Goal: Task Accomplishment & Management: Manage account settings

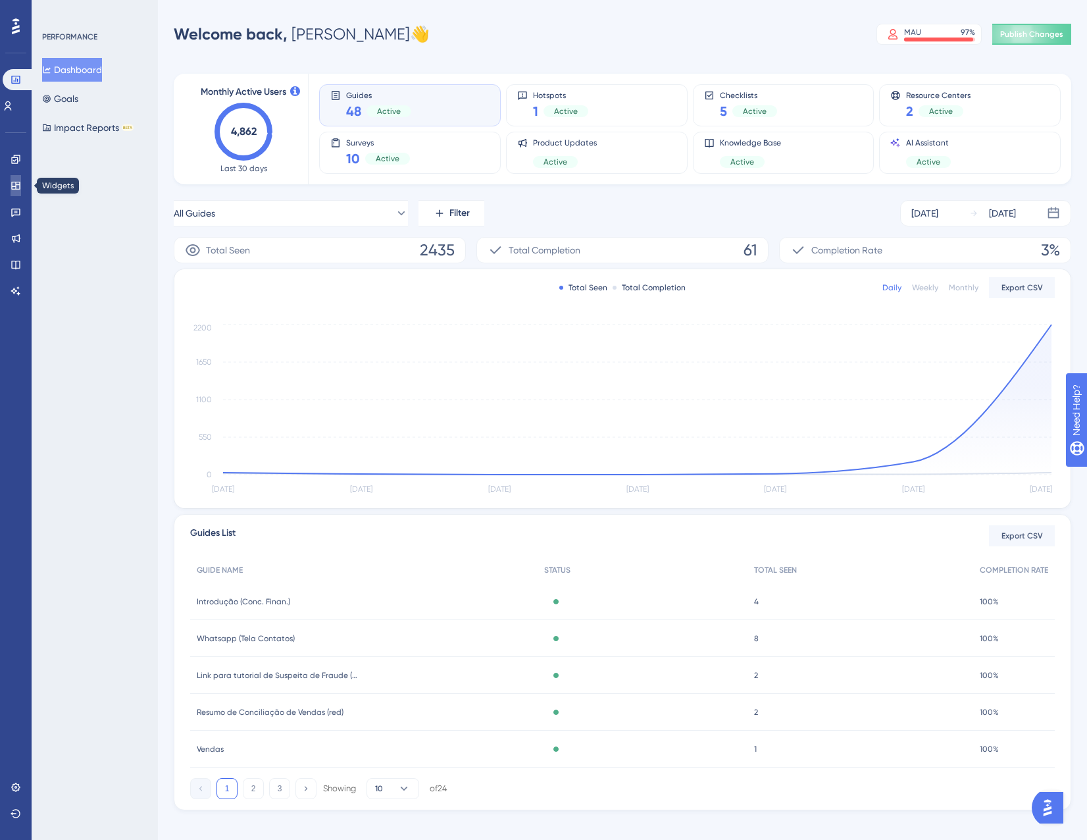
click at [20, 186] on link at bounding box center [16, 185] width 11 height 21
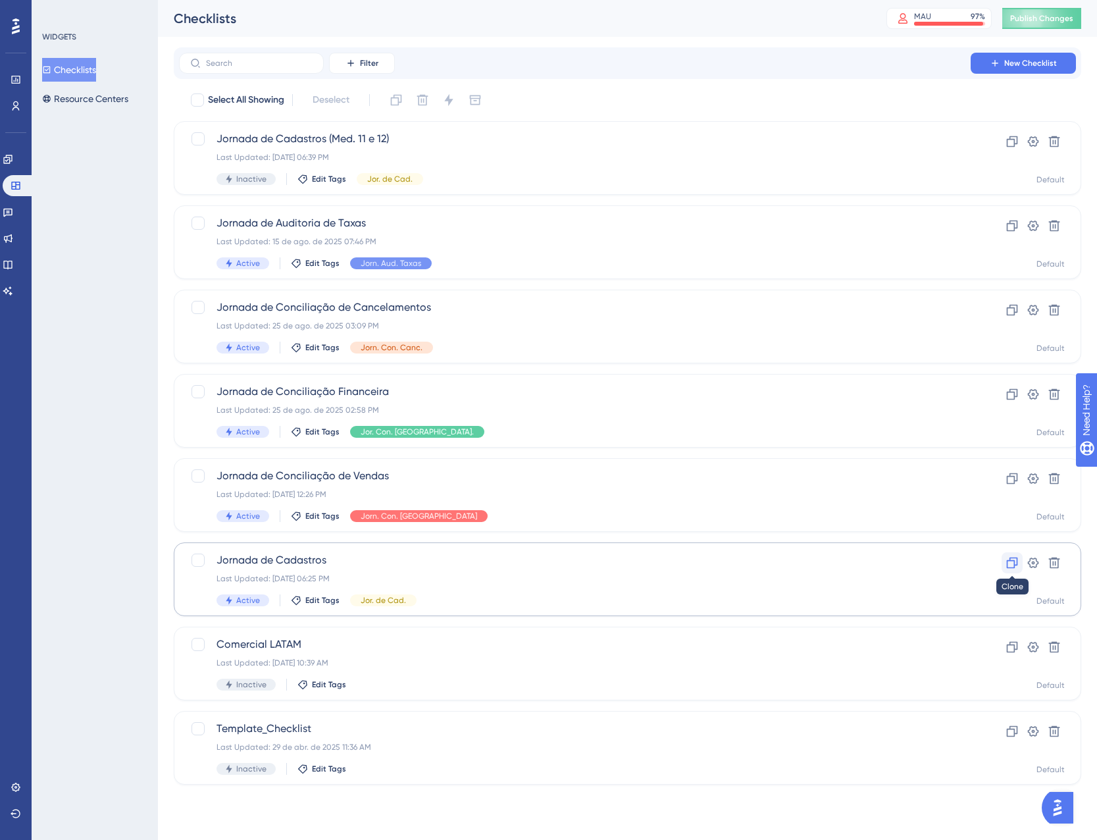
click at [1012, 571] on button at bounding box center [1012, 562] width 21 height 21
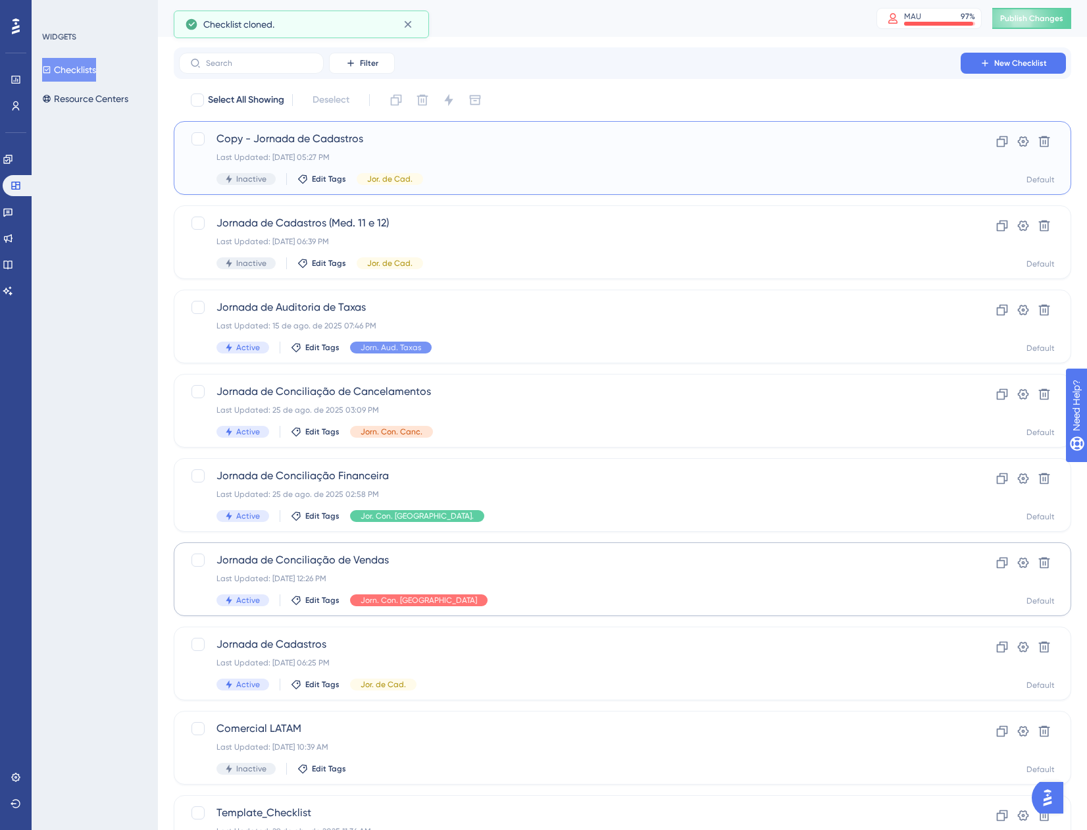
click at [504, 174] on div "Inactive Edit Tags Jor. de Cad." at bounding box center [570, 179] width 707 height 12
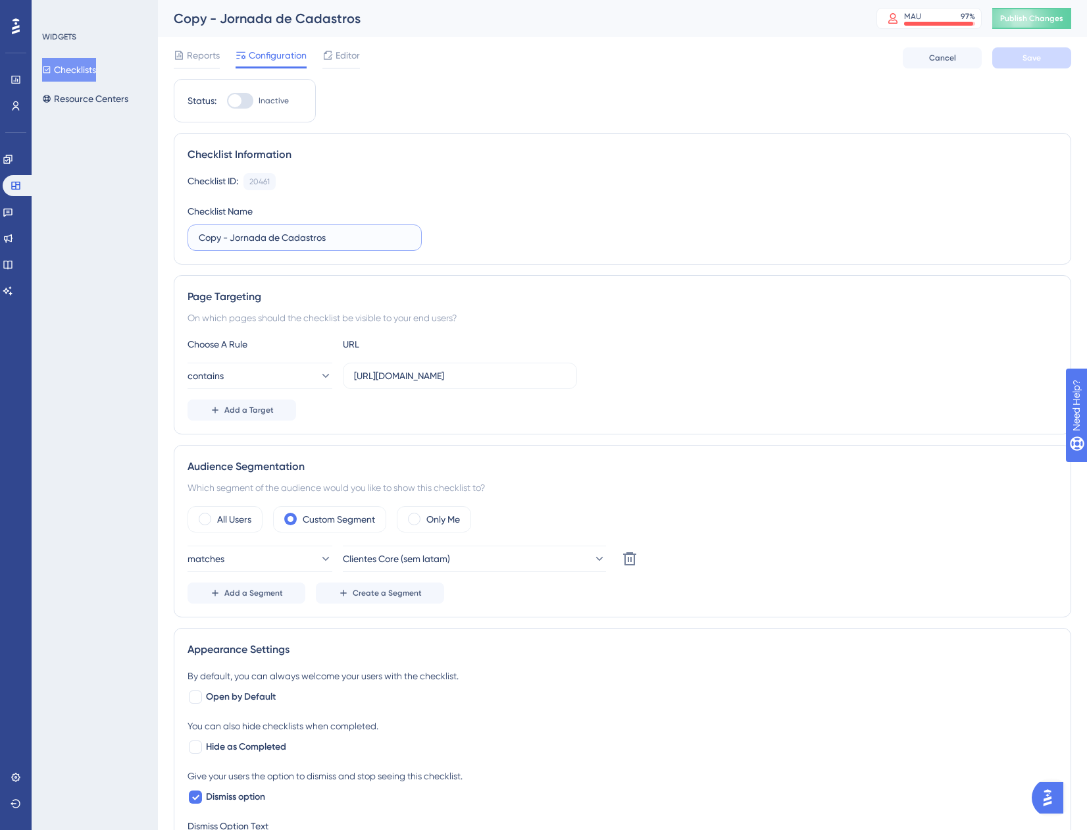
drag, startPoint x: 232, startPoint y: 238, endPoint x: 177, endPoint y: 236, distance: 55.3
click at [177, 236] on div "Checklist Information Checklist ID: 20461 Copy Checklist Name Copy - Jornada de…" at bounding box center [623, 199] width 898 height 132
click at [322, 238] on input "Jornada de Cadastros" at bounding box center [305, 237] width 212 height 14
type input "Jornada de Cadastros (Med. 11 e 22)"
click at [492, 174] on div "Checklist ID: 20461 Copy" at bounding box center [623, 181] width 870 height 17
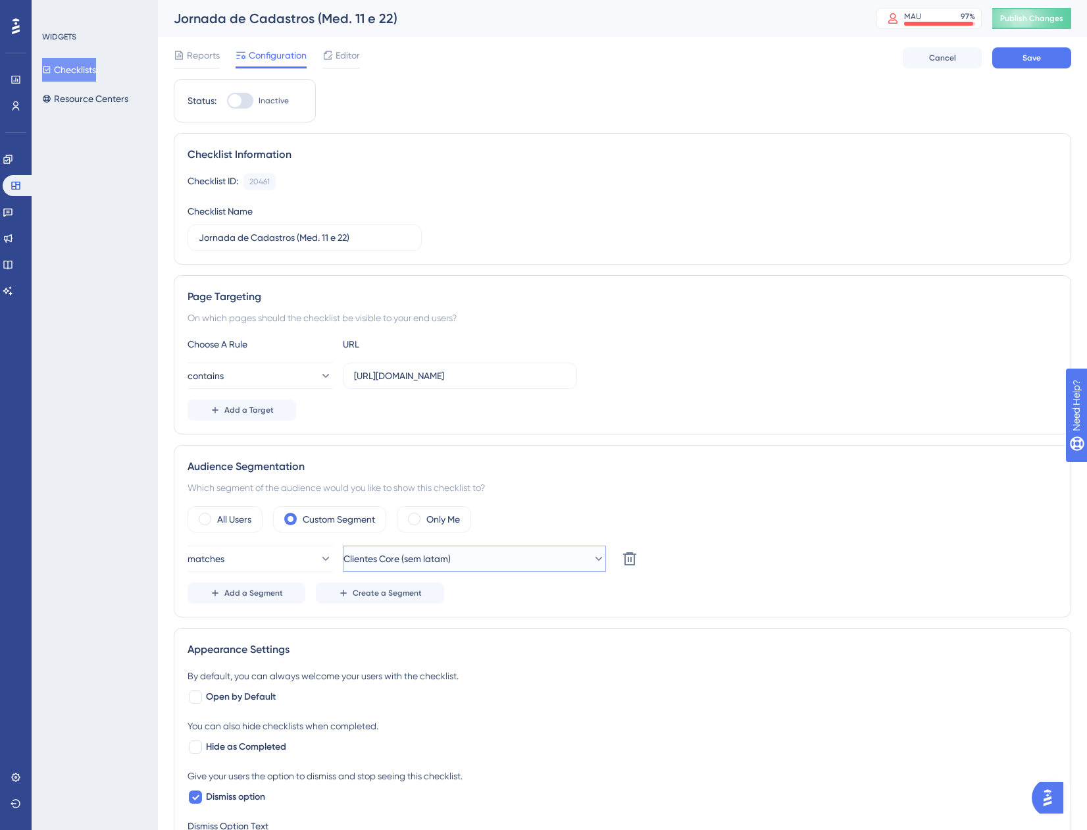
click at [482, 555] on button "Clientes Core (sem latam)" at bounding box center [474, 559] width 263 height 26
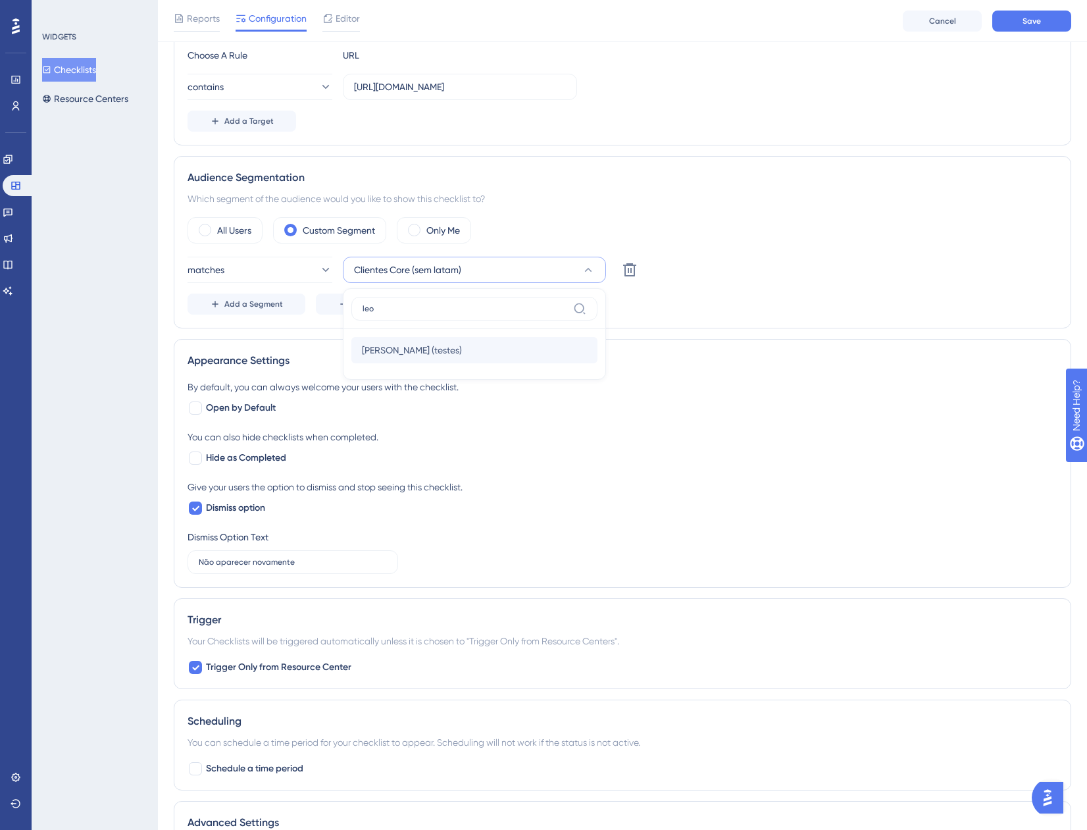
type input "leo"
click at [528, 349] on div "[PERSON_NAME] (testes) [PERSON_NAME] (testes)" at bounding box center [474, 350] width 225 height 26
click at [802, 227] on div "All Users Custom Segment Only Me" at bounding box center [623, 230] width 870 height 26
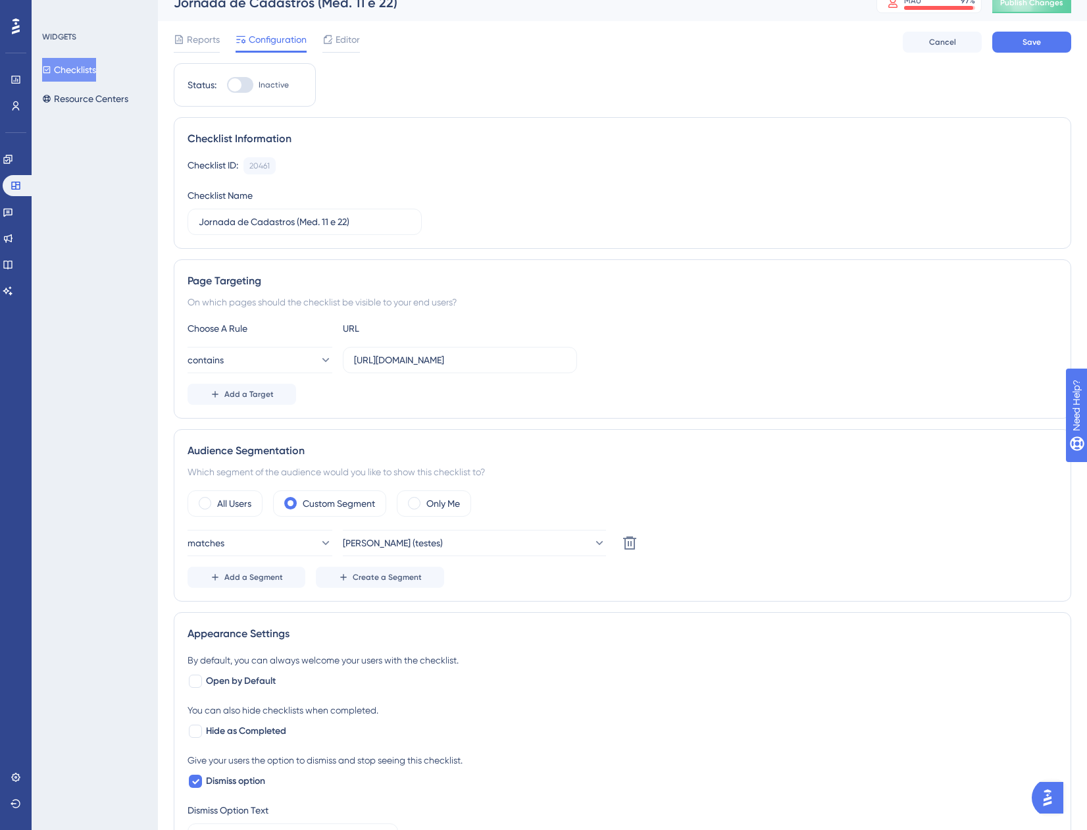
scroll to position [0, 0]
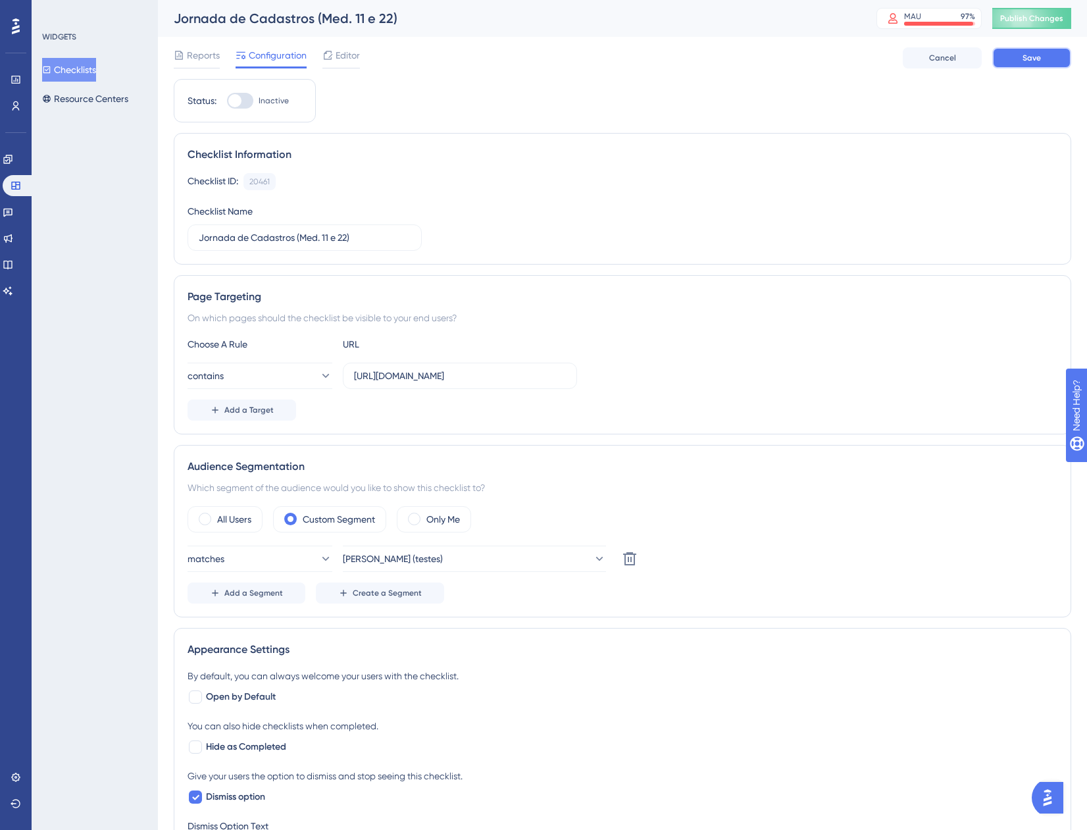
click at [1031, 62] on span "Save" at bounding box center [1032, 58] width 18 height 11
click at [80, 69] on button "Checklists" at bounding box center [69, 70] width 54 height 24
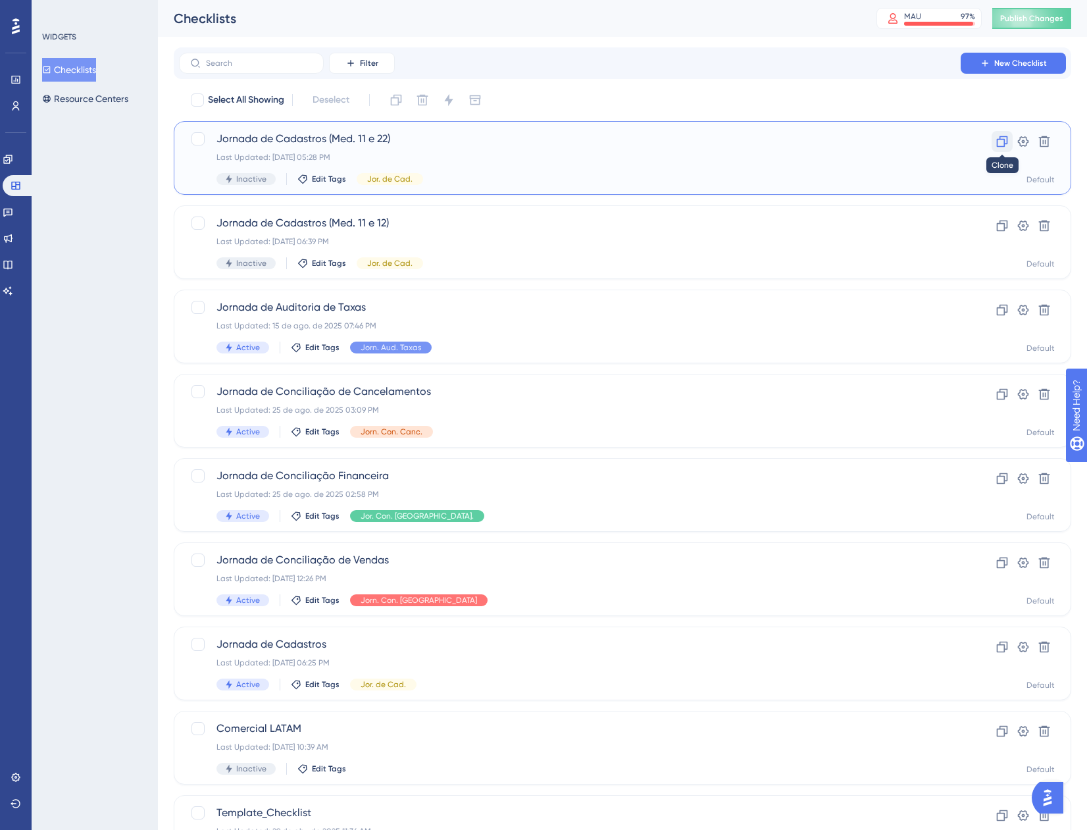
click at [1004, 142] on icon at bounding box center [1002, 141] width 11 height 11
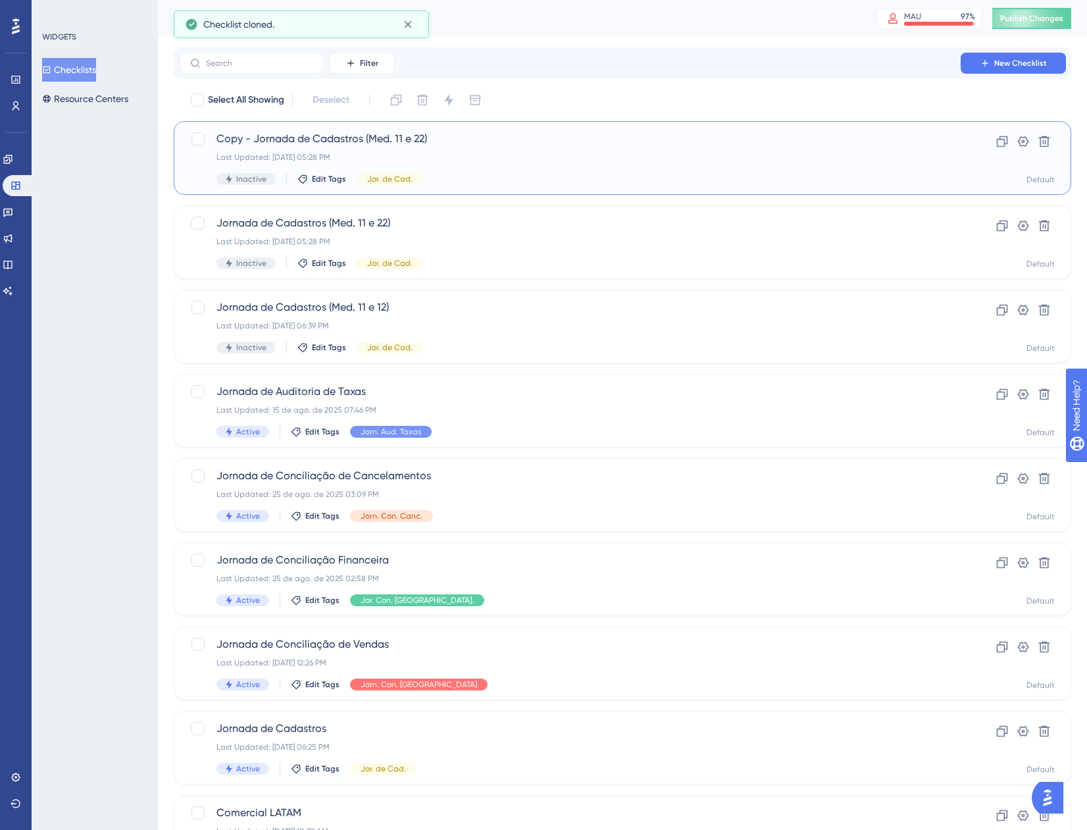
click at [494, 166] on div "Copy - Jornada de Cadastros (Med. 11 e 22) Last Updated: [DATE] 05:28 PM Inacti…" at bounding box center [570, 158] width 707 height 54
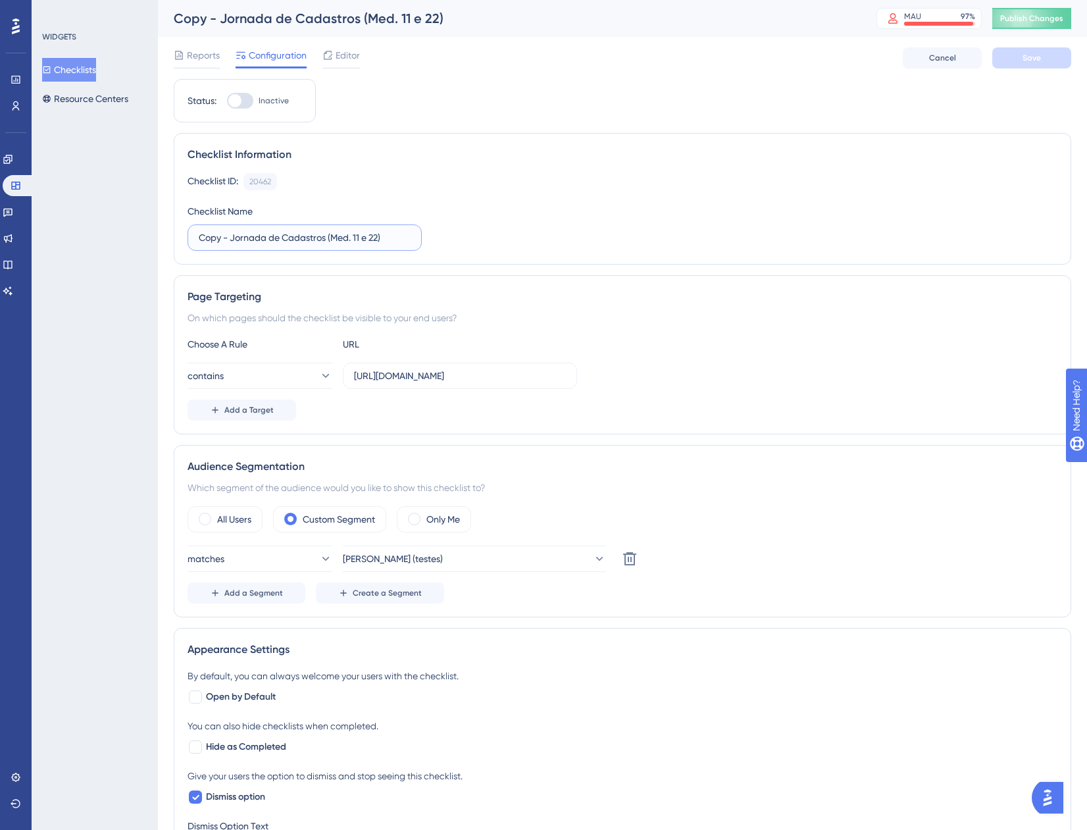
click at [374, 239] on input "Copy - Jornada de Cadastros (Med. 11 e 22)" at bounding box center [305, 237] width 212 height 14
type input "Copy - Jornada de Cadastros (Med. 22)"
click at [1011, 64] on button "Save" at bounding box center [1032, 57] width 79 height 21
click at [71, 59] on button "Checklists" at bounding box center [69, 70] width 54 height 24
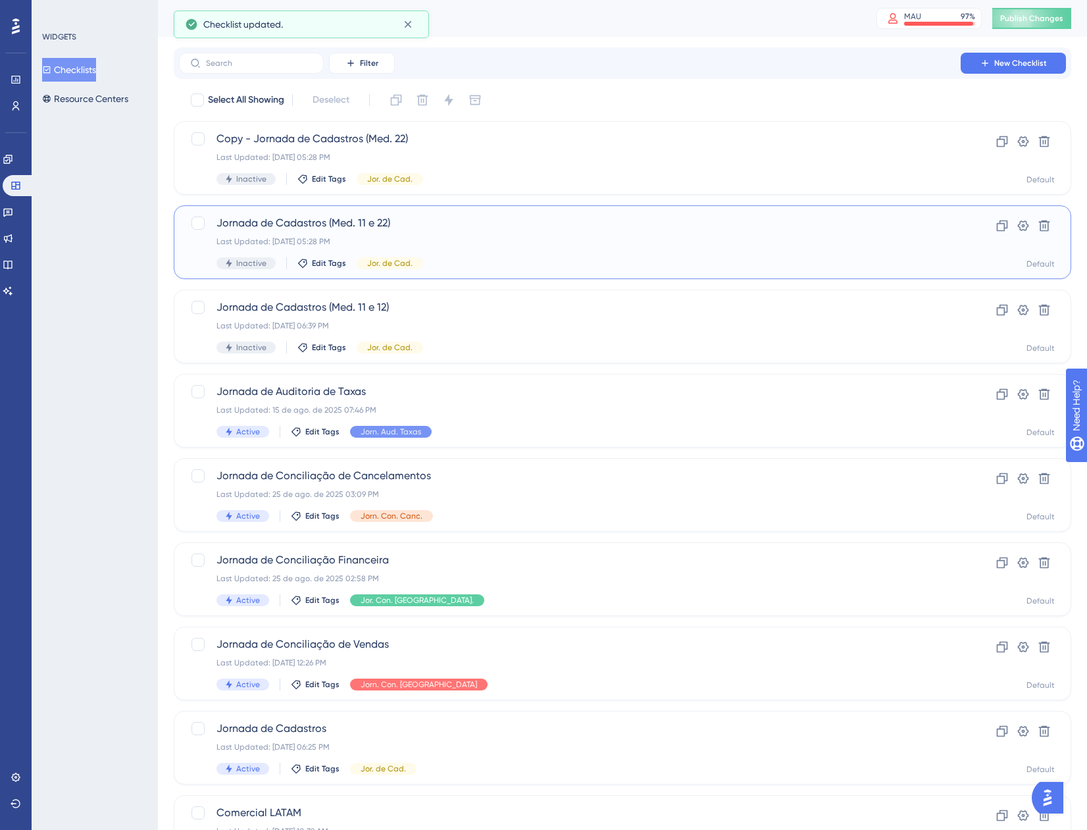
click at [405, 228] on span "Jornada de Cadastros (Med. 11 e 22)" at bounding box center [570, 223] width 707 height 16
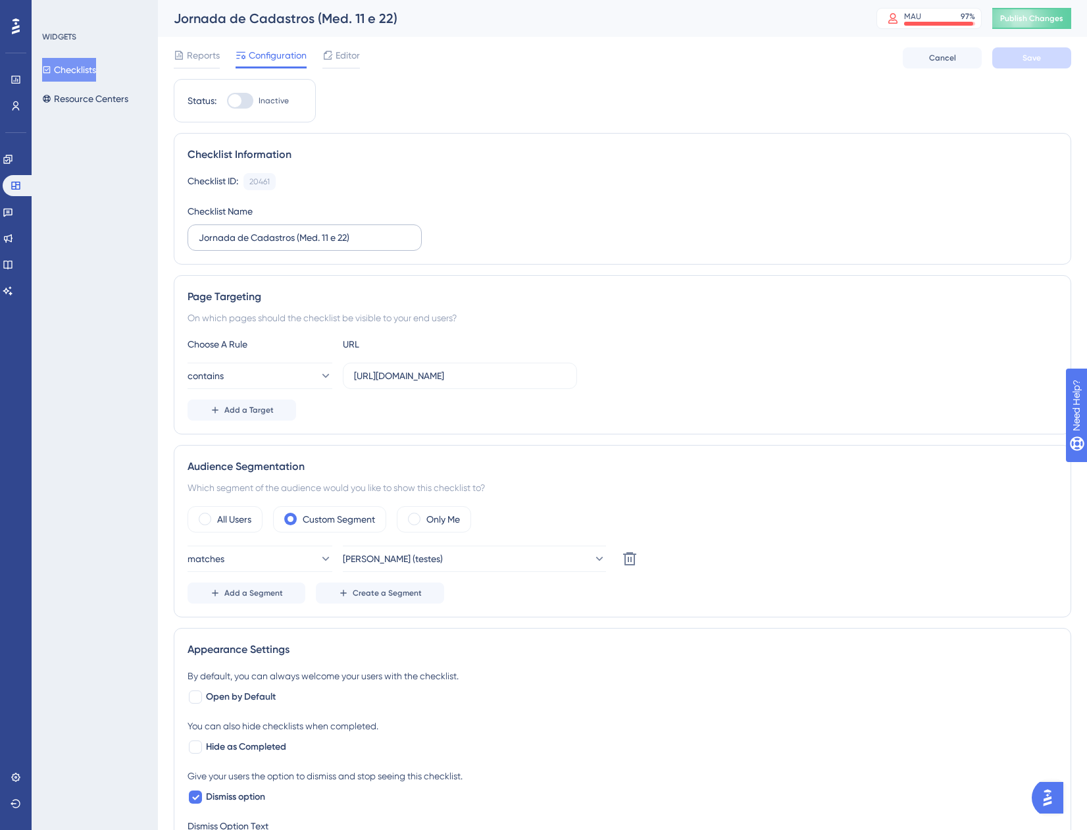
click at [342, 229] on label "Jornada de Cadastros (Med. 11 e 22)" at bounding box center [305, 237] width 234 height 26
click at [342, 230] on input "Jornada de Cadastros (Med. 11 e 22)" at bounding box center [305, 237] width 212 height 14
click at [999, 60] on button "Save" at bounding box center [1032, 57] width 79 height 21
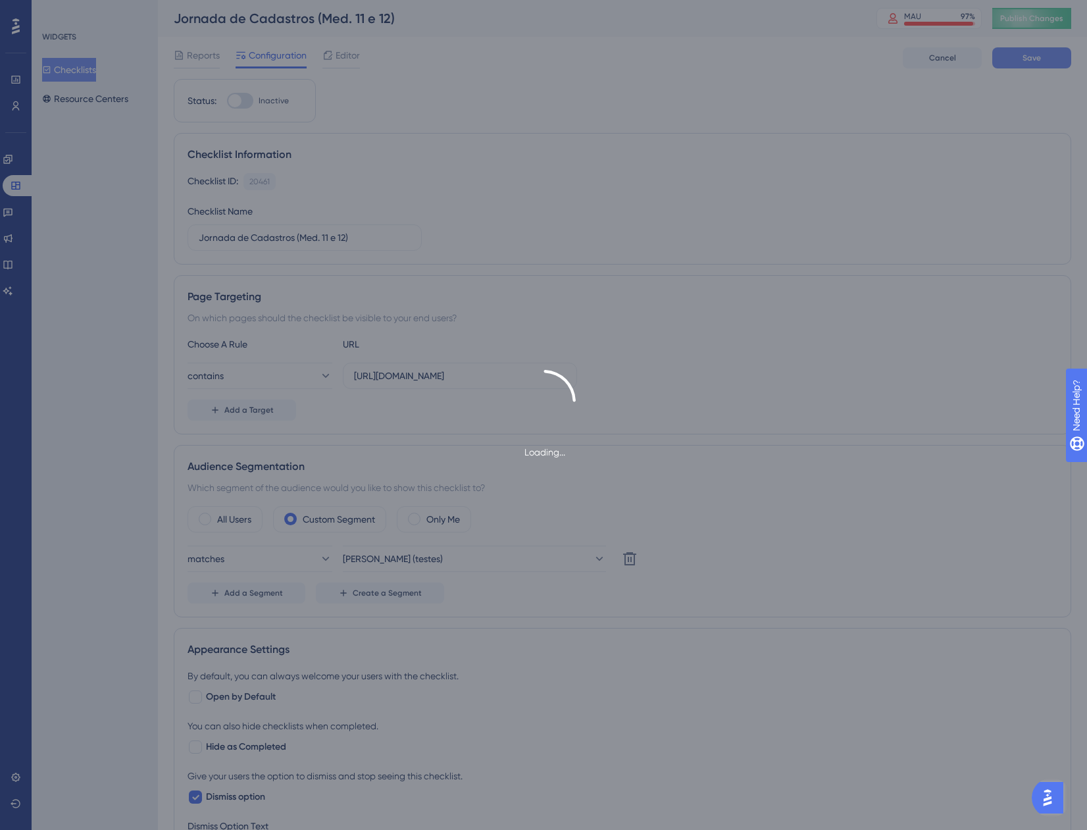
type input "Jornada de Cadastros (Med. 11 e 12)-1"
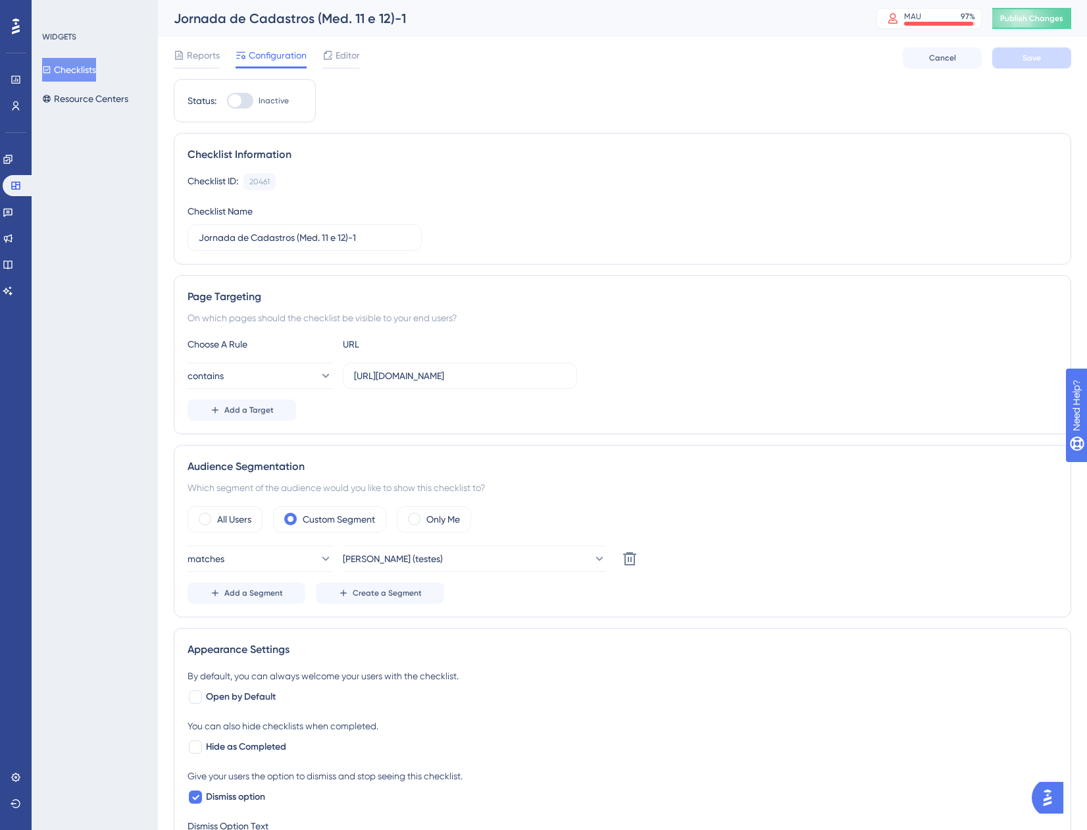
click at [68, 70] on button "Checklists" at bounding box center [69, 70] width 54 height 24
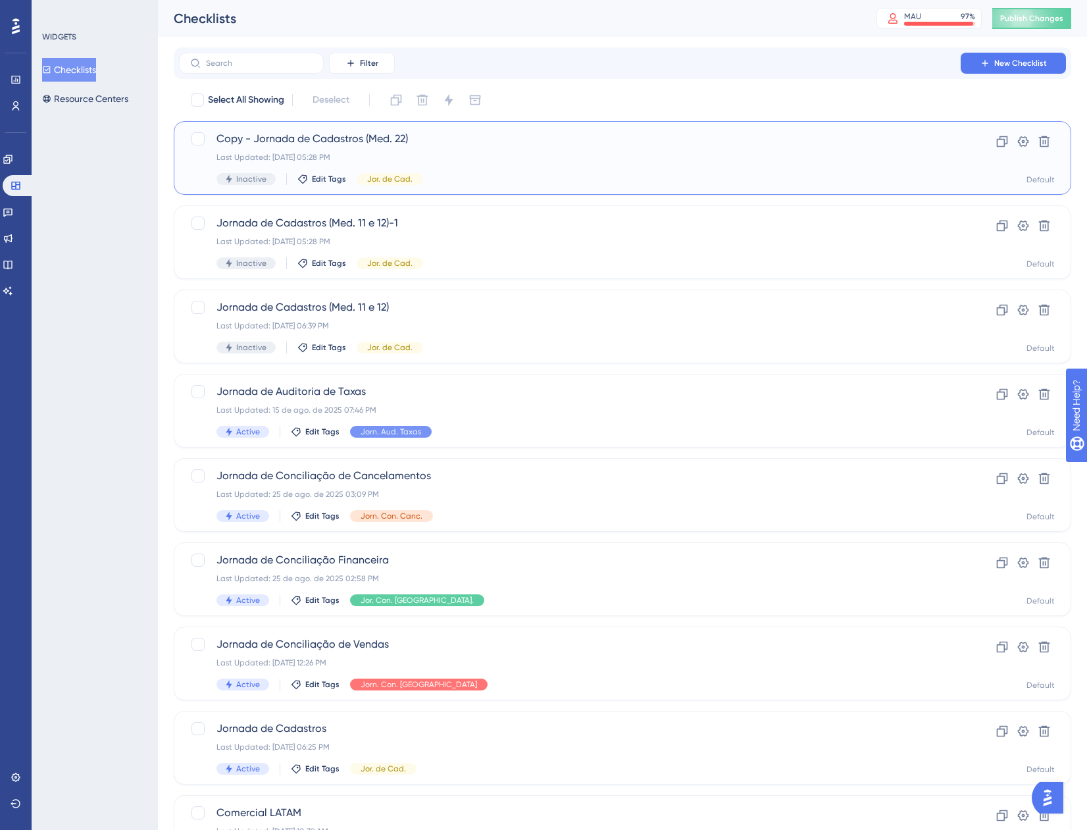
click at [486, 176] on div "Inactive Edit Tags Jor. de Cad." at bounding box center [570, 179] width 707 height 12
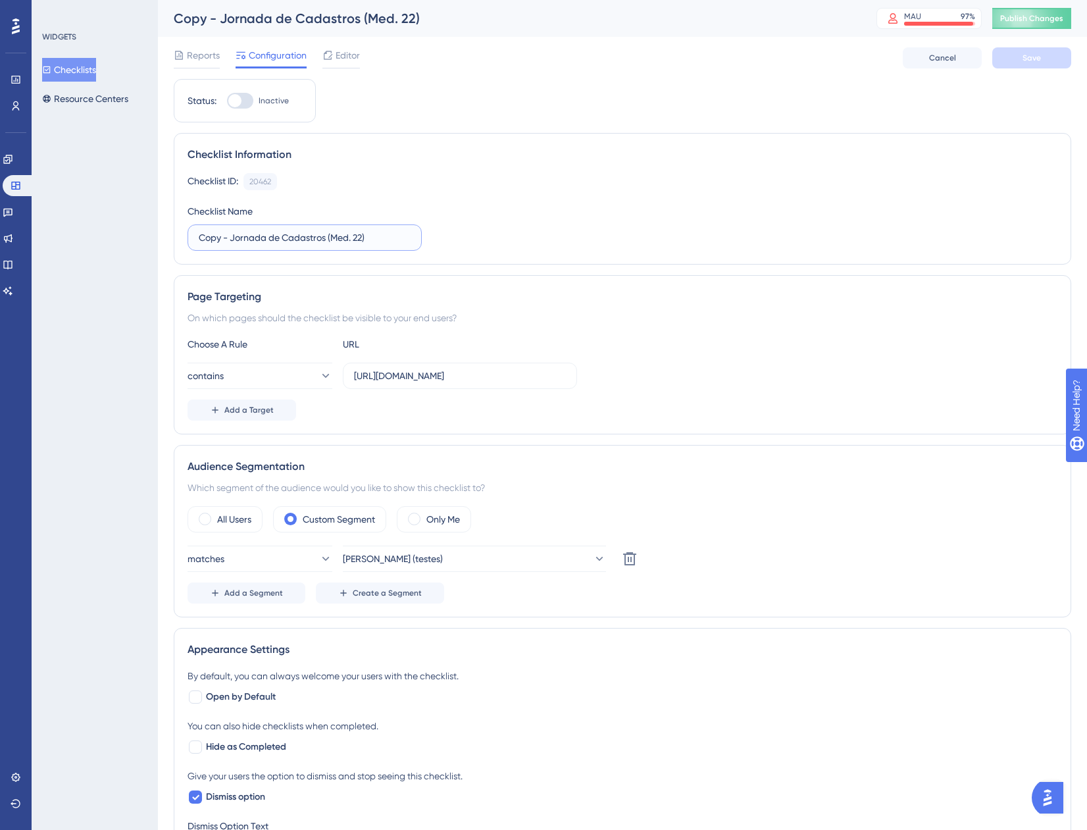
drag, startPoint x: 235, startPoint y: 236, endPoint x: 126, endPoint y: 226, distance: 109.6
click at [158, 226] on div "Performance Users Engagement Widgets Feedback Product Updates Knowledge Base AI…" at bounding box center [622, 622] width 929 height 1244
type input "Jornada de Cadastros (Med. 22)"
click at [1022, 62] on button "Save" at bounding box center [1032, 57] width 79 height 21
click at [11, 184] on icon at bounding box center [16, 185] width 11 height 11
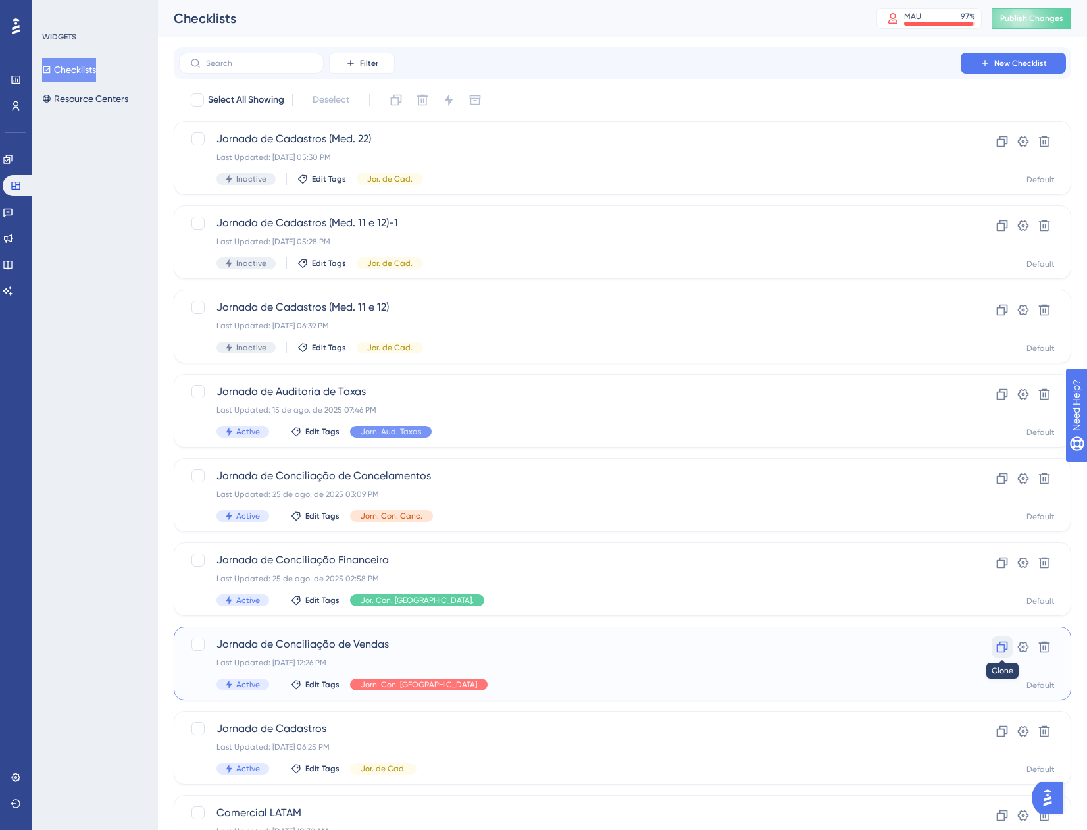
click at [1003, 639] on button at bounding box center [1002, 646] width 21 height 21
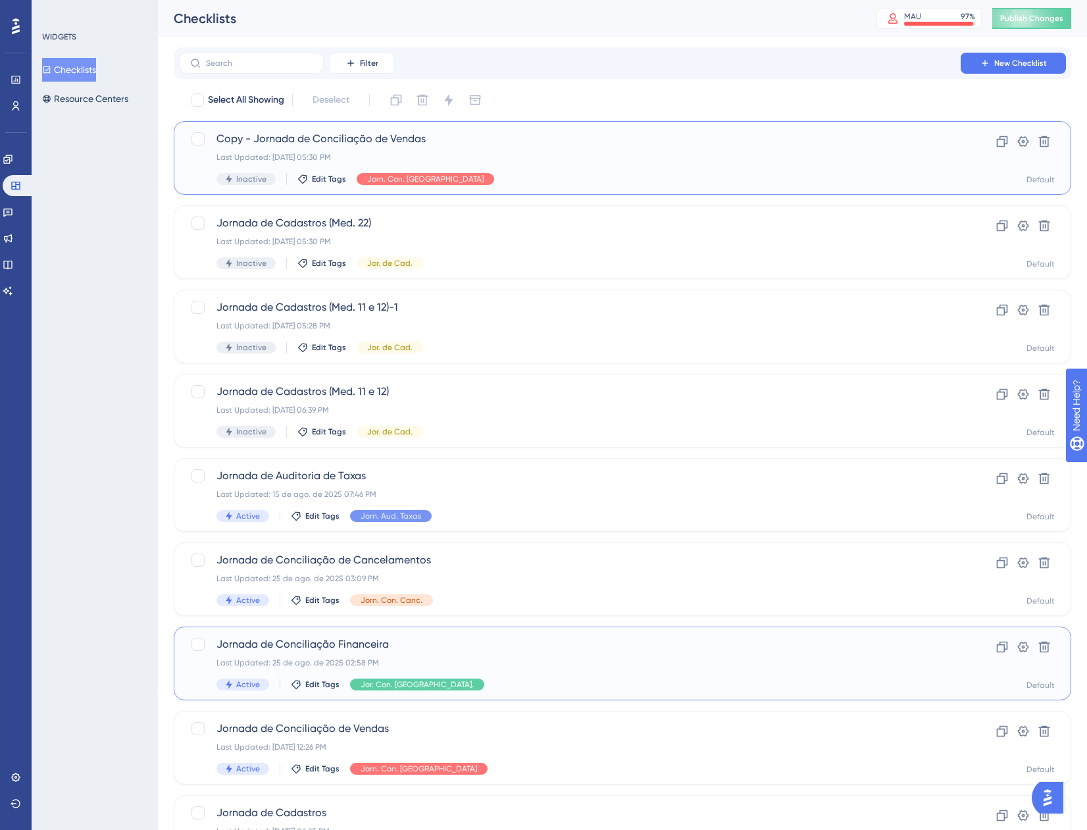
click at [639, 172] on div "Copy - Jornada de Conciliação de Vendas Last Updated: [DATE] 05:30 PM Inactive …" at bounding box center [570, 158] width 707 height 54
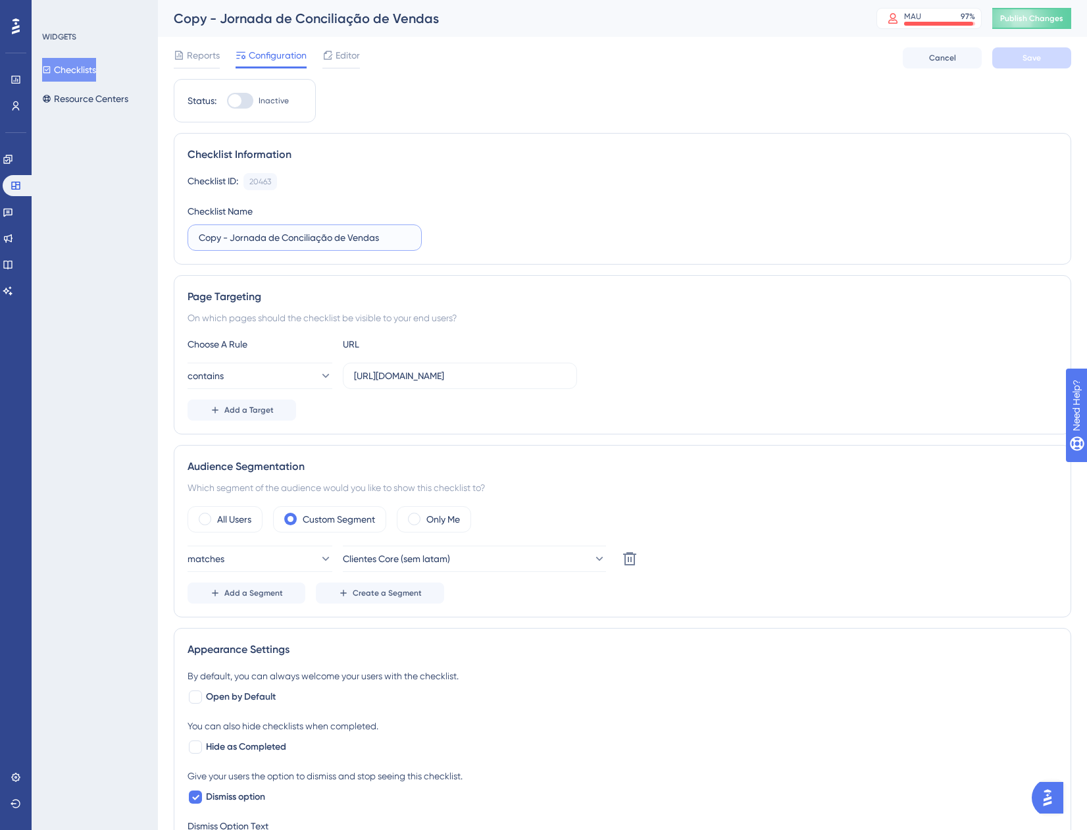
drag, startPoint x: 233, startPoint y: 236, endPoint x: 163, endPoint y: 232, distance: 69.9
click at [163, 232] on div "Performance Users Engagement Widgets Feedback Product Updates Knowledge Base AI…" at bounding box center [622, 622] width 929 height 1244
click at [277, 238] on input "Jornada de Conciliação de Vendas" at bounding box center [305, 237] width 212 height 14
type input "Jornada de Conferência de Vendas"
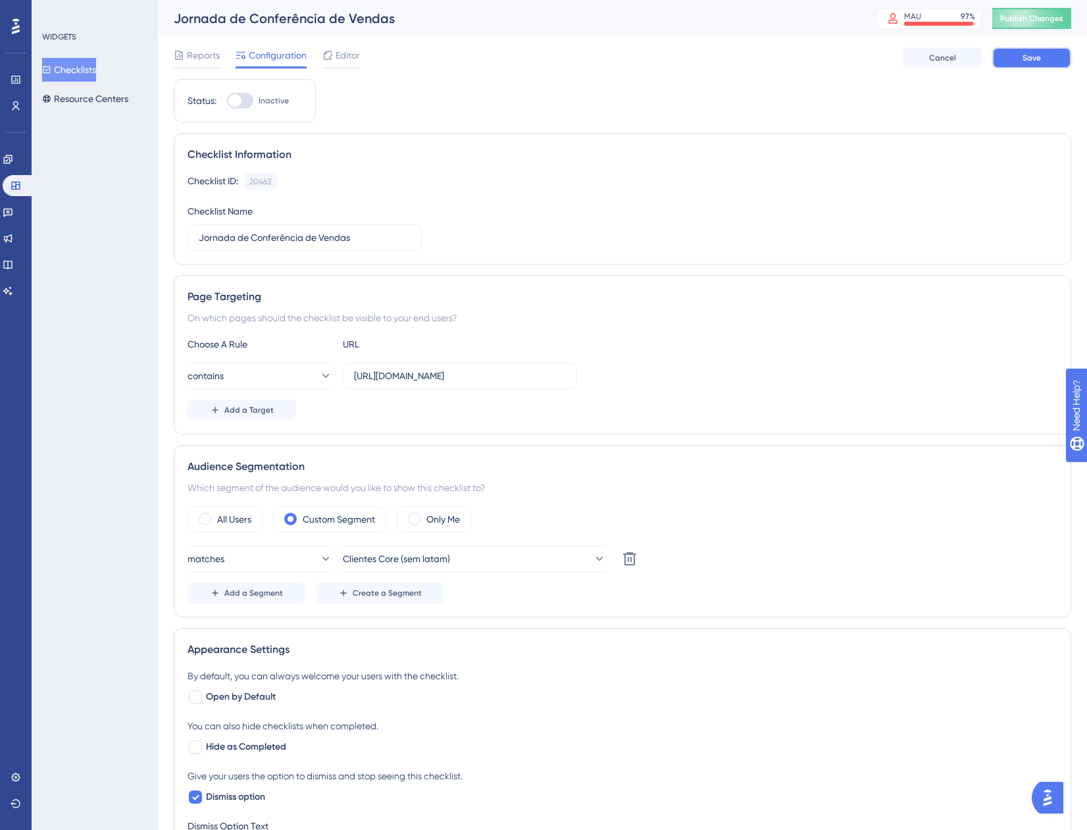
click at [1006, 57] on button "Save" at bounding box center [1032, 57] width 79 height 21
click at [521, 558] on button "Clientes Core (sem latam)" at bounding box center [474, 559] width 263 height 26
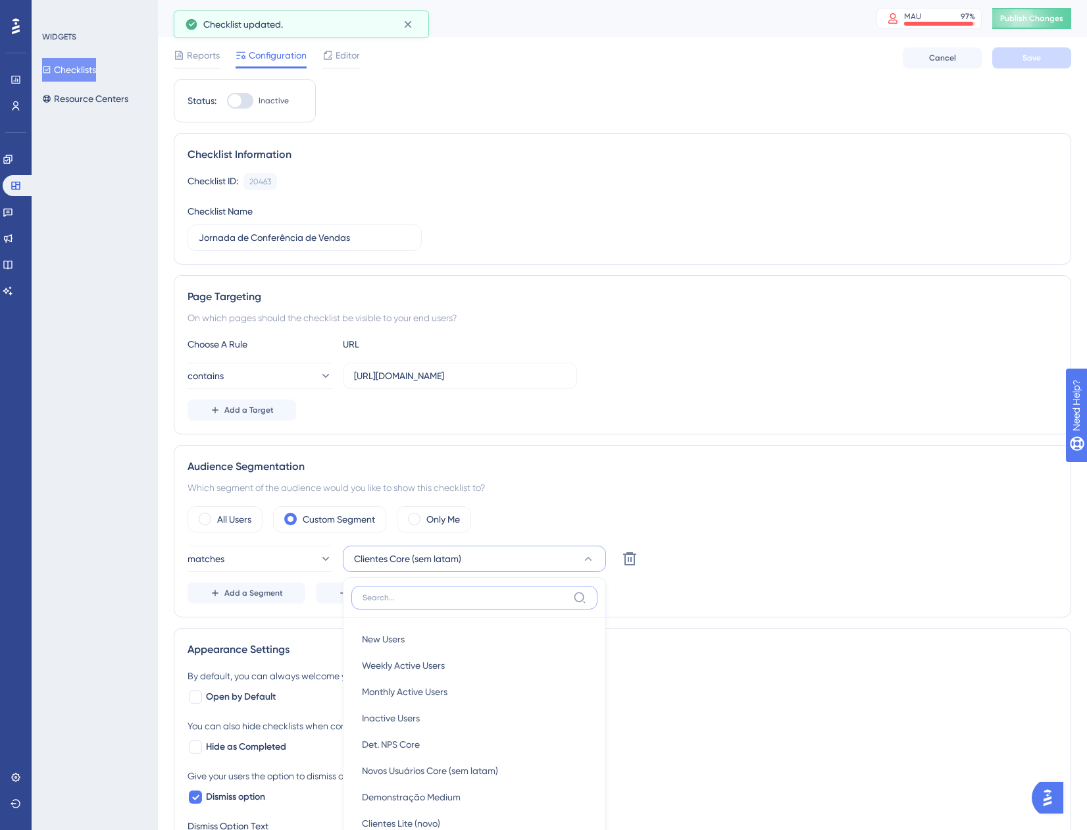
scroll to position [292, 0]
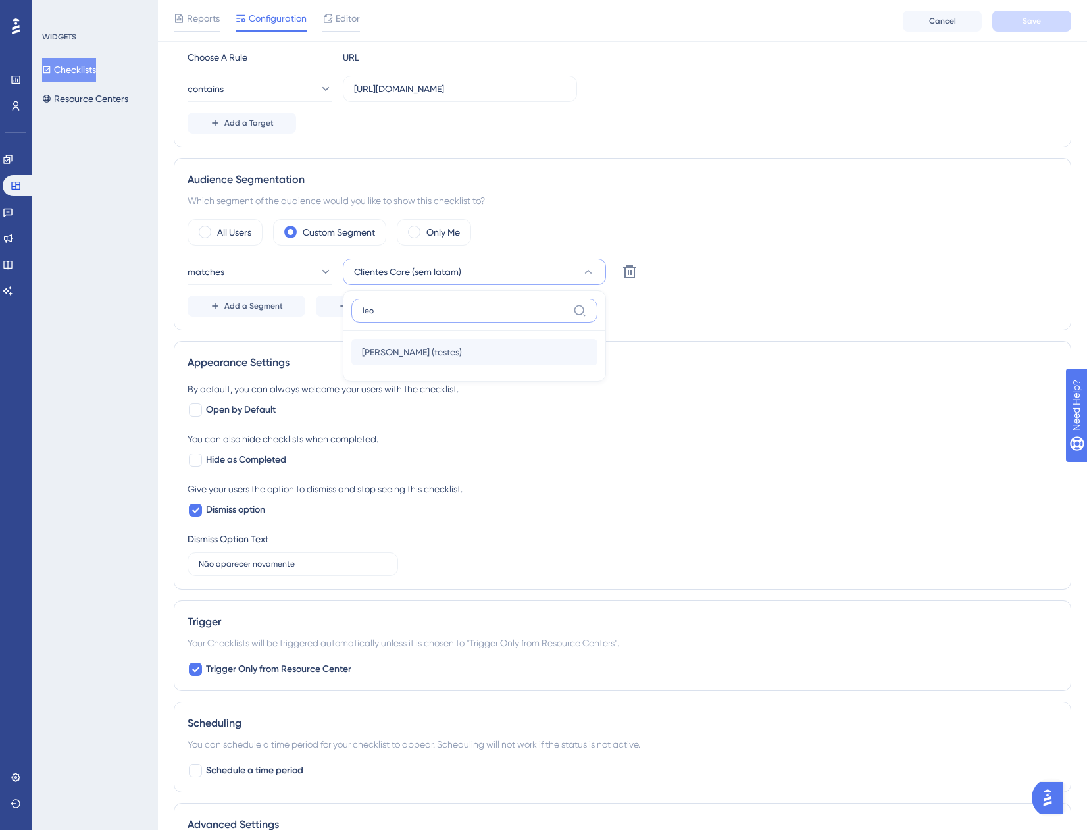
type input "leo"
click at [446, 355] on span "[PERSON_NAME] (testes)" at bounding box center [412, 352] width 100 height 16
click at [1020, 22] on button "Save" at bounding box center [1032, 21] width 79 height 21
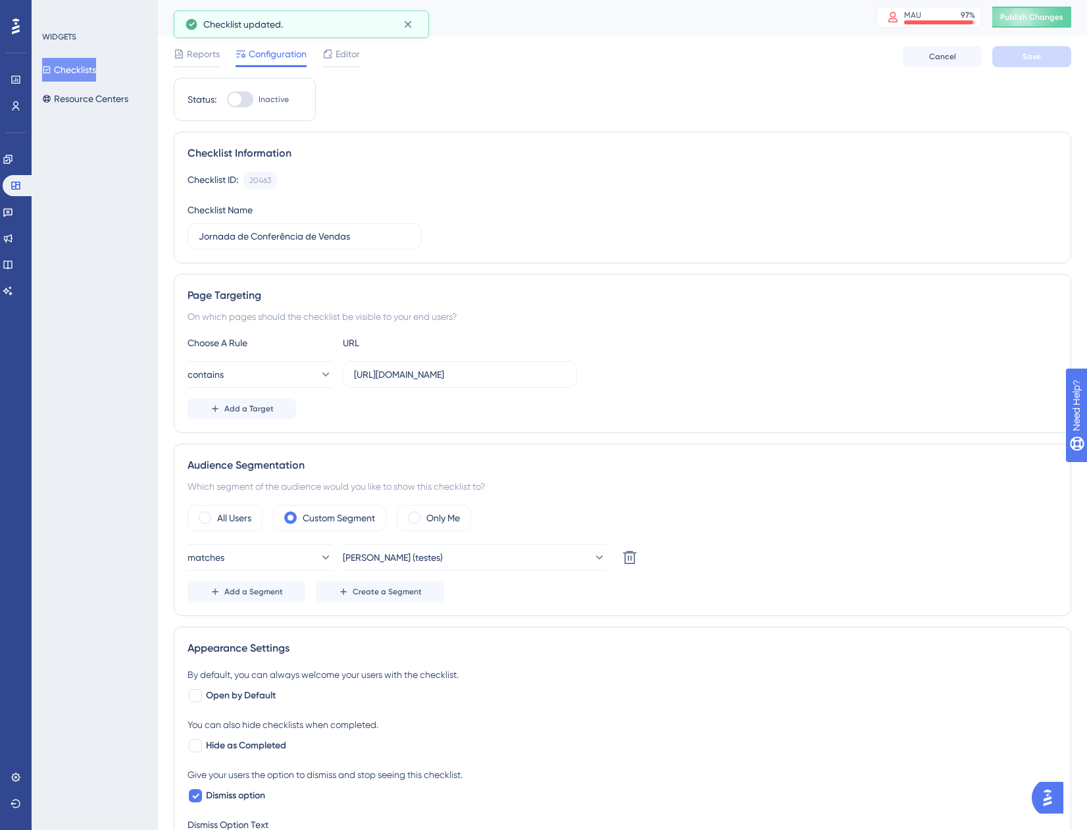
scroll to position [0, 0]
click at [46, 80] on div "Checklists Resource Centers" at bounding box center [95, 84] width 107 height 53
click at [54, 75] on button "Checklists" at bounding box center [69, 70] width 54 height 24
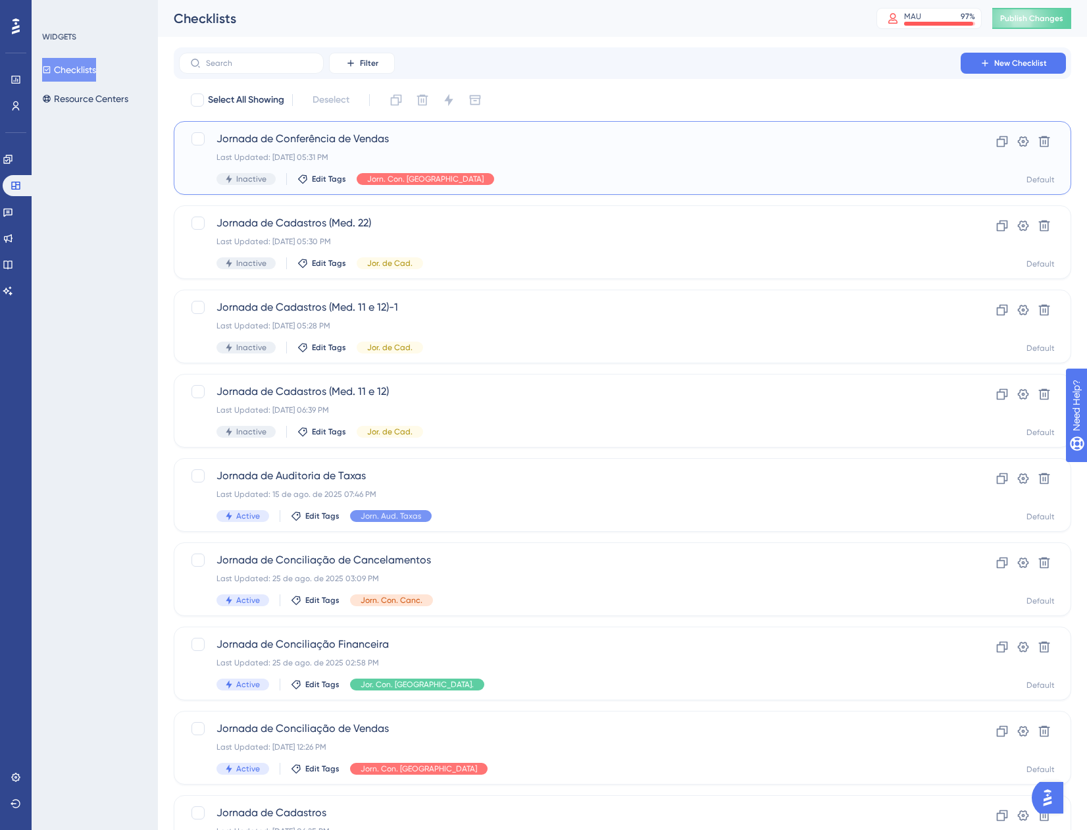
click at [344, 180] on div "Edit Tags" at bounding box center [322, 179] width 49 height 11
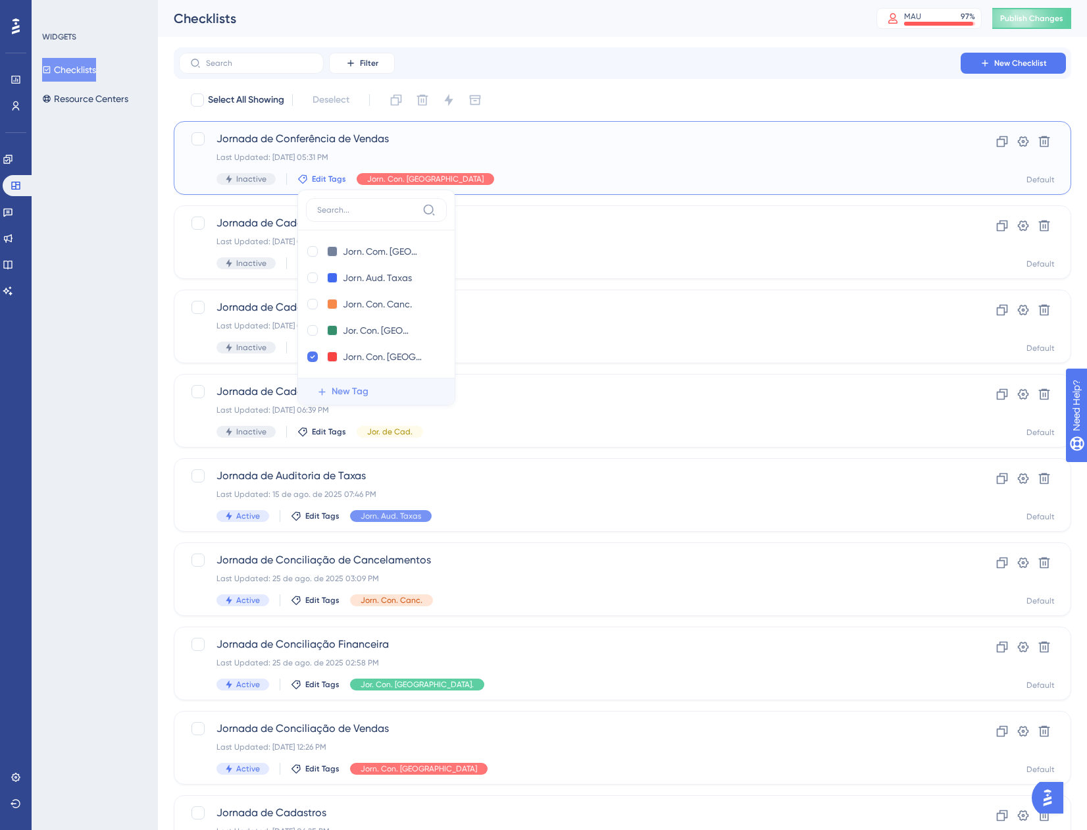
click at [346, 396] on span "New Tag" at bounding box center [350, 392] width 37 height 16
click at [361, 244] on input "New Tag 1" at bounding box center [369, 252] width 53 height 16
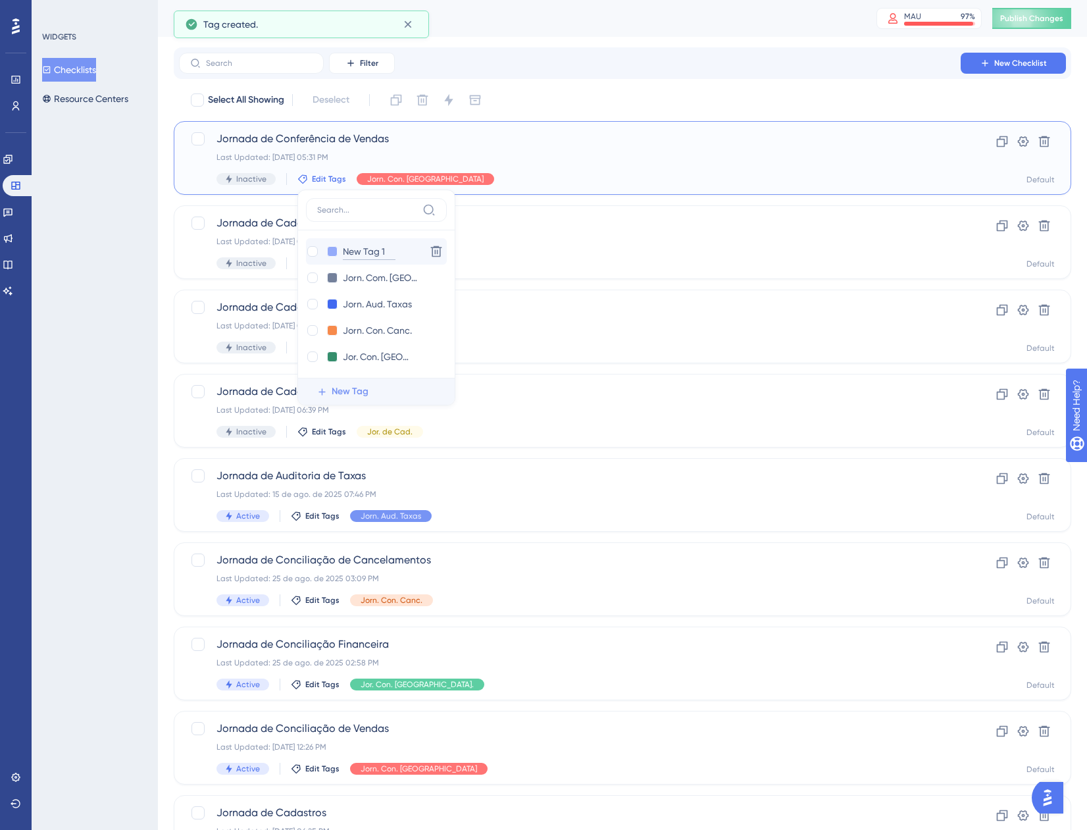
click at [361, 244] on input "New Tag 1" at bounding box center [369, 252] width 53 height 16
type input "Core"
click at [348, 394] on span "New Tag" at bounding box center [350, 392] width 37 height 16
click at [348, 249] on input "New Tag 1" at bounding box center [369, 252] width 53 height 16
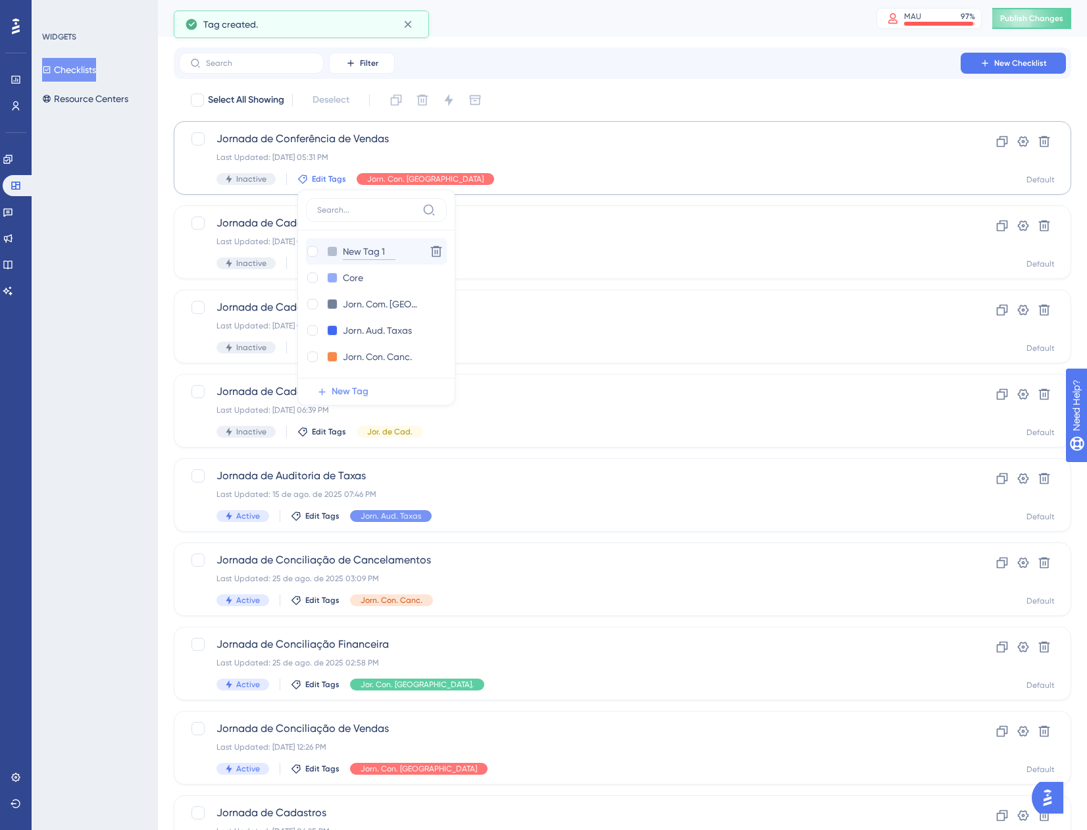
click at [348, 249] on input "New Tag 1" at bounding box center [369, 252] width 53 height 16
type input "Medium"
click at [310, 250] on div at bounding box center [312, 251] width 11 height 11
checkbox input "true"
click at [163, 299] on div "Performance Users Engagement Widgets Feedback Product Updates Knowledge Base AI…" at bounding box center [622, 500] width 929 height 1000
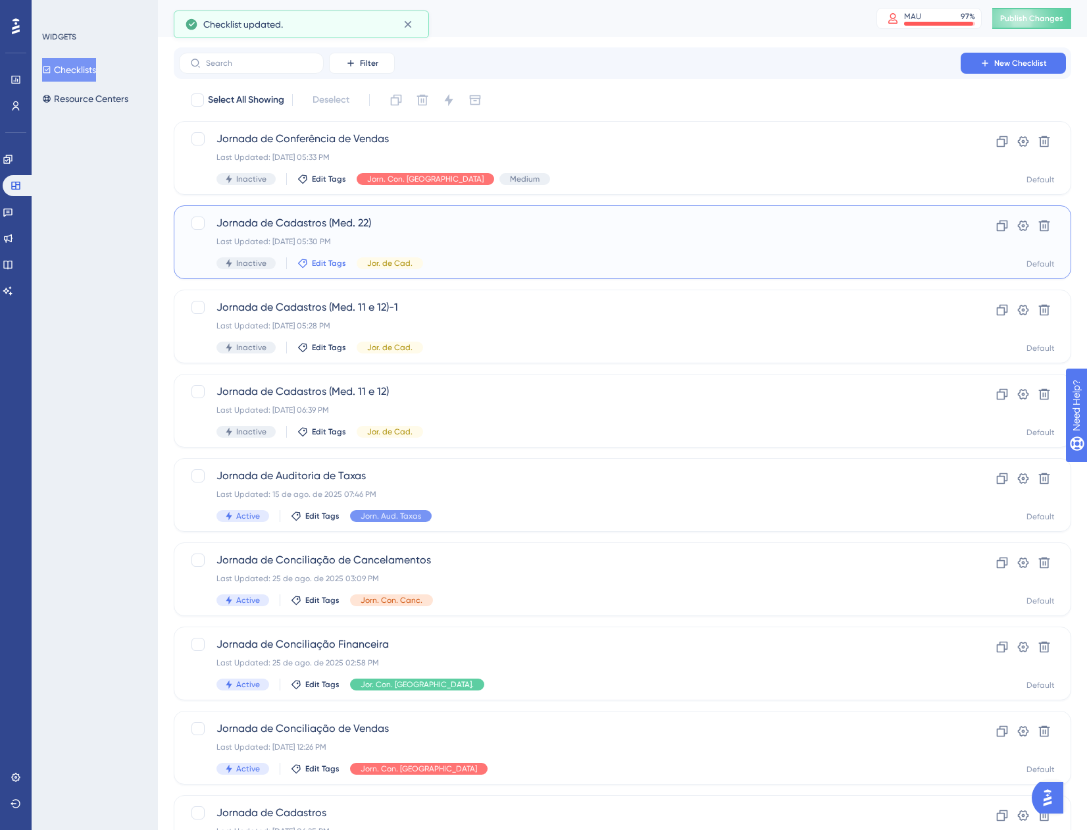
click at [334, 258] on span "Edit Tags" at bounding box center [329, 263] width 34 height 11
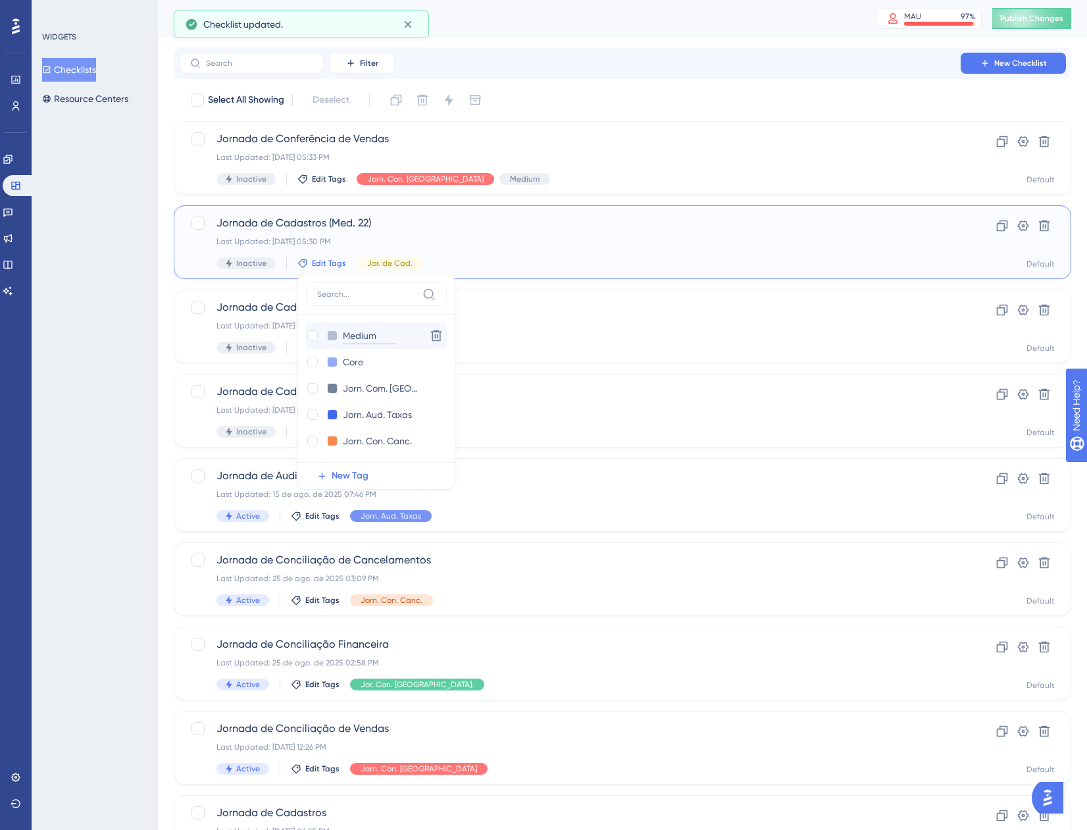
click at [344, 335] on input "Medium" at bounding box center [369, 336] width 53 height 16
click at [309, 328] on div "Medium Medium" at bounding box center [363, 336] width 115 height 16
click at [314, 333] on div at bounding box center [312, 335] width 11 height 11
checkbox input "true"
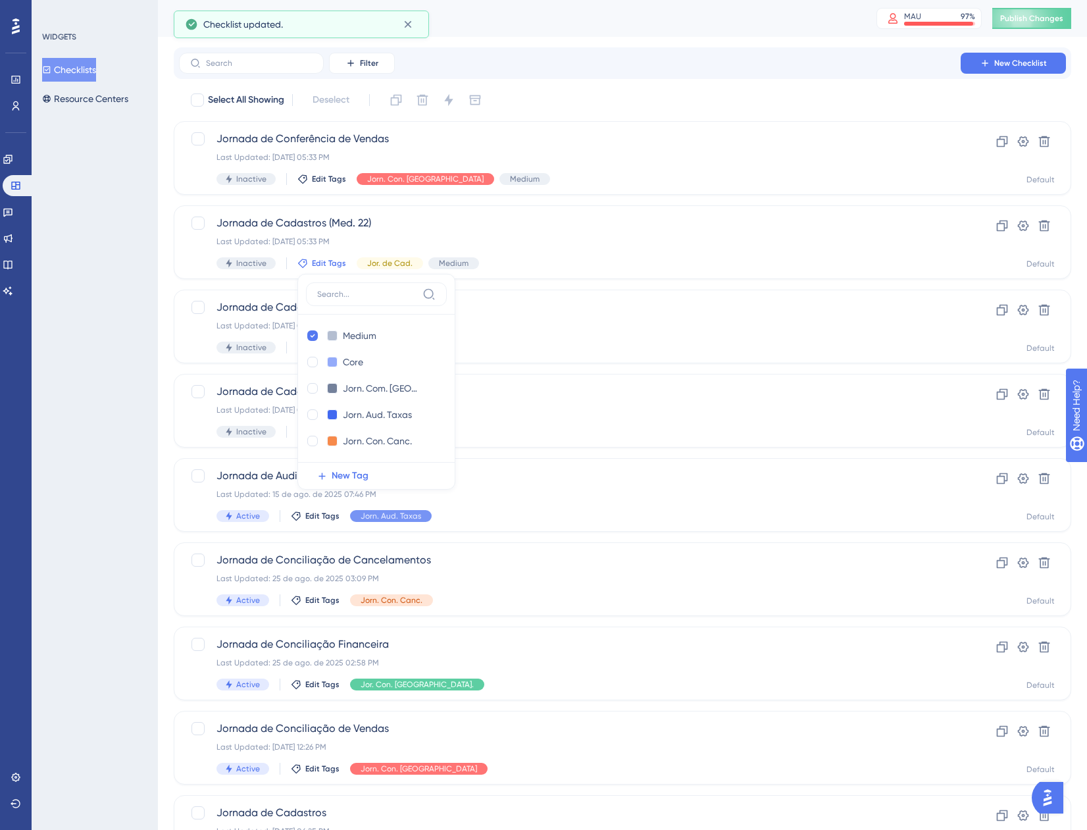
click at [142, 393] on div "WIDGETS Checklists Resource Centers" at bounding box center [95, 415] width 126 height 830
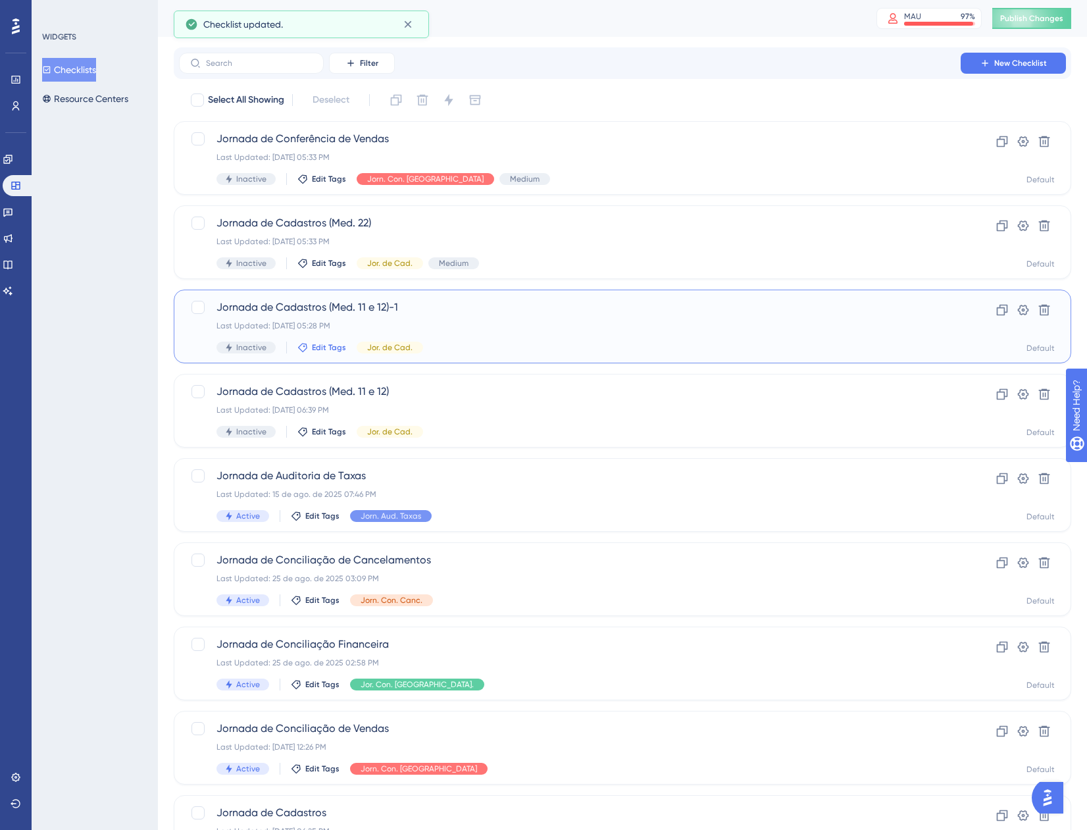
click at [320, 348] on span "Edit Tags" at bounding box center [329, 347] width 34 height 11
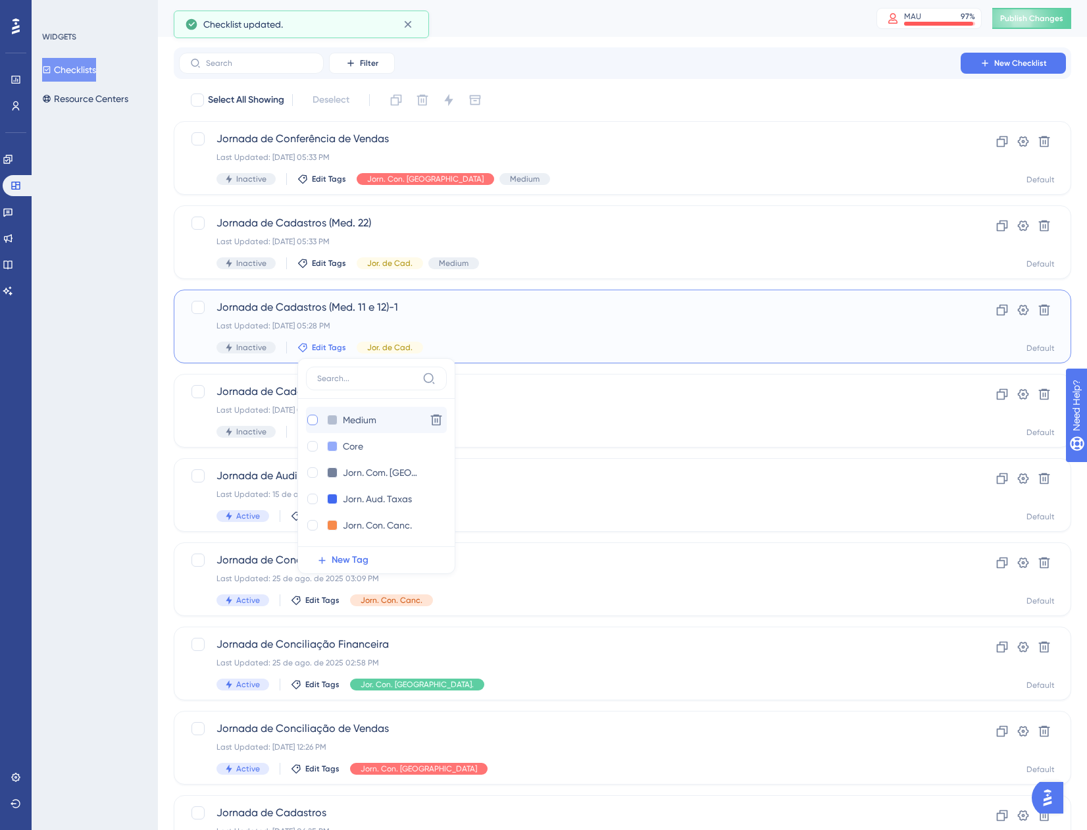
click at [309, 422] on div at bounding box center [312, 420] width 11 height 11
checkbox input "true"
click at [110, 426] on div "WIDGETS Checklists Resource Centers" at bounding box center [95, 415] width 126 height 830
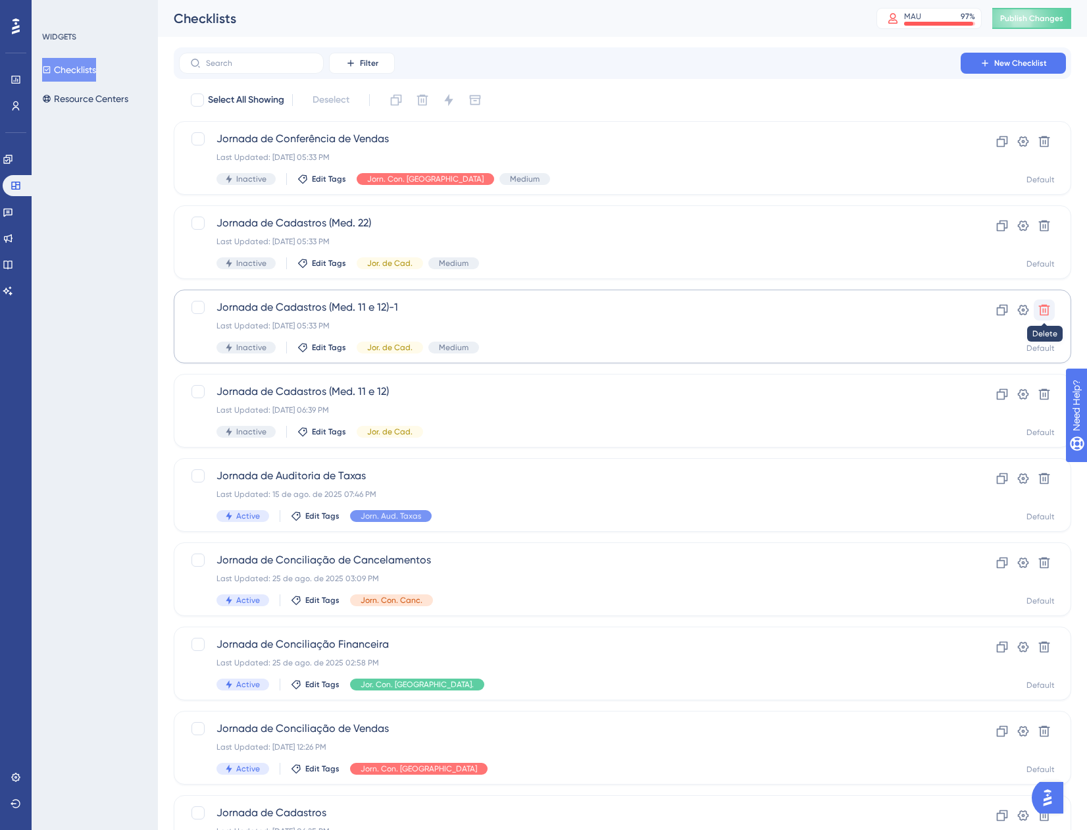
click at [1046, 313] on icon at bounding box center [1044, 309] width 13 height 13
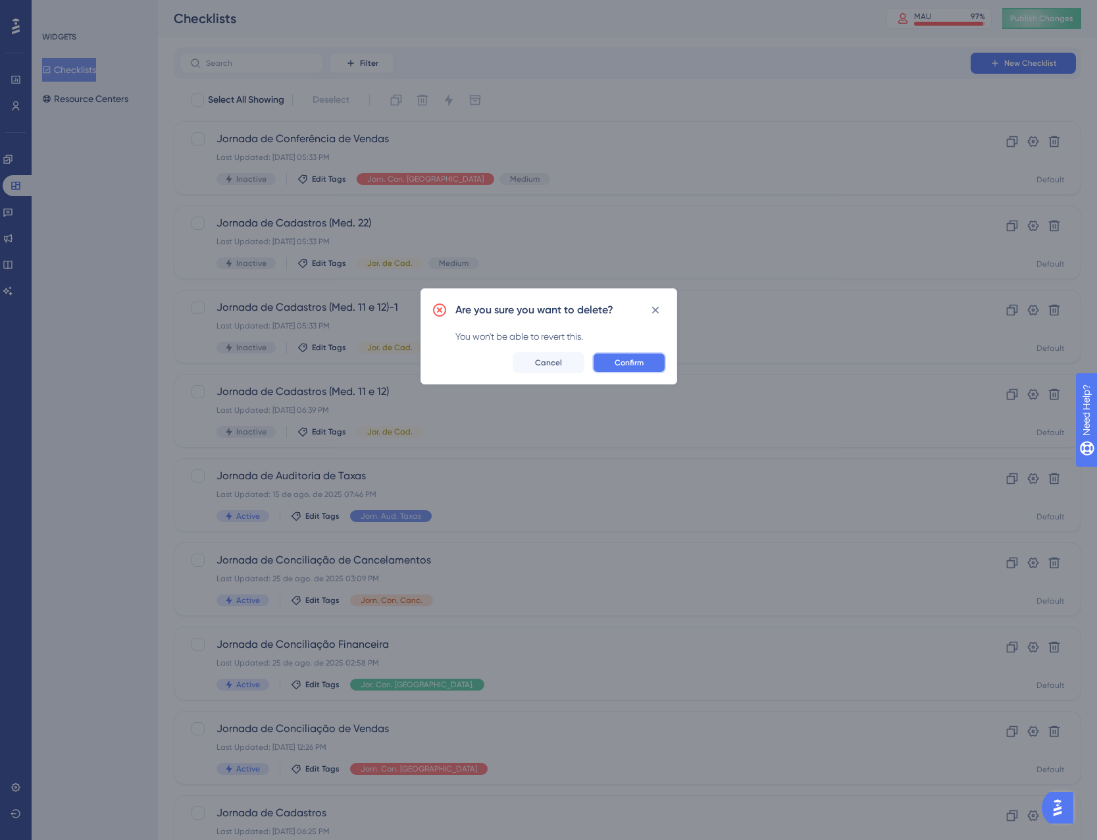
click at [652, 356] on button "Confirm" at bounding box center [629, 362] width 74 height 21
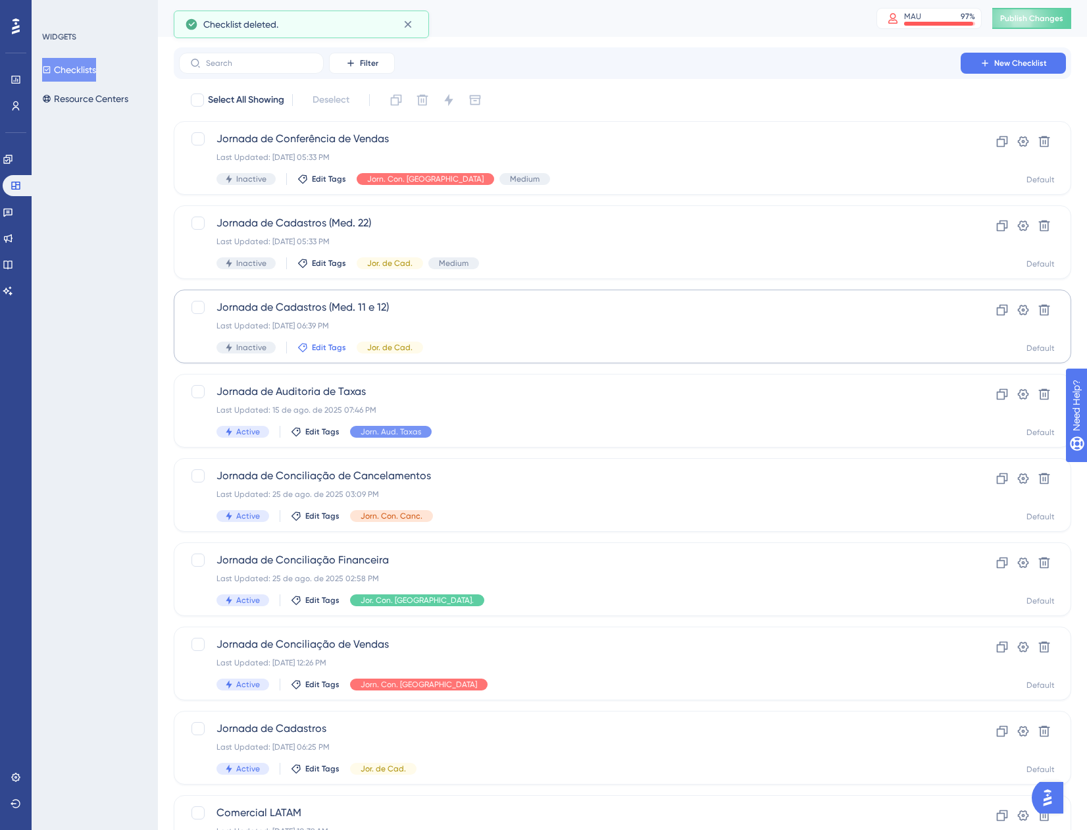
click at [324, 348] on span "Edit Tags" at bounding box center [329, 347] width 34 height 11
click at [315, 416] on div at bounding box center [312, 420] width 11 height 11
checkbox input "true"
click at [87, 394] on div "WIDGETS Checklists Resource Centers" at bounding box center [95, 415] width 126 height 830
click at [315, 435] on span "Edit Tags" at bounding box center [322, 432] width 34 height 11
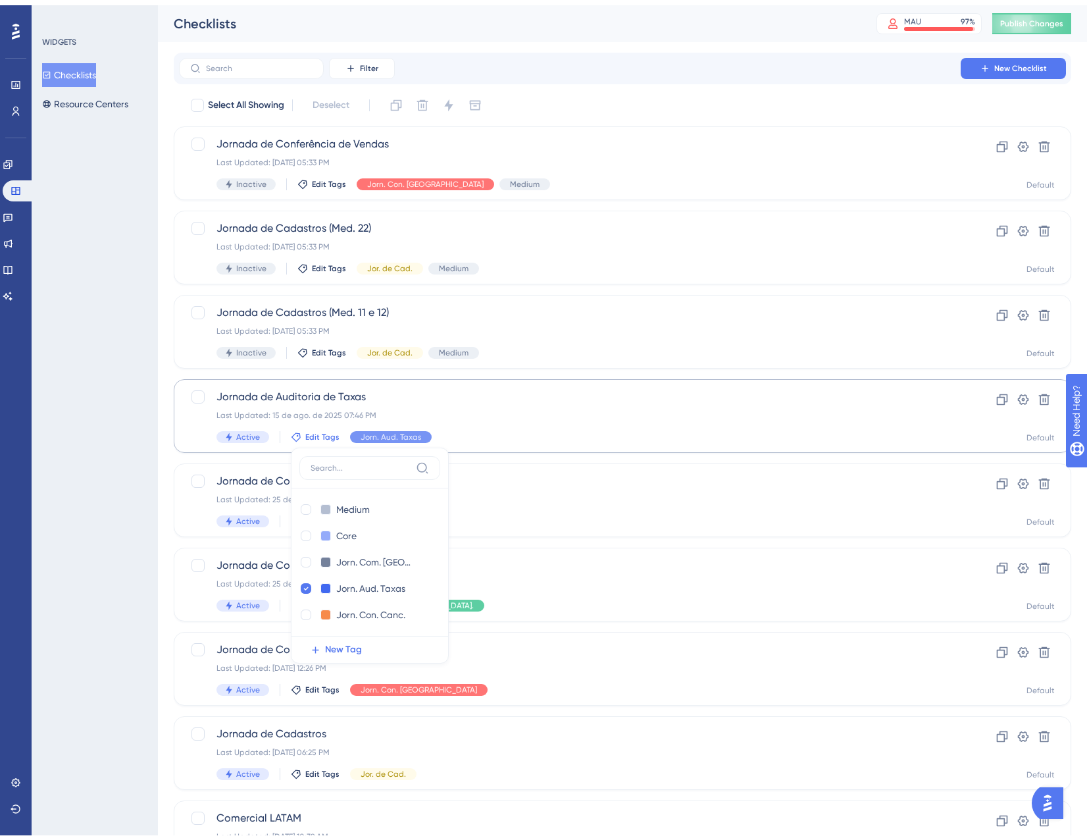
scroll to position [136, 0]
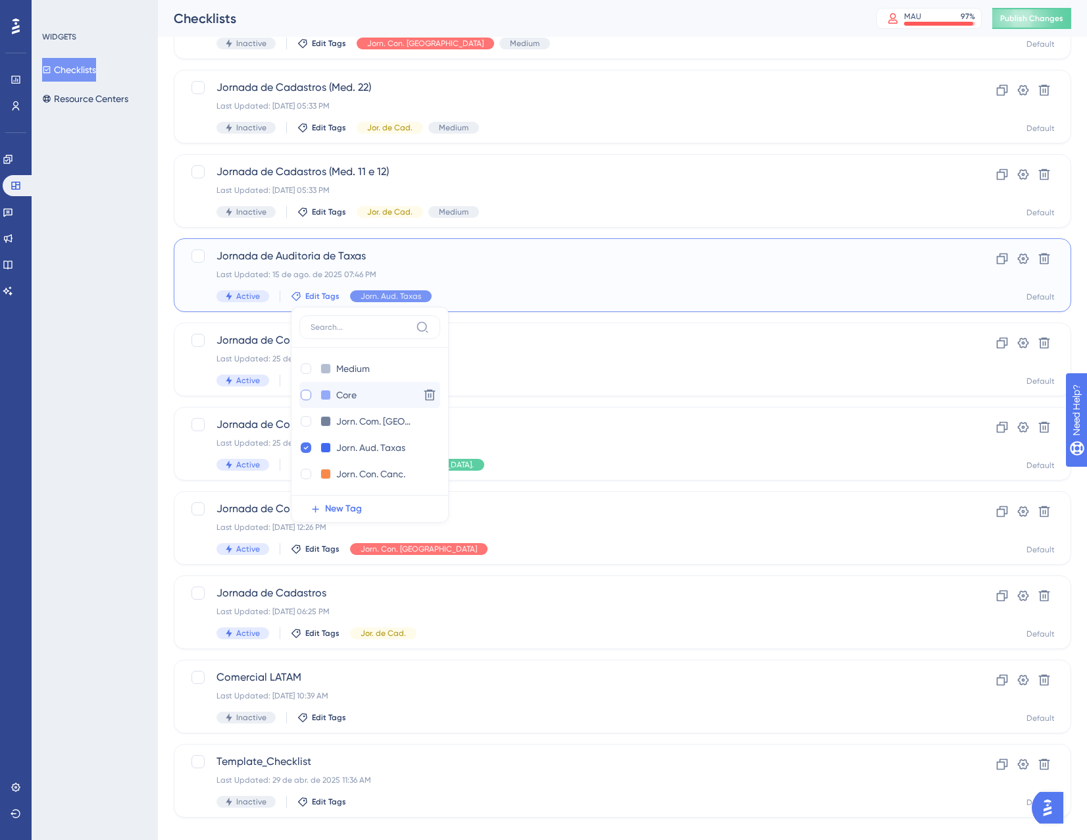
click at [301, 398] on div at bounding box center [306, 395] width 11 height 11
checkbox input "true"
click at [301, 371] on div at bounding box center [306, 368] width 11 height 11
checkbox input "true"
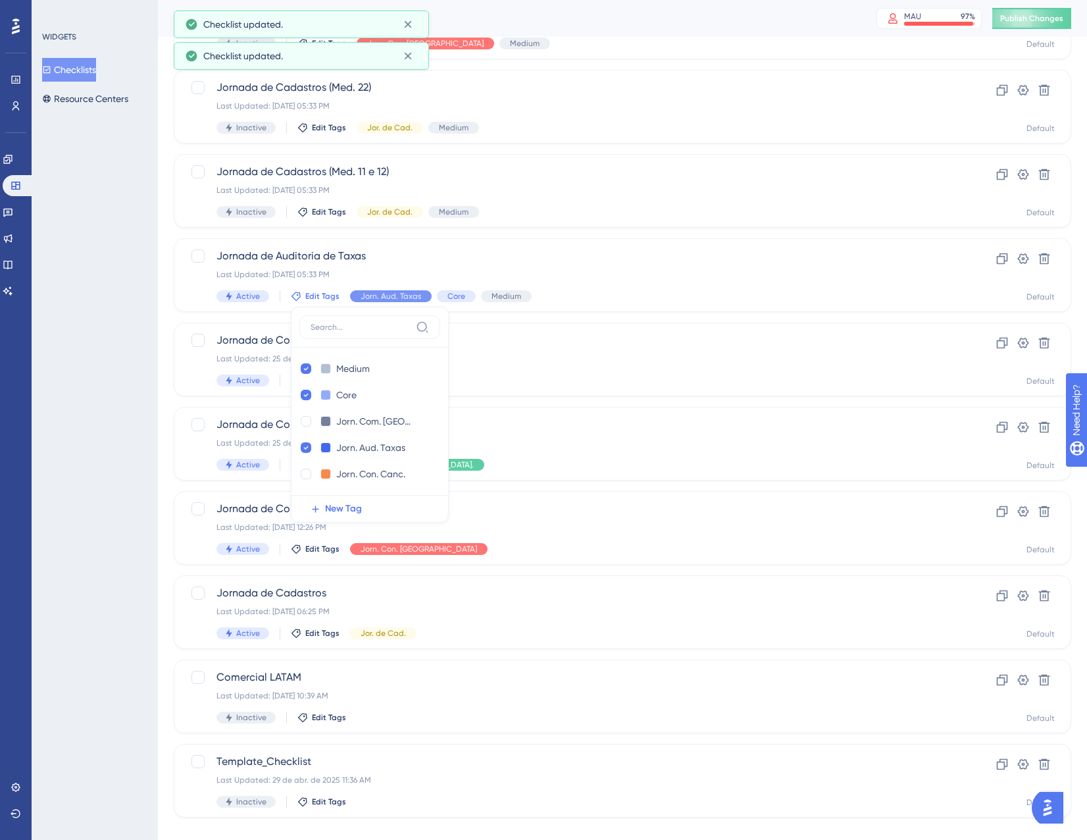
click at [76, 438] on div "WIDGETS Checklists Resource Centers" at bounding box center [95, 420] width 126 height 840
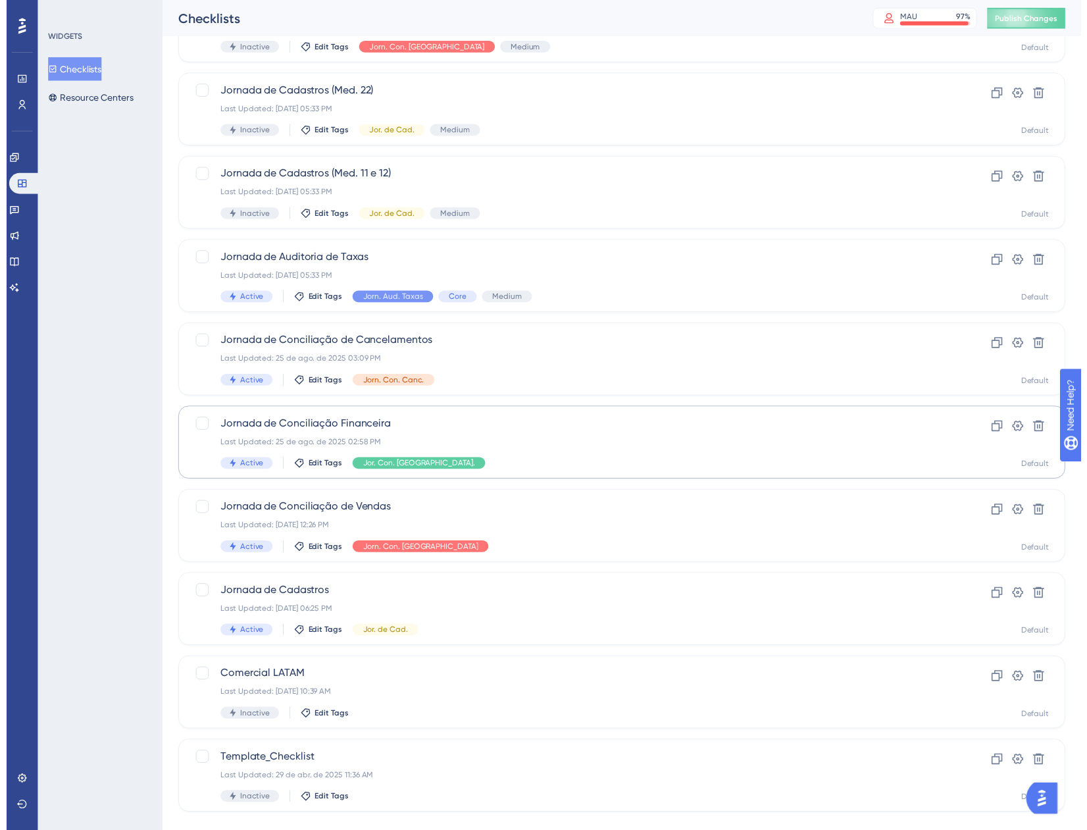
scroll to position [0, 0]
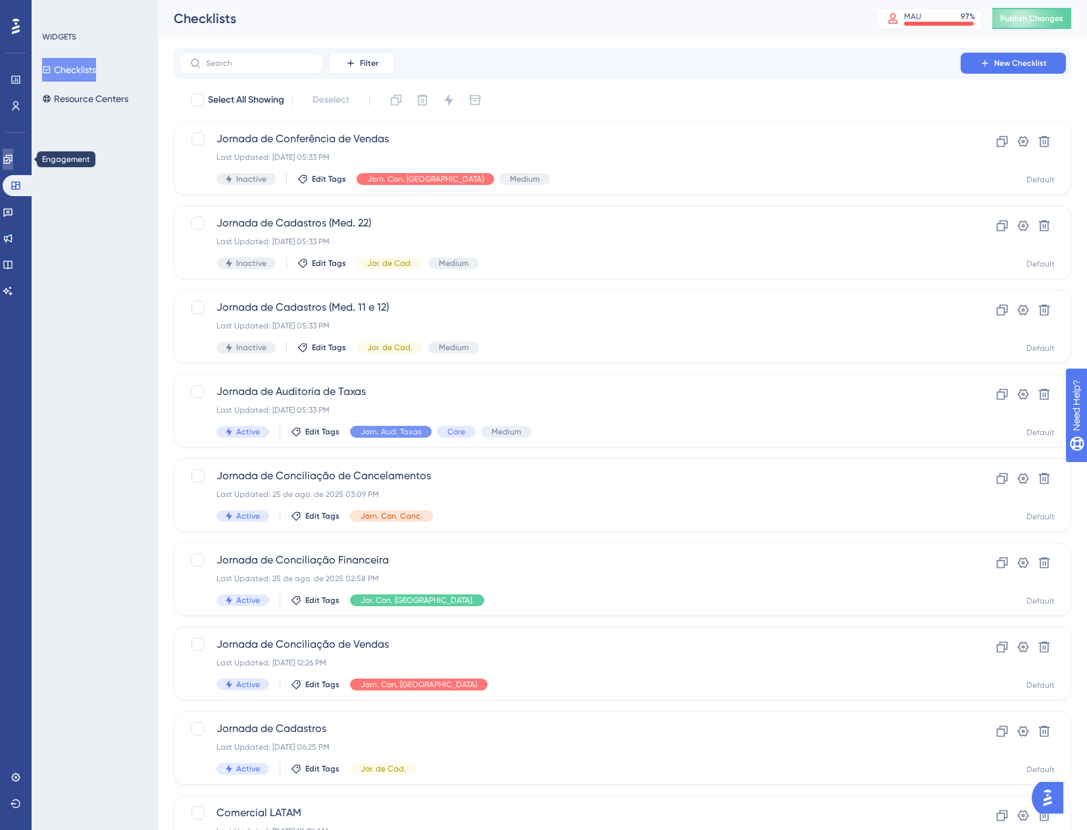
click at [12, 161] on icon at bounding box center [7, 159] width 9 height 9
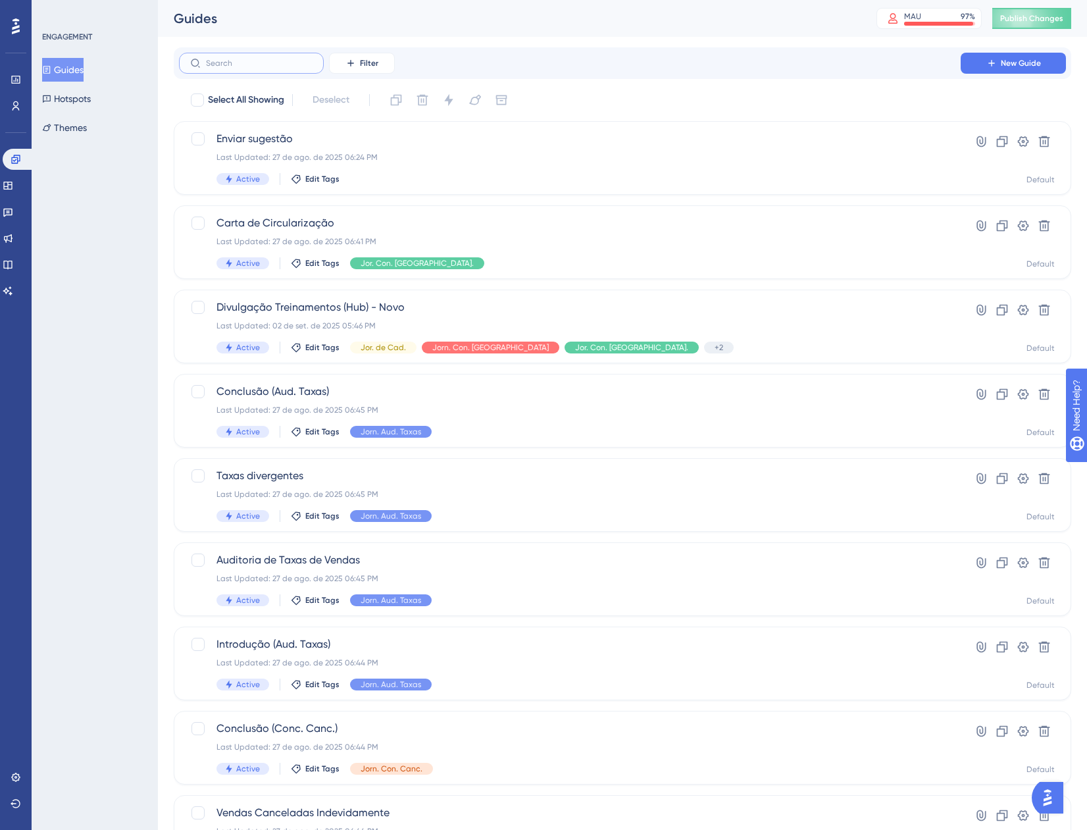
click at [270, 67] on input "text" at bounding box center [259, 63] width 107 height 9
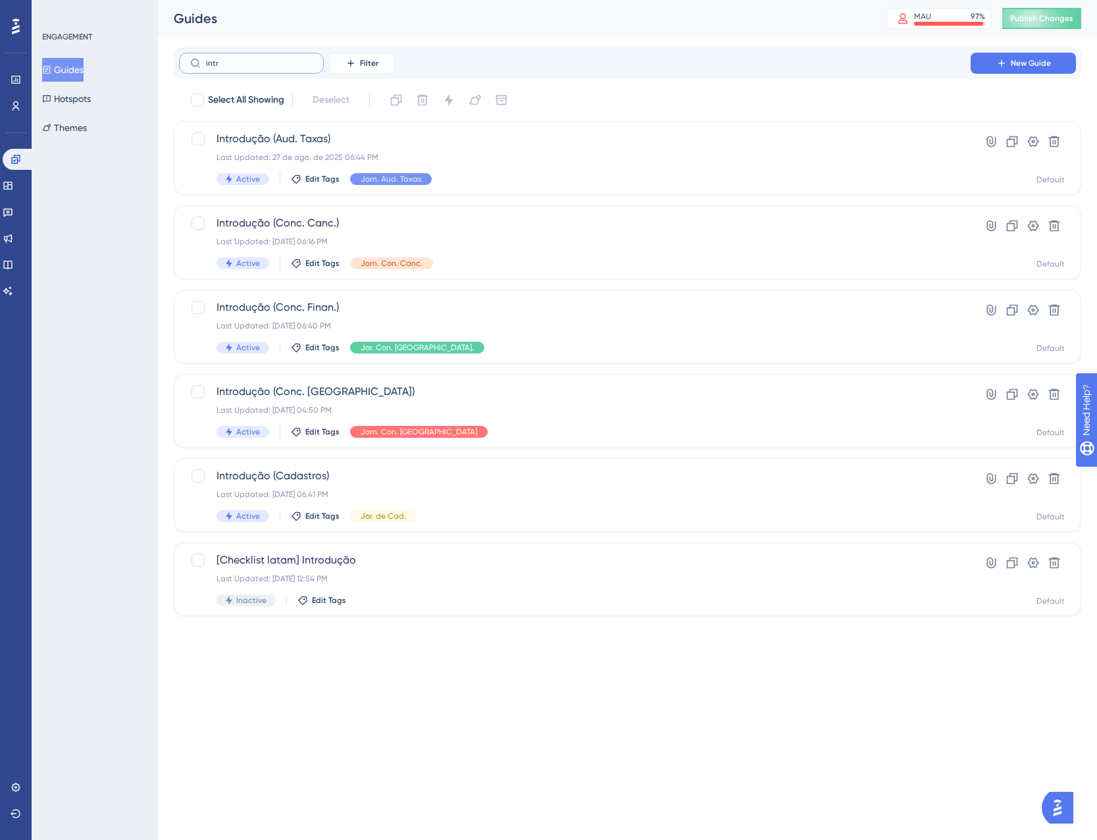
type input "intrd"
checkbox input "true"
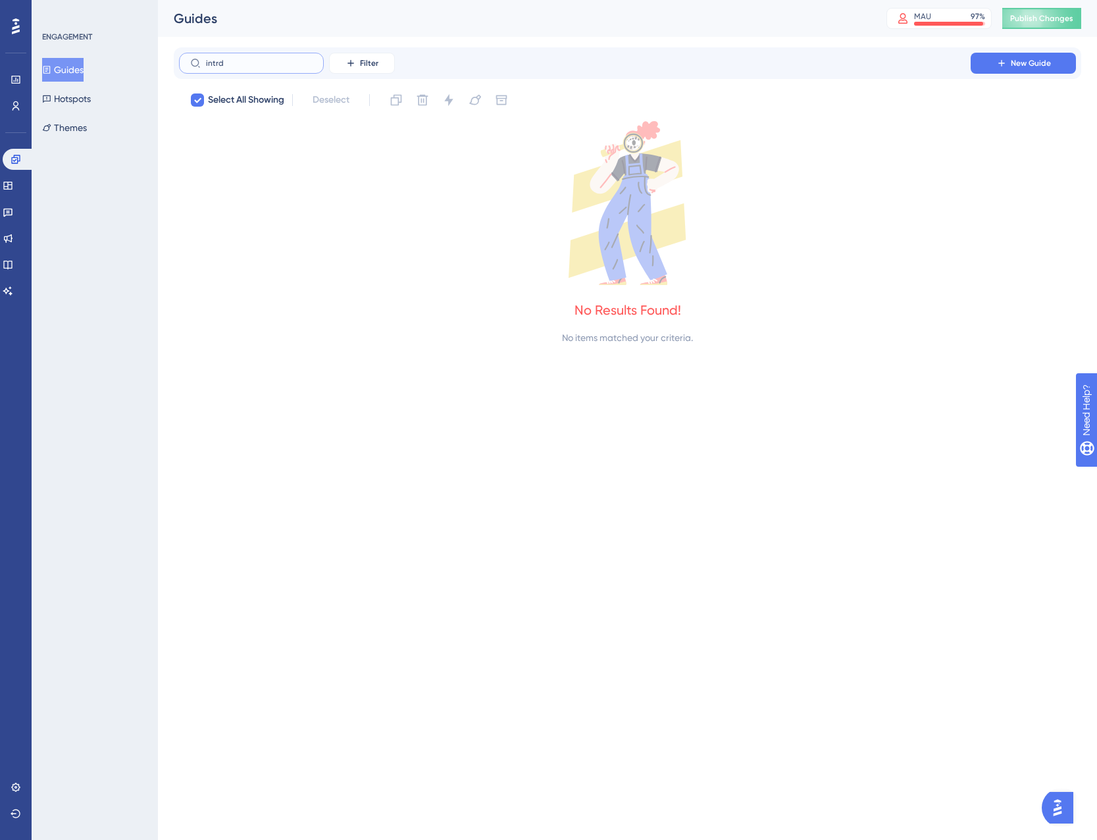
type input "intr"
checkbox input "false"
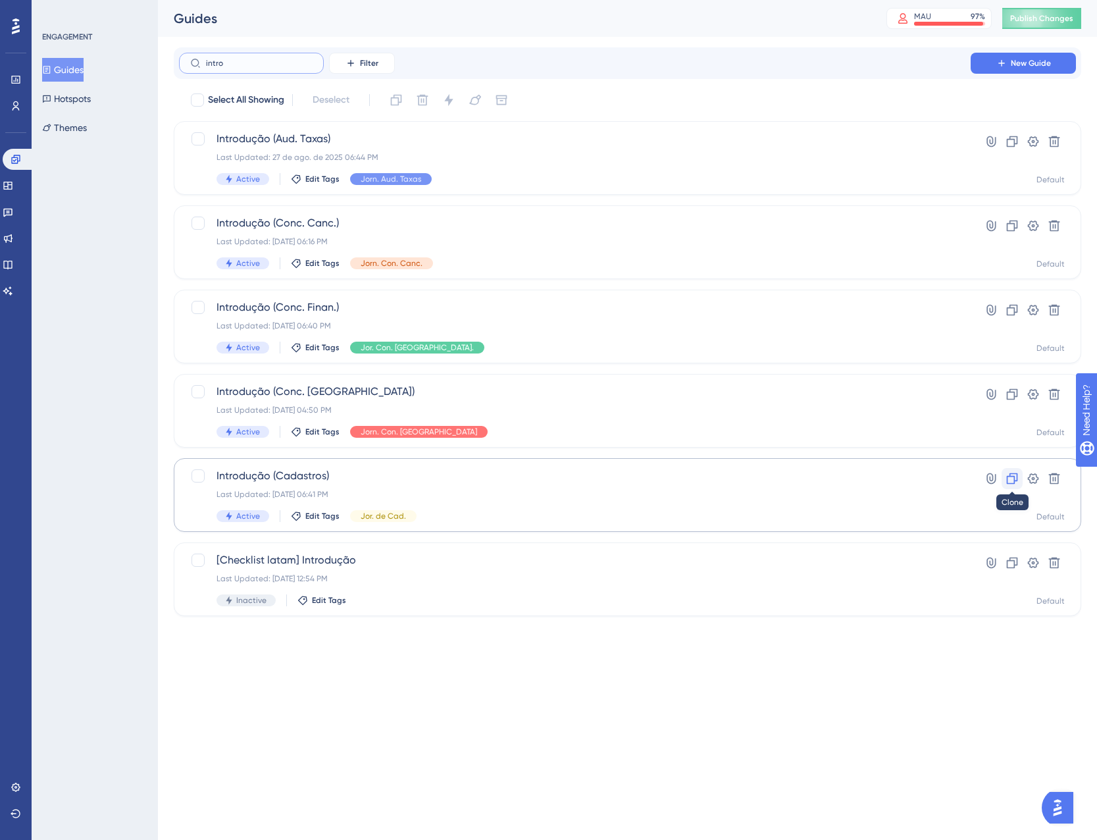
type input "intro"
click at [1011, 487] on button at bounding box center [1012, 478] width 21 height 21
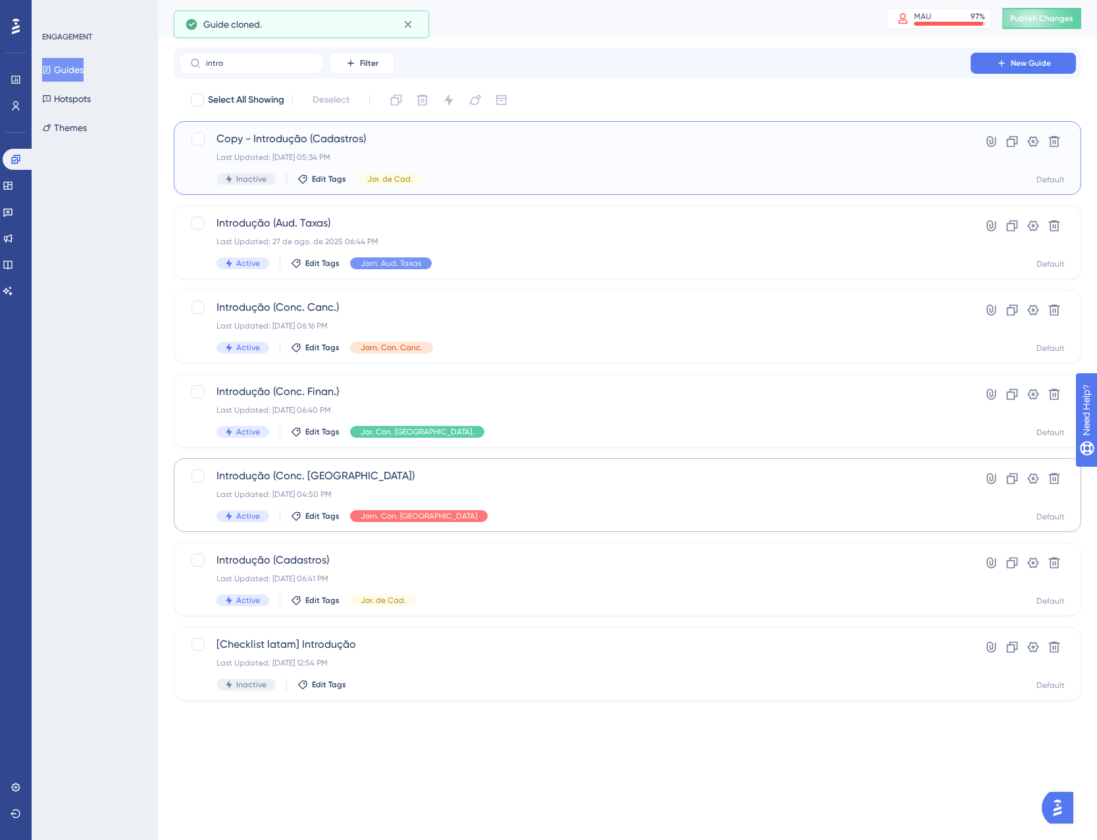
click at [494, 184] on div "Inactive Edit Tags Jor. de Cad." at bounding box center [575, 179] width 717 height 12
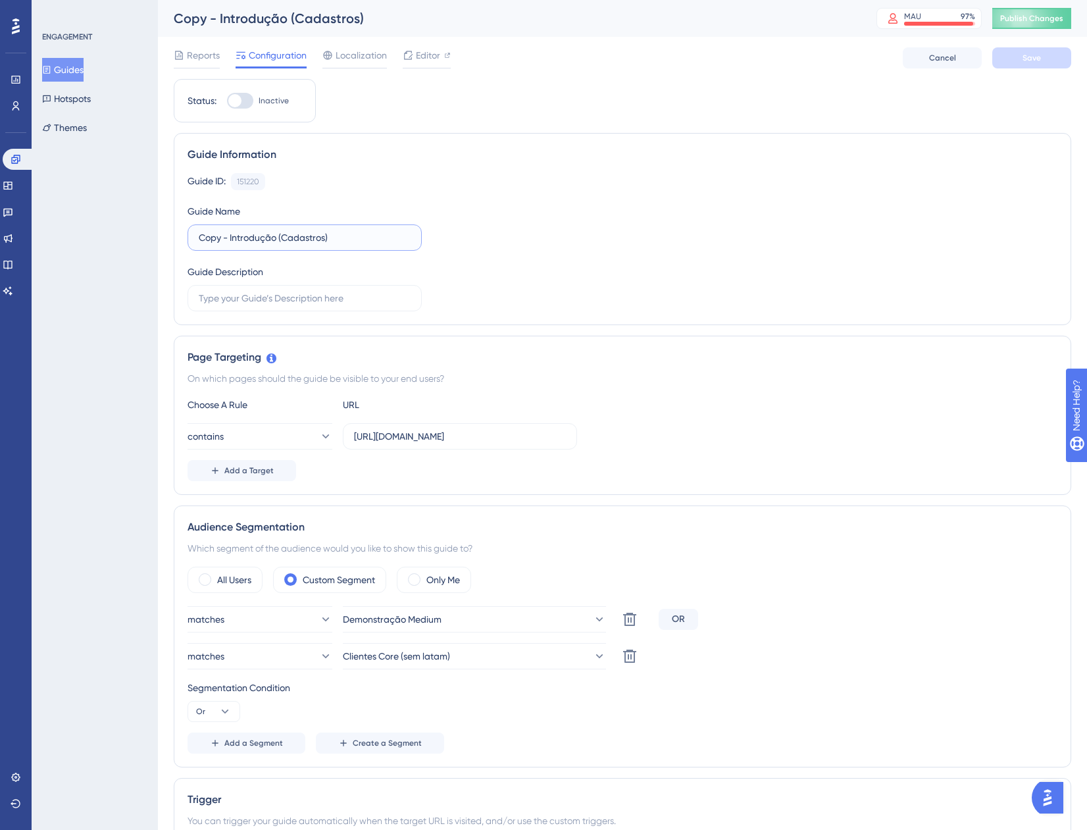
drag, startPoint x: 232, startPoint y: 236, endPoint x: 170, endPoint y: 234, distance: 61.9
click at [170, 234] on div "Performance Users Engagement Widgets Feedback Product Updates Knowledge Base AI…" at bounding box center [622, 665] width 929 height 1331
click at [332, 241] on input "Introdução (Cadastros)" at bounding box center [305, 237] width 212 height 14
type input "Introdução (Cadastros - Med. 11 e 12)"
click at [531, 247] on div "Guide ID: 151220 Copy Guide Name Introdução (Cadastros - Med. 11 e 12) Guide De…" at bounding box center [623, 242] width 870 height 138
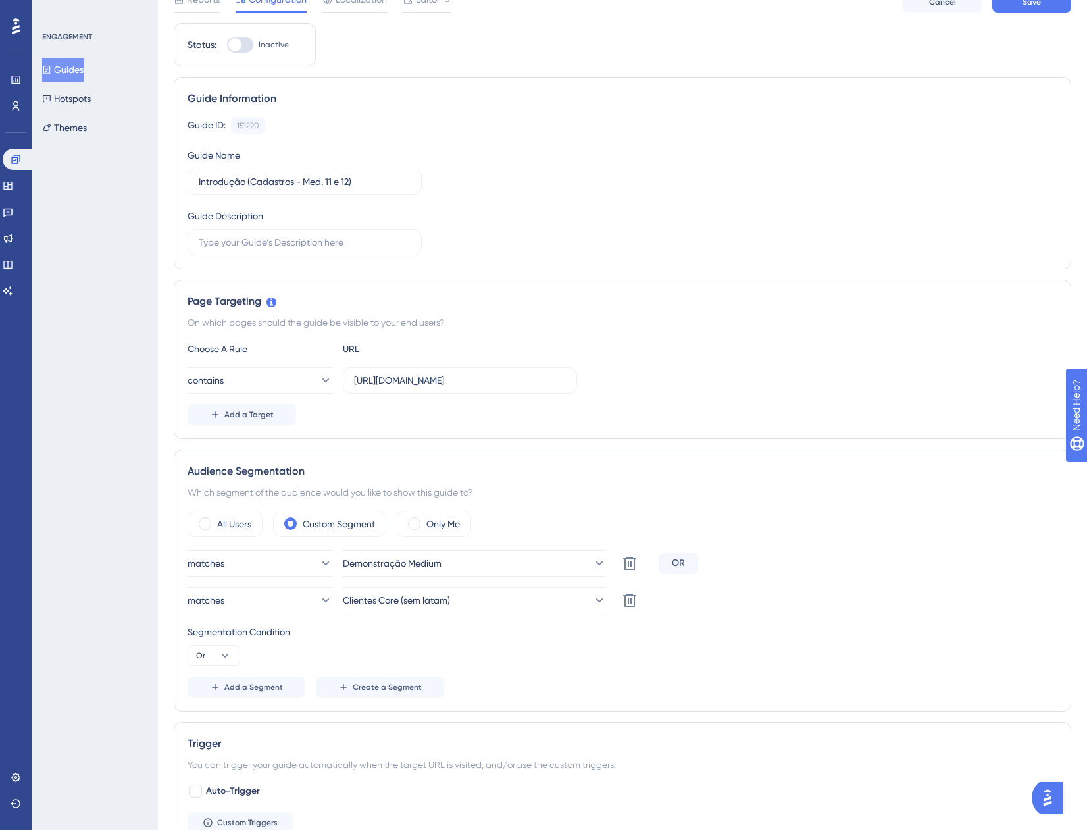
scroll to position [132, 0]
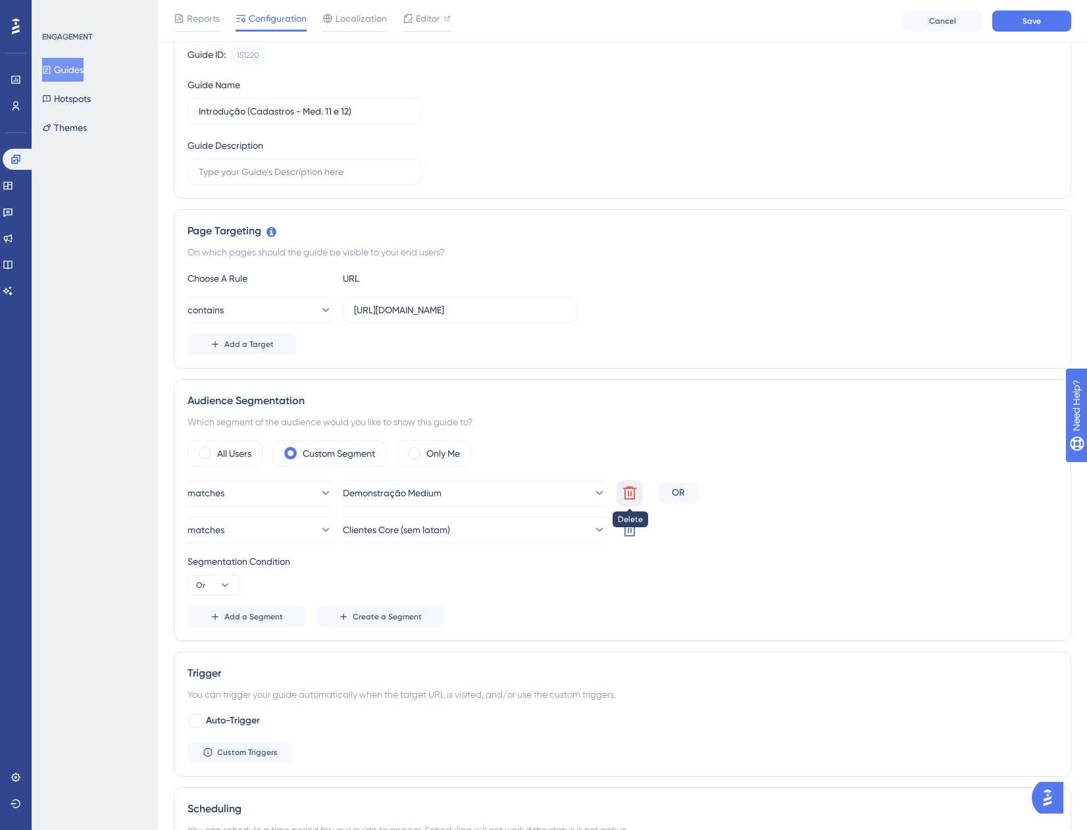
click at [625, 492] on icon at bounding box center [629, 492] width 13 height 13
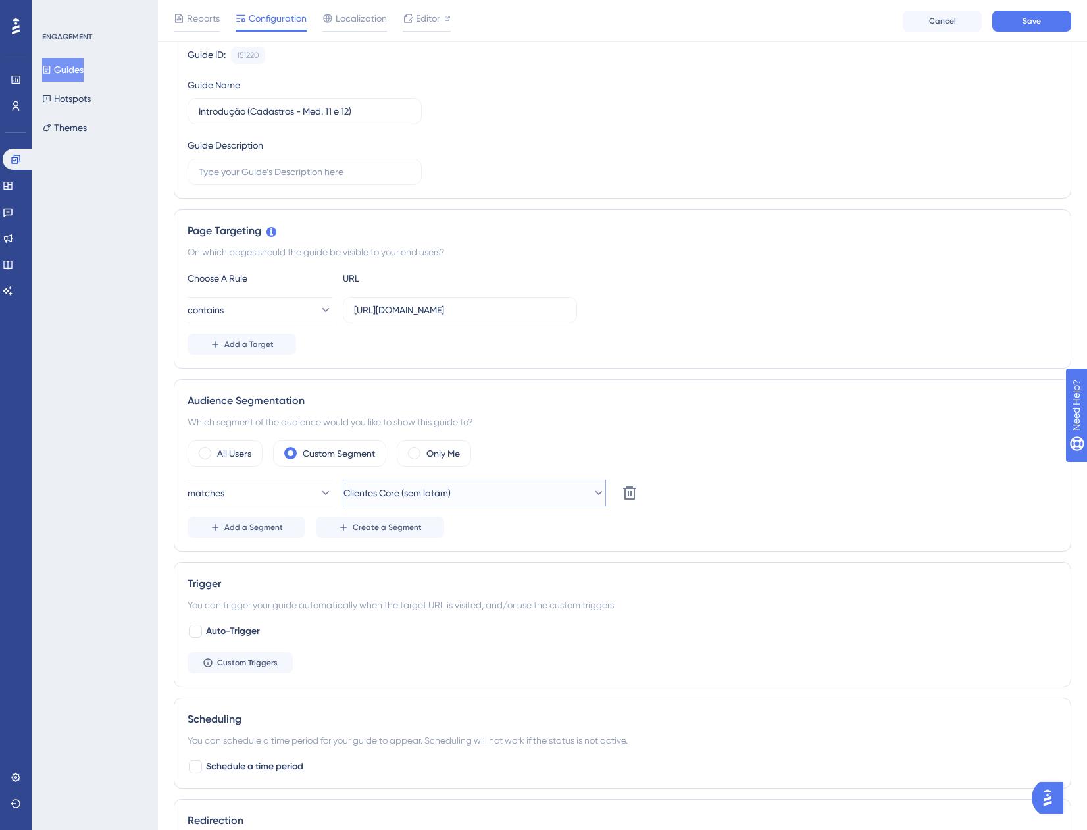
click at [444, 500] on span "Clientes Core (sem latam)" at bounding box center [397, 493] width 107 height 16
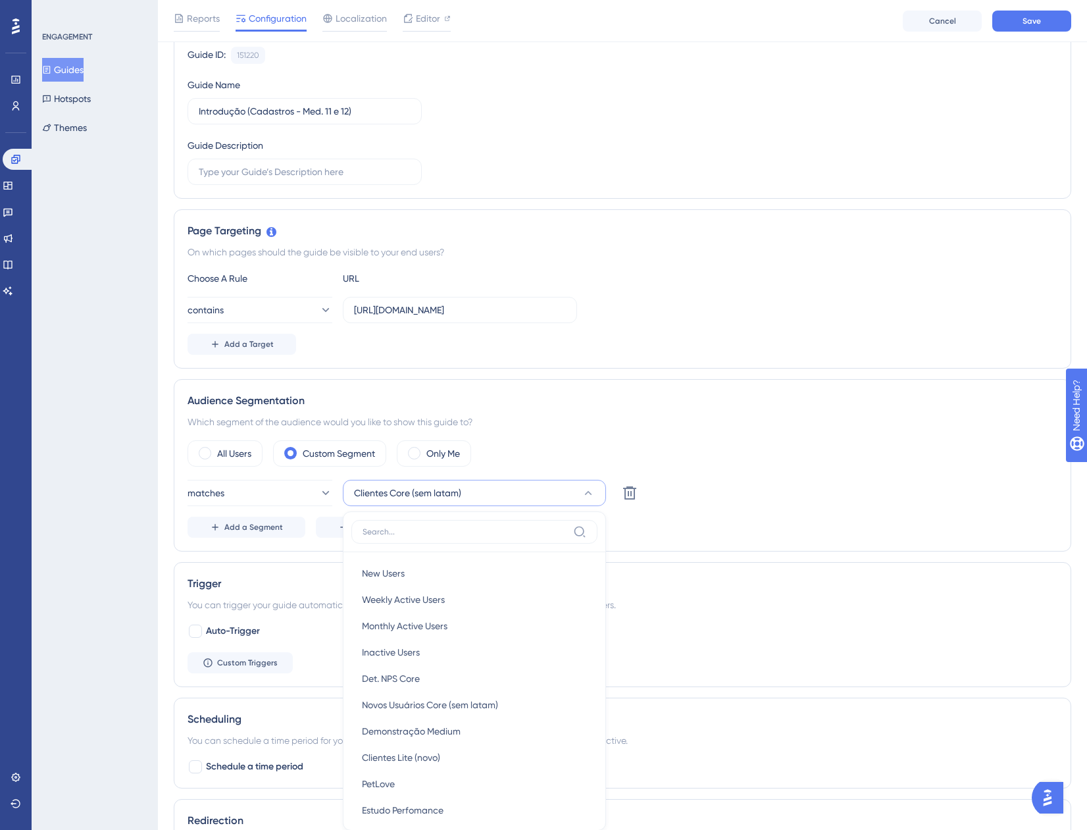
scroll to position [385, 0]
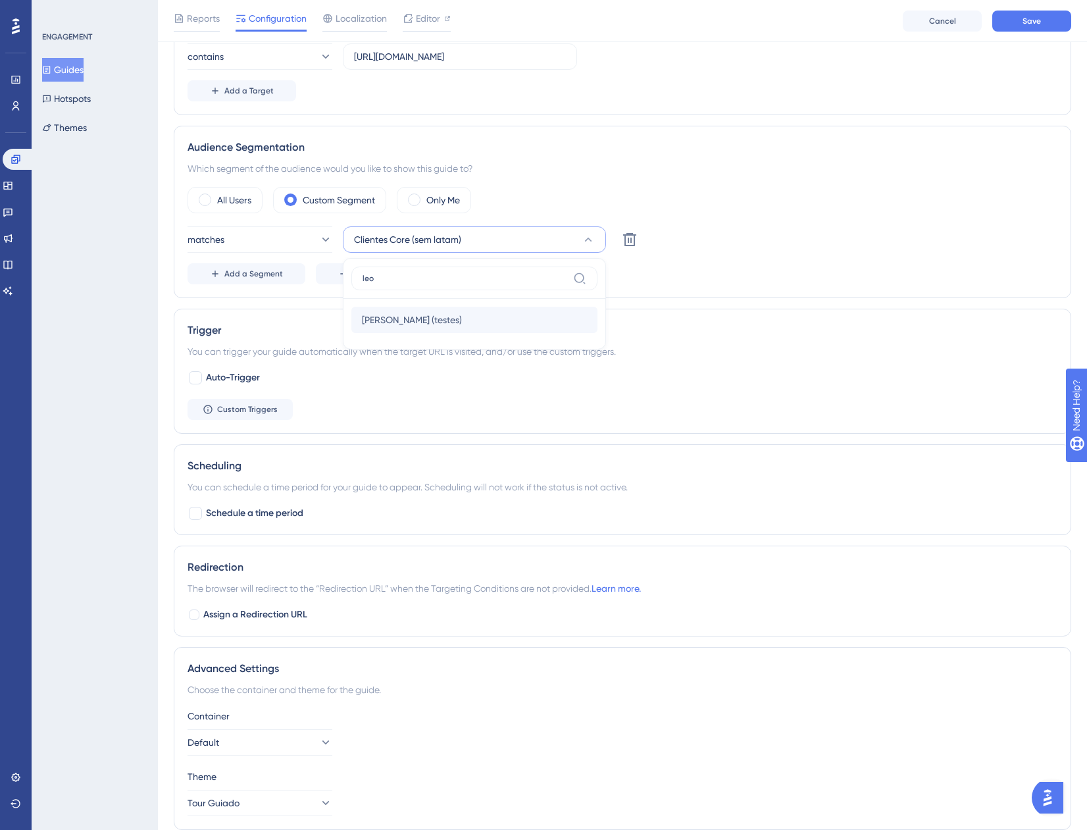
type input "leo"
click at [480, 317] on div "[PERSON_NAME] (testes) [PERSON_NAME] (testes)" at bounding box center [474, 320] width 225 height 26
click at [839, 293] on div "Audience Segmentation Which segment of the audience would you like to show this…" at bounding box center [623, 212] width 898 height 172
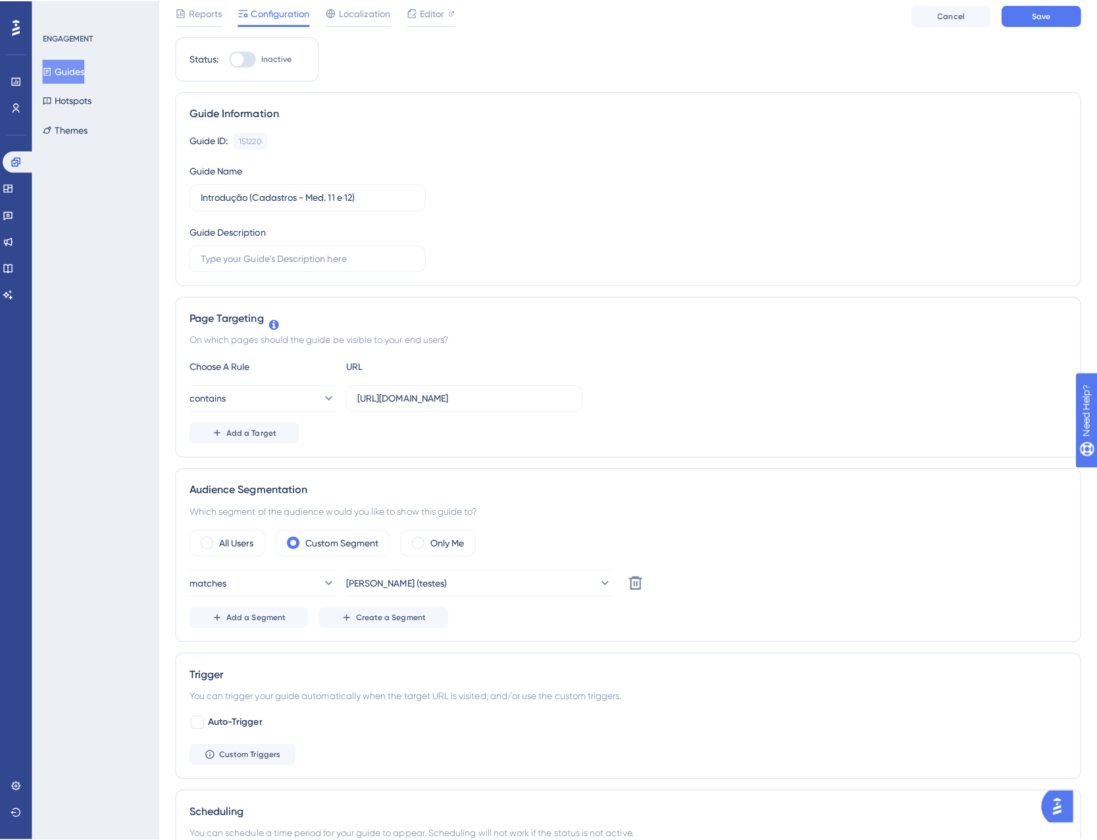
scroll to position [0, 0]
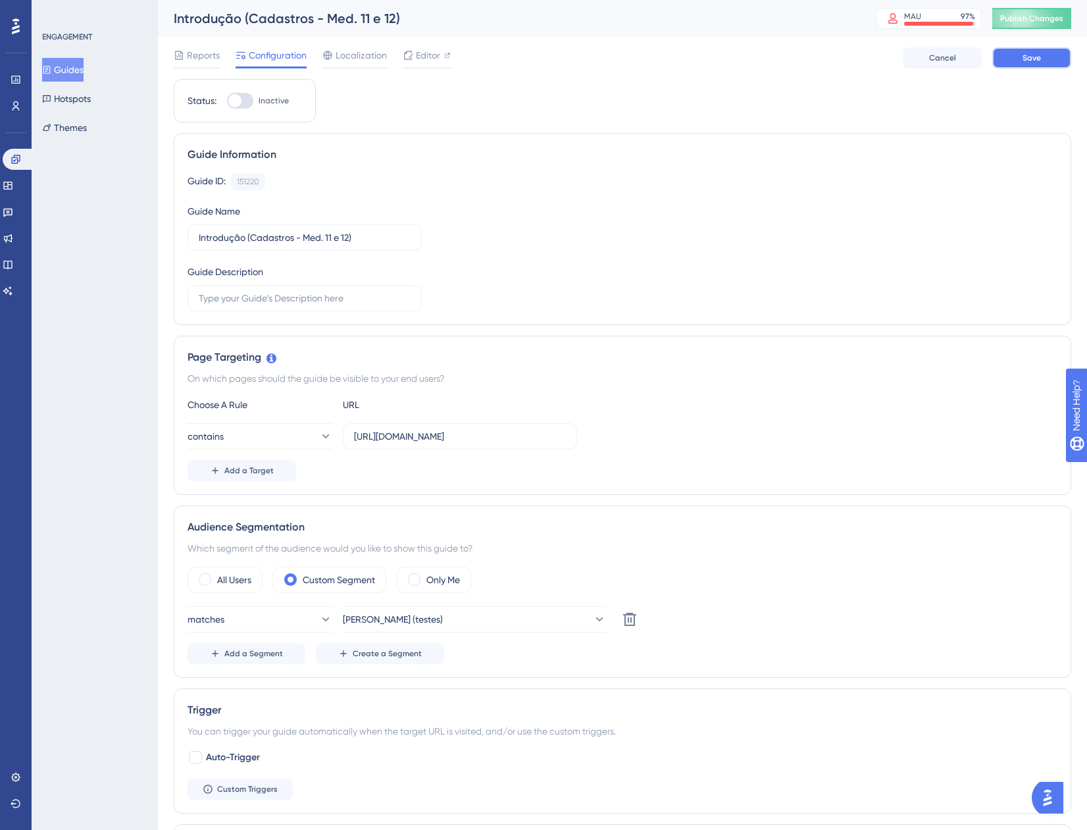
click at [1032, 60] on span "Save" at bounding box center [1032, 58] width 18 height 11
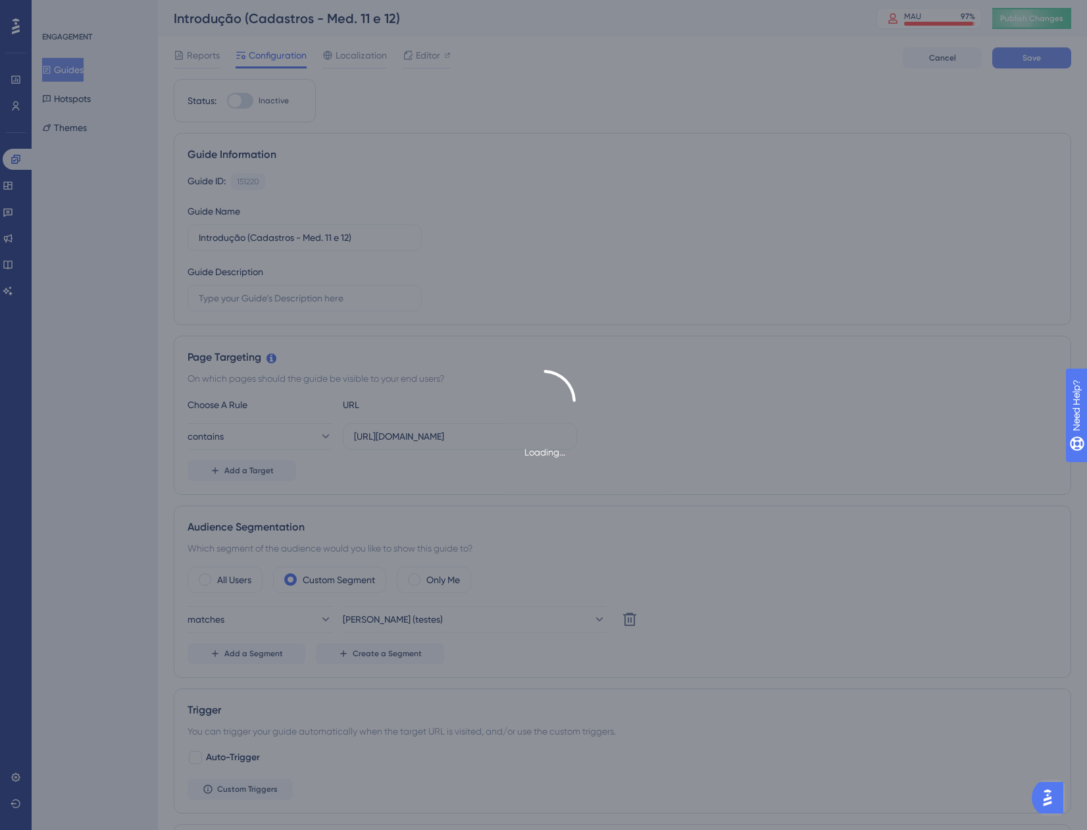
type input "Introdução (Cadastros - Med. 11 e 12)"
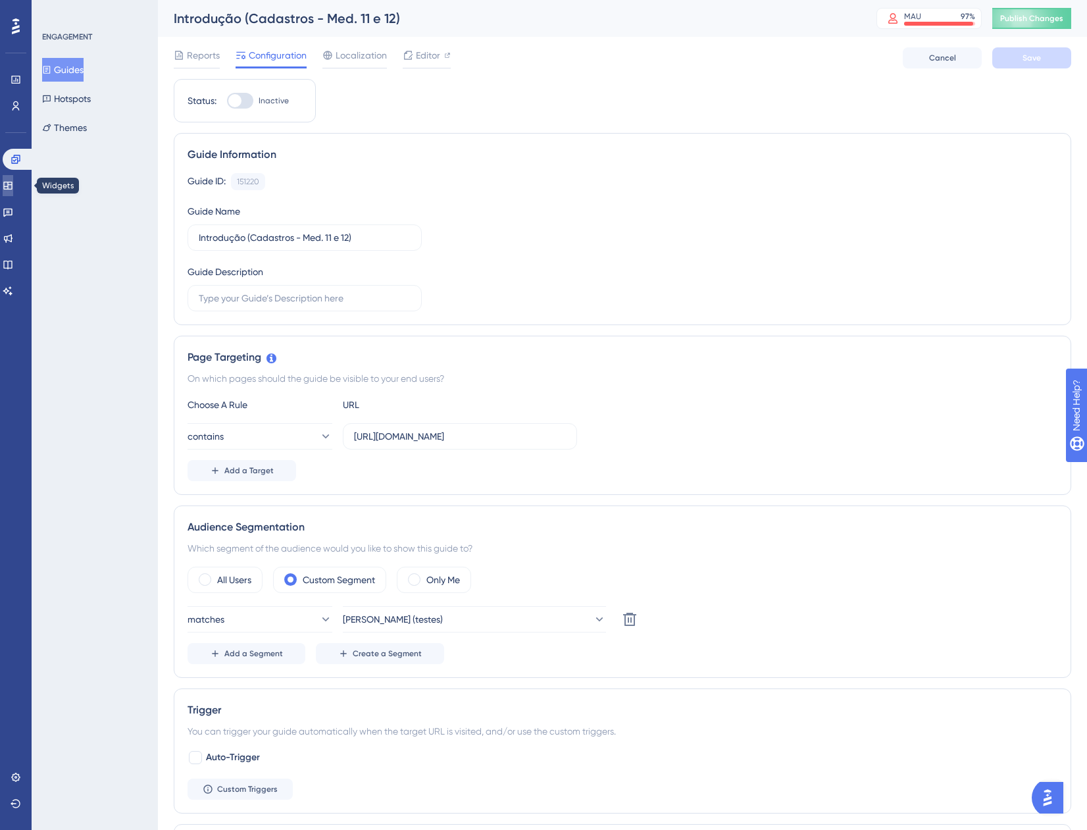
click at [7, 186] on link at bounding box center [8, 185] width 11 height 21
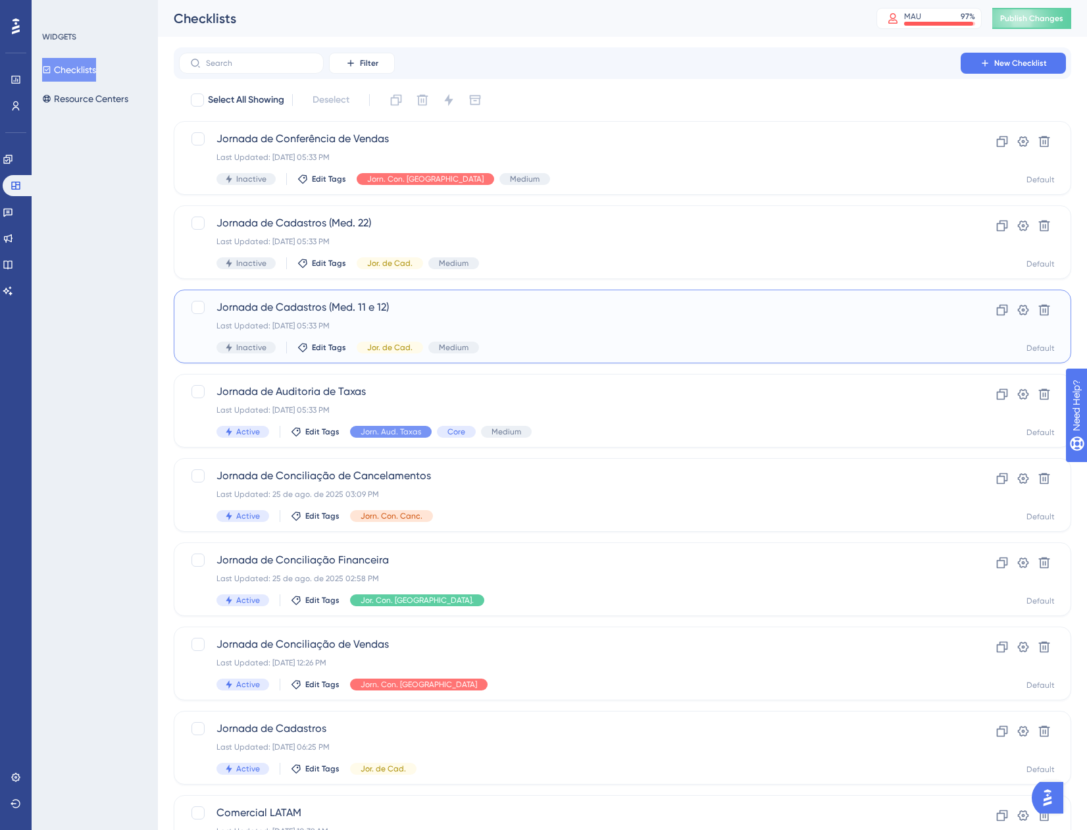
click at [561, 351] on div "Inactive Edit Tags Jor. de Cad. Medium" at bounding box center [570, 348] width 707 height 12
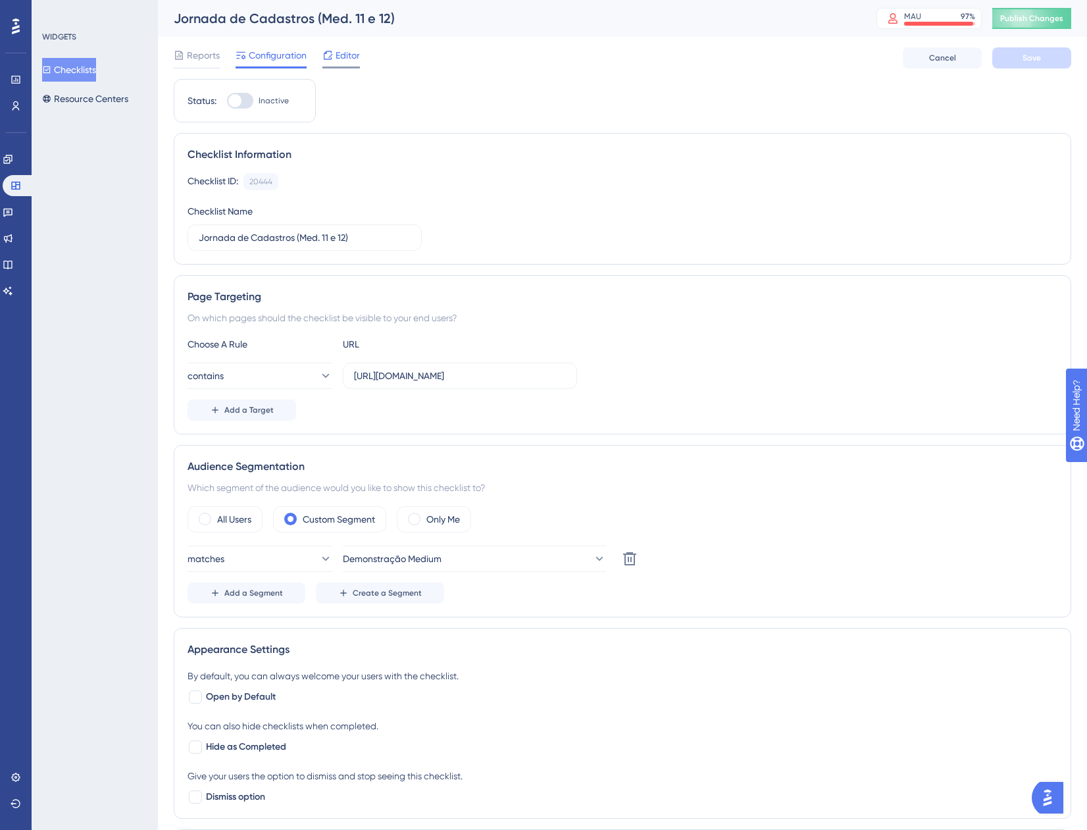
click at [342, 57] on span "Editor" at bounding box center [348, 55] width 24 height 16
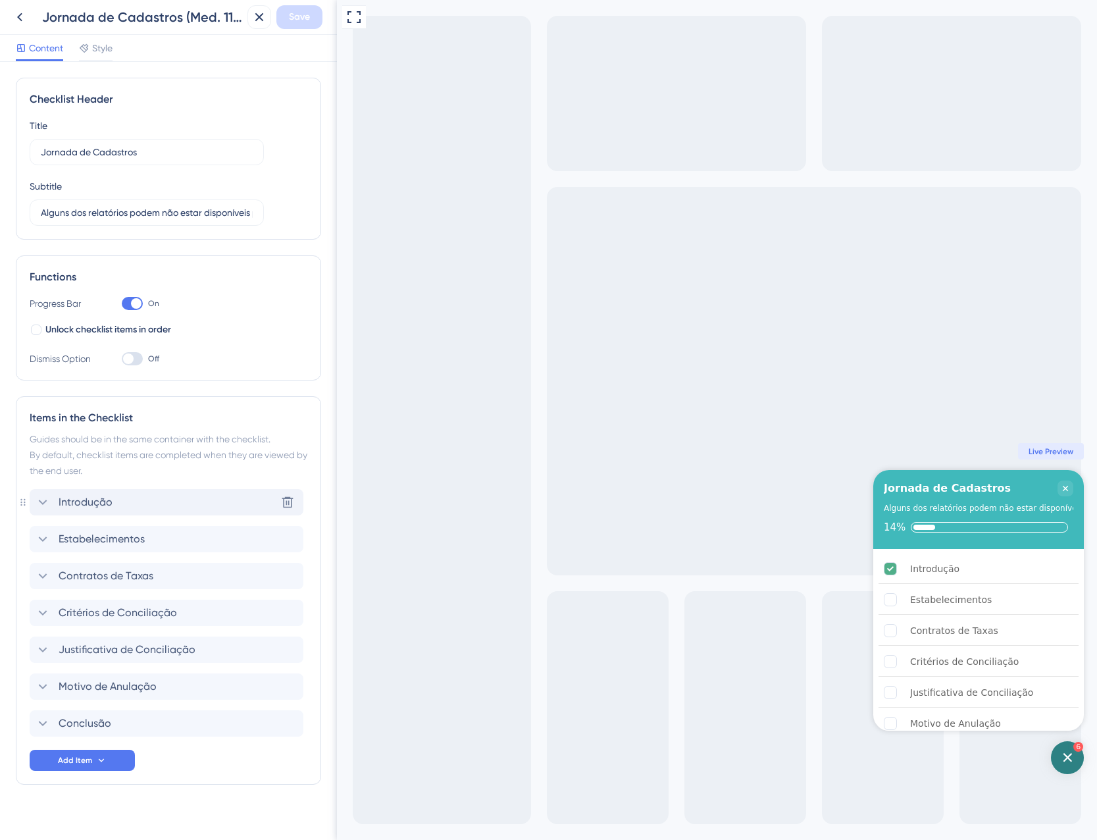
click at [89, 509] on span "Introdução" at bounding box center [86, 502] width 54 height 16
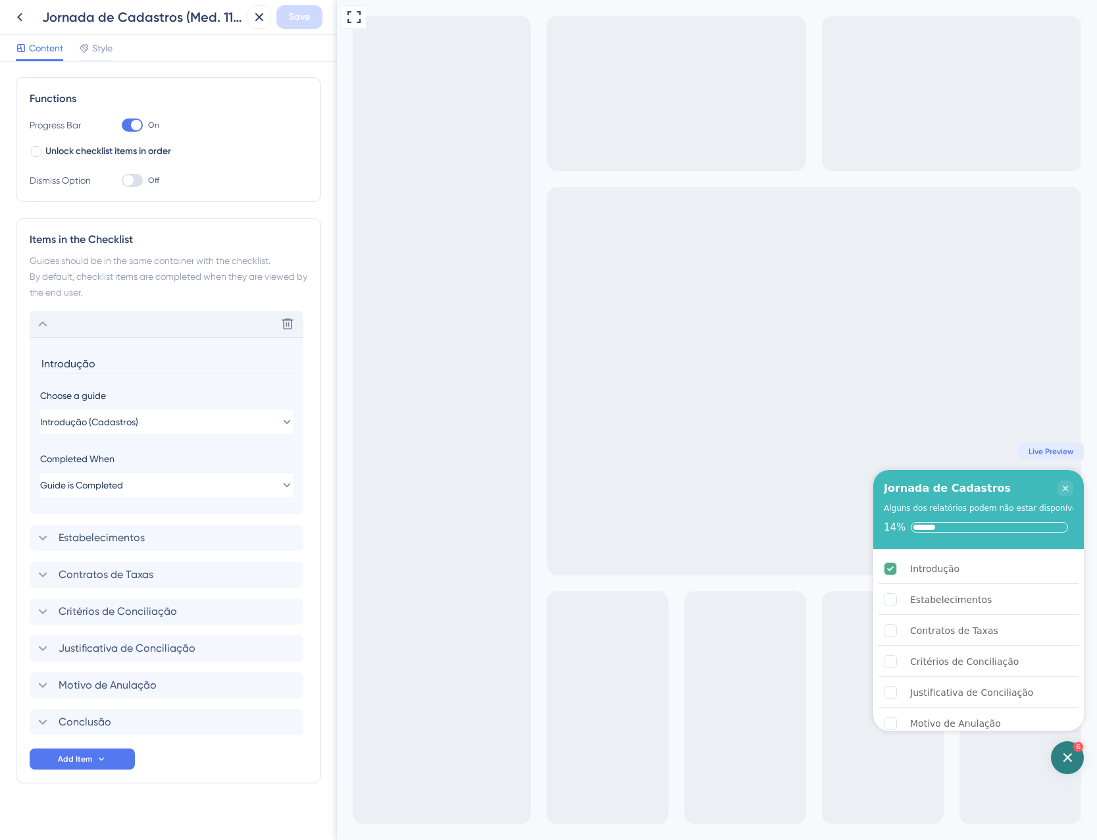
scroll to position [190, 0]
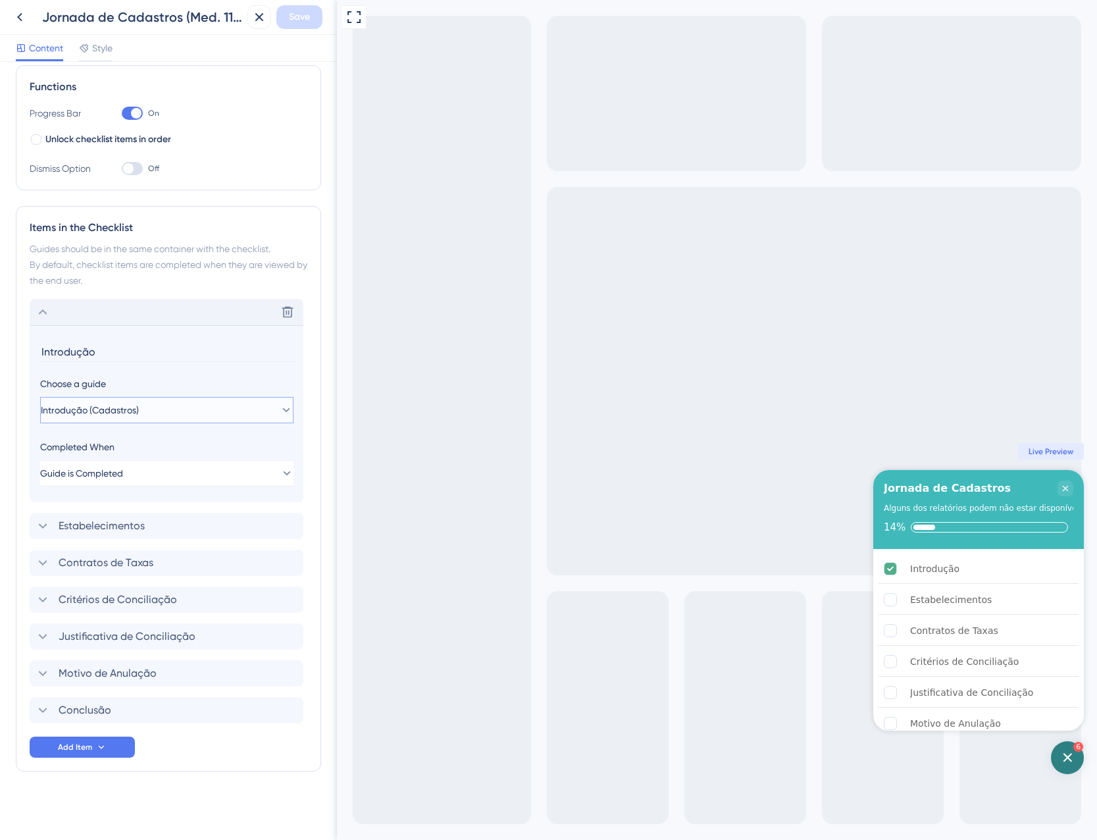
click at [189, 413] on button "Introdução (Cadastros)" at bounding box center [166, 410] width 253 height 26
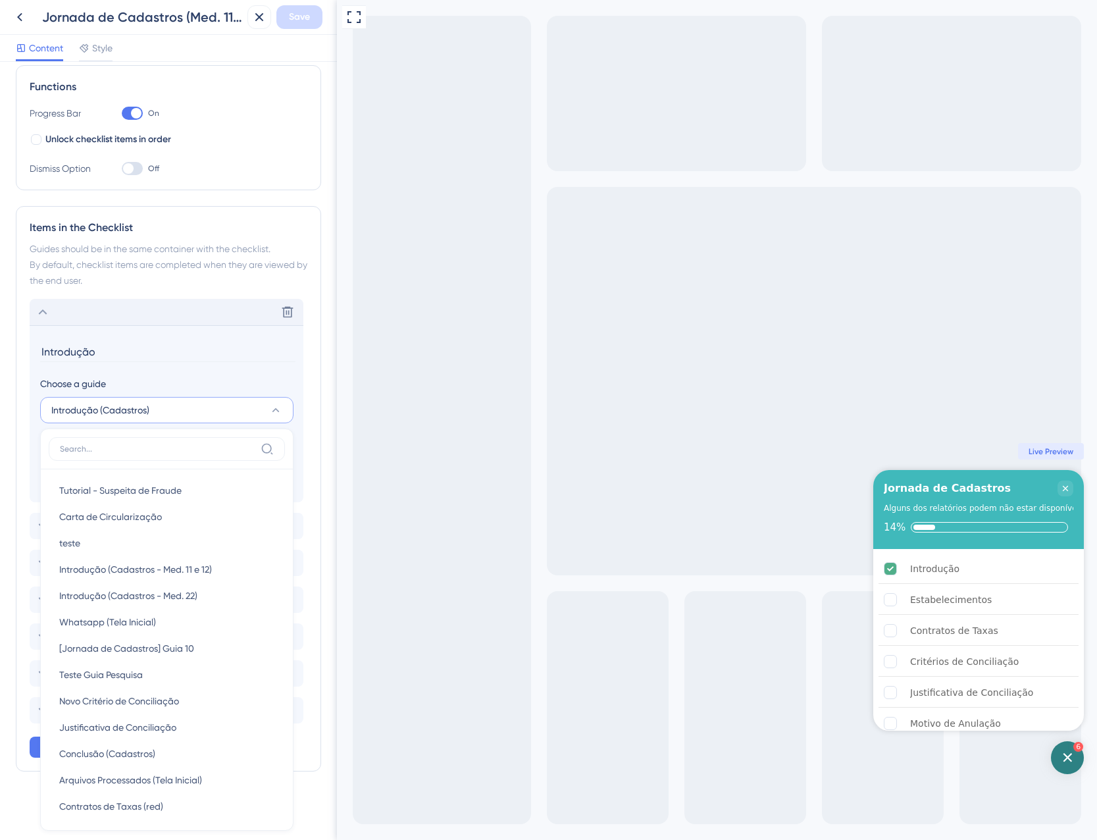
scroll to position [354, 0]
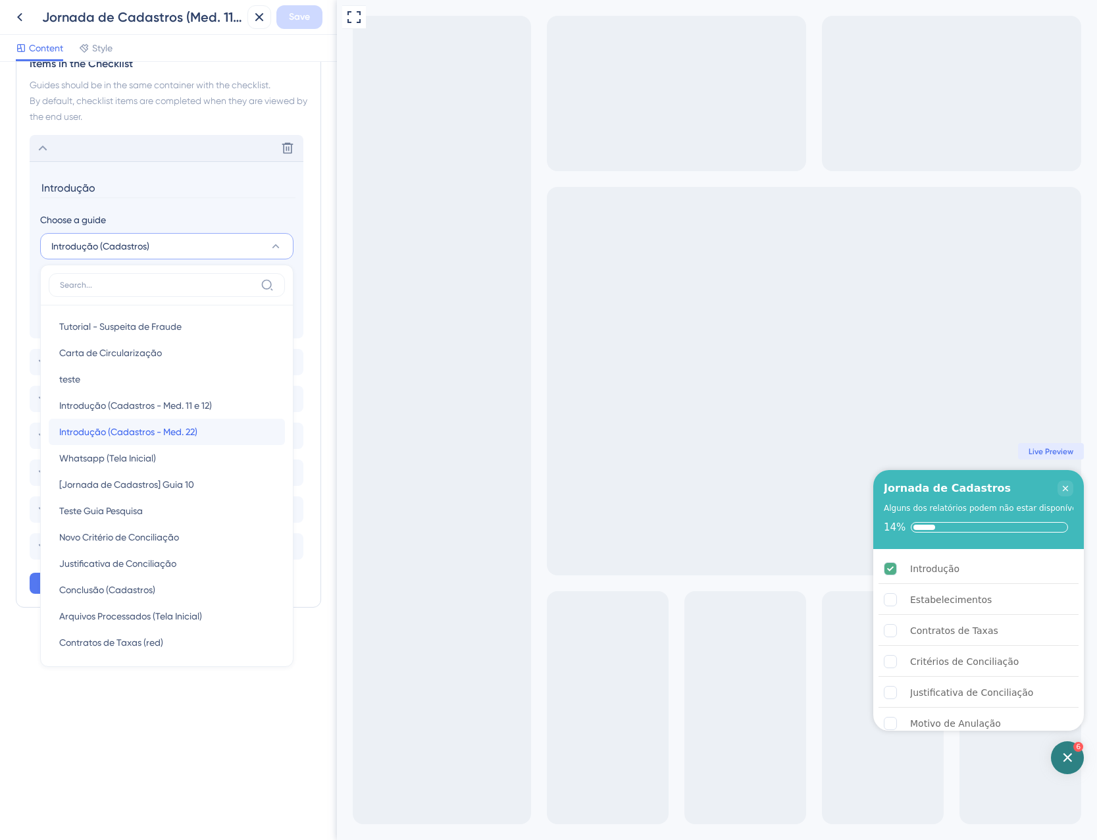
click at [192, 425] on span "Introdução (Cadastros - Med. 22)" at bounding box center [128, 432] width 138 height 16
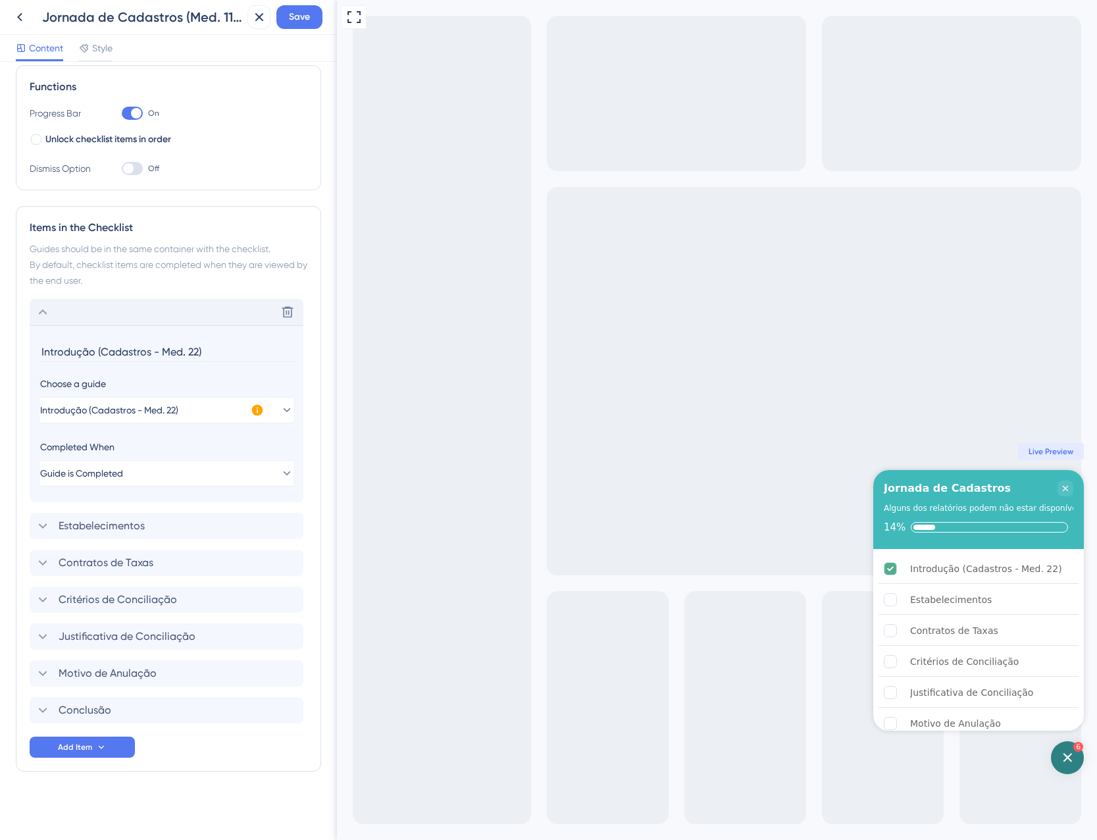
click at [219, 350] on input "Introdução (Cadastros - Med. 22)" at bounding box center [167, 352] width 255 height 20
drag, startPoint x: 219, startPoint y: 350, endPoint x: 103, endPoint y: 353, distance: 116.5
click at [103, 353] on input "Introdução (Cadastros - Med. 22)" at bounding box center [167, 352] width 255 height 20
type input "Introdução"
click at [89, 312] on div "Delete" at bounding box center [167, 312] width 274 height 26
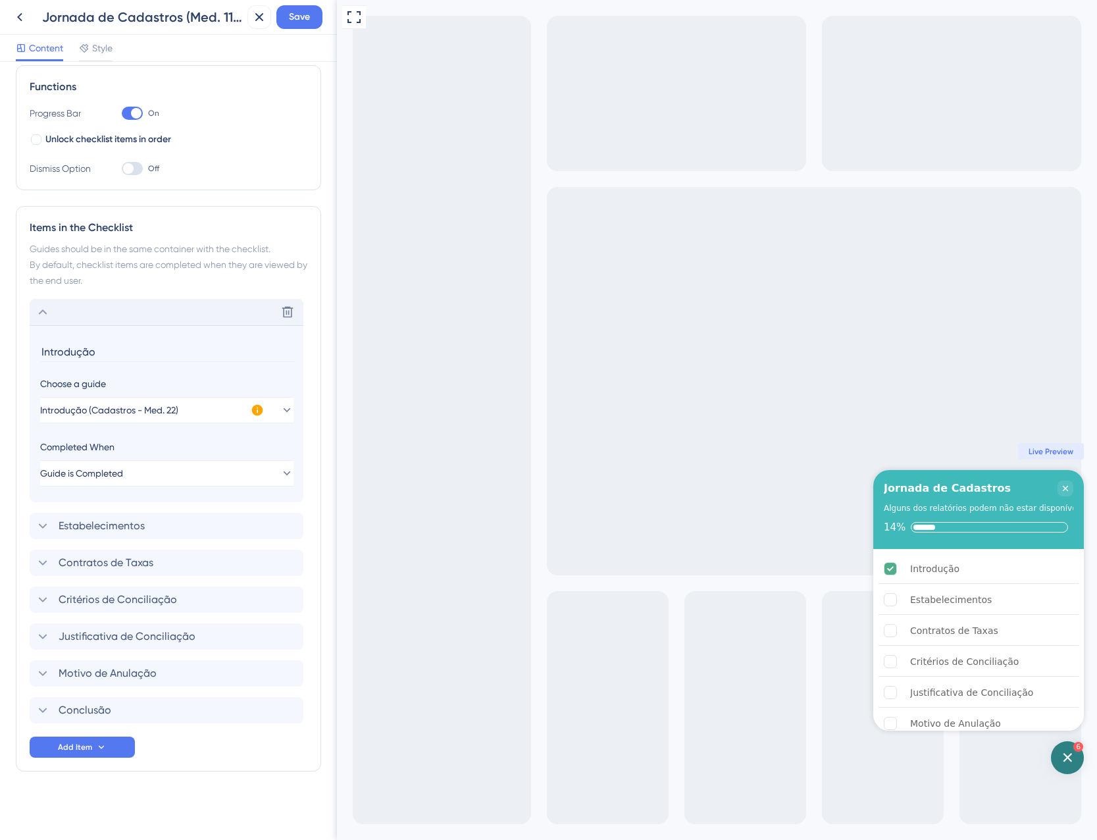
scroll to position [13, 0]
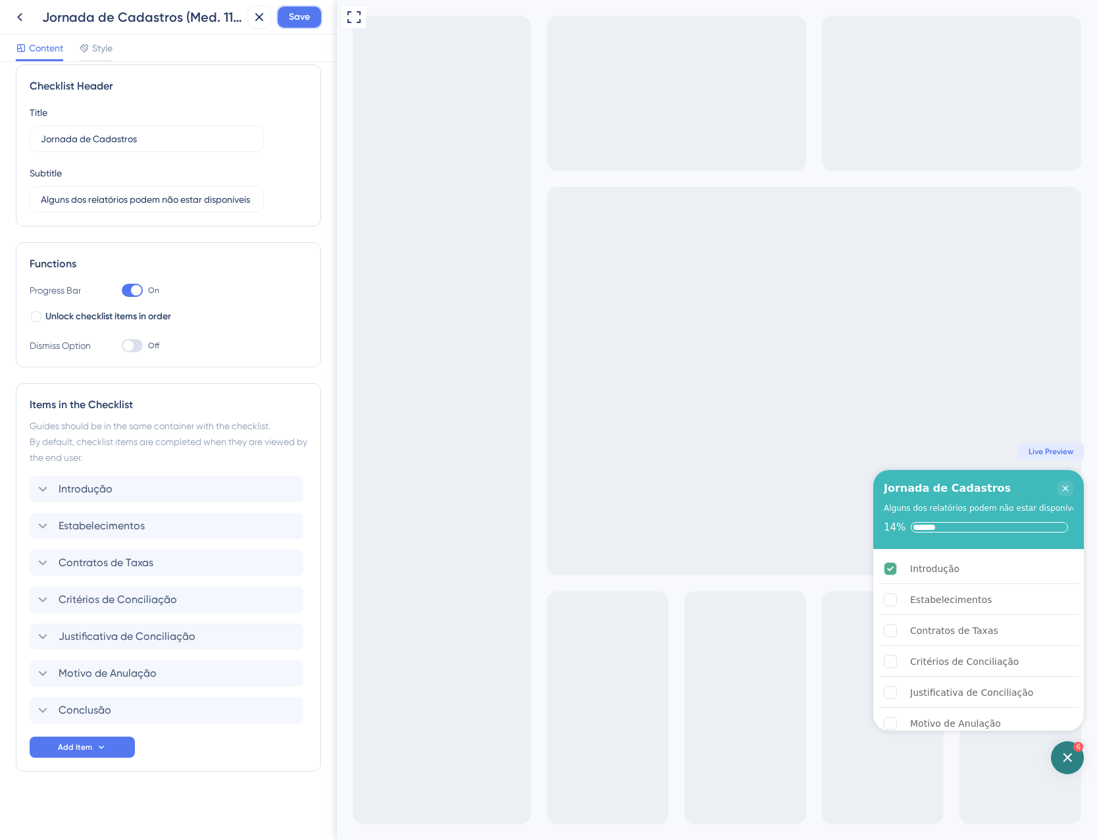
click at [313, 19] on button "Save" at bounding box center [299, 17] width 46 height 24
click at [249, 28] on icon at bounding box center [250, 24] width 13 height 13
click at [129, 487] on div "Introdução Delete" at bounding box center [167, 489] width 274 height 26
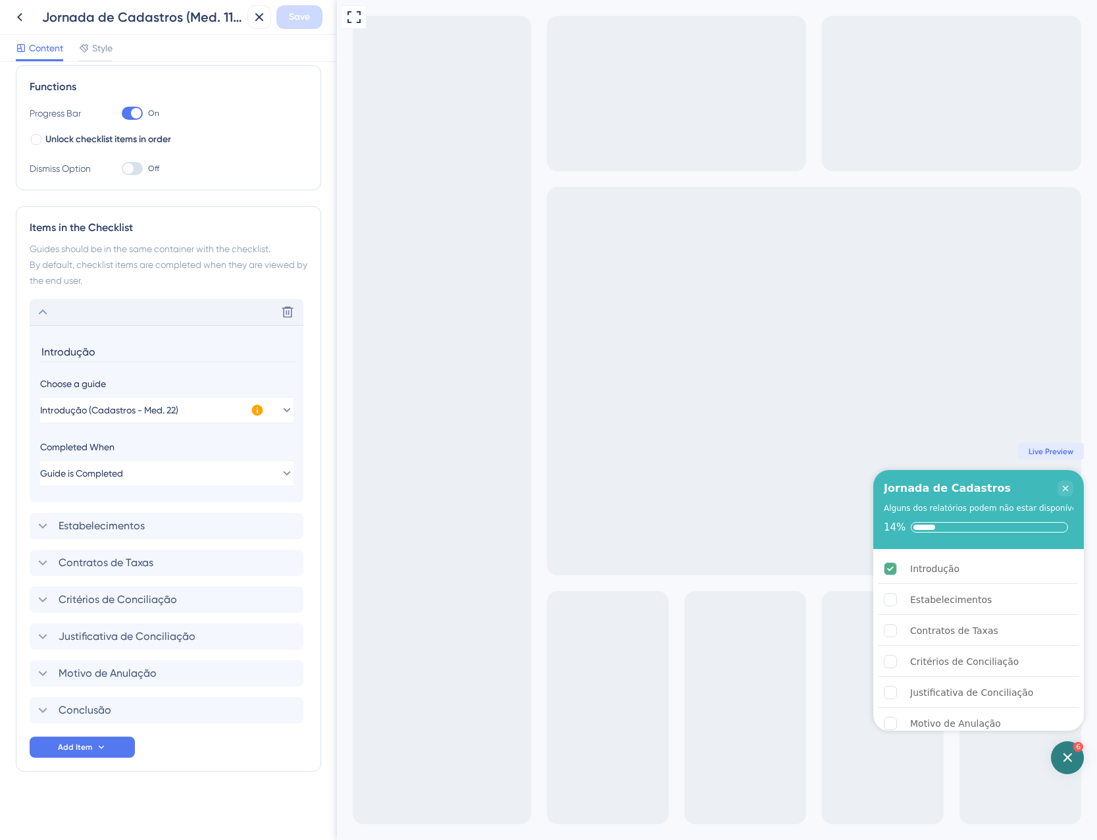
click at [123, 315] on div "Delete" at bounding box center [167, 312] width 274 height 26
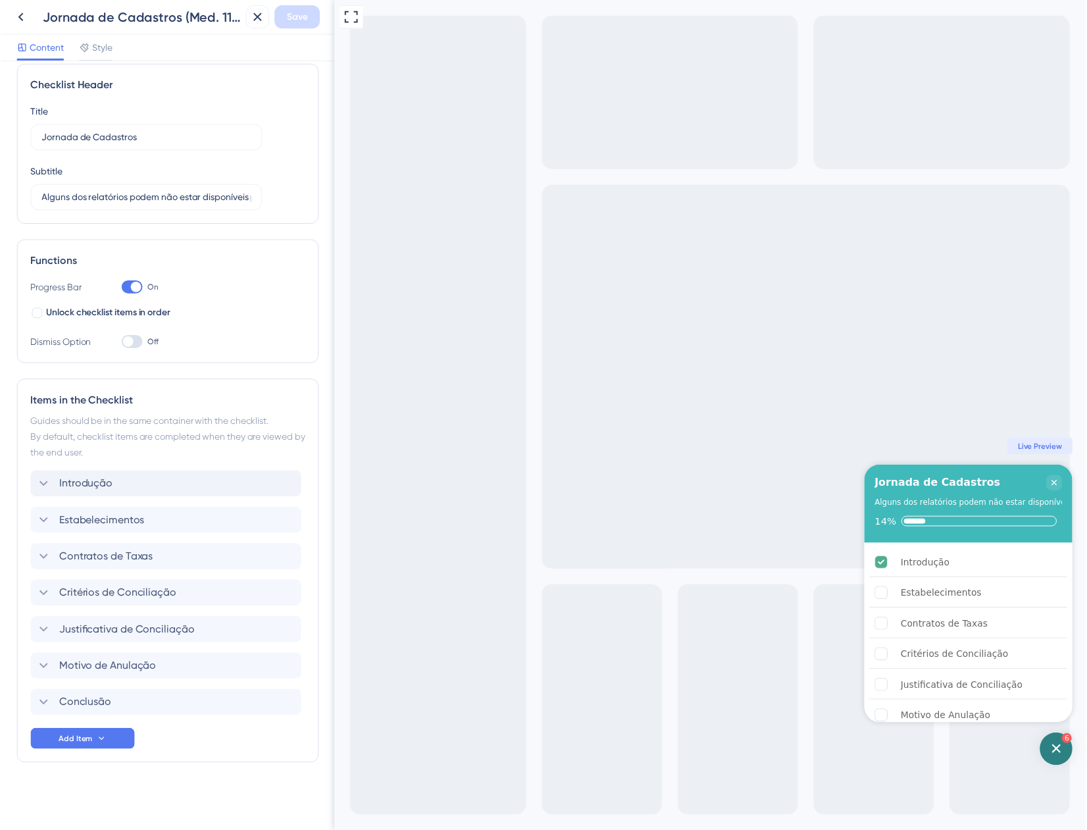
scroll to position [13, 0]
click at [15, 14] on icon at bounding box center [20, 17] width 16 height 16
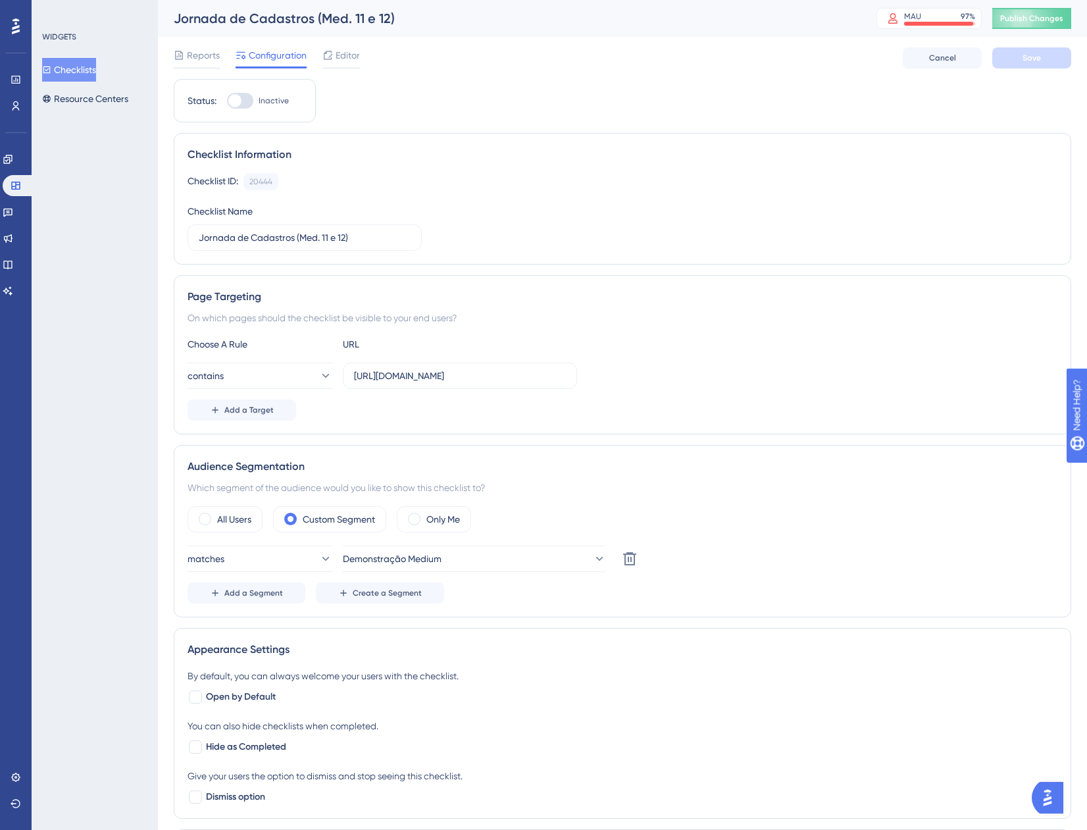
click at [95, 71] on button "Checklists" at bounding box center [69, 70] width 54 height 24
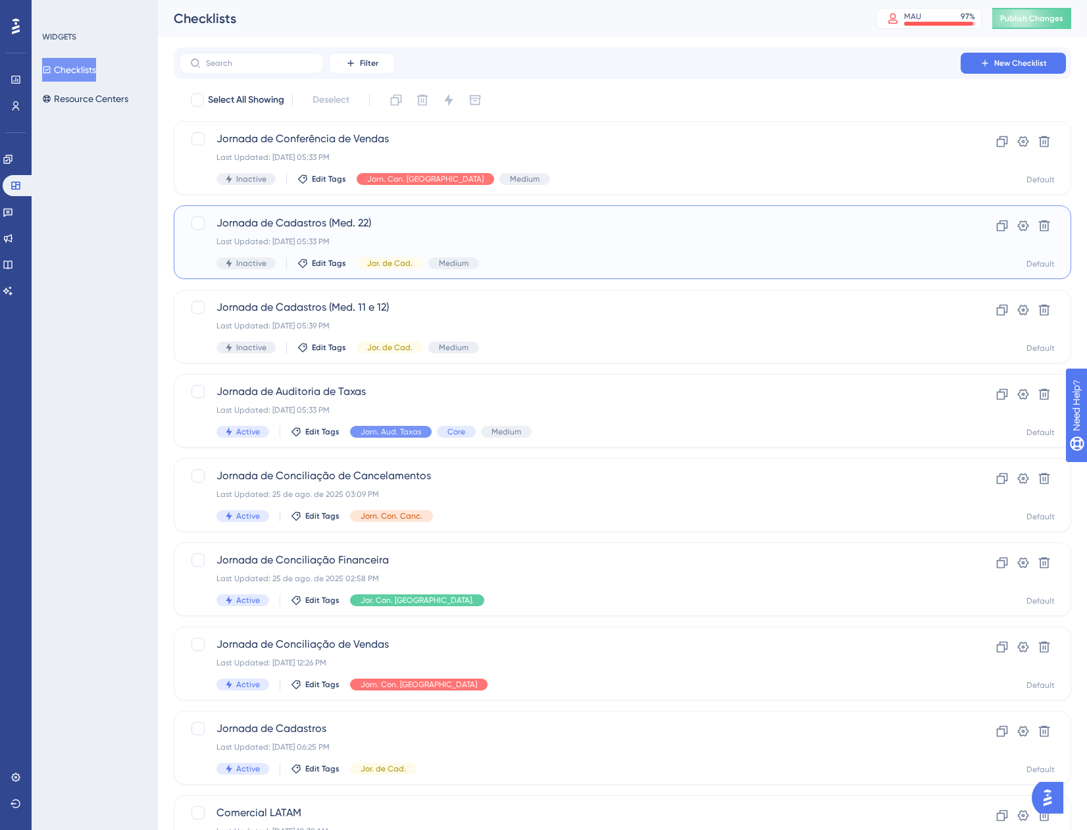
click at [678, 249] on div "Jornada de Cadastros (Med. 22) Last Updated: [DATE] 05:33 PM Inactive Edit Tags…" at bounding box center [570, 242] width 707 height 54
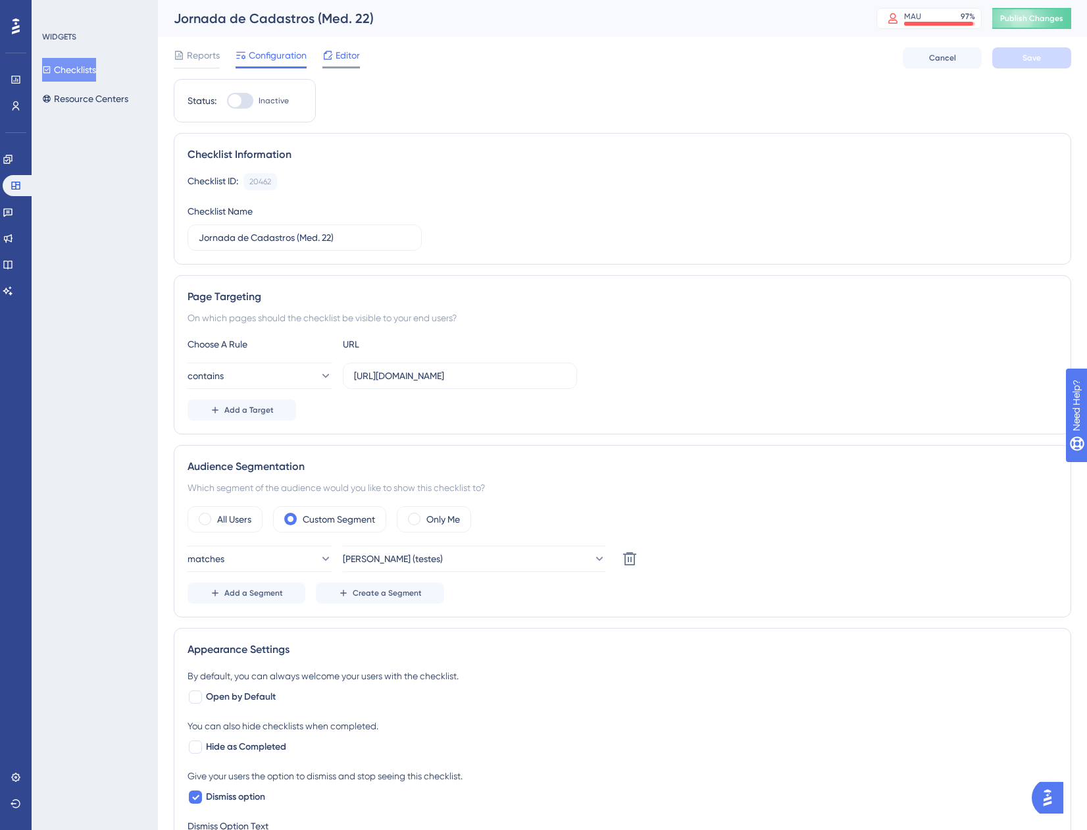
click at [343, 59] on span "Editor" at bounding box center [348, 55] width 24 height 16
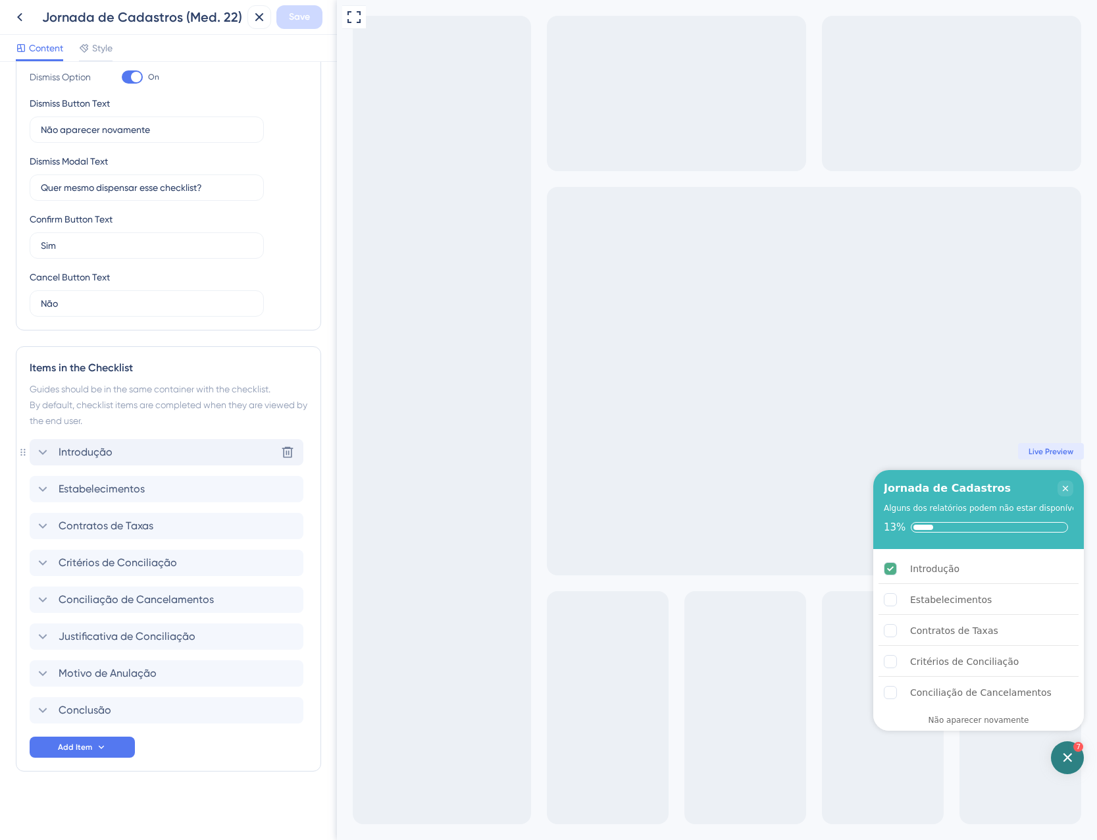
click at [126, 455] on div "Introdução Delete" at bounding box center [167, 452] width 274 height 26
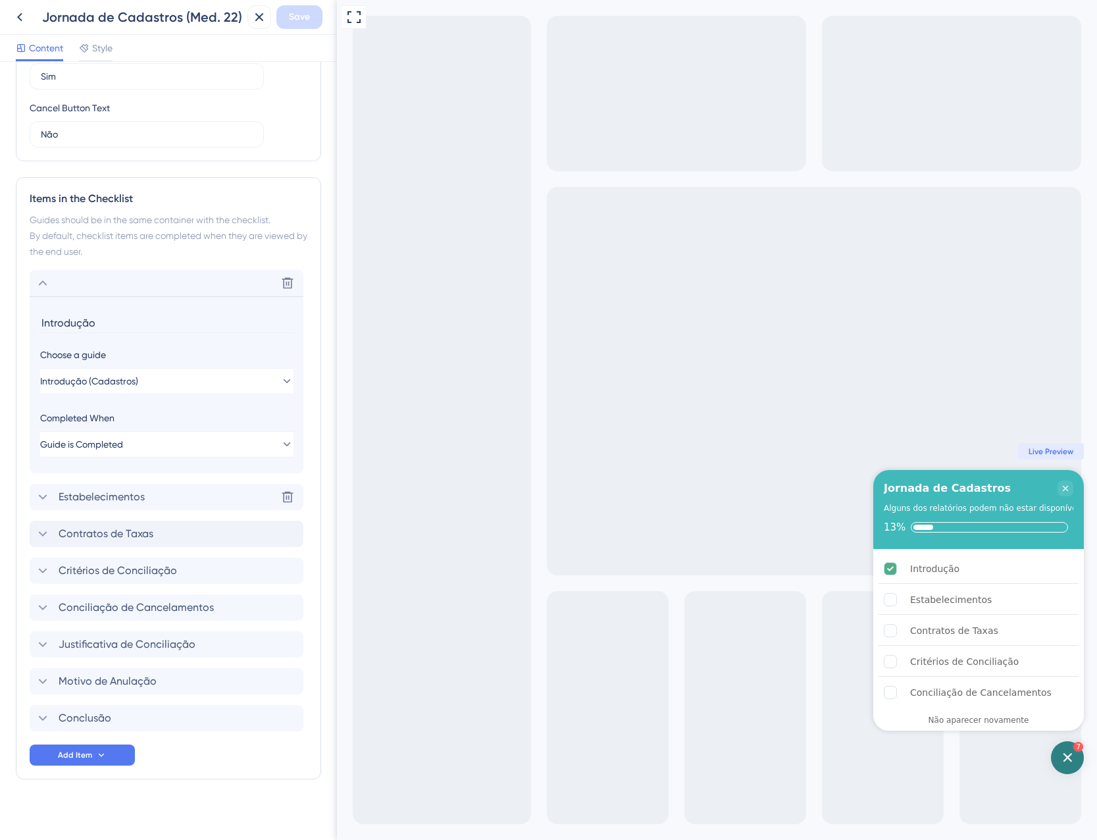
scroll to position [459, 0]
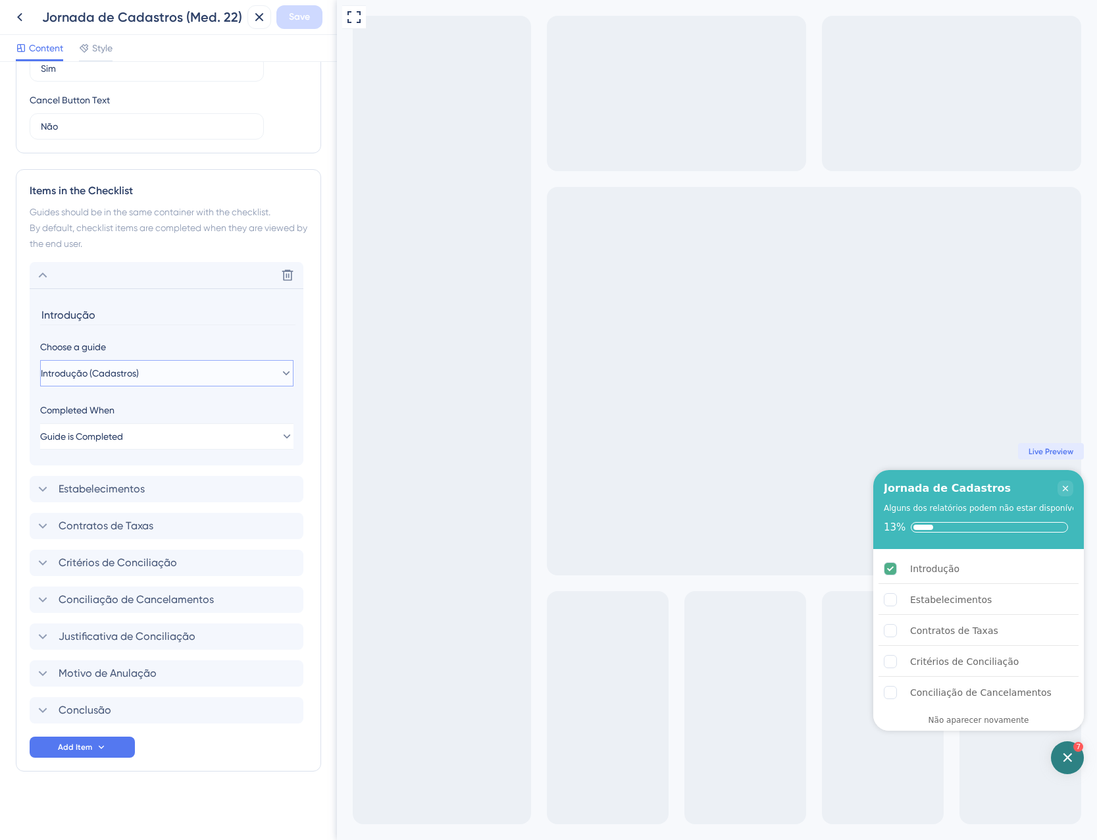
click at [161, 384] on button "Introdução (Cadastros)" at bounding box center [166, 373] width 253 height 26
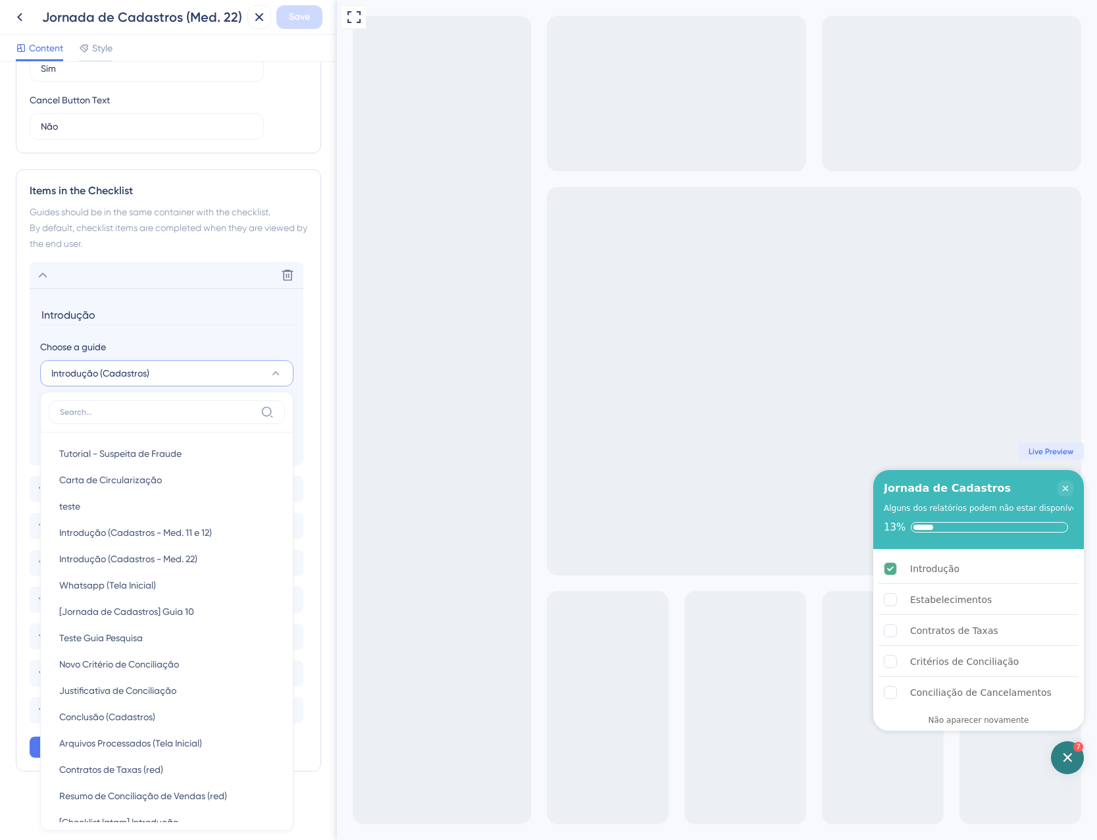
scroll to position [615, 0]
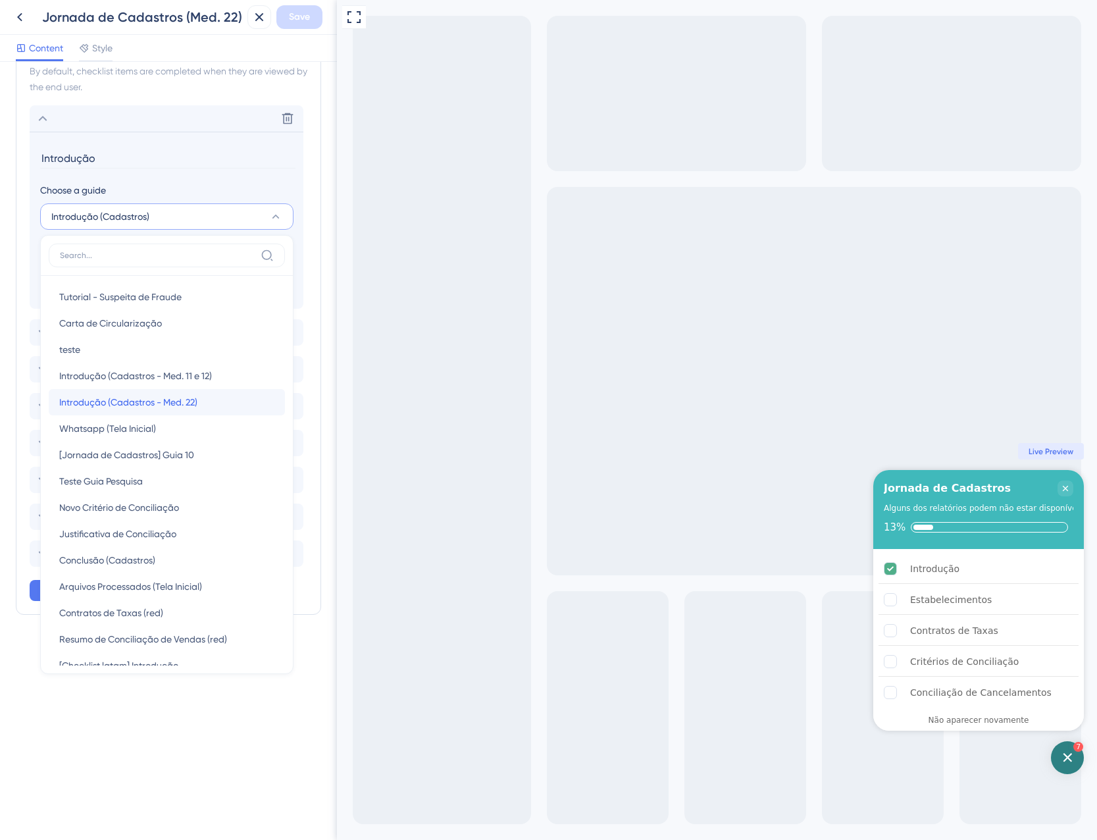
click at [113, 401] on span "Introdução (Cadastros - Med. 22)" at bounding box center [128, 402] width 138 height 16
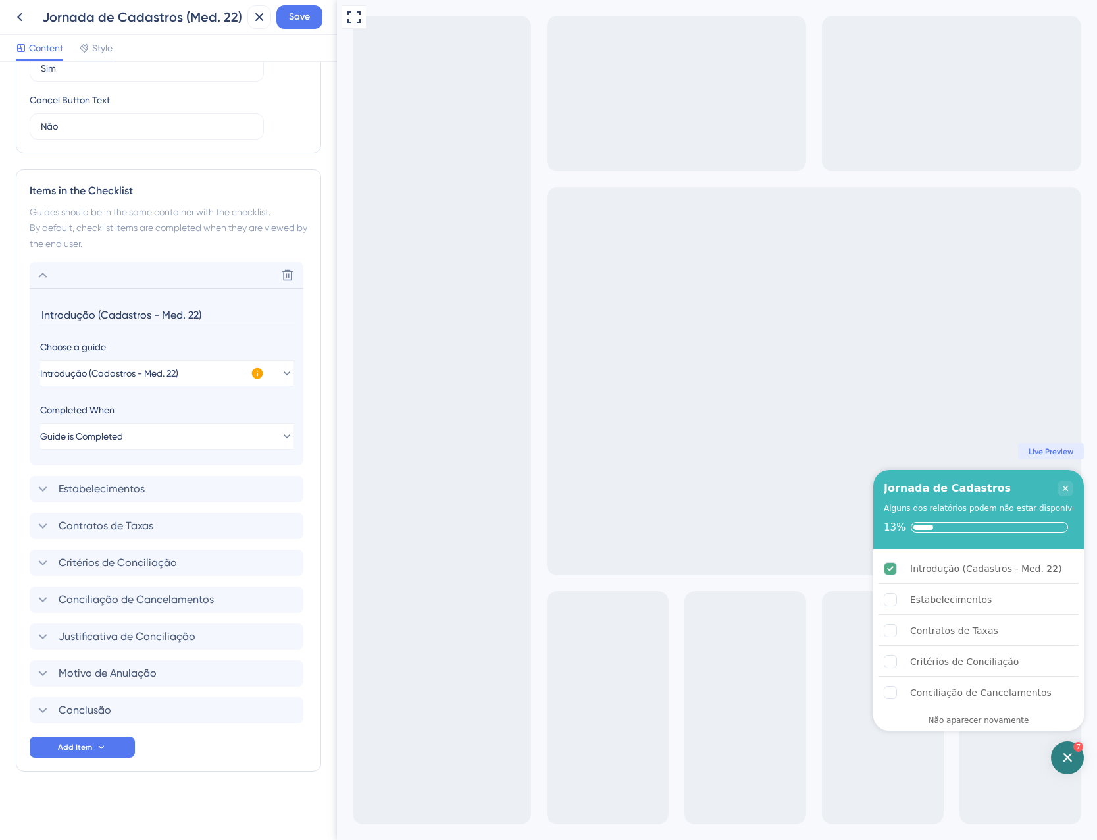
drag, startPoint x: 228, startPoint y: 318, endPoint x: 92, endPoint y: 311, distance: 135.8
click at [92, 311] on input "Introdução (Cadastros - Med. 22)" at bounding box center [167, 315] width 255 height 20
type input "Introdução"
click at [148, 280] on div "Delete" at bounding box center [167, 275] width 274 height 26
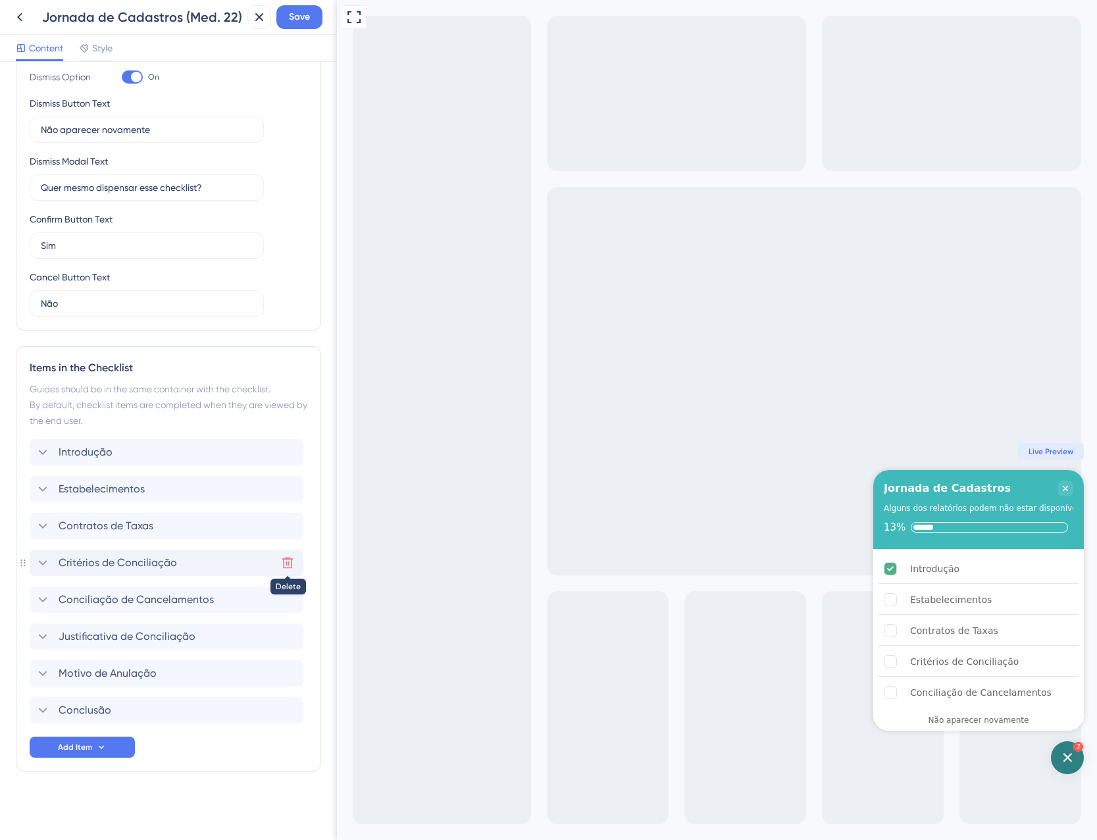
click at [280, 563] on button at bounding box center [287, 562] width 21 height 21
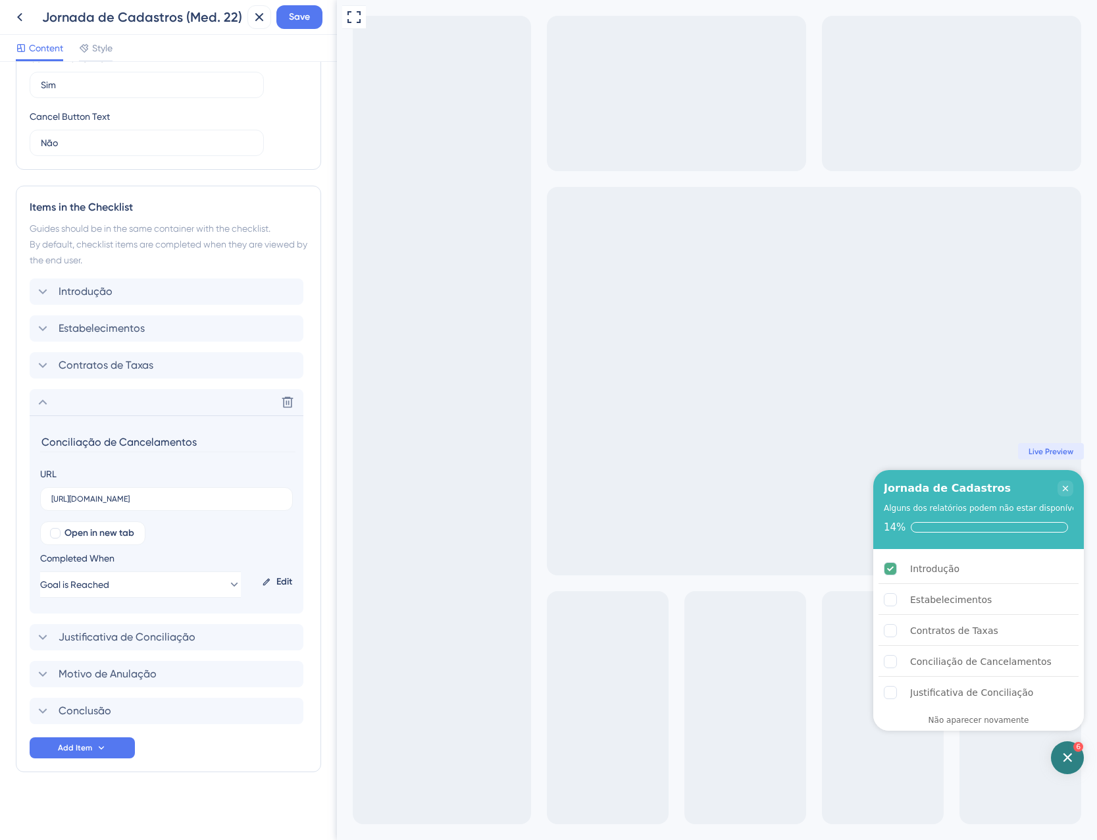
scroll to position [443, 0]
click at [286, 400] on icon at bounding box center [287, 401] width 13 height 13
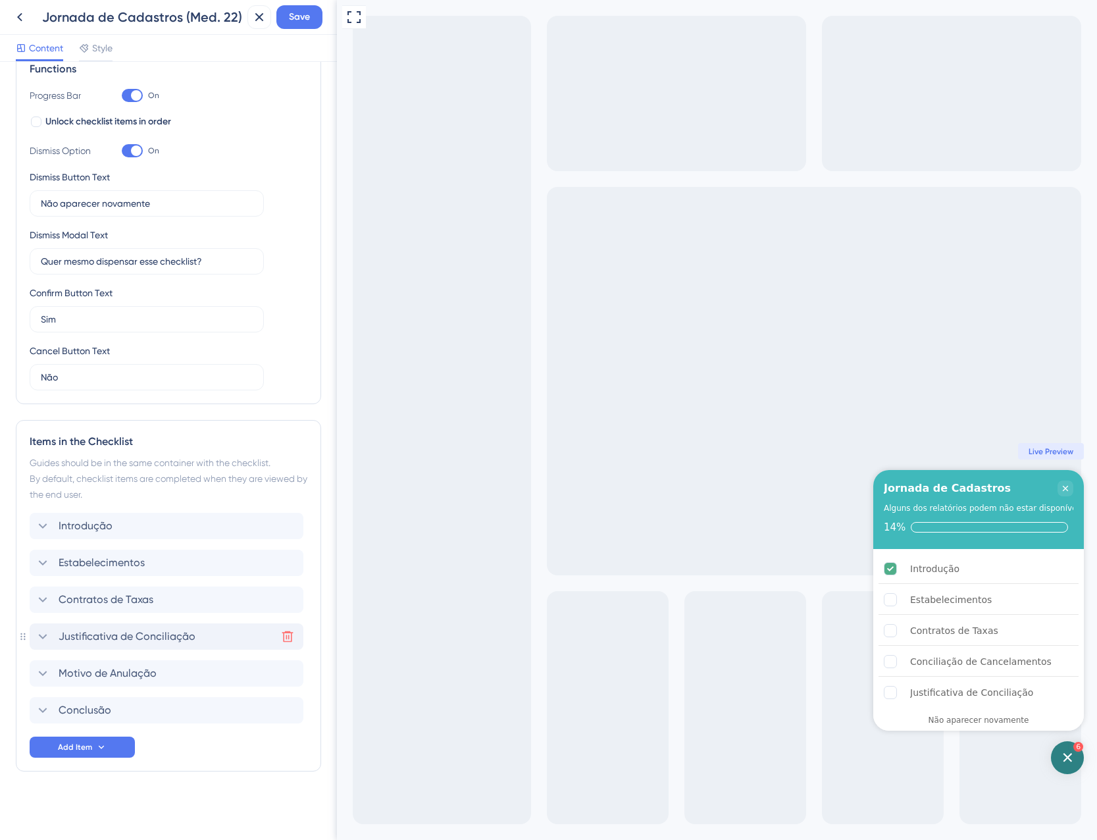
scroll to position [208, 0]
click at [283, 635] on icon at bounding box center [287, 636] width 13 height 13
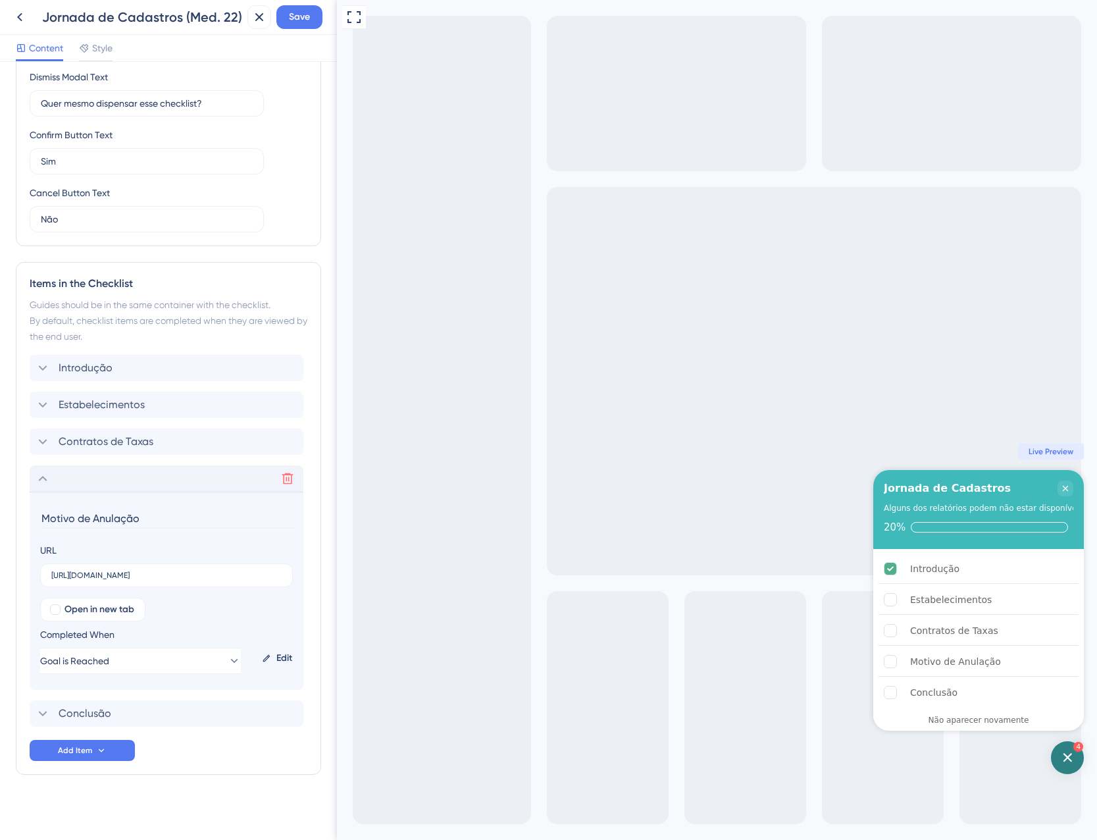
scroll to position [369, 0]
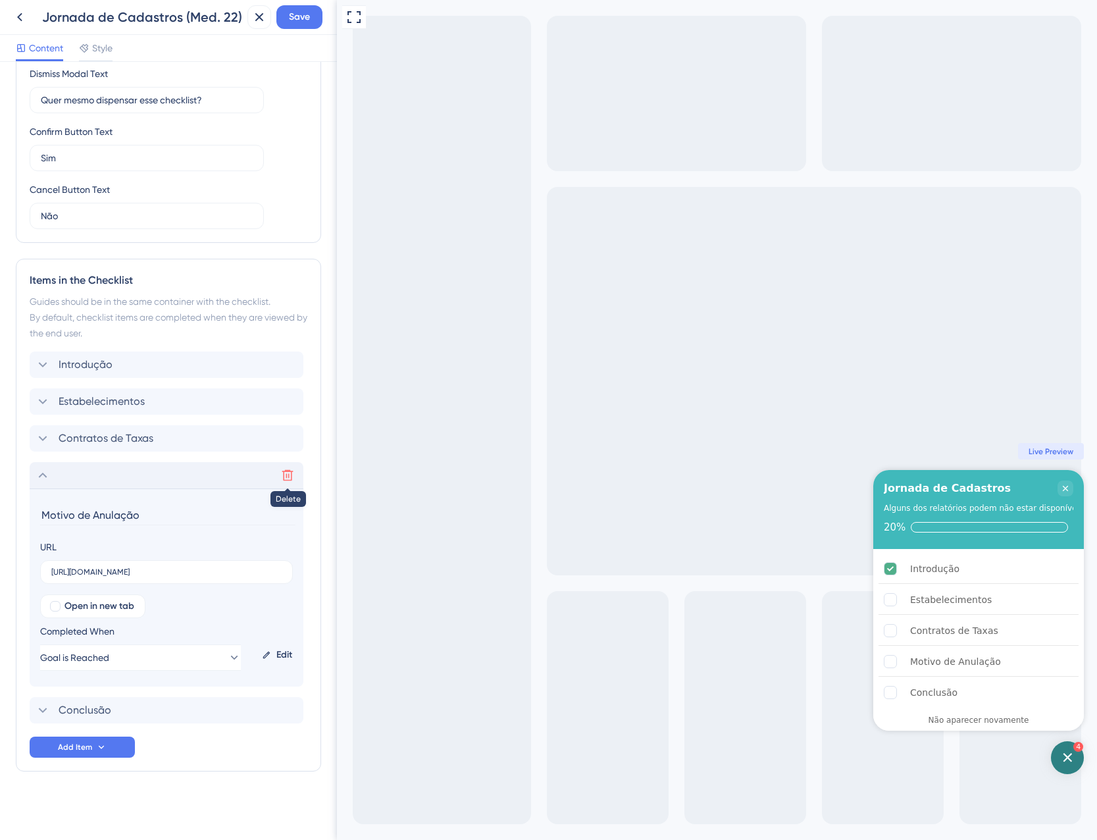
click at [283, 475] on icon at bounding box center [287, 475] width 13 height 13
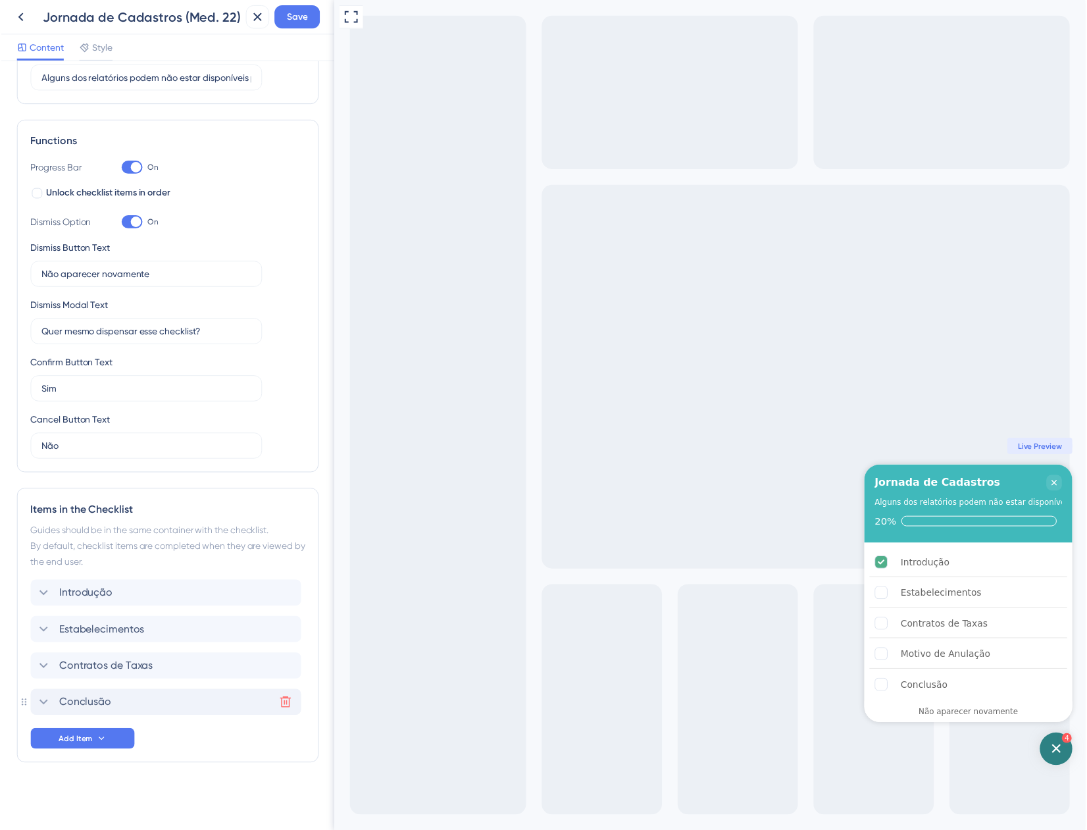
scroll to position [134, 0]
click at [308, 25] on button "Save" at bounding box center [299, 17] width 46 height 24
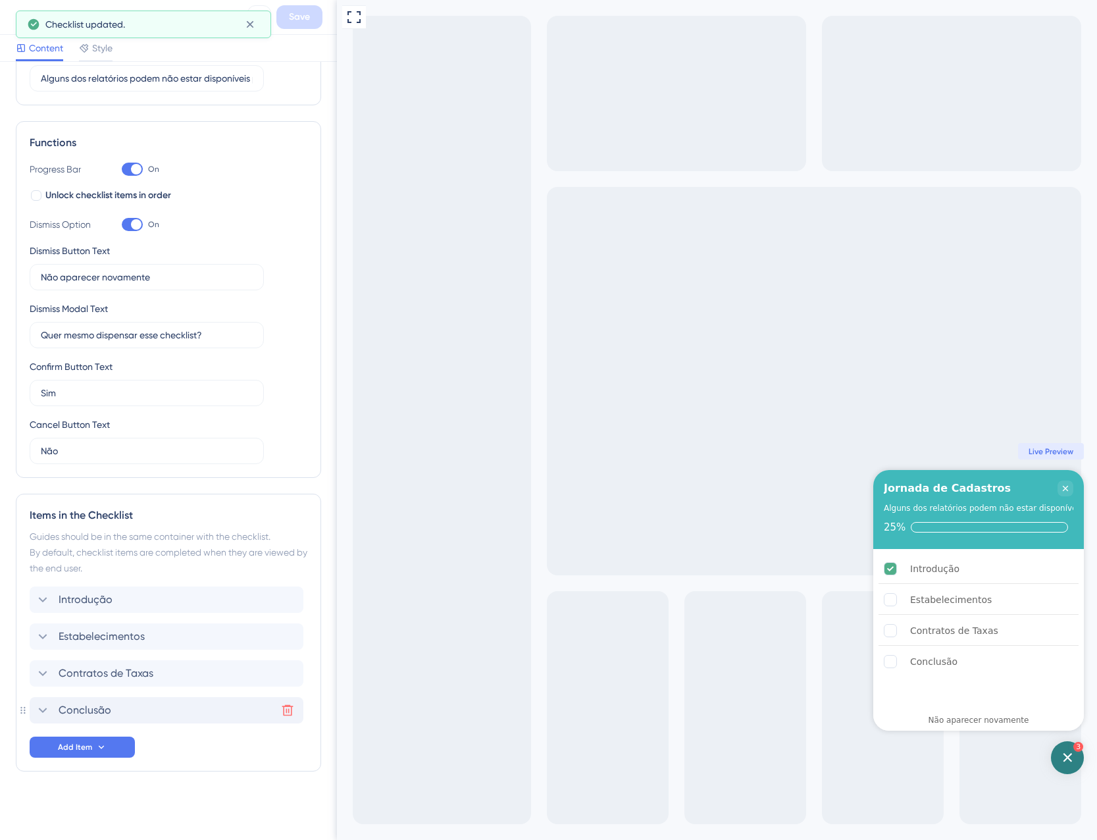
click at [263, 21] on div "Checklist updated." at bounding box center [143, 25] width 255 height 28
click at [254, 21] on icon at bounding box center [250, 24] width 13 height 13
click at [254, 21] on icon at bounding box center [259, 17] width 16 height 16
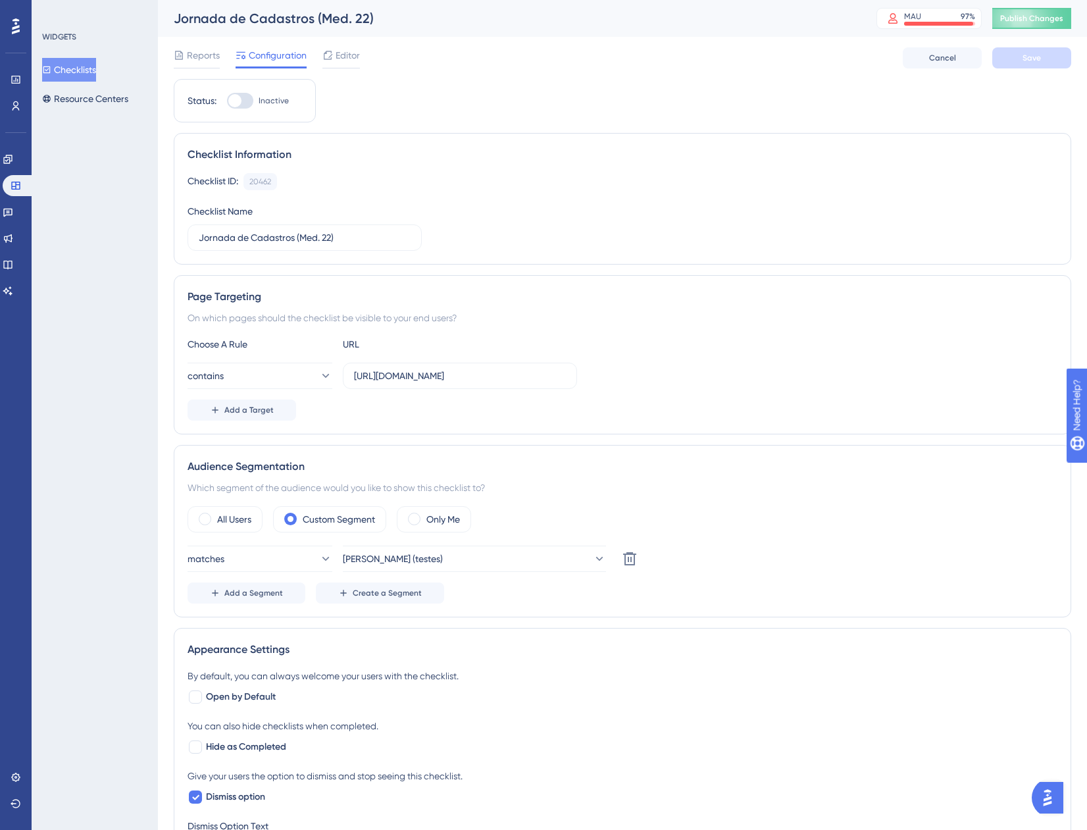
click at [60, 62] on button "Checklists" at bounding box center [69, 70] width 54 height 24
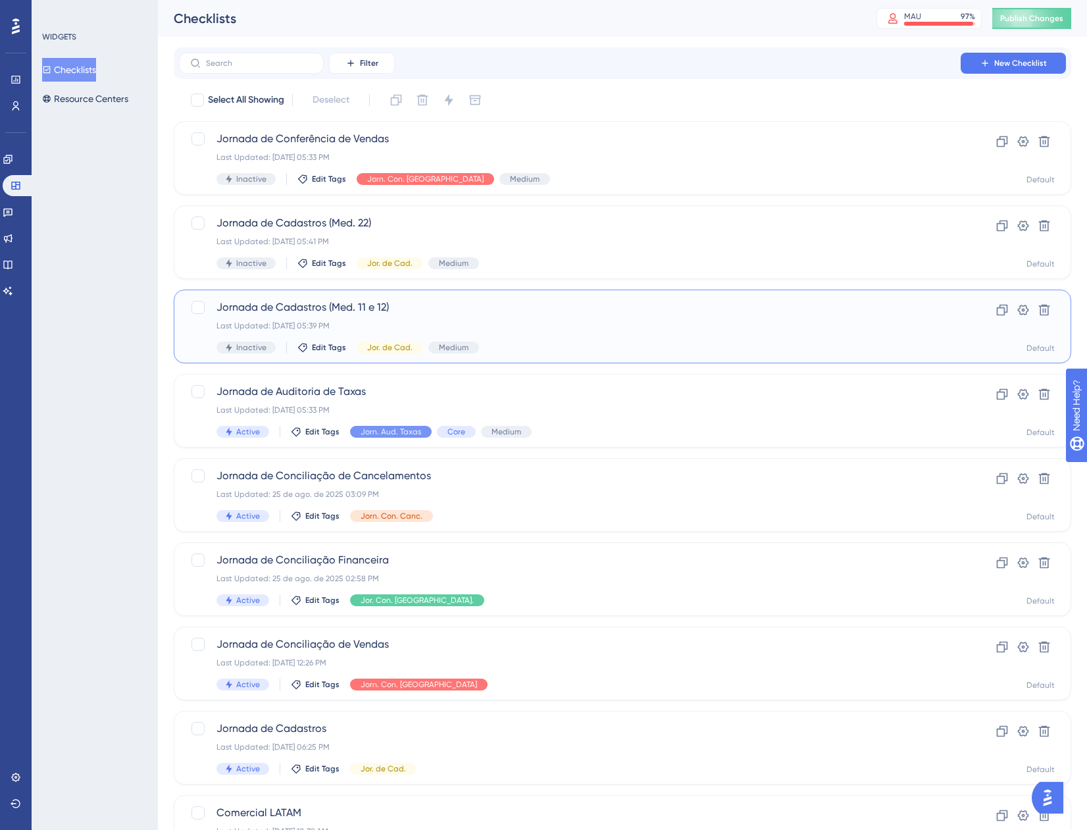
click at [564, 312] on span "Jornada de Cadastros (Med. 11 e 12)" at bounding box center [570, 307] width 707 height 16
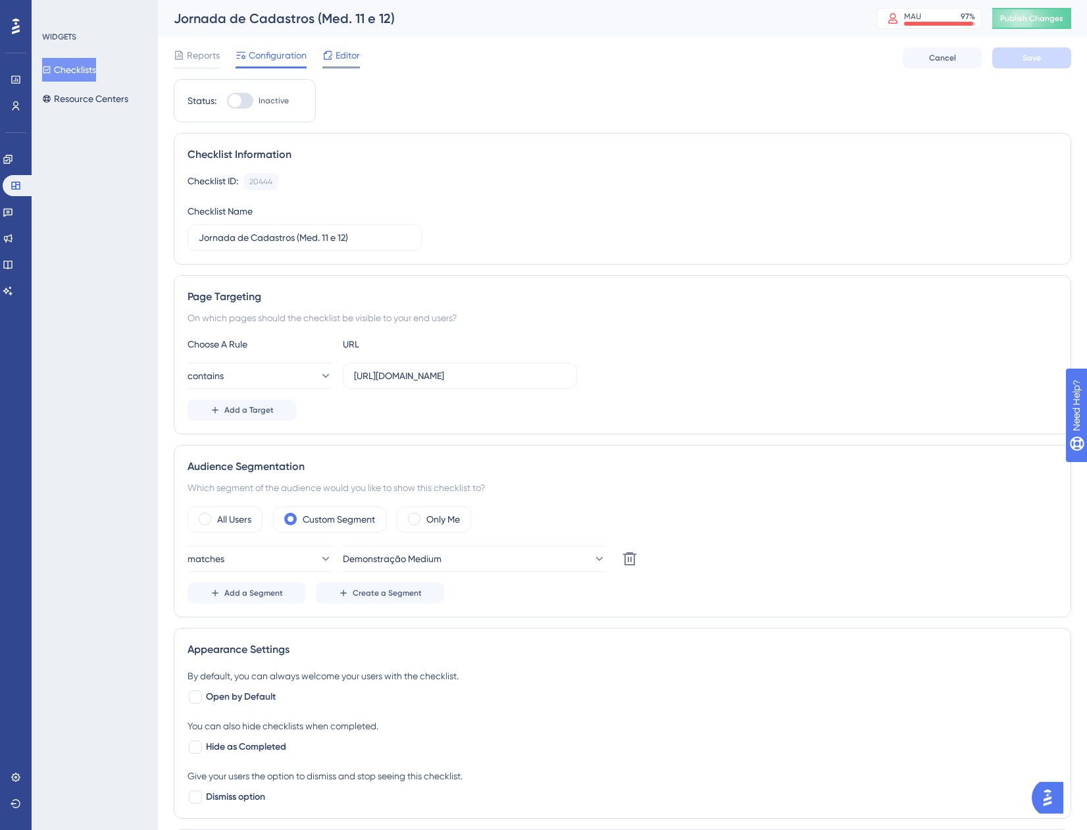
click at [344, 61] on span "Editor" at bounding box center [348, 55] width 24 height 16
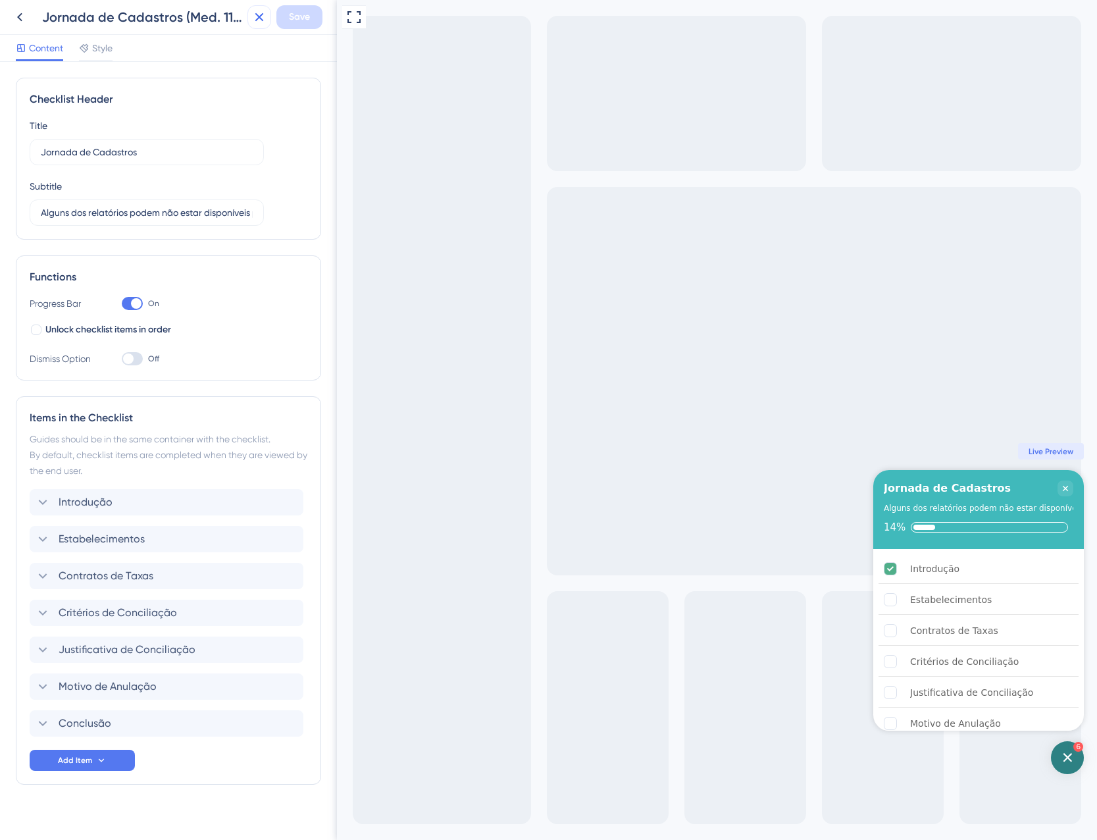
click at [263, 22] on icon at bounding box center [259, 17] width 16 height 16
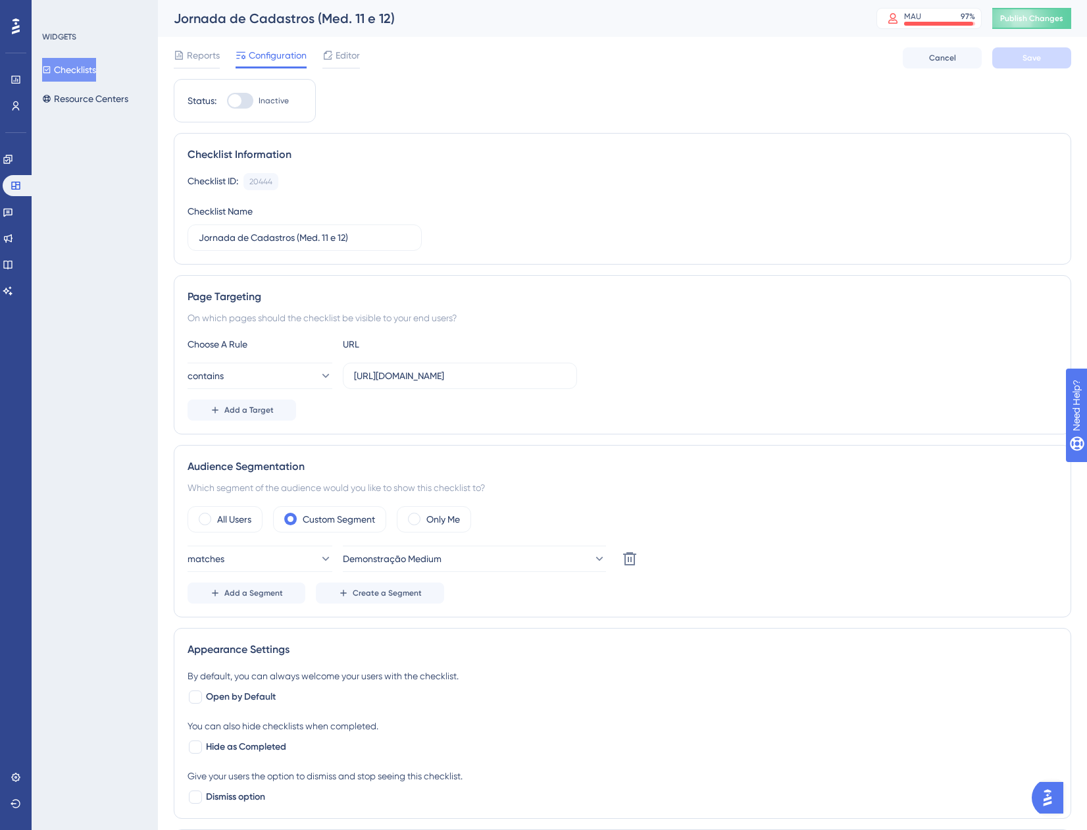
click at [72, 67] on button "Checklists" at bounding box center [69, 70] width 54 height 24
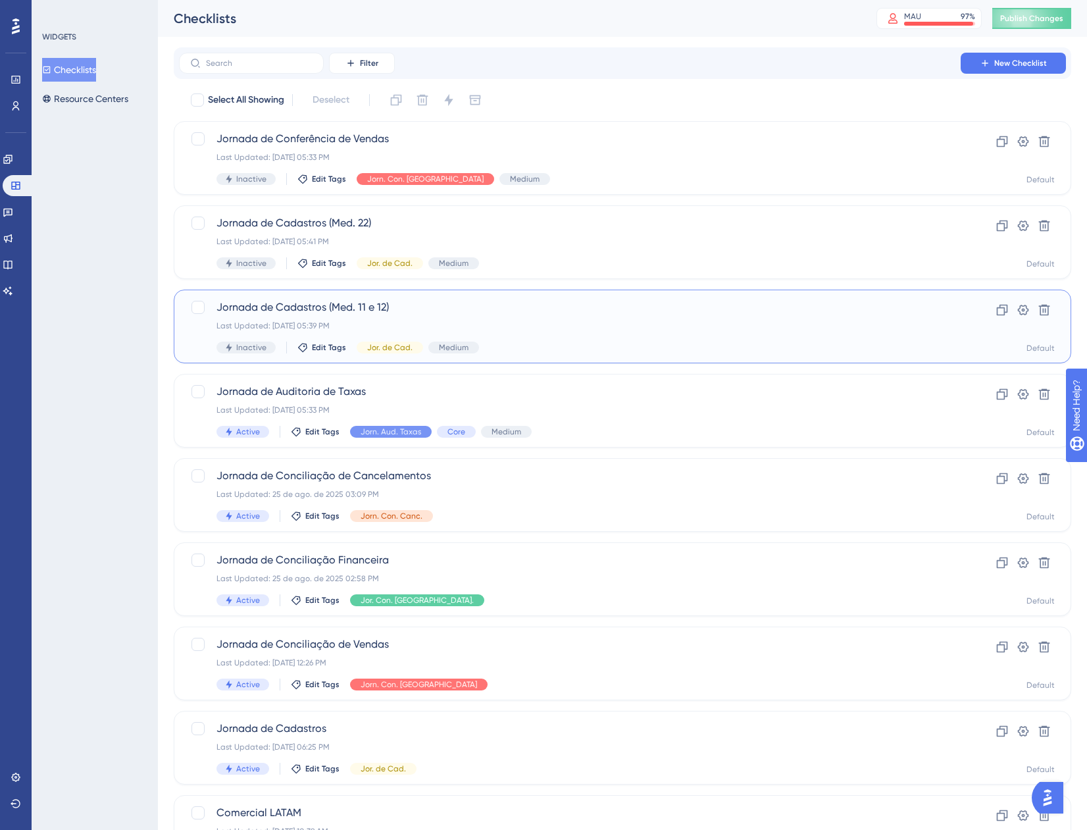
click at [654, 305] on span "Jornada de Cadastros (Med. 11 e 12)" at bounding box center [570, 307] width 707 height 16
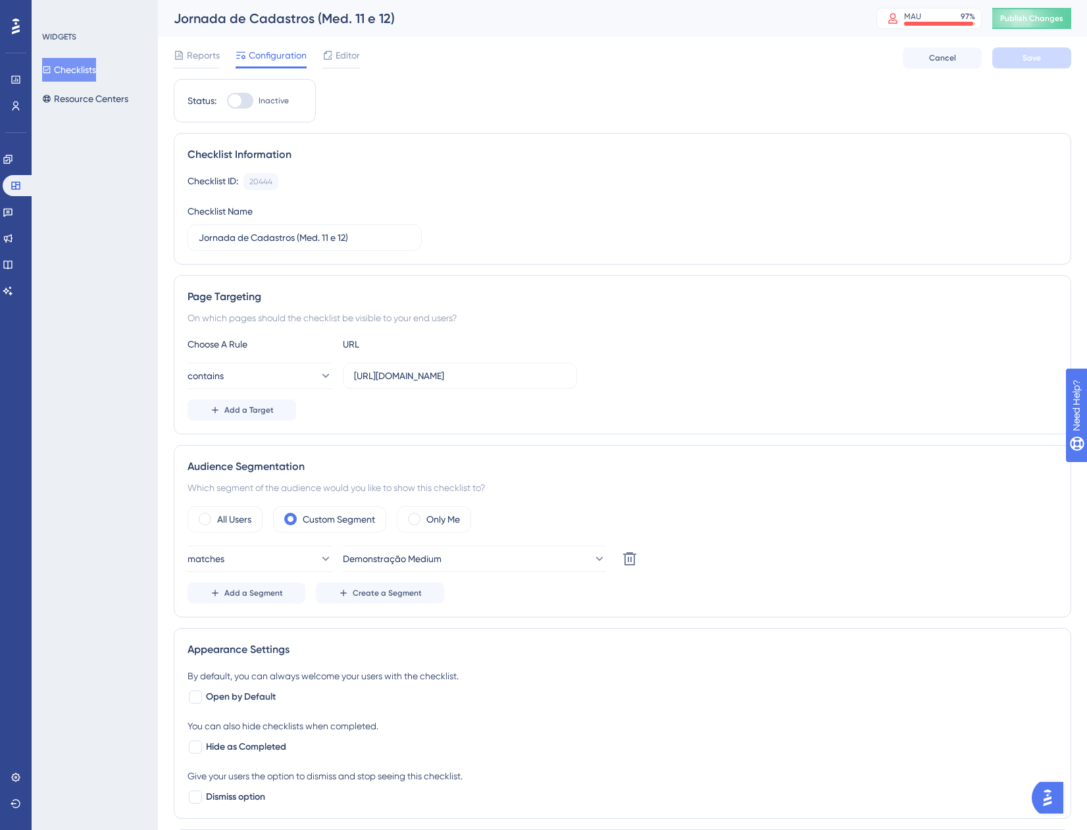
click at [249, 100] on div at bounding box center [240, 101] width 26 height 16
click at [227, 101] on input "Inactive" at bounding box center [226, 101] width 1 height 1
checkbox input "true"
click at [1018, 58] on button "Save" at bounding box center [1032, 57] width 79 height 21
click at [63, 68] on button "Checklists" at bounding box center [69, 70] width 54 height 24
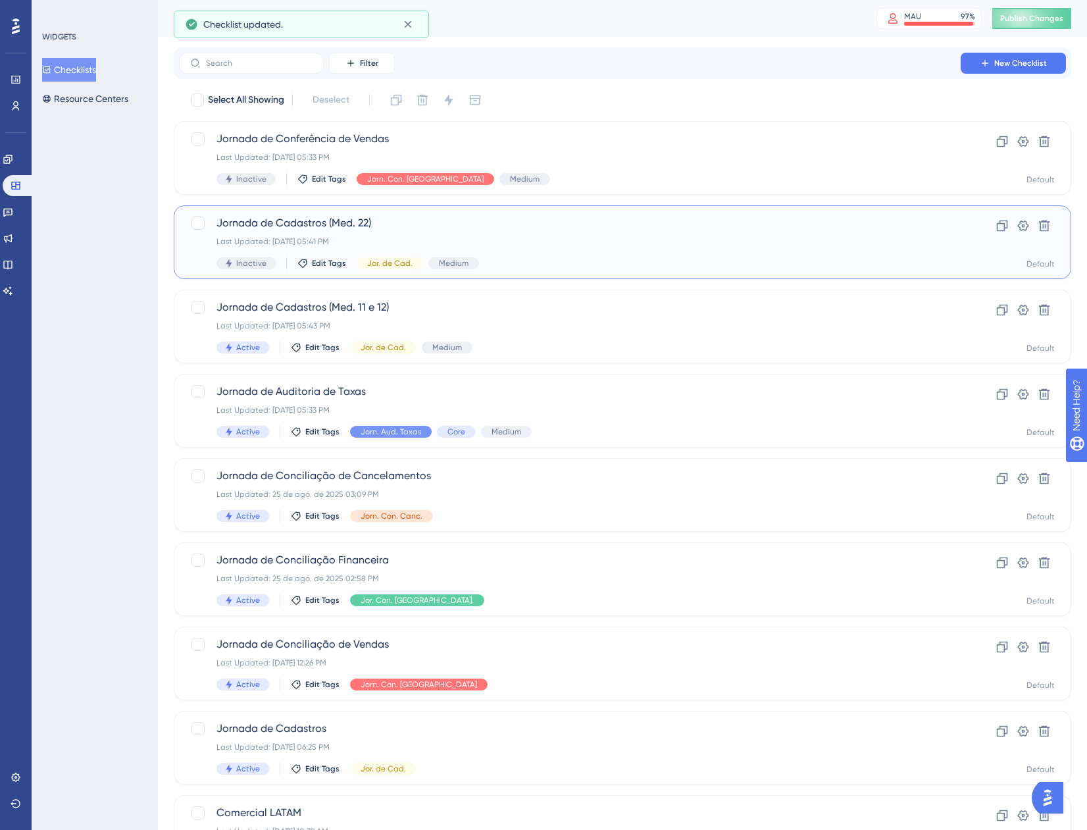
click at [592, 230] on span "Jornada de Cadastros (Med. 22)" at bounding box center [570, 223] width 707 height 16
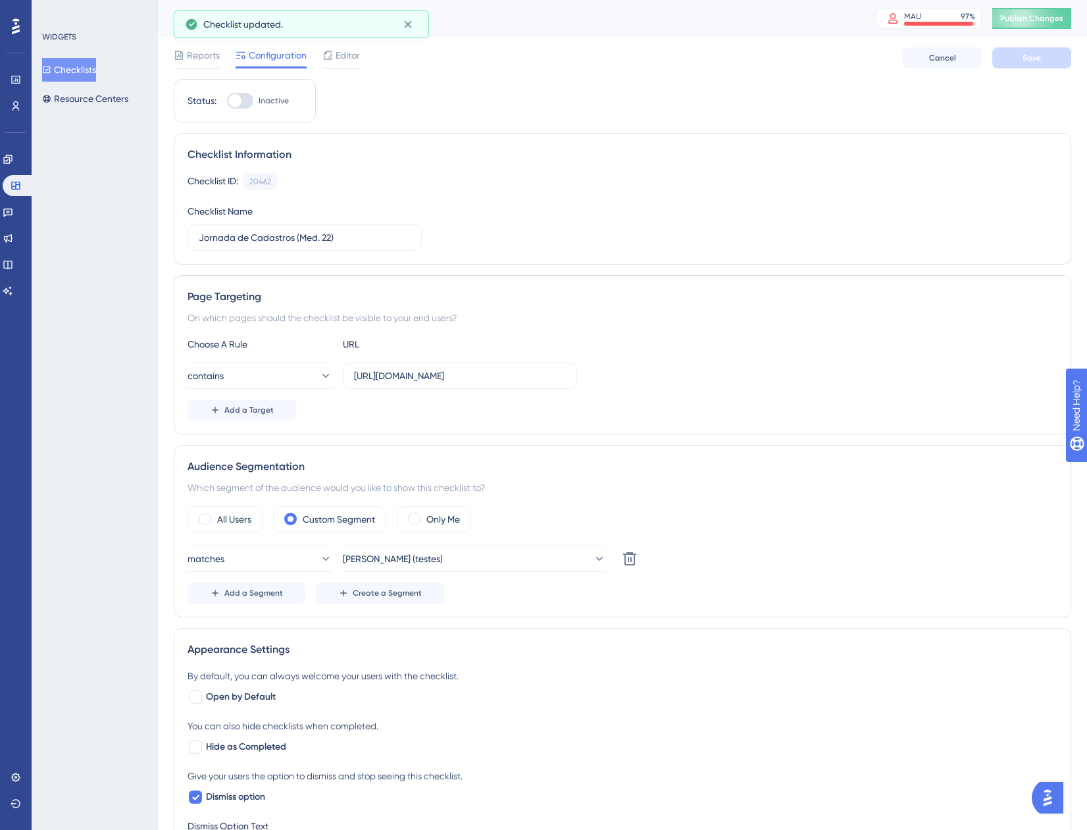
click at [242, 103] on div at bounding box center [240, 101] width 26 height 16
click at [227, 101] on input "Inactive" at bounding box center [226, 101] width 1 height 1
checkbox input "true"
click at [498, 555] on button "[PERSON_NAME] (testes)" at bounding box center [474, 559] width 263 height 26
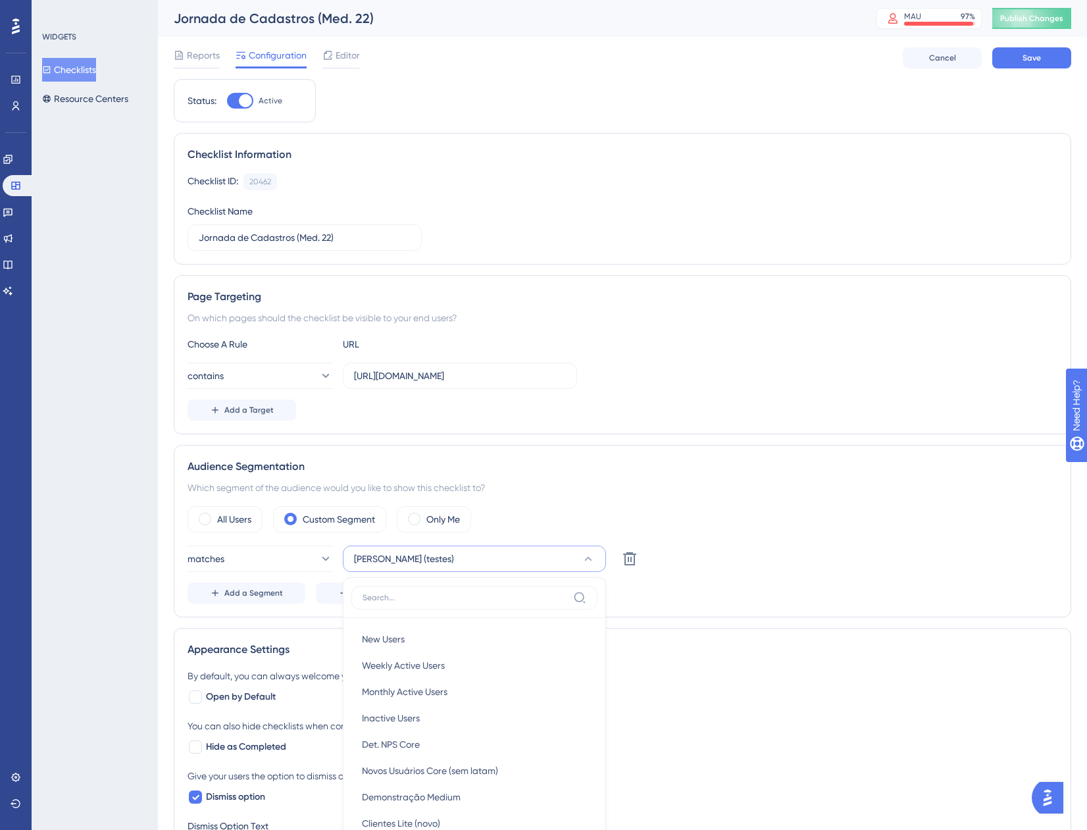
scroll to position [292, 0]
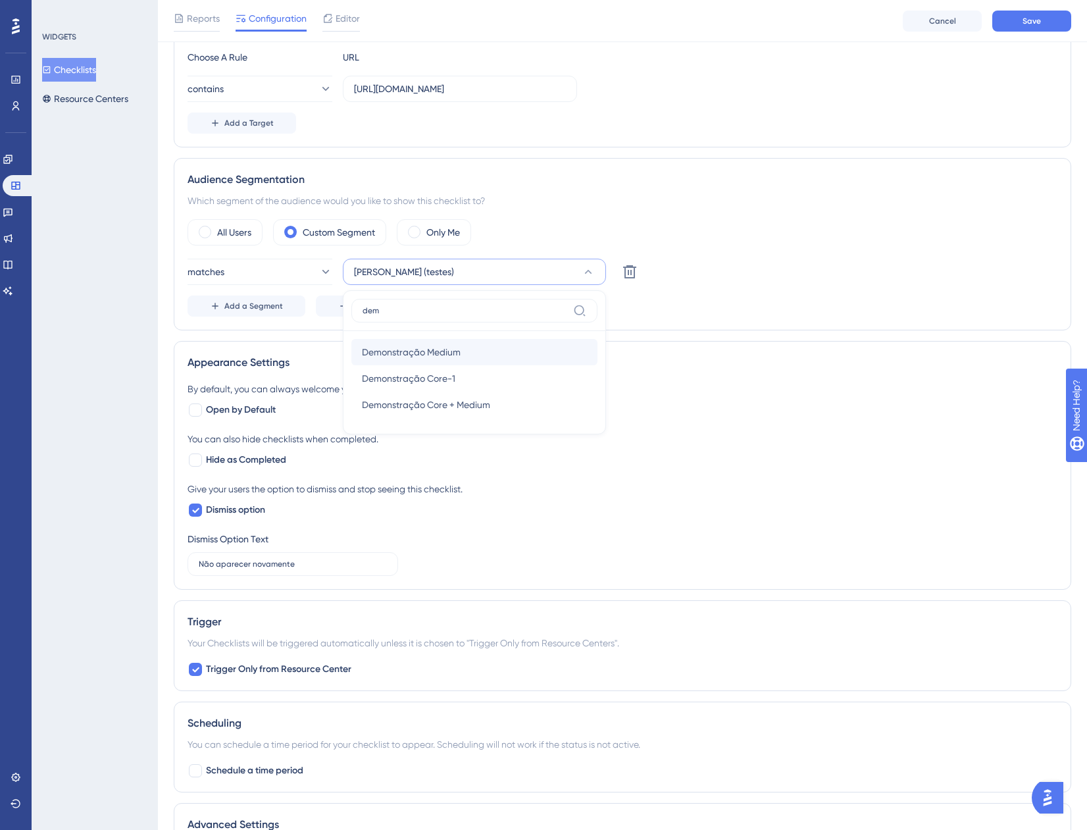
type input "dem"
click at [453, 349] on span "Demonstração Medium" at bounding box center [411, 352] width 99 height 16
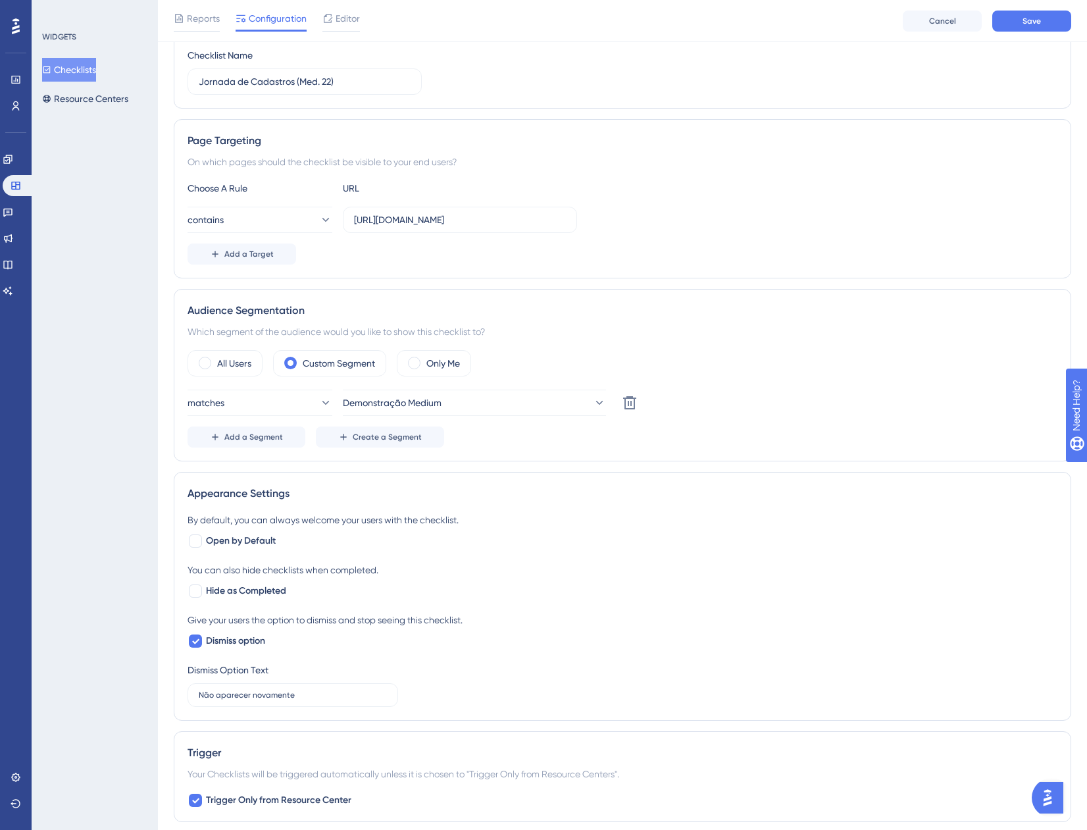
scroll to position [161, 0]
click at [1030, 20] on span "Save" at bounding box center [1032, 21] width 18 height 11
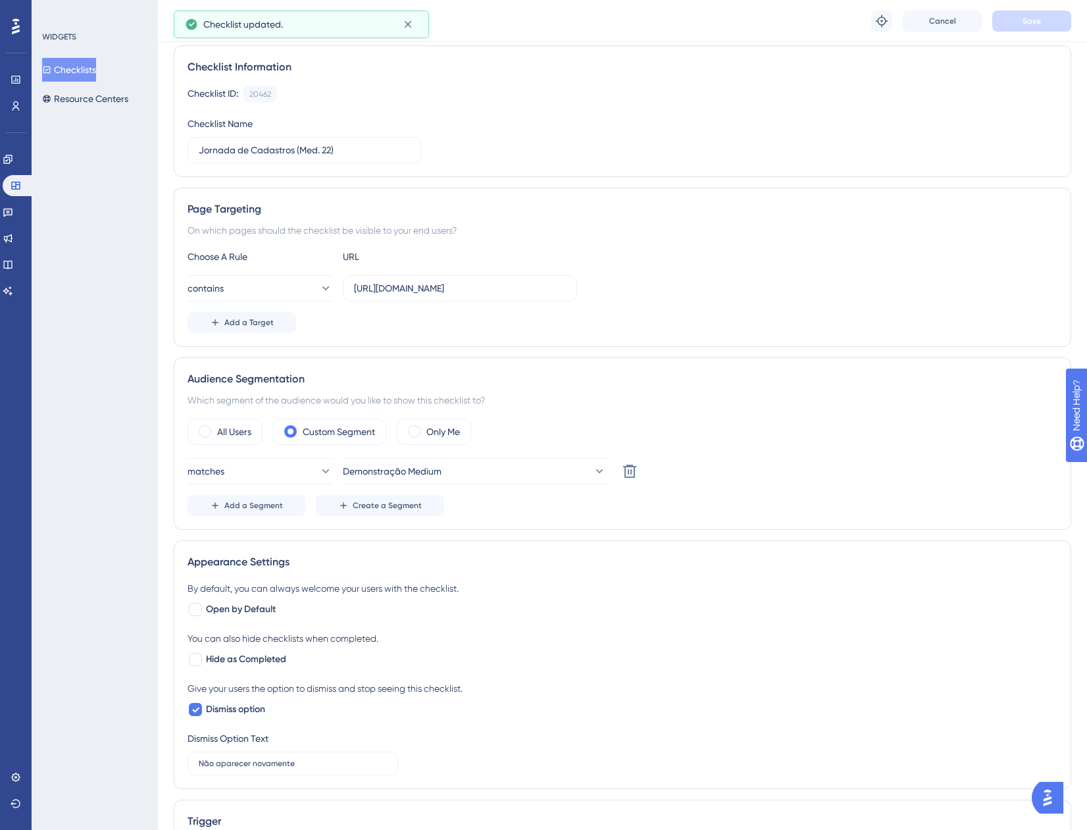
scroll to position [0, 0]
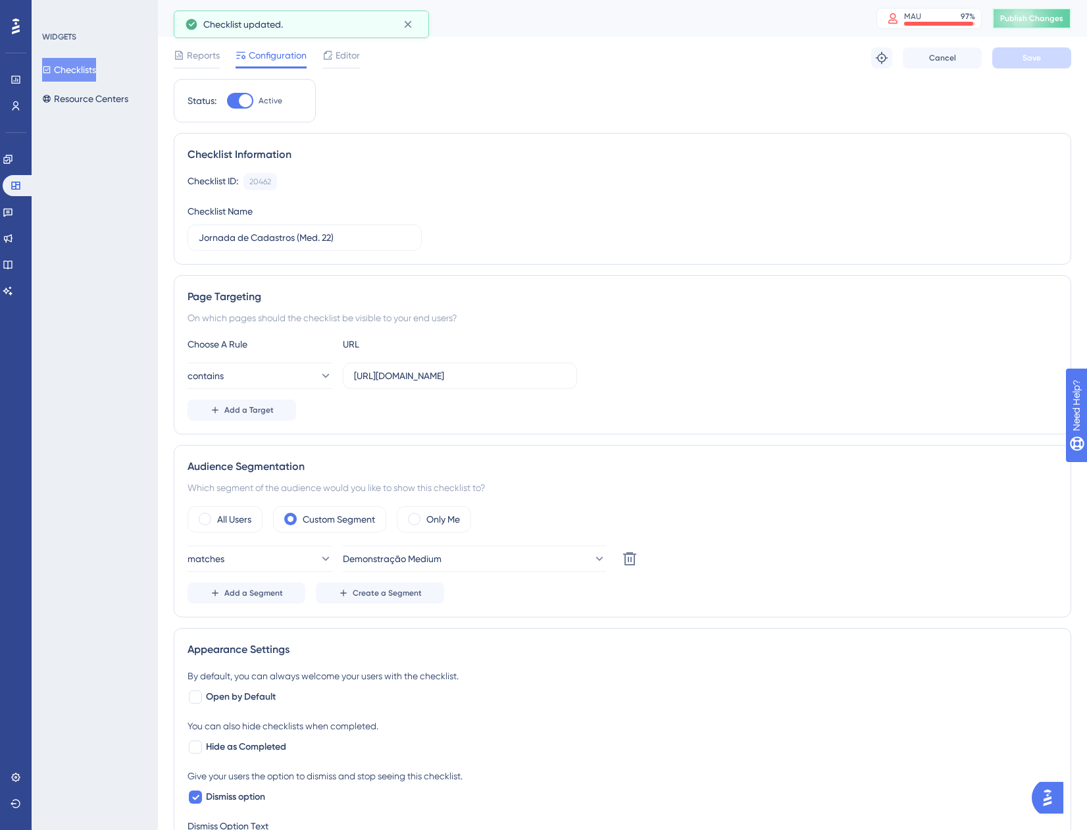
click at [1030, 24] on button "Publish Changes" at bounding box center [1032, 18] width 79 height 21
click at [102, 108] on button "Resource Centers" at bounding box center [85, 99] width 86 height 24
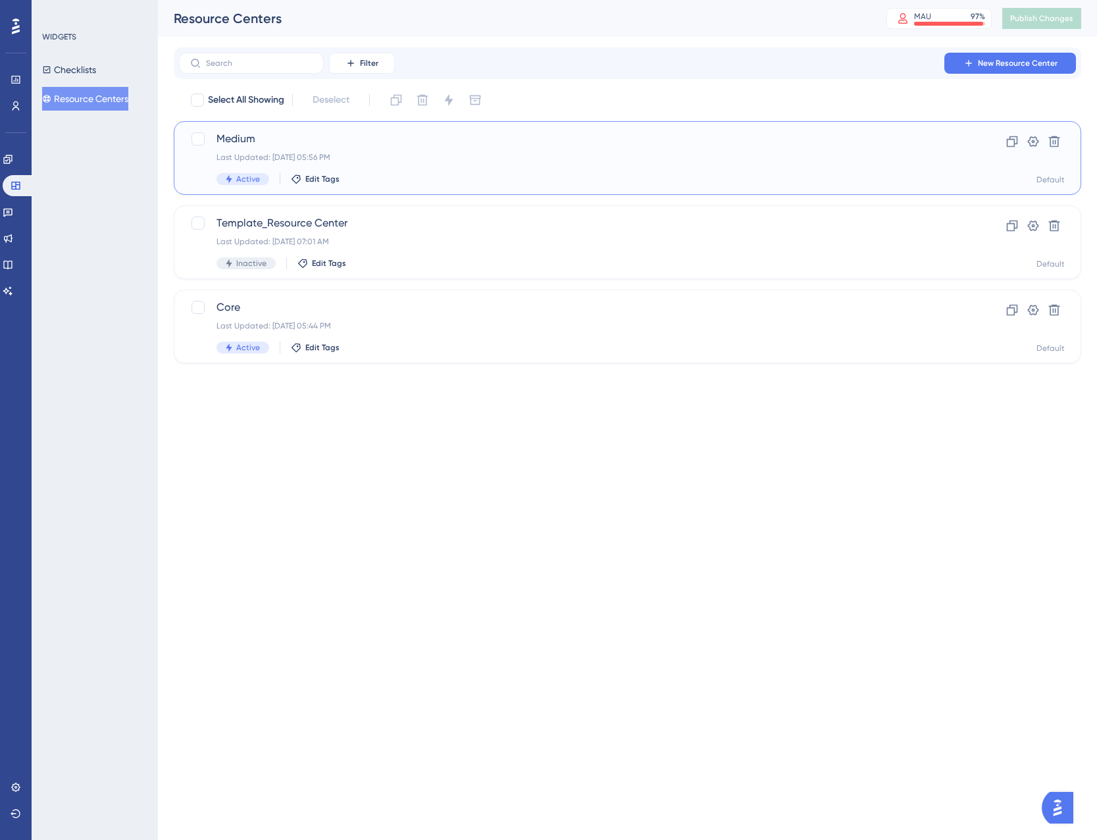
click at [427, 175] on div "Active Edit Tags" at bounding box center [575, 179] width 717 height 12
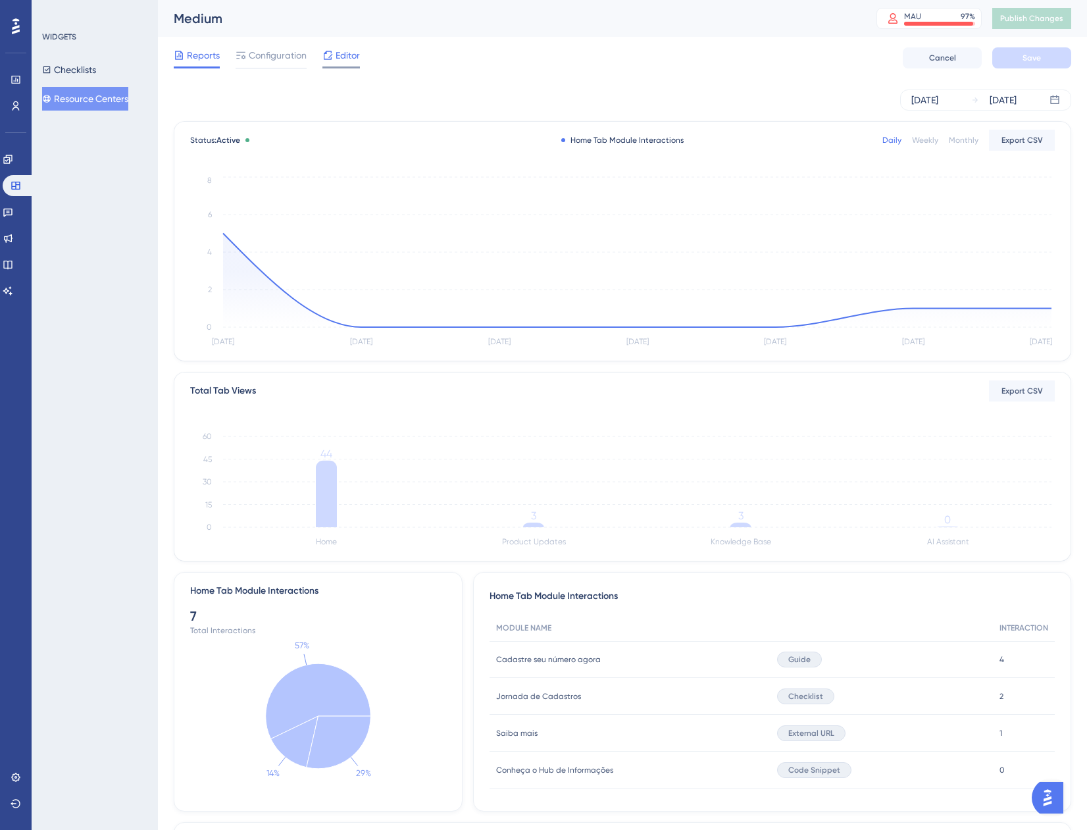
click at [337, 56] on span "Editor" at bounding box center [348, 55] width 24 height 16
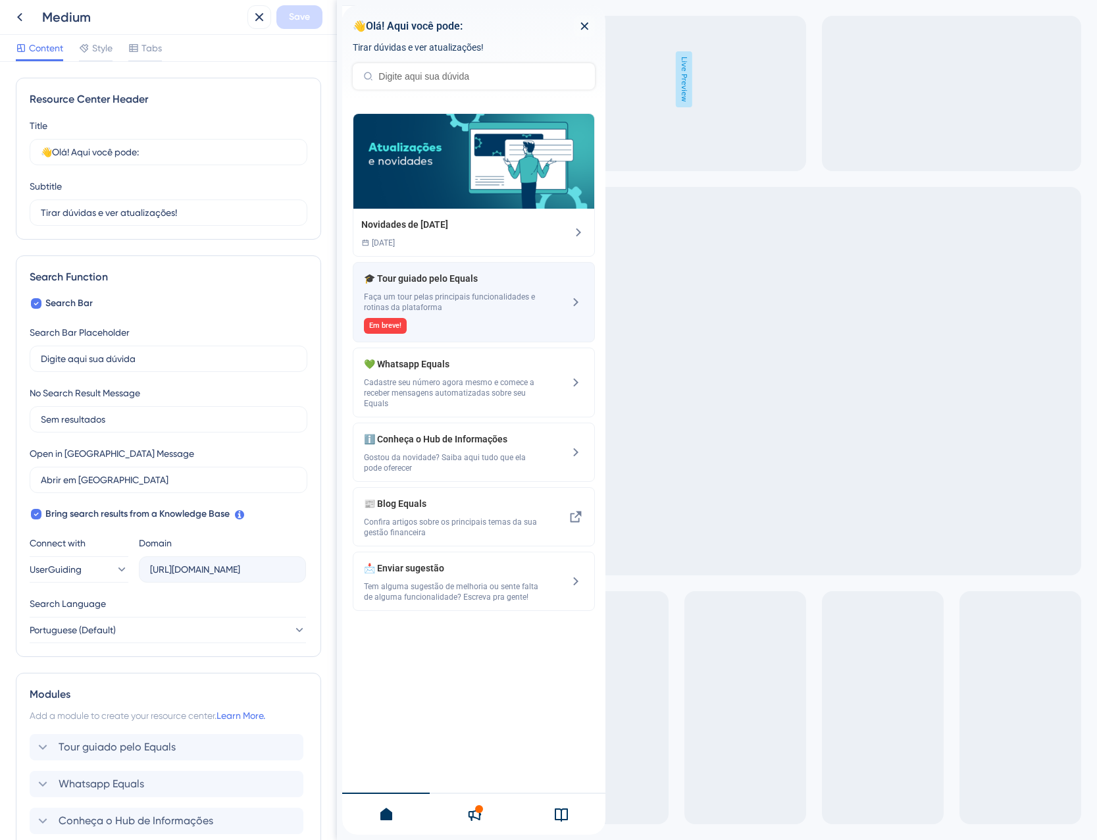
click at [486, 307] on span "Faça um tour pelas principais funcionalidades e rotinas da plataforma" at bounding box center [452, 302] width 176 height 21
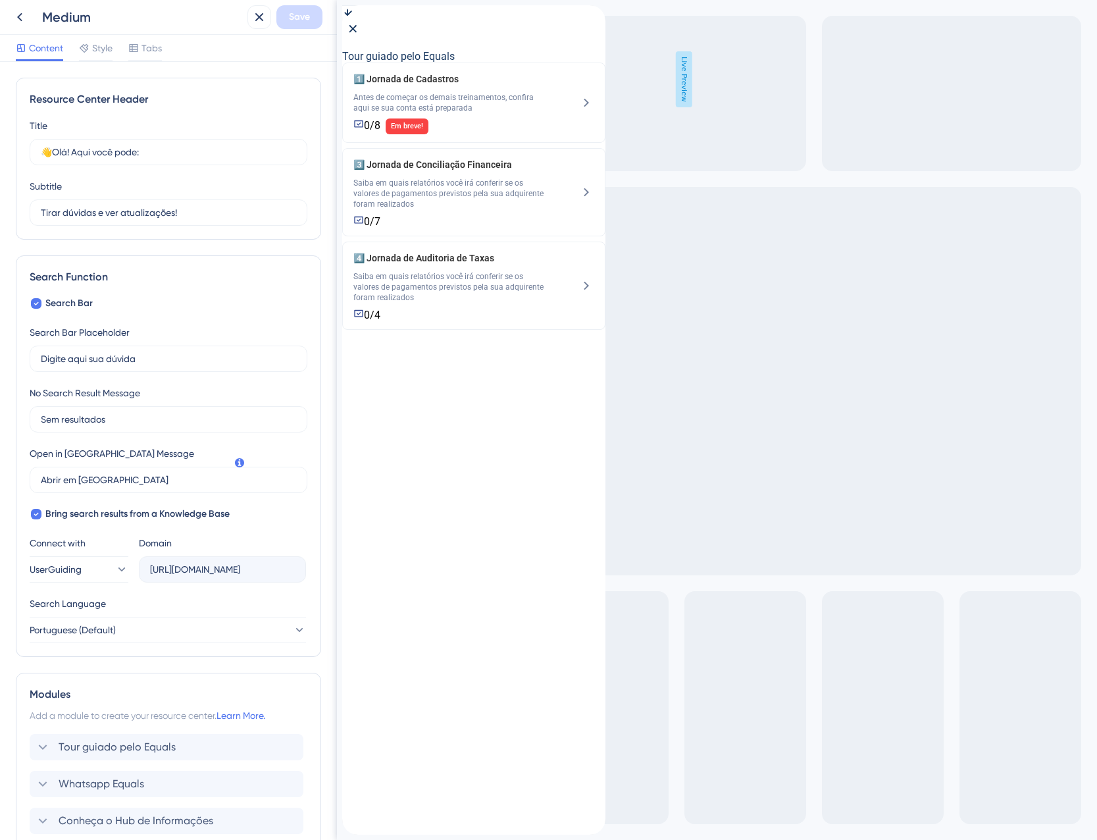
scroll to position [187, 0]
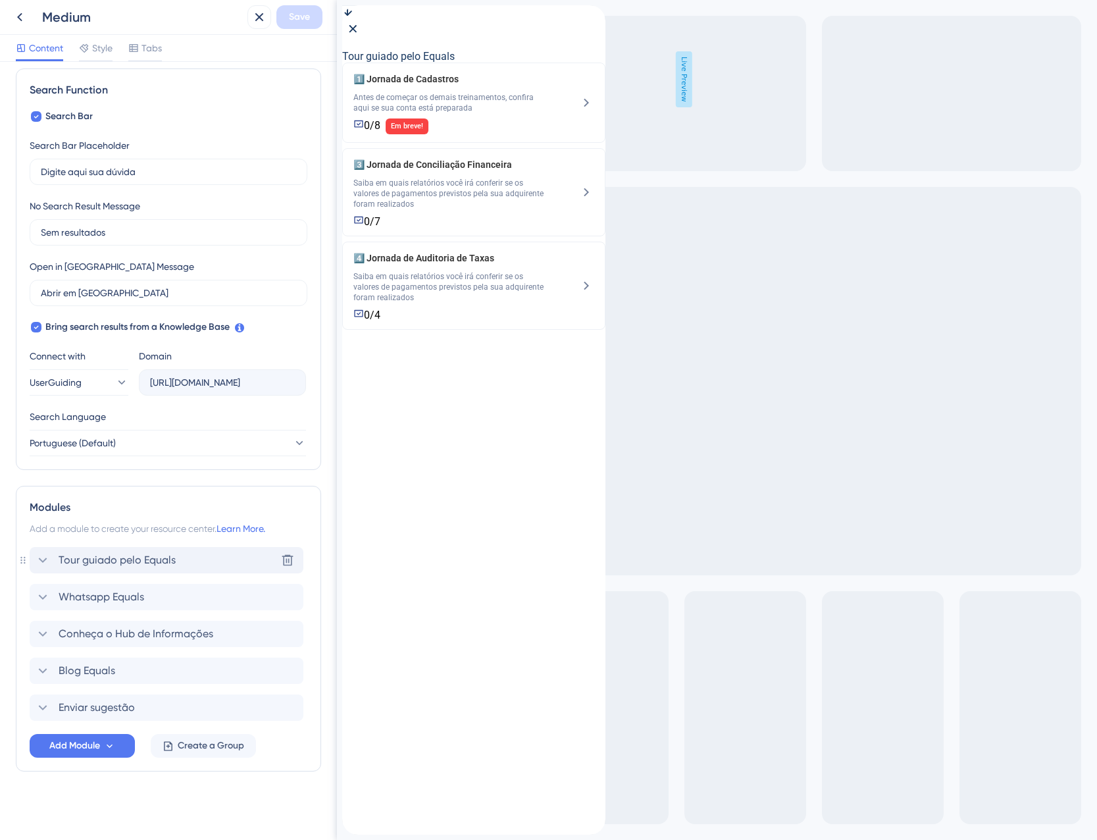
click at [97, 561] on span "Tour guiado pelo Equals" at bounding box center [117, 560] width 117 height 16
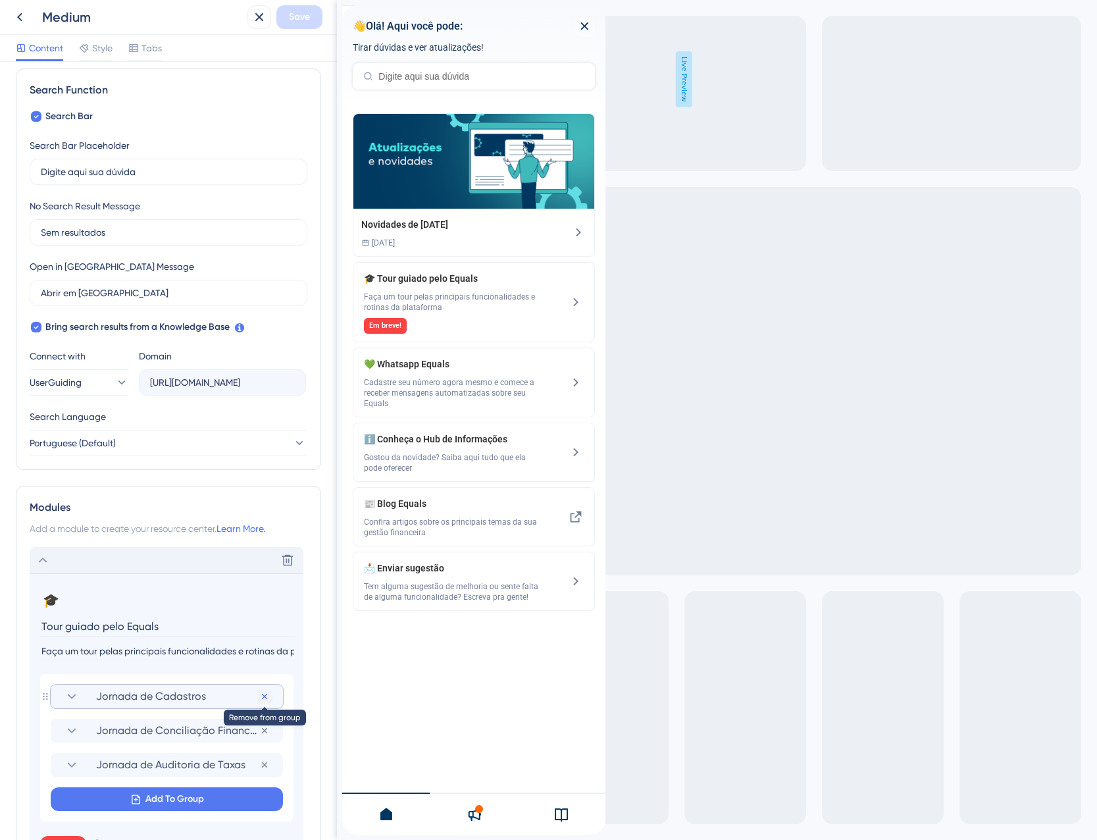
click at [265, 698] on icon at bounding box center [264, 696] width 11 height 11
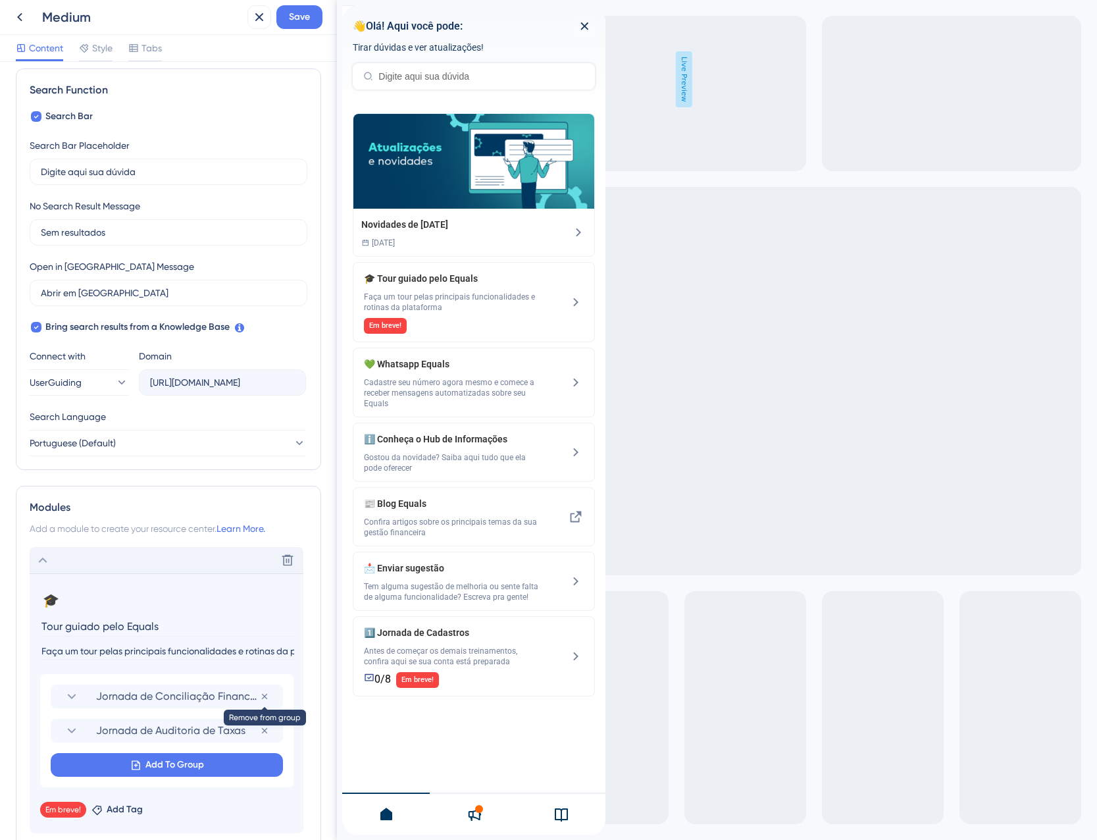
click at [265, 698] on icon at bounding box center [264, 696] width 11 height 11
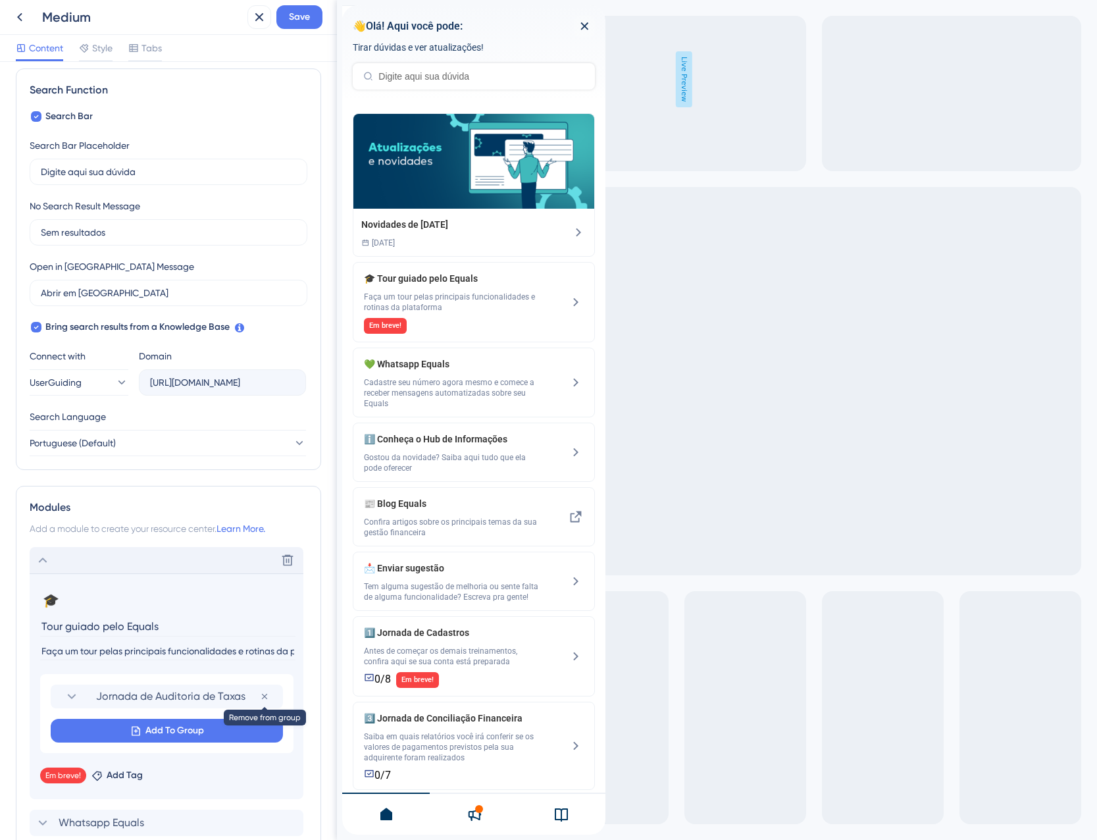
click at [265, 698] on icon at bounding box center [264, 696] width 11 height 11
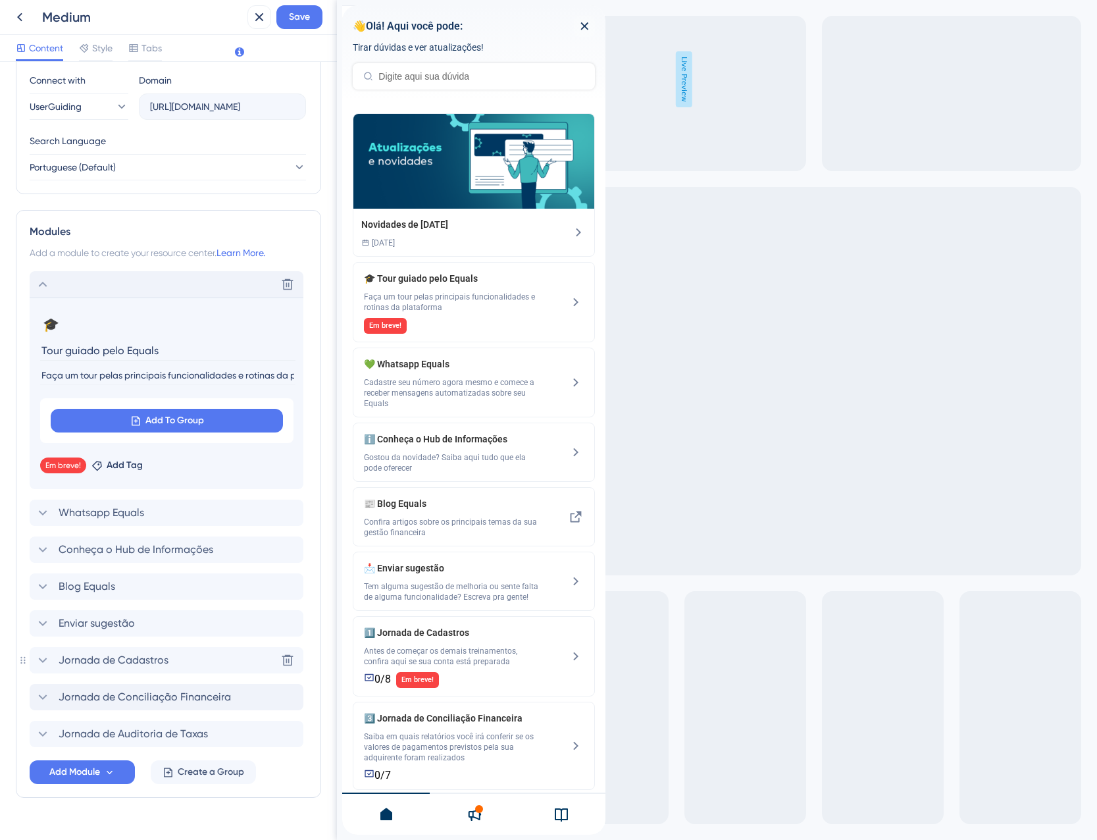
scroll to position [489, 0]
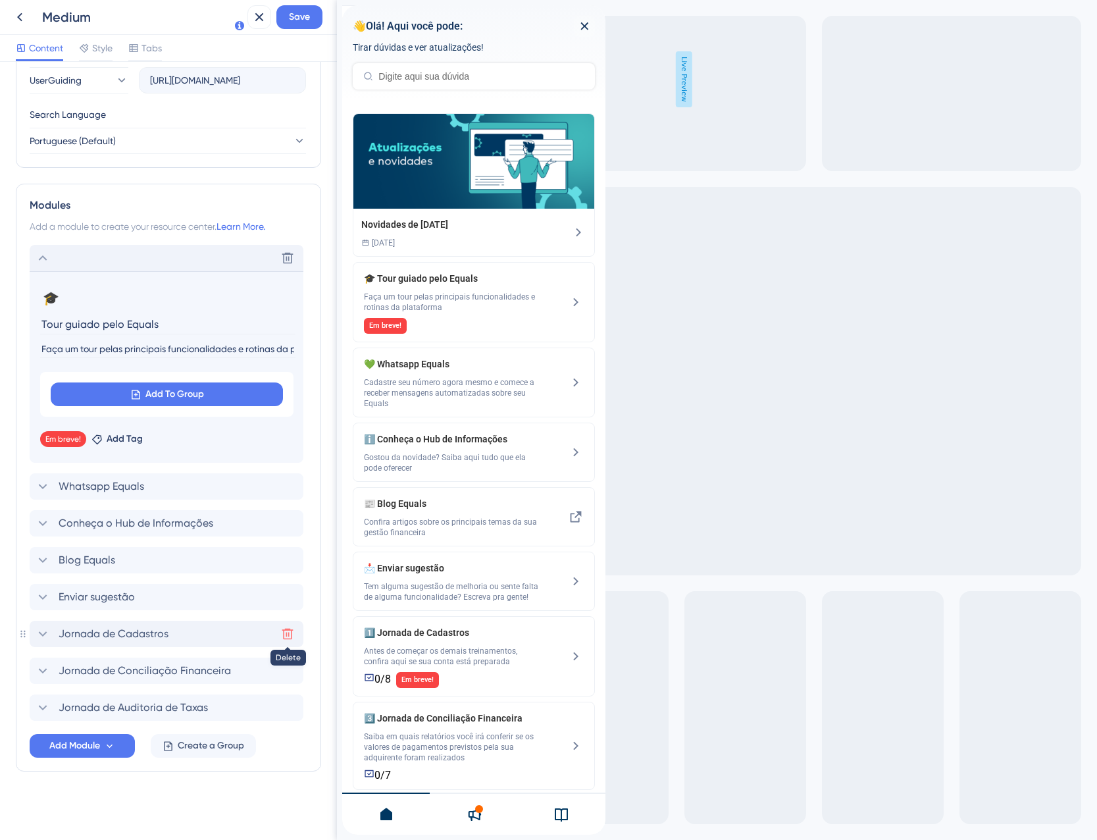
click at [278, 636] on button at bounding box center [287, 633] width 21 height 21
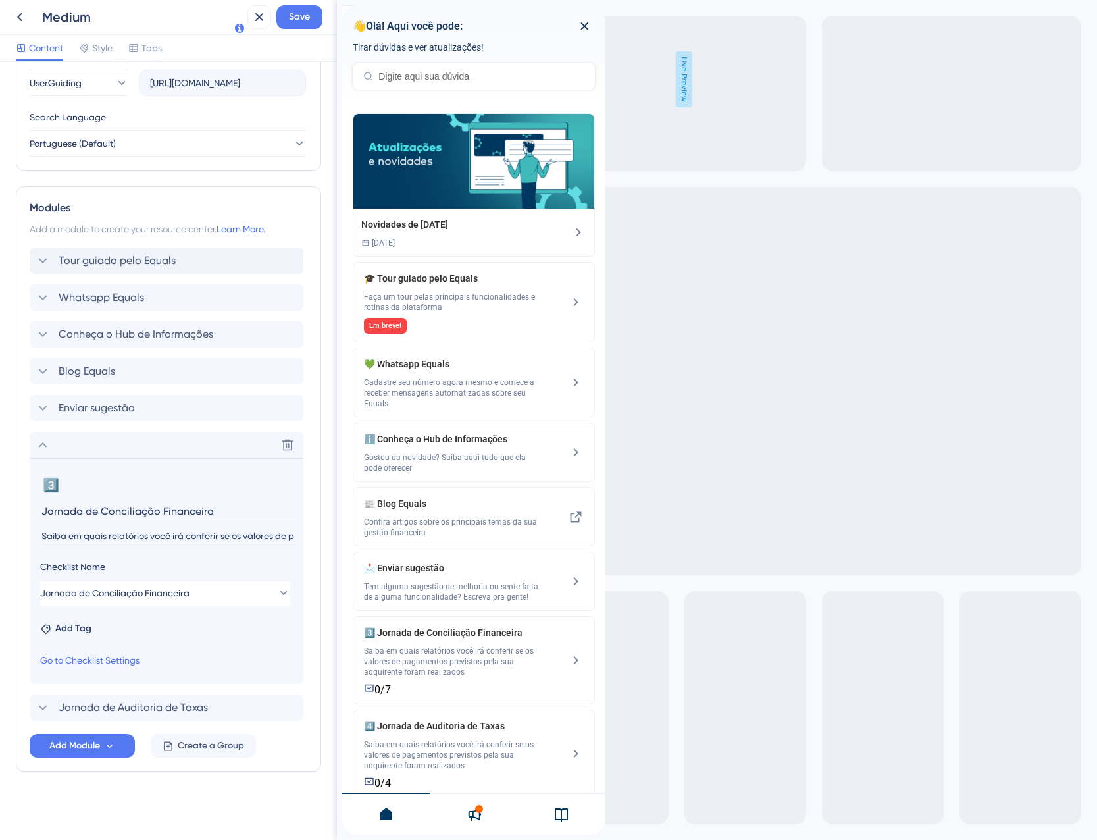
scroll to position [486, 0]
click at [286, 444] on icon at bounding box center [287, 444] width 13 height 13
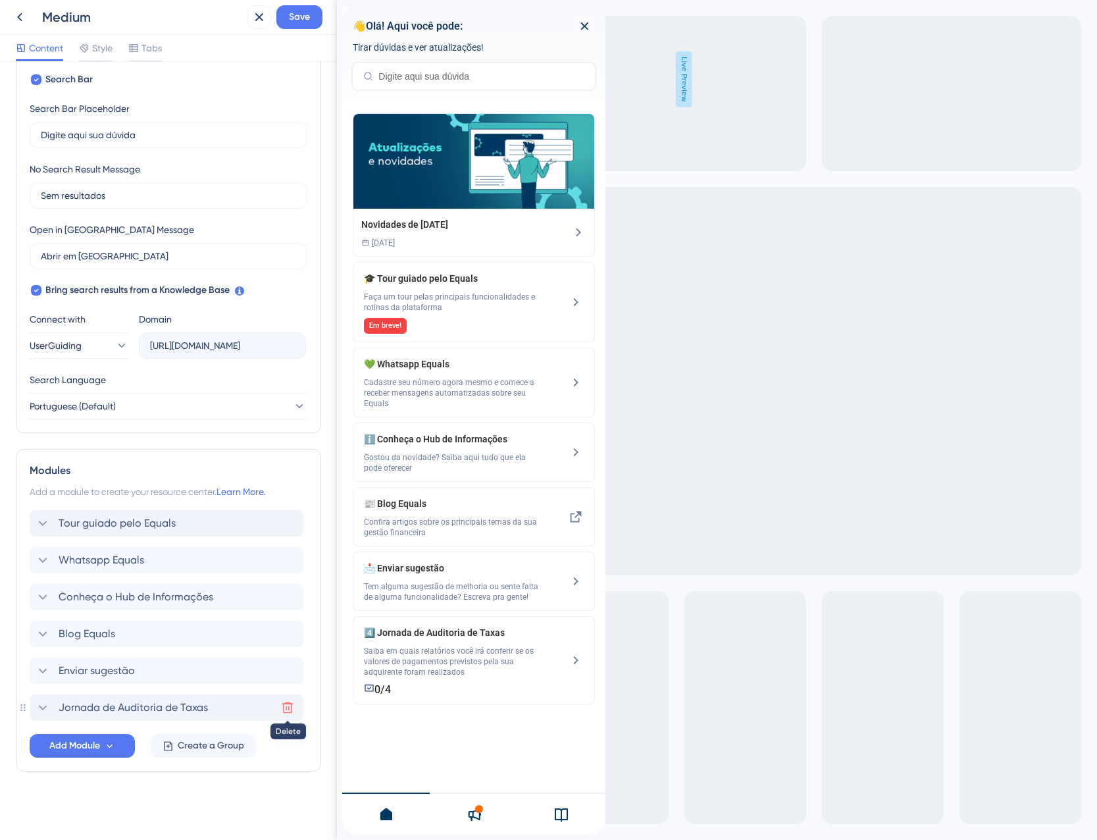
click at [286, 706] on icon at bounding box center [287, 707] width 13 height 13
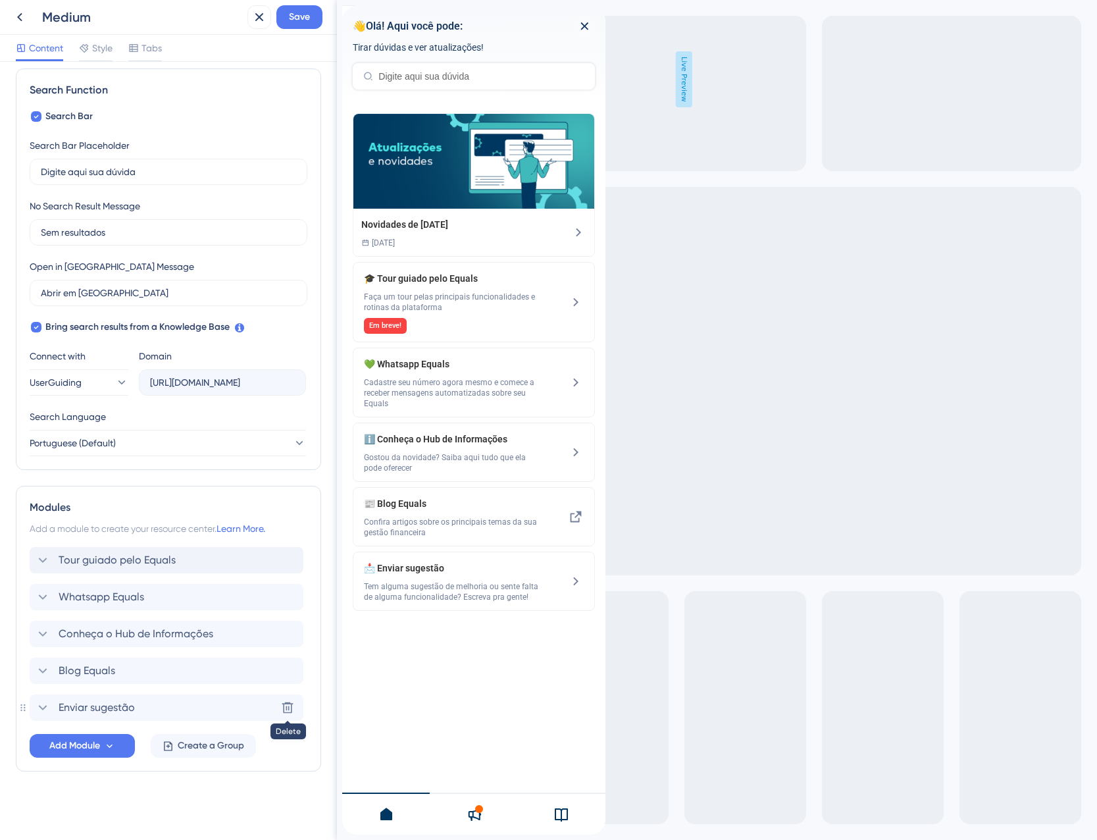
scroll to position [187, 0]
click at [122, 742] on button "Add Module" at bounding box center [82, 746] width 105 height 24
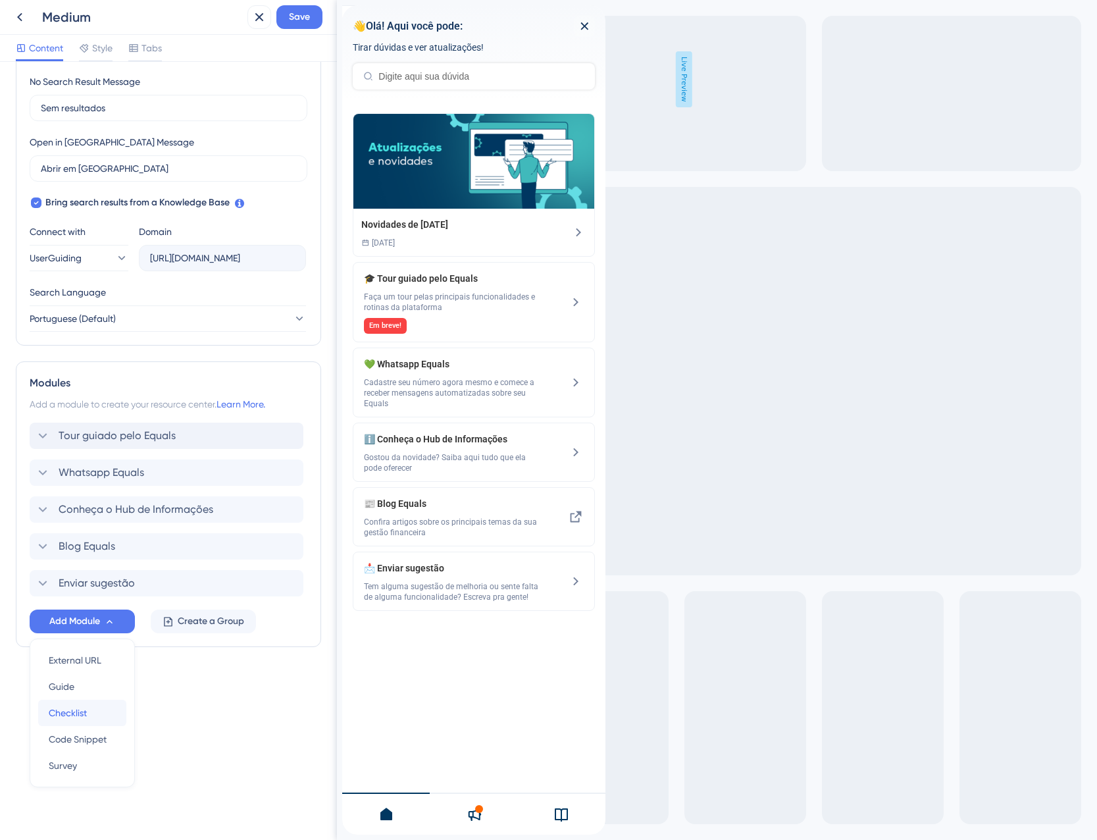
click at [79, 713] on span "Checklist" at bounding box center [68, 713] width 38 height 16
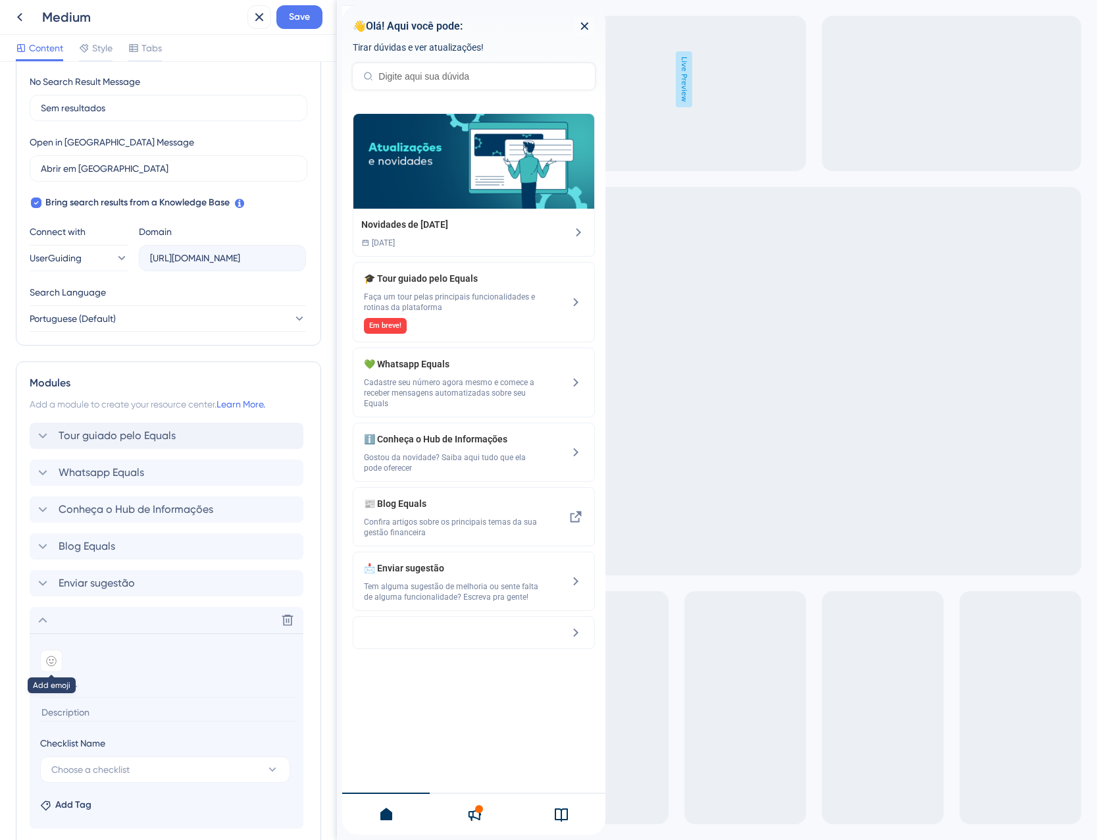
click at [45, 662] on div at bounding box center [51, 661] width 22 height 22
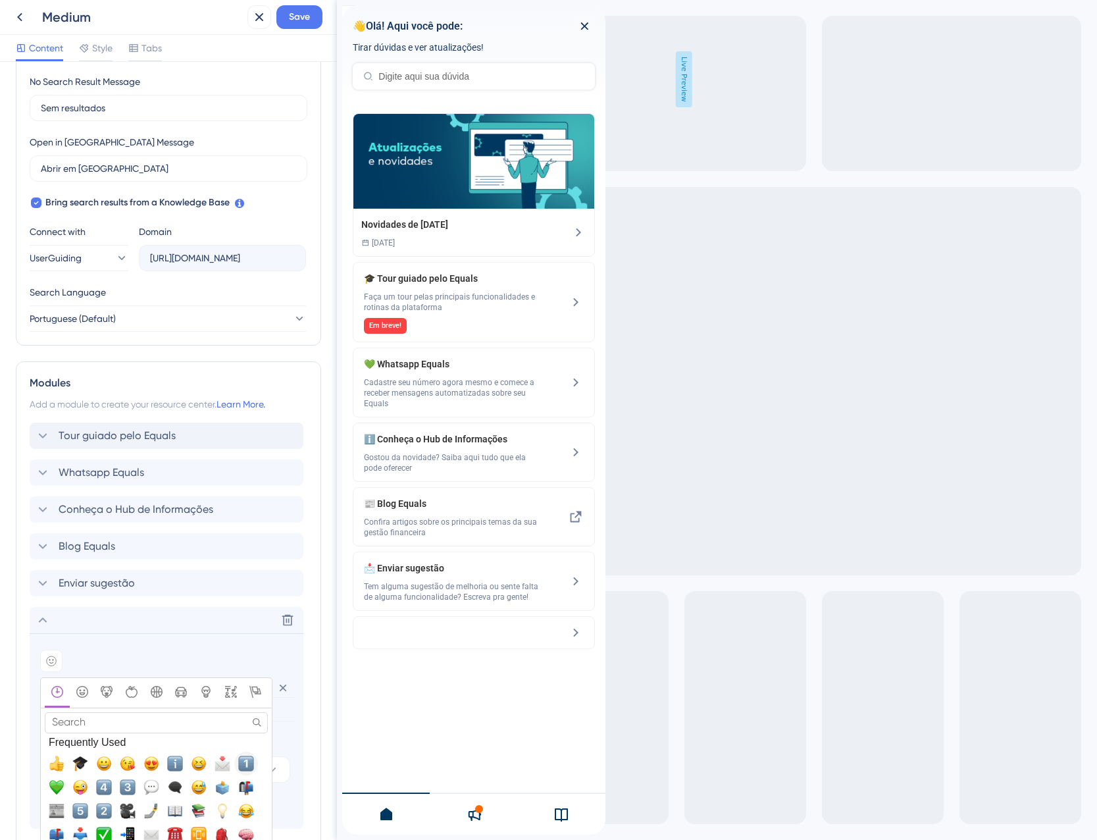
click at [246, 765] on span "1️⃣, one" at bounding box center [246, 764] width 16 height 16
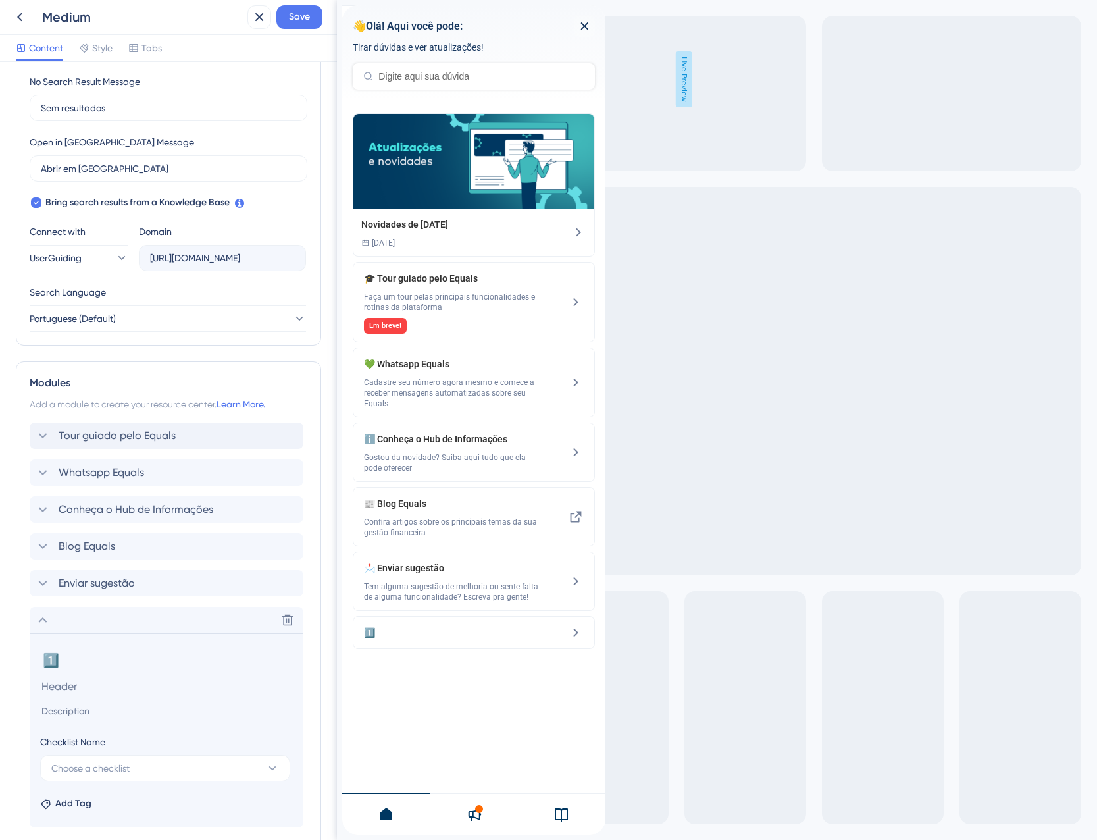
click at [72, 683] on input at bounding box center [167, 686] width 255 height 20
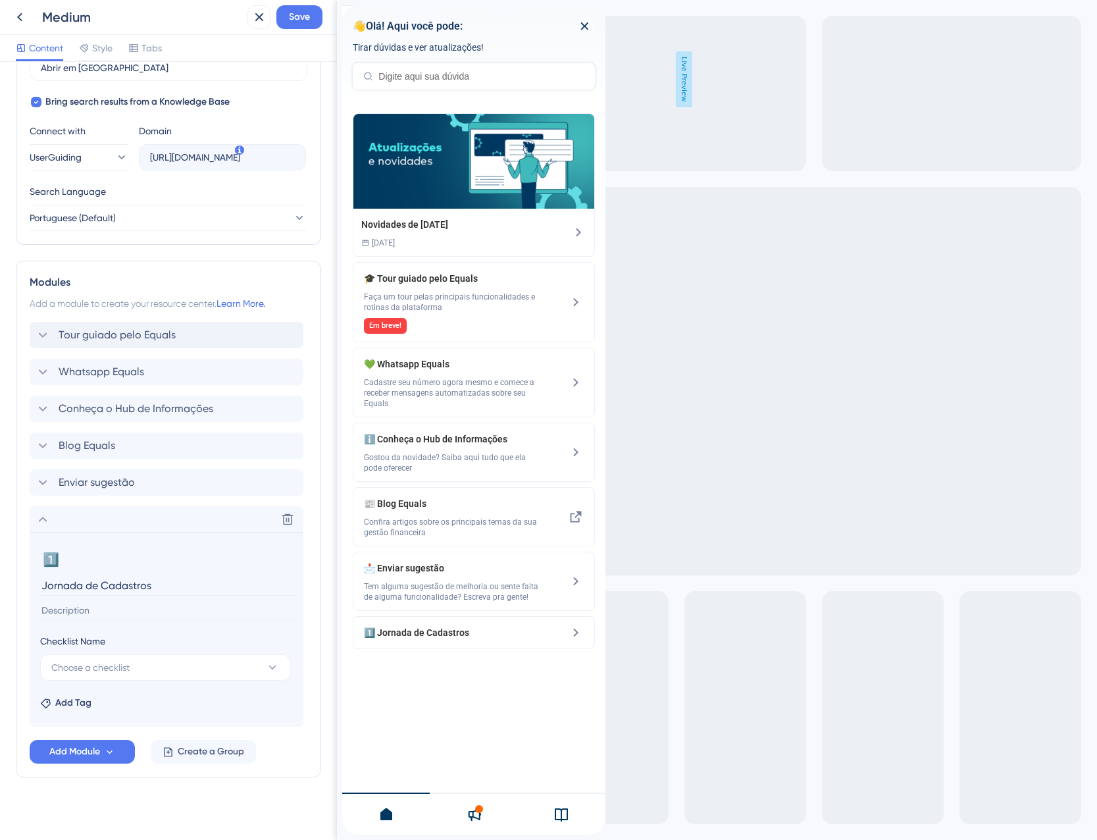
scroll to position [418, 0]
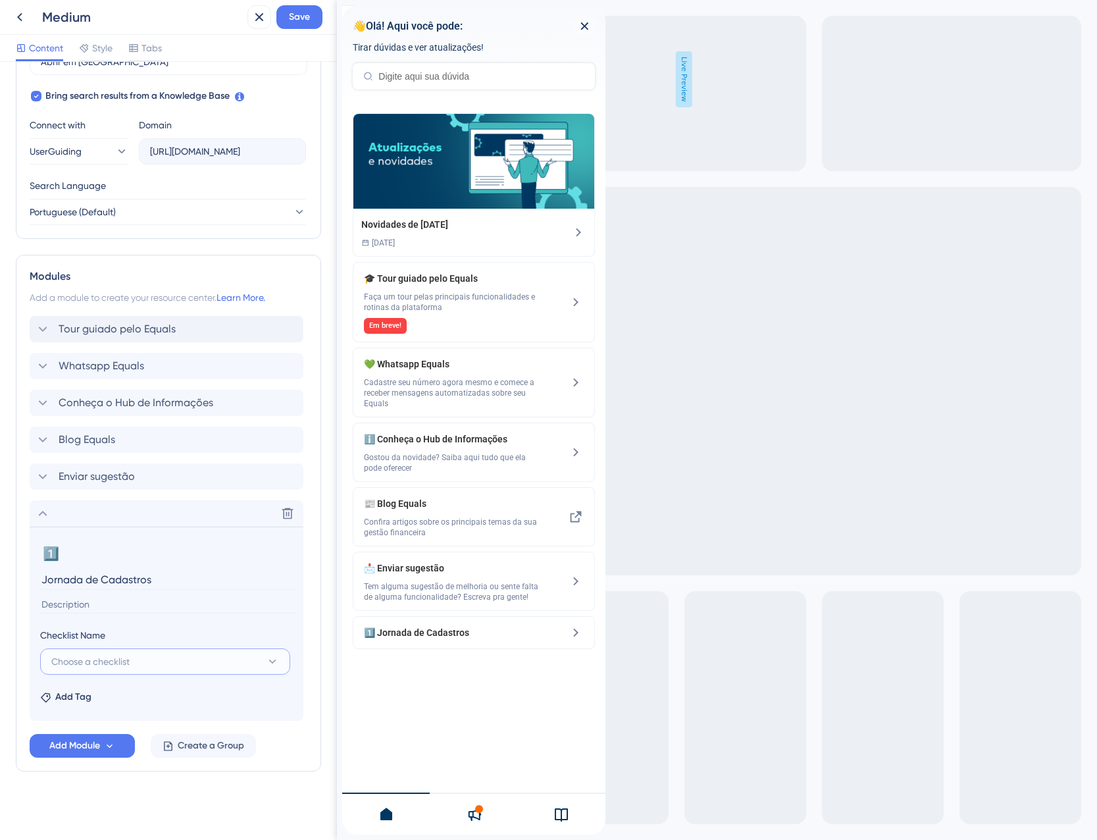
click at [142, 666] on button "Choose a checklist" at bounding box center [165, 661] width 250 height 26
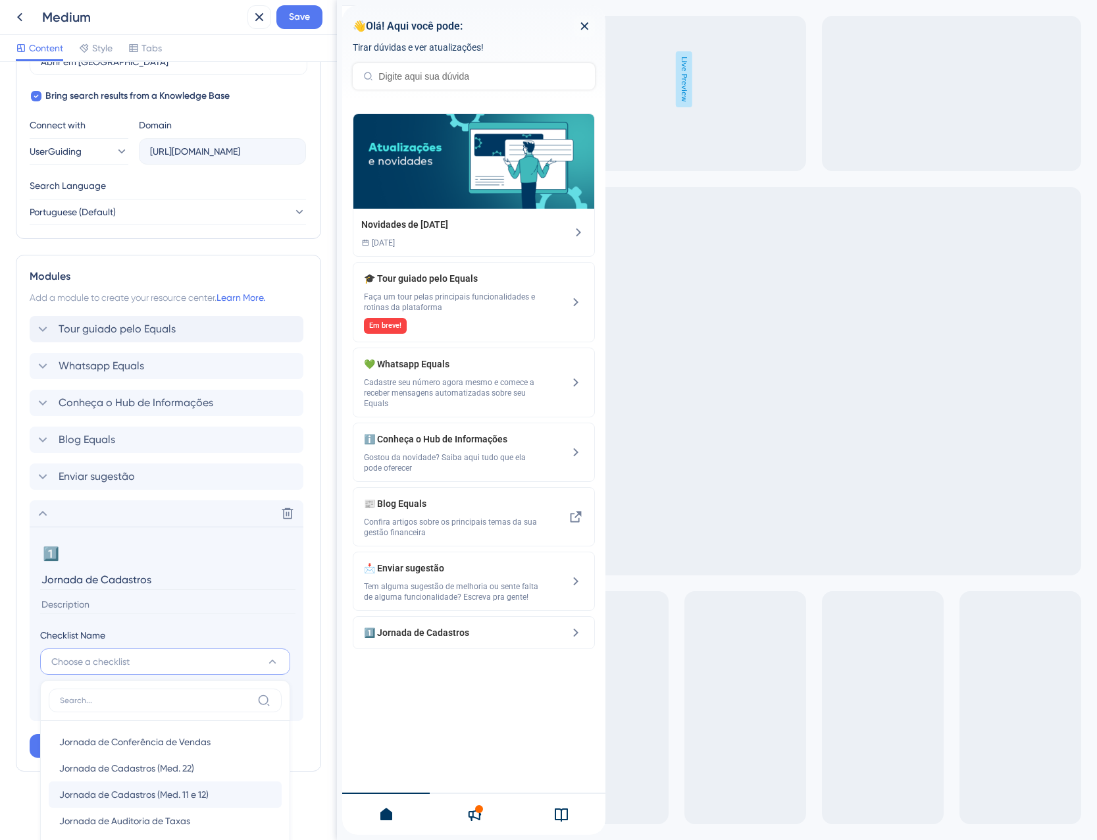
scroll to position [557, 0]
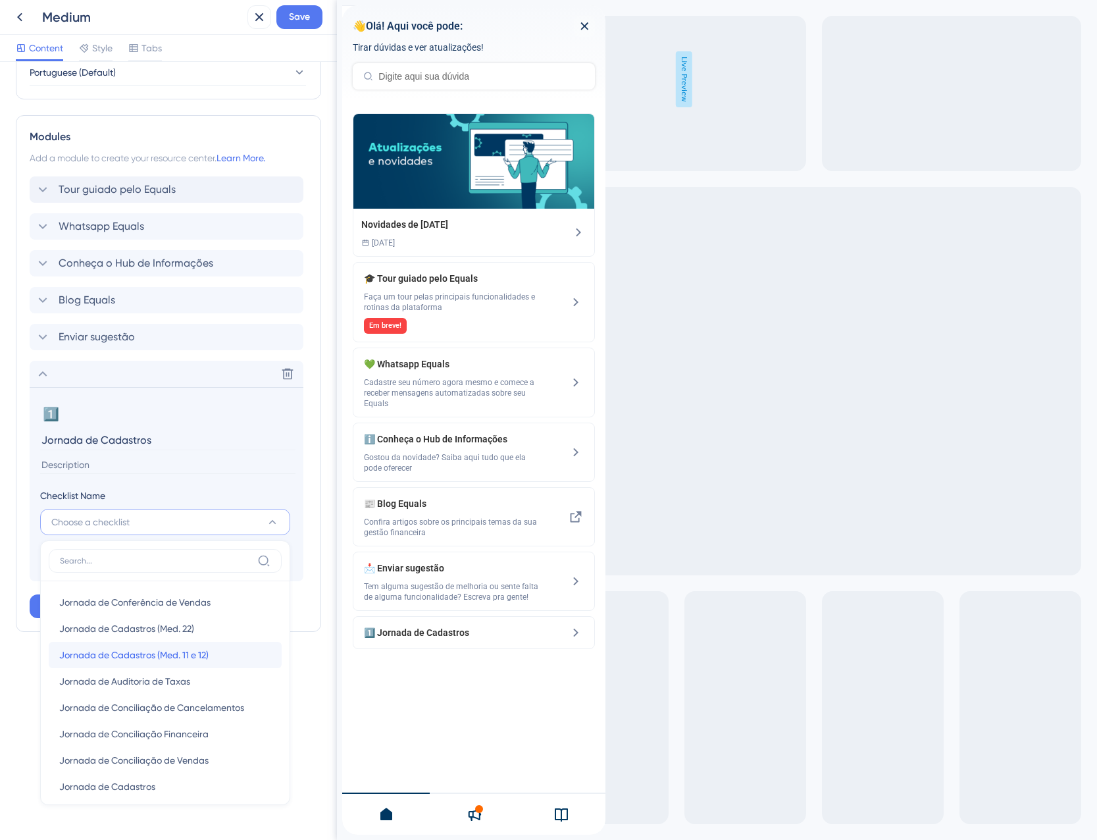
click at [157, 656] on span "Jornada de Cadastros (Med. 11 e 12)" at bounding box center [133, 655] width 149 height 16
type input "Jornada de Cadastros (Med. 11 e 12)"
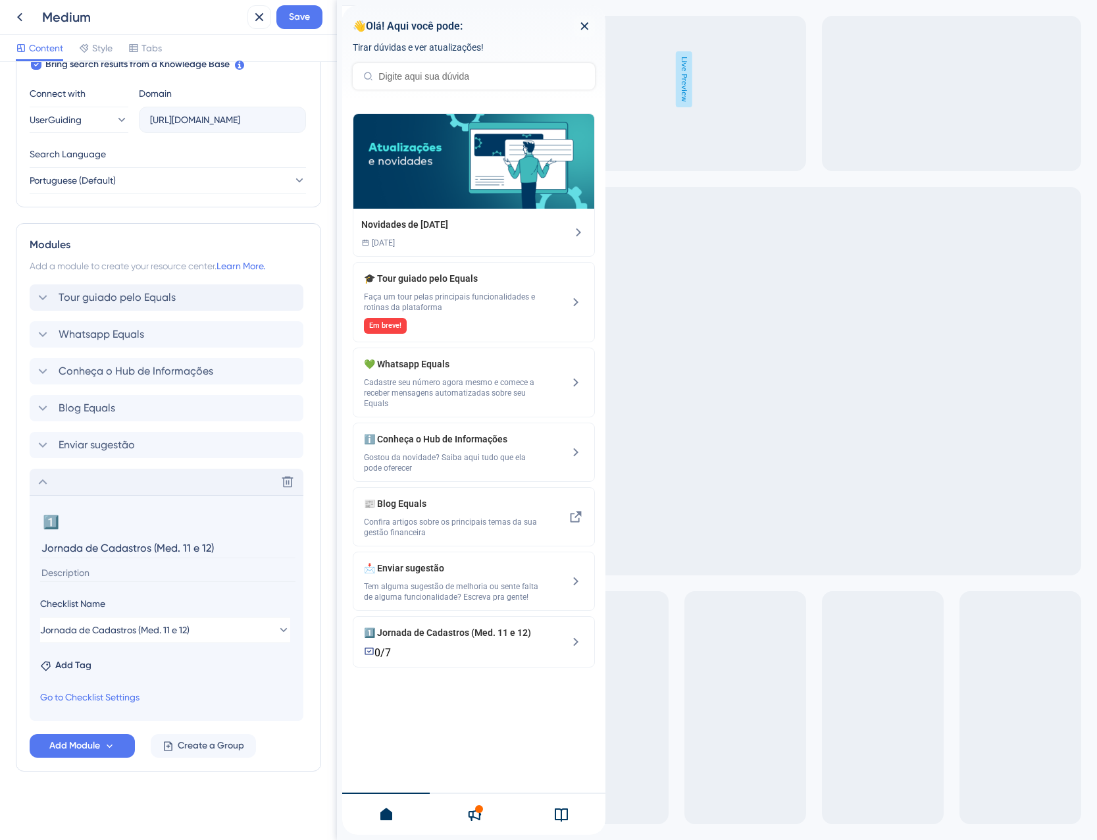
click at [74, 485] on div "Delete" at bounding box center [167, 482] width 274 height 26
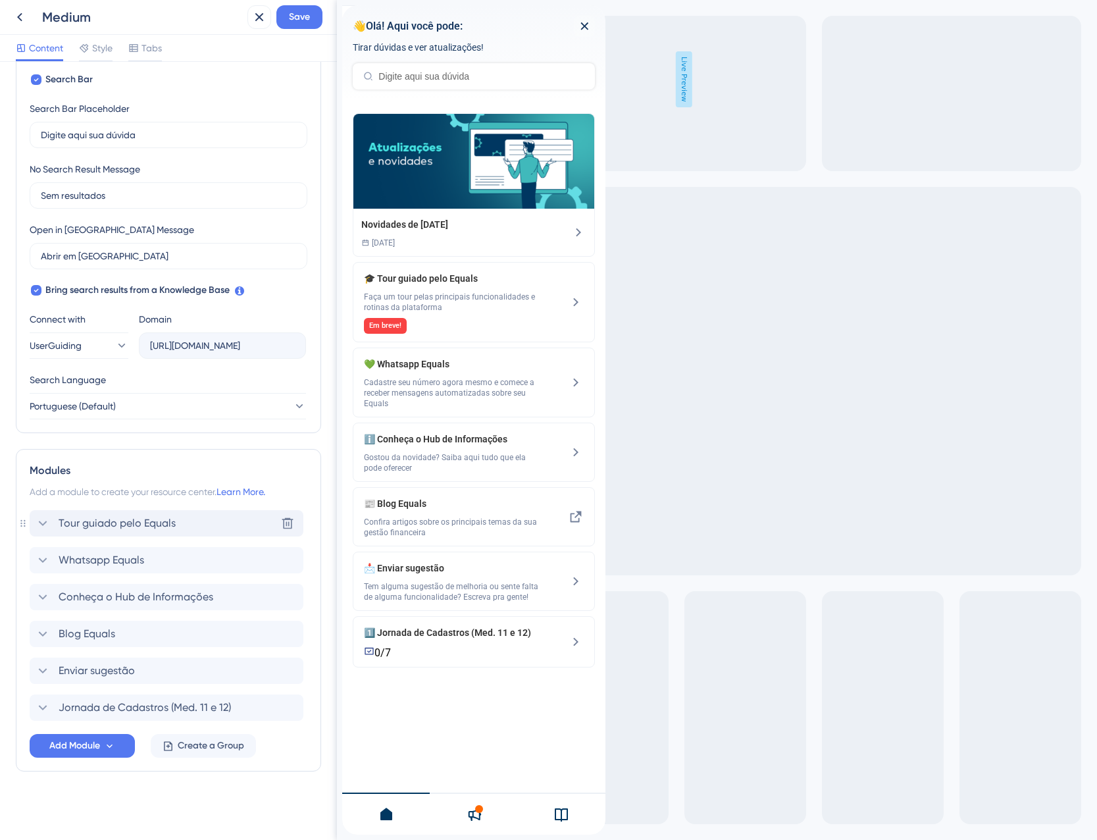
click at [114, 529] on span "Tour guiado pelo Equals" at bounding box center [117, 523] width 117 height 16
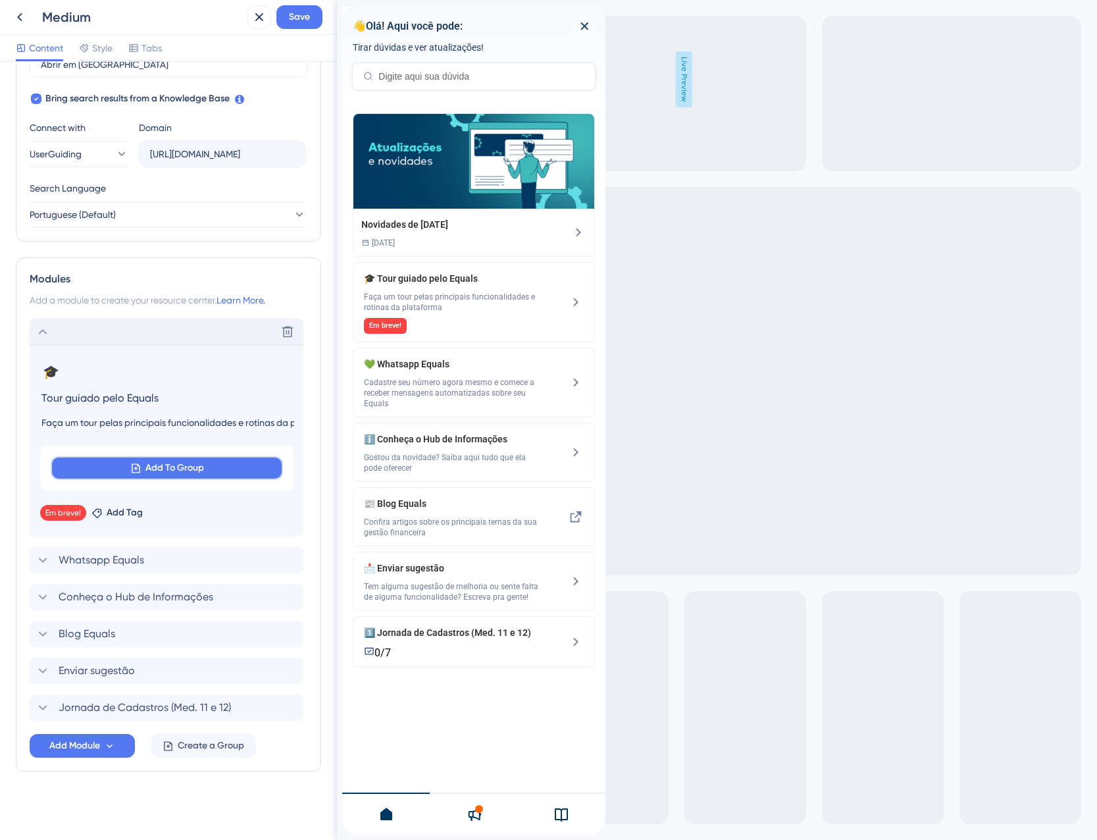
click at [154, 469] on span "Add To Group" at bounding box center [174, 468] width 59 height 16
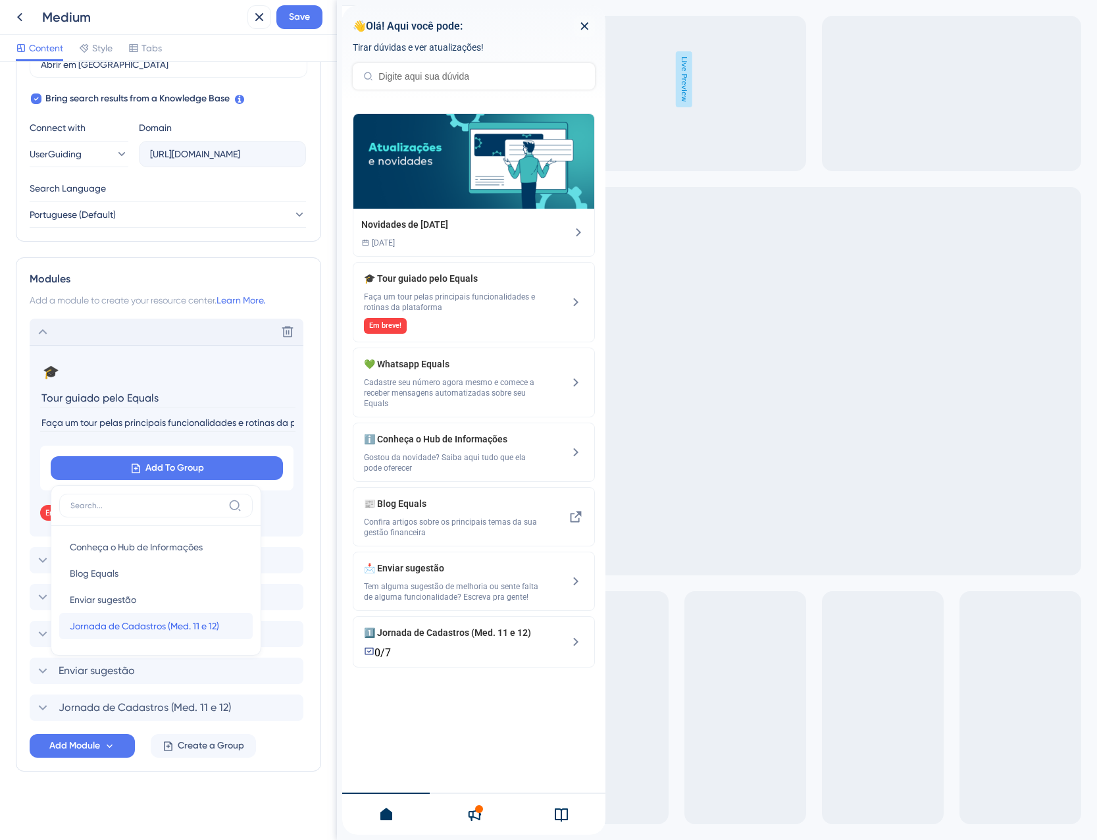
click at [162, 622] on span "Jornada de Cadastros (Med. 11 e 12)" at bounding box center [144, 626] width 149 height 16
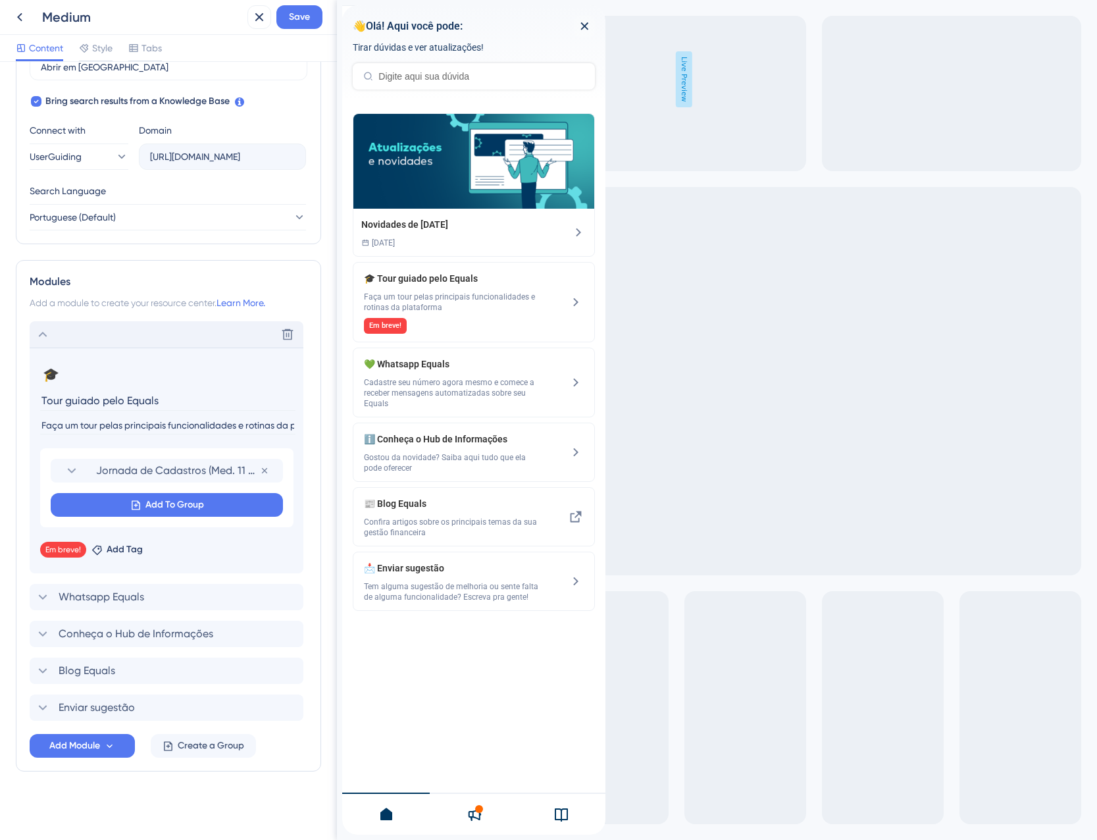
click at [163, 620] on div "Delete 🎓 Change emoji Remove emoji Tour guiado pelo Equals Faça um tour pelas p…" at bounding box center [169, 521] width 278 height 400
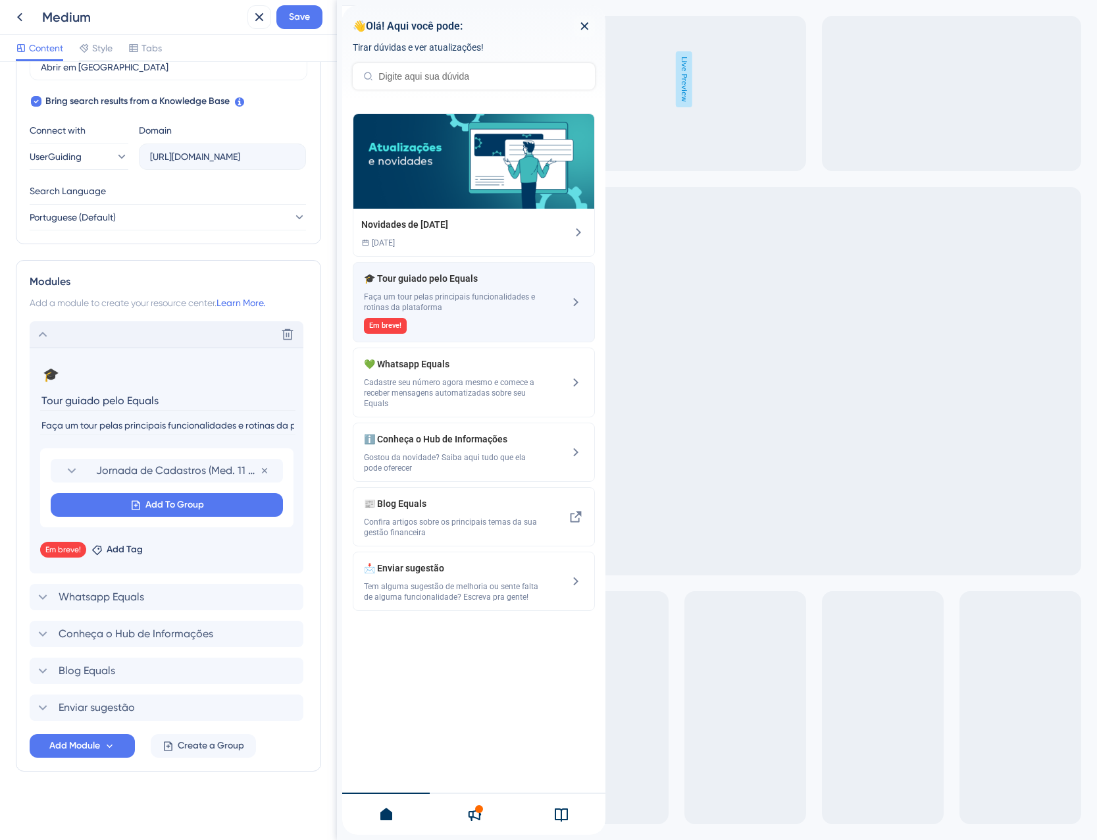
click at [485, 315] on div "🎓 Tour guiado pelo Equals Faça um tour pelas principais funcionalidades e rotin…" at bounding box center [452, 302] width 176 height 63
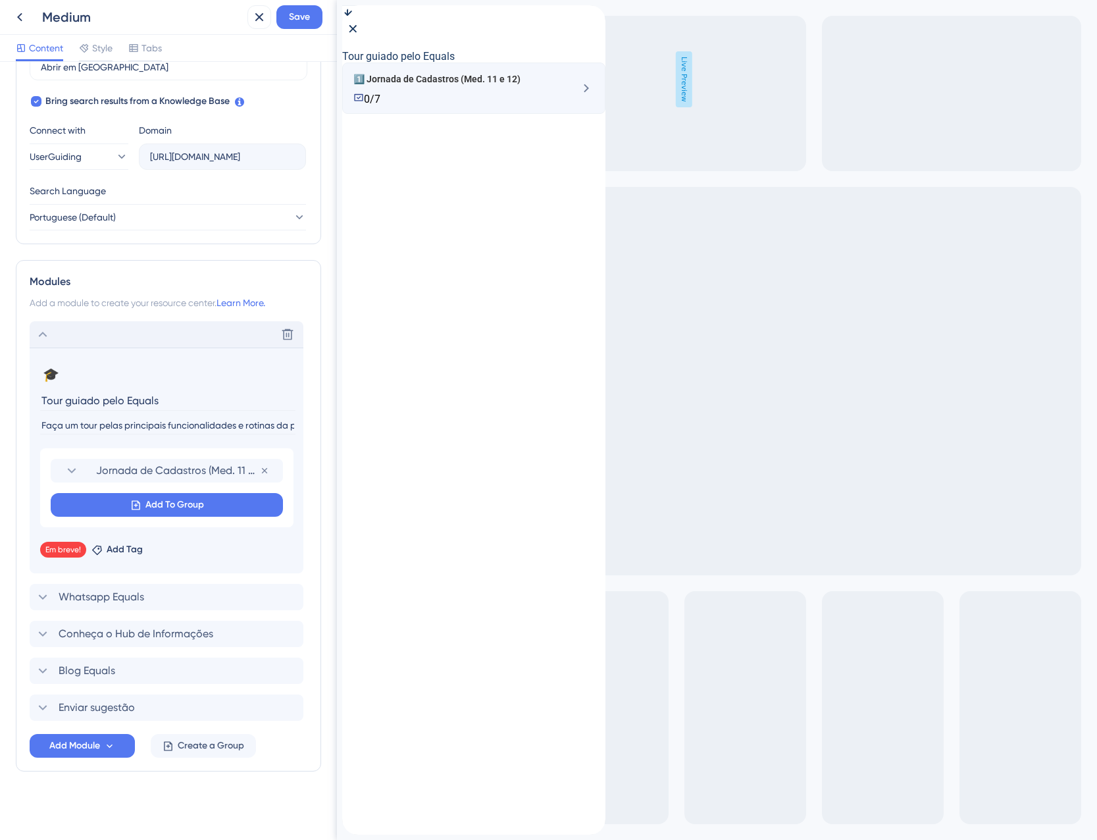
click at [477, 105] on div "0/7" at bounding box center [449, 98] width 193 height 13
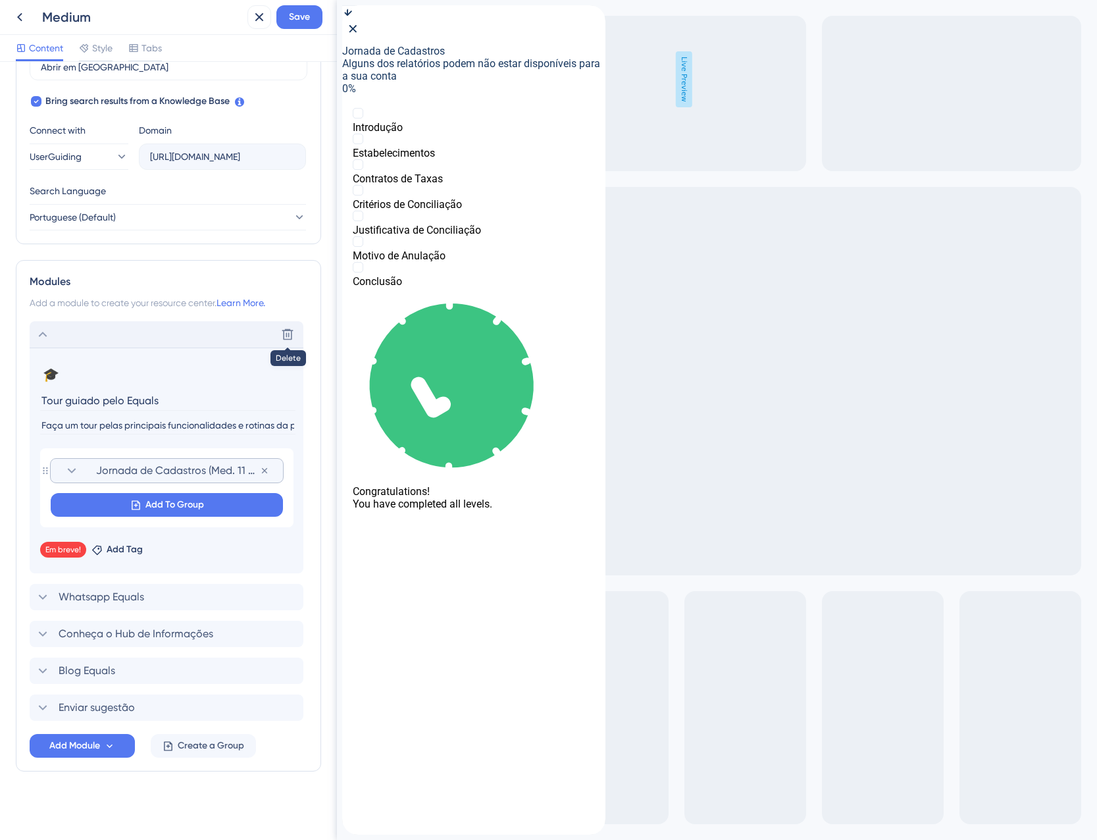
click at [149, 469] on span "Jornada de Cadastros (Med. 11 e 12)" at bounding box center [178, 471] width 164 height 16
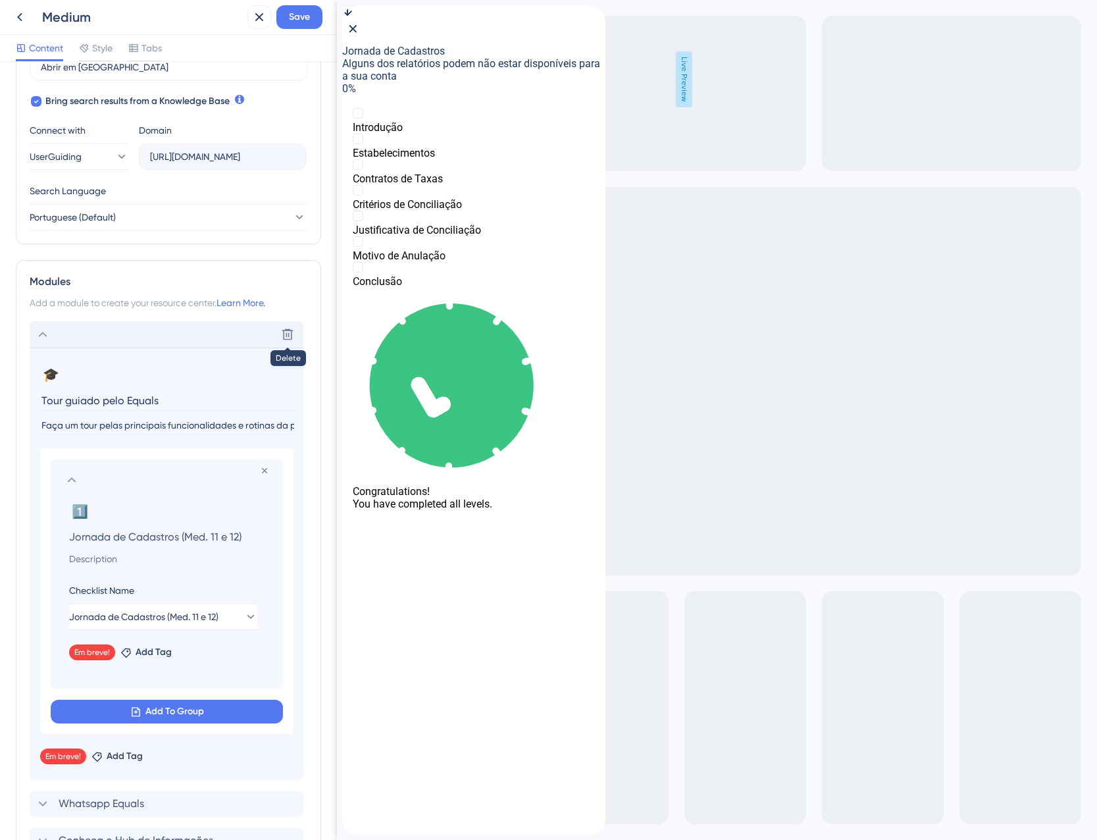
scroll to position [415, 0]
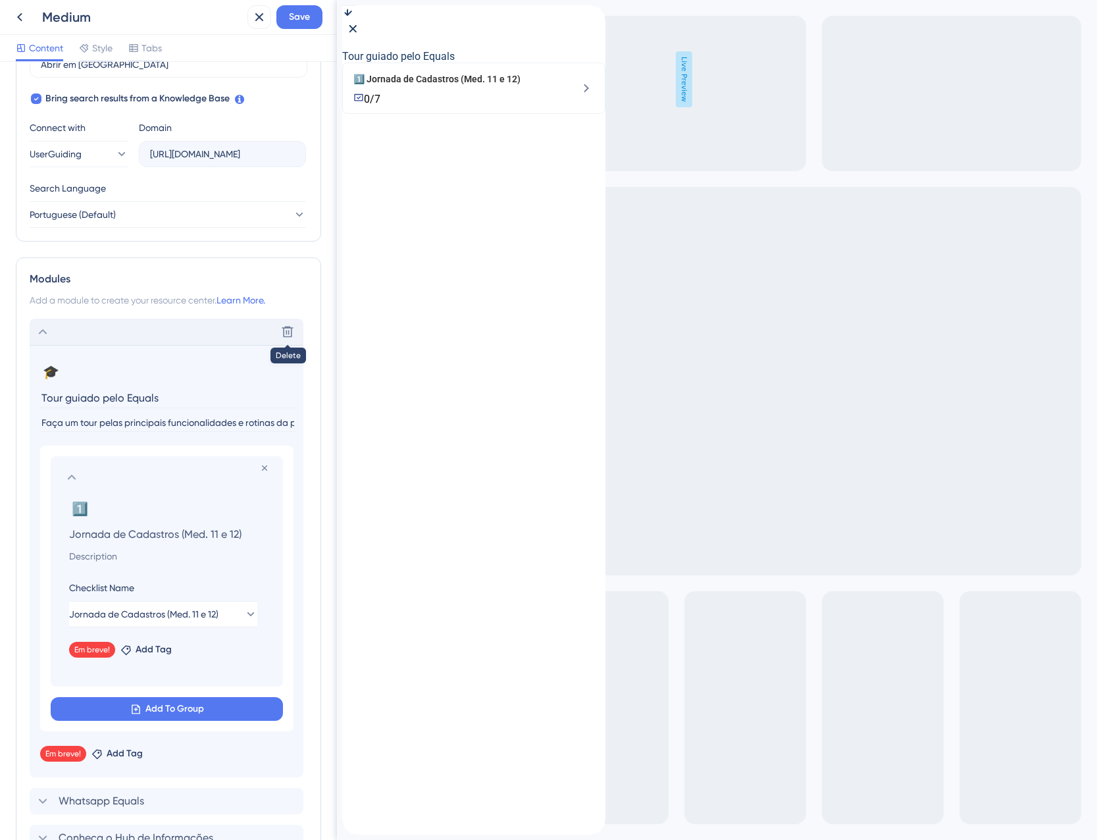
drag, startPoint x: 249, startPoint y: 534, endPoint x: 181, endPoint y: 536, distance: 67.8
click at [181, 536] on input "Jornada de Cadastros (Med. 11 e 12)" at bounding box center [170, 534] width 222 height 18
type input "Jornada de Cadastros"
click at [192, 480] on section at bounding box center [167, 477] width 206 height 16
click at [66, 479] on icon at bounding box center [72, 477] width 16 height 16
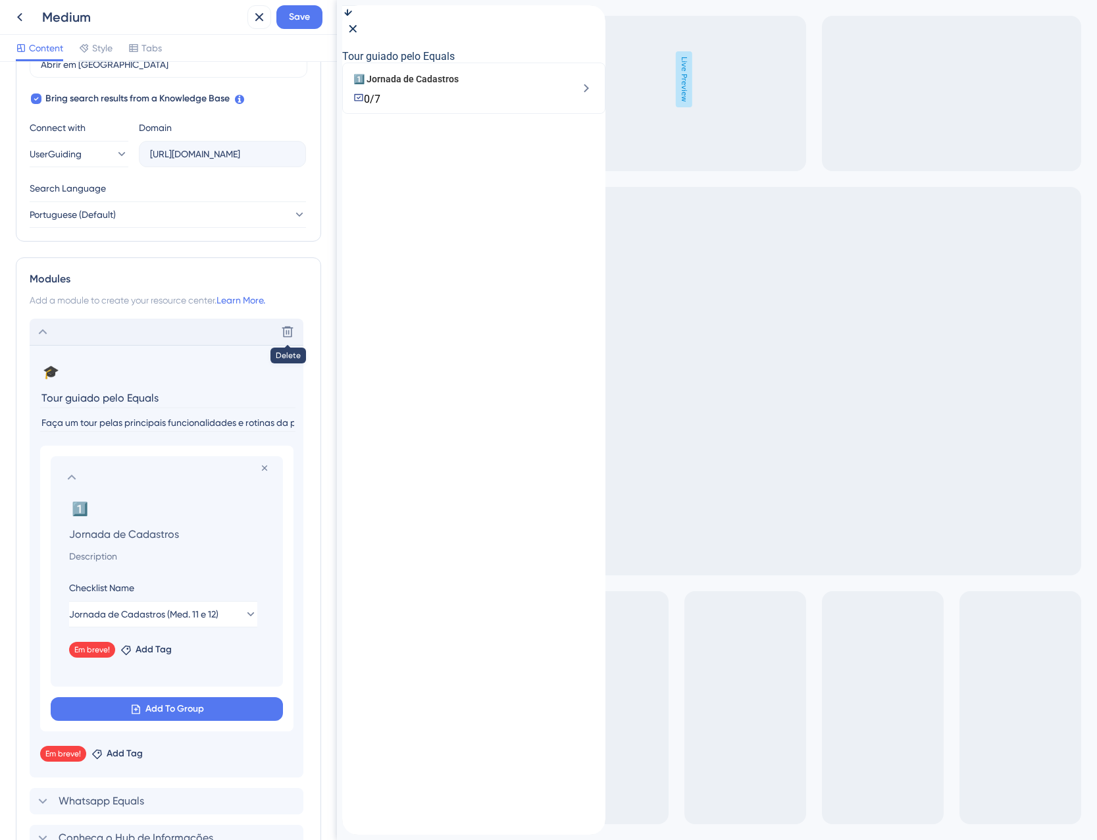
scroll to position [413, 0]
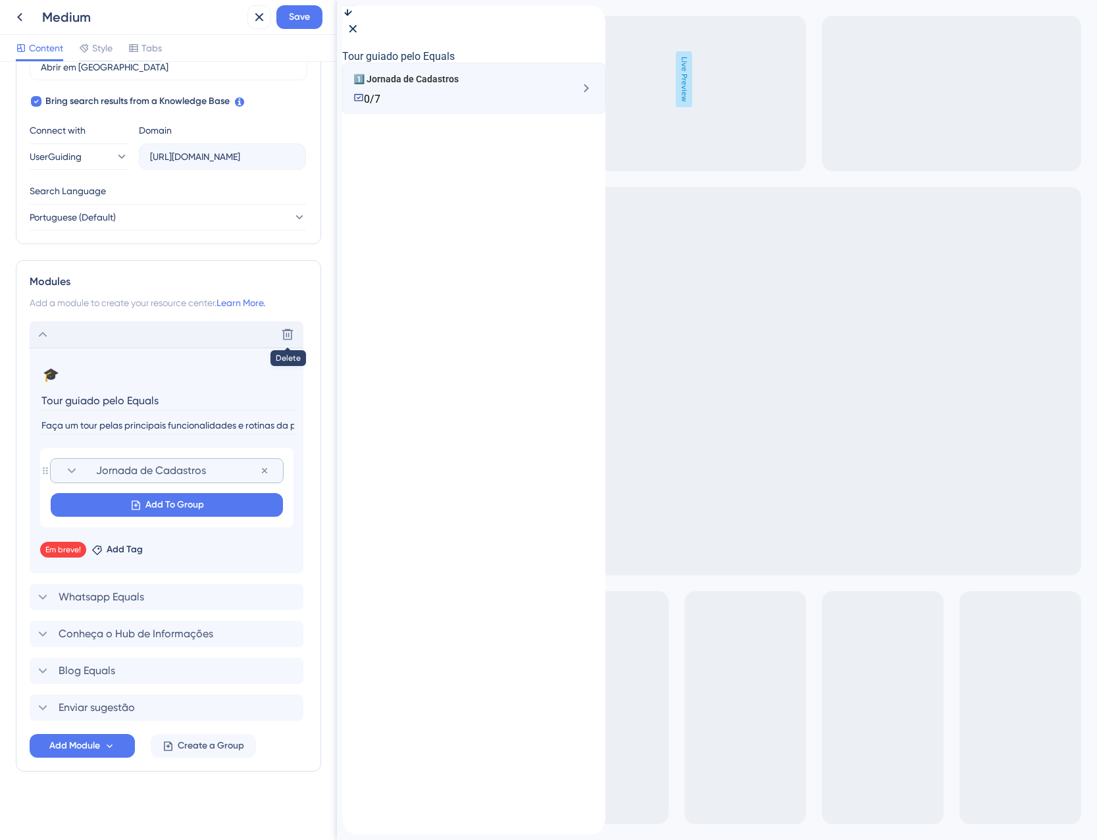
click at [471, 114] on div "1️⃣ Jornada de Cadastros 0/7" at bounding box center [473, 88] width 263 height 51
click at [443, 95] on div "1️⃣ Jornada de Cadastros 0/7" at bounding box center [473, 88] width 263 height 51
click at [443, 87] on span "1️⃣ Jornada de Cadastros" at bounding box center [449, 79] width 193 height 16
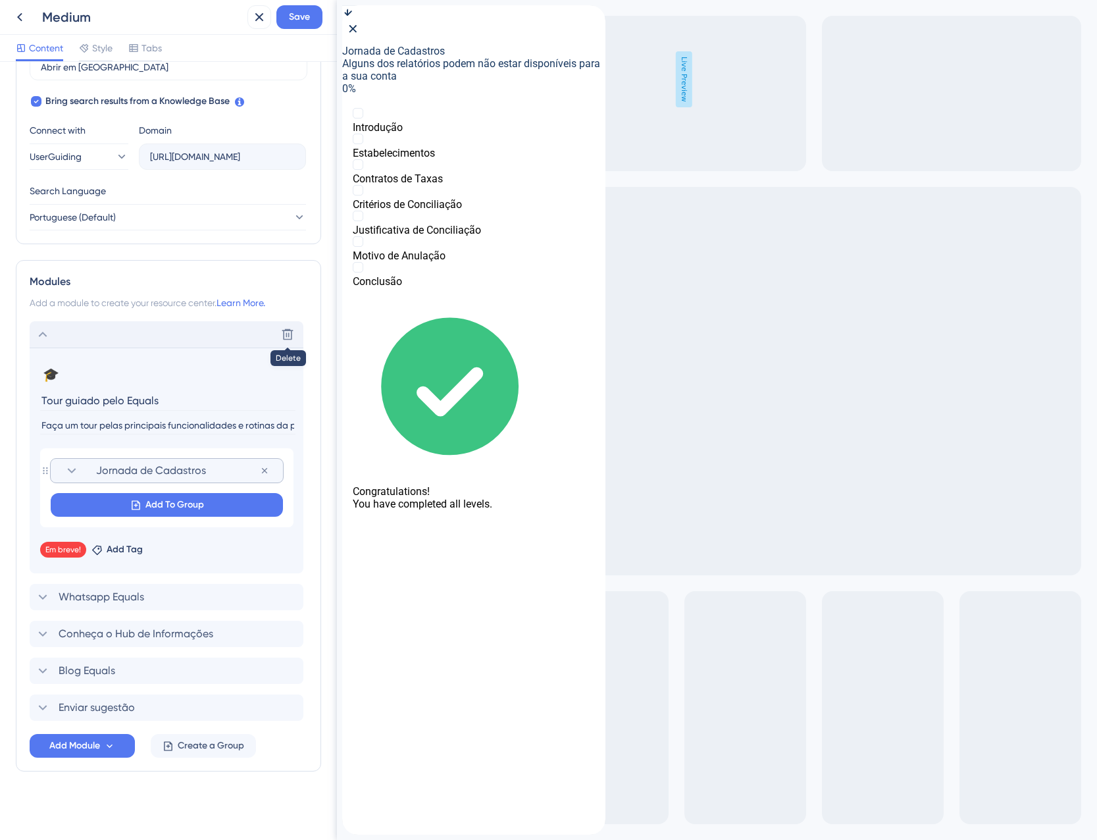
click at [353, 16] on icon "back to header" at bounding box center [347, 10] width 11 height 11
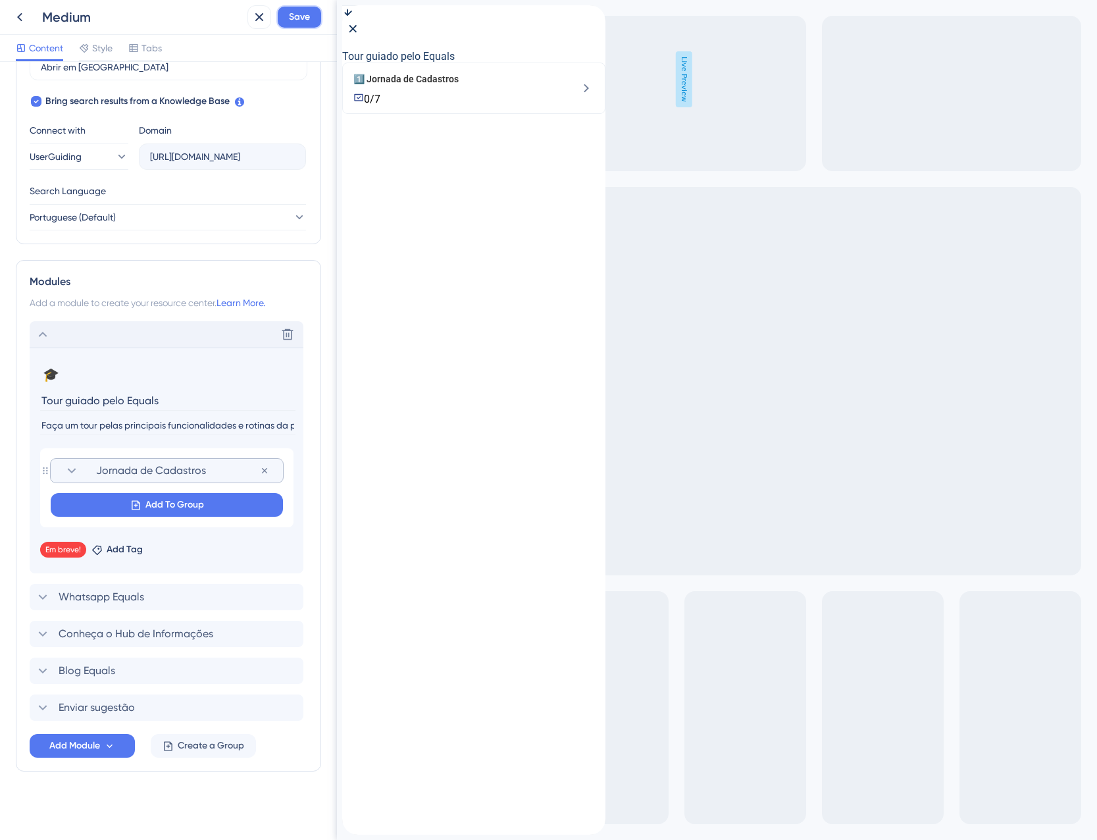
click at [310, 20] on span "Save" at bounding box center [299, 17] width 21 height 16
click at [259, 32] on div "Resource Center updated." at bounding box center [143, 24] width 233 height 21
click at [257, 30] on button at bounding box center [250, 24] width 20 height 21
click at [21, 15] on icon at bounding box center [20, 17] width 16 height 16
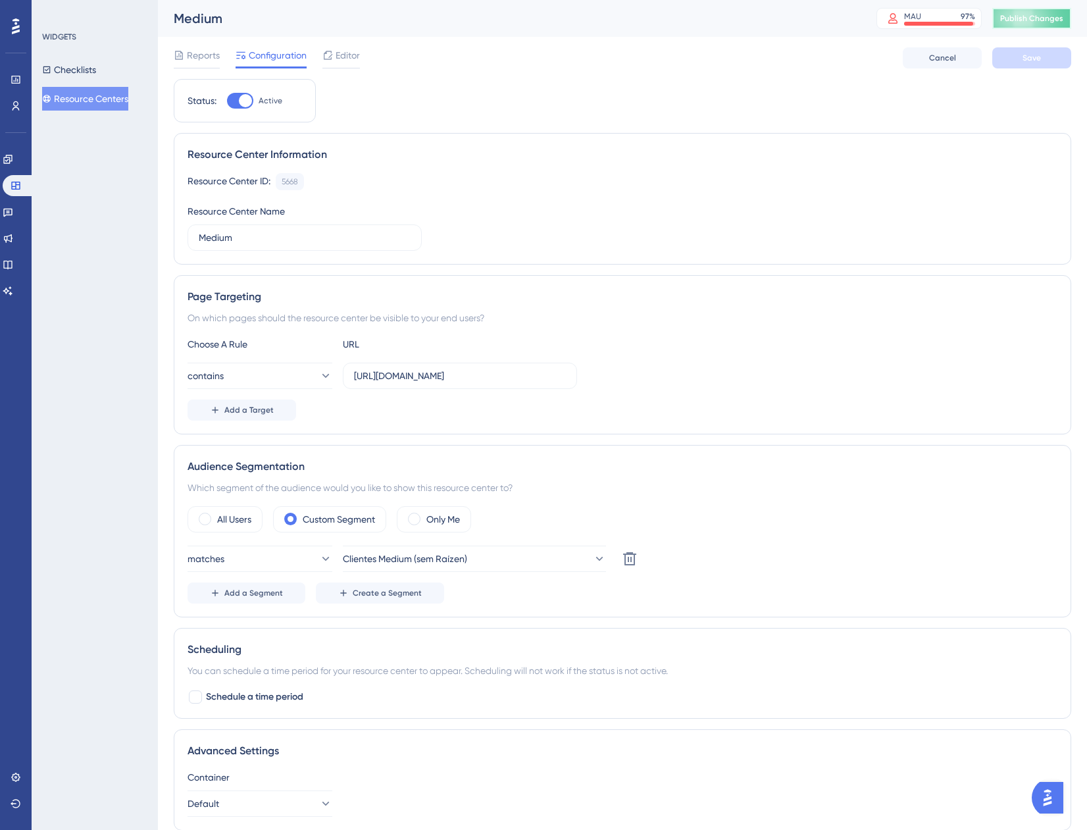
click at [1063, 27] on button "Publish Changes" at bounding box center [1032, 18] width 79 height 21
click at [338, 50] on span "Editor" at bounding box center [348, 55] width 24 height 16
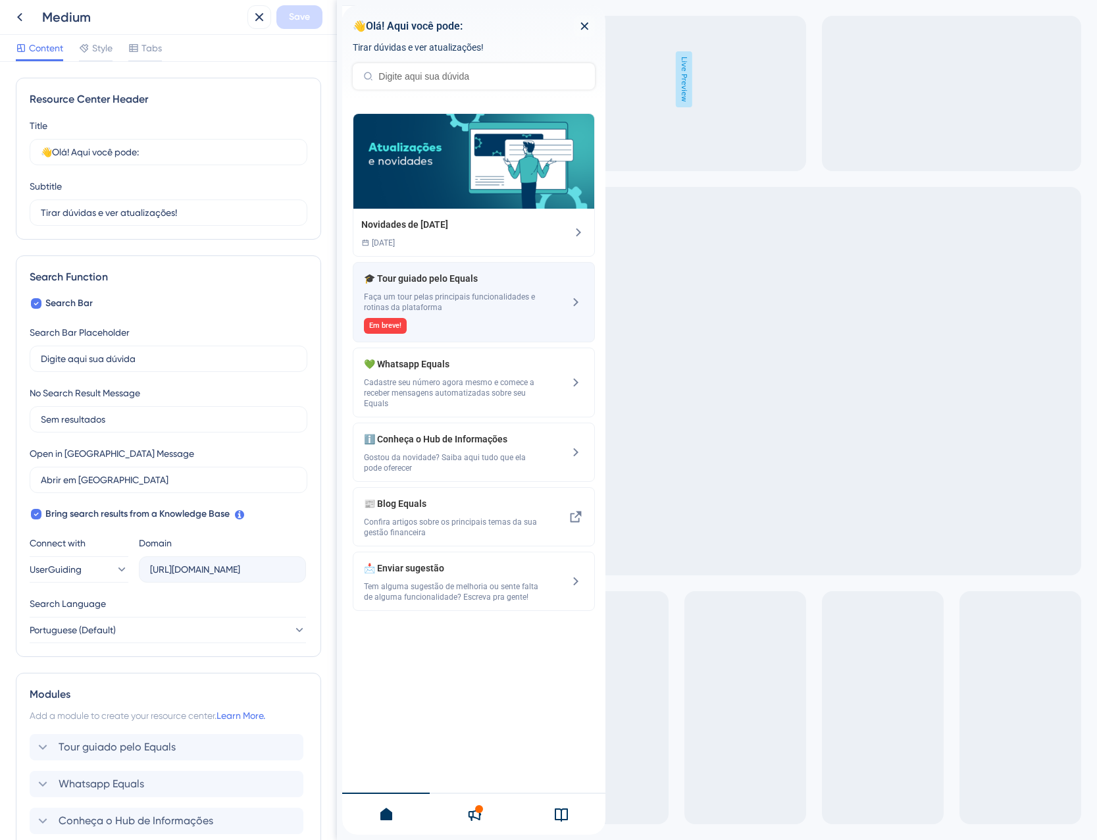
click at [425, 305] on span "Faça um tour pelas principais funcionalidades e rotinas da plataforma" at bounding box center [452, 302] width 176 height 21
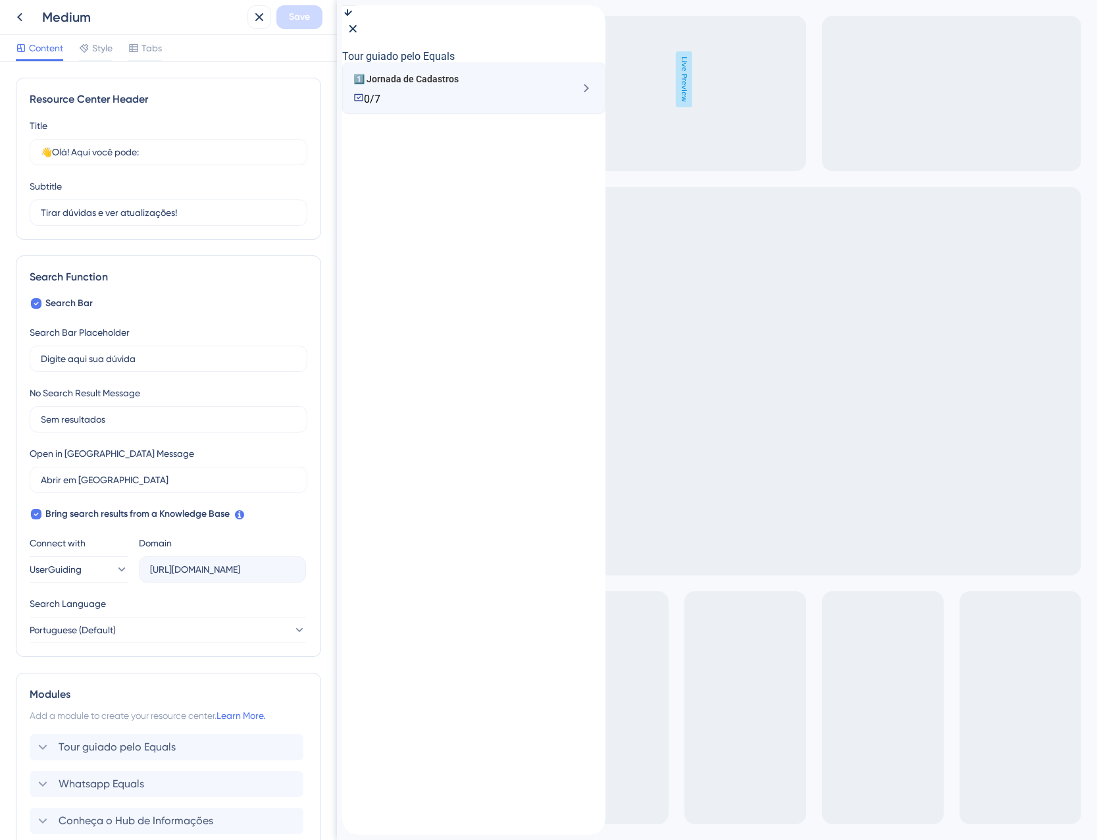
click at [418, 114] on div "1️⃣ Jornada de Cadastros 0/7" at bounding box center [473, 88] width 263 height 51
click at [446, 105] on div "1️⃣ Jornada de Cadastros 0/7" at bounding box center [449, 88] width 193 height 34
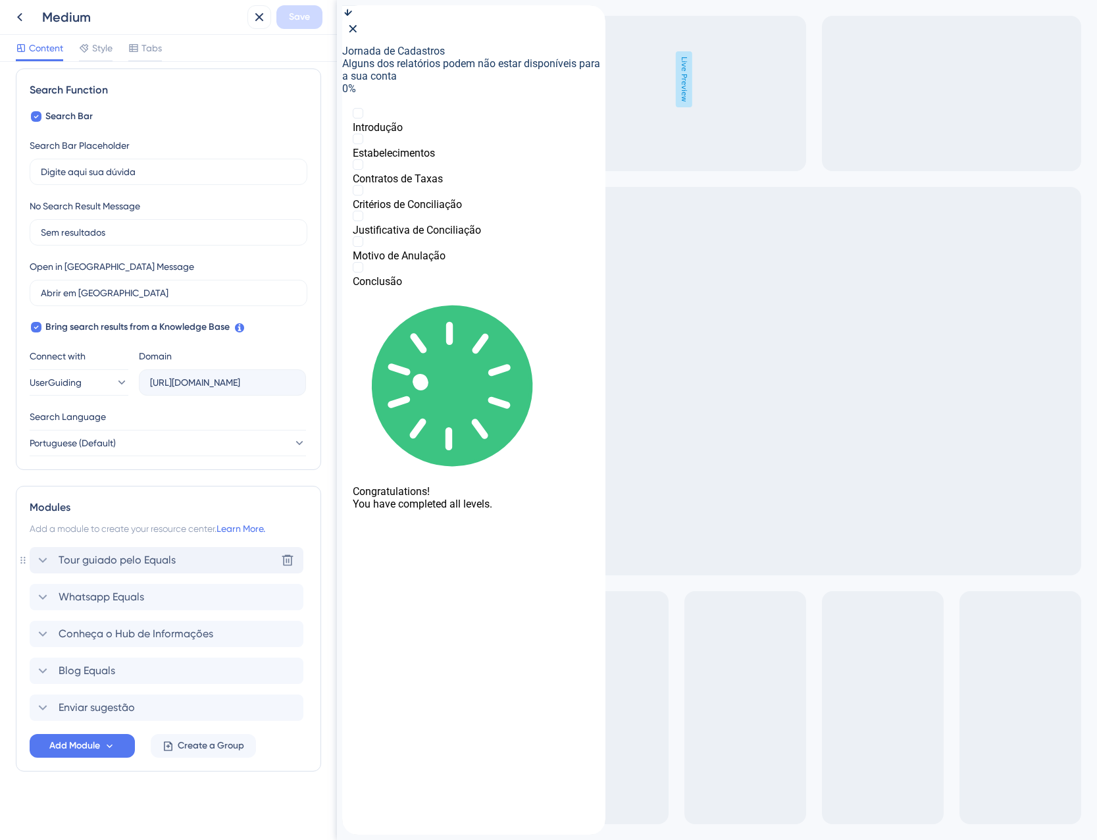
click at [161, 564] on span "Tour guiado pelo Equals" at bounding box center [117, 560] width 117 height 16
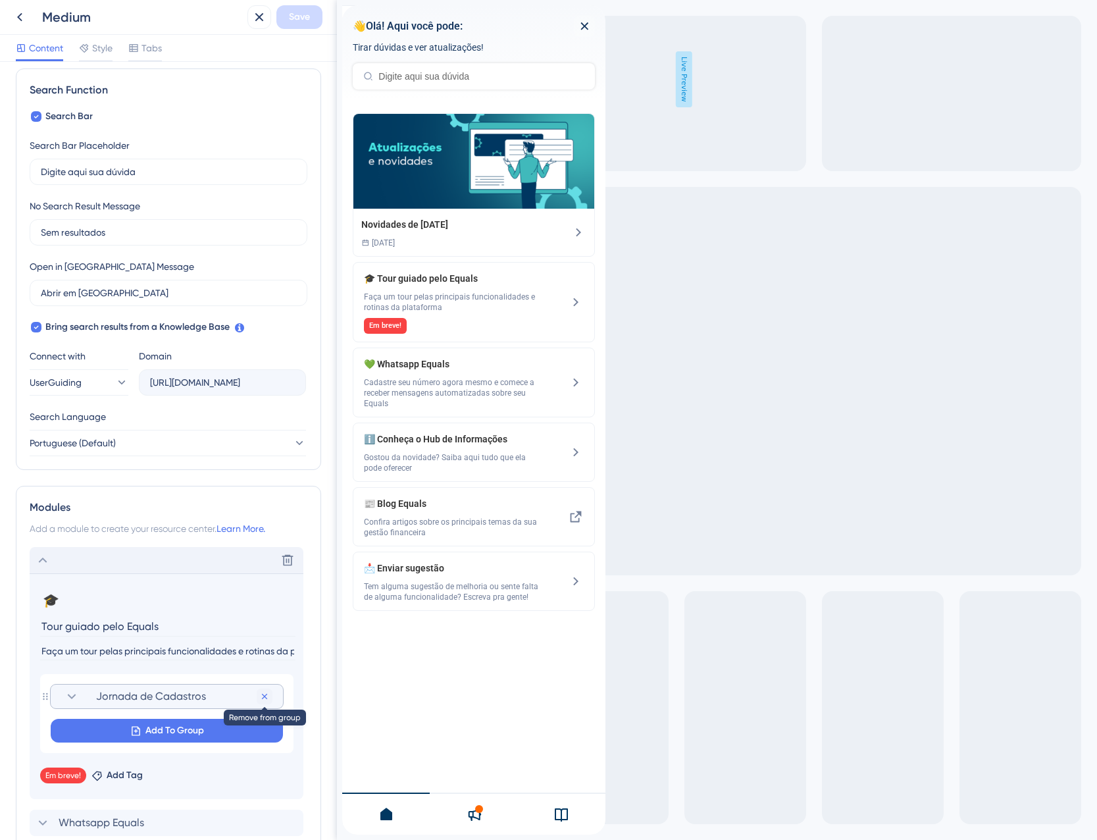
click at [265, 696] on icon at bounding box center [264, 696] width 11 height 11
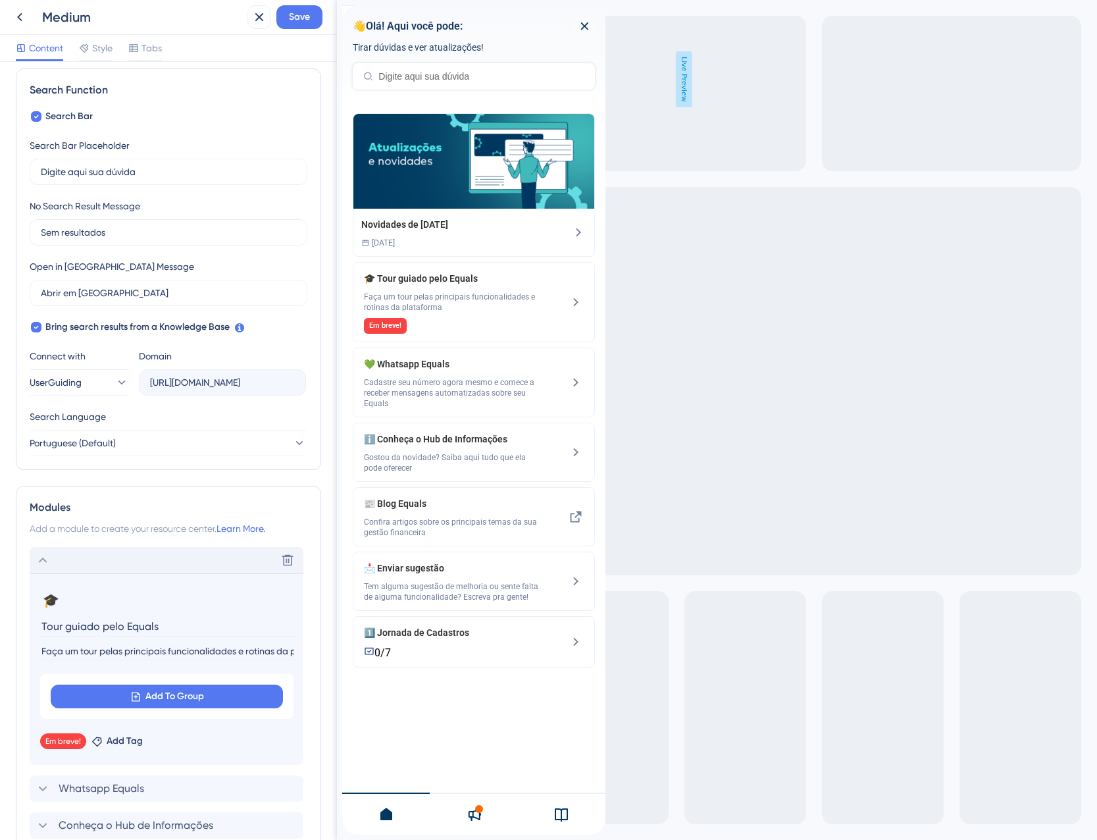
click at [76, 563] on div "Delete" at bounding box center [167, 560] width 274 height 26
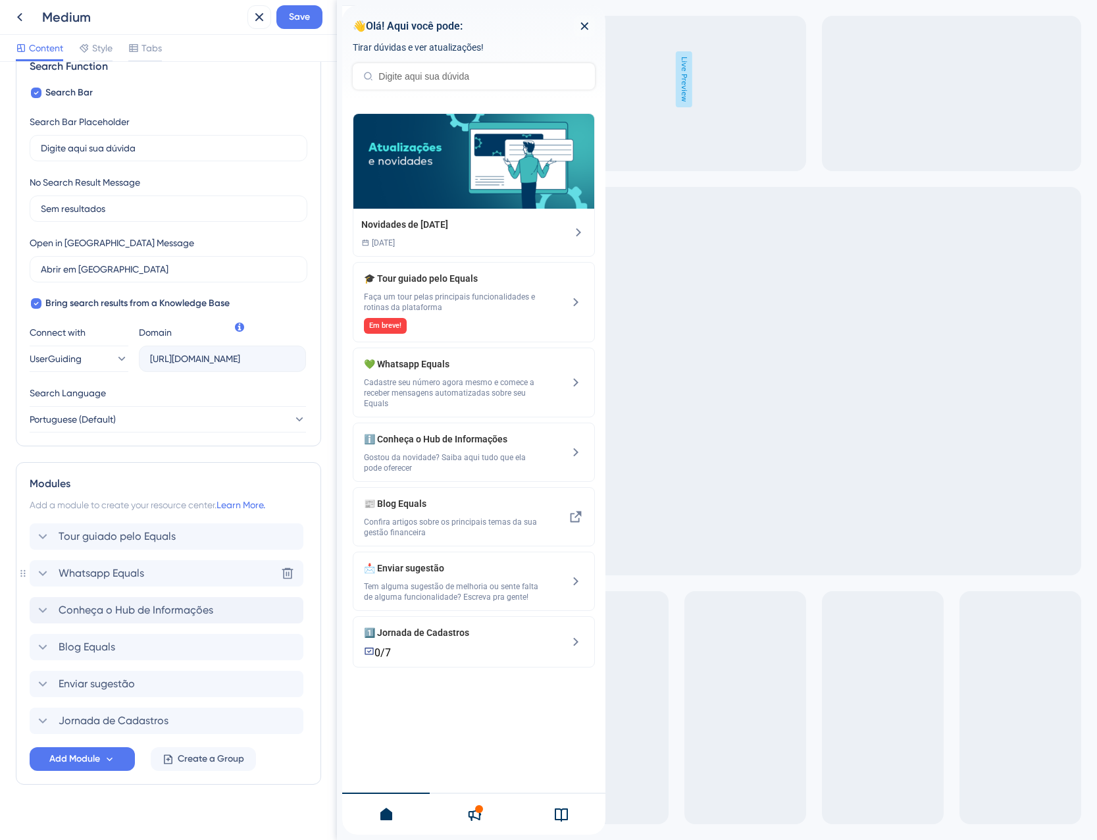
scroll to position [224, 0]
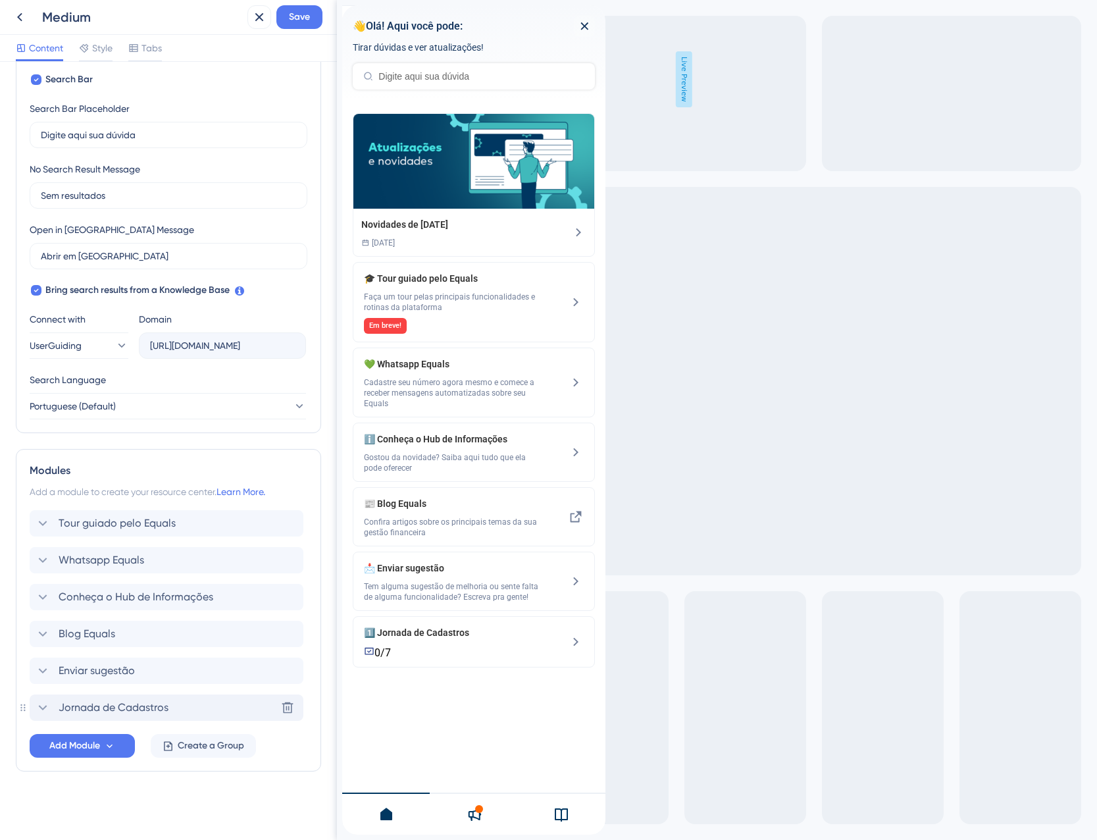
click at [224, 710] on div "Jornada de Cadastros Delete" at bounding box center [167, 707] width 274 height 26
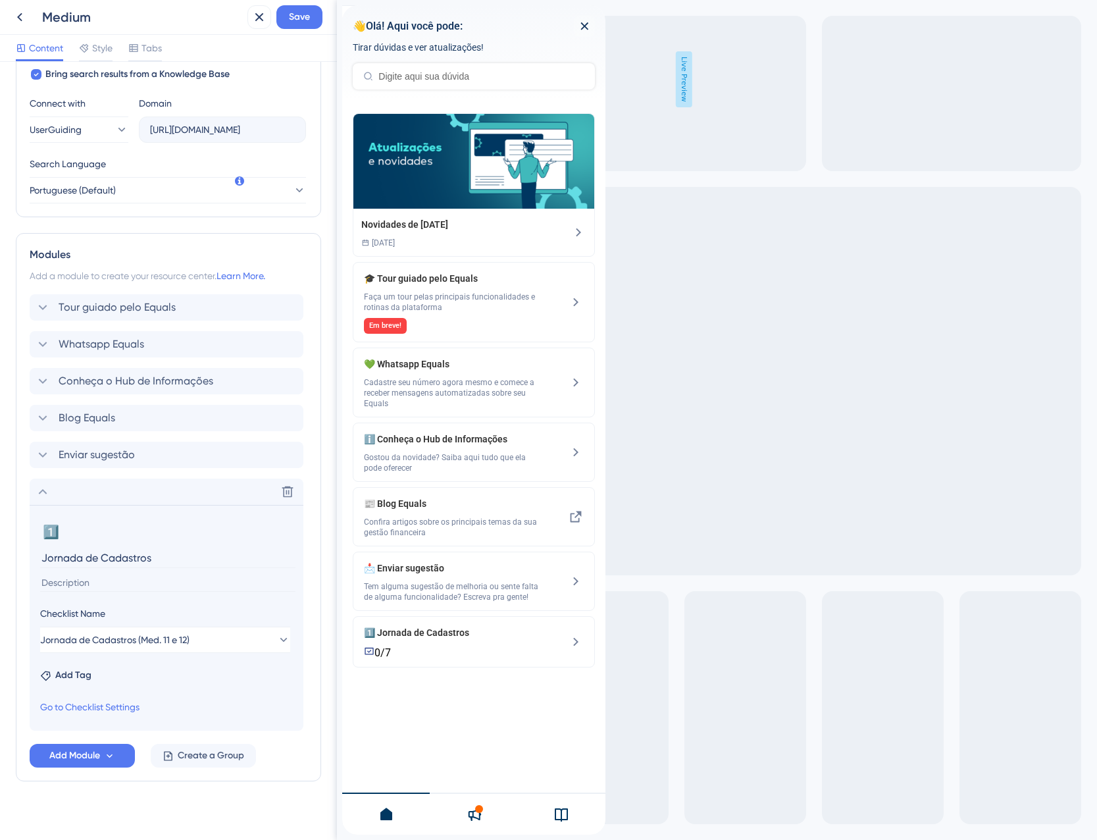
scroll to position [450, 0]
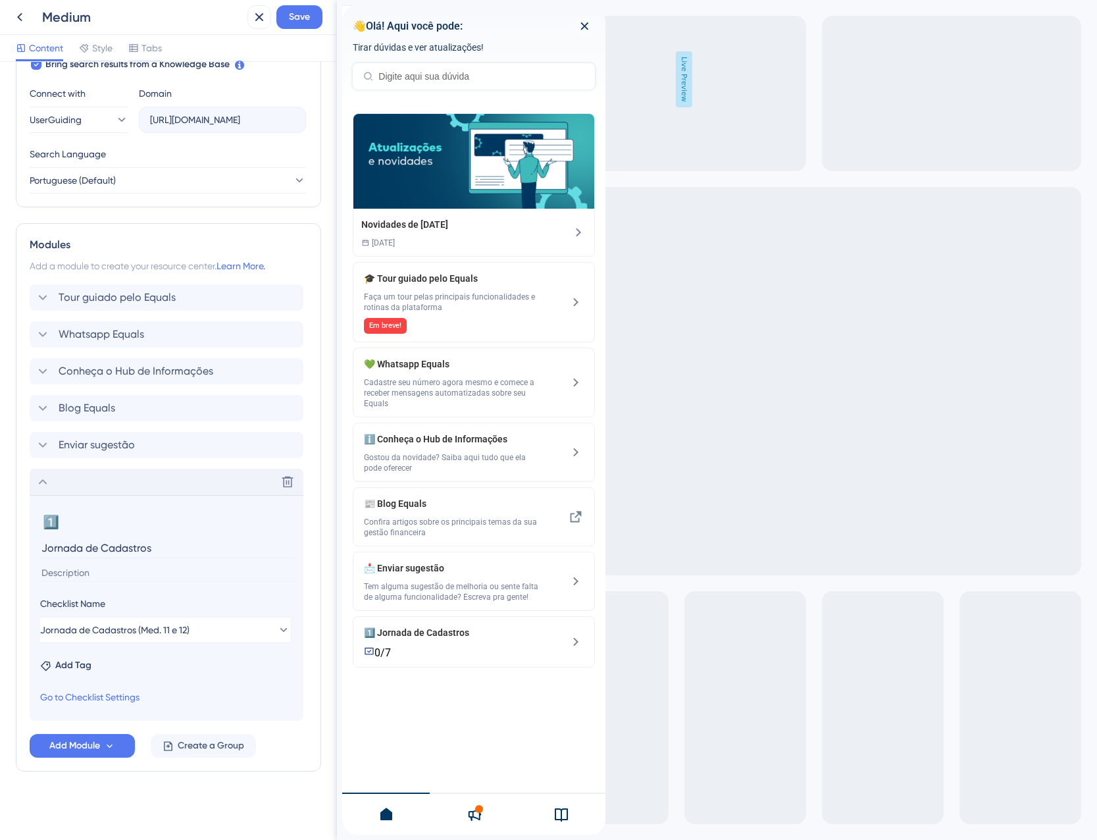
click at [138, 494] on div "Delete" at bounding box center [167, 482] width 274 height 26
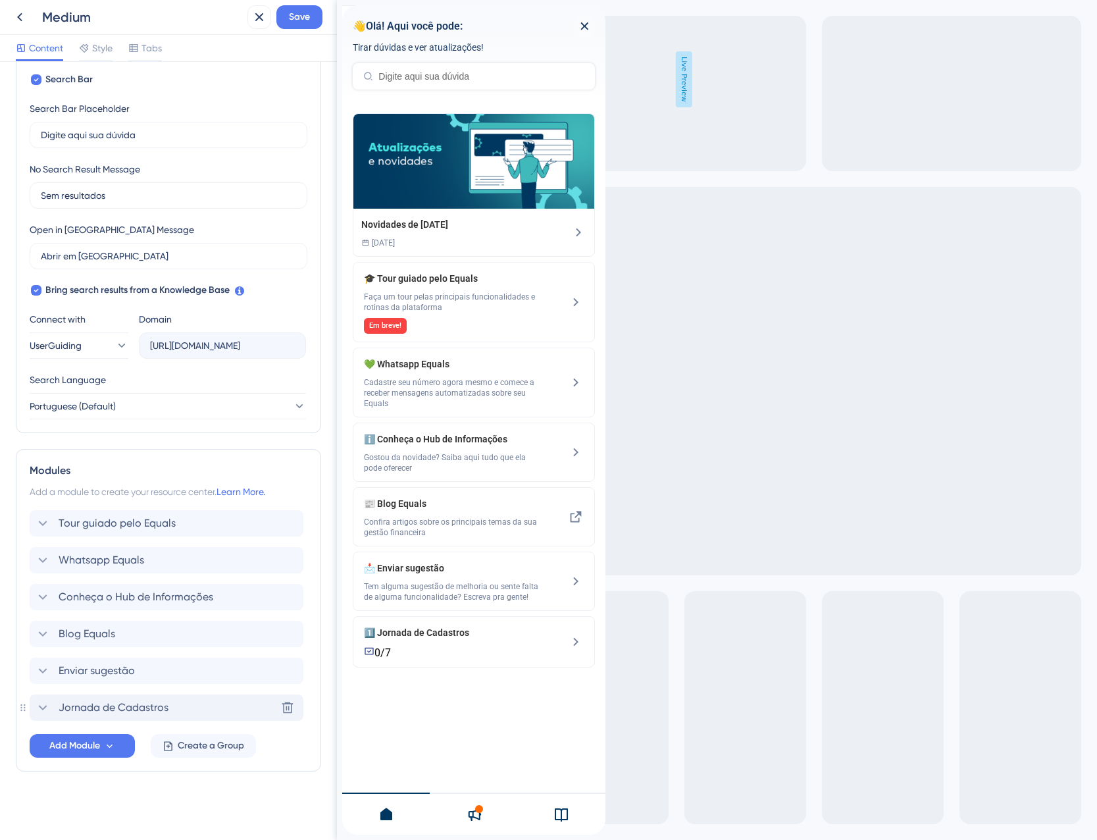
click at [113, 715] on span "Jornada de Cadastros" at bounding box center [114, 708] width 110 height 16
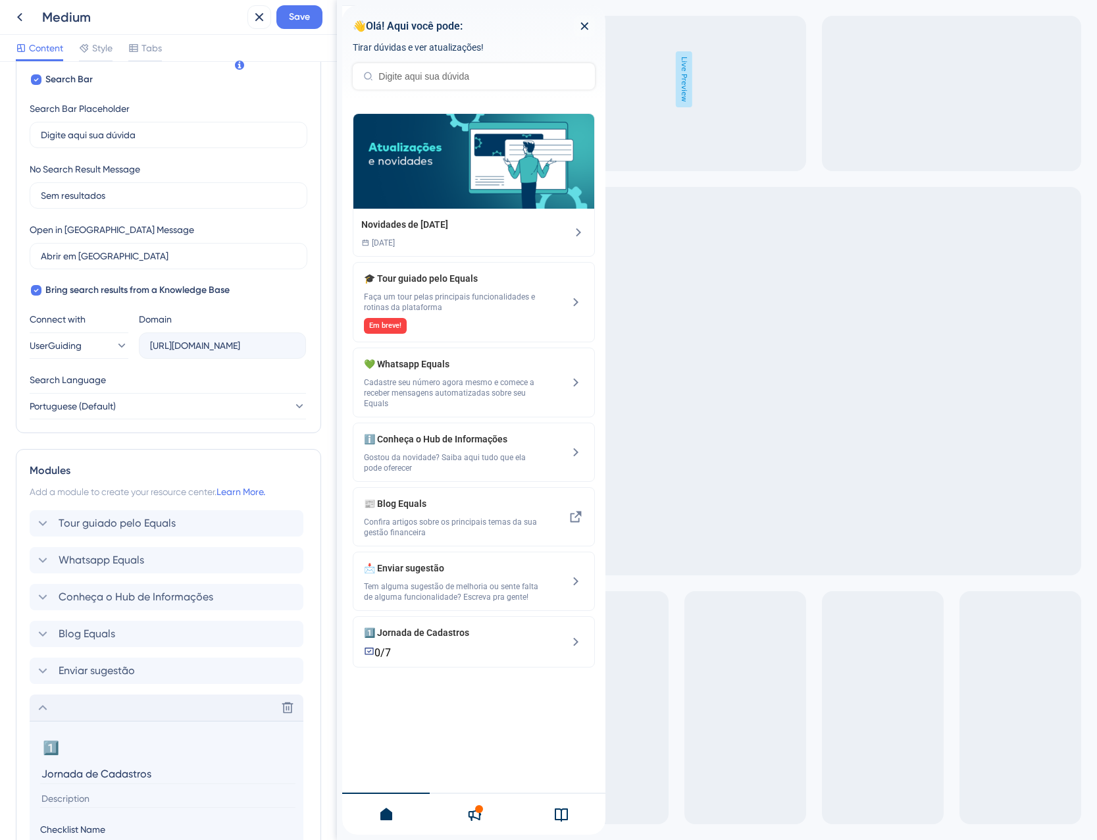
scroll to position [450, 0]
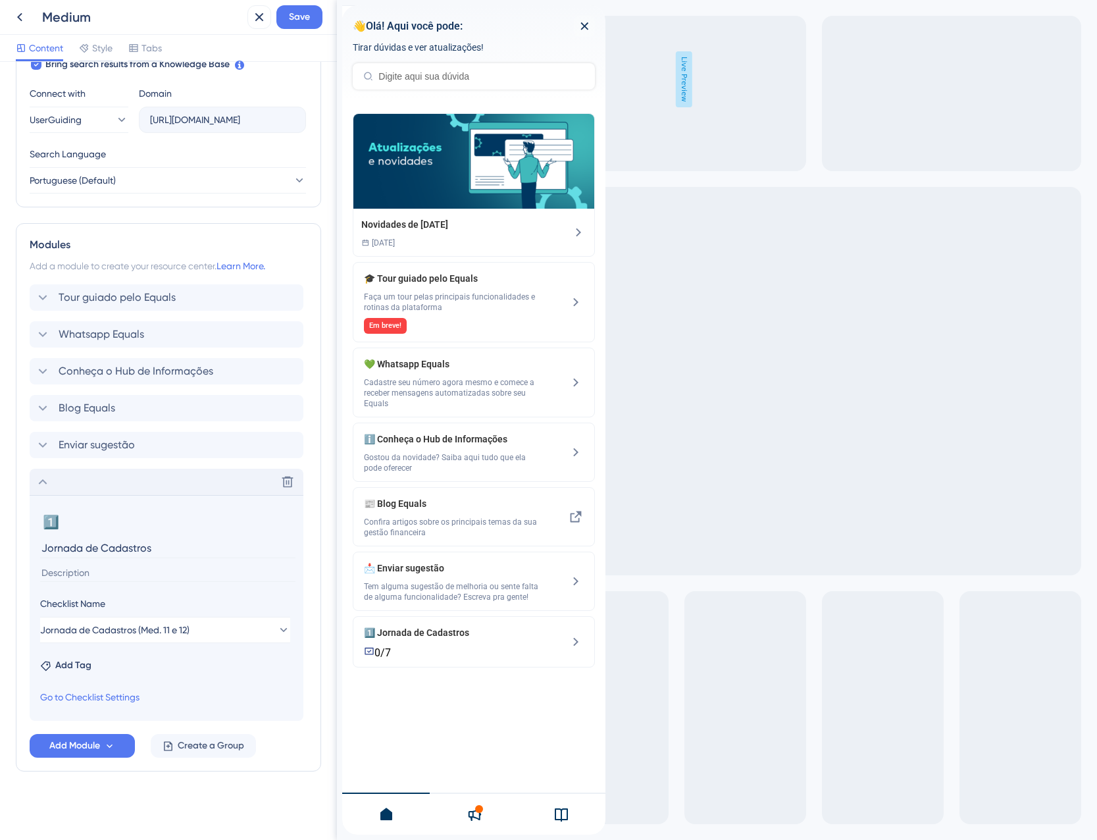
click at [82, 486] on div "Delete" at bounding box center [167, 482] width 274 height 26
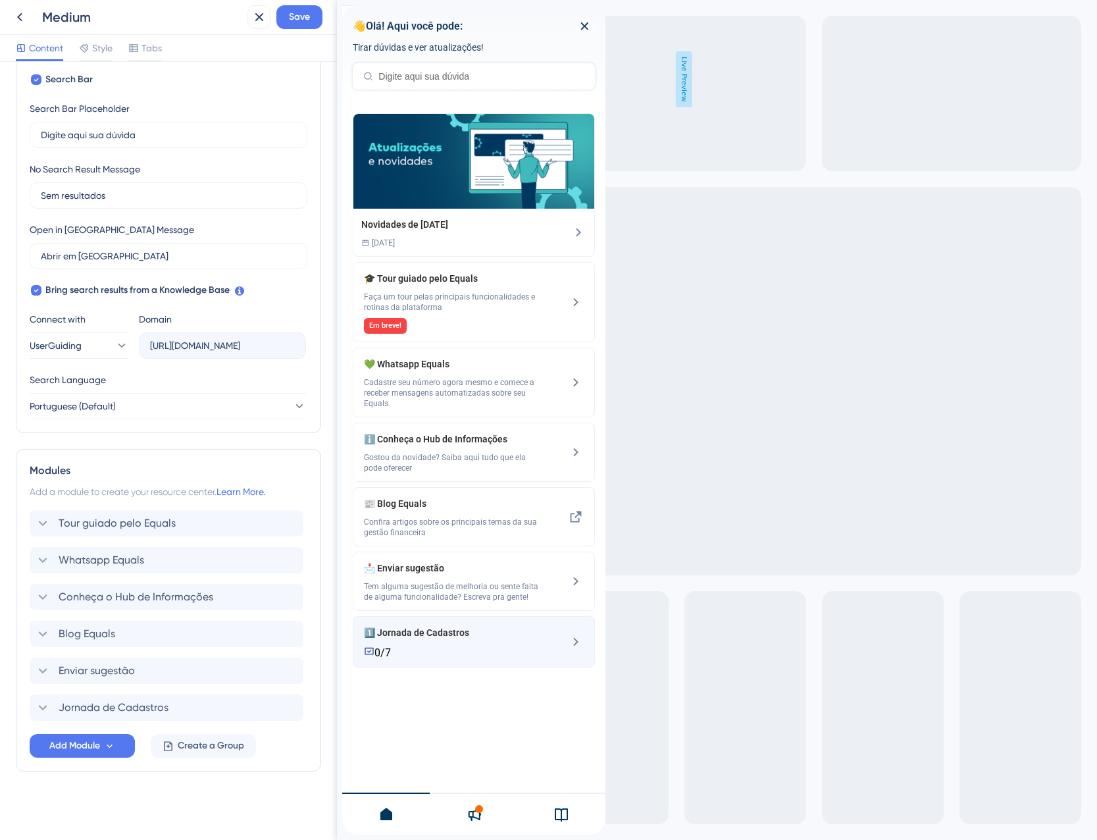
click at [460, 630] on span "1️⃣ Jornada de Cadastros" at bounding box center [452, 633] width 176 height 16
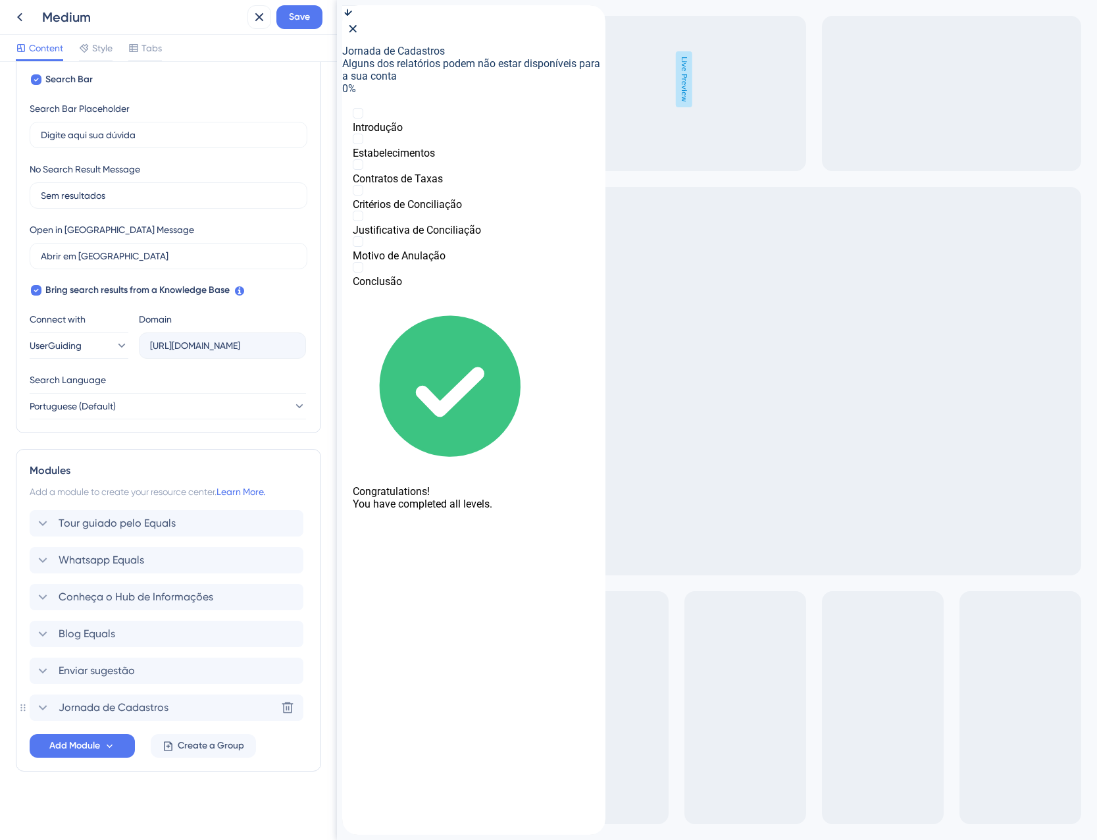
click at [59, 704] on span "Jornada de Cadastros" at bounding box center [114, 708] width 110 height 16
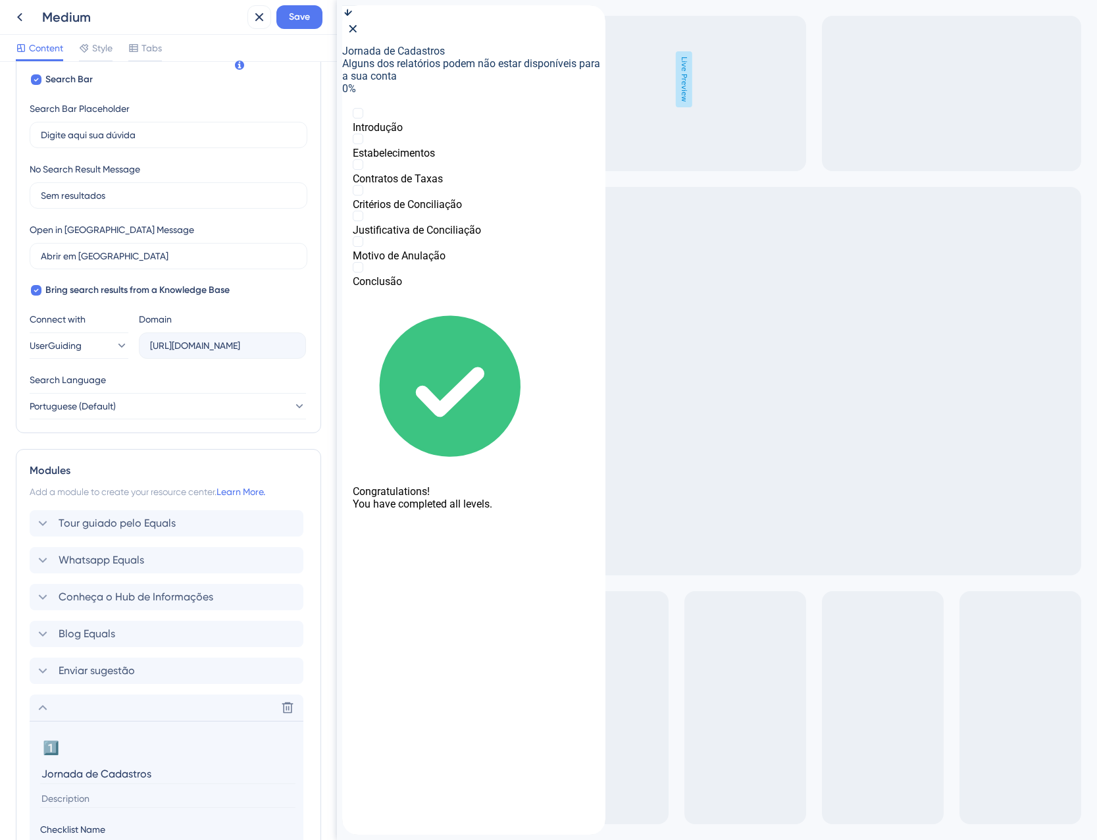
scroll to position [450, 0]
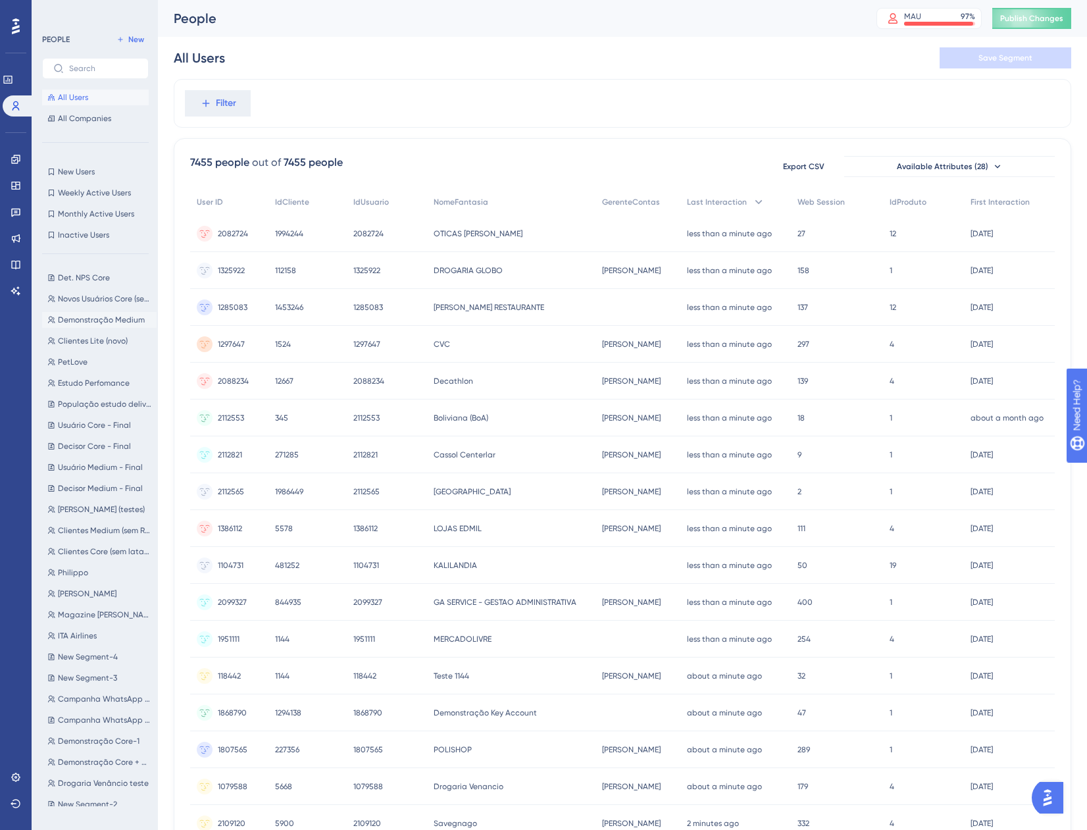
click at [88, 324] on span "Demonstração Medium" at bounding box center [101, 320] width 87 height 11
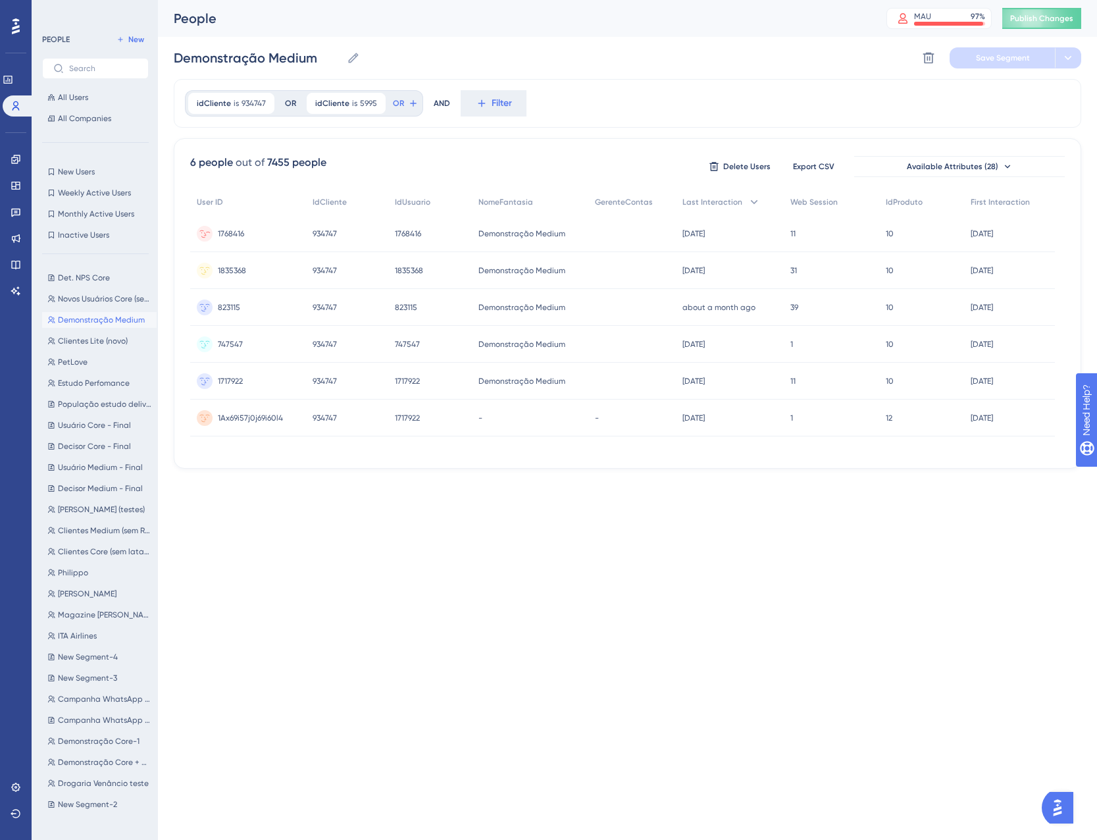
click at [240, 228] on span "1768416" at bounding box center [231, 233] width 26 height 11
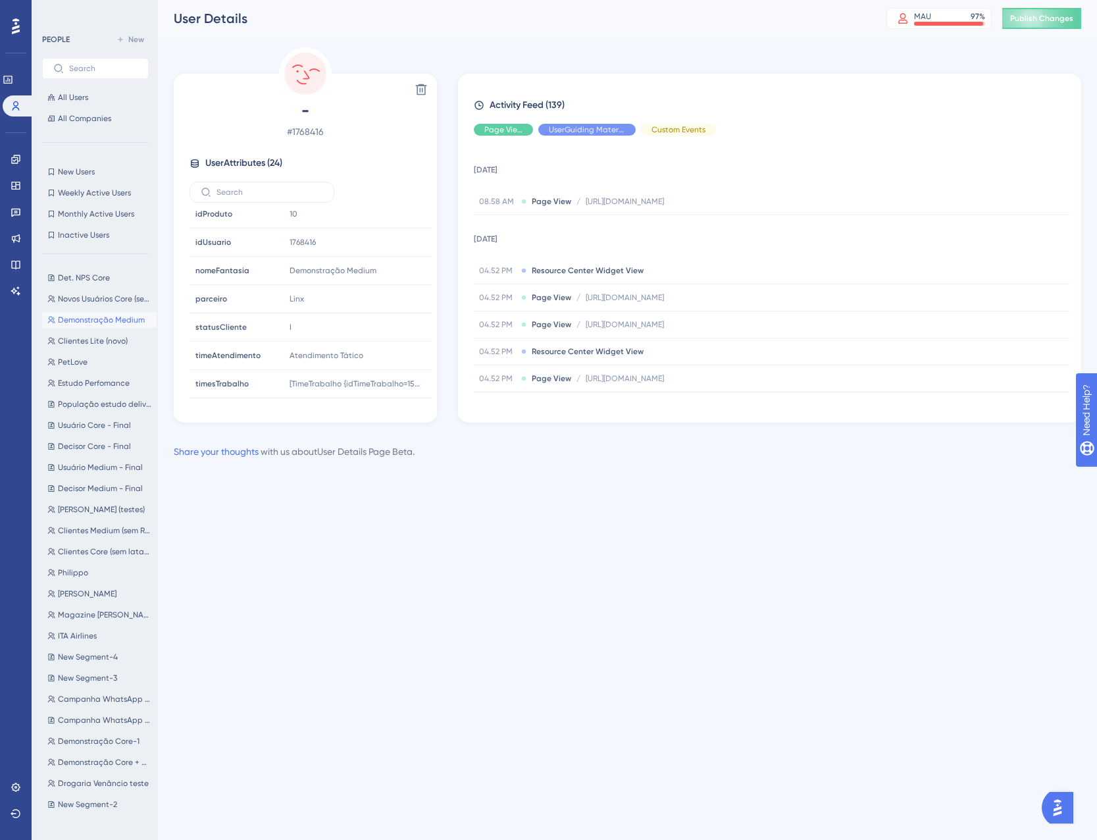
scroll to position [486, 0]
click at [96, 318] on span "Demonstração Medium" at bounding box center [101, 320] width 87 height 11
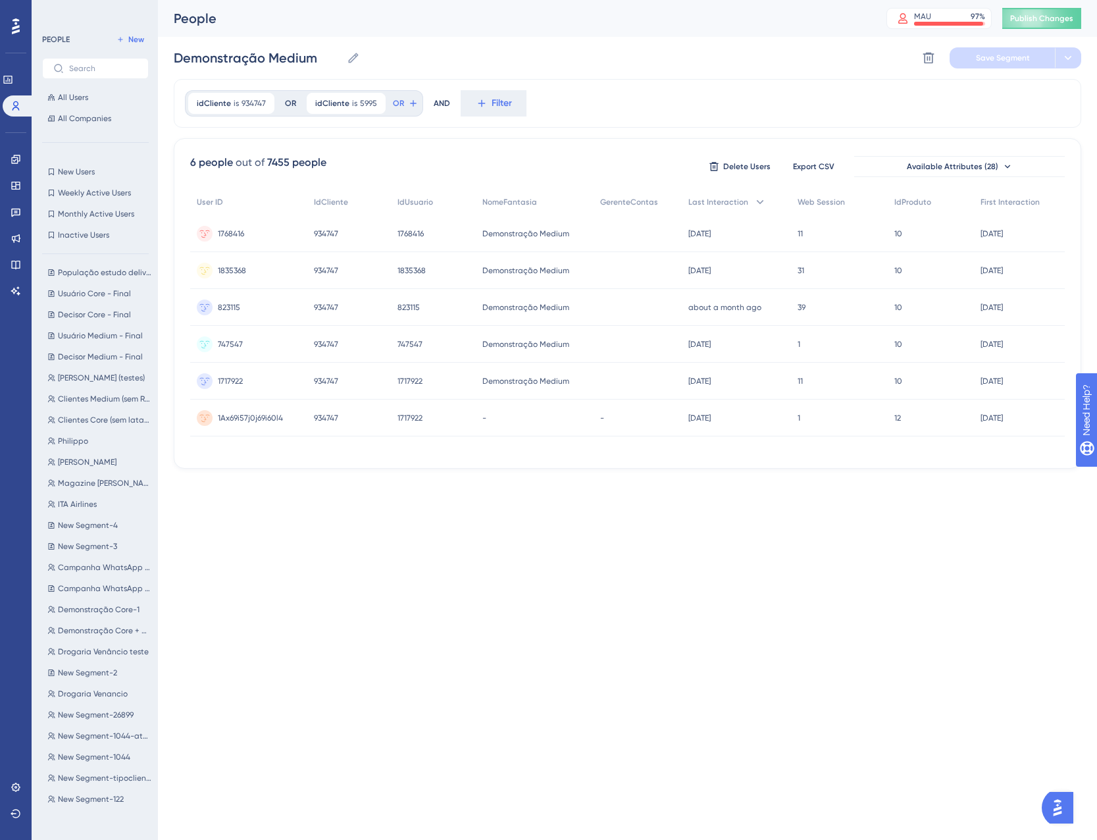
scroll to position [186, 0]
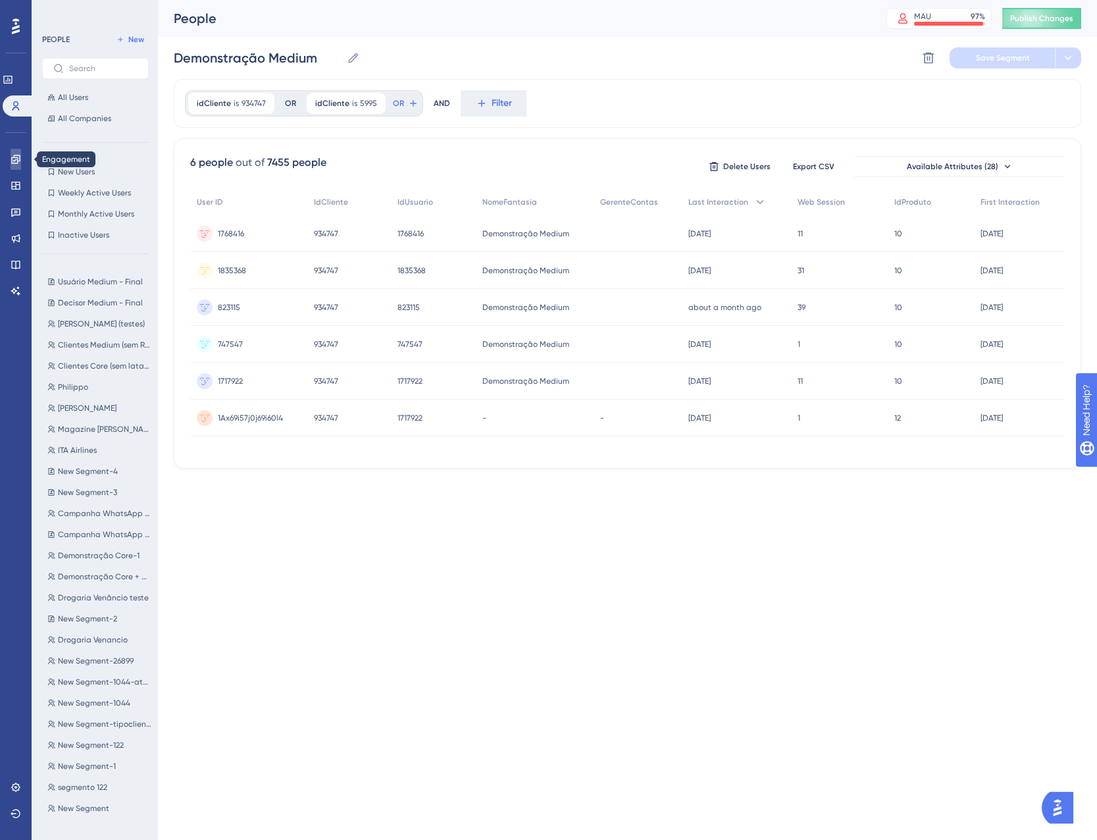
click at [21, 160] on link at bounding box center [16, 159] width 11 height 21
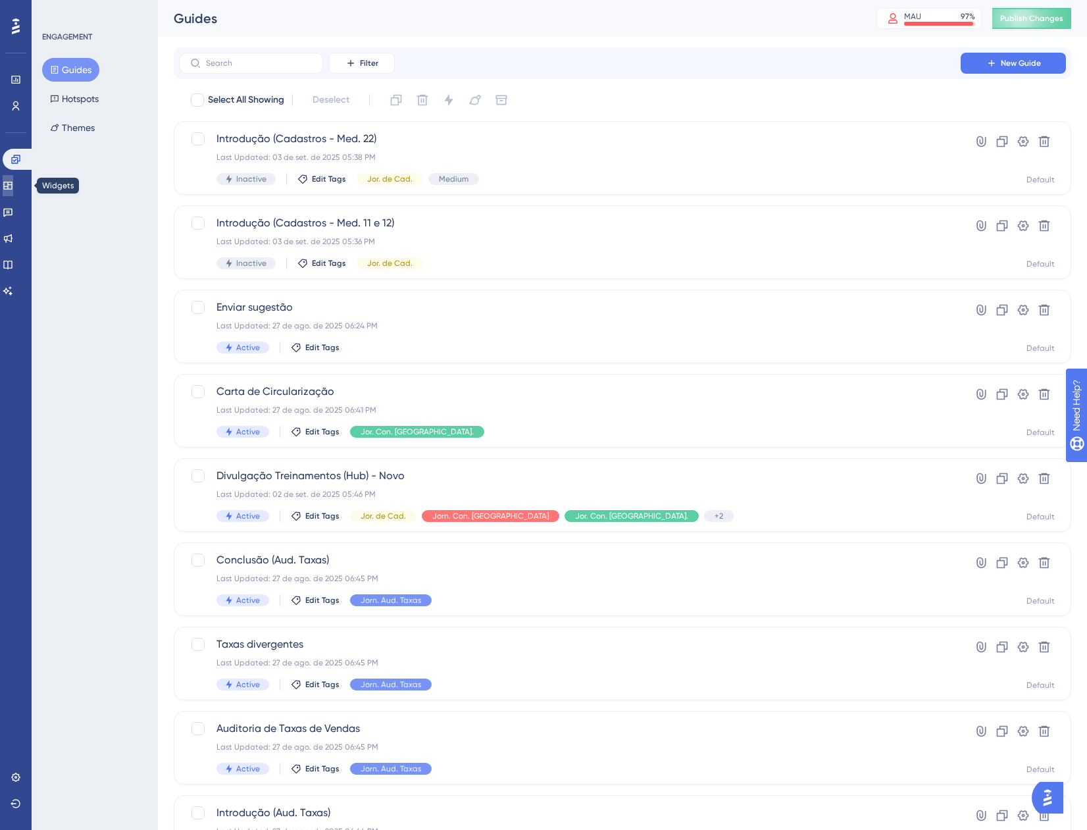
click at [11, 176] on link at bounding box center [8, 185] width 11 height 21
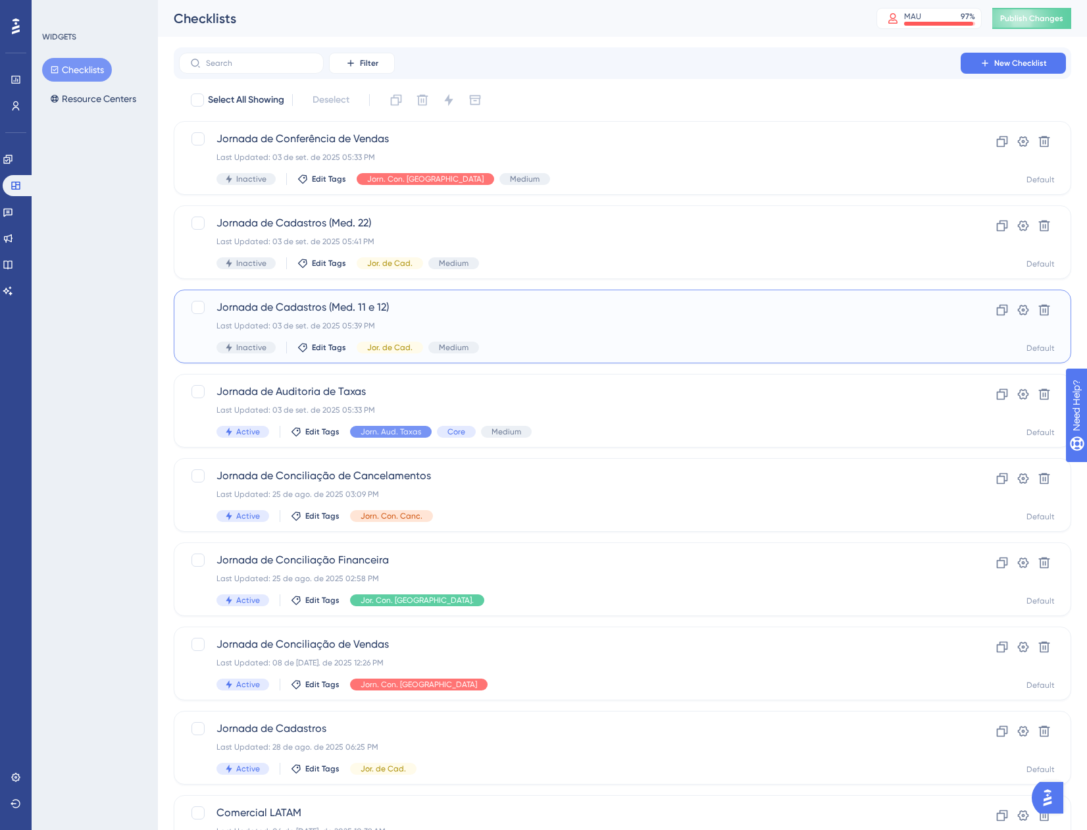
click at [608, 323] on div "Last Updated: [DATE] 05:39 PM" at bounding box center [570, 326] width 707 height 11
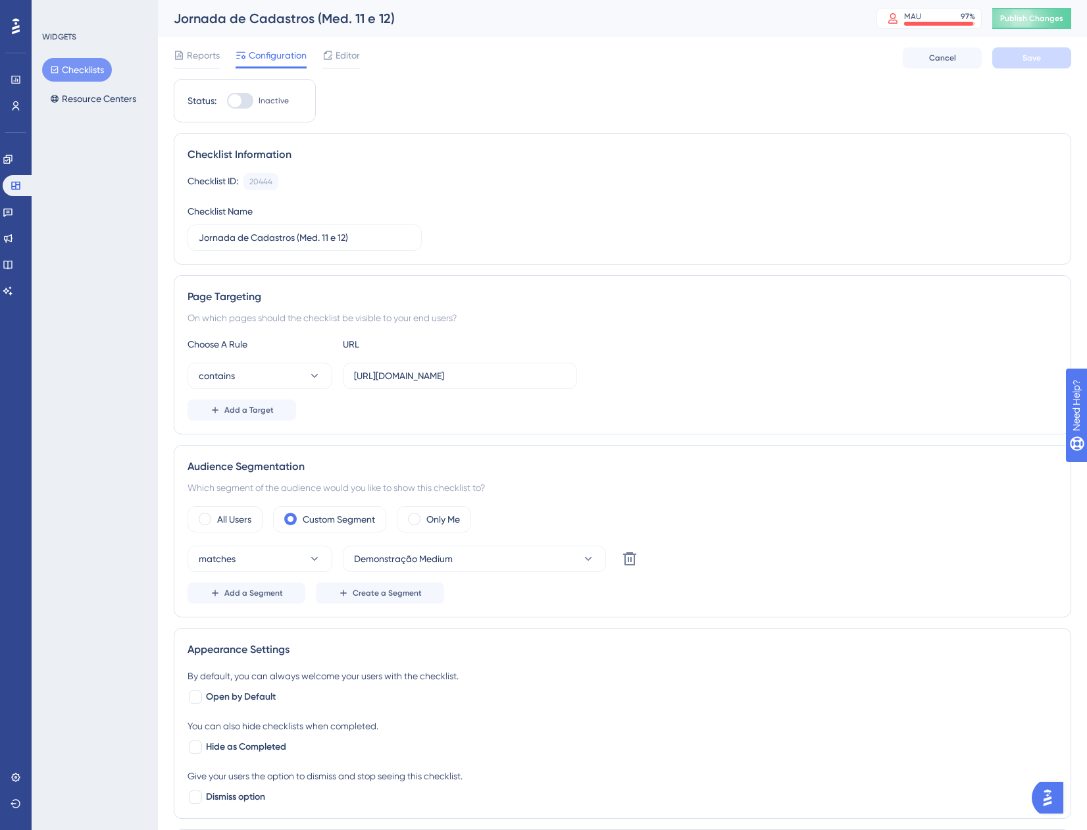
click at [239, 94] on div at bounding box center [240, 101] width 26 height 16
click at [227, 101] on input "Inactive" at bounding box center [226, 101] width 1 height 1
checkbox input "true"
click at [1043, 70] on div "Reports Configuration Editor Cancel Save" at bounding box center [623, 58] width 898 height 42
click at [1041, 66] on button "Save" at bounding box center [1032, 57] width 79 height 21
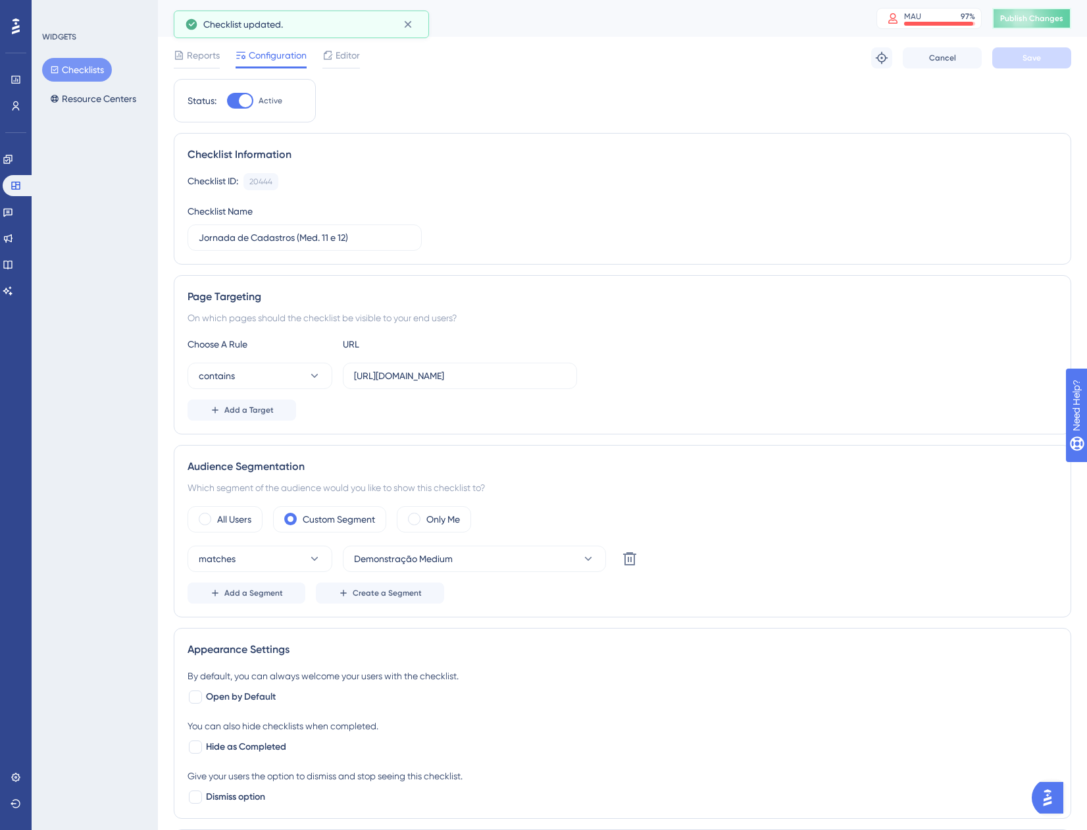
click at [1031, 20] on span "Publish Changes" at bounding box center [1031, 18] width 63 height 11
click at [353, 55] on span "Editor" at bounding box center [348, 55] width 24 height 16
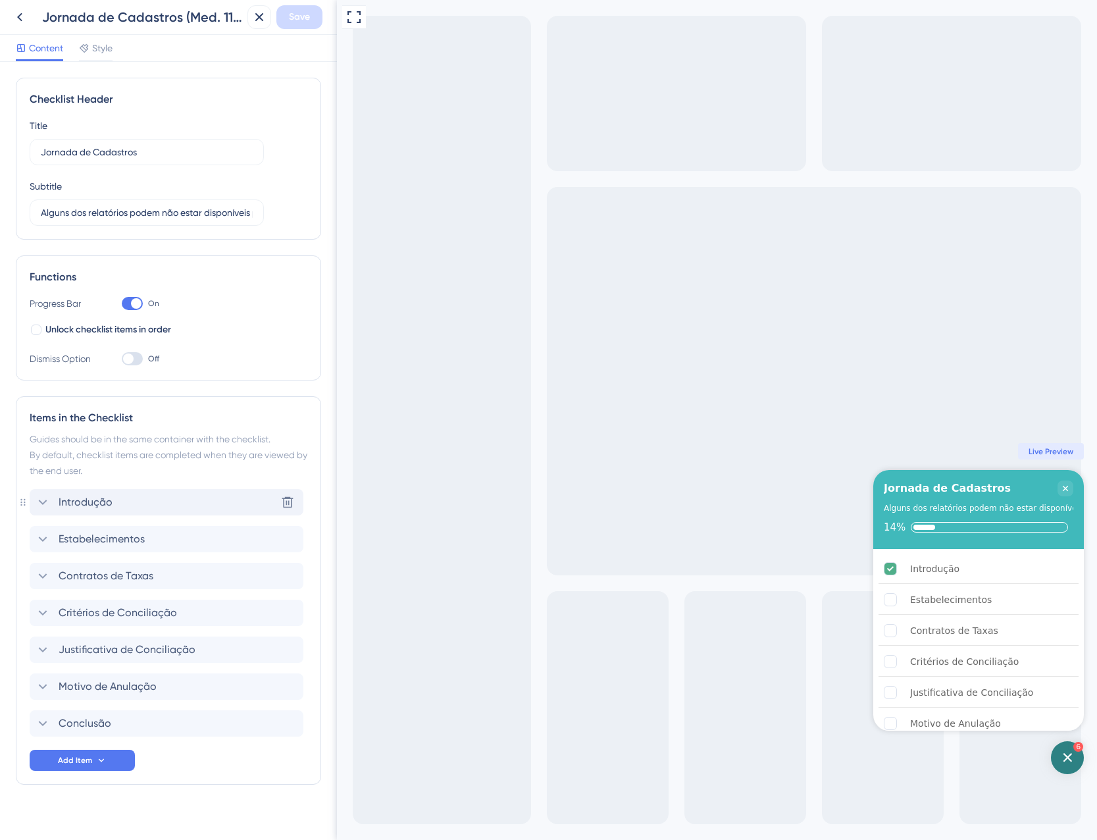
click at [134, 500] on div "Introdução Delete" at bounding box center [167, 502] width 274 height 26
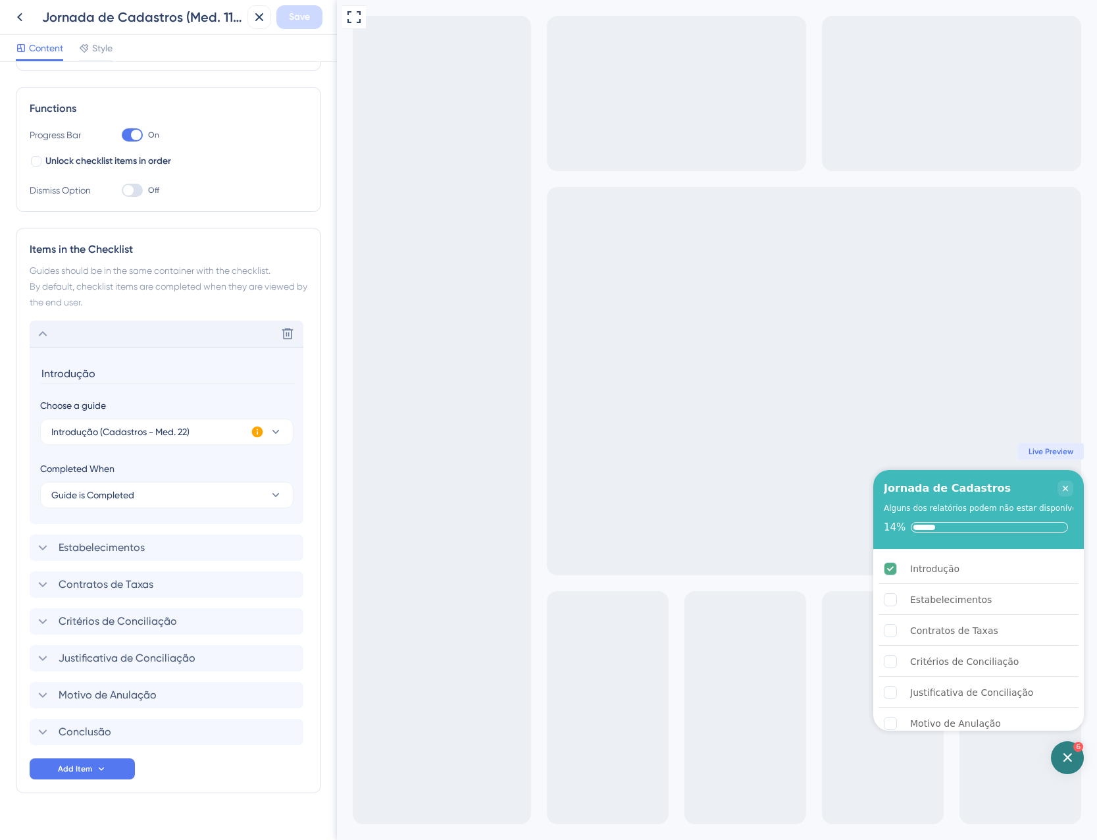
scroll to position [190, 0]
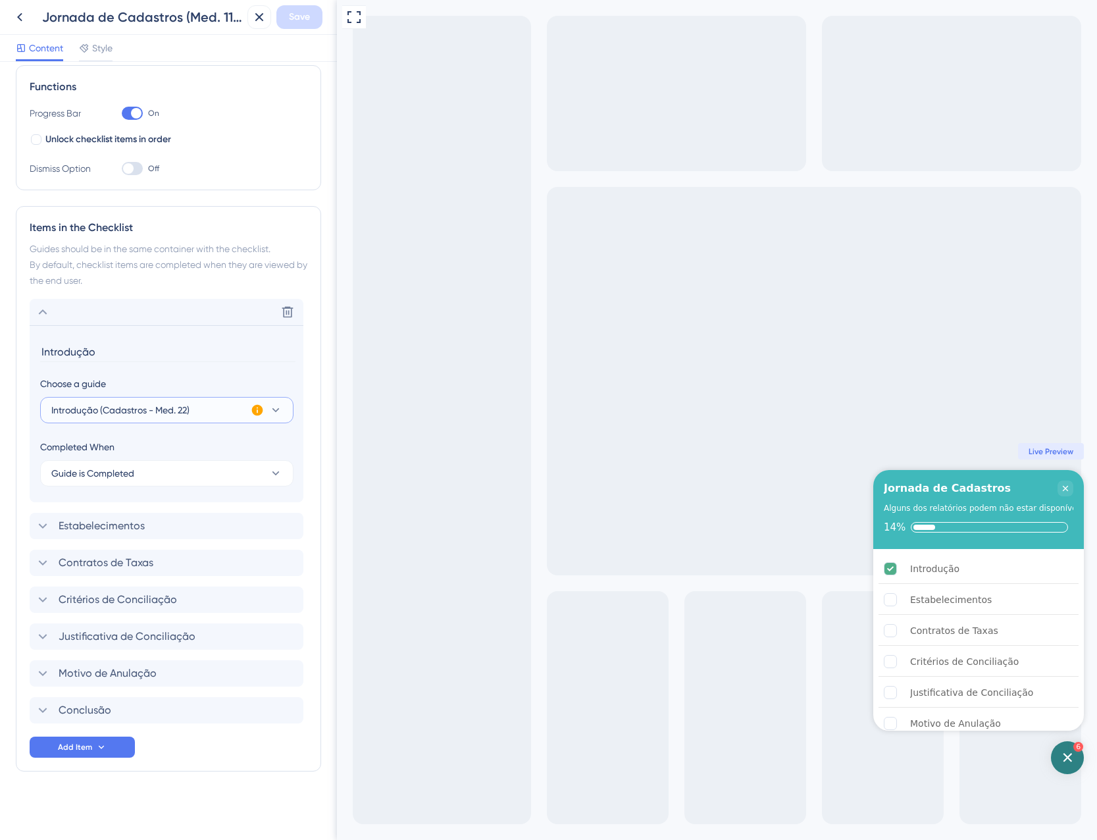
click at [157, 410] on span "Introdução (Cadastros - Med. 22)" at bounding box center [120, 410] width 138 height 16
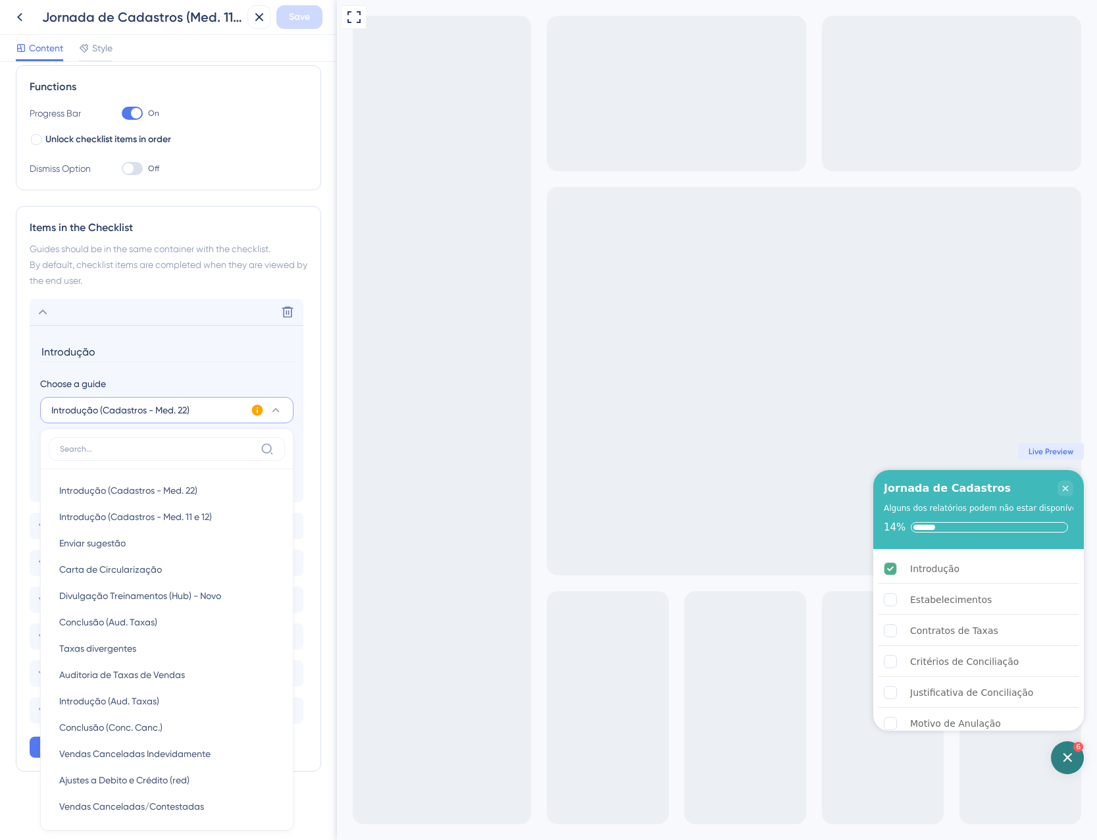
scroll to position [353, 0]
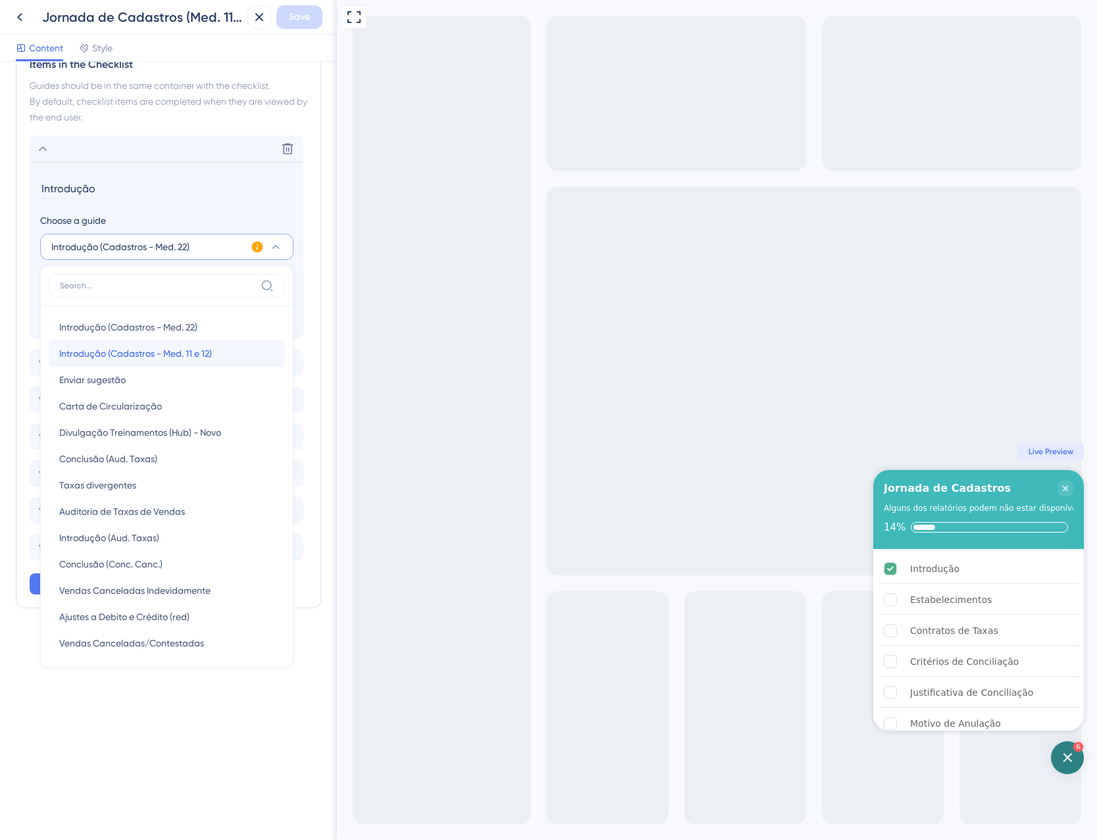
click at [161, 353] on span "Introdução (Cadastros - Med. 11 e 12)" at bounding box center [135, 354] width 153 height 16
type input "Introdução (Cadastros - Med. 11 e 12)"
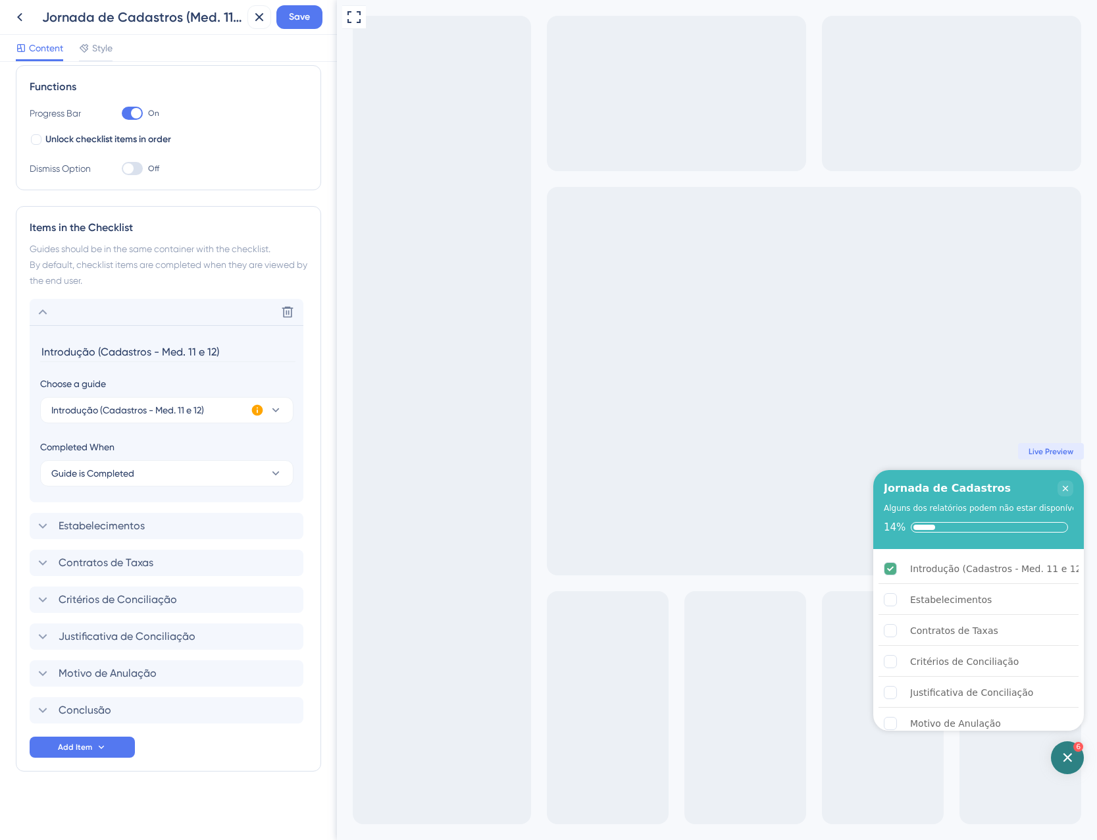
scroll to position [190, 0]
click at [103, 320] on div "Delete" at bounding box center [167, 312] width 274 height 26
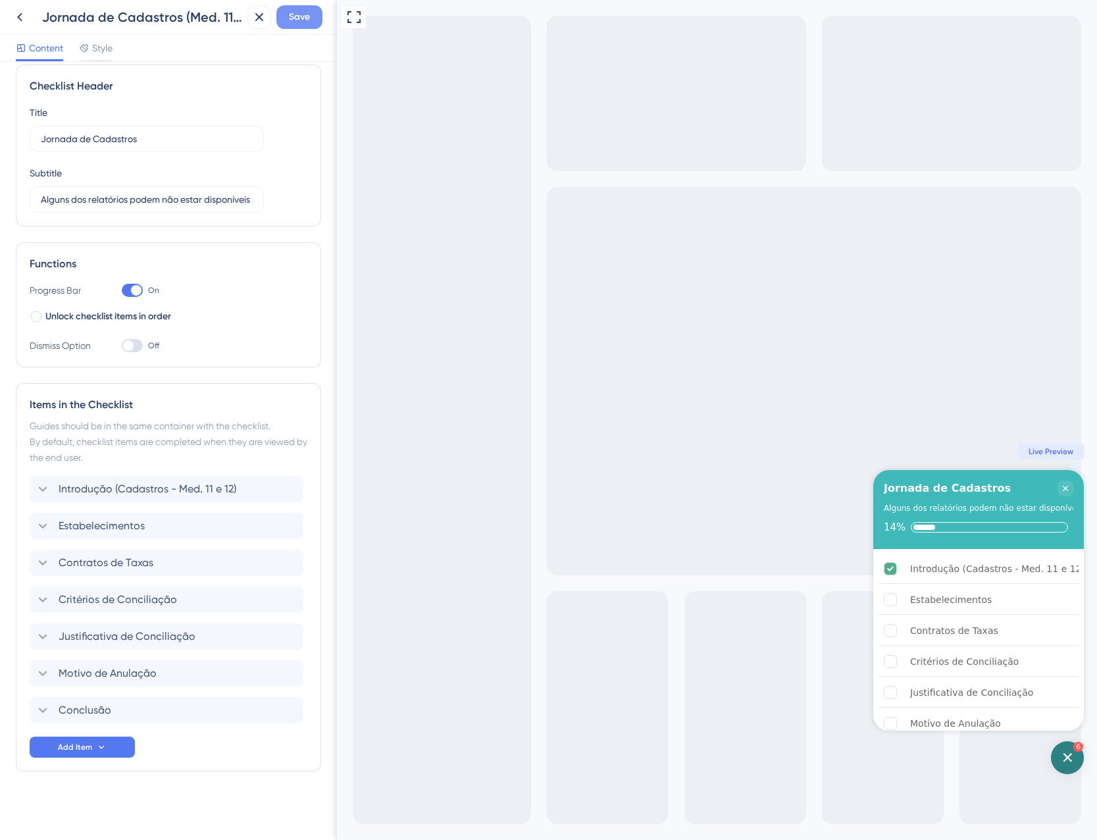
click at [299, 16] on span "Save" at bounding box center [299, 17] width 21 height 16
click at [258, 27] on button at bounding box center [259, 17] width 24 height 24
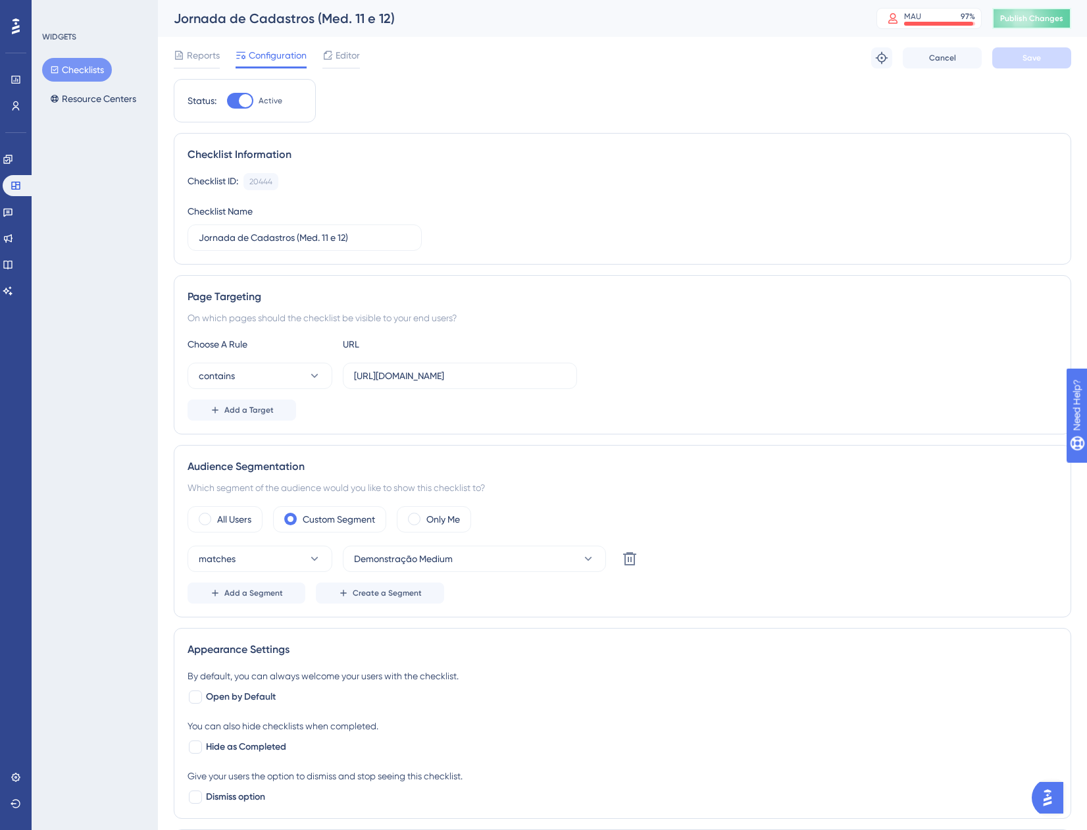
click at [1042, 16] on span "Publish Changes" at bounding box center [1031, 18] width 63 height 11
click at [332, 57] on icon at bounding box center [328, 55] width 11 height 11
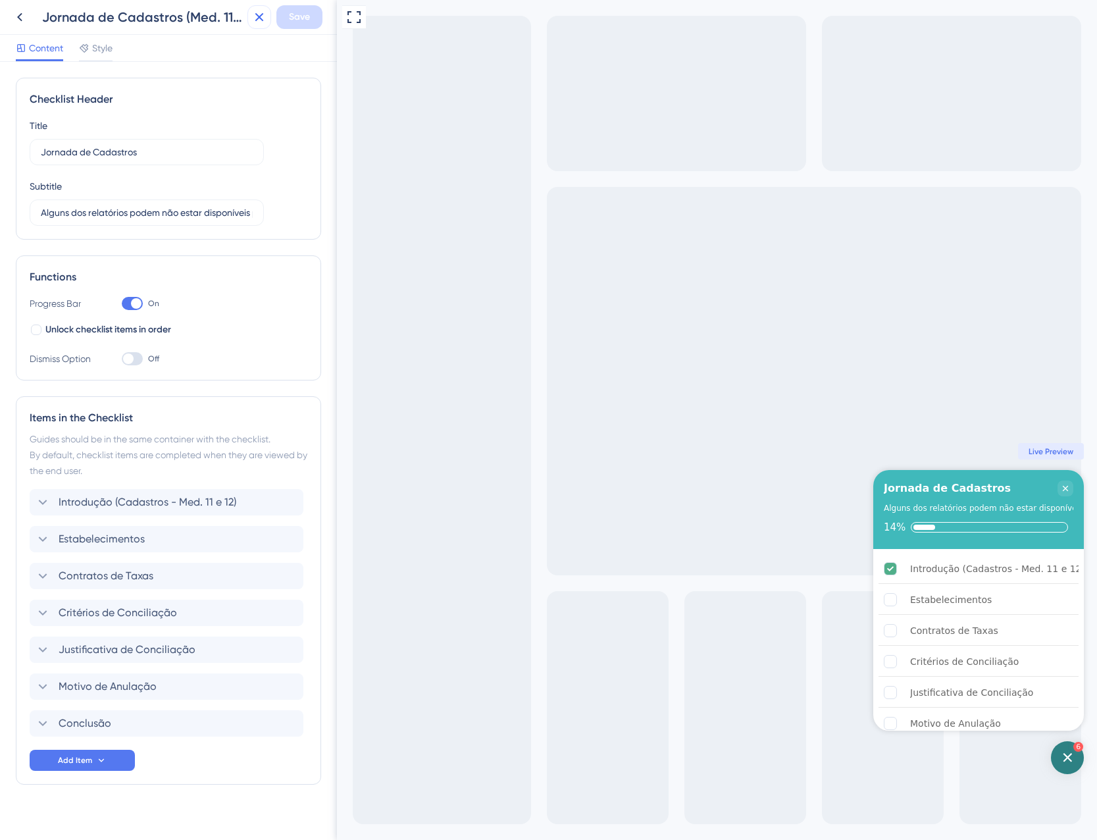
click at [262, 14] on icon at bounding box center [259, 17] width 9 height 9
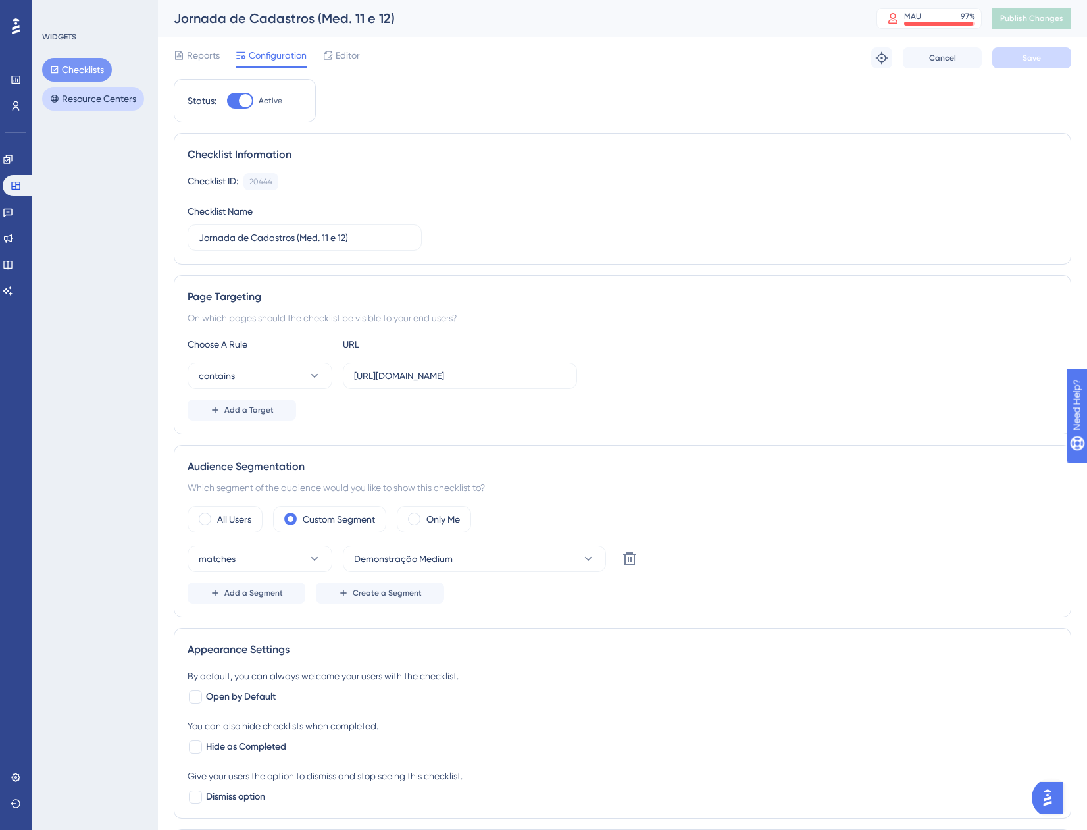
click at [113, 107] on button "Resource Centers" at bounding box center [93, 99] width 102 height 24
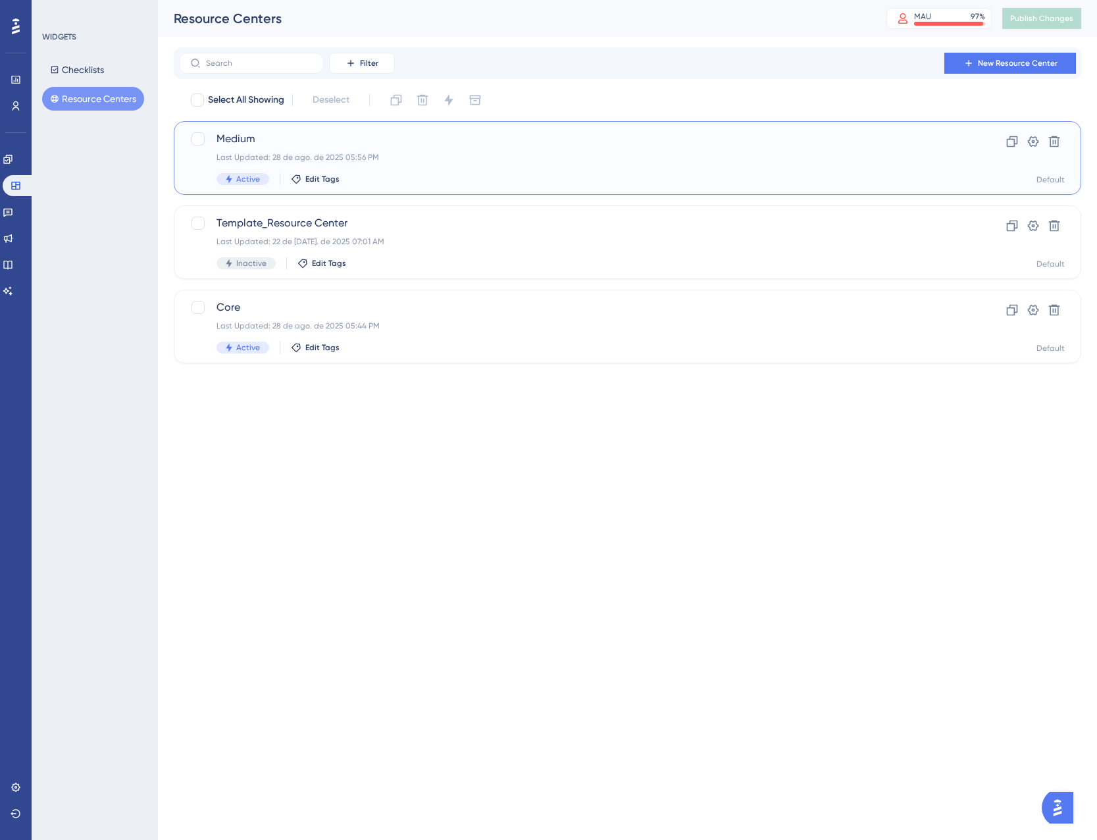
click at [401, 173] on div "Active Edit Tags" at bounding box center [575, 179] width 717 height 12
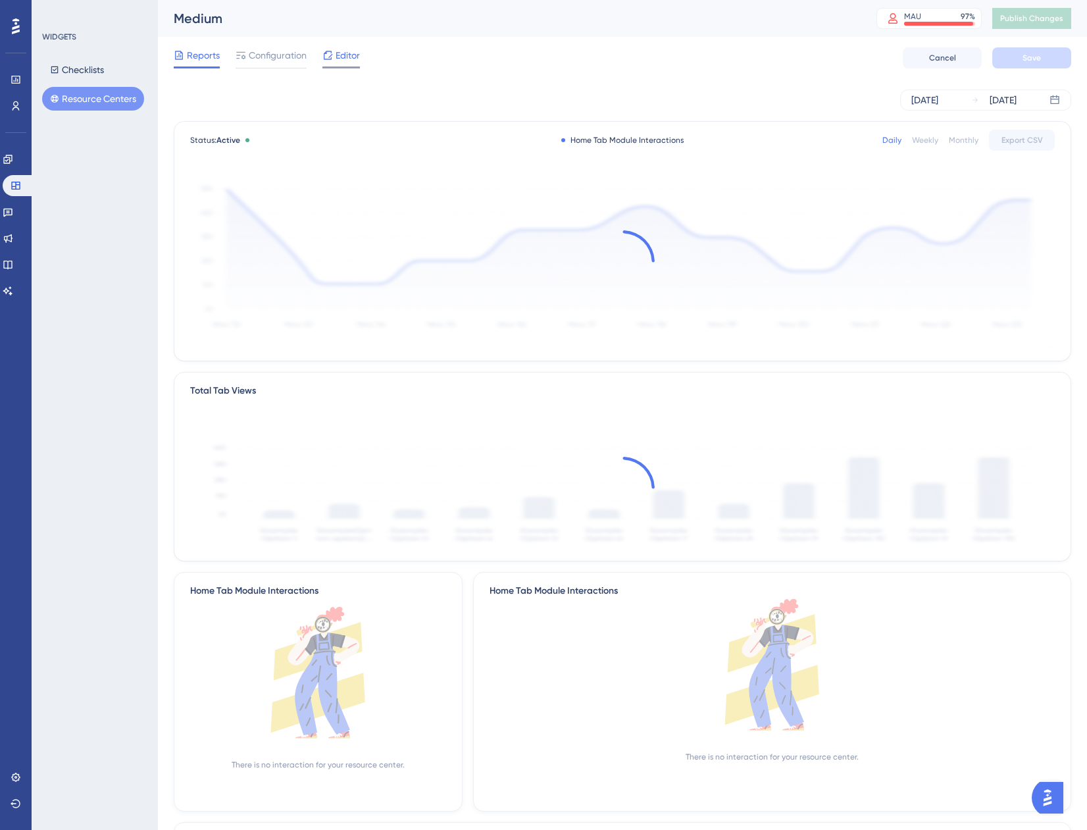
click at [348, 56] on span "Editor" at bounding box center [348, 55] width 24 height 16
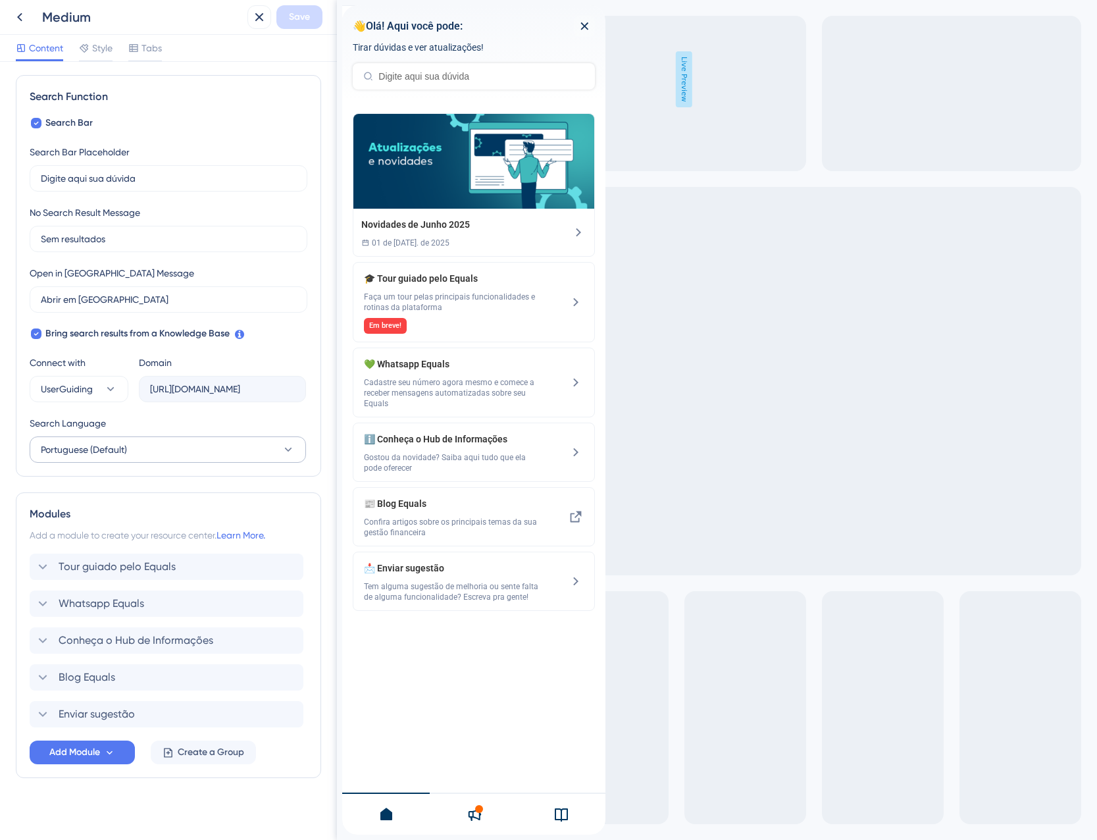
scroll to position [187, 0]
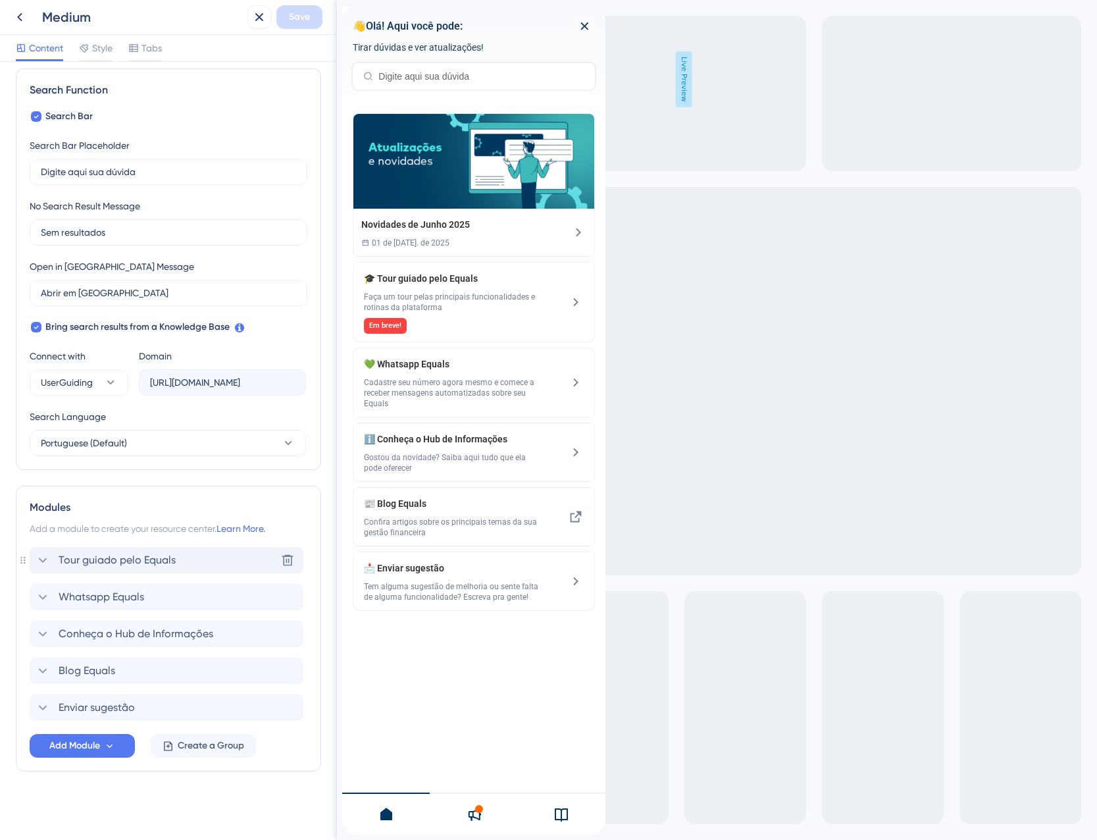
click at [113, 556] on span "Tour guiado pelo Equals" at bounding box center [117, 560] width 117 height 16
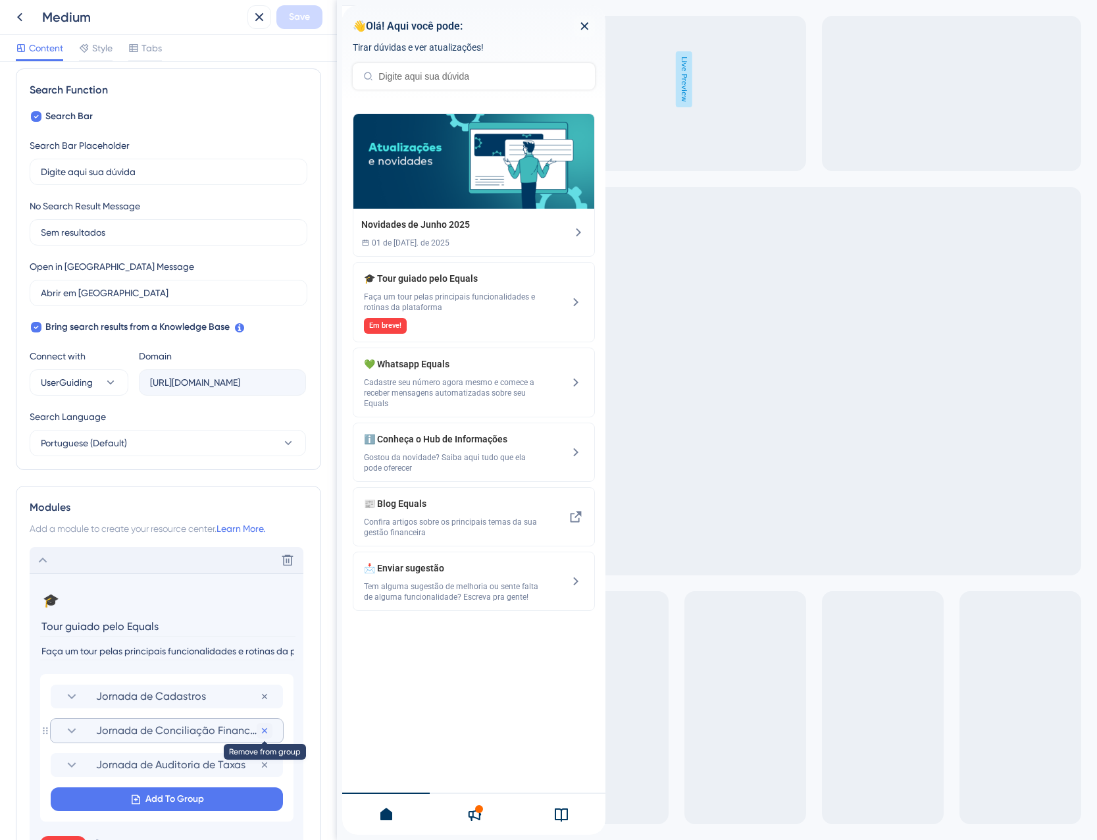
click at [266, 702] on icon at bounding box center [264, 696] width 11 height 11
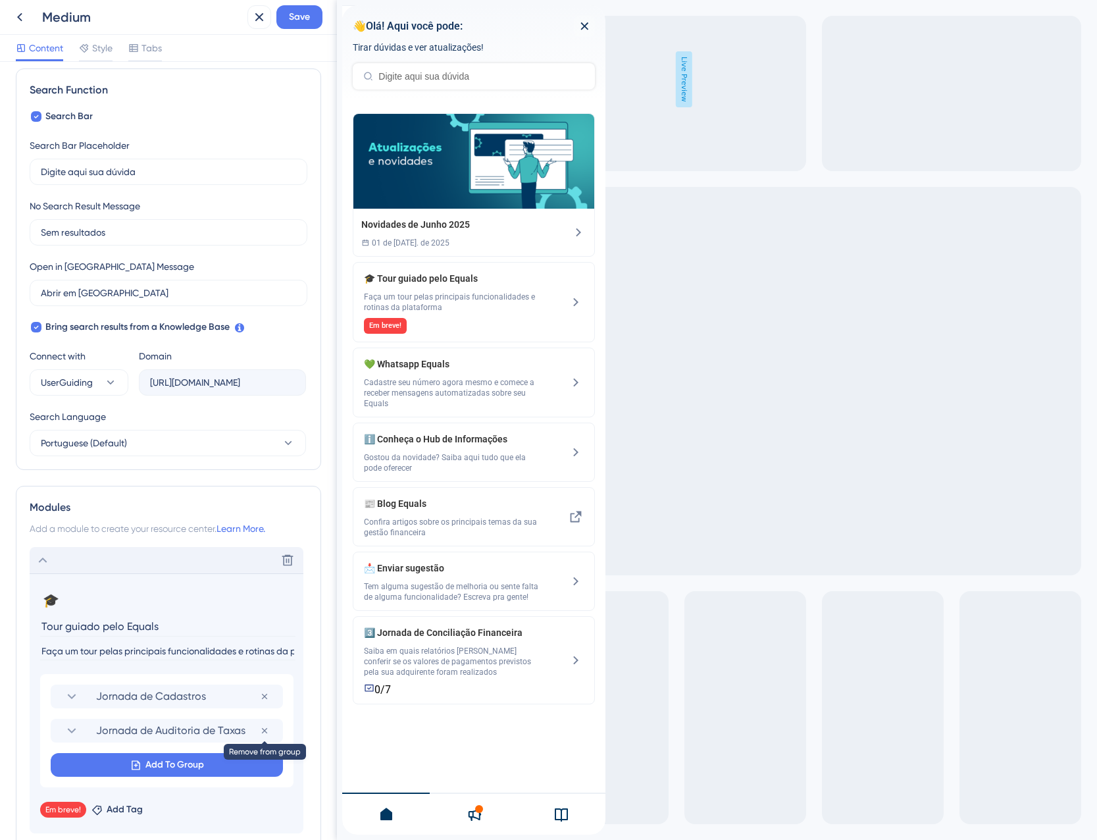
click at [265, 702] on icon at bounding box center [264, 696] width 11 height 11
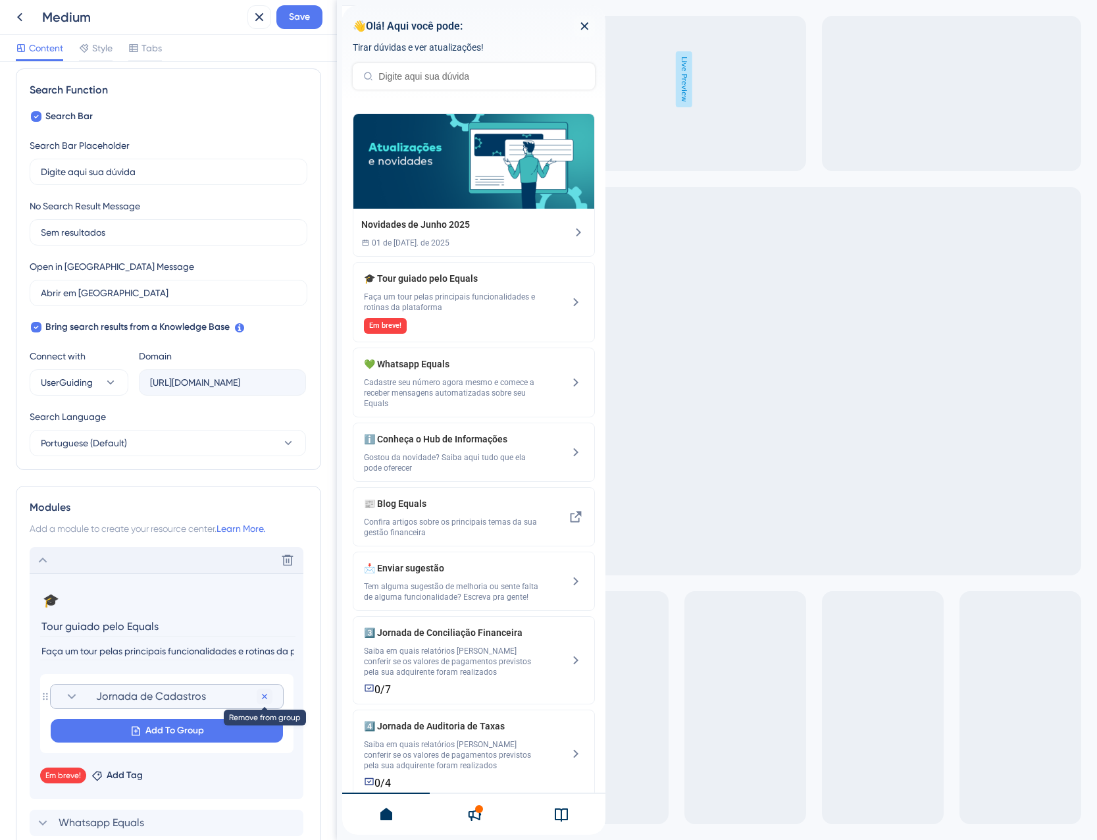
click at [269, 702] on button at bounding box center [265, 696] width 16 height 16
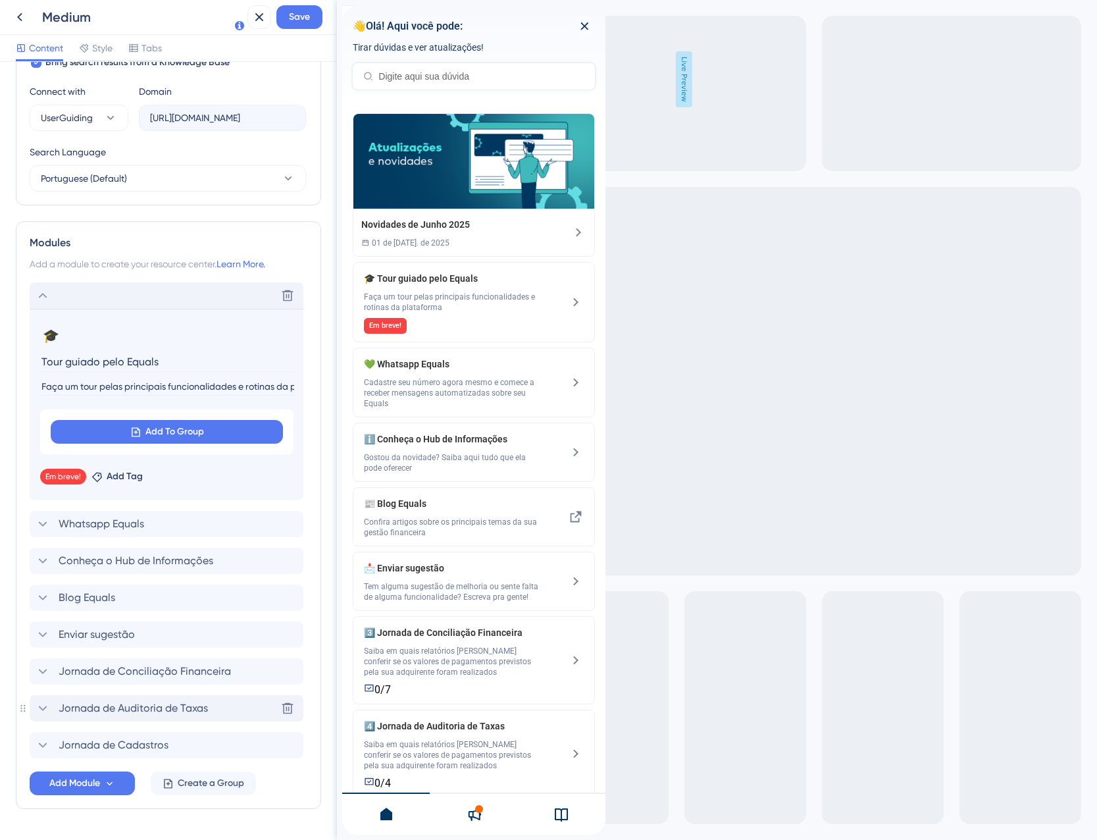
scroll to position [489, 0]
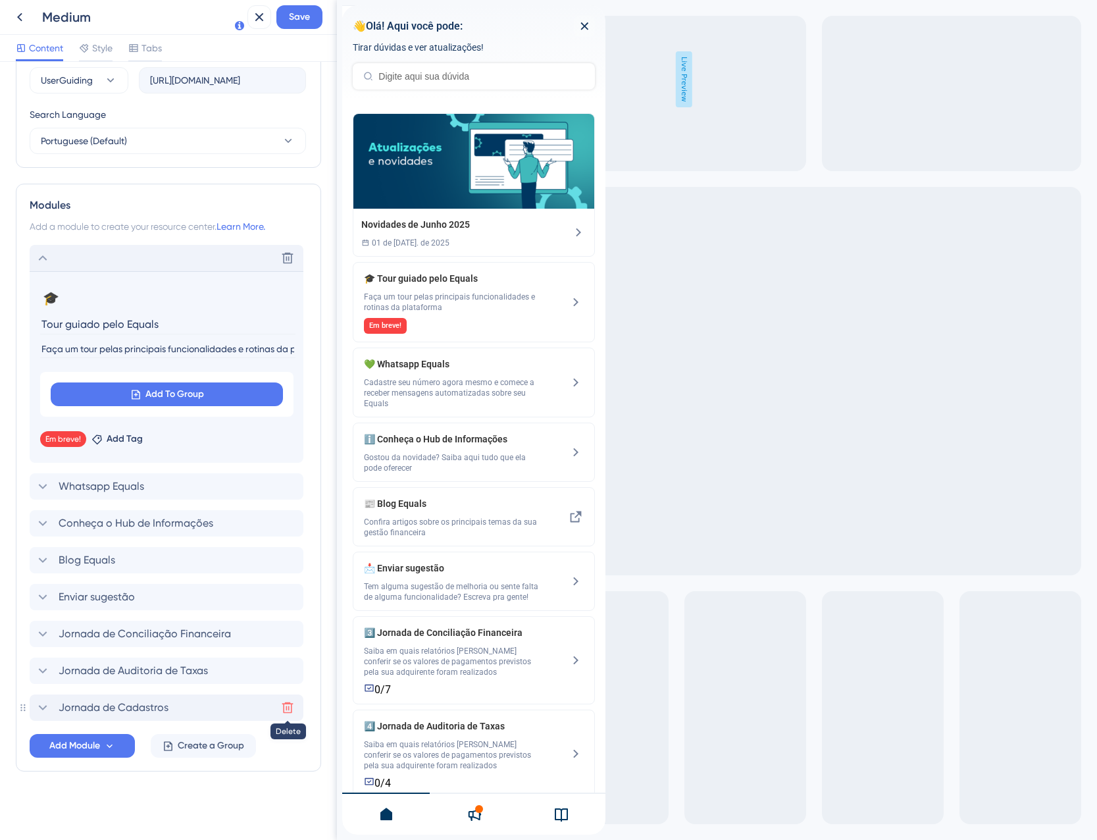
click at [287, 710] on icon at bounding box center [287, 707] width 13 height 13
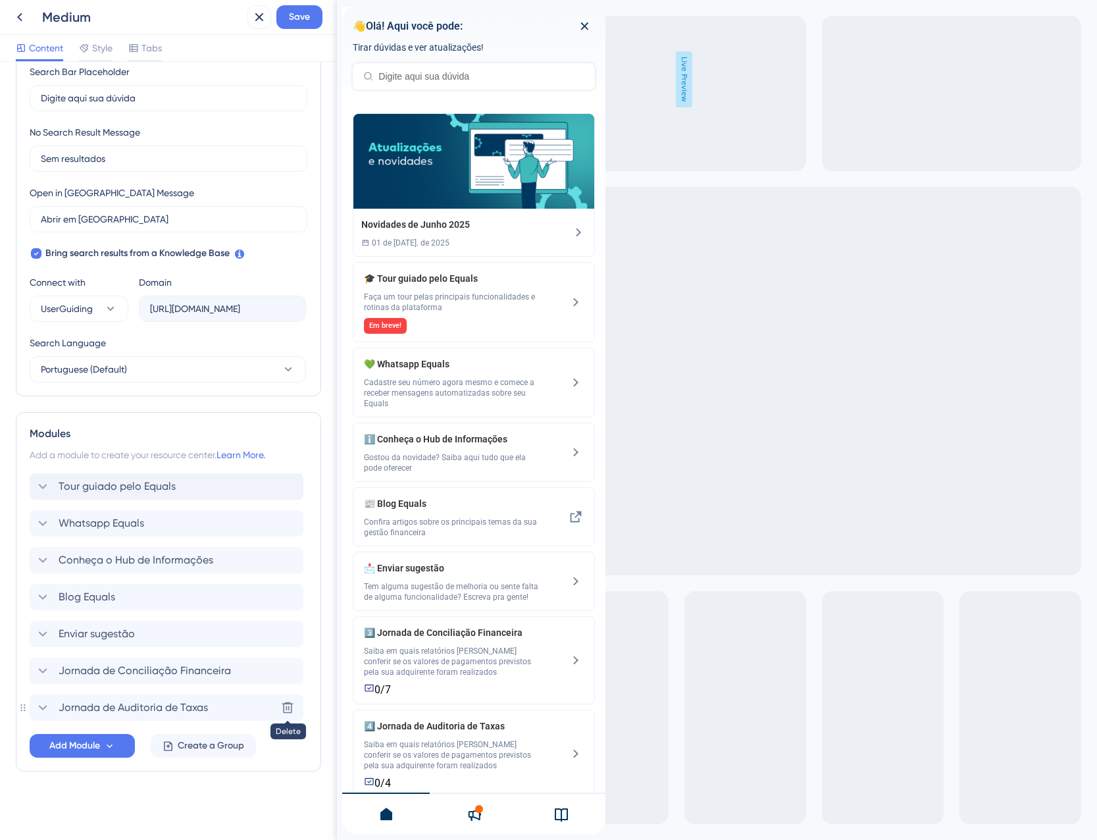
scroll to position [261, 0]
click at [286, 712] on icon at bounding box center [287, 707] width 11 height 11
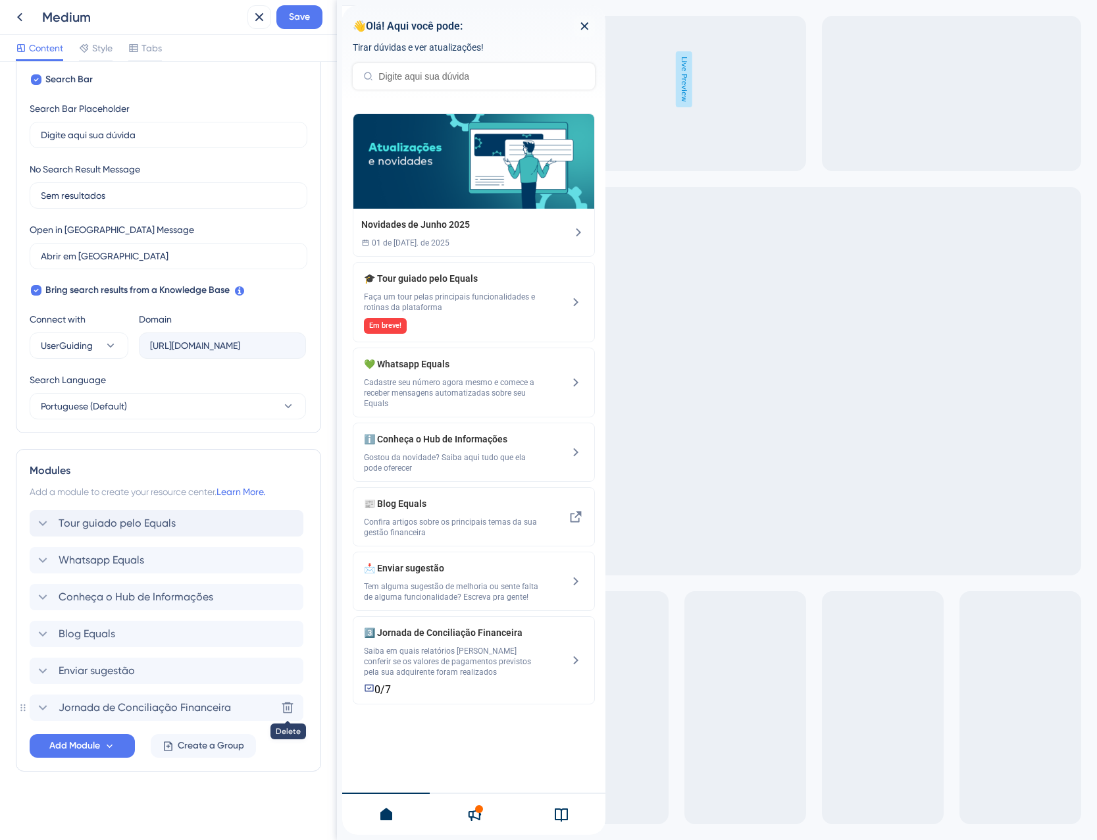
click at [287, 712] on icon at bounding box center [287, 707] width 11 height 11
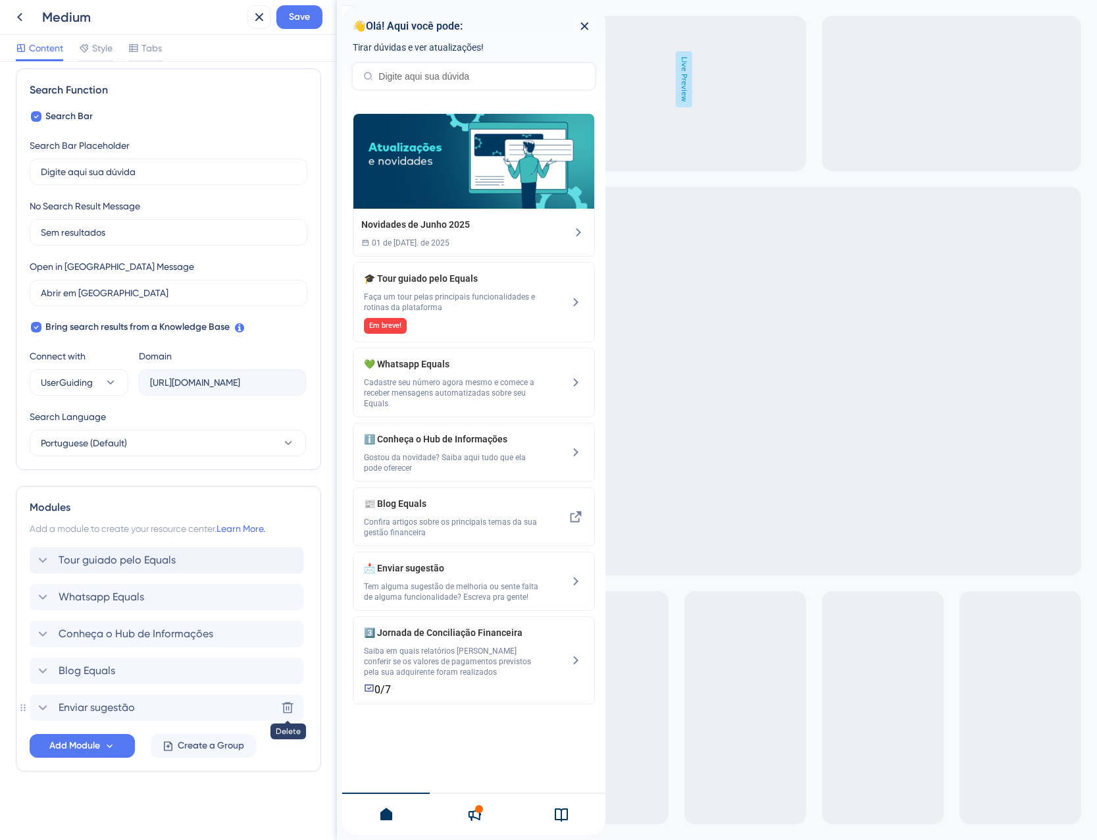
scroll to position [187, 0]
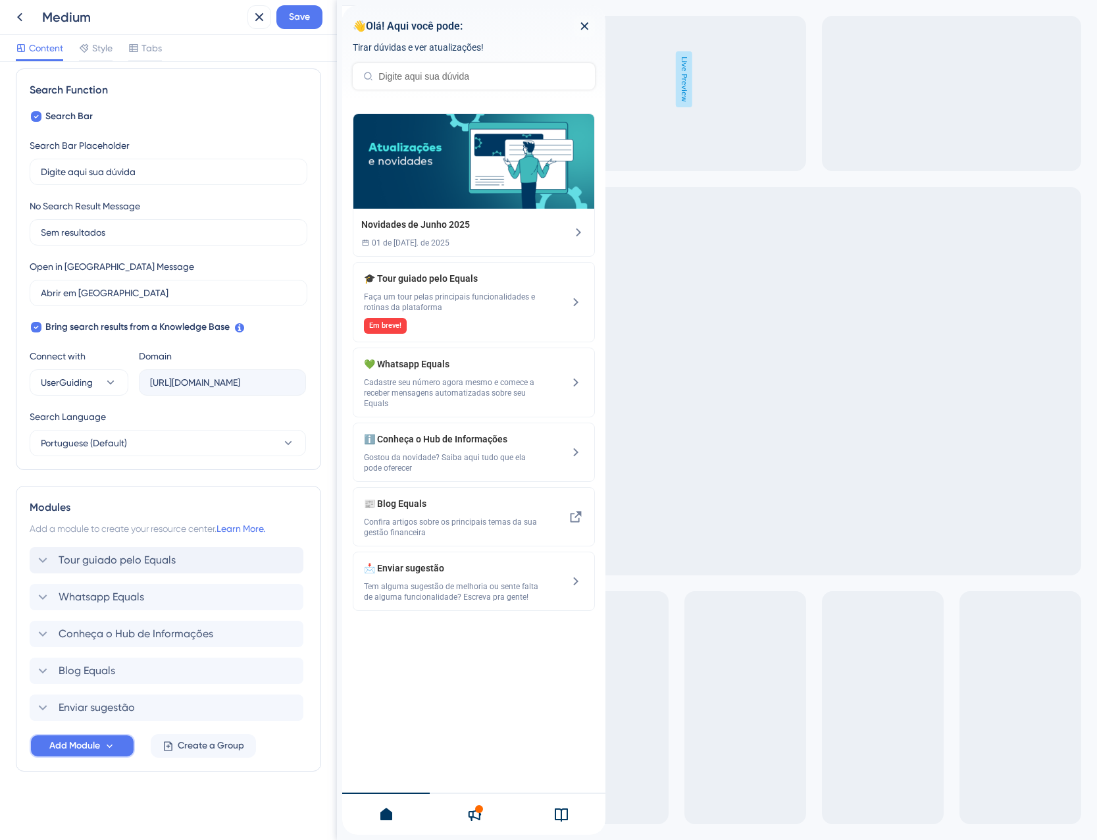
click at [64, 754] on button "Add Module" at bounding box center [82, 746] width 105 height 24
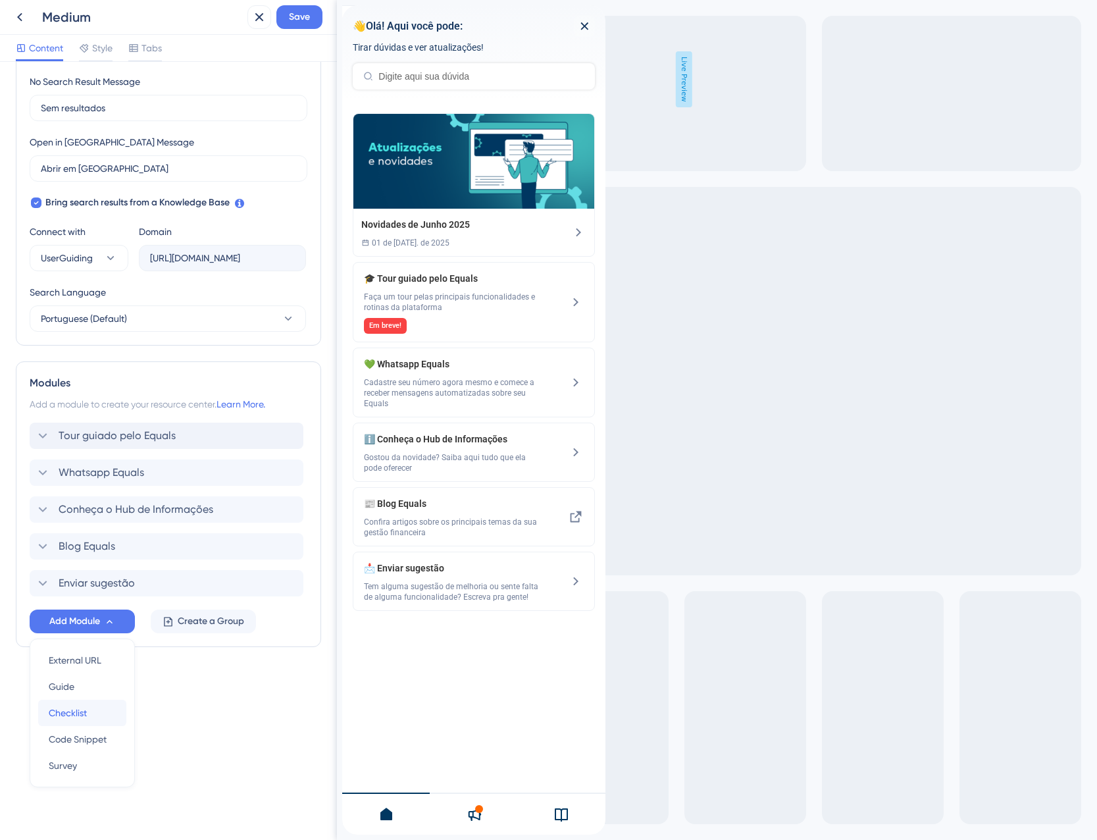
click at [89, 715] on div "Checklist Checklist" at bounding box center [82, 713] width 67 height 26
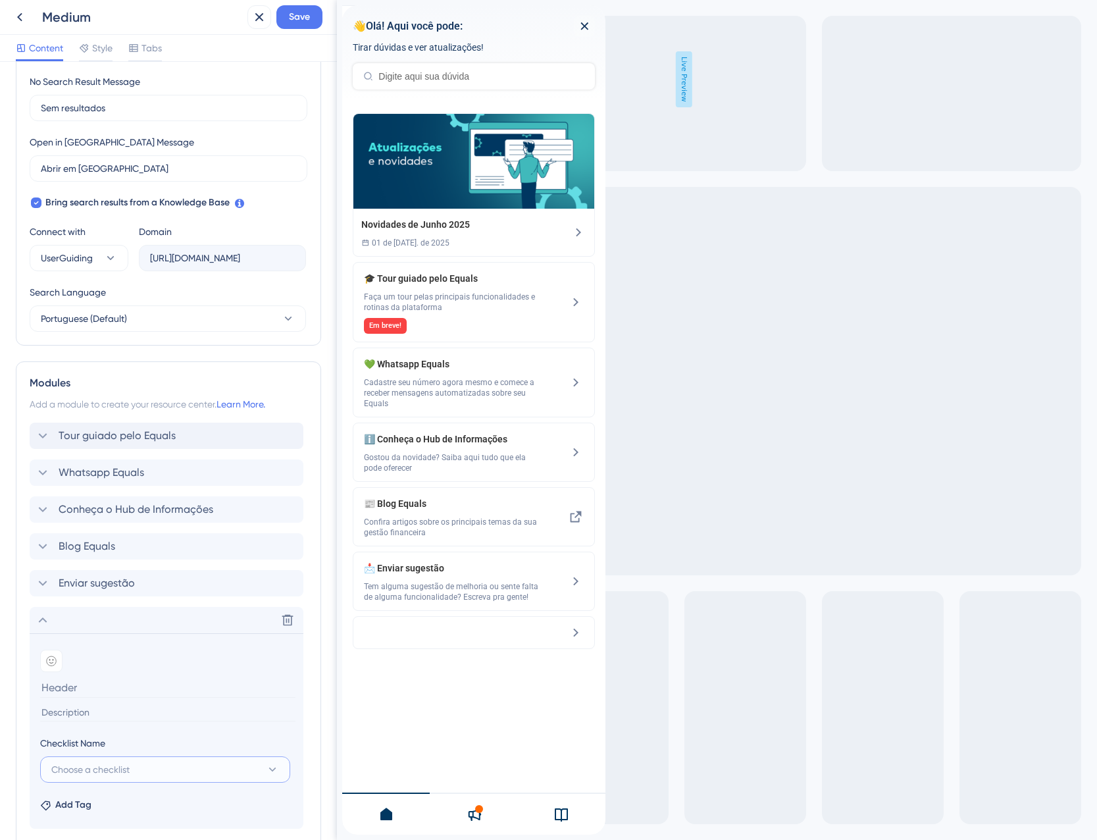
click at [109, 772] on span "Choose a checklist" at bounding box center [90, 770] width 78 height 16
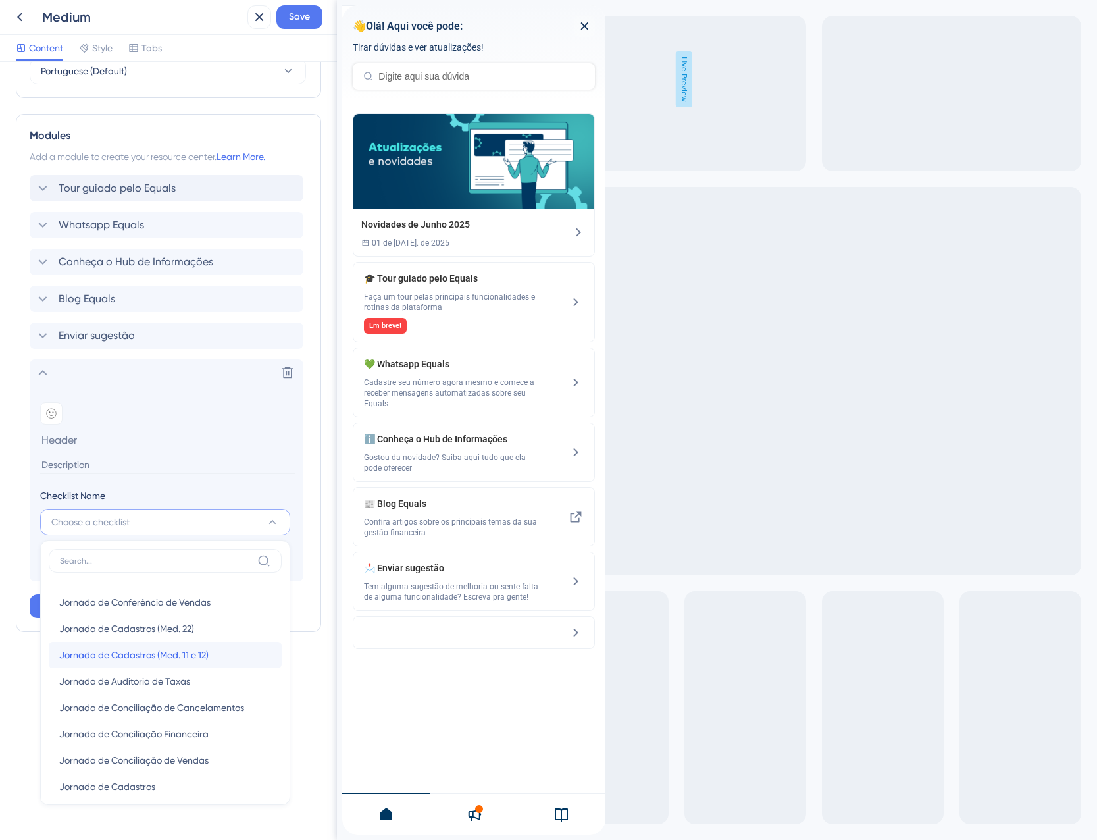
click at [203, 656] on span "Jornada de Cadastros (Med. 11 e 12)" at bounding box center [133, 655] width 149 height 16
type input "Jornada de Cadastros (Med. 11 e 12)"
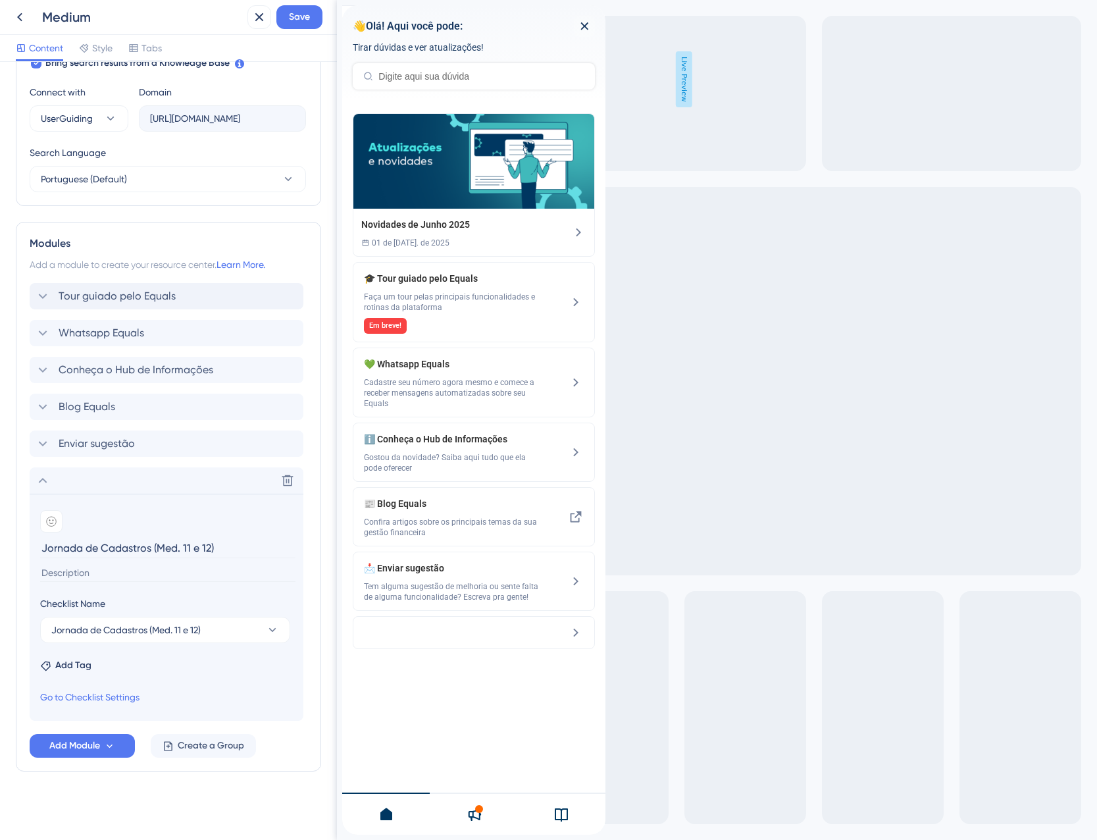
scroll to position [451, 0]
click at [41, 484] on icon at bounding box center [43, 481] width 16 height 16
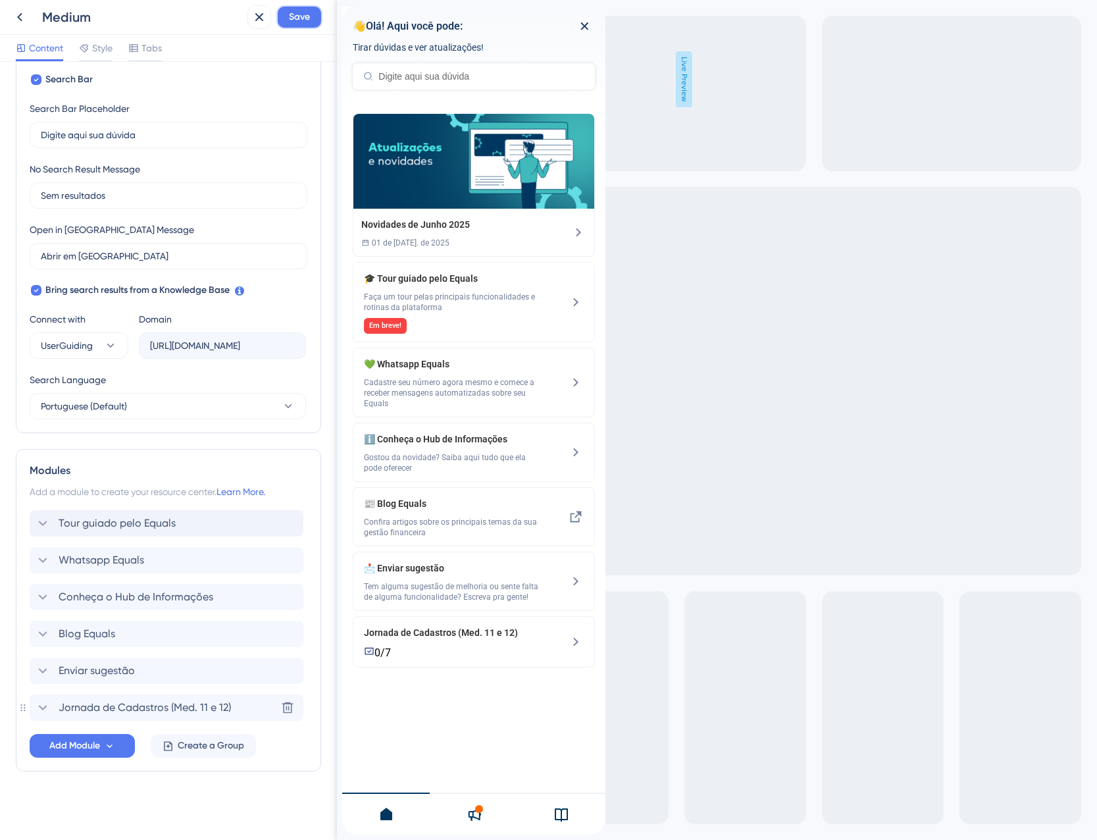
click at [296, 18] on span "Save" at bounding box center [299, 17] width 21 height 16
click at [261, 26] on div "Resource Center updated." at bounding box center [143, 25] width 255 height 28
click at [258, 26] on button at bounding box center [250, 24] width 20 height 21
click at [257, 18] on icon at bounding box center [259, 17] width 16 height 16
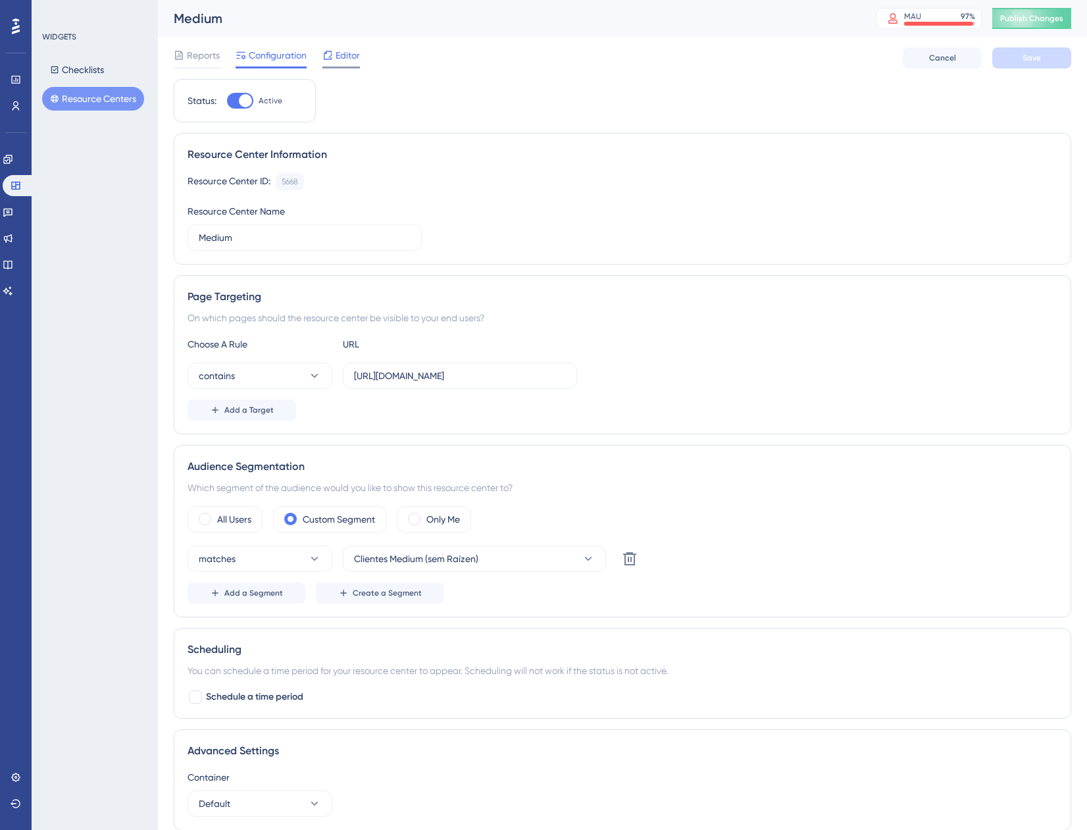
click at [356, 54] on span "Editor" at bounding box center [348, 55] width 24 height 16
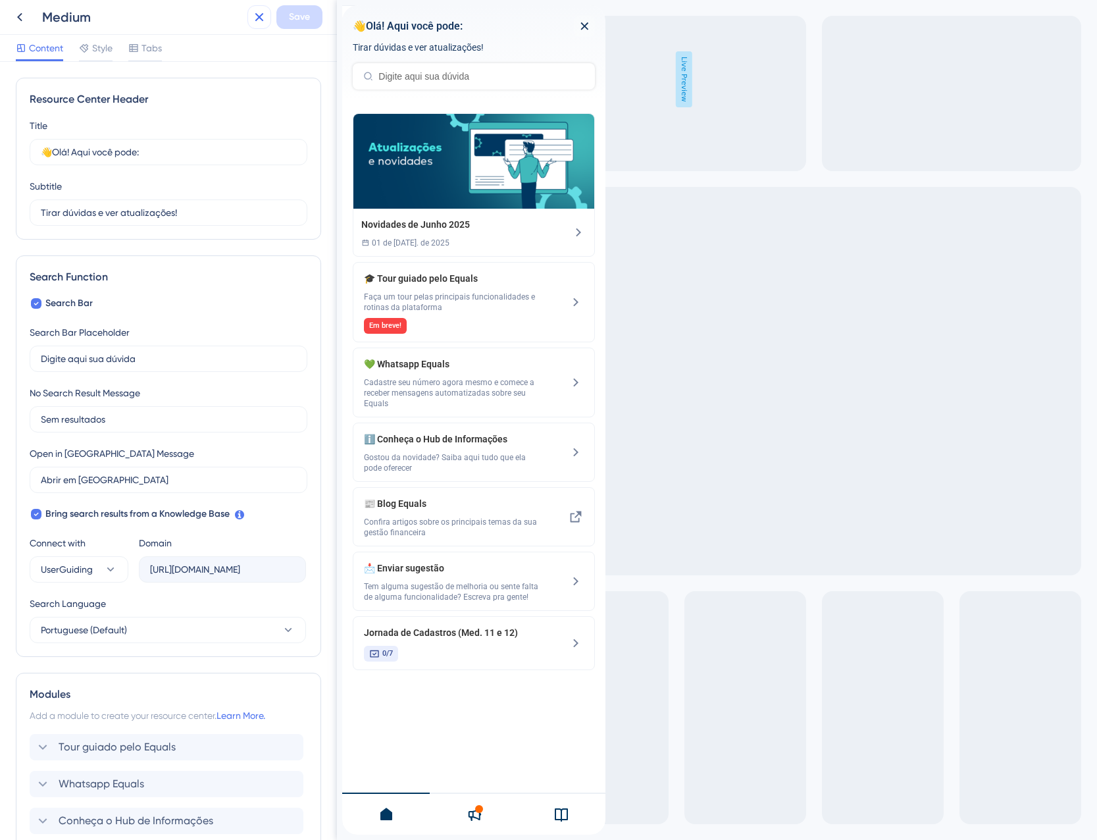
click at [260, 11] on icon at bounding box center [259, 17] width 16 height 16
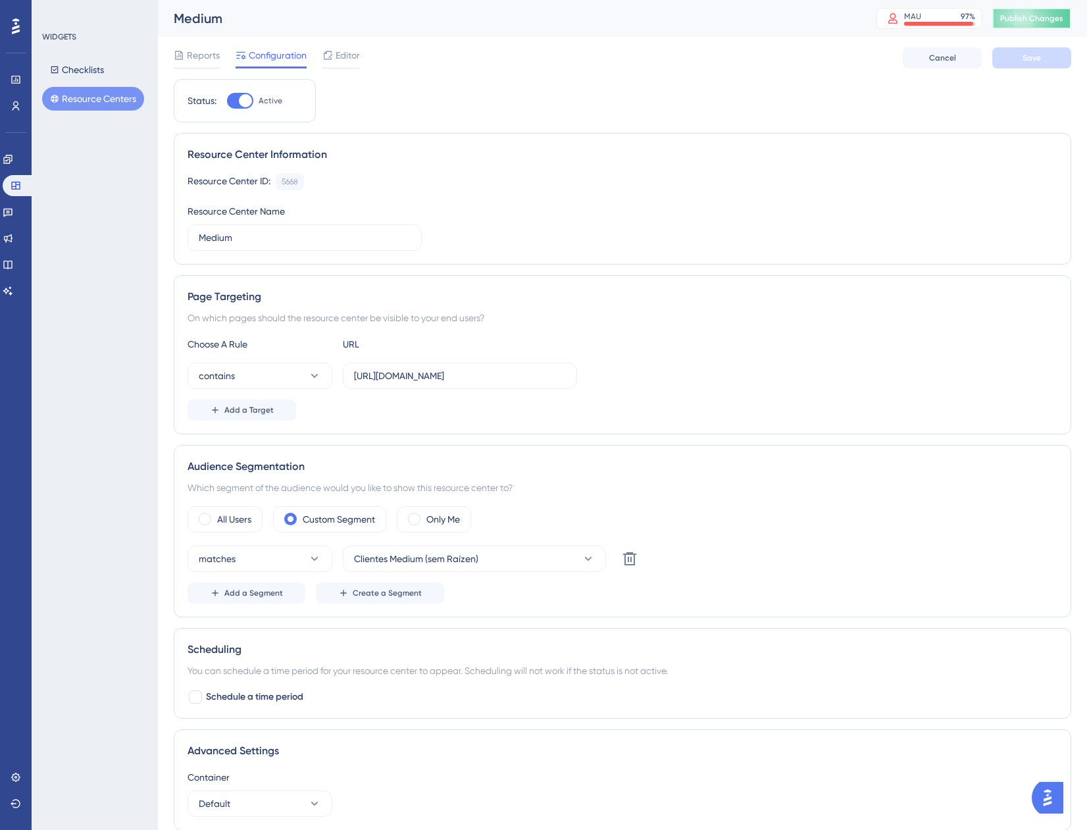
click at [1031, 16] on span "Publish Changes" at bounding box center [1031, 18] width 63 height 11
click at [95, 71] on button "Checklists" at bounding box center [77, 70] width 70 height 24
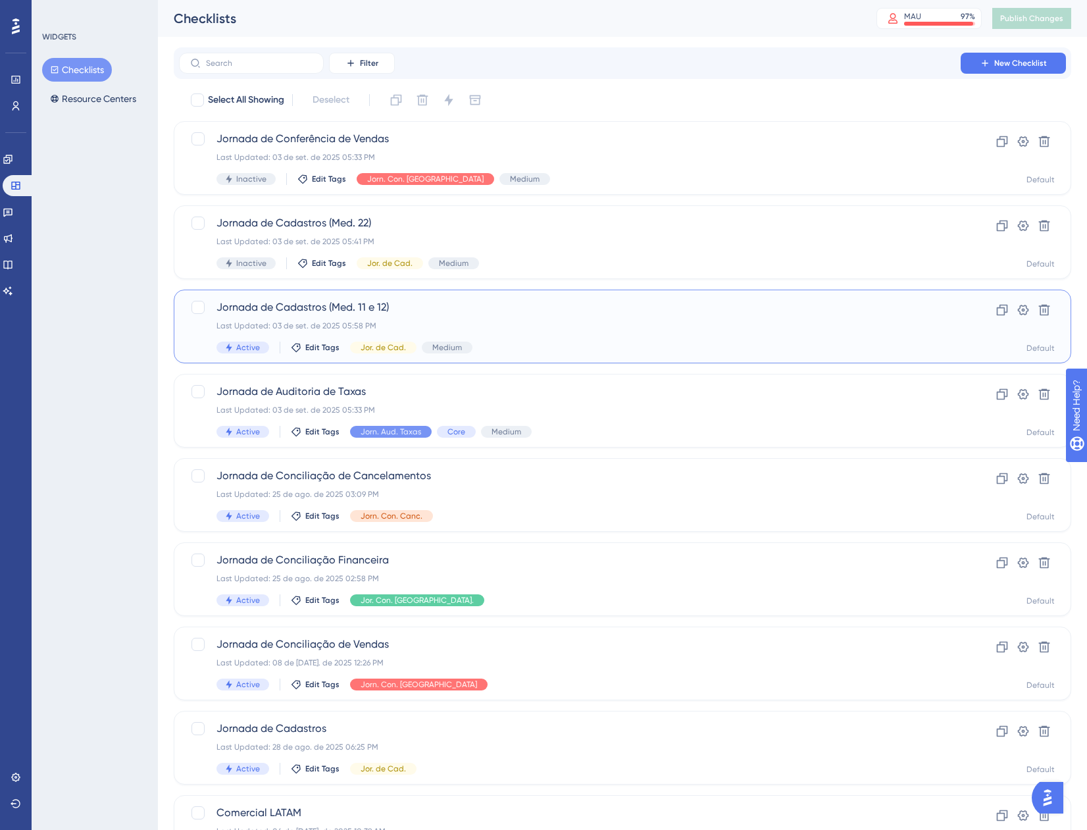
click at [571, 311] on span "Jornada de Cadastros (Med. 11 e 12)" at bounding box center [570, 307] width 707 height 16
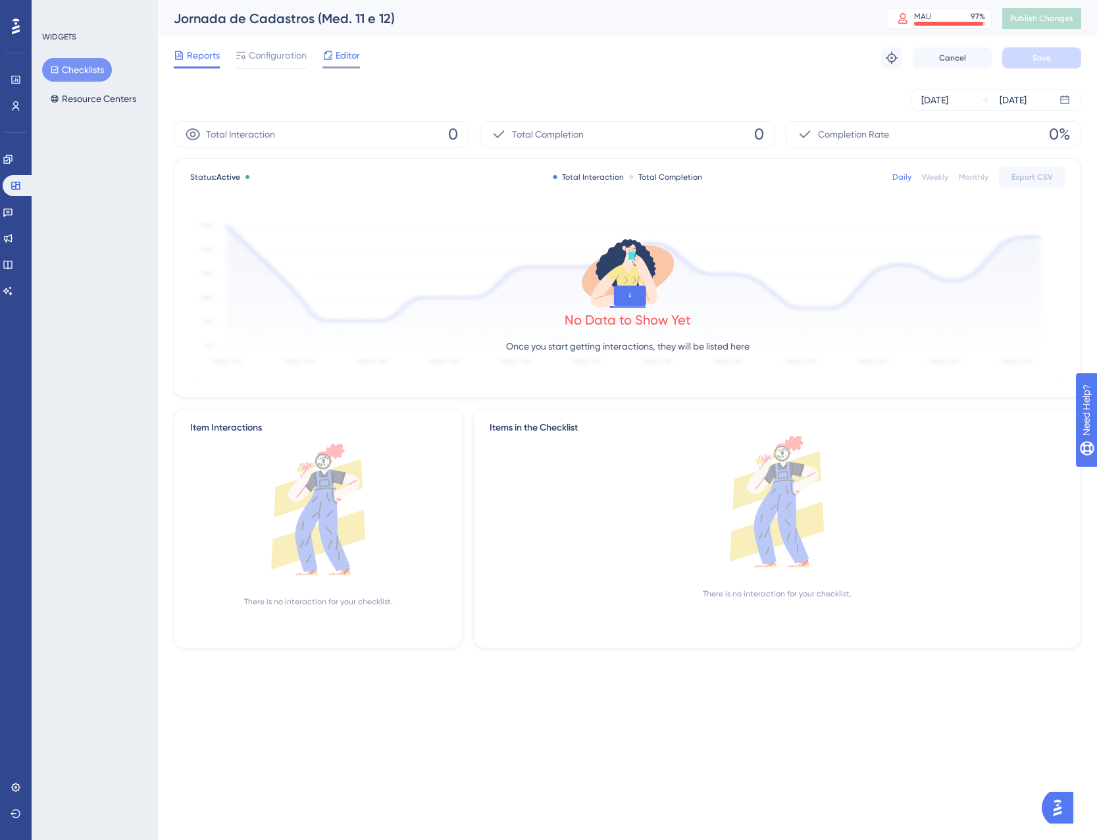
click at [348, 52] on span "Editor" at bounding box center [348, 55] width 24 height 16
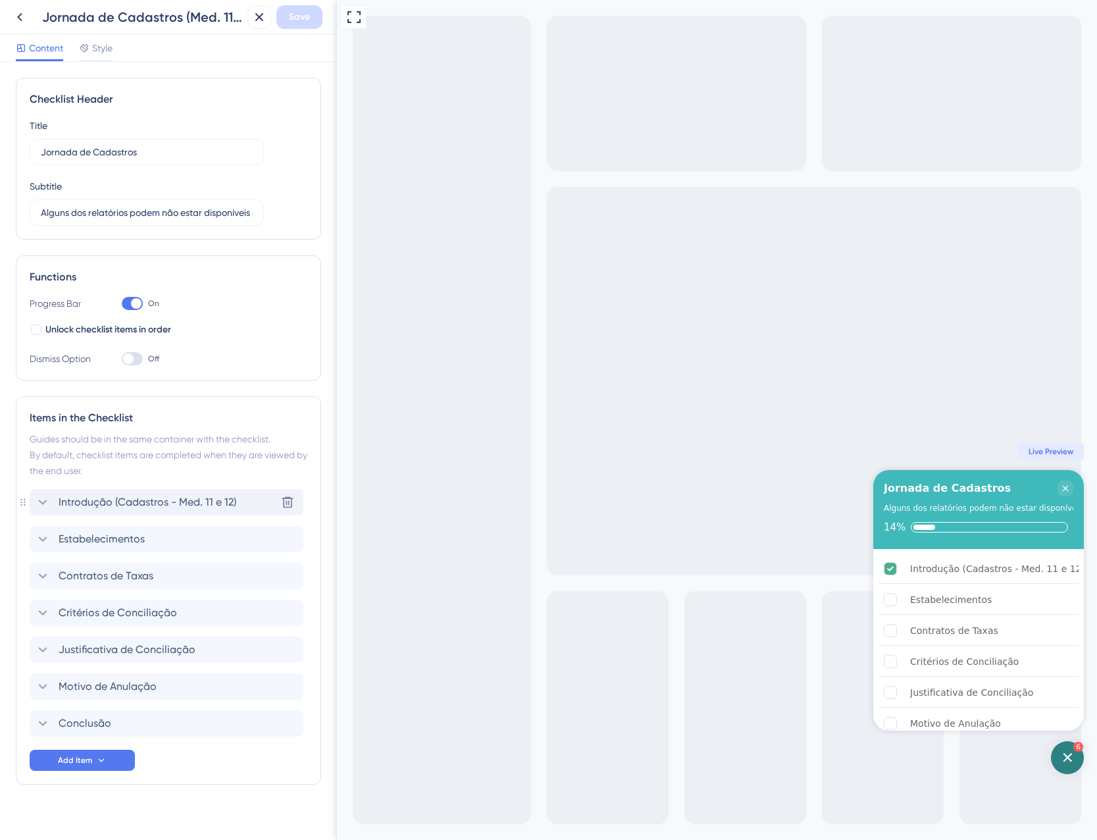
click at [97, 501] on span "Introdução (Cadastros - Med. 11 e 12)" at bounding box center [148, 502] width 178 height 16
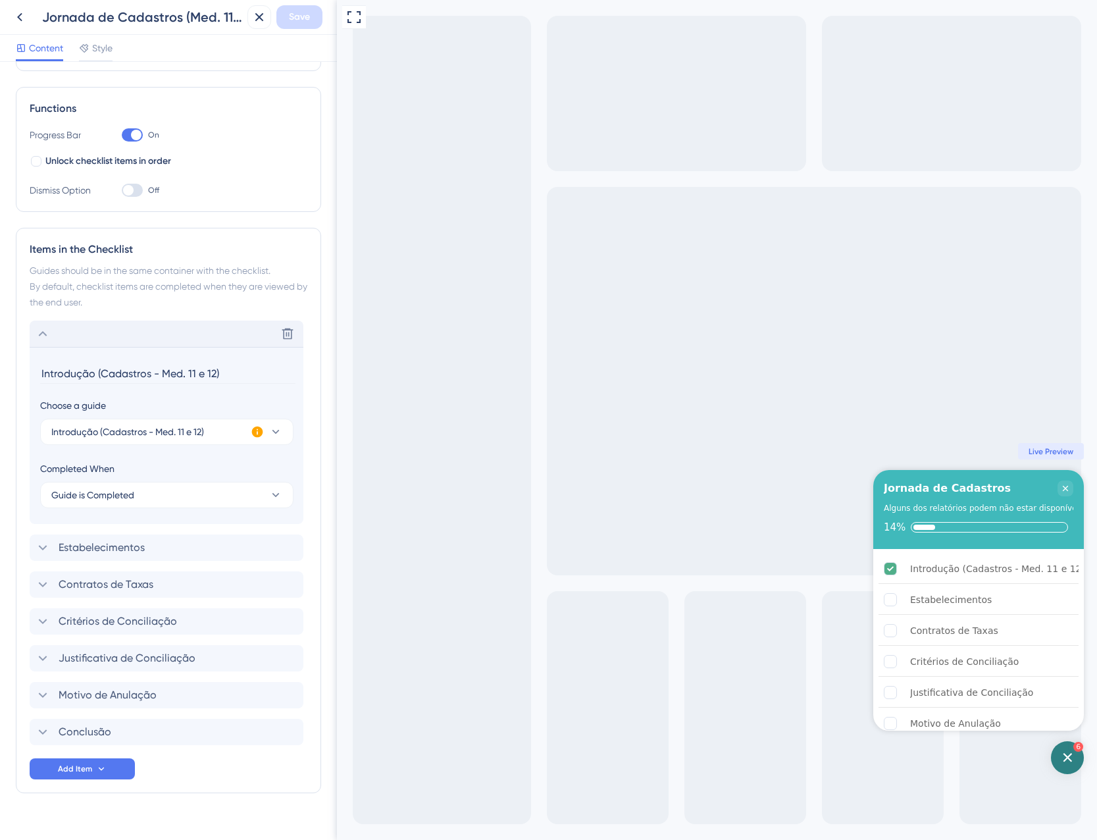
scroll to position [190, 0]
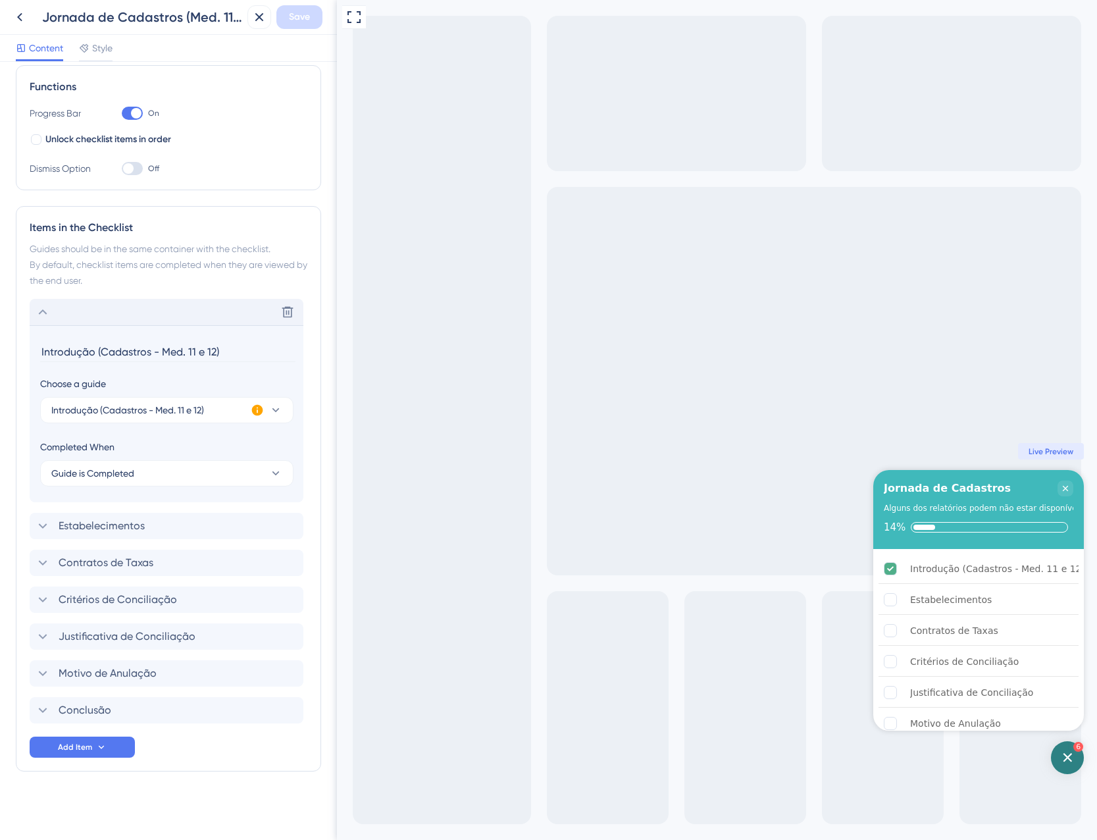
click at [69, 303] on div "Delete" at bounding box center [167, 312] width 274 height 26
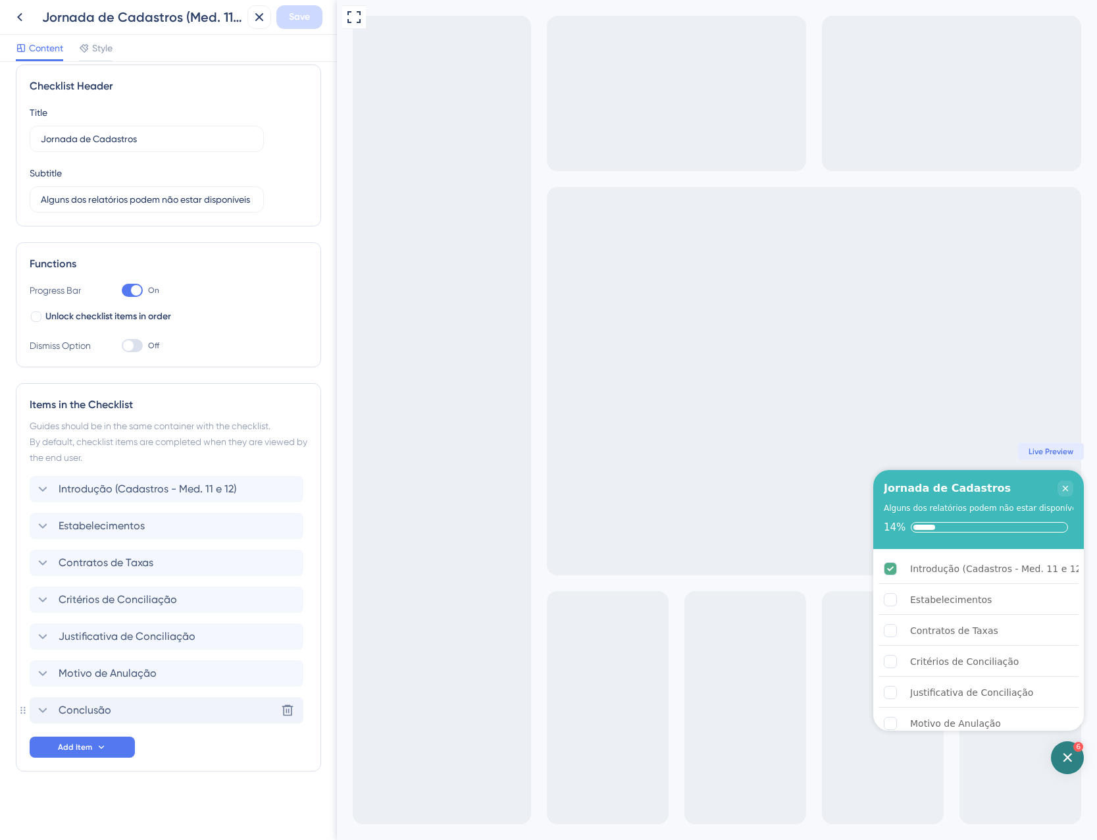
click at [82, 712] on span "Conclusão" at bounding box center [85, 710] width 53 height 16
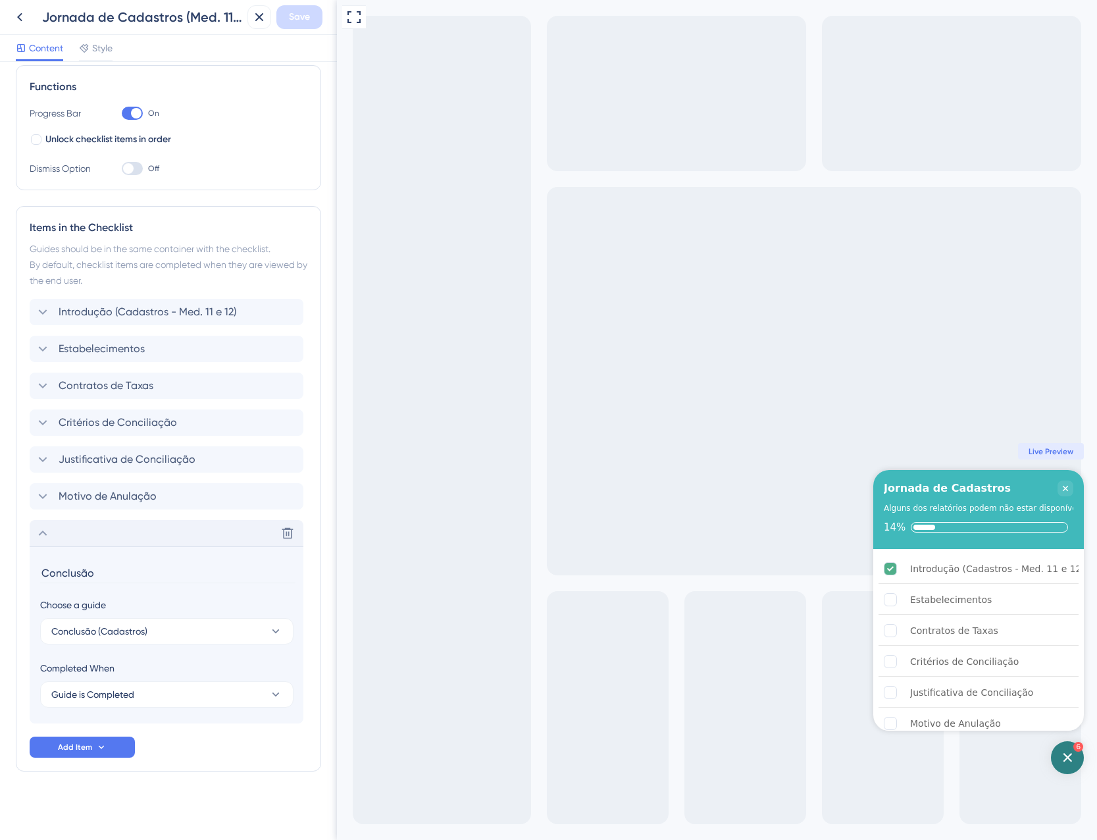
click at [89, 529] on div "Delete" at bounding box center [167, 533] width 274 height 26
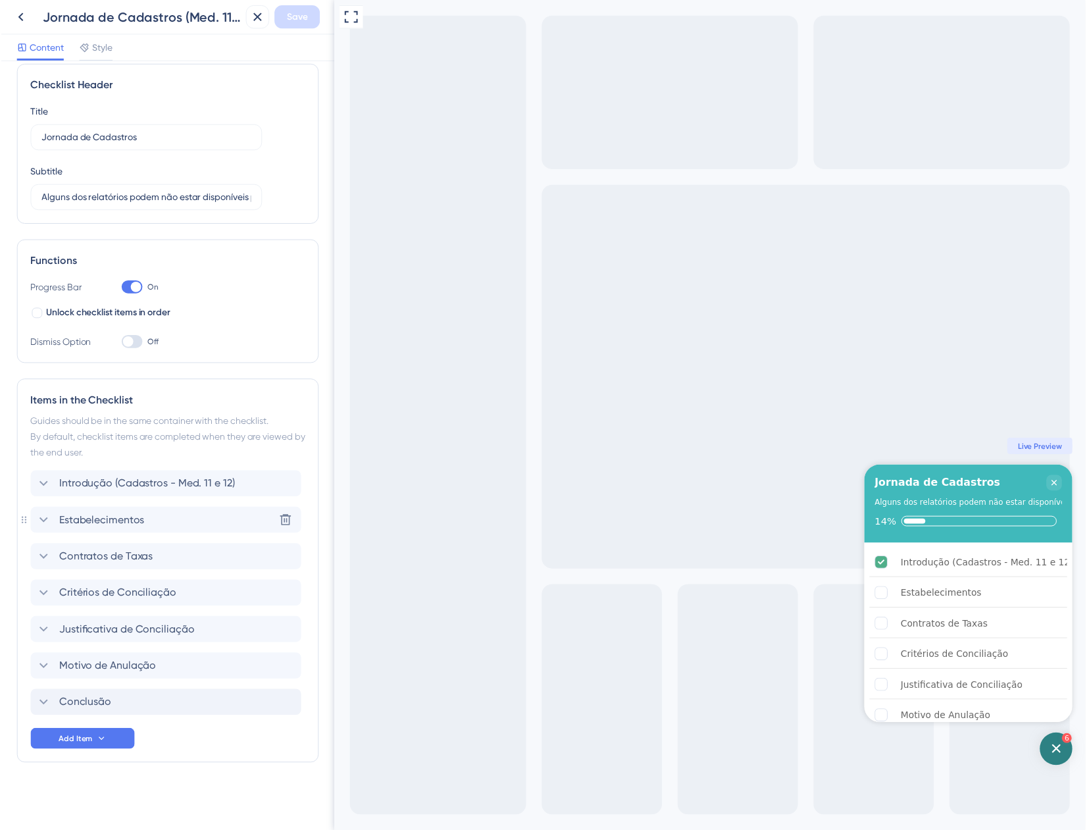
scroll to position [13, 0]
click at [263, 12] on icon at bounding box center [259, 17] width 16 height 16
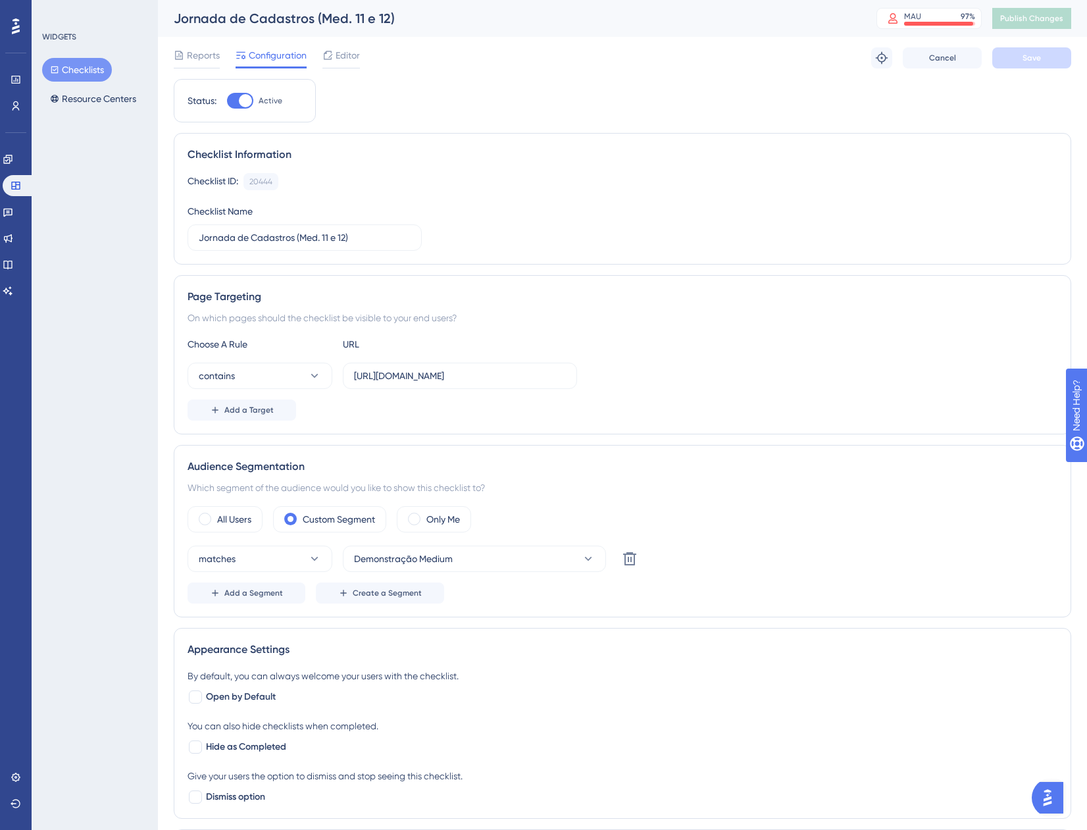
click at [3, 169] on div "Engagement" at bounding box center [16, 159] width 26 height 21
click at [7, 158] on link at bounding box center [8, 159] width 11 height 21
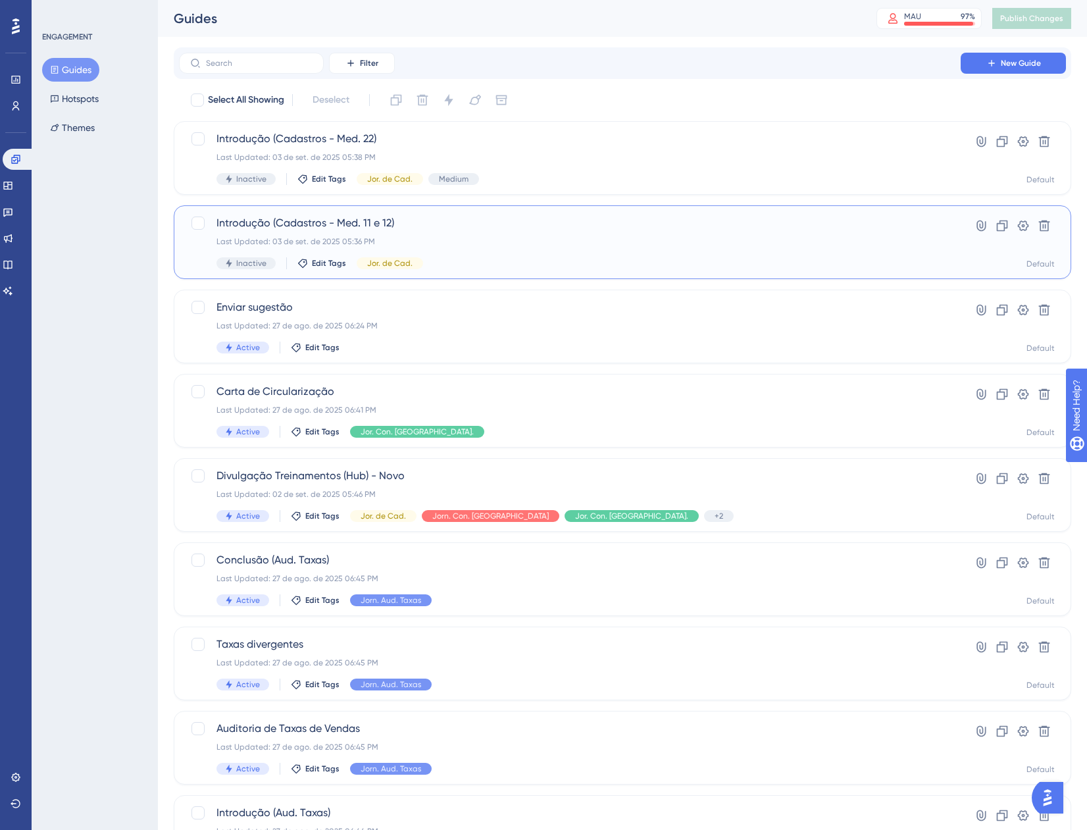
click at [493, 246] on div "Last Updated: 03 de set. de 2025 05:36 PM" at bounding box center [570, 241] width 707 height 11
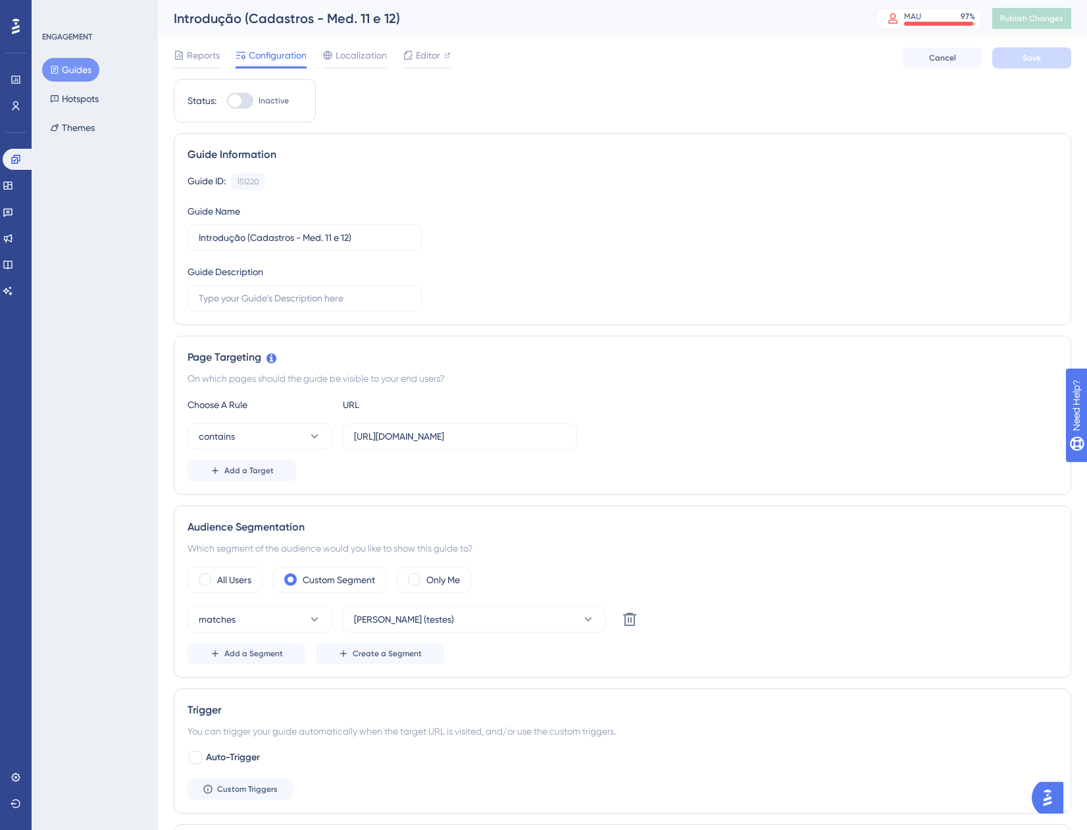
click at [236, 103] on div at bounding box center [234, 100] width 13 height 13
click at [227, 101] on input "Inactive" at bounding box center [226, 101] width 1 height 1
checkbox input "true"
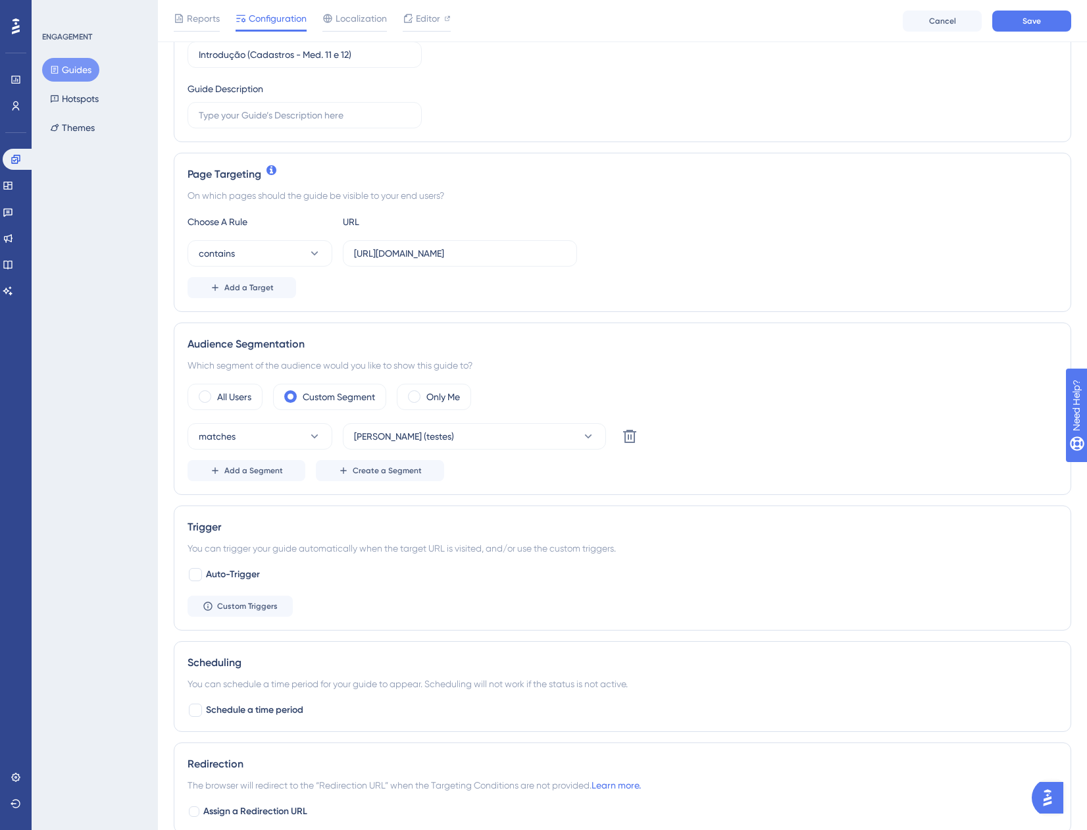
scroll to position [197, 0]
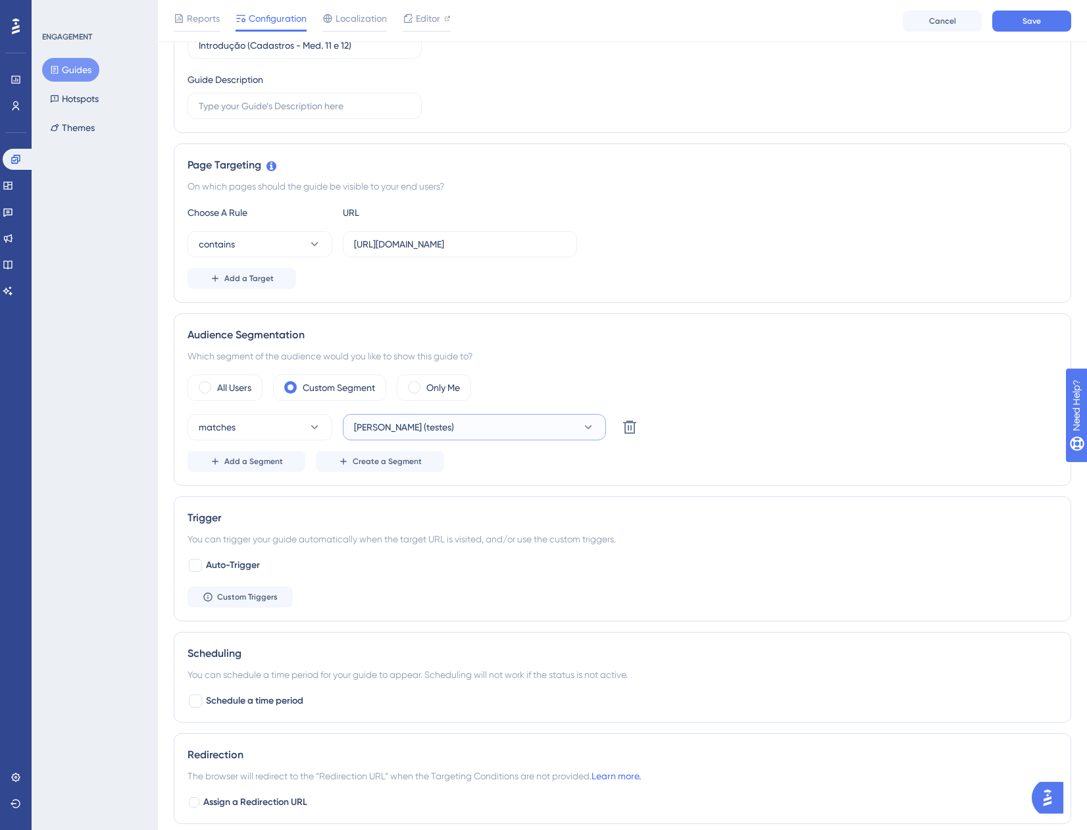
click at [509, 423] on button "[PERSON_NAME] (testes)" at bounding box center [474, 427] width 263 height 26
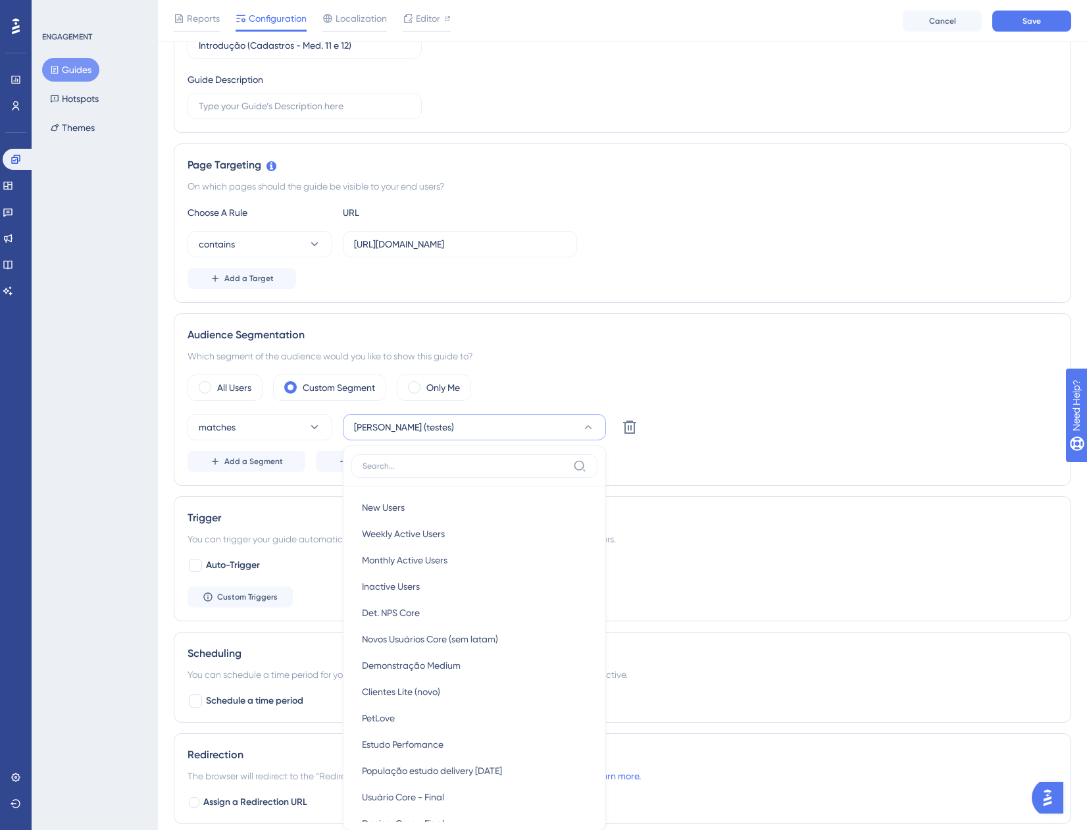
scroll to position [417, 0]
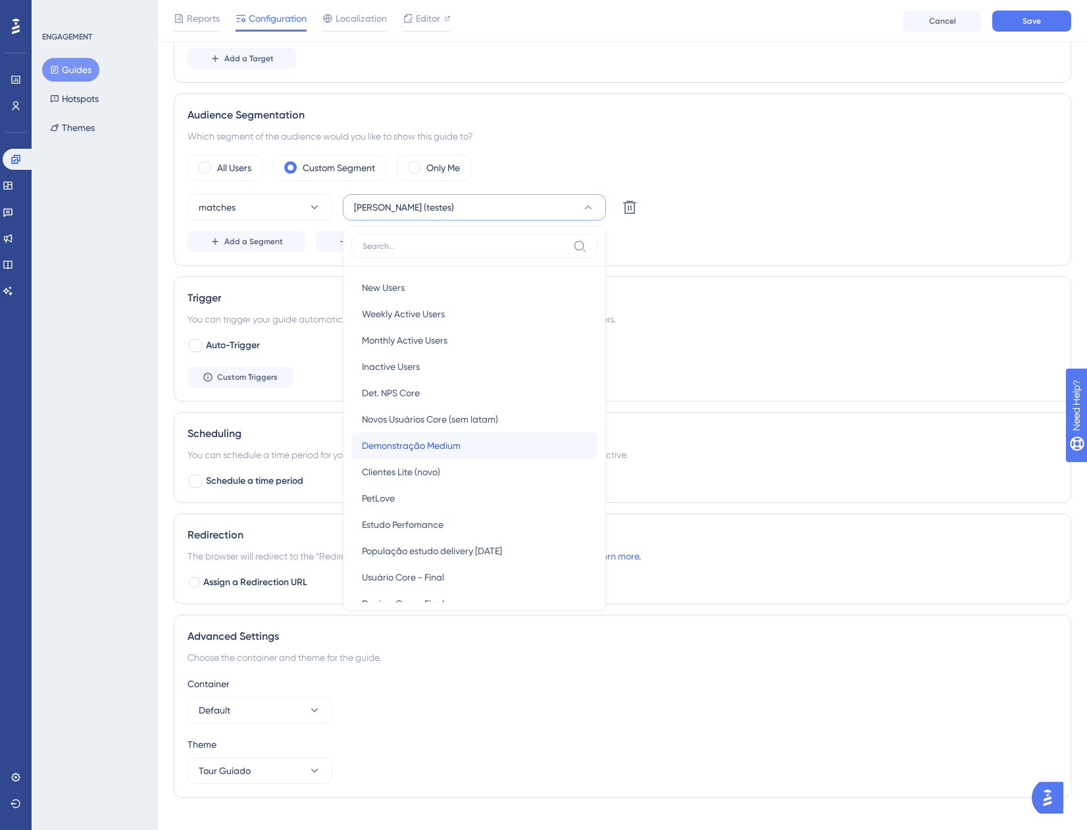
click at [486, 437] on div "Demonstração Medium Demonstração Medium" at bounding box center [474, 445] width 225 height 26
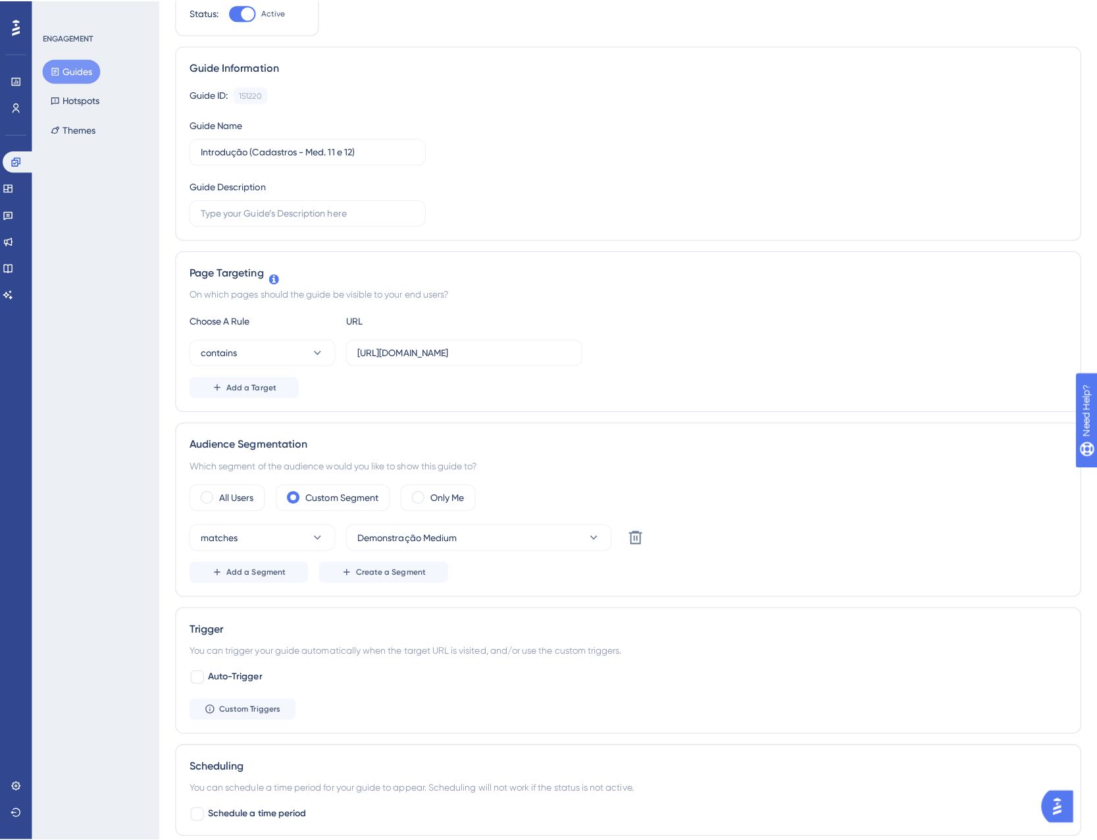
scroll to position [0, 0]
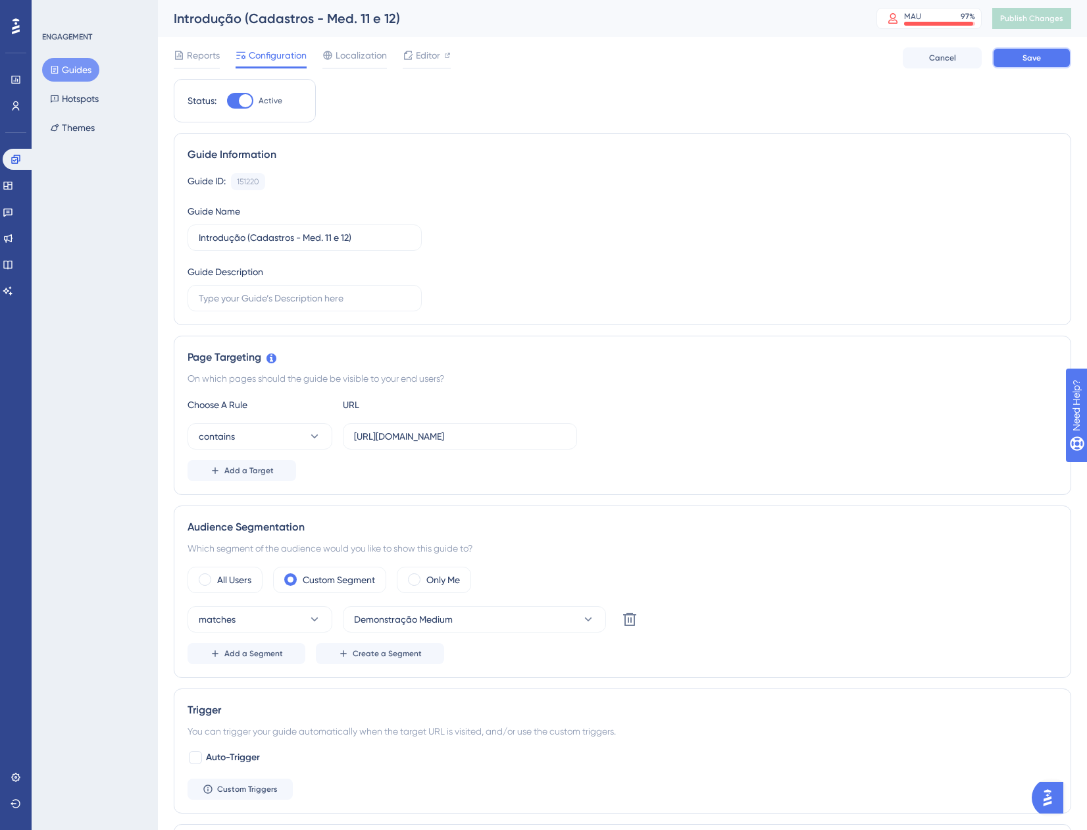
click at [1008, 61] on button "Save" at bounding box center [1032, 57] width 79 height 21
click at [1029, 22] on span "Publish Changes" at bounding box center [1031, 18] width 63 height 11
drag, startPoint x: 14, startPoint y: 178, endPoint x: 41, endPoint y: 151, distance: 38.2
click at [13, 178] on link at bounding box center [8, 185] width 11 height 21
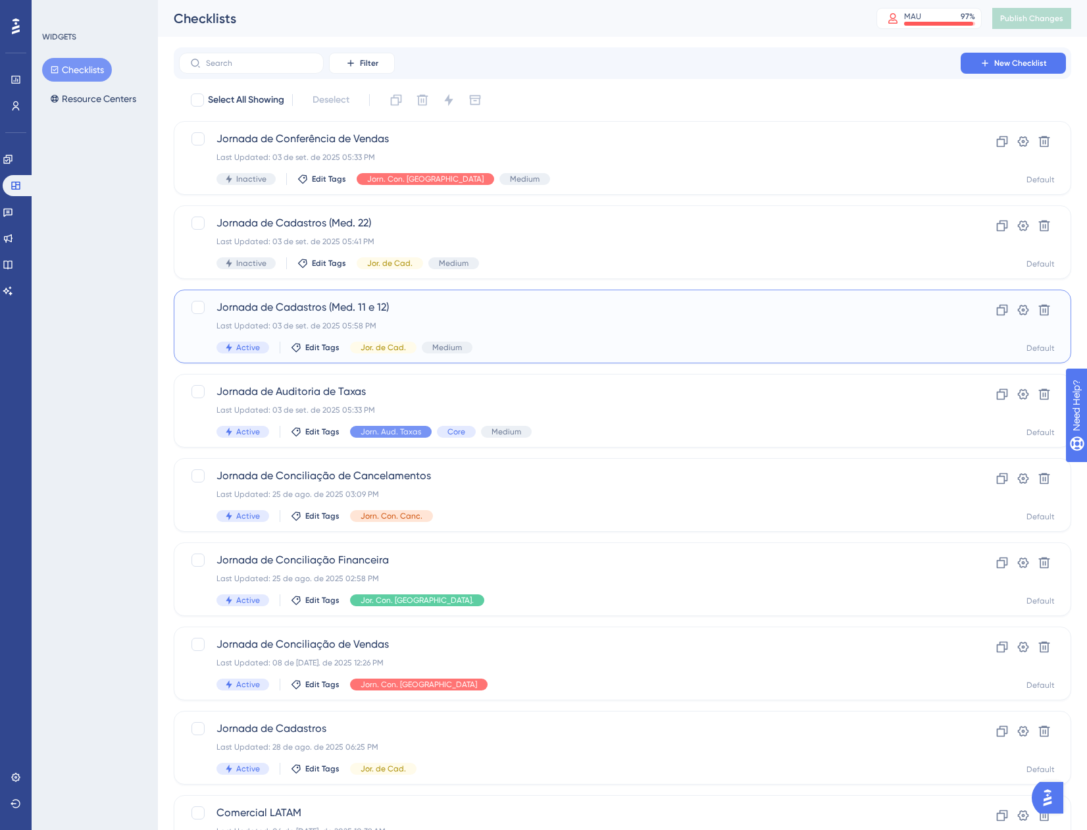
click at [553, 323] on div "Last Updated: 03 de set. de 2025 05:58 PM" at bounding box center [570, 326] width 707 height 11
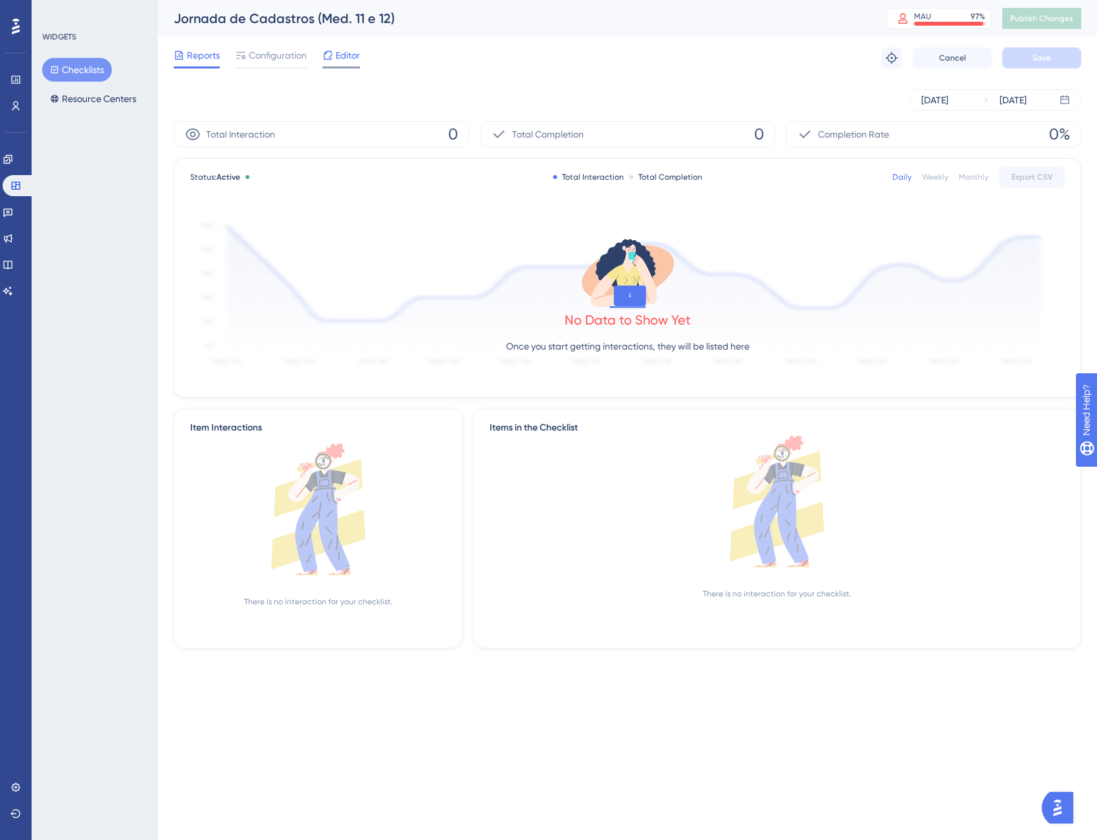
click at [341, 57] on span "Editor" at bounding box center [348, 55] width 24 height 16
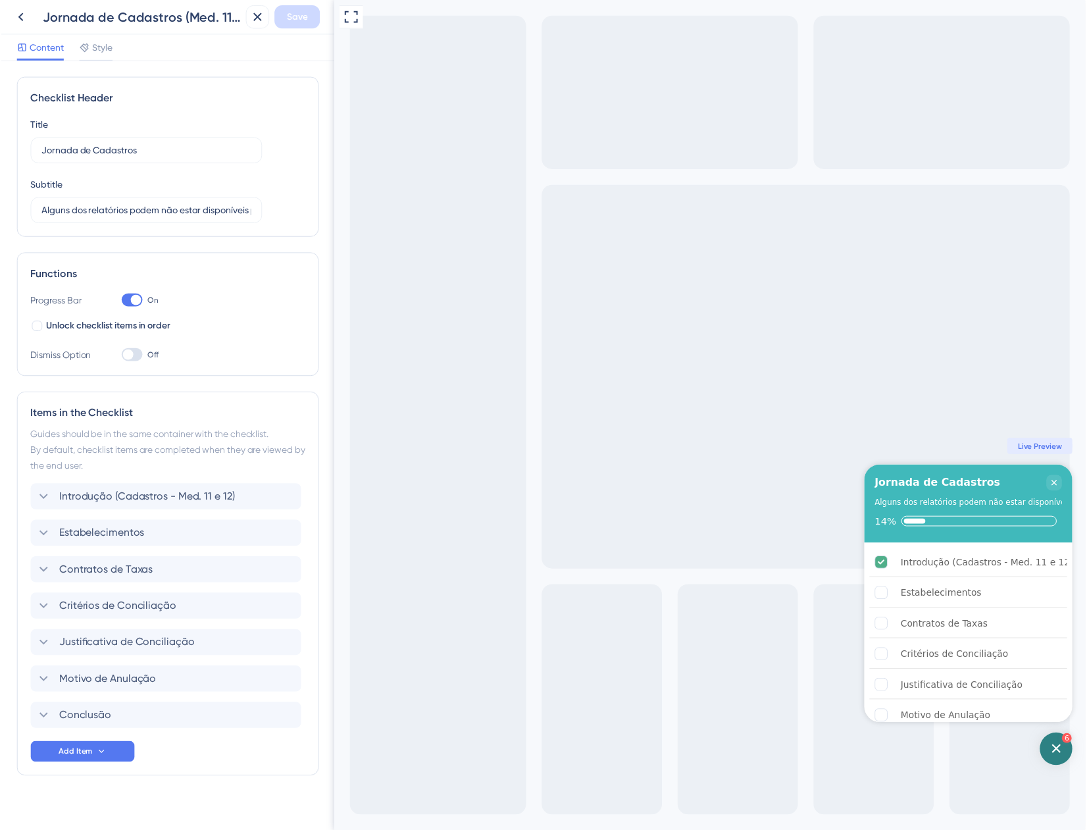
scroll to position [13, 0]
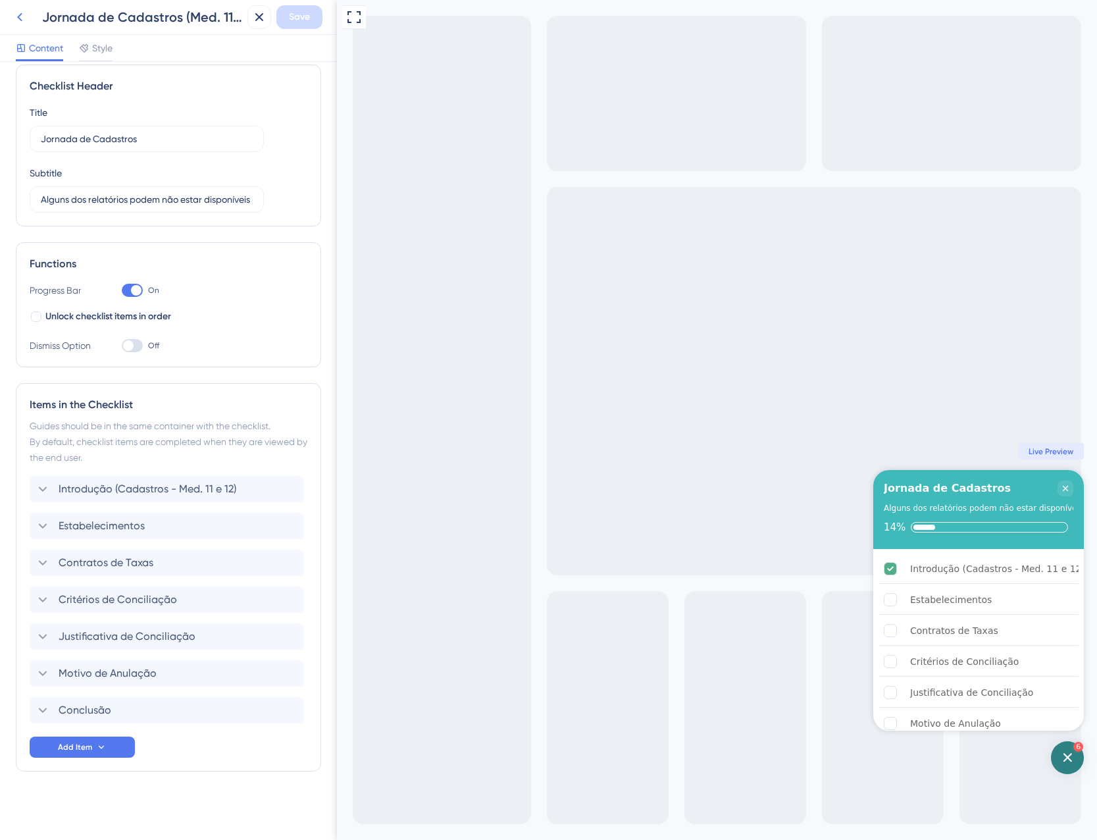
click at [17, 24] on icon at bounding box center [20, 17] width 16 height 16
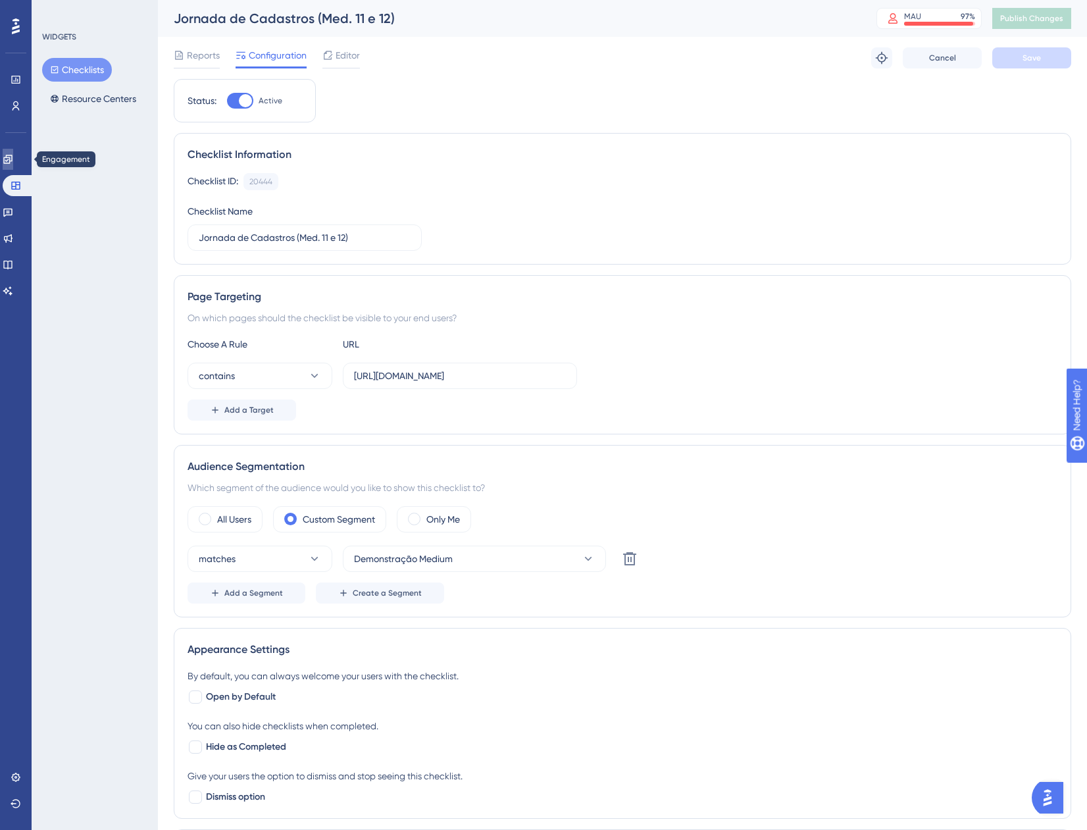
click at [13, 157] on icon at bounding box center [8, 159] width 11 height 11
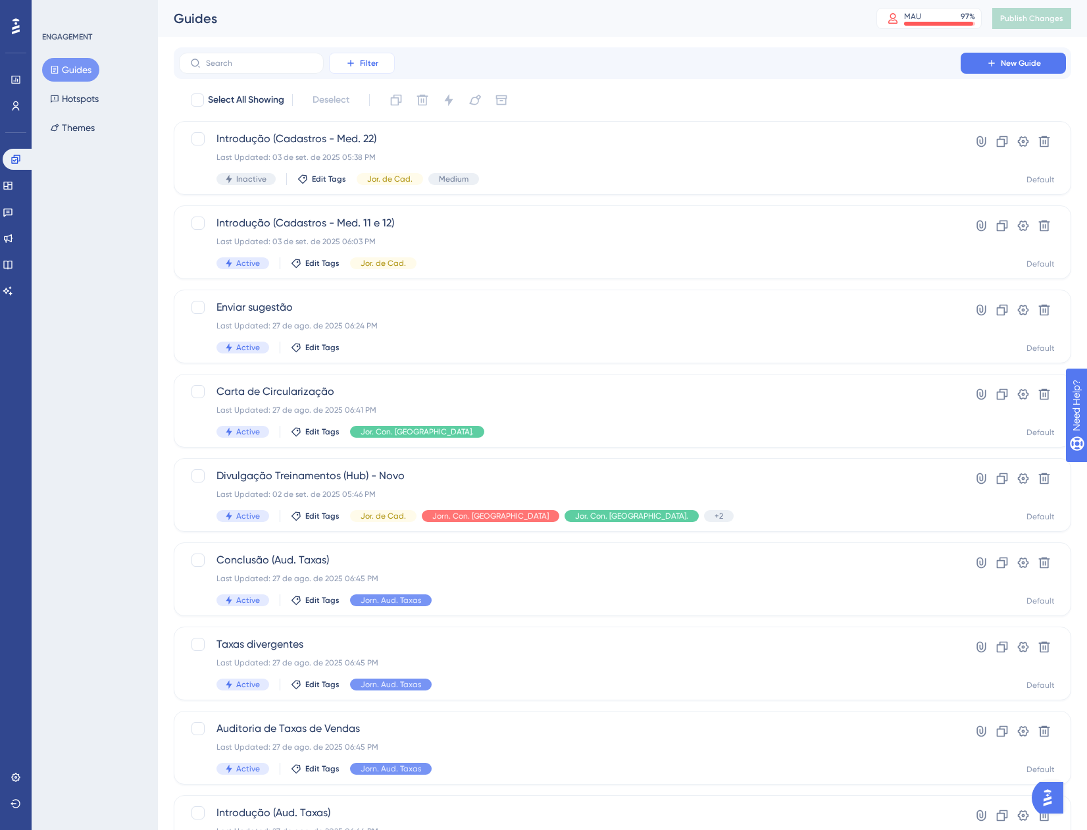
click at [352, 72] on button "Filter" at bounding box center [362, 63] width 66 height 21
click at [351, 101] on span "Tags" at bounding box center [358, 101] width 20 height 16
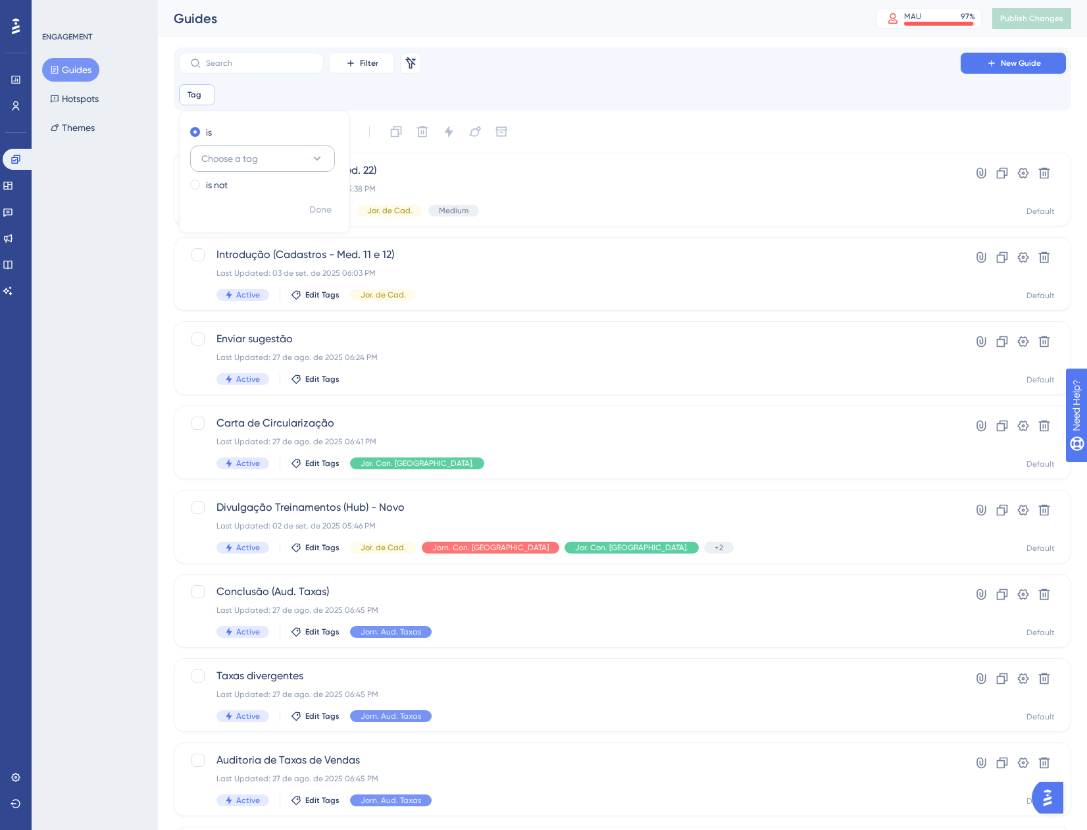
click at [271, 159] on button "Choose a tag" at bounding box center [262, 158] width 145 height 26
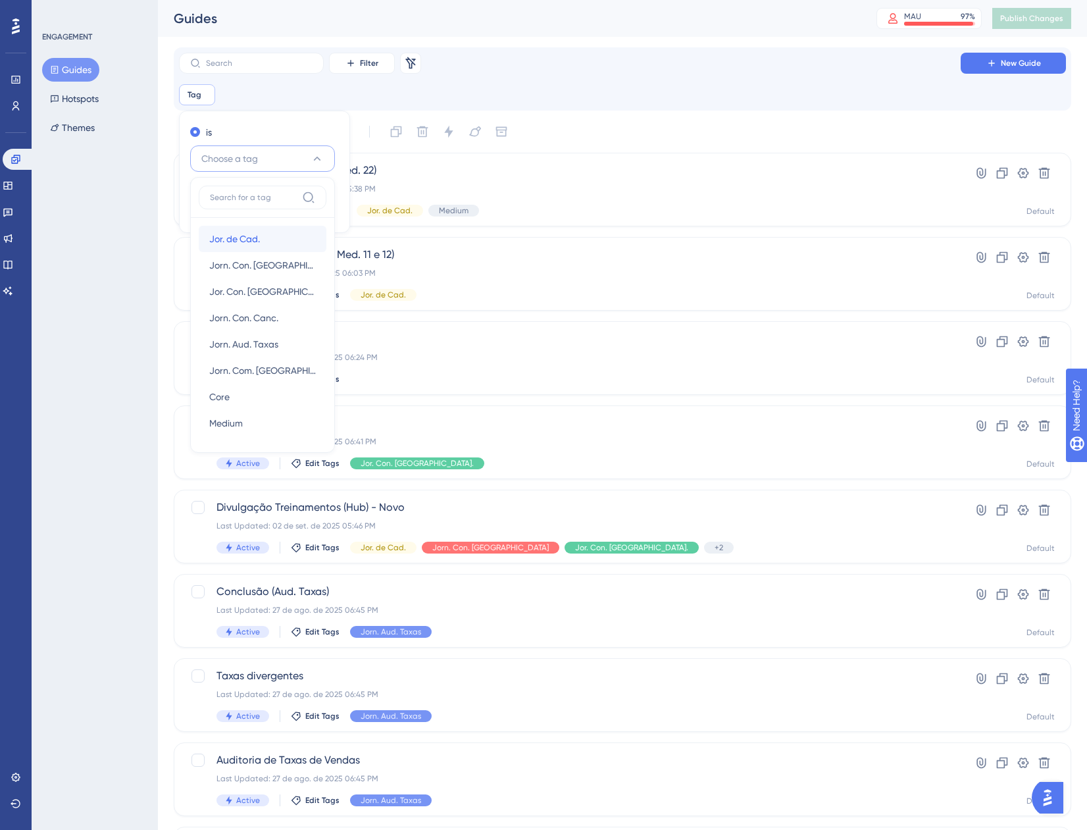
click at [229, 245] on span "Jor. de Cad." at bounding box center [234, 239] width 51 height 16
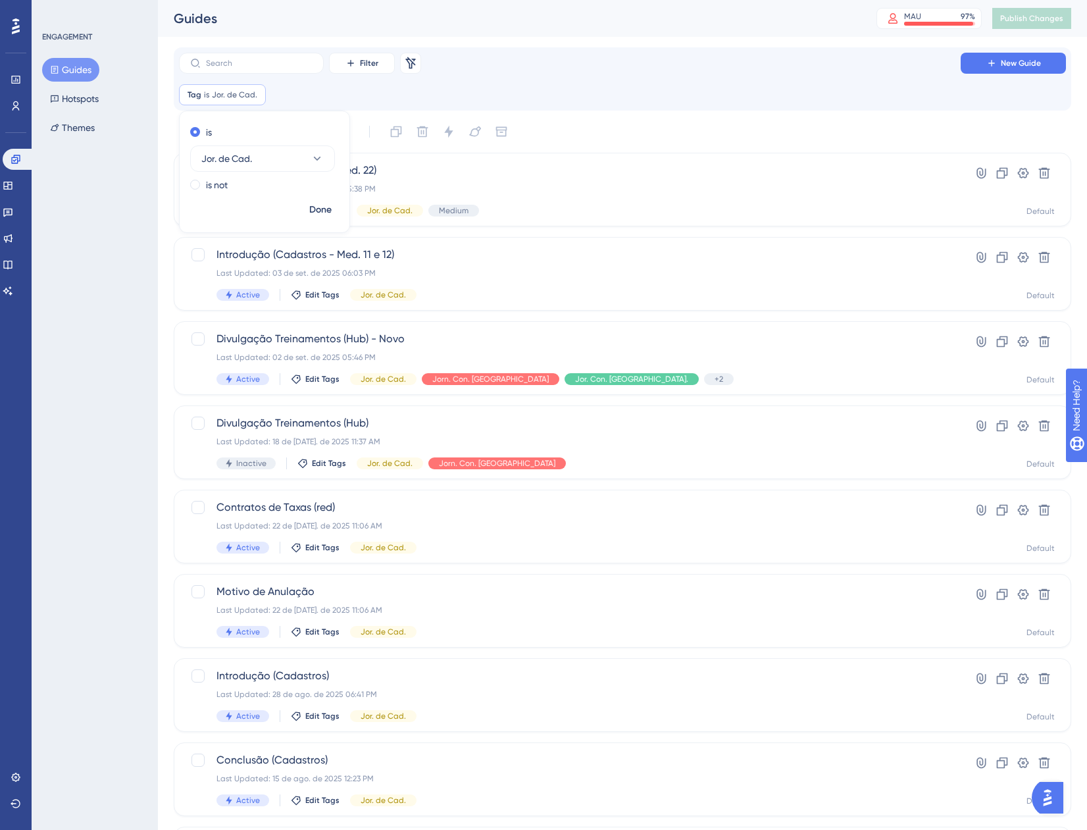
click at [707, 110] on div "Filter Remove Filters New Guide Tag is Jor. de Cad. Jor. de Cad. Remove is Jor.…" at bounding box center [623, 78] width 898 height 63
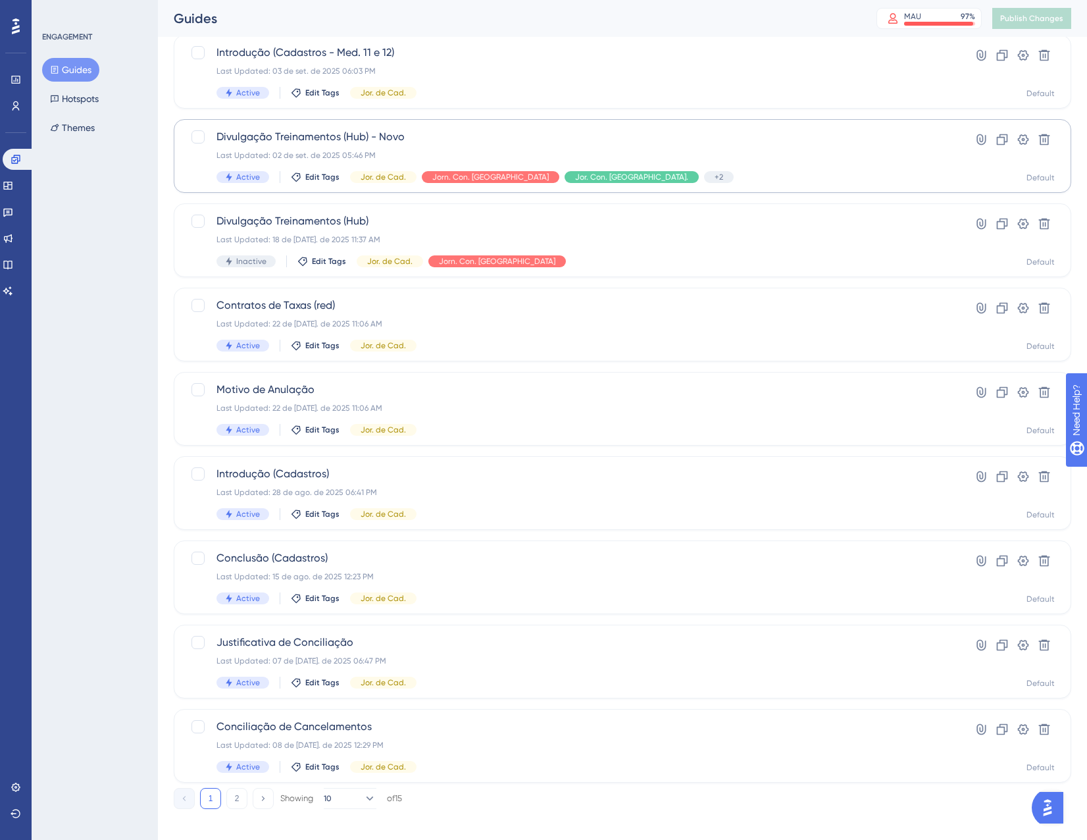
scroll to position [213, 0]
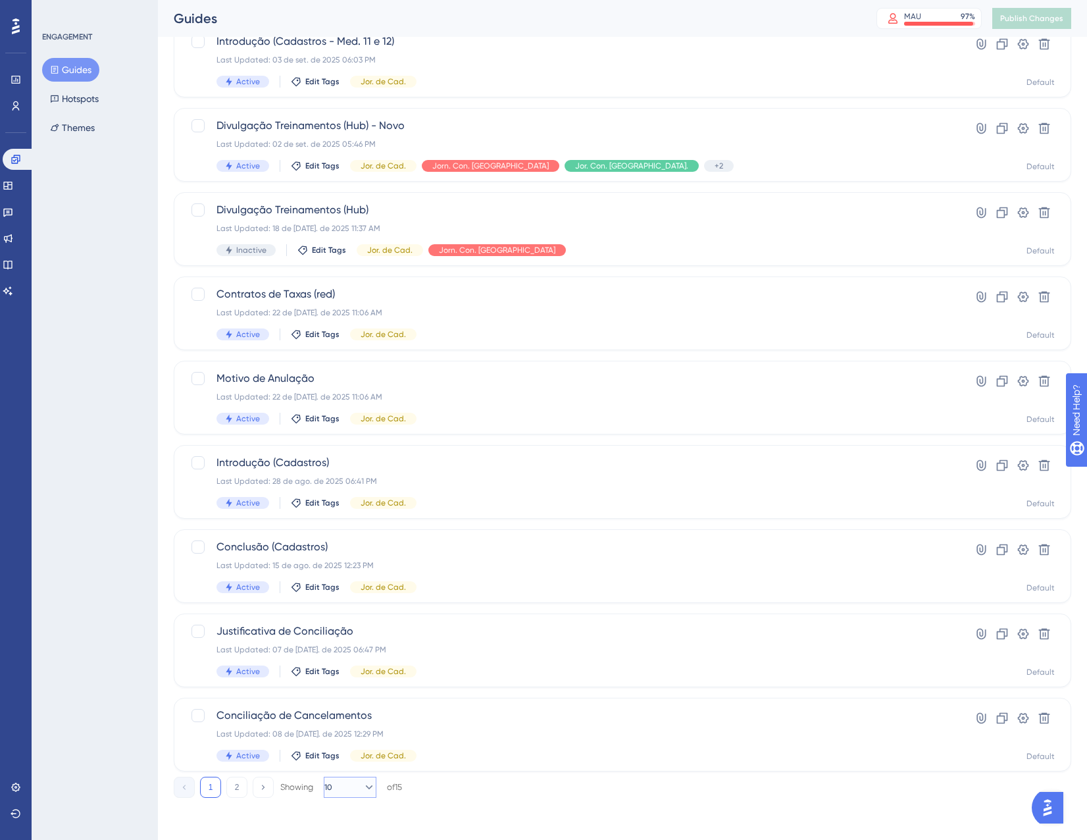
click at [332, 792] on span "10" at bounding box center [328, 787] width 8 height 11
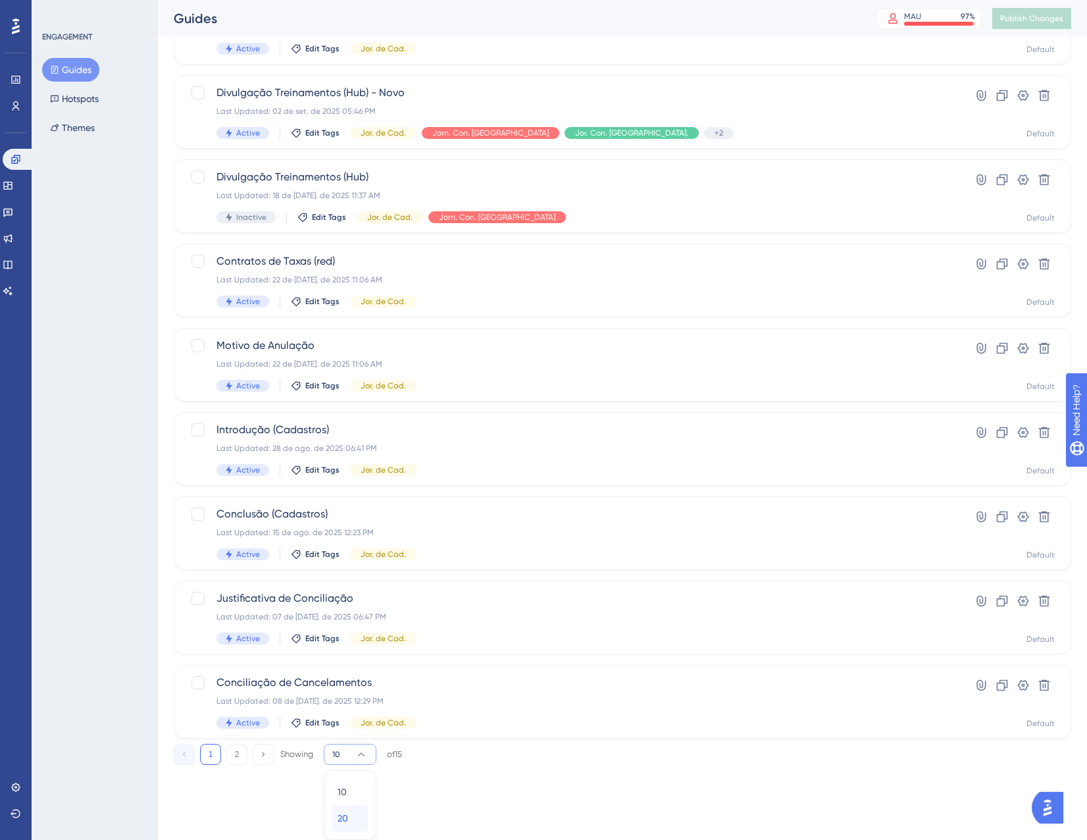
click at [353, 819] on div "20 20" at bounding box center [350, 818] width 25 height 26
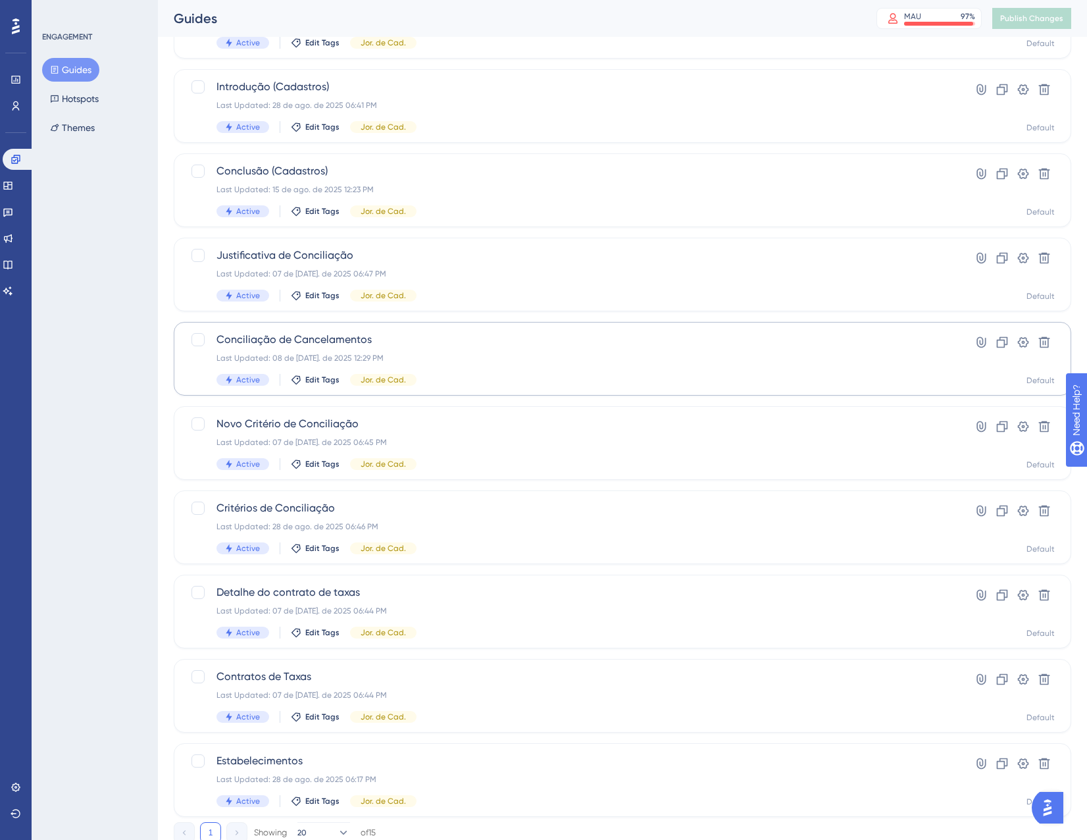
scroll to position [634, 0]
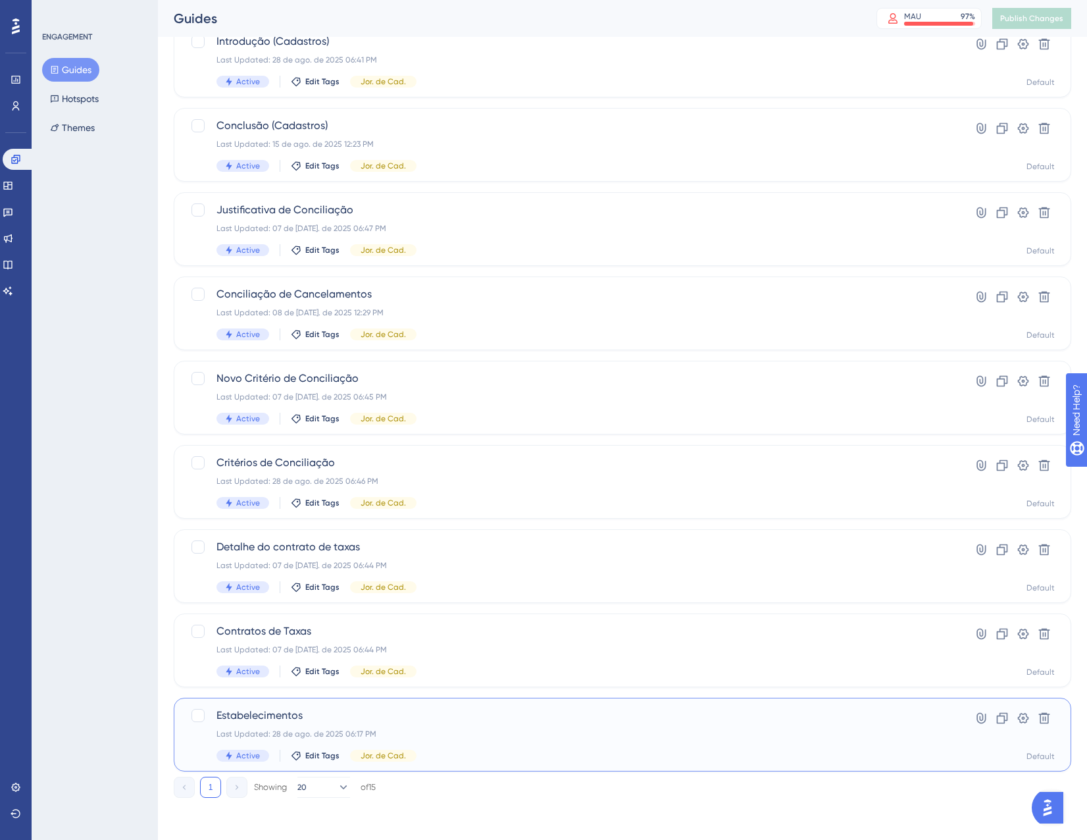
click at [442, 734] on div "Last Updated: 28 de ago. de 2025 06:17 PM" at bounding box center [570, 734] width 707 height 11
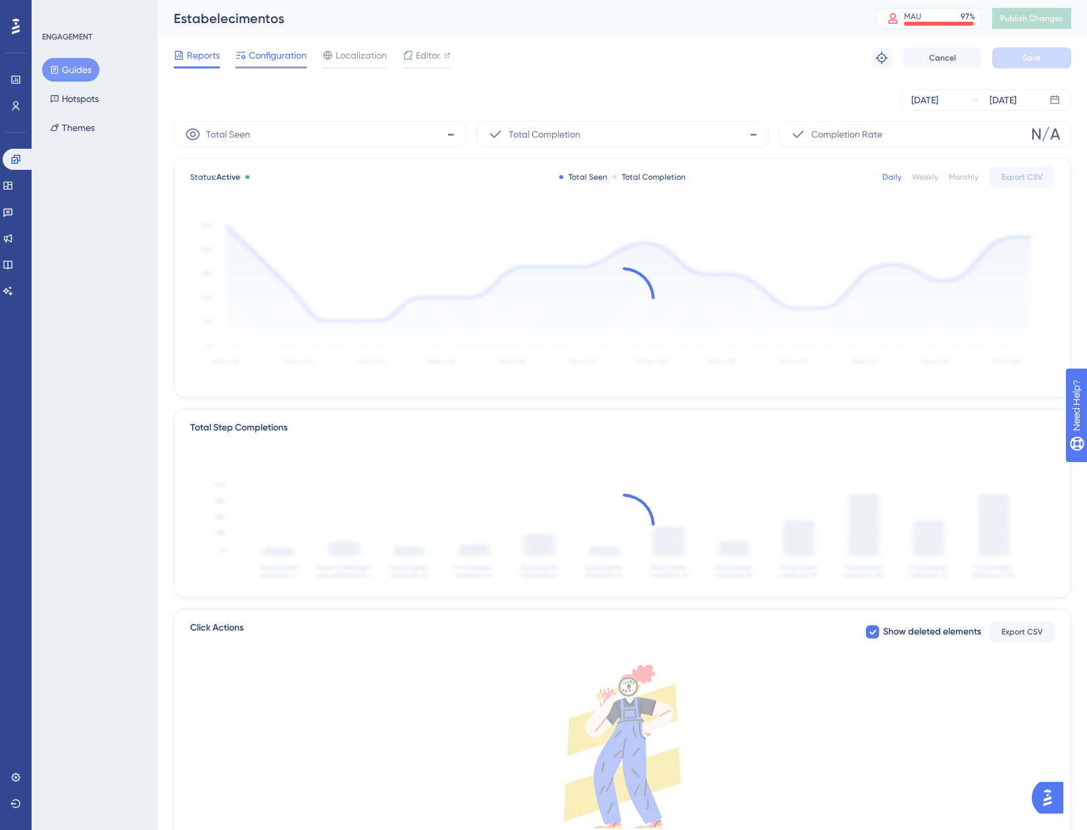
click at [271, 53] on span "Configuration" at bounding box center [278, 55] width 58 height 16
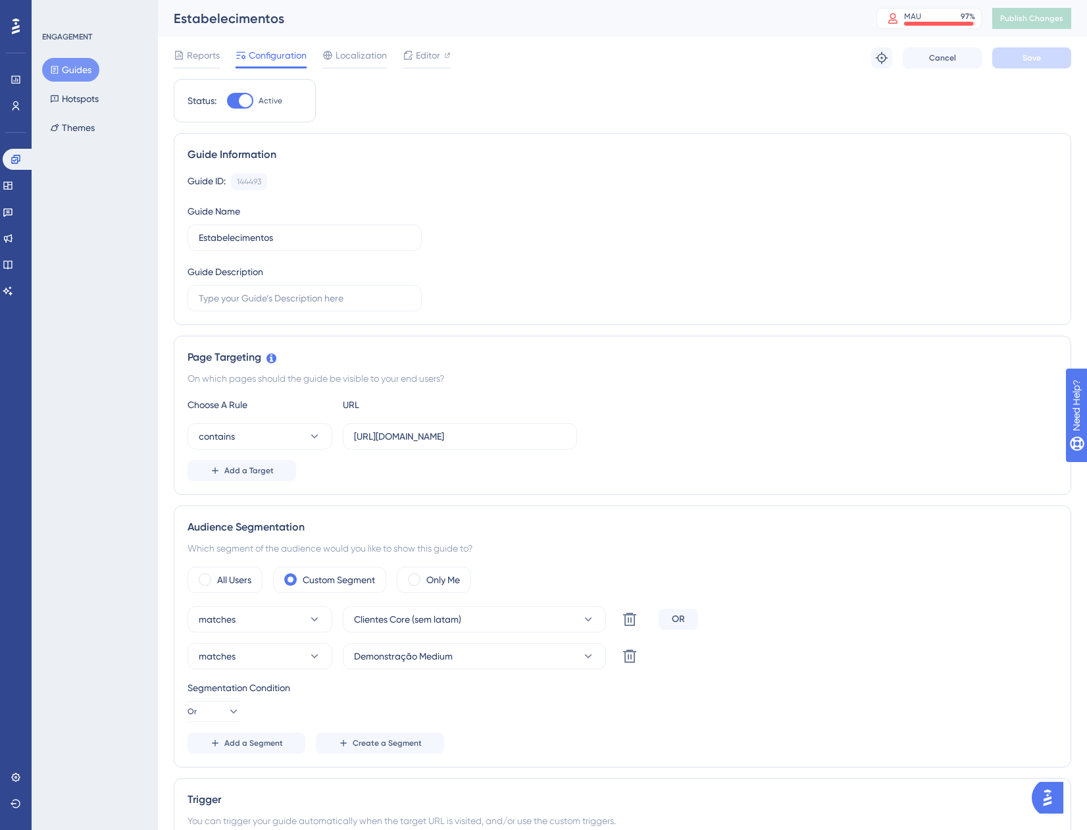
click at [86, 65] on button "Guides" at bounding box center [70, 70] width 57 height 24
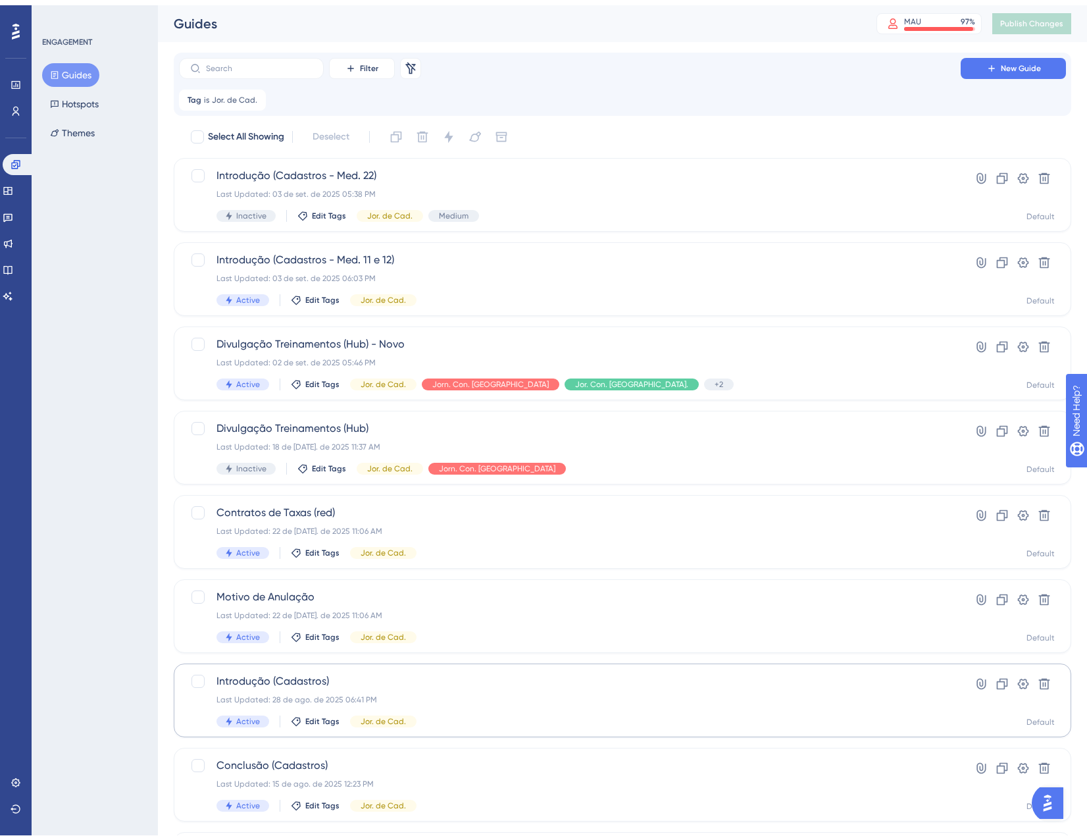
scroll to position [213, 0]
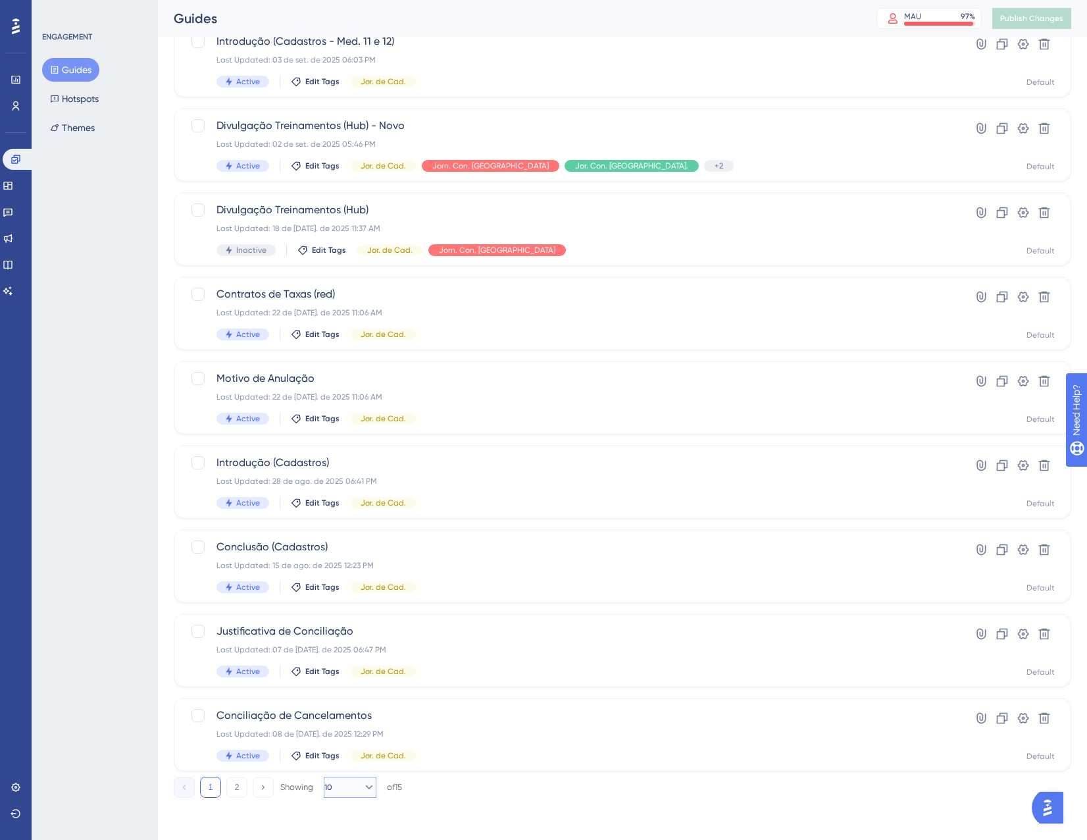
click at [332, 790] on span "10" at bounding box center [328, 787] width 8 height 11
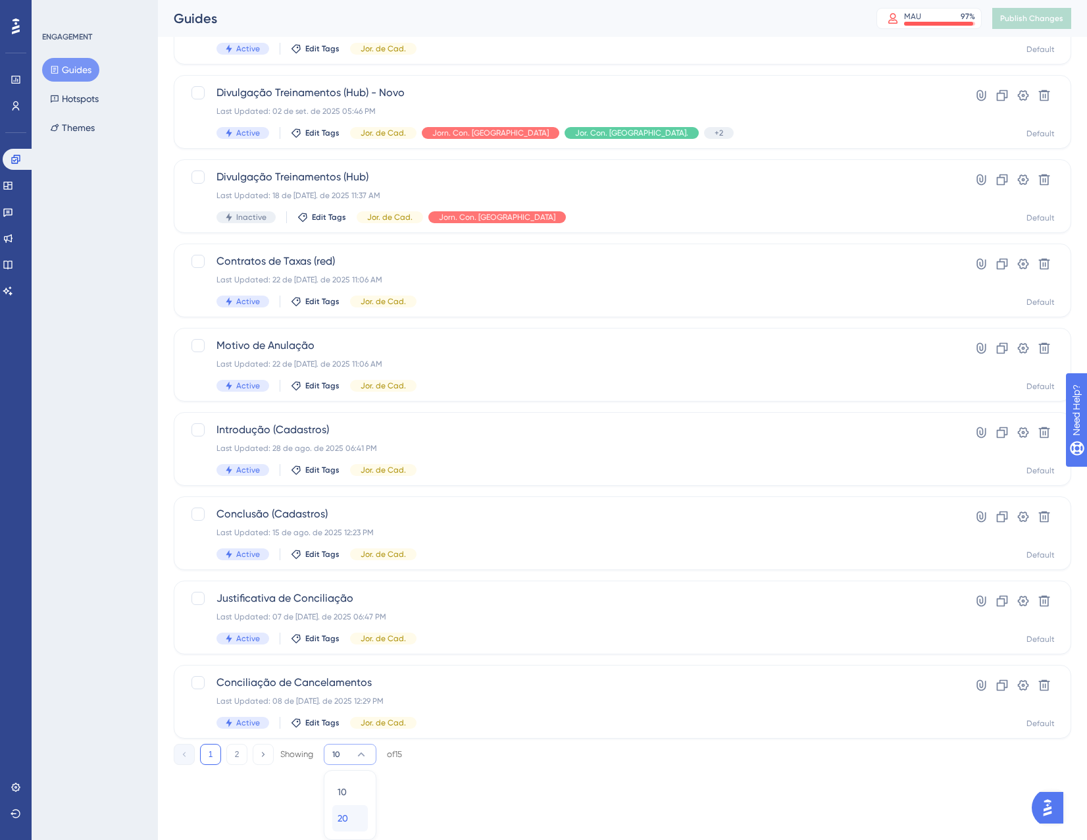
click at [351, 817] on div "20 20" at bounding box center [350, 818] width 25 height 26
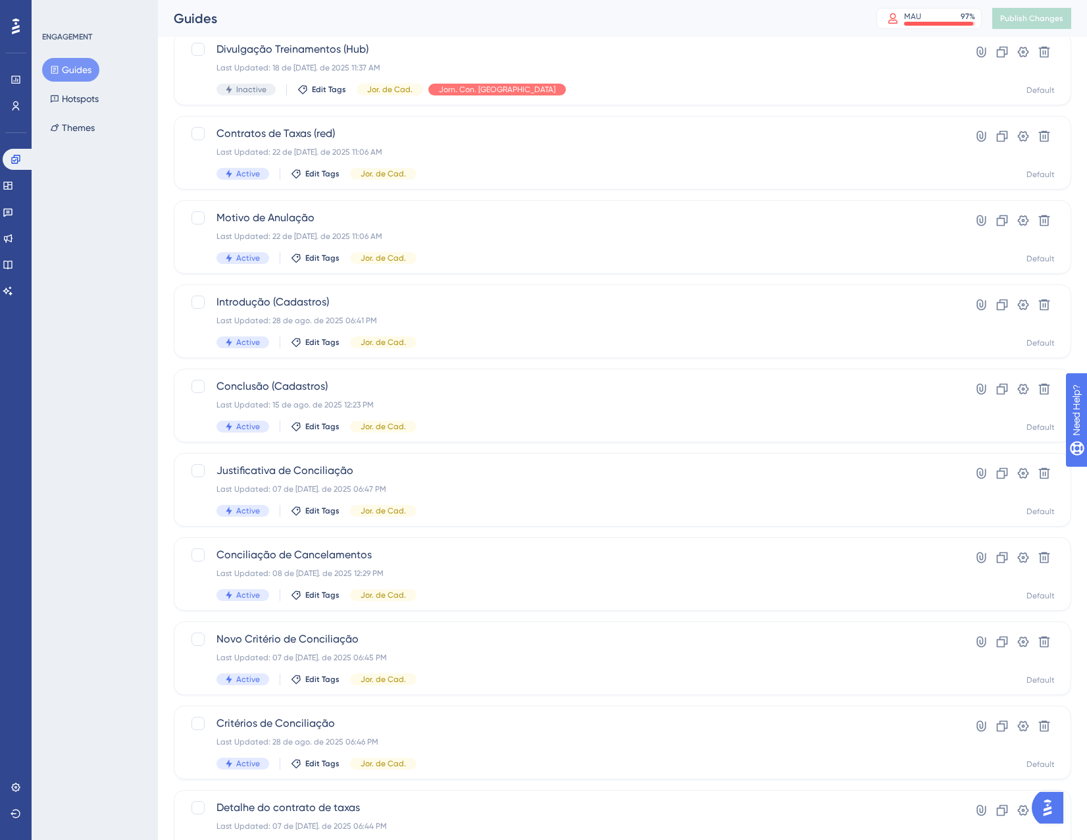
scroll to position [634, 0]
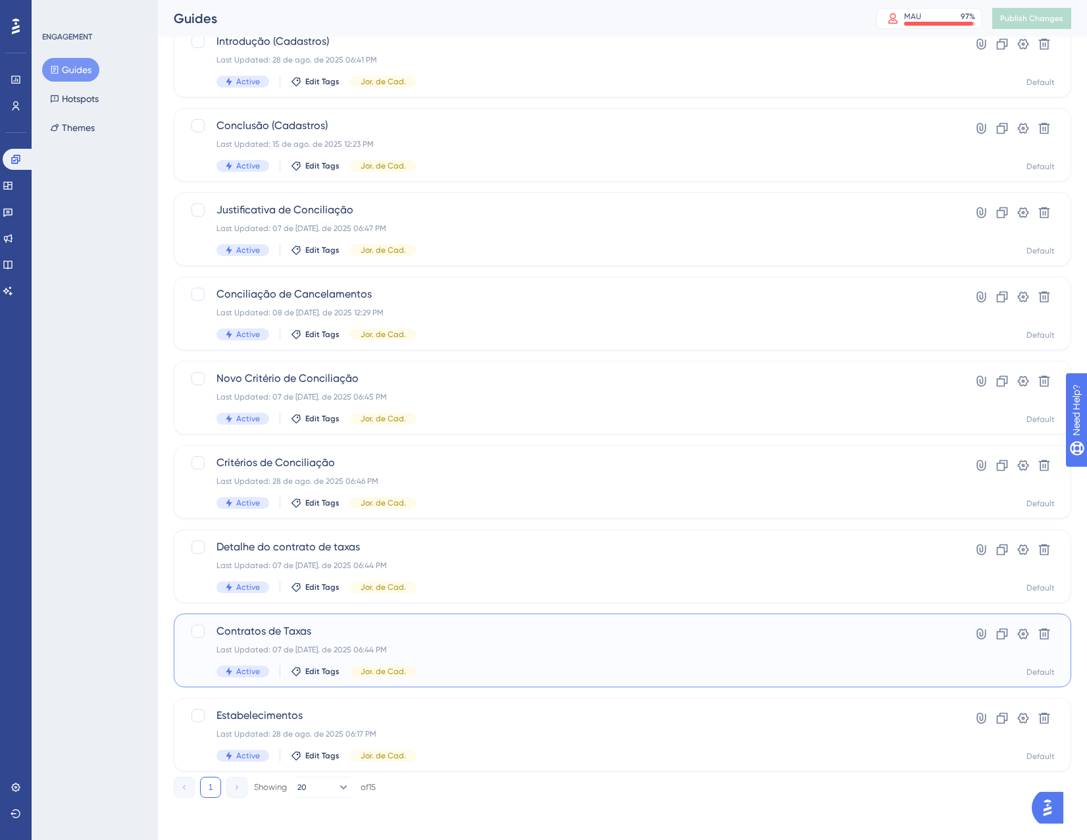
click at [490, 646] on div "Last Updated: 07 de jul. de 2025 06:44 PM" at bounding box center [570, 649] width 707 height 11
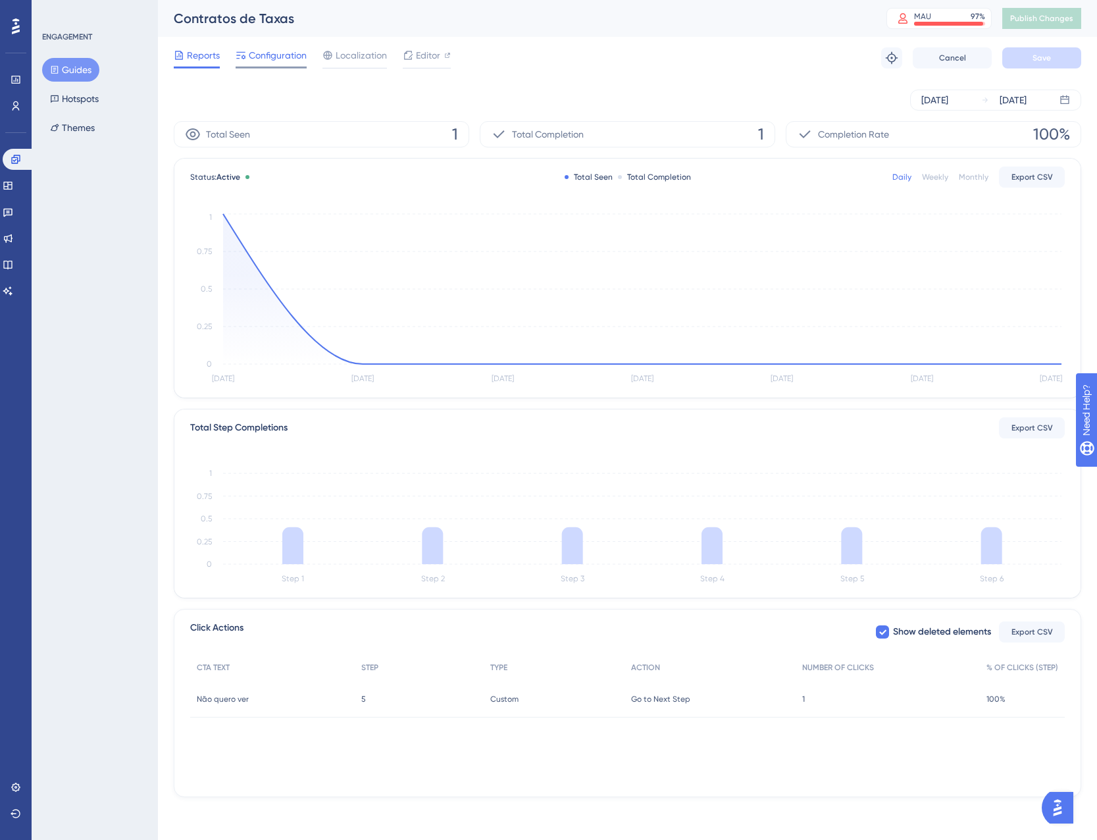
click at [265, 57] on span "Configuration" at bounding box center [278, 55] width 58 height 16
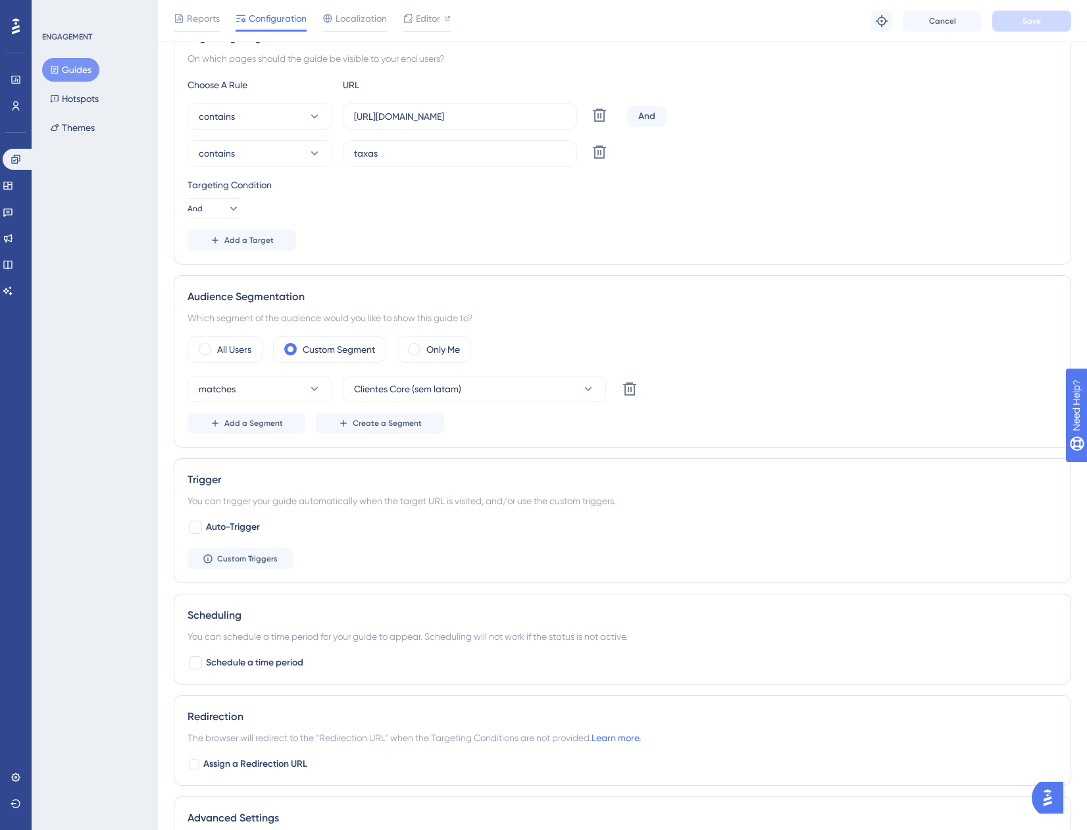
scroll to position [329, 0]
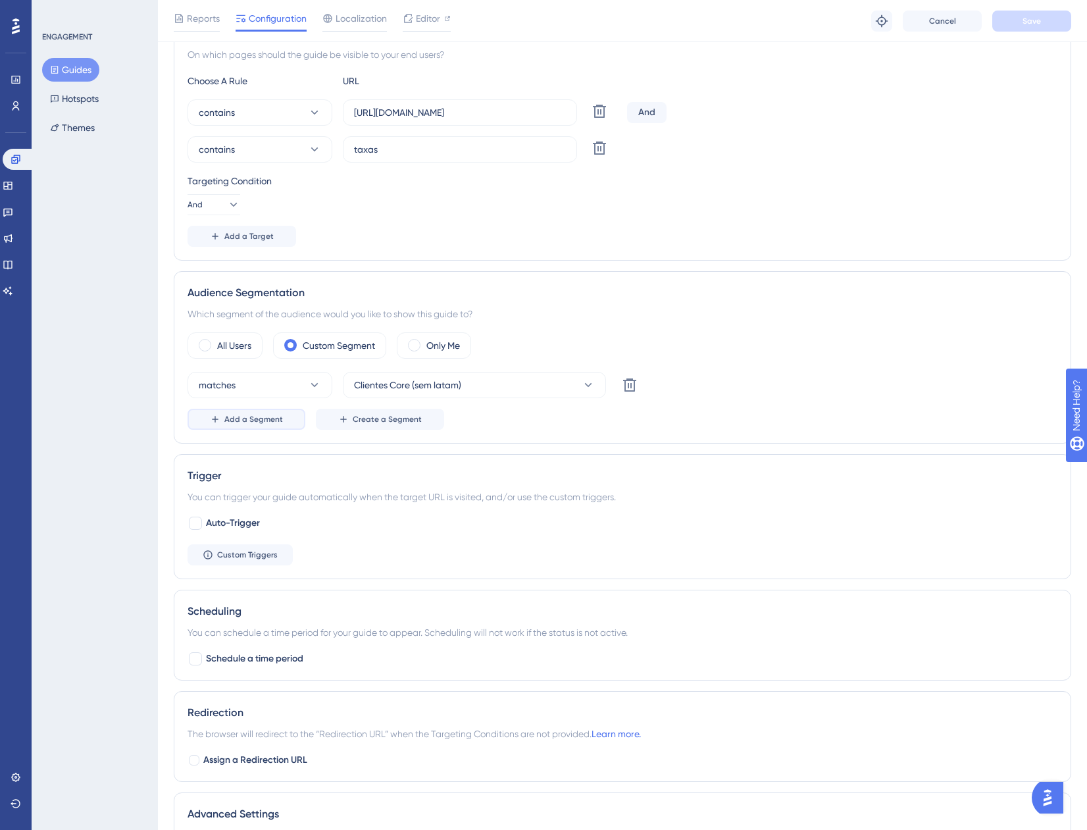
click at [281, 418] on span "Add a Segment" at bounding box center [253, 419] width 59 height 11
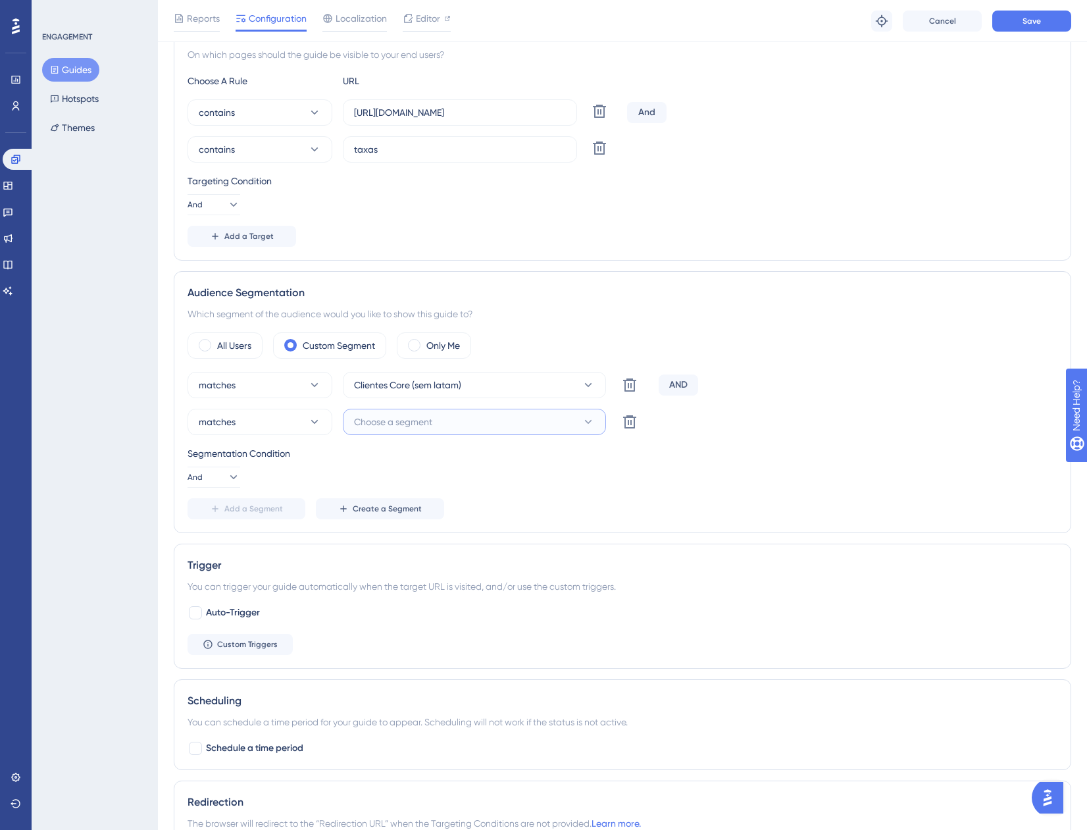
click at [392, 431] on button "Choose a segment" at bounding box center [474, 422] width 263 height 26
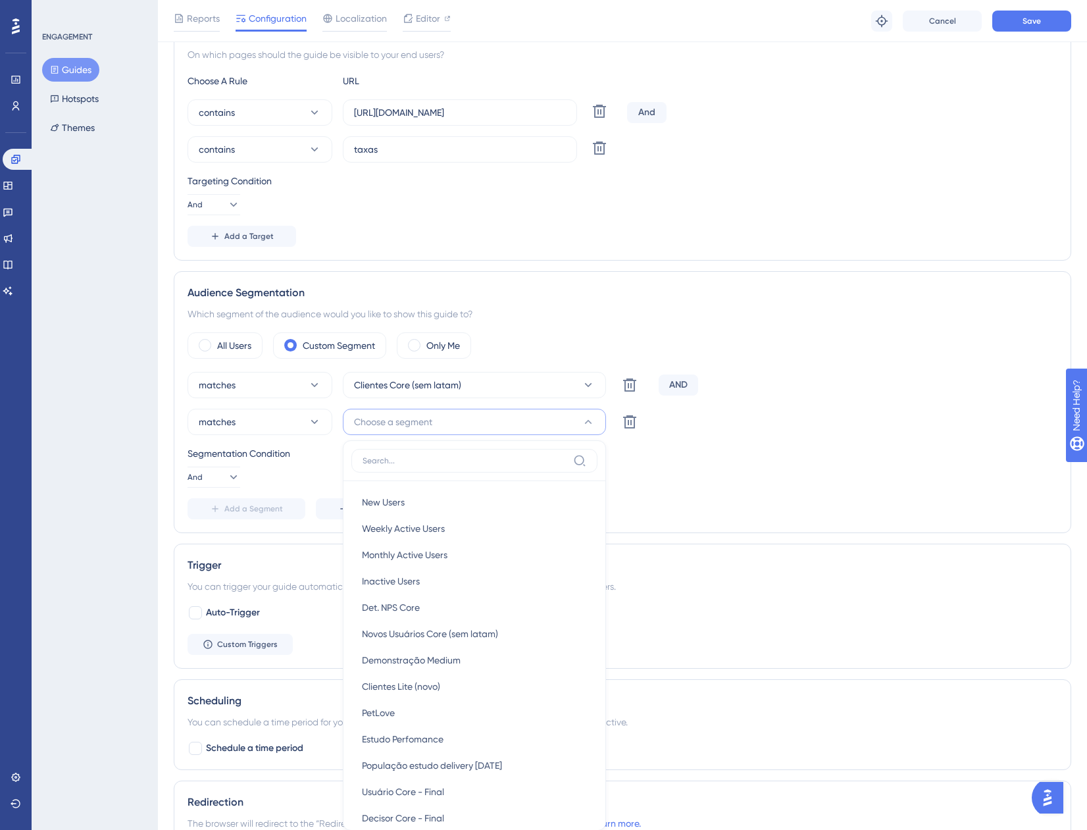
scroll to position [550, 0]
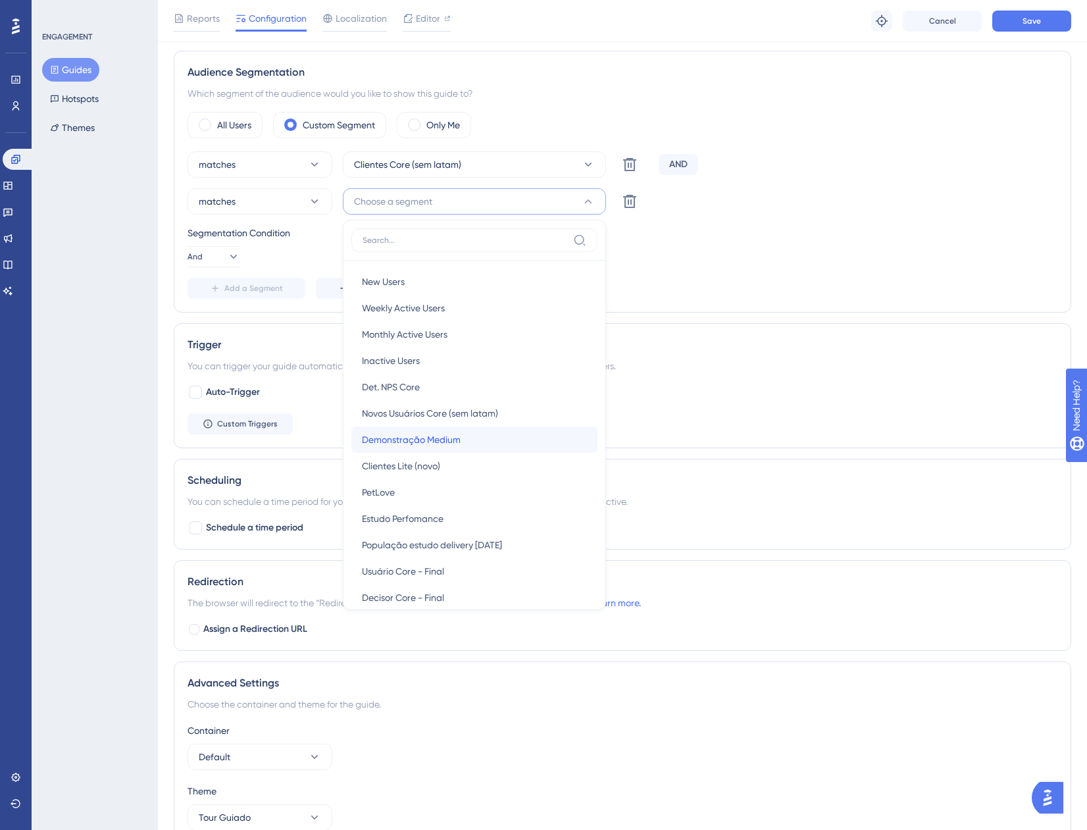
click at [426, 441] on span "Demonstração Medium" at bounding box center [411, 440] width 99 height 16
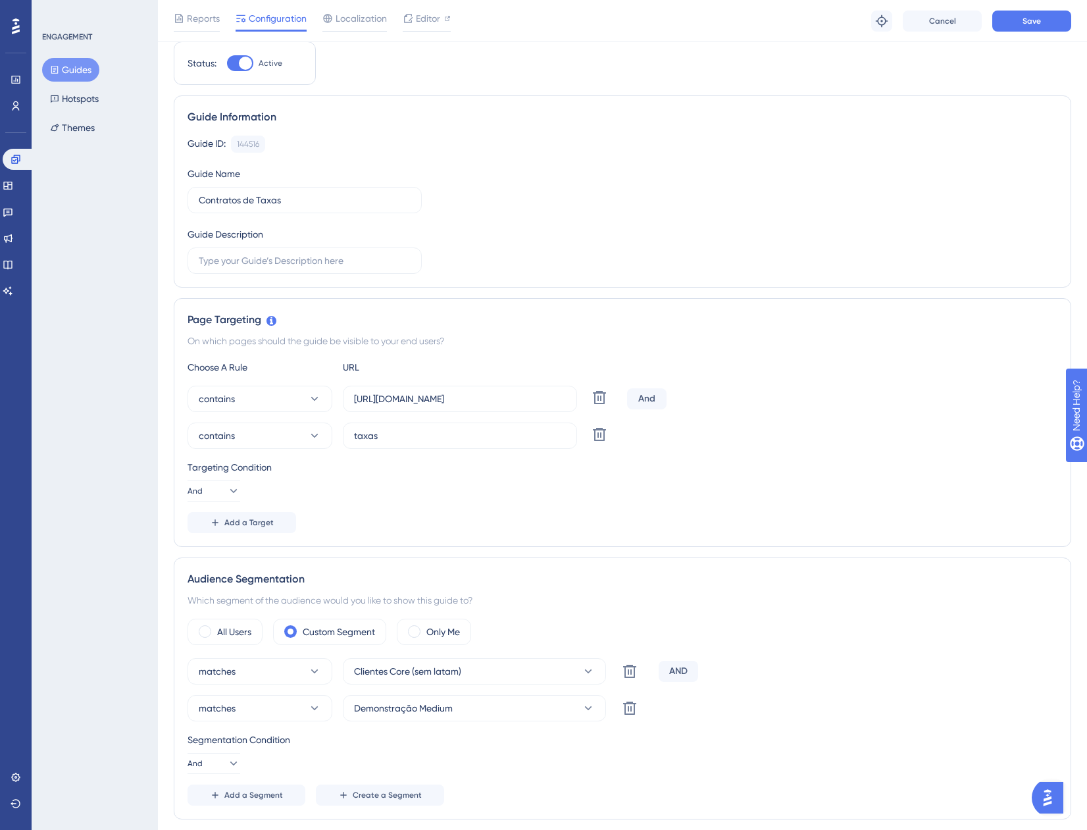
scroll to position [0, 0]
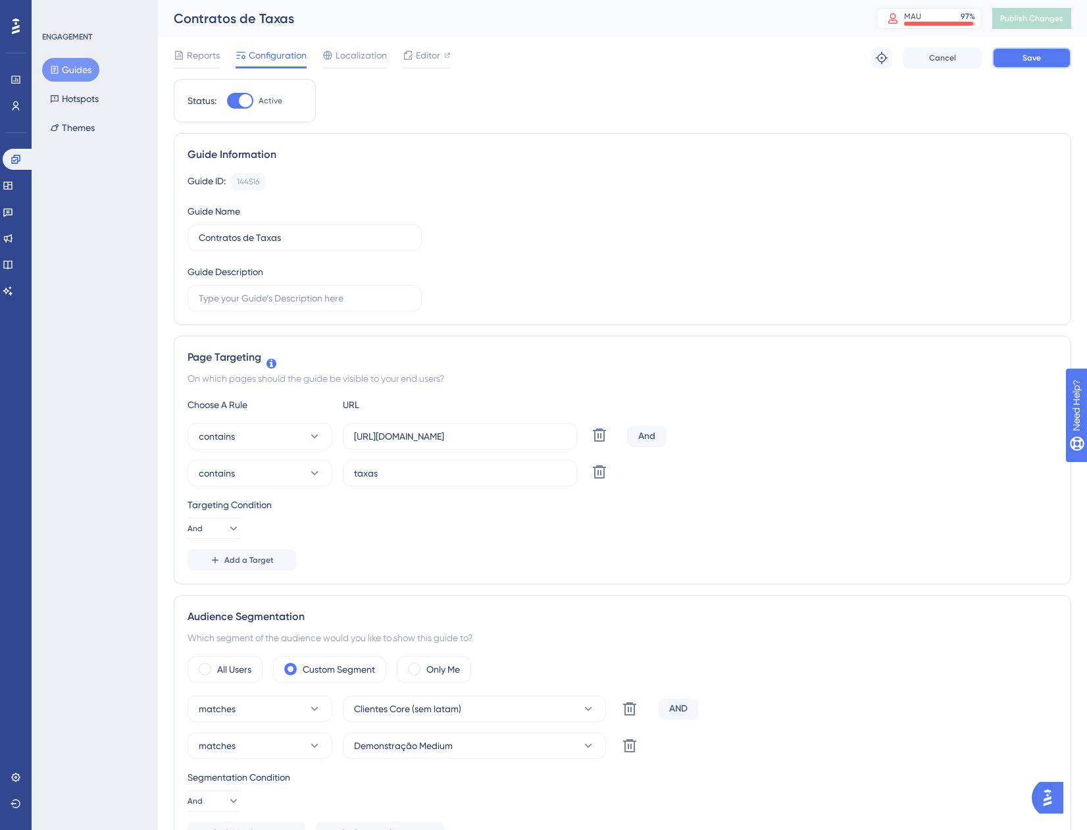
click at [1043, 59] on button "Save" at bounding box center [1032, 57] width 79 height 21
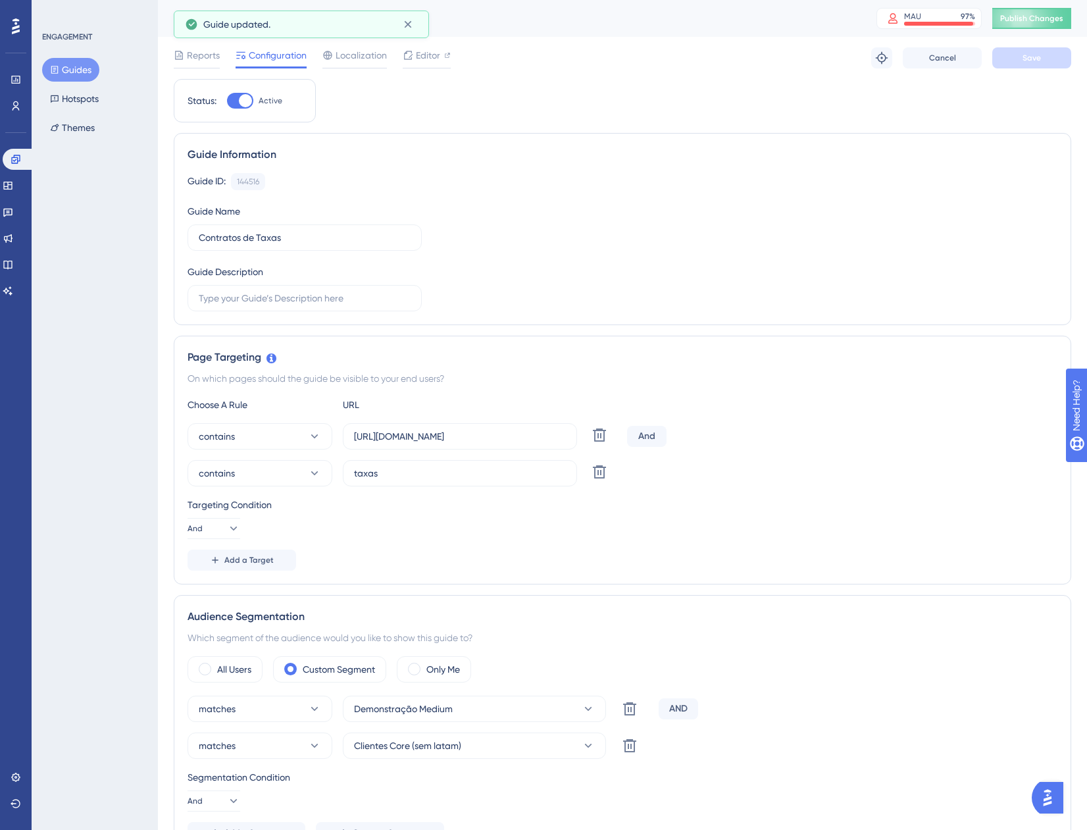
click at [74, 66] on button "Guides" at bounding box center [70, 70] width 57 height 24
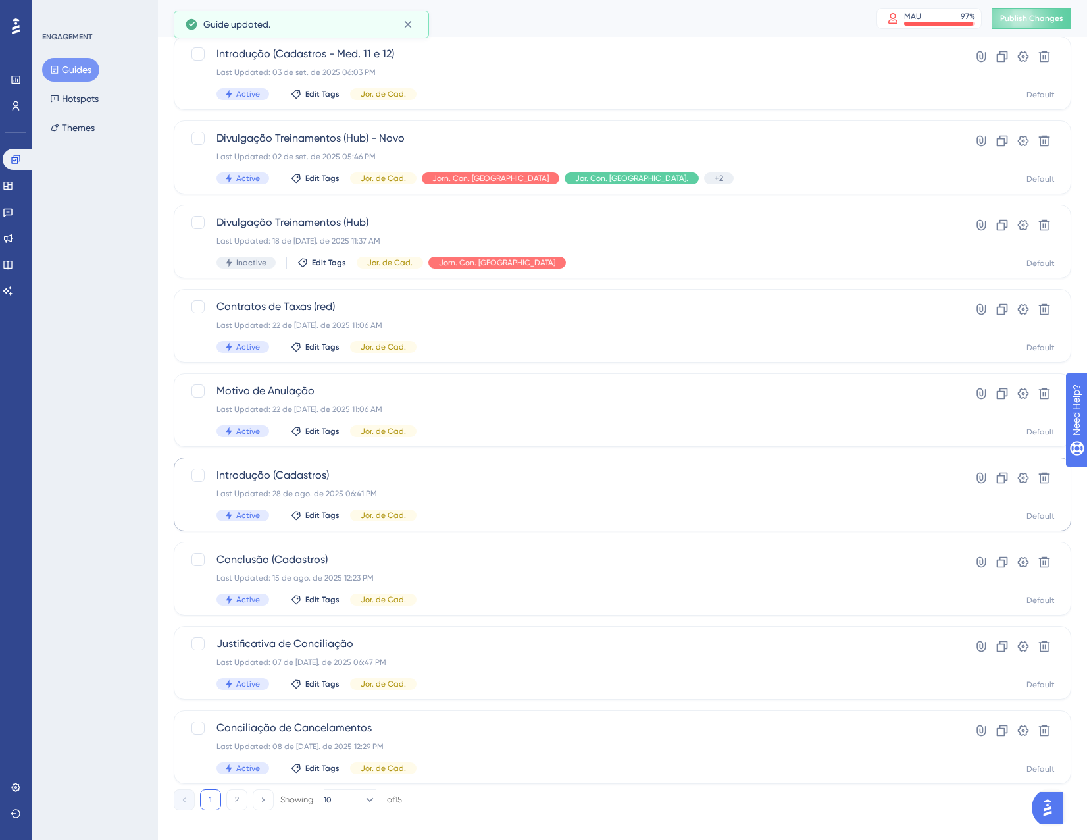
scroll to position [213, 0]
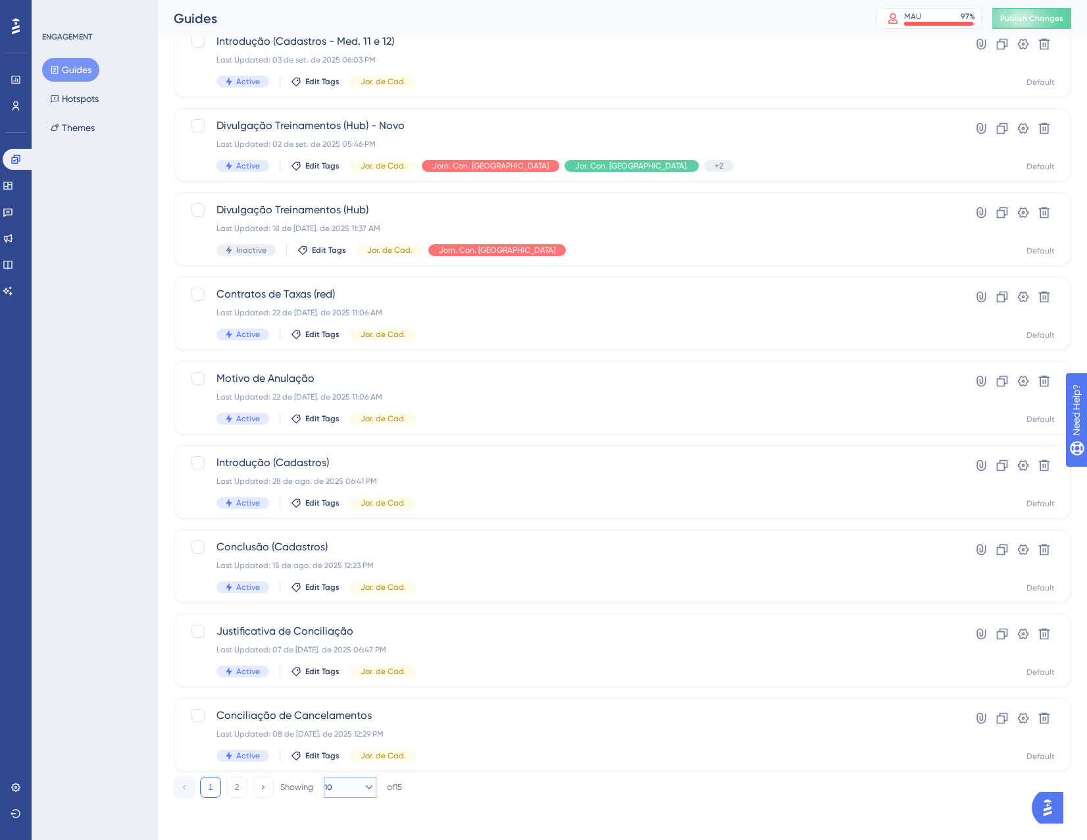
click at [353, 785] on button "10" at bounding box center [350, 787] width 53 height 21
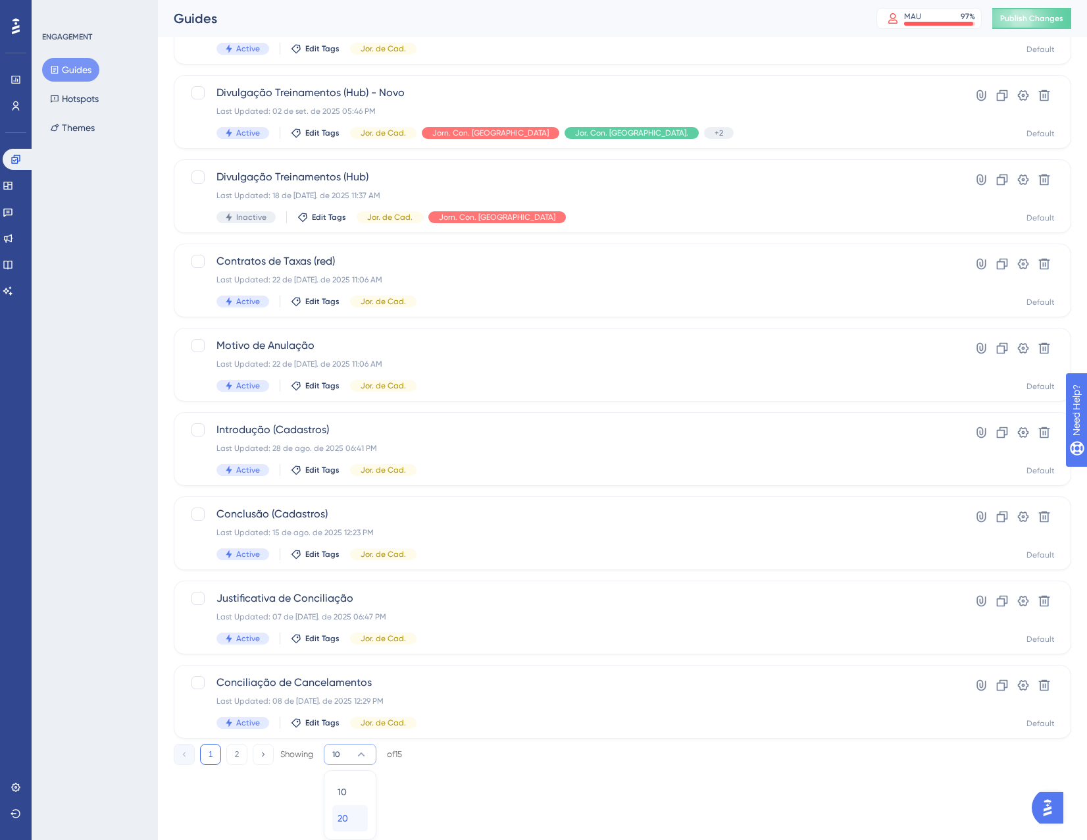
click at [354, 817] on div "20 20" at bounding box center [350, 818] width 25 height 26
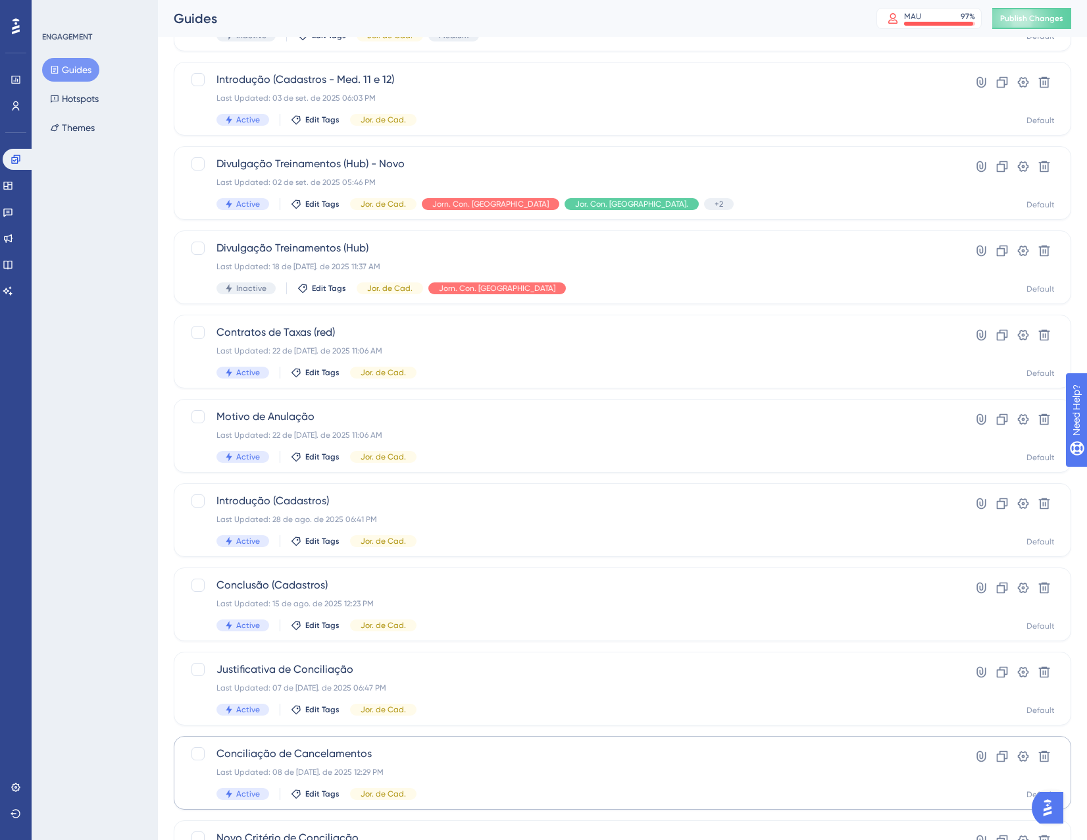
scroll to position [174, 0]
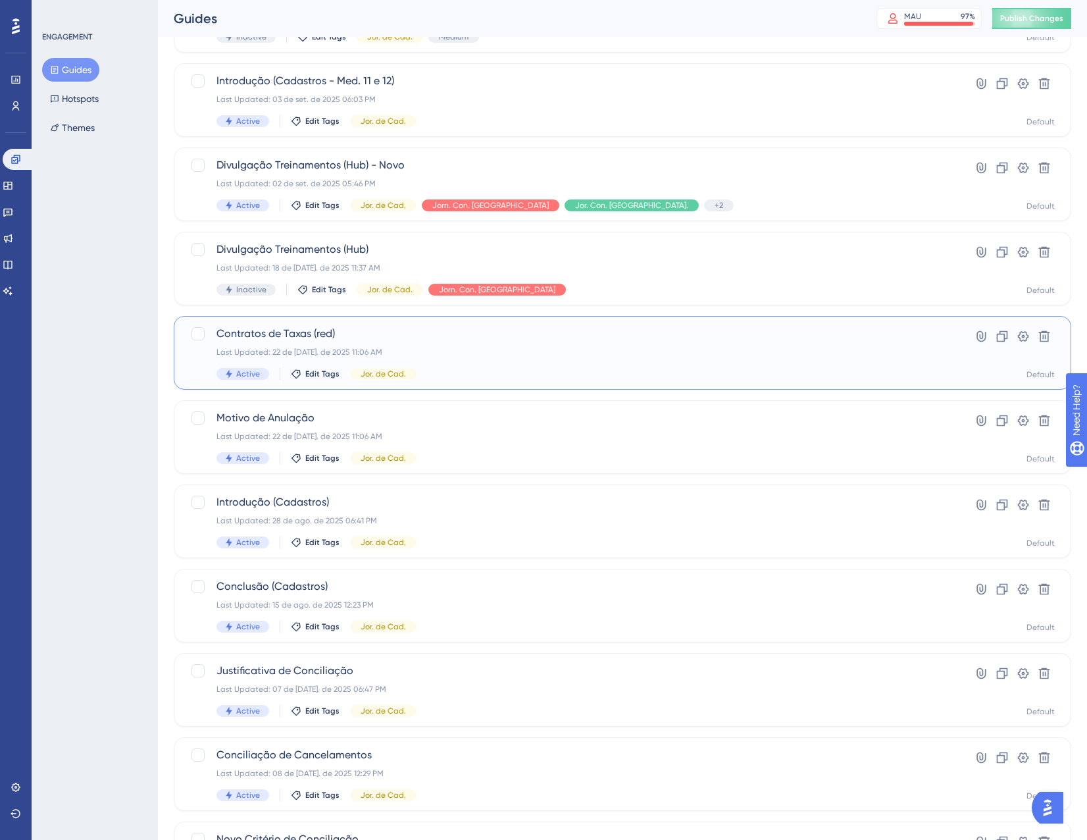
click at [540, 355] on div "Last Updated: 22 de jul. de 2025 11:06 AM" at bounding box center [570, 352] width 707 height 11
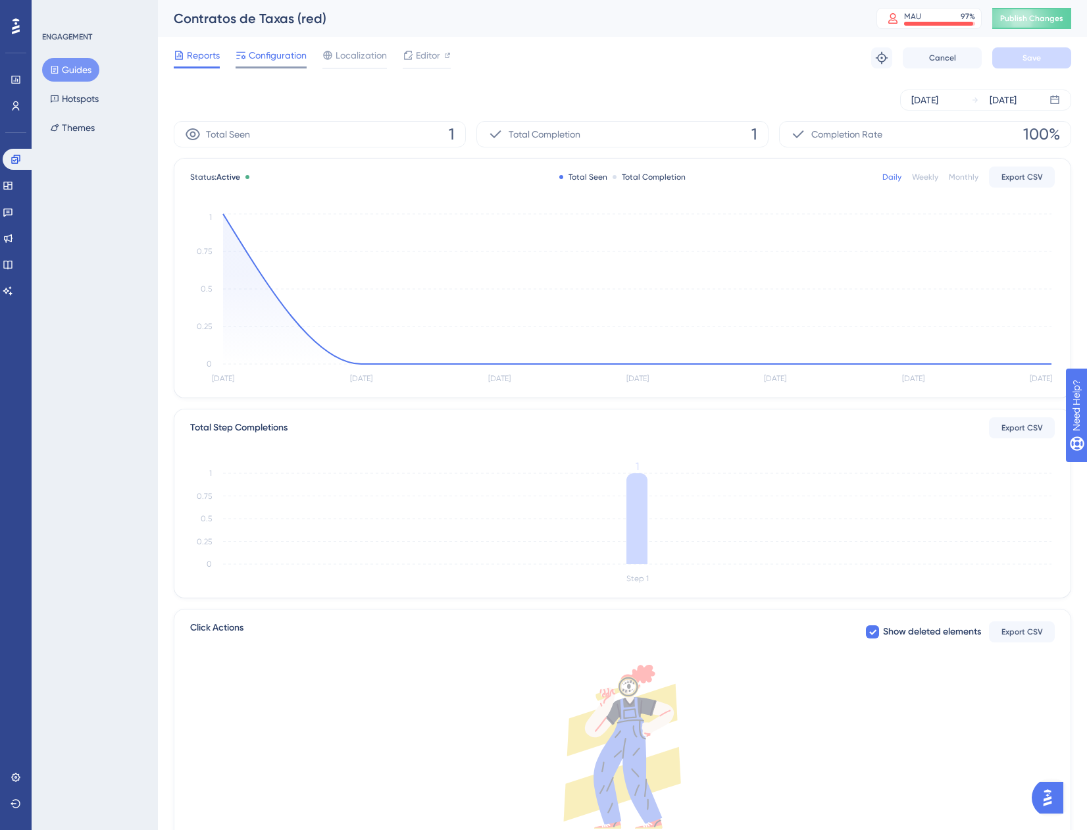
click at [284, 61] on span "Configuration" at bounding box center [278, 55] width 58 height 16
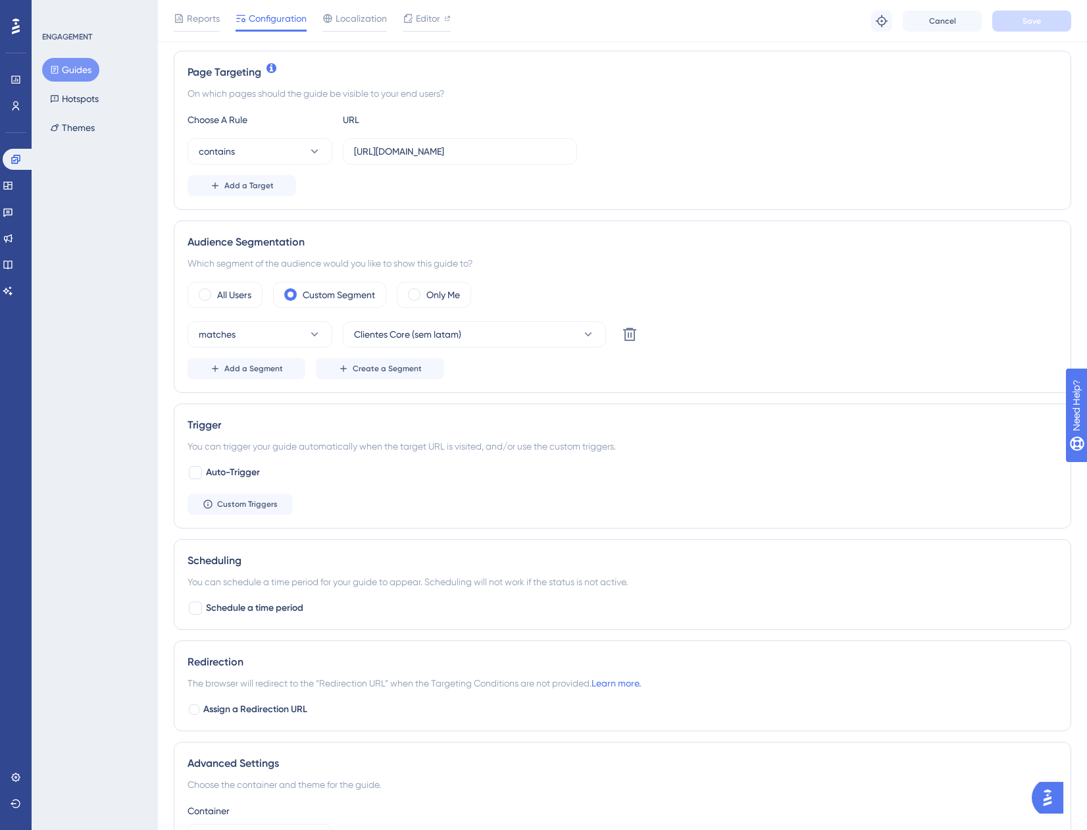
scroll to position [329, 0]
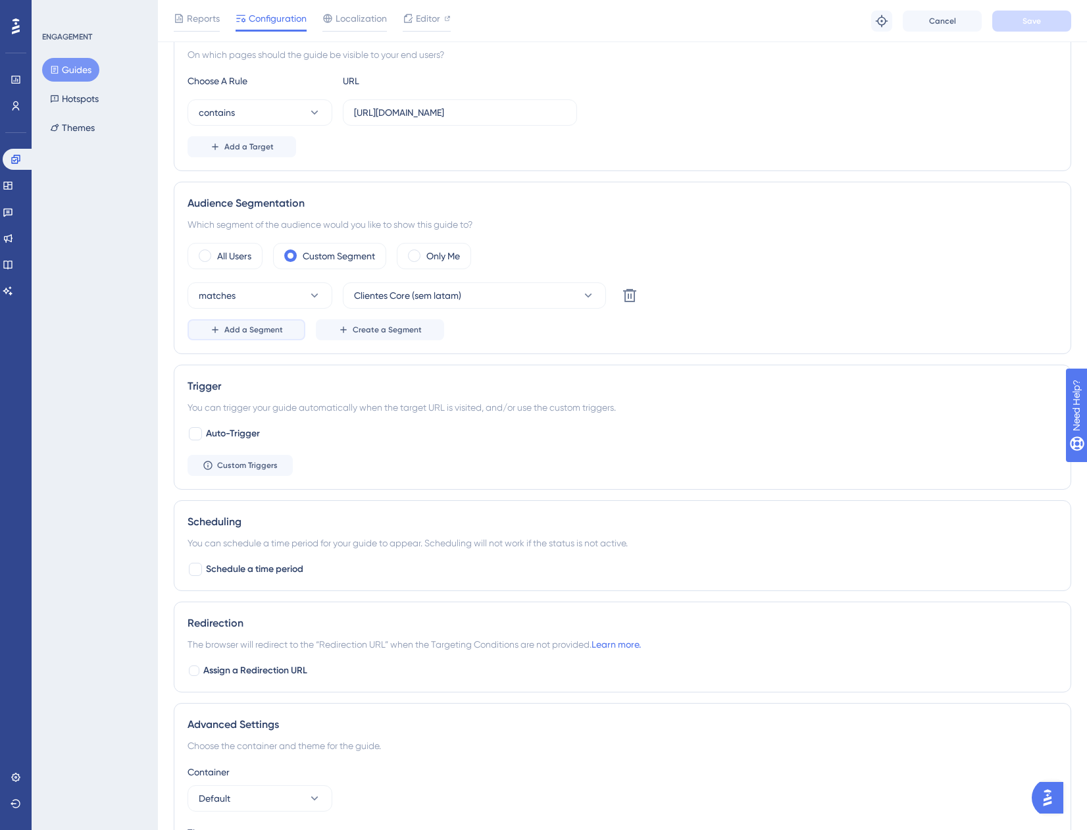
click at [275, 324] on button "Add a Segment" at bounding box center [247, 329] width 118 height 21
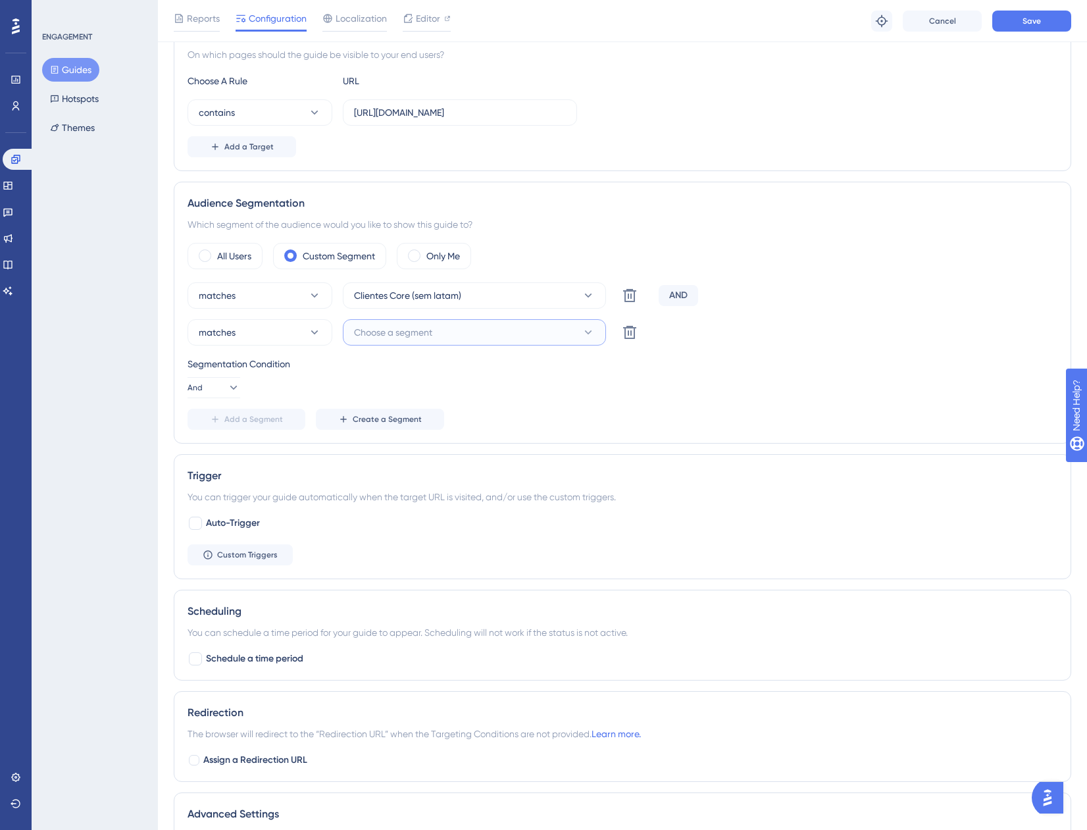
click at [380, 336] on span "Choose a segment" at bounding box center [393, 332] width 78 height 16
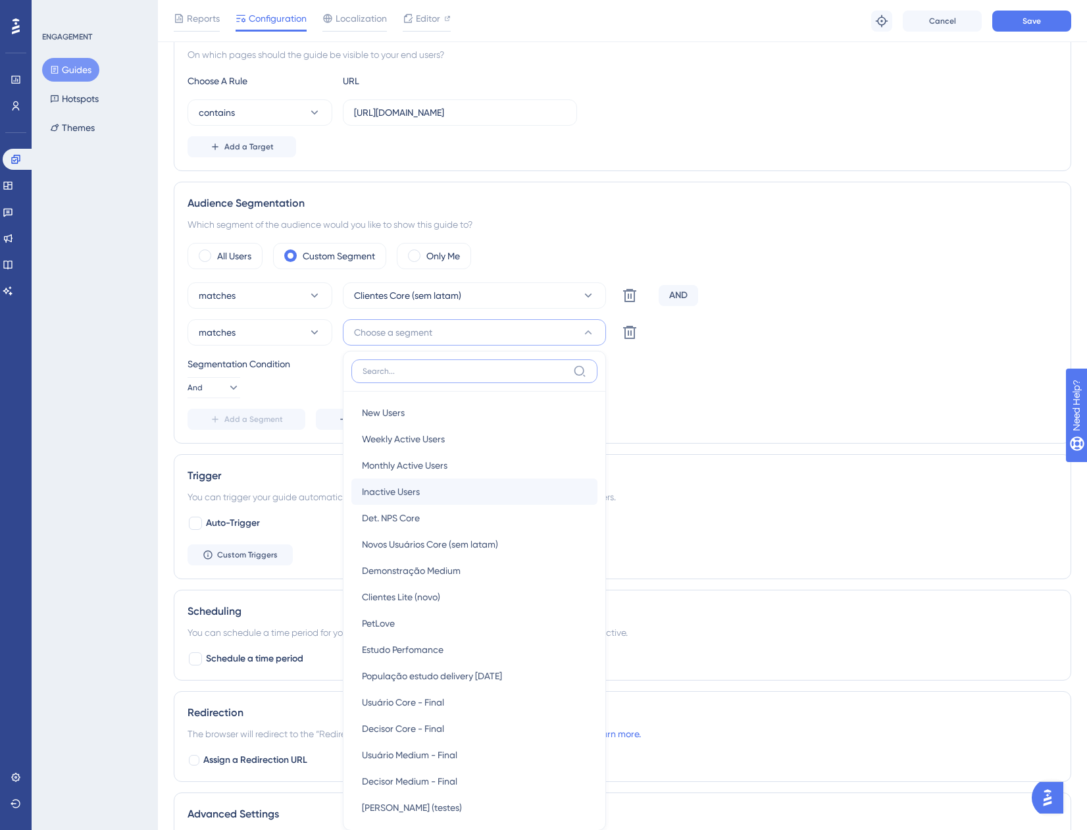
scroll to position [501, 0]
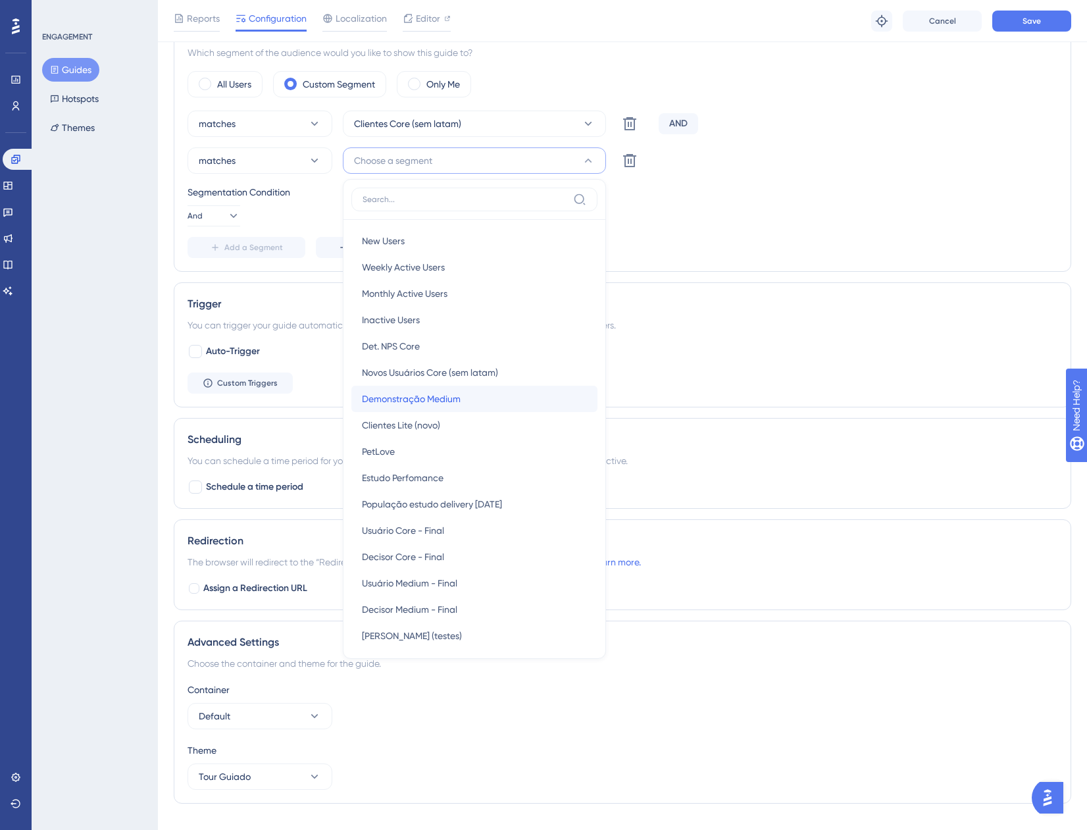
click at [437, 398] on span "Demonstração Medium" at bounding box center [411, 399] width 99 height 16
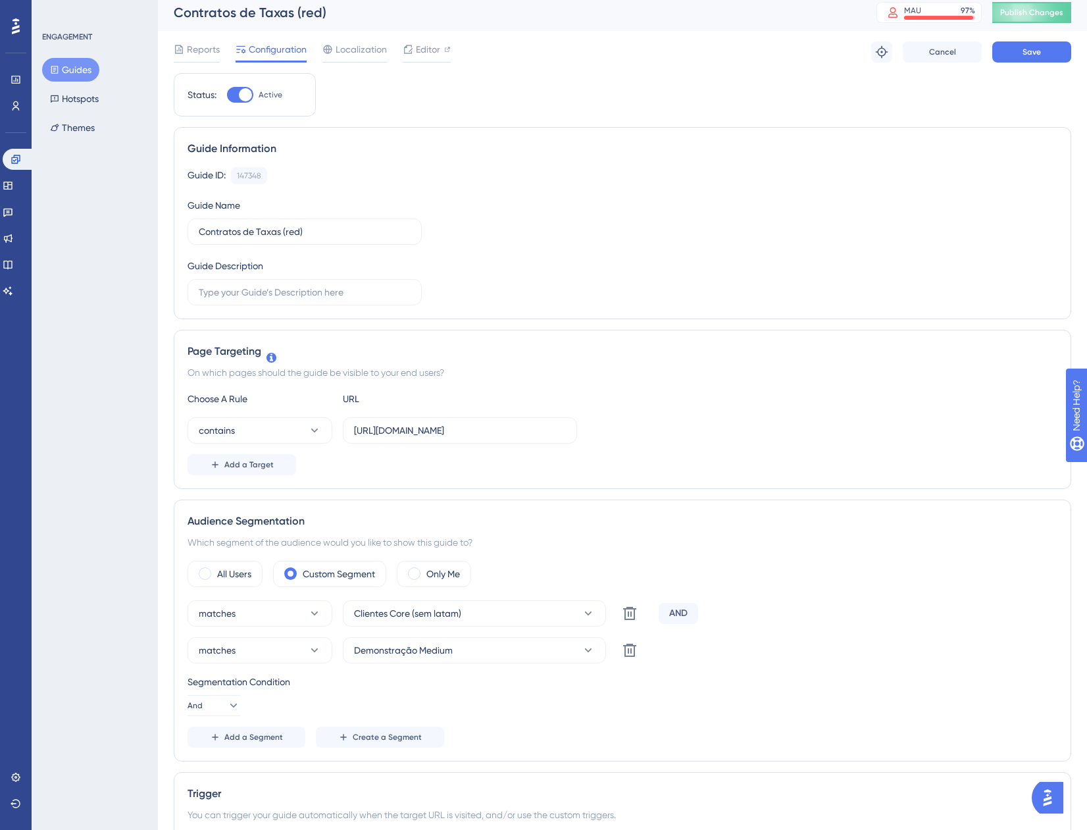
scroll to position [0, 0]
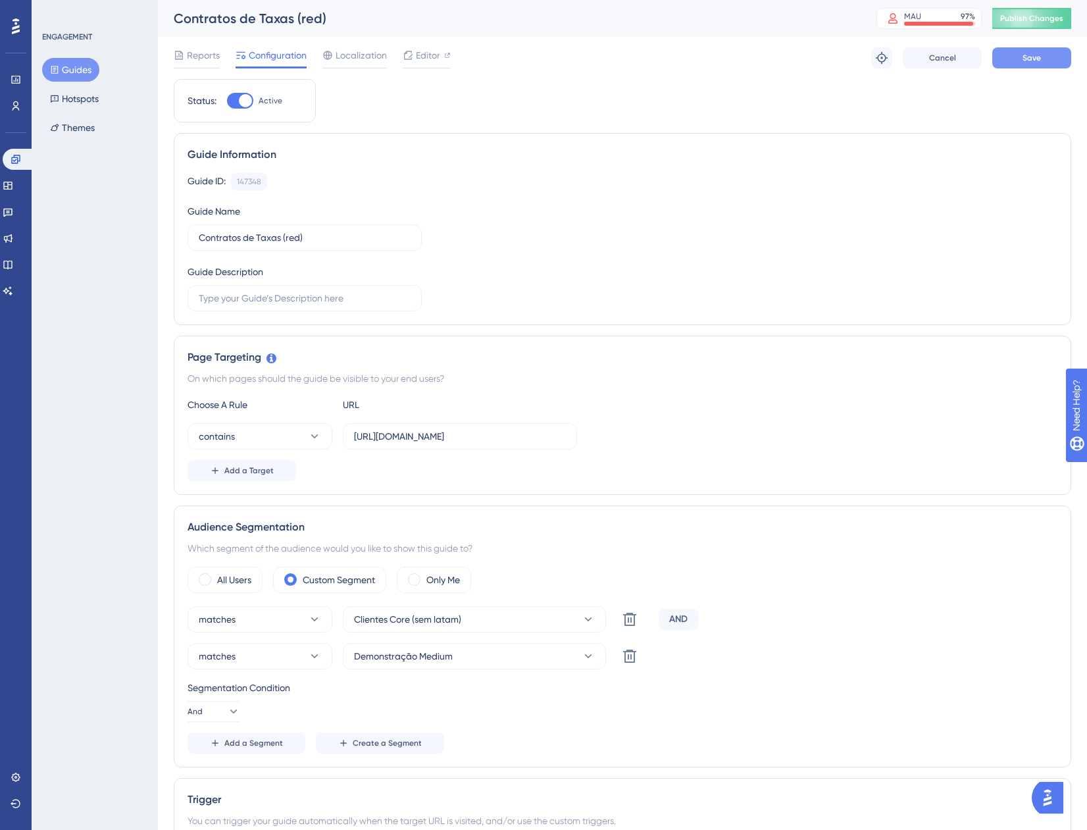
click at [1028, 62] on span "Save" at bounding box center [1032, 58] width 18 height 11
click at [86, 70] on button "Guides" at bounding box center [70, 70] width 57 height 24
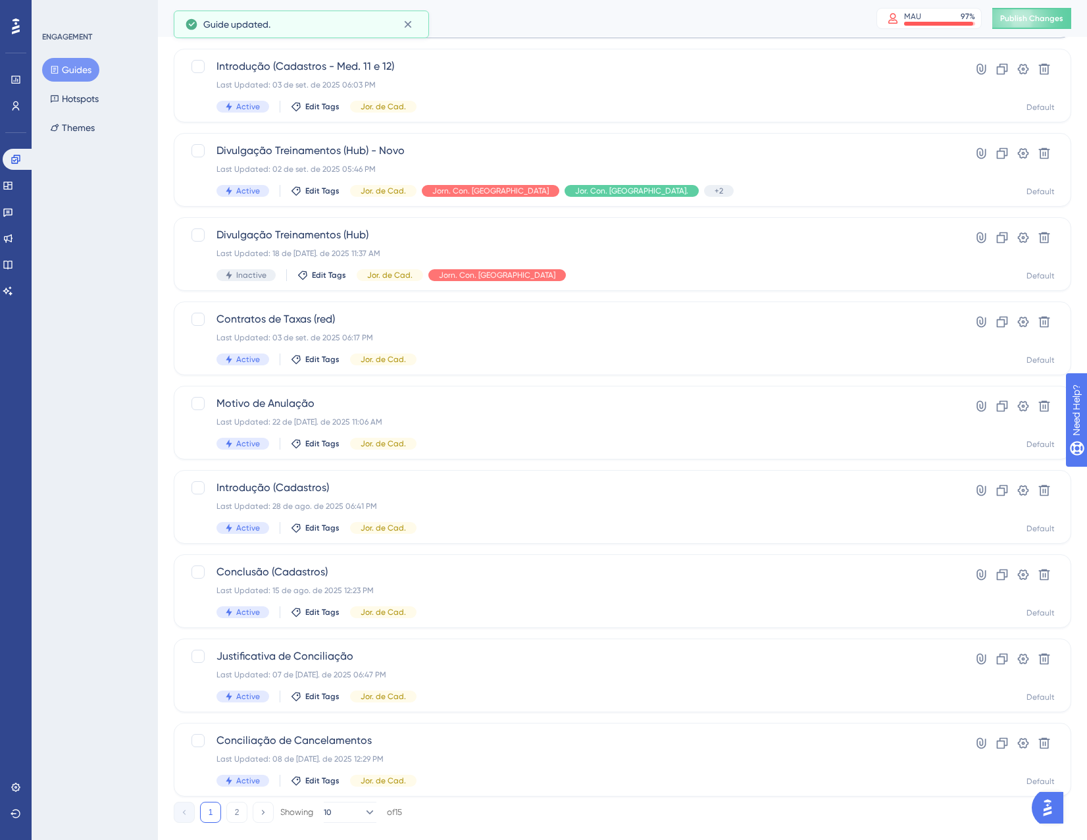
scroll to position [213, 0]
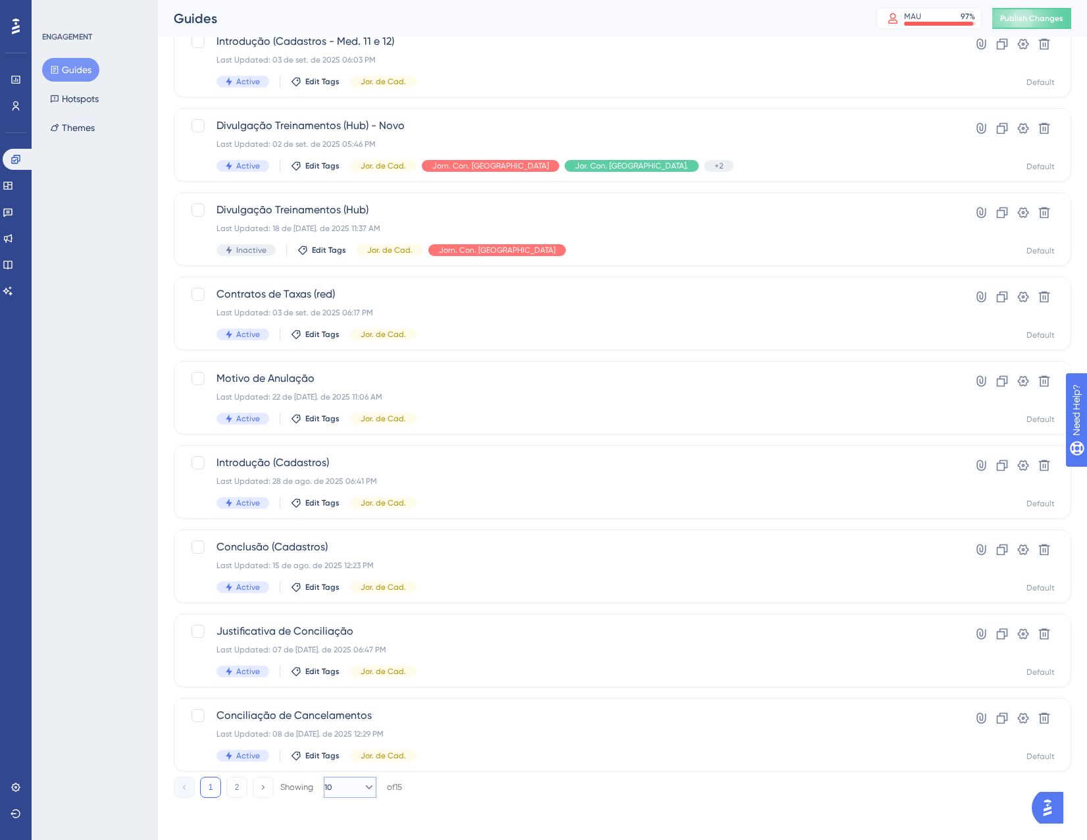
click at [345, 781] on button "10" at bounding box center [350, 787] width 53 height 21
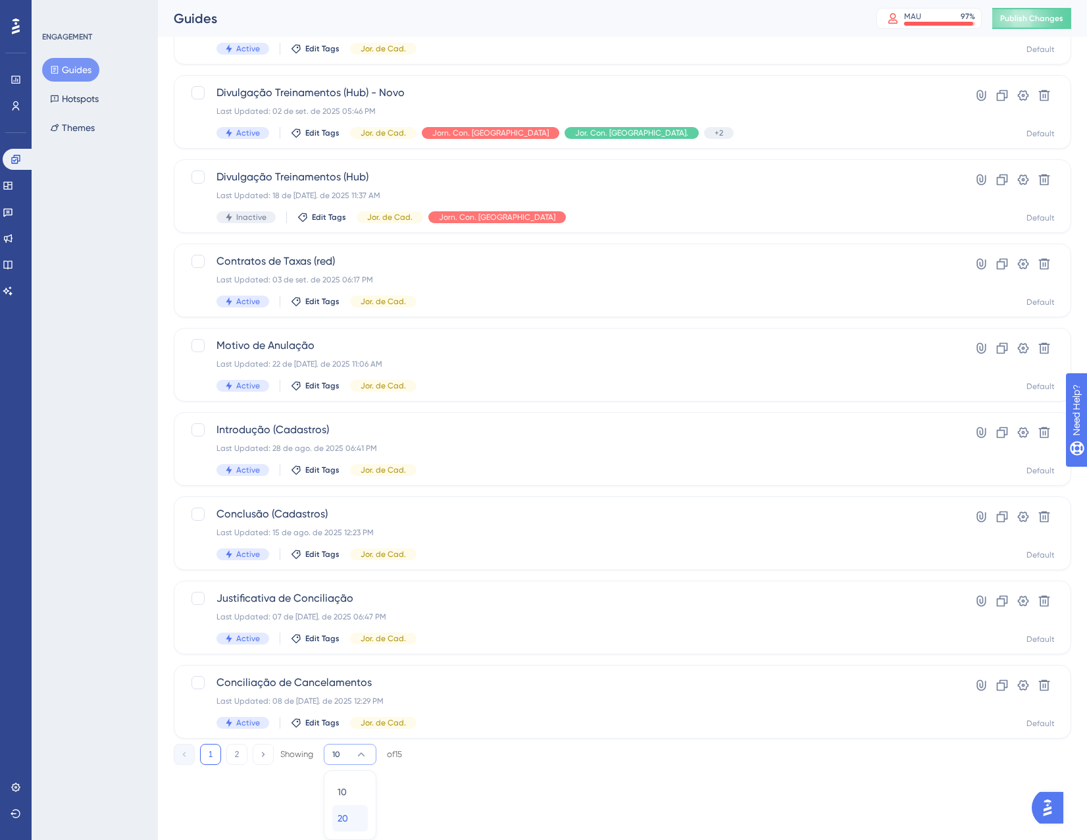
click at [347, 823] on span "20" at bounding box center [343, 818] width 11 height 16
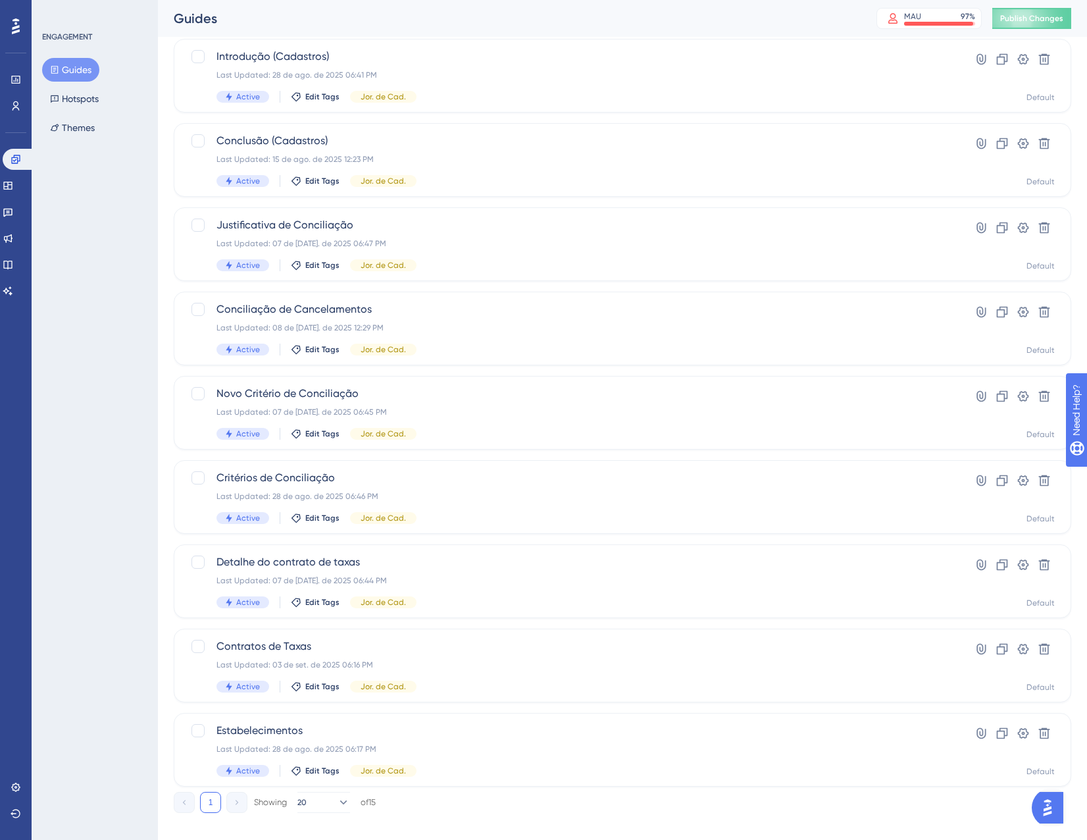
scroll to position [634, 0]
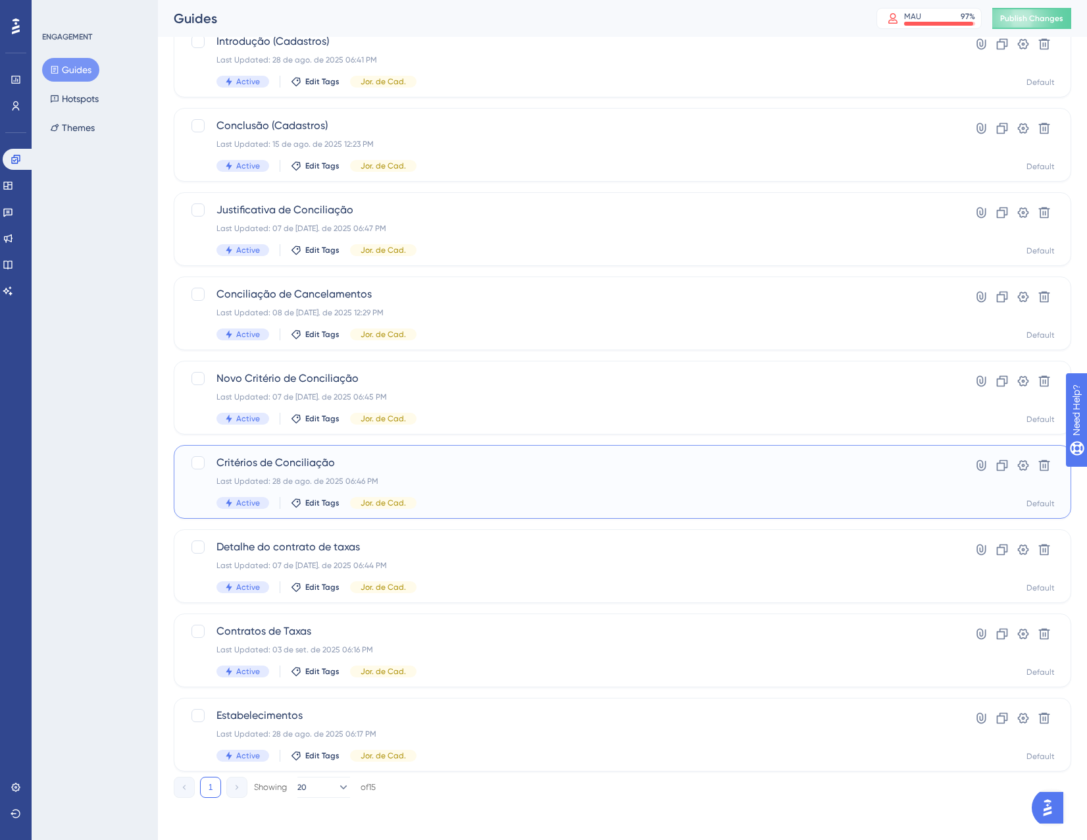
click at [463, 470] on span "Critérios de Conciliação" at bounding box center [570, 463] width 707 height 16
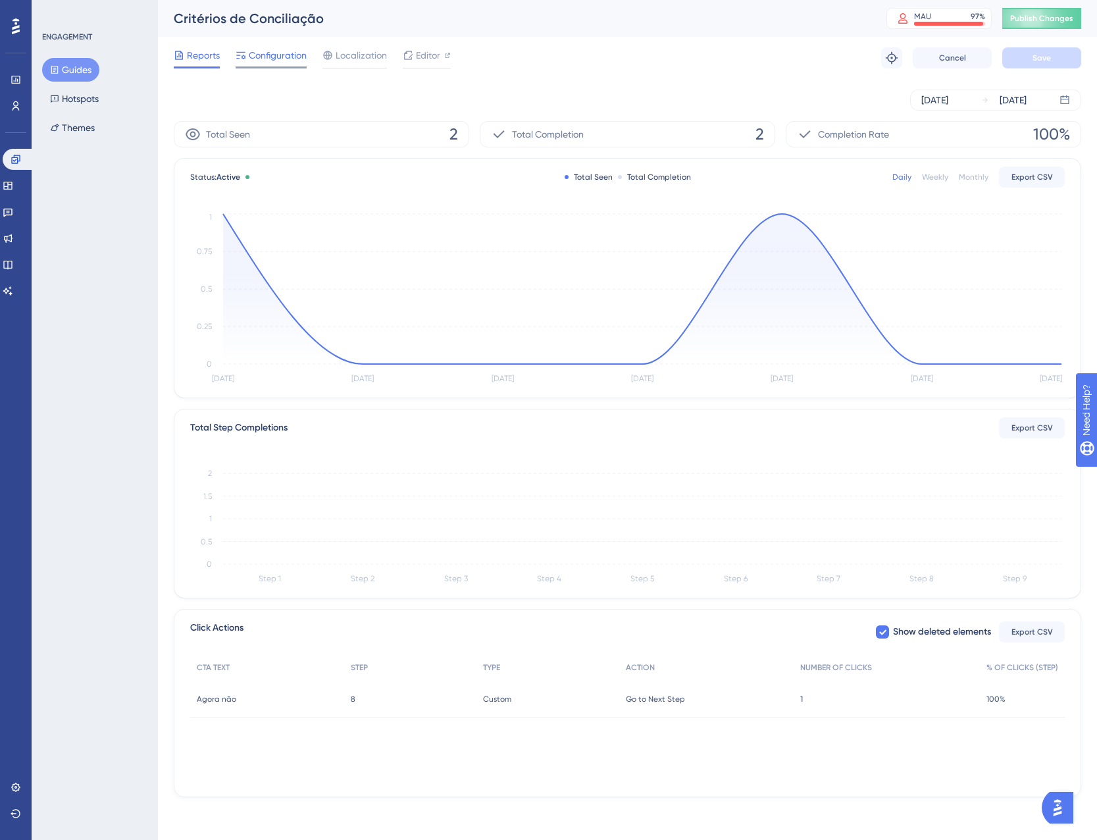
click at [257, 59] on span "Configuration" at bounding box center [278, 55] width 58 height 16
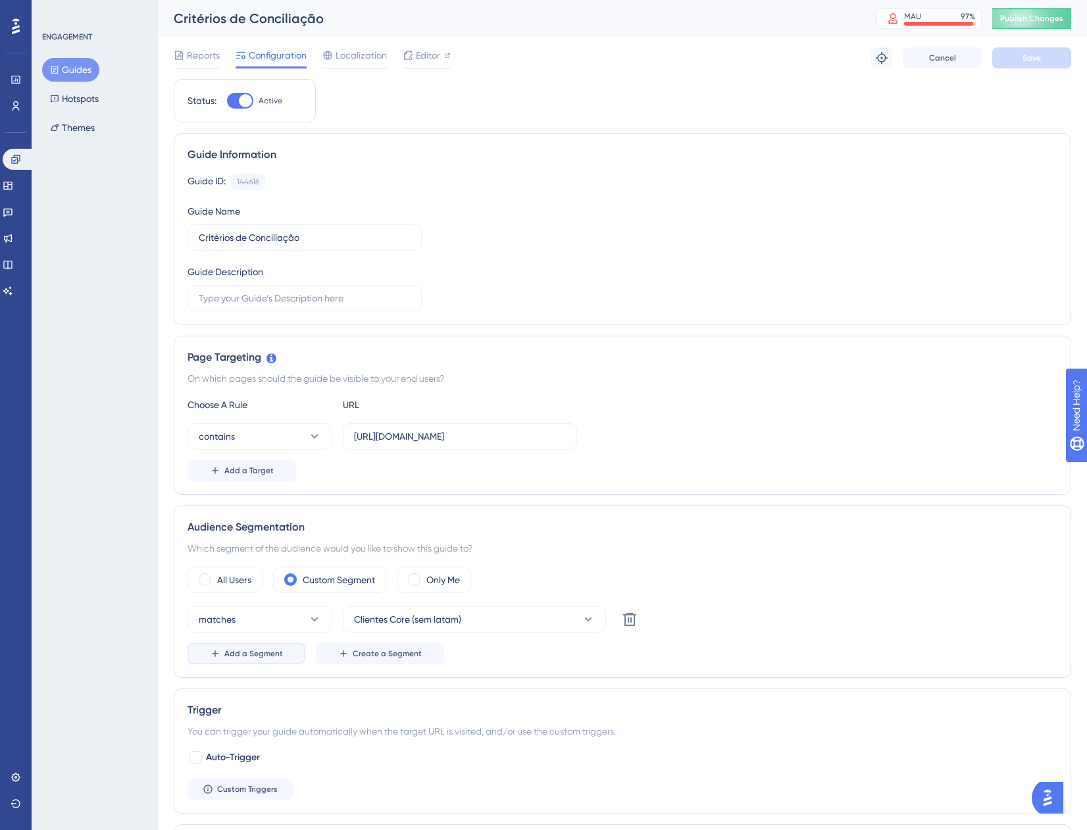
click at [265, 650] on span "Add a Segment" at bounding box center [253, 653] width 59 height 11
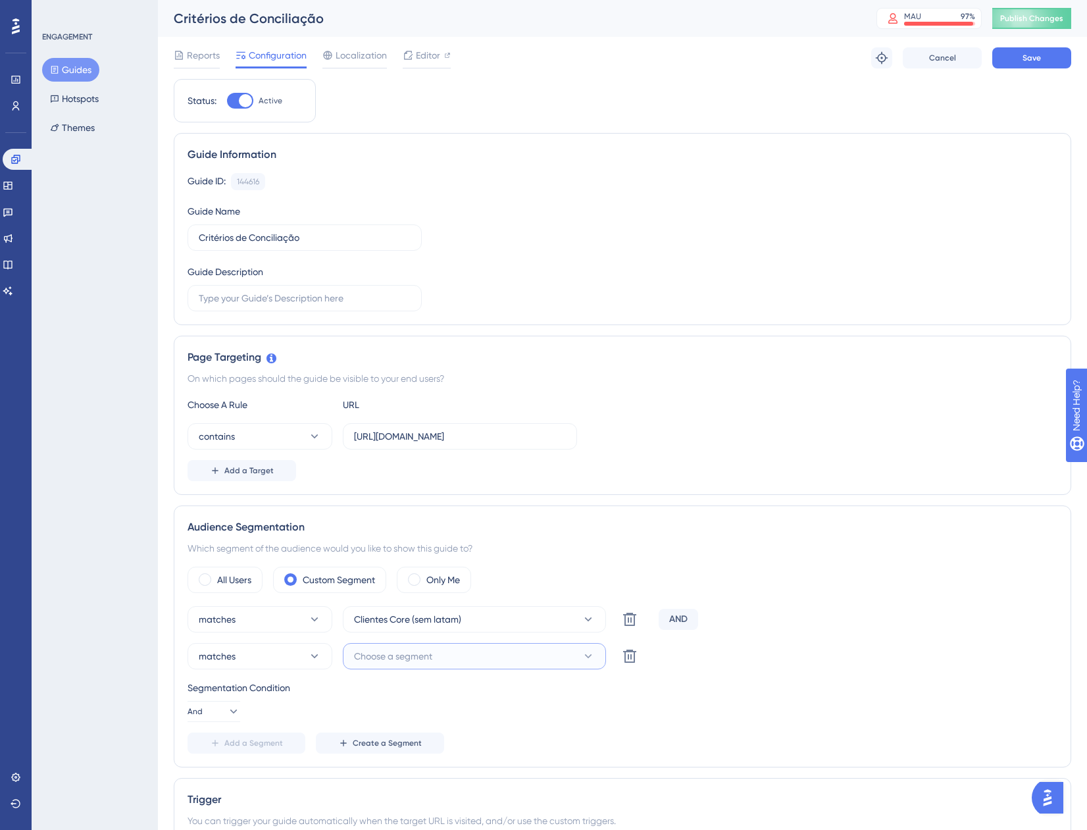
click at [433, 665] on button "Choose a segment" at bounding box center [474, 656] width 263 height 26
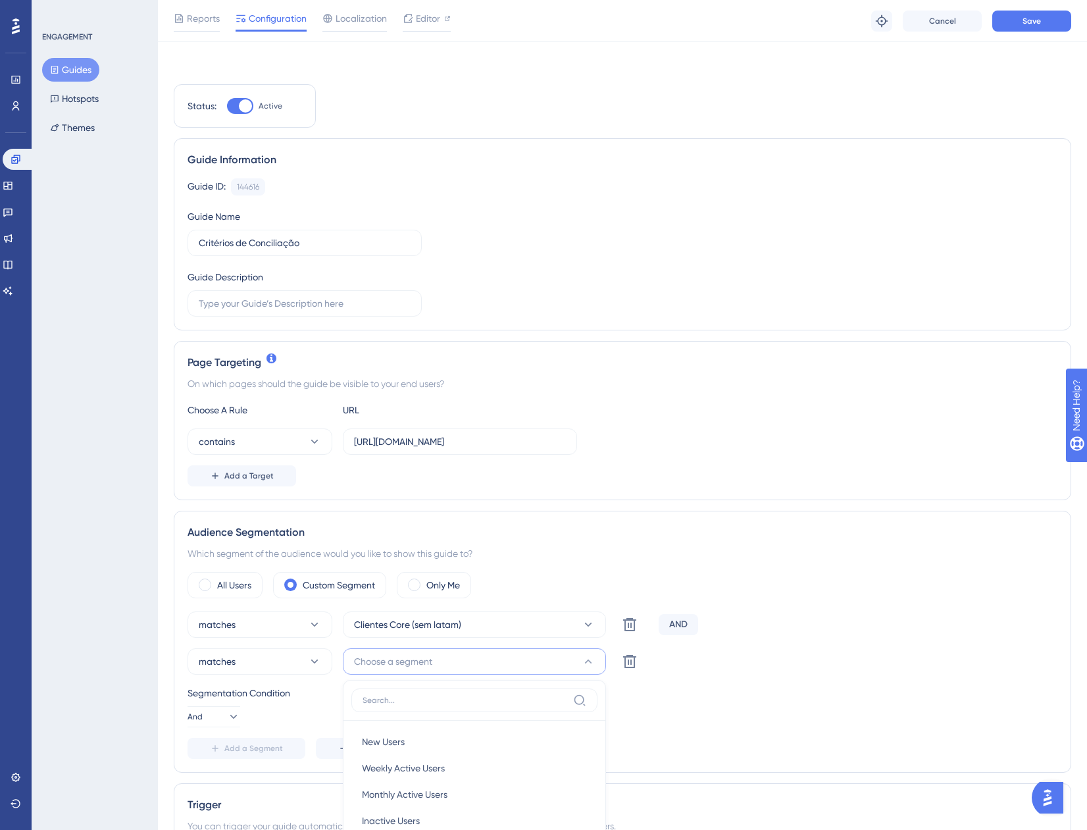
scroll to position [398, 0]
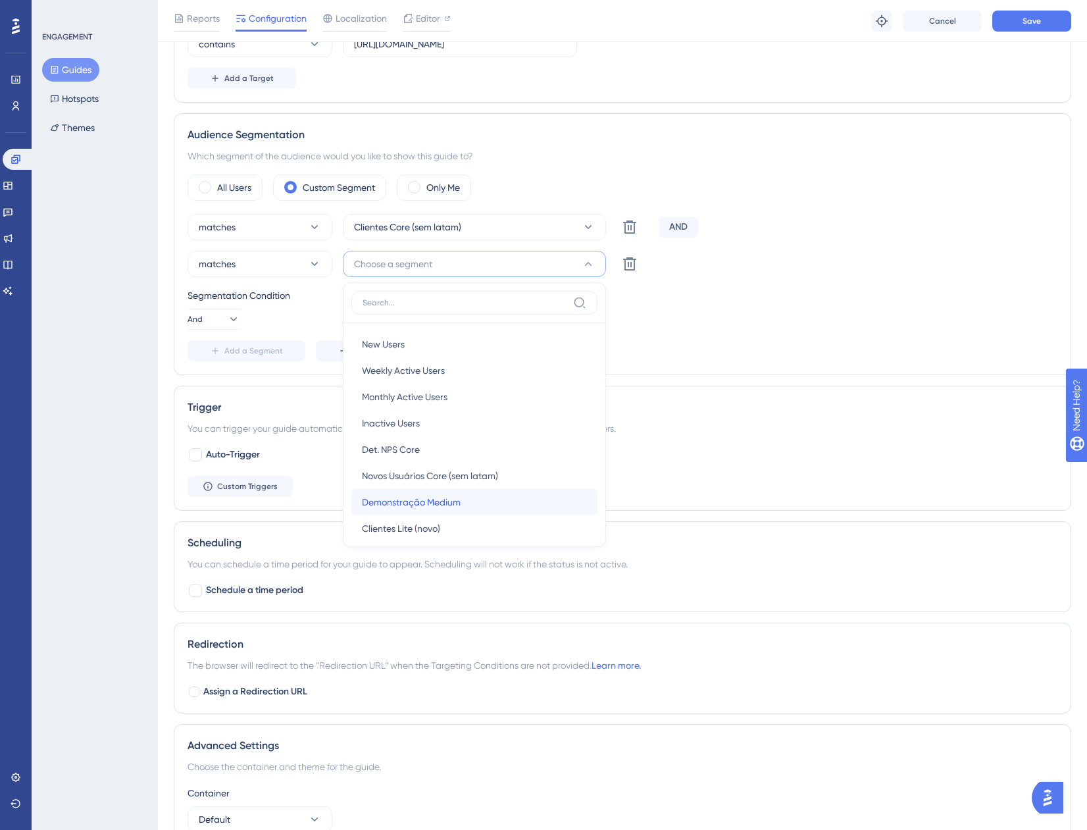
click at [462, 496] on div "Demonstração Medium Demonstração Medium" at bounding box center [474, 502] width 225 height 26
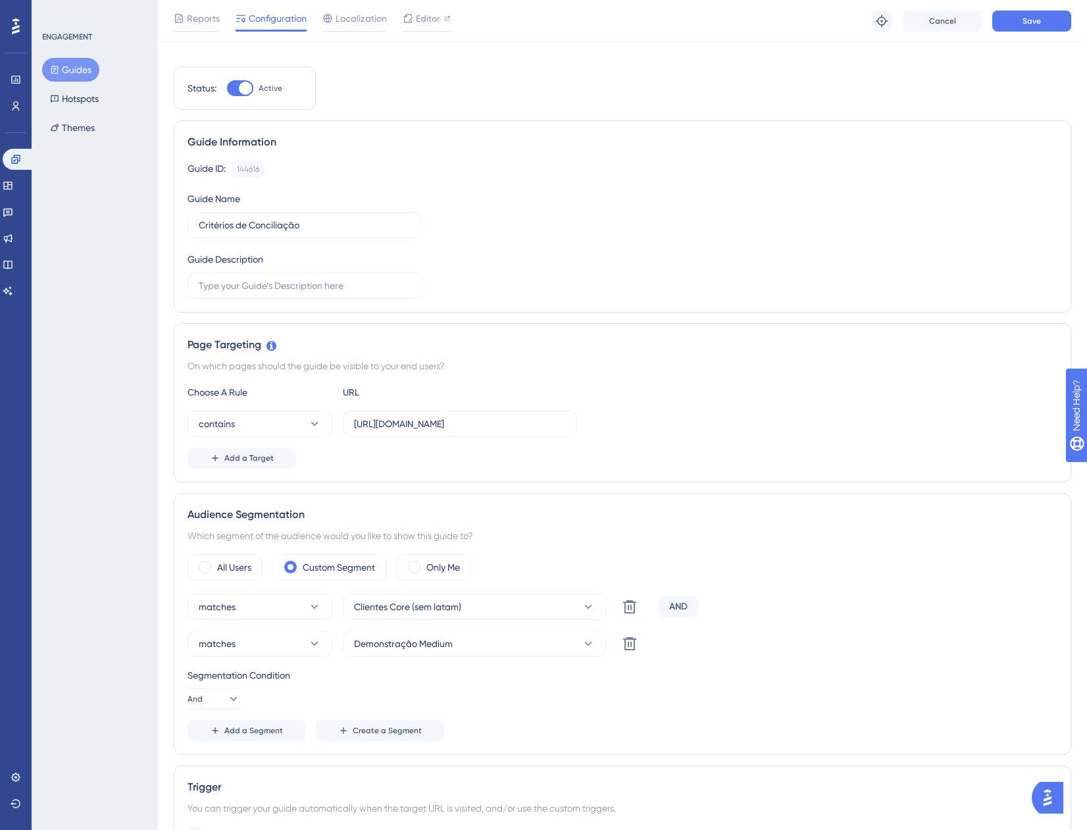
scroll to position [0, 0]
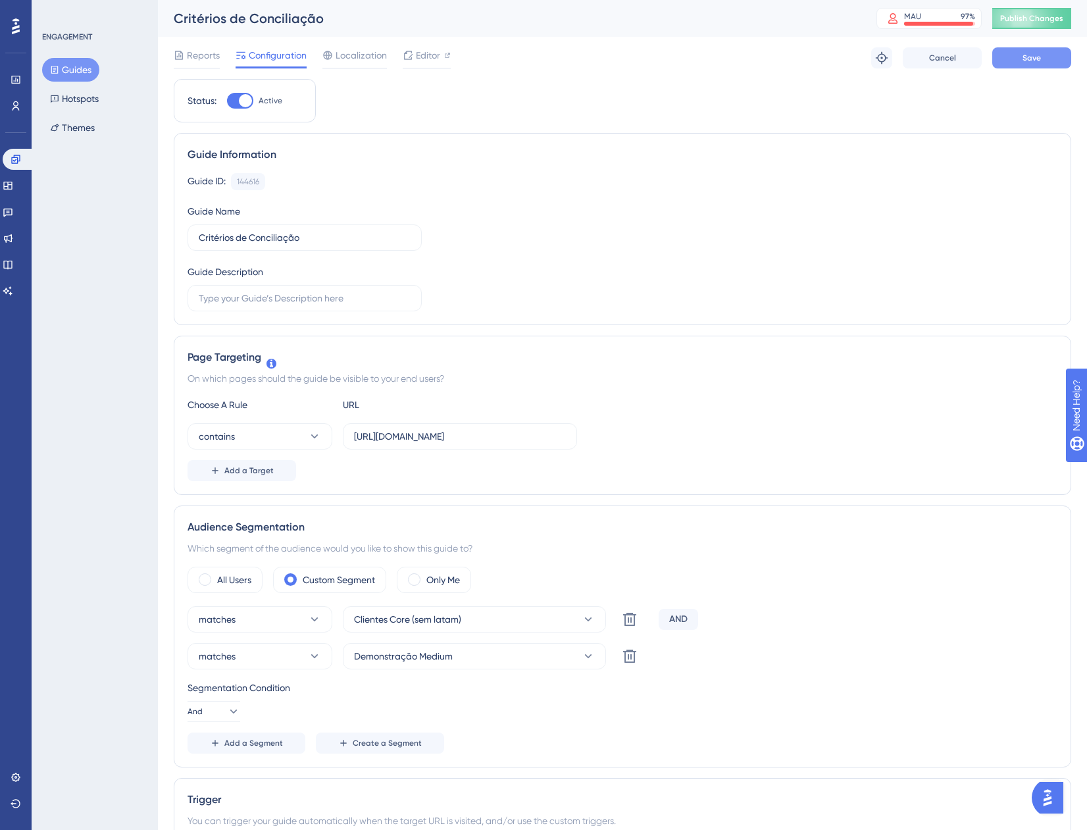
click at [1004, 67] on button "Save" at bounding box center [1032, 57] width 79 height 21
click at [82, 68] on button "Guides" at bounding box center [70, 70] width 57 height 24
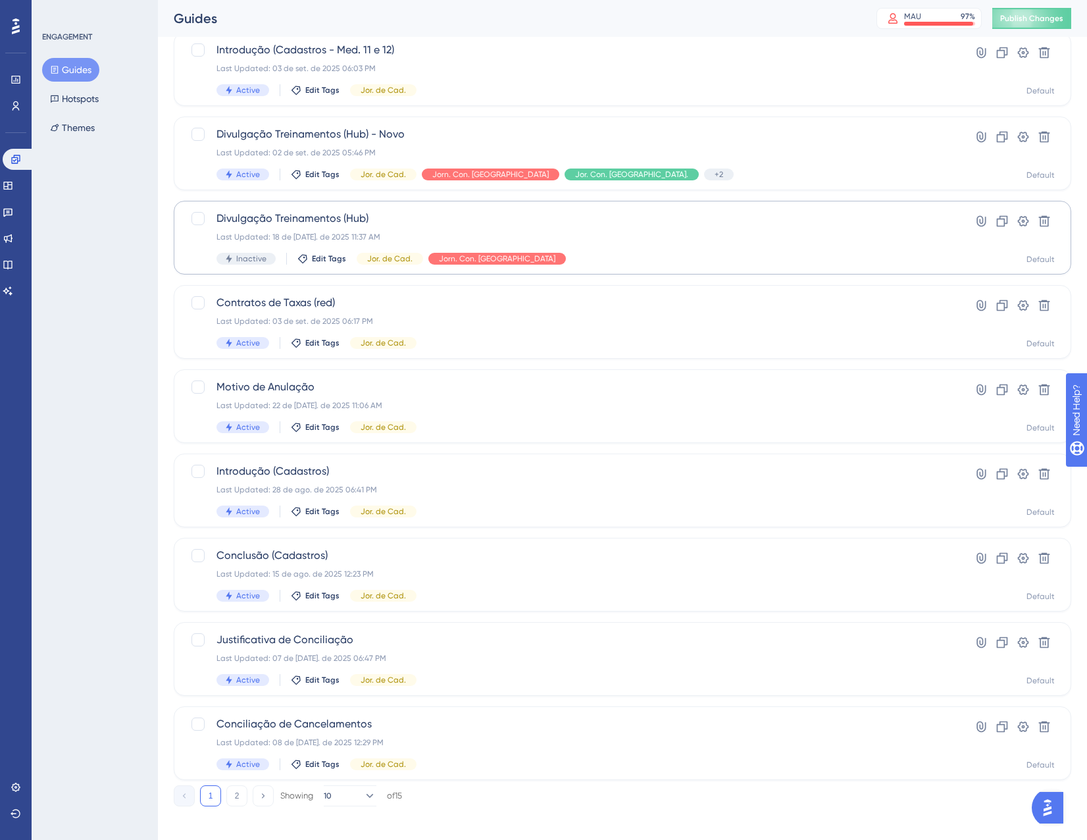
scroll to position [213, 0]
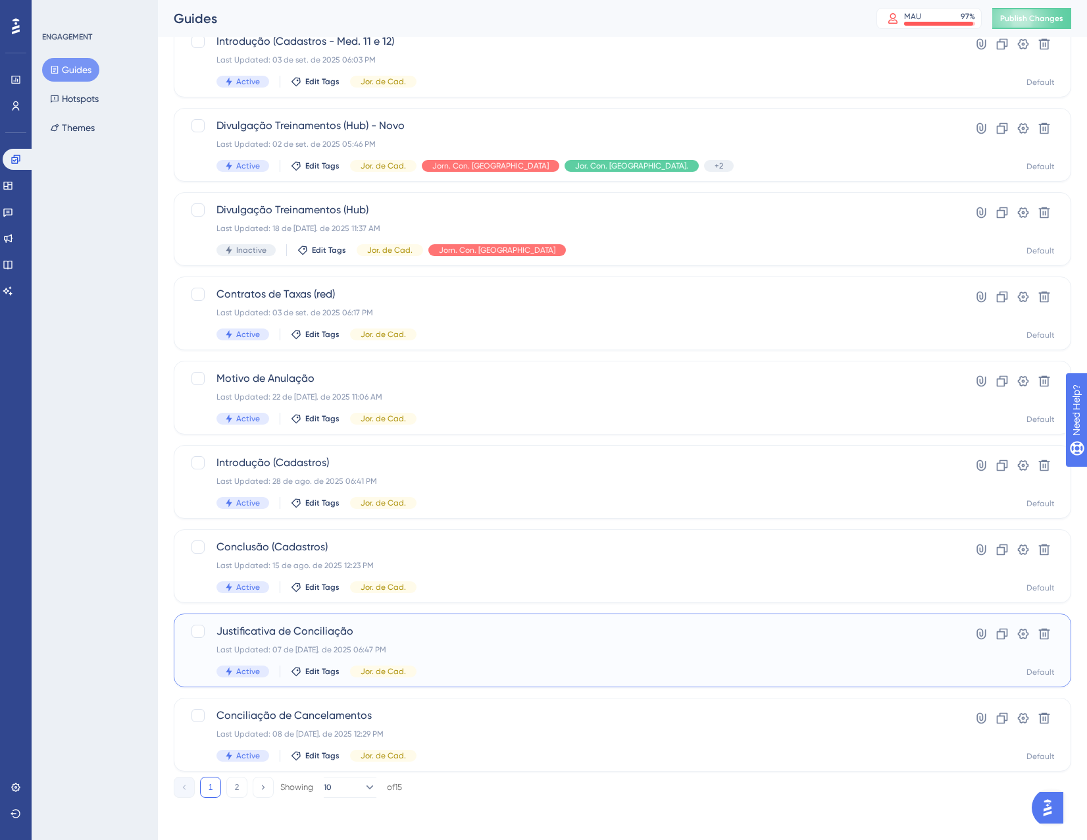
click at [575, 644] on div "Last Updated: 07 de jul. de 2025 06:47 PM" at bounding box center [570, 649] width 707 height 11
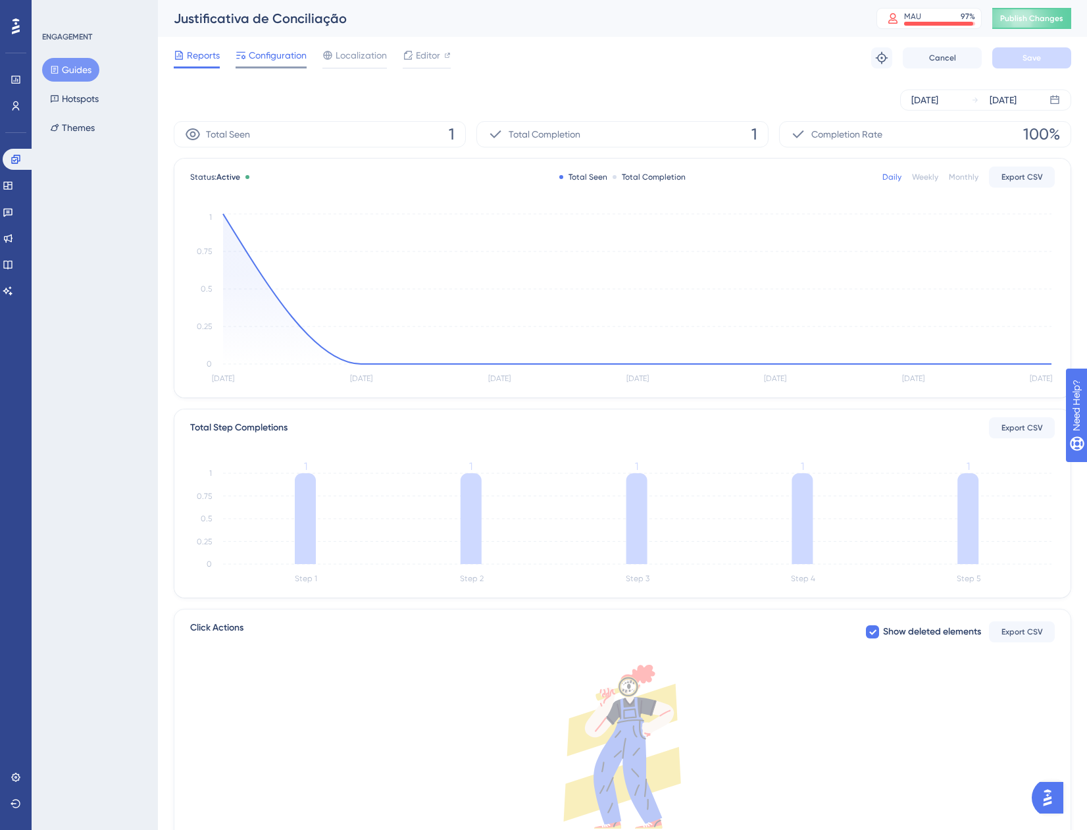
click at [278, 57] on span "Configuration" at bounding box center [278, 55] width 58 height 16
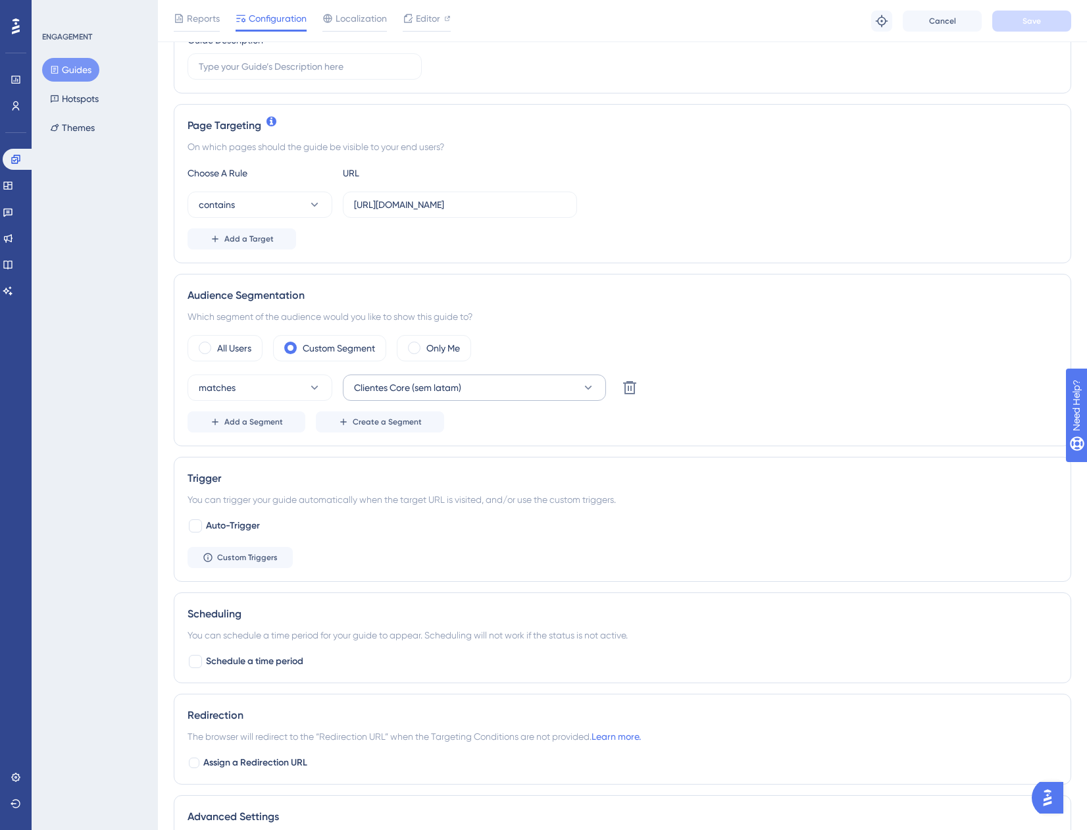
scroll to position [263, 0]
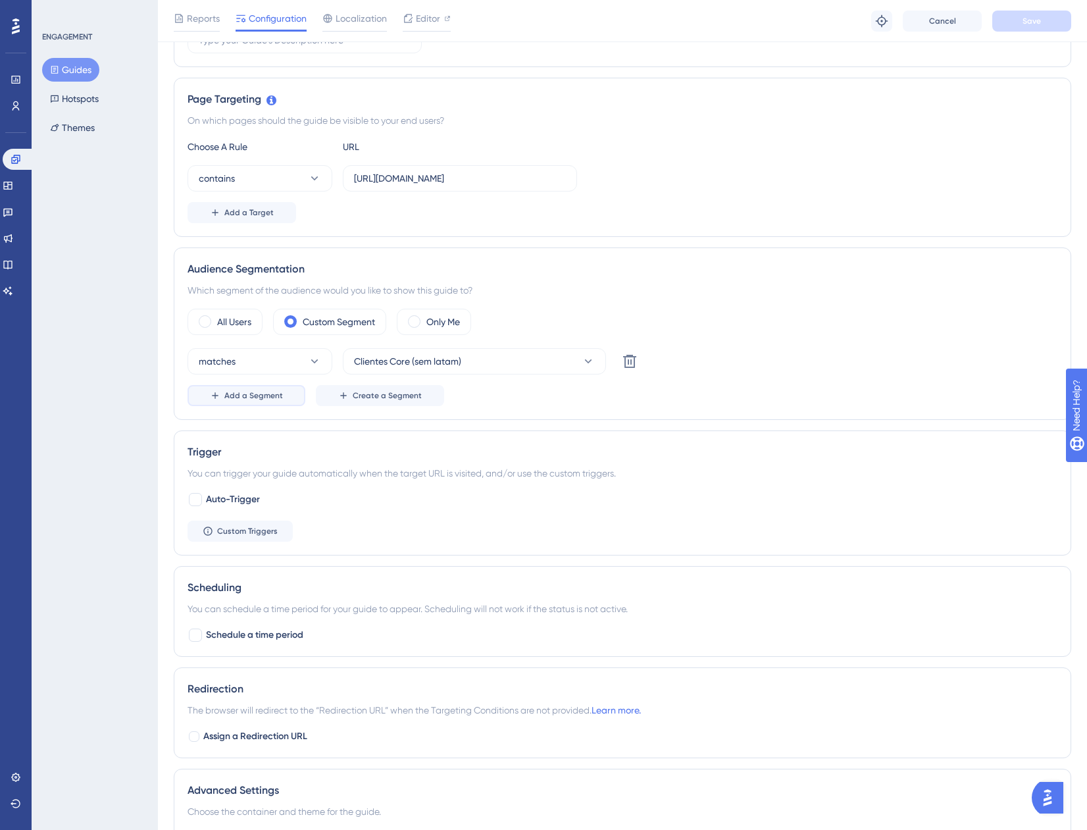
click at [243, 397] on span "Add a Segment" at bounding box center [253, 395] width 59 height 11
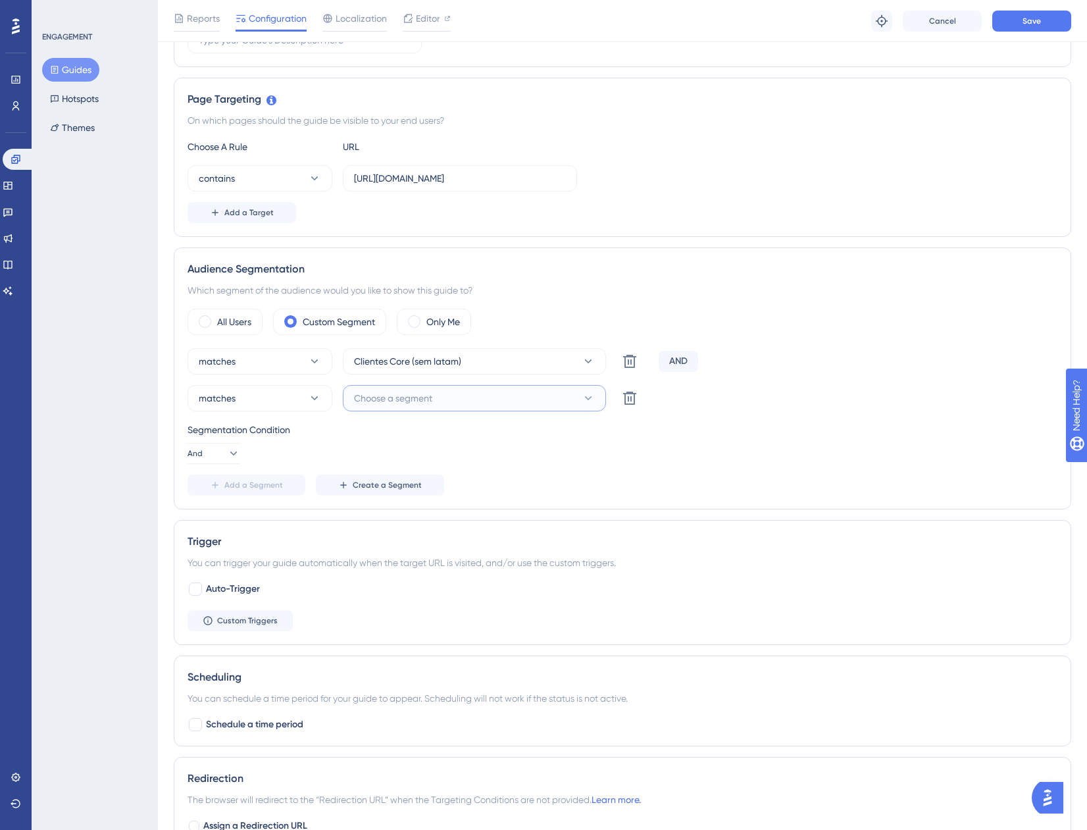
click at [389, 408] on button "Choose a segment" at bounding box center [474, 398] width 263 height 26
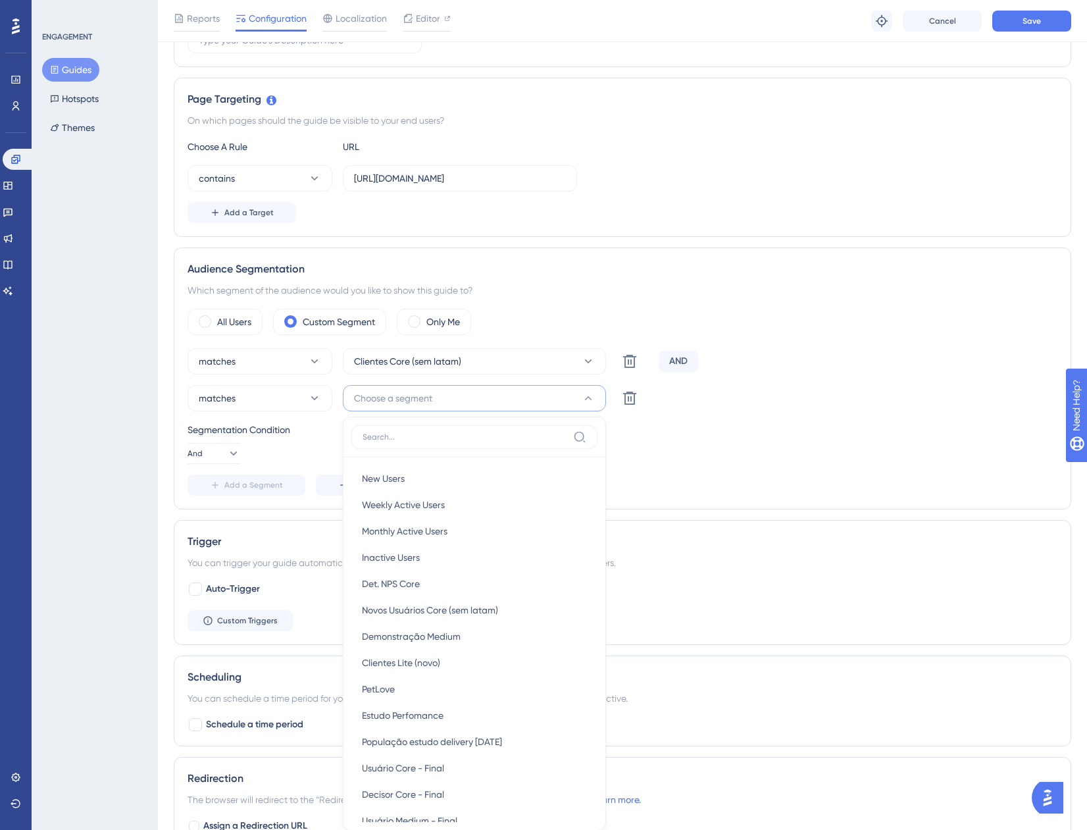
scroll to position [469, 0]
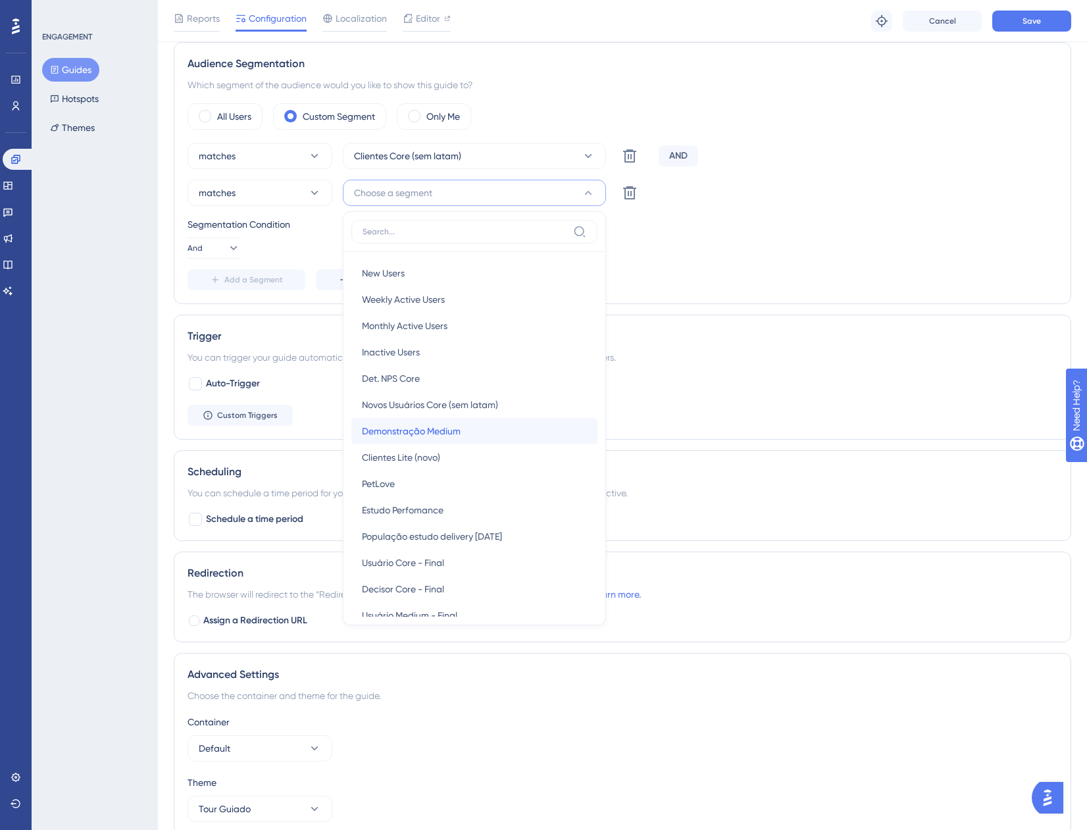
click at [423, 428] on span "Demonstração Medium" at bounding box center [411, 431] width 99 height 16
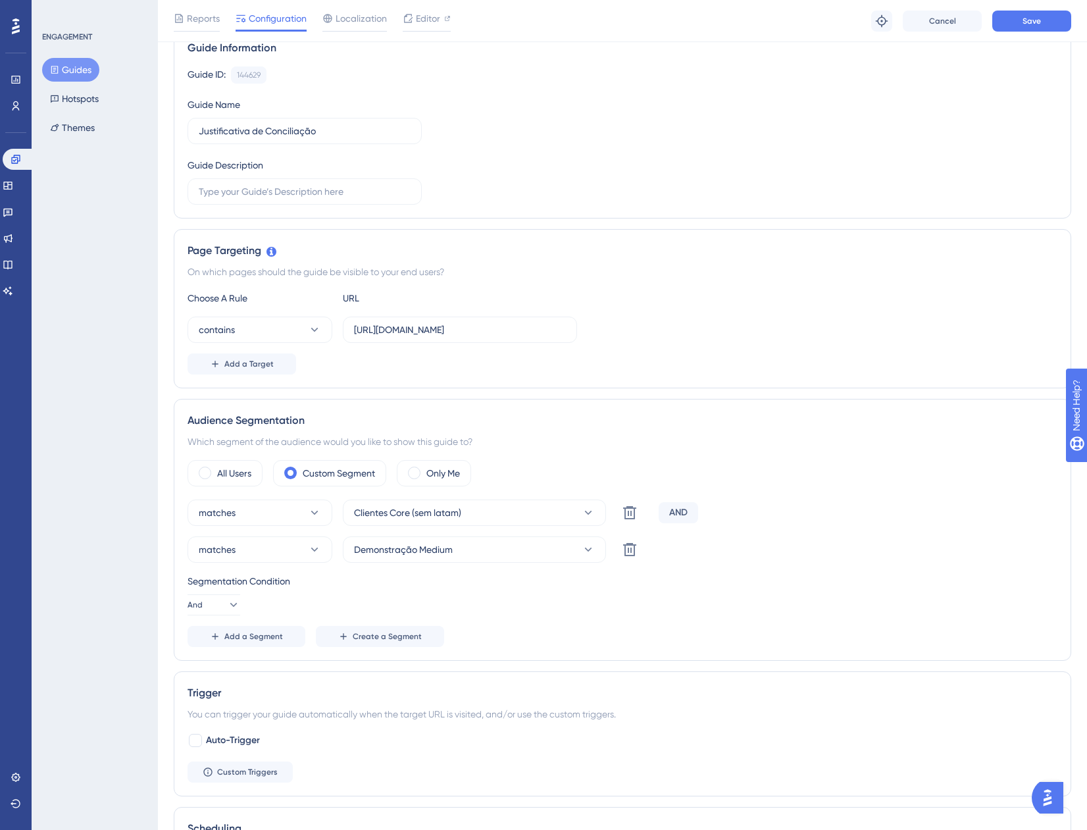
scroll to position [0, 0]
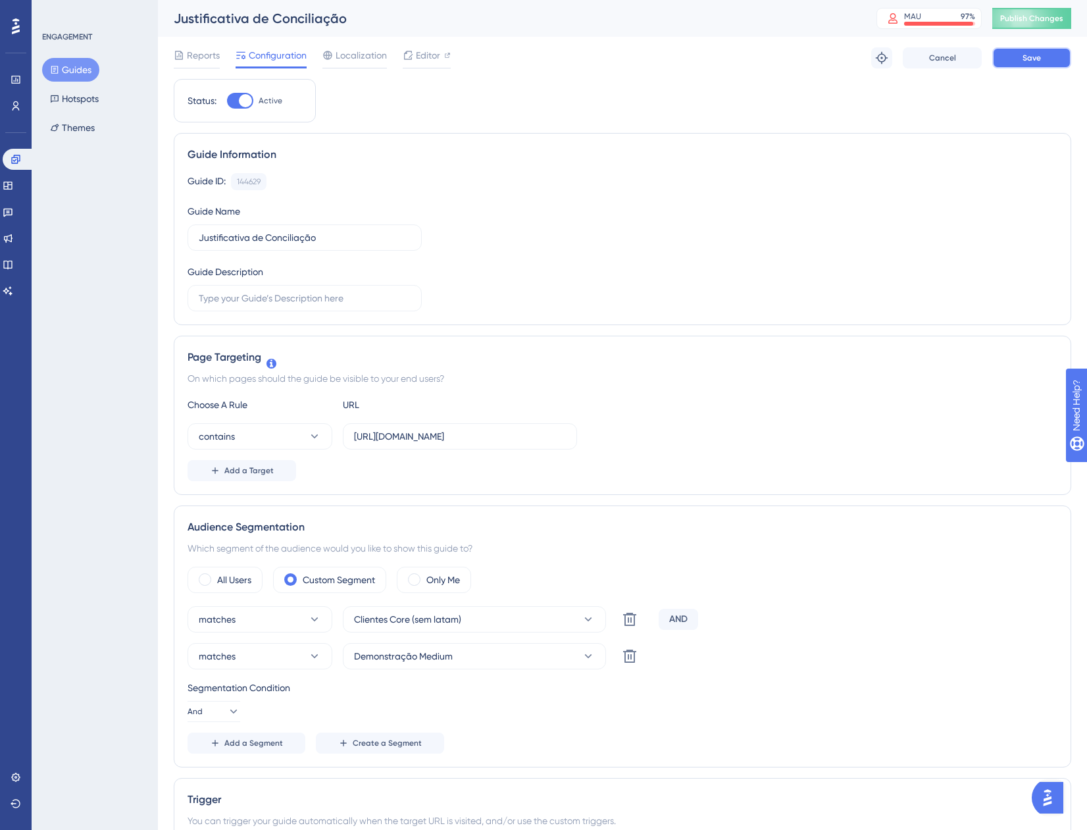
click at [1022, 63] on button "Save" at bounding box center [1032, 57] width 79 height 21
click at [65, 76] on button "Guides" at bounding box center [70, 70] width 57 height 24
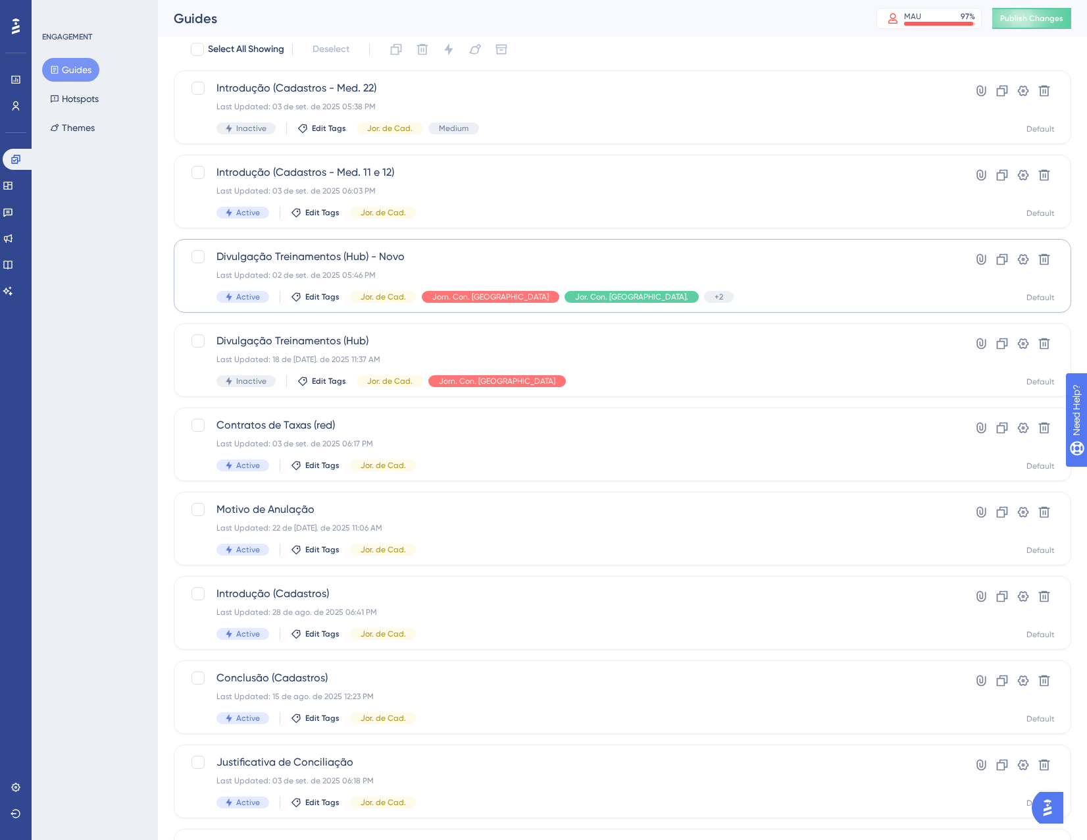
scroll to position [213, 0]
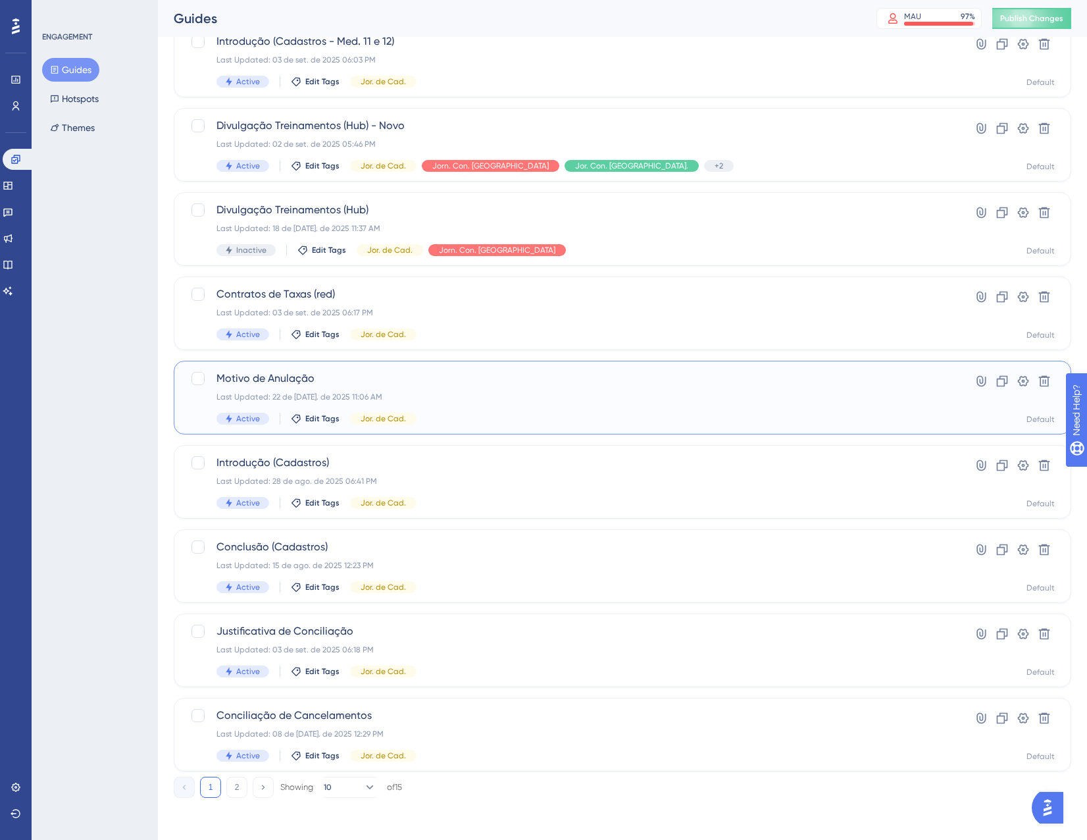
click at [501, 371] on span "Motivo de Anulação" at bounding box center [570, 379] width 707 height 16
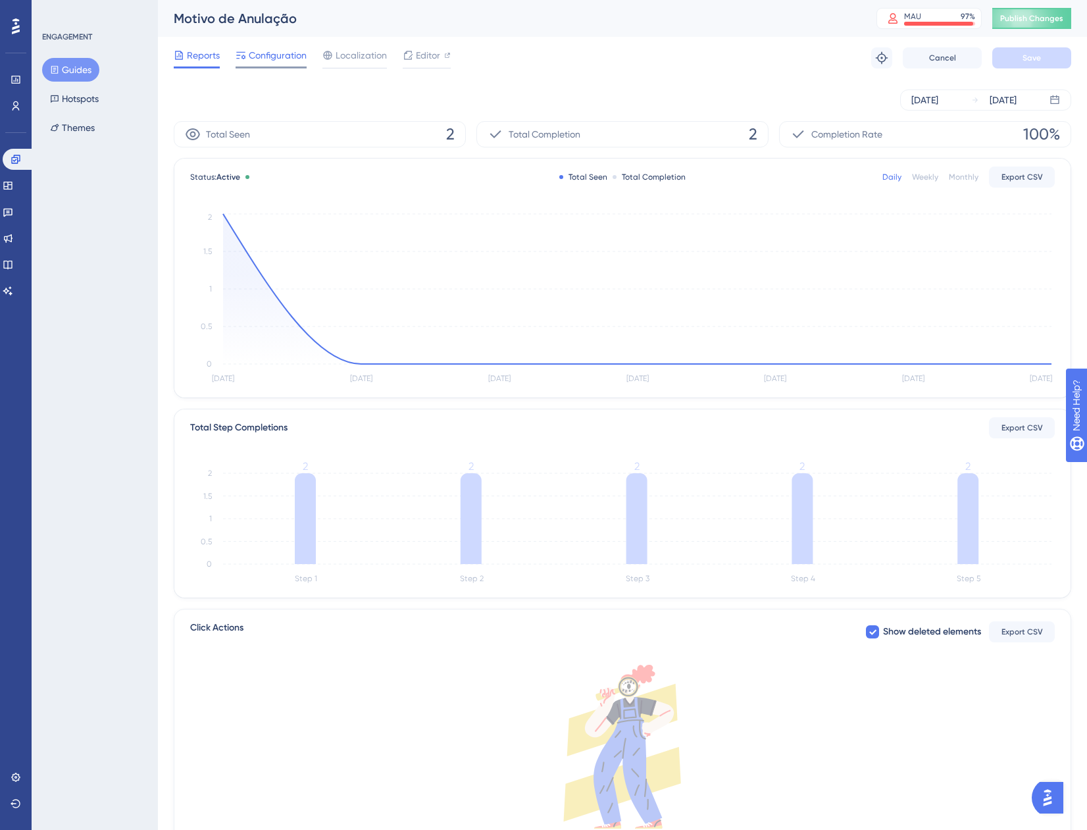
click at [301, 54] on span "Configuration" at bounding box center [278, 55] width 58 height 16
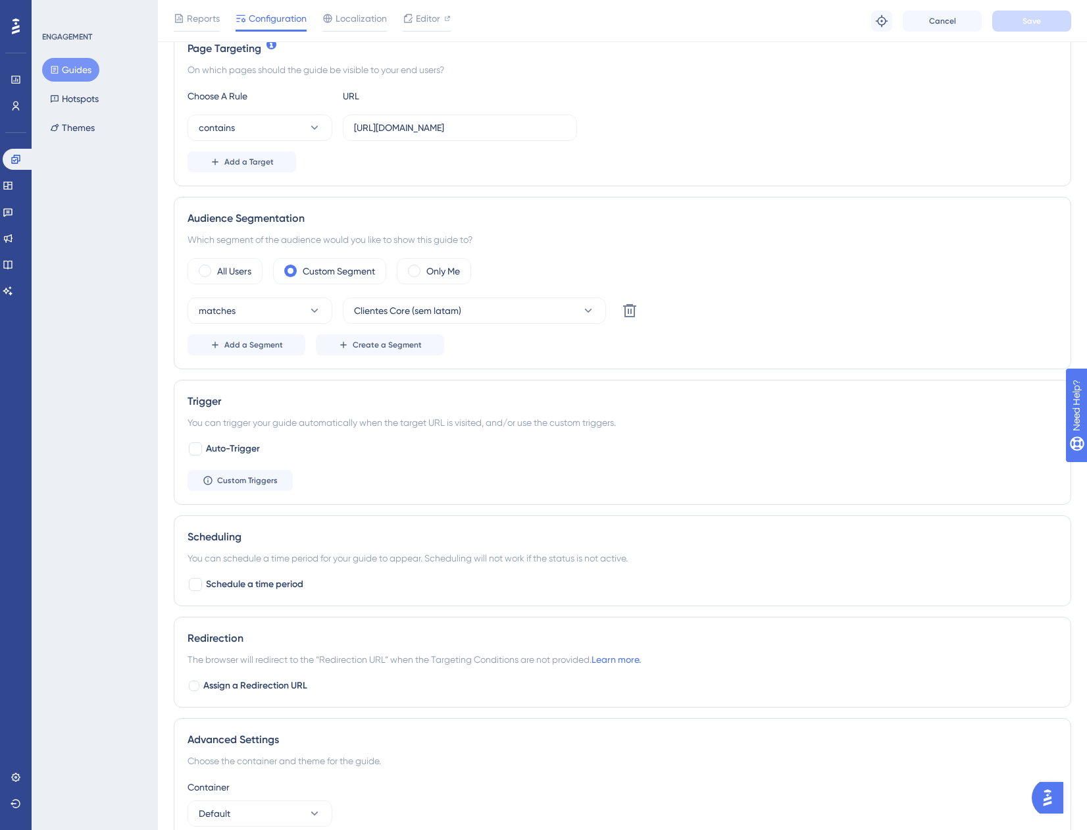
scroll to position [329, 0]
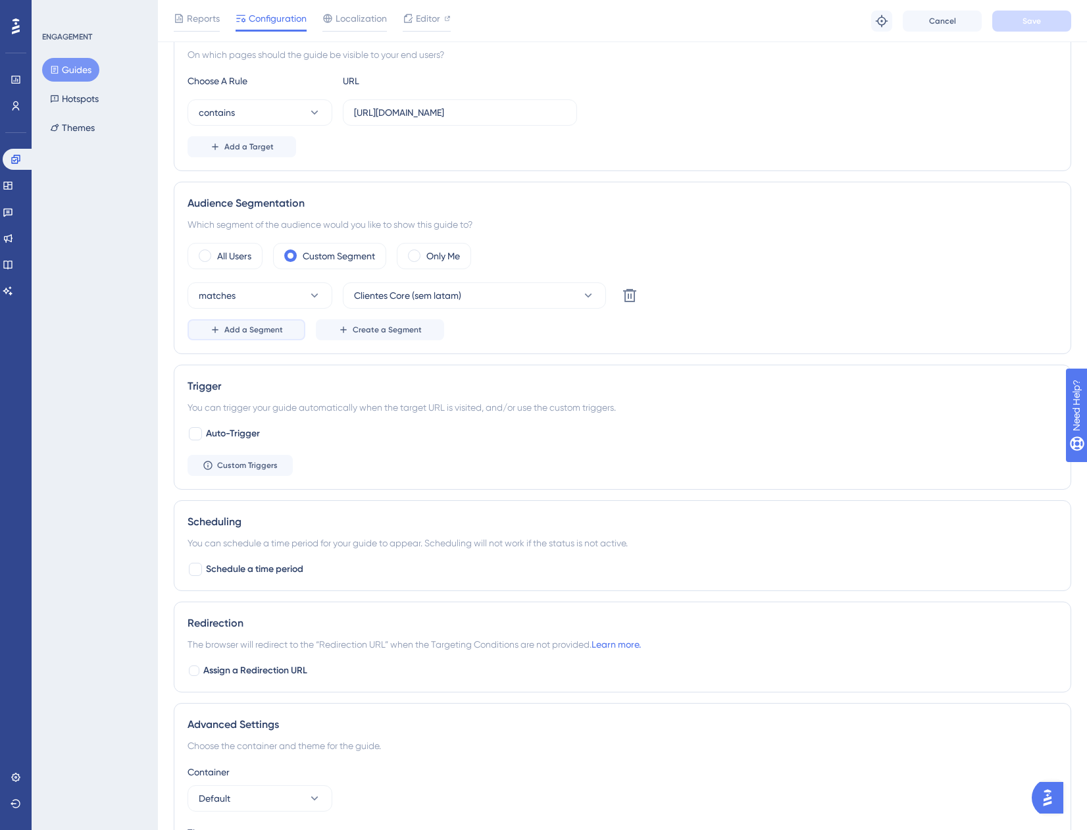
click at [263, 334] on span "Add a Segment" at bounding box center [253, 329] width 59 height 11
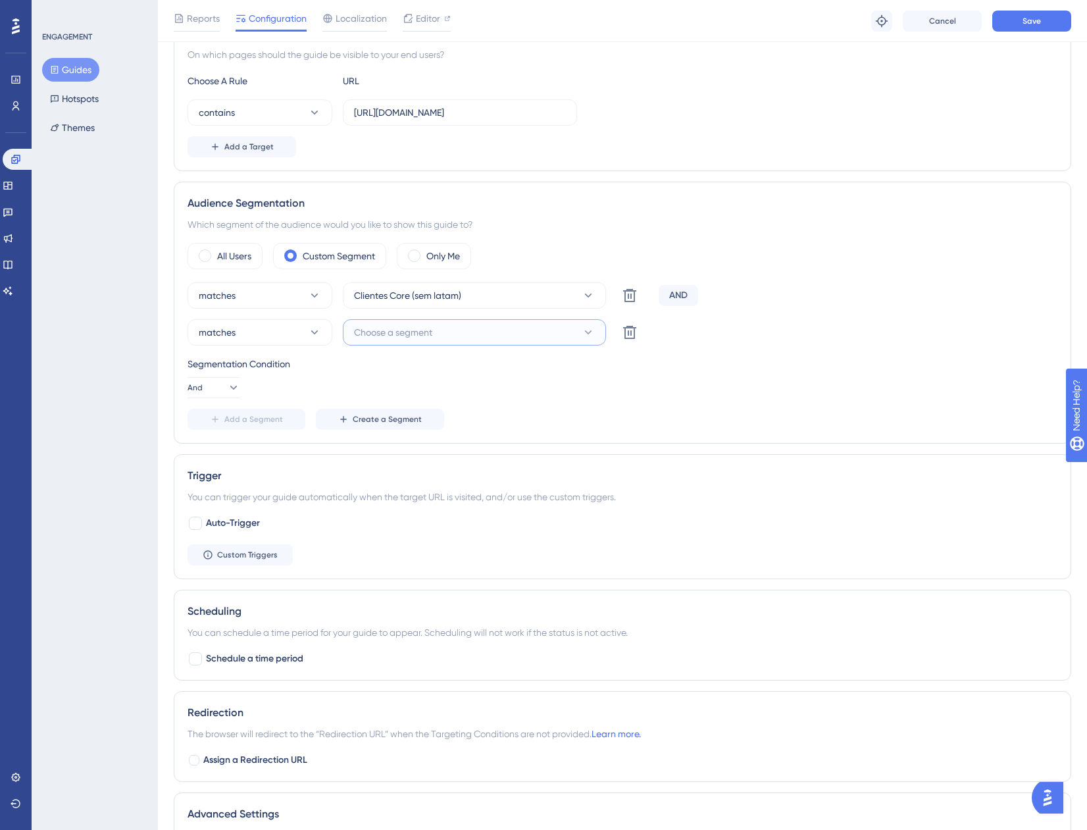
click at [378, 342] on button "Choose a segment" at bounding box center [474, 332] width 263 height 26
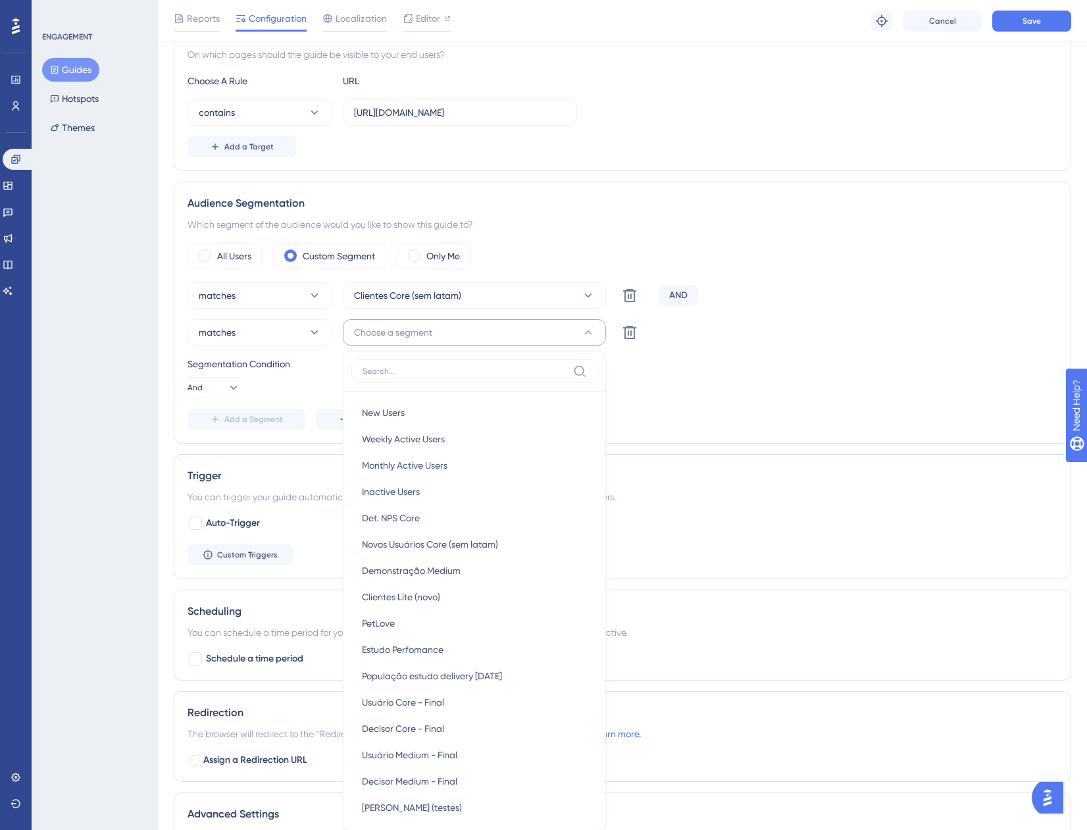
scroll to position [501, 0]
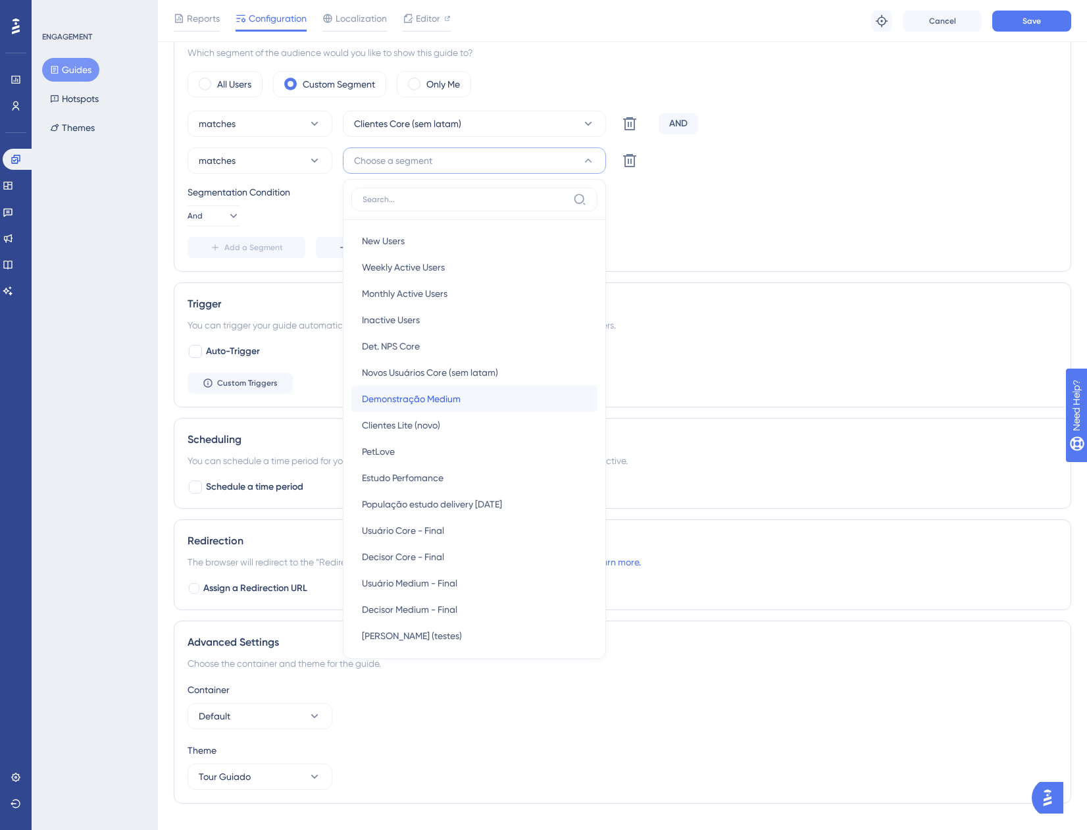
click at [451, 400] on span "Demonstração Medium" at bounding box center [411, 399] width 99 height 16
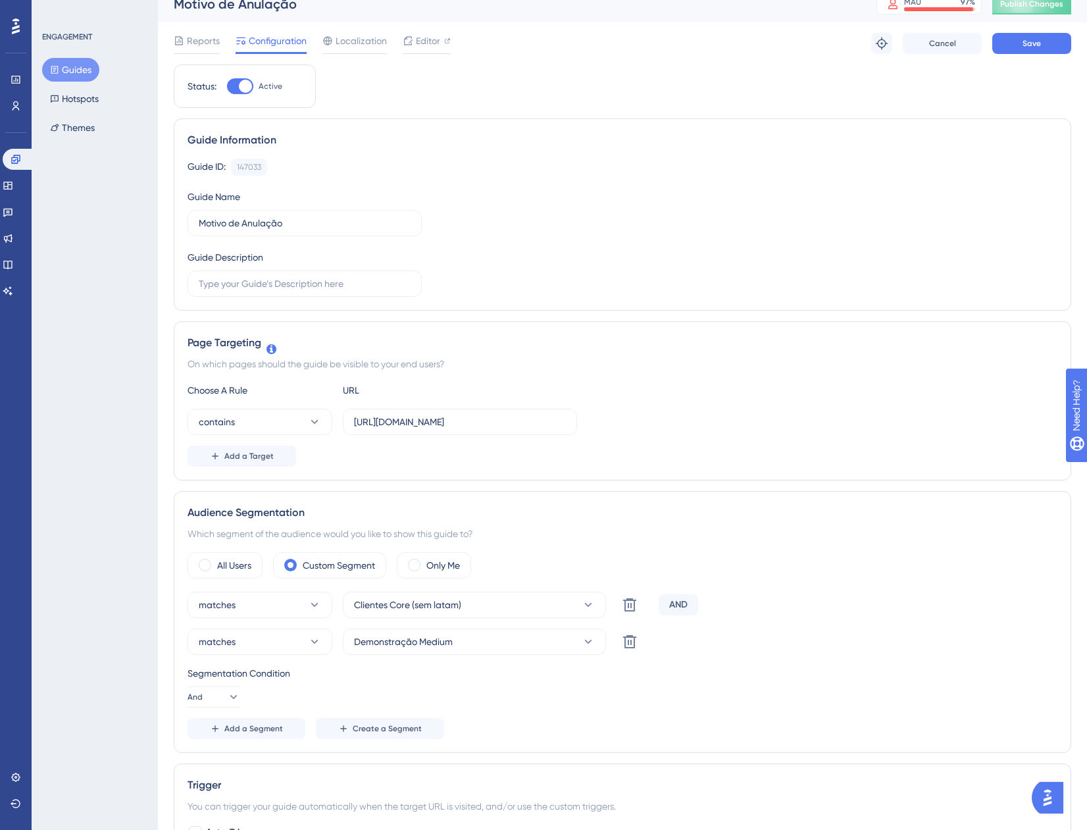
scroll to position [0, 0]
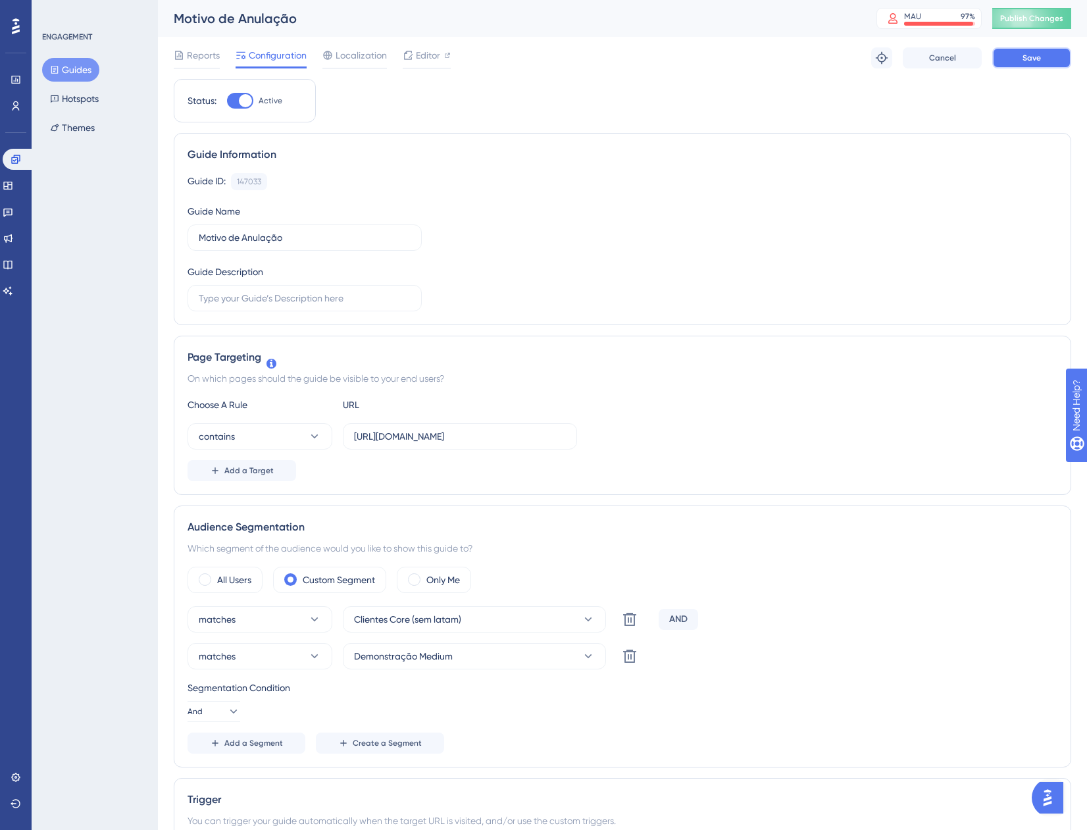
click at [1029, 59] on span "Save" at bounding box center [1032, 58] width 18 height 11
click at [74, 73] on button "Guides" at bounding box center [70, 70] width 57 height 24
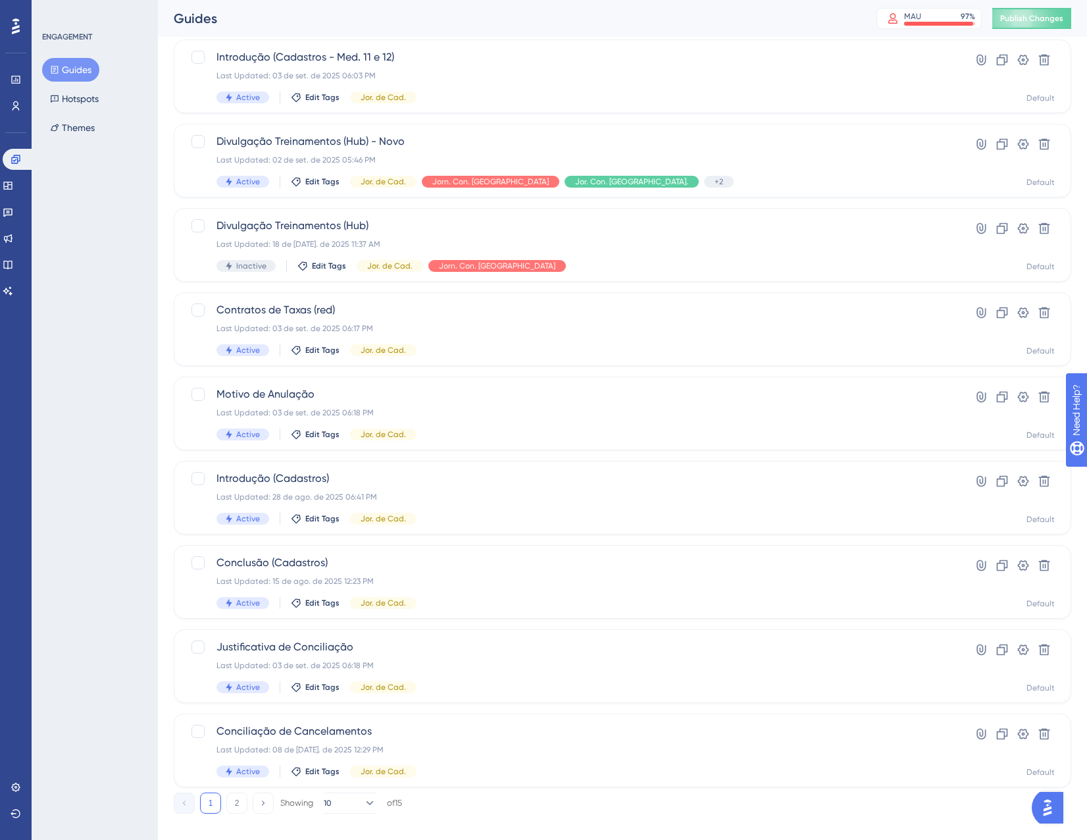
scroll to position [213, 0]
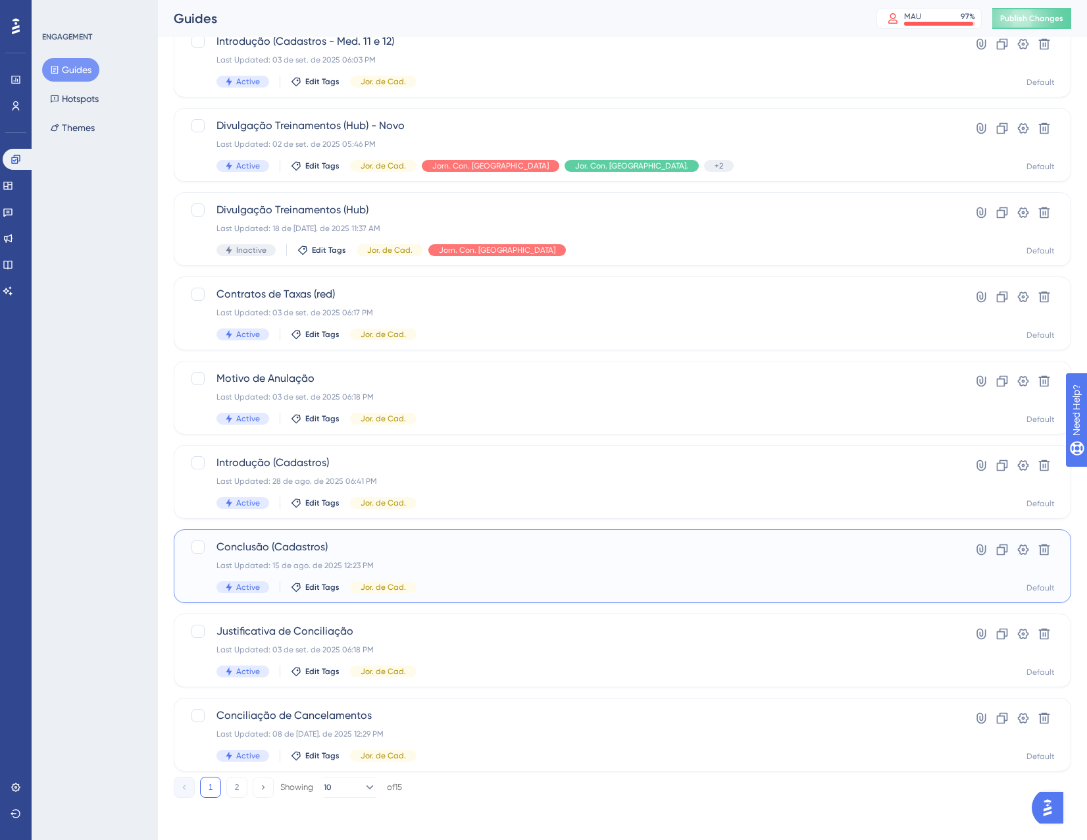
click at [482, 554] on span "Conclusão (Cadastros)" at bounding box center [570, 547] width 707 height 16
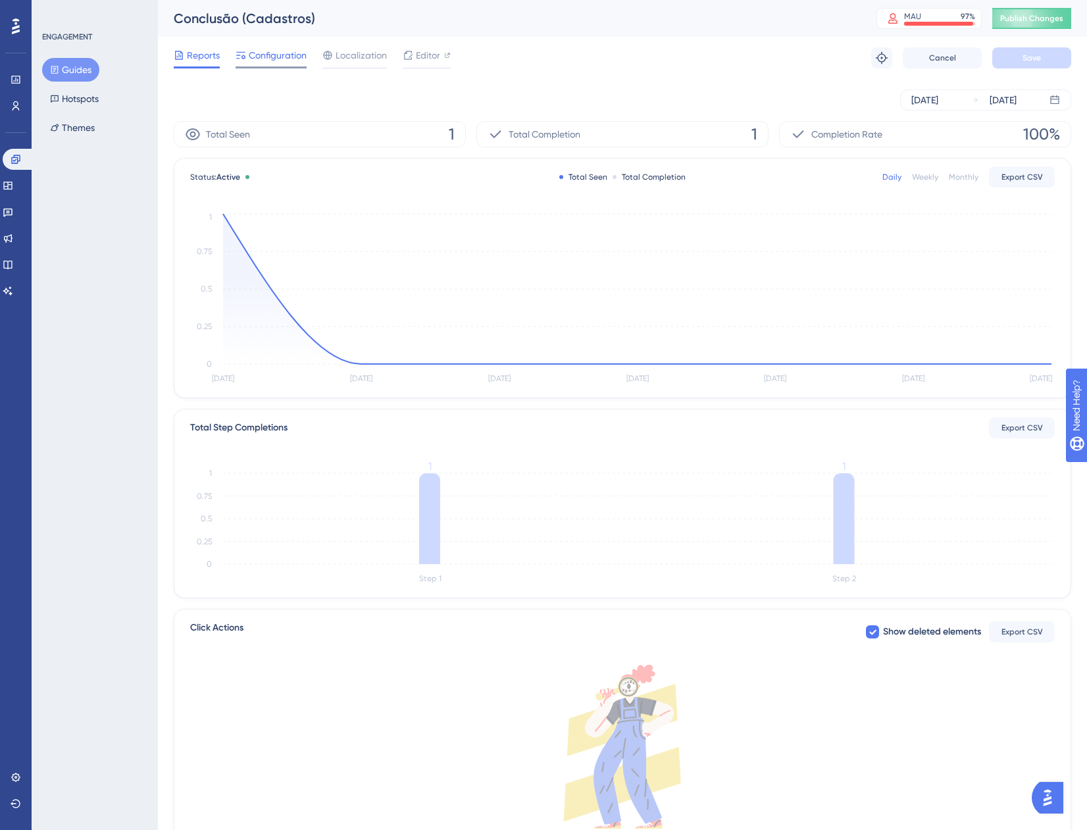
click at [276, 54] on span "Configuration" at bounding box center [278, 55] width 58 height 16
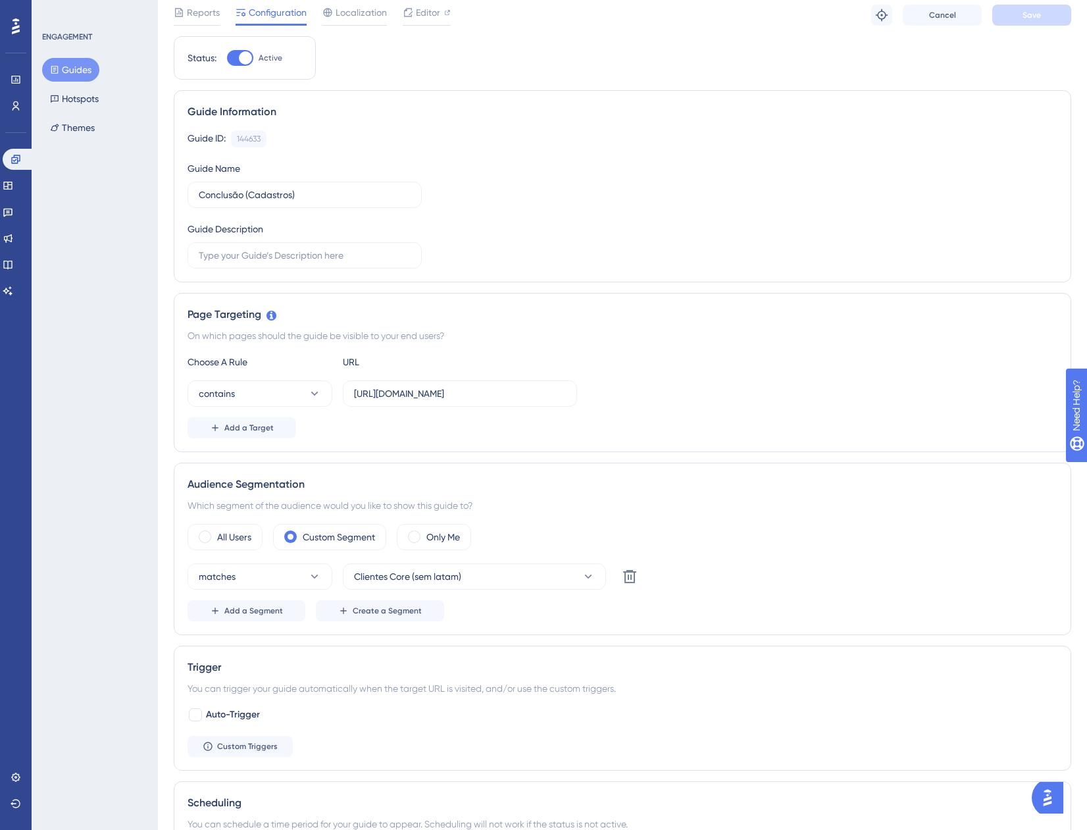
scroll to position [66, 0]
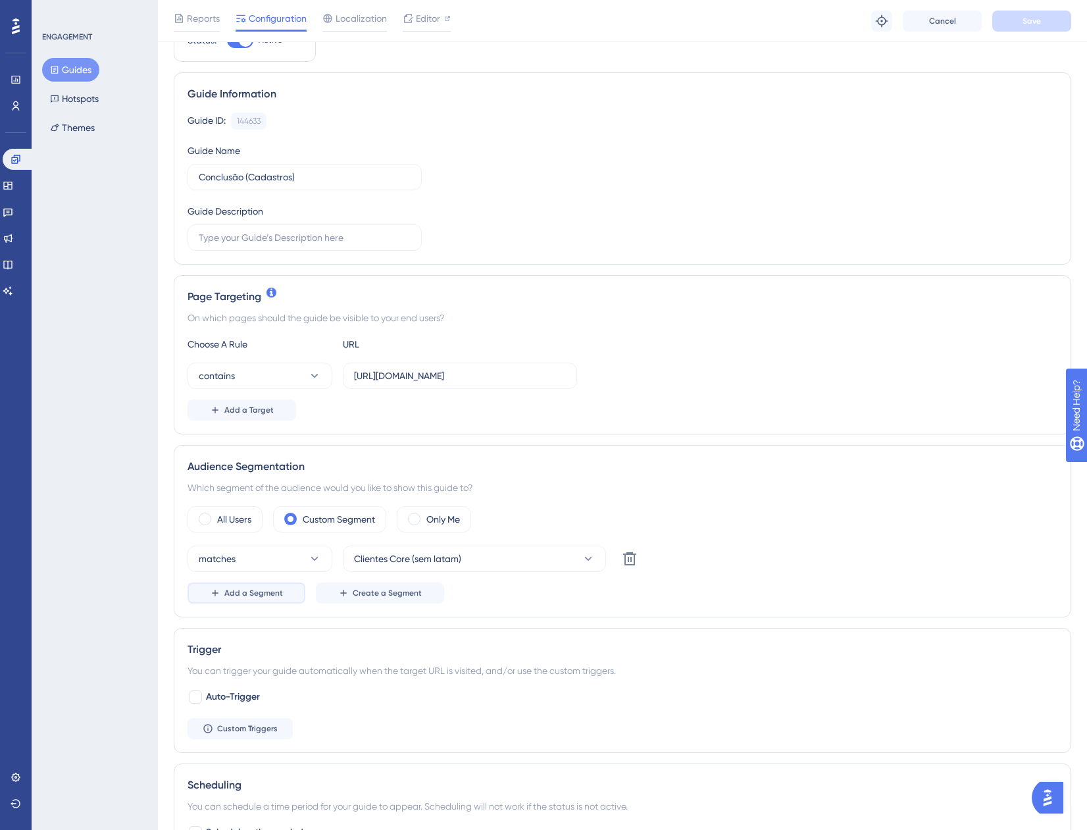
click at [246, 591] on span "Add a Segment" at bounding box center [253, 593] width 59 height 11
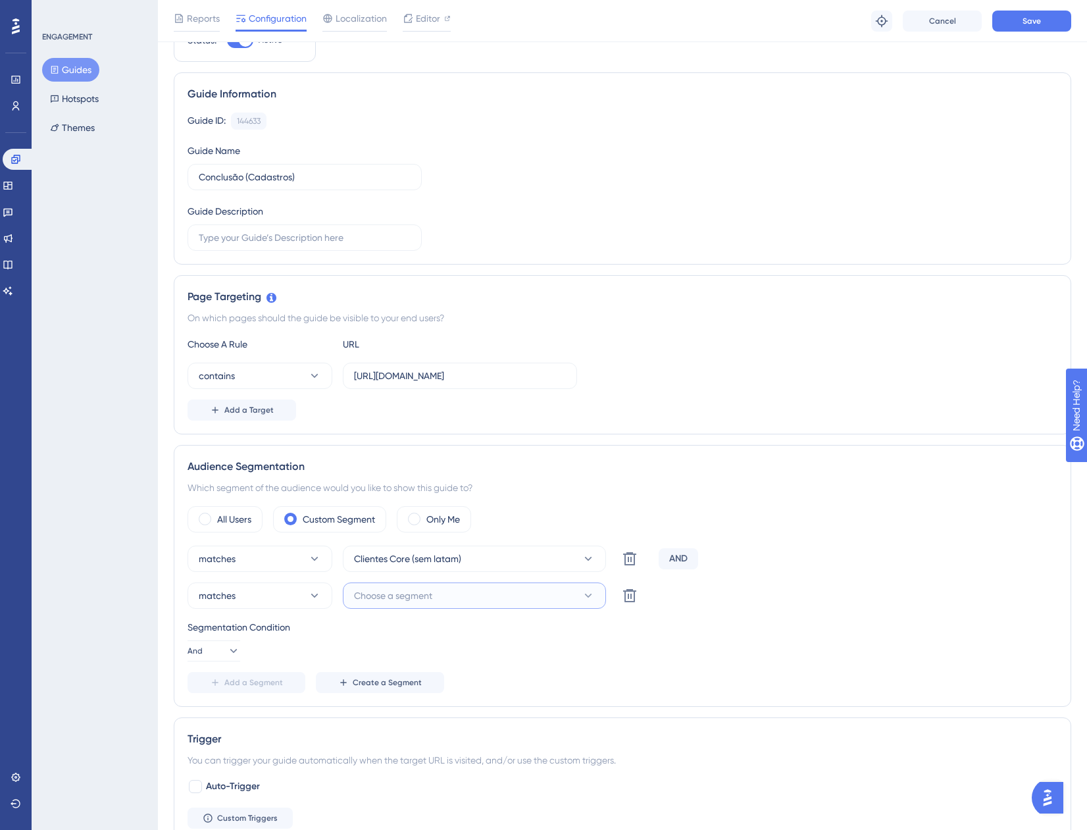
click at [416, 597] on span "Choose a segment" at bounding box center [393, 596] width 78 height 16
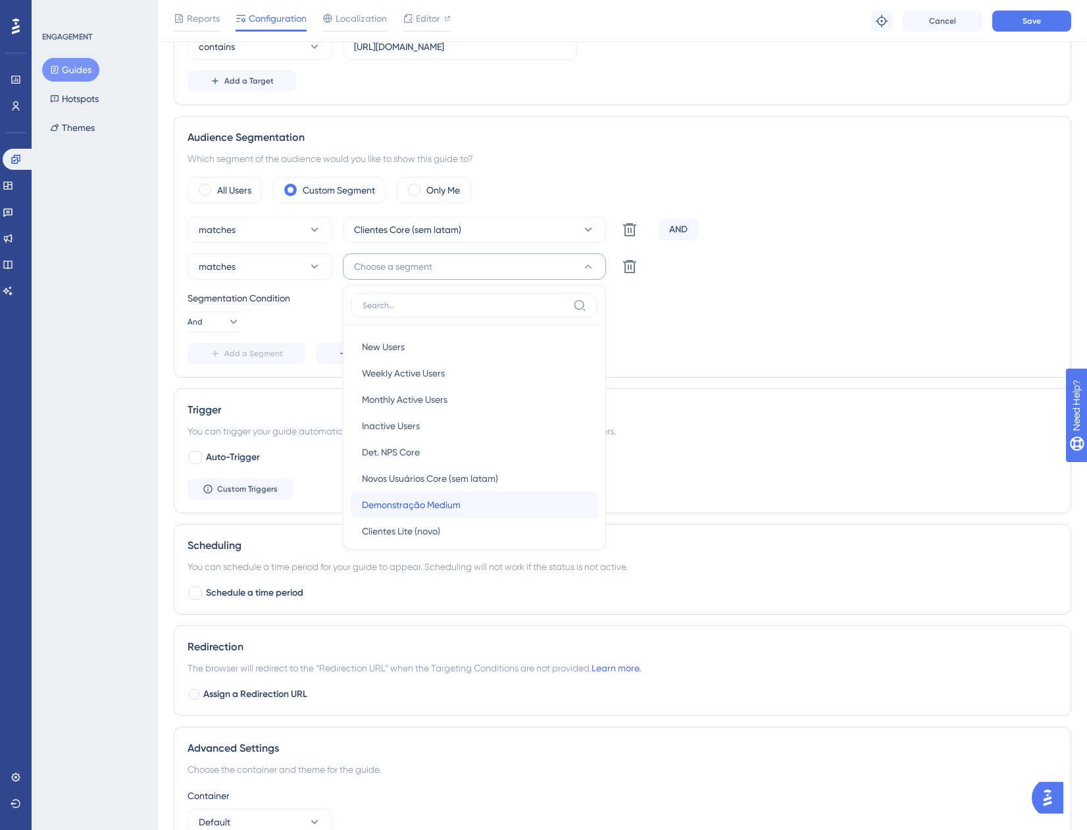
click at [468, 498] on div "Demonstração Medium Demonstração Medium" at bounding box center [474, 505] width 225 height 26
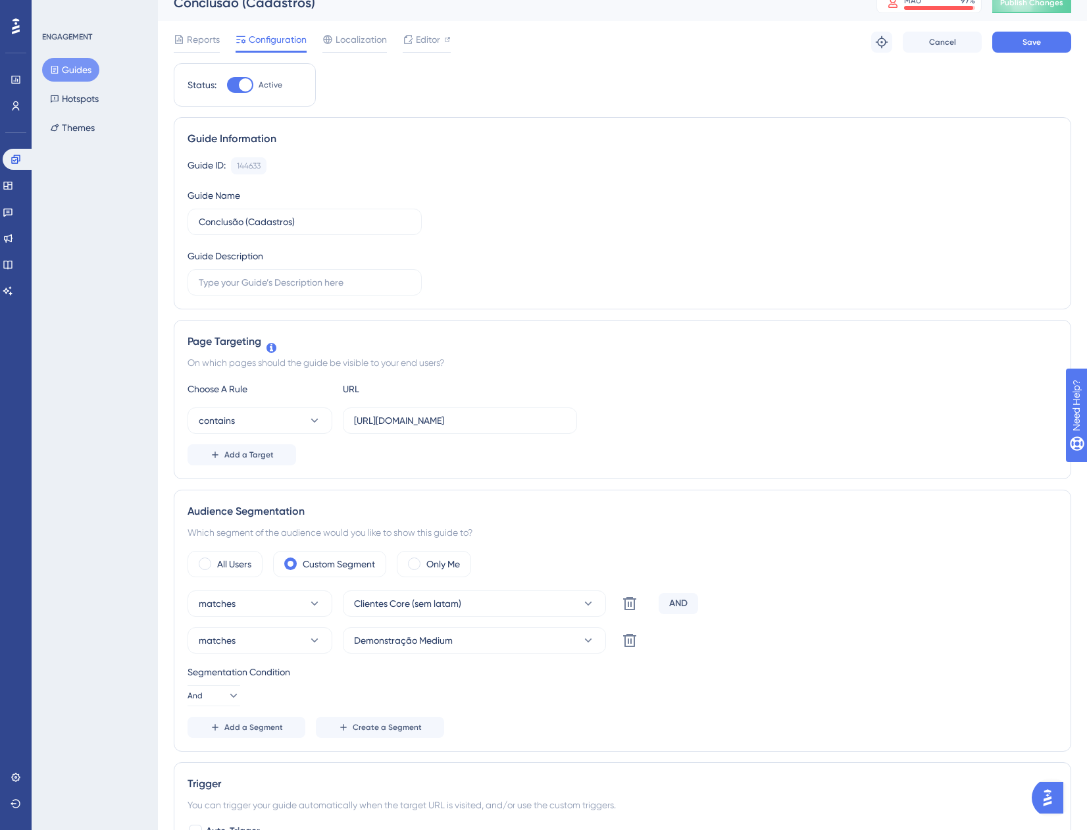
scroll to position [0, 0]
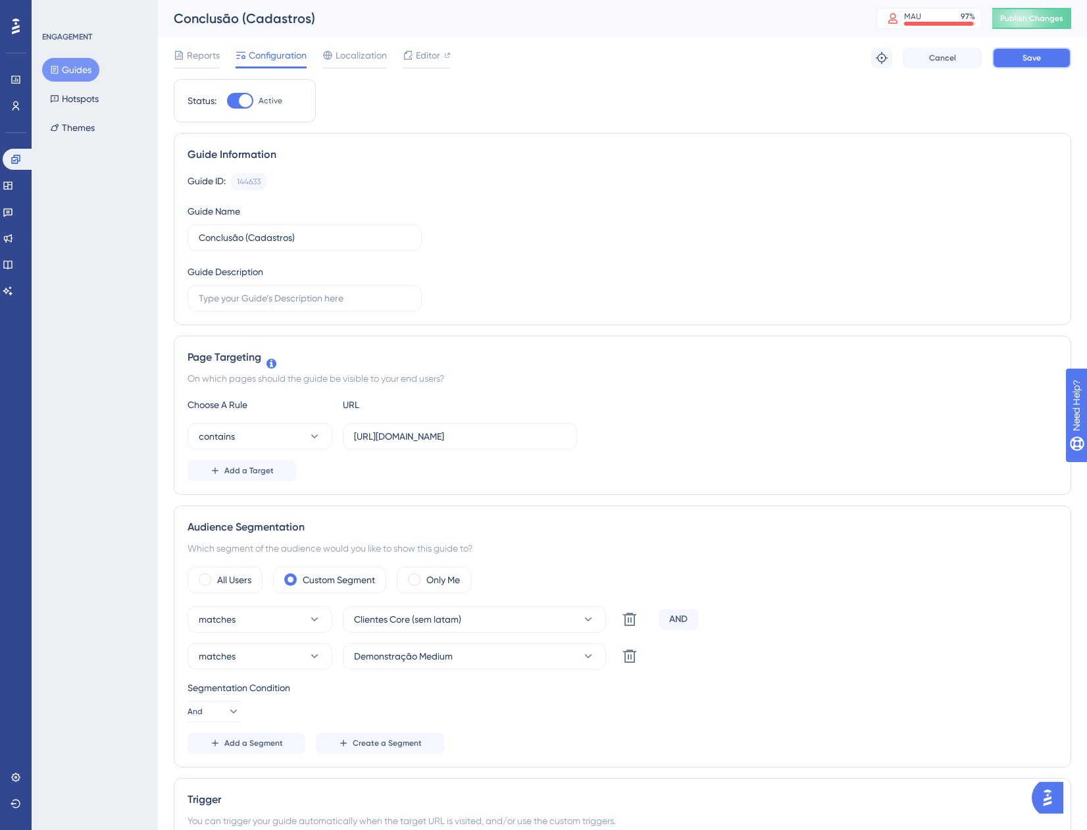
click at [1010, 53] on button "Save" at bounding box center [1032, 57] width 79 height 21
click at [1040, 25] on button "Publish Changes" at bounding box center [1032, 18] width 79 height 21
click at [9, 197] on div "Engagement Widgets Feedback Product Updates Knowledge Base AI Assistant" at bounding box center [16, 225] width 26 height 153
click at [9, 193] on link at bounding box center [8, 185] width 11 height 21
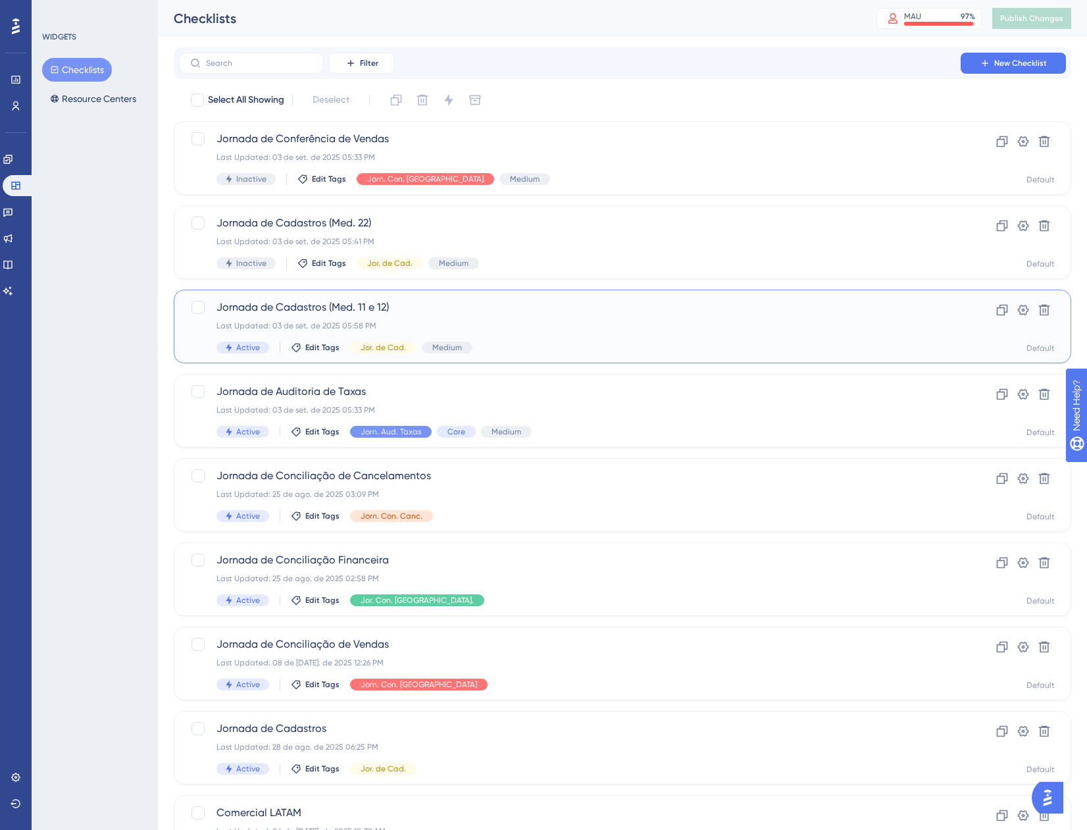
click at [574, 305] on span "Jornada de Cadastros (Med. 11 e 12)" at bounding box center [570, 307] width 707 height 16
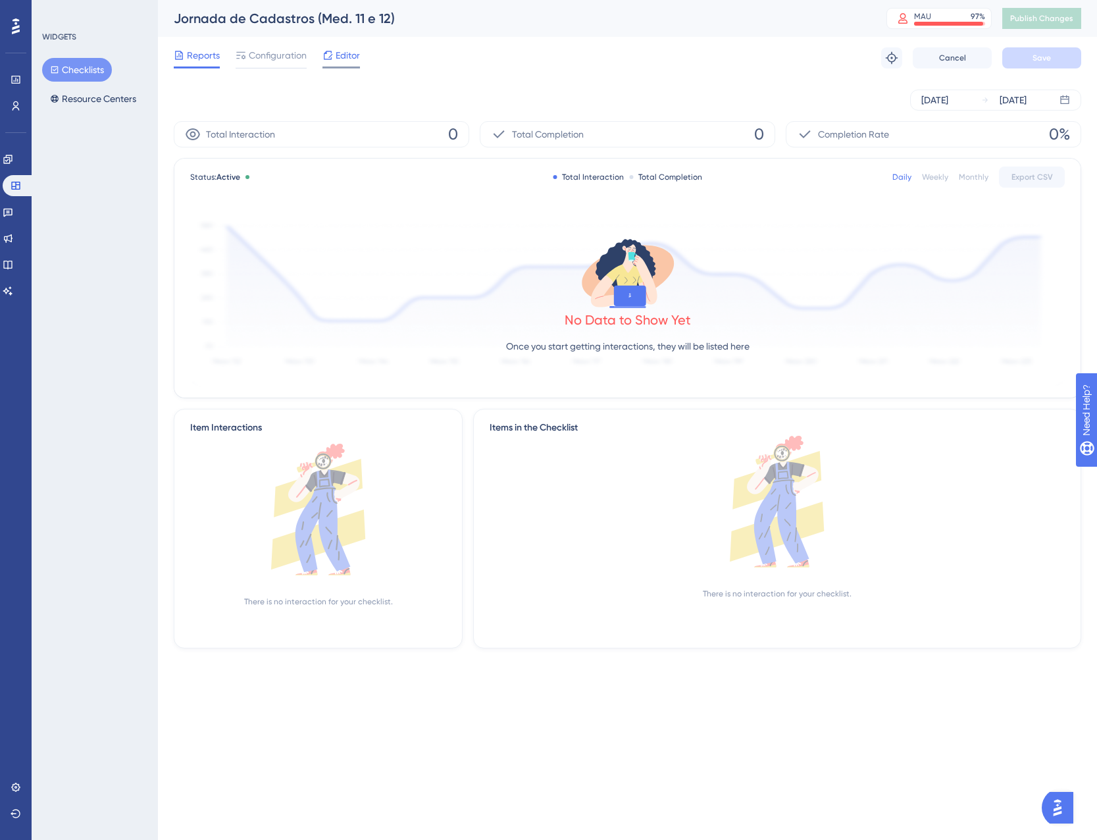
click at [354, 49] on span "Editor" at bounding box center [348, 55] width 24 height 16
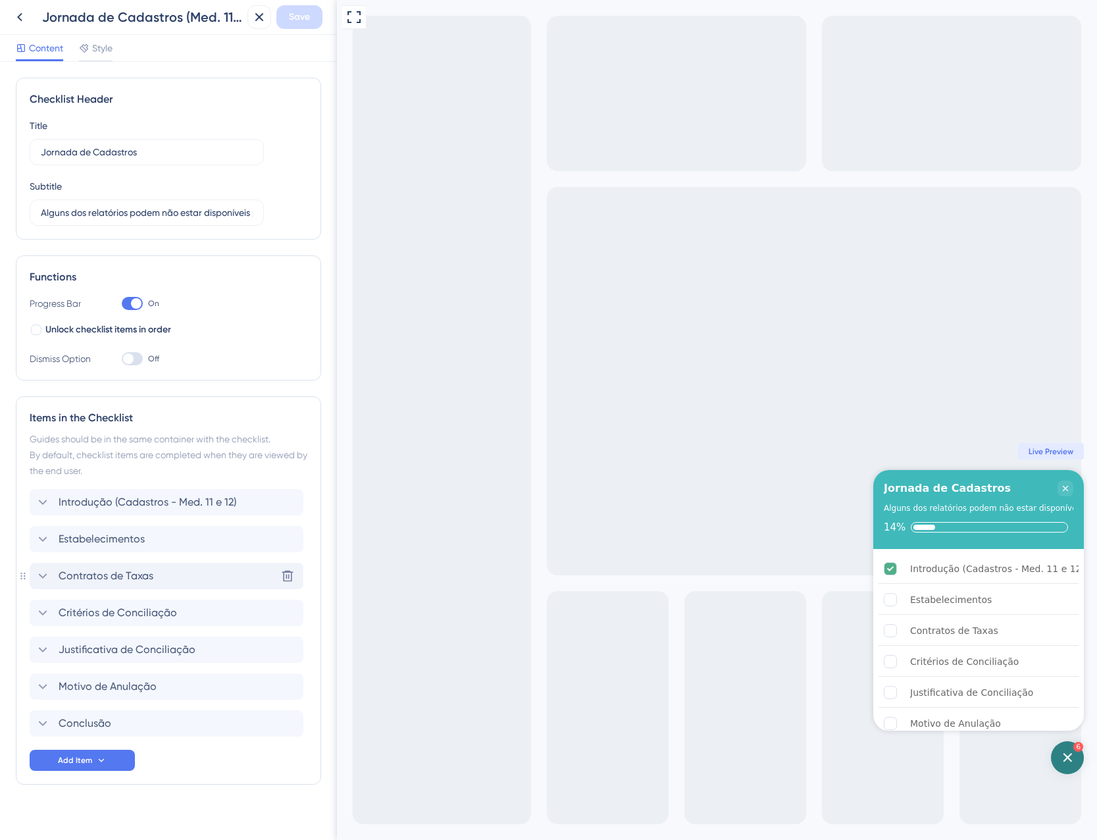
click at [127, 571] on span "Contratos de Taxas" at bounding box center [106, 576] width 95 height 16
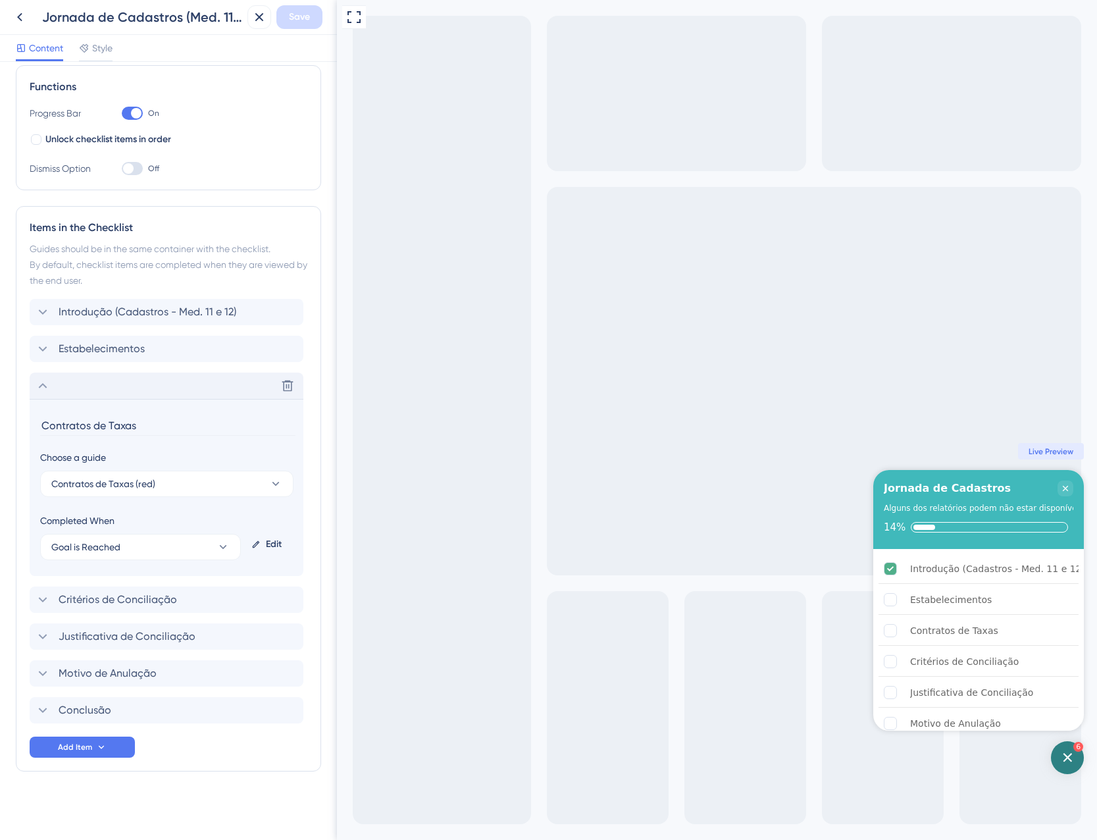
click at [132, 388] on div "Delete" at bounding box center [167, 386] width 274 height 26
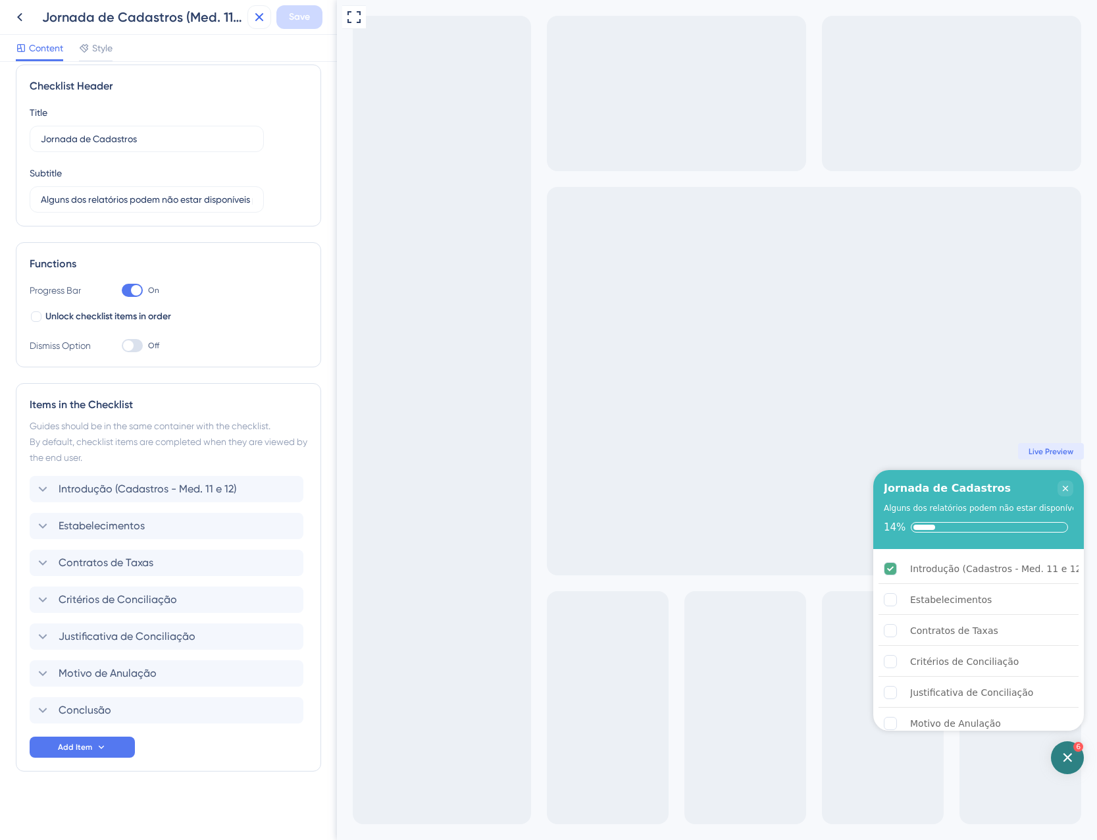
click at [256, 16] on icon at bounding box center [259, 17] width 16 height 16
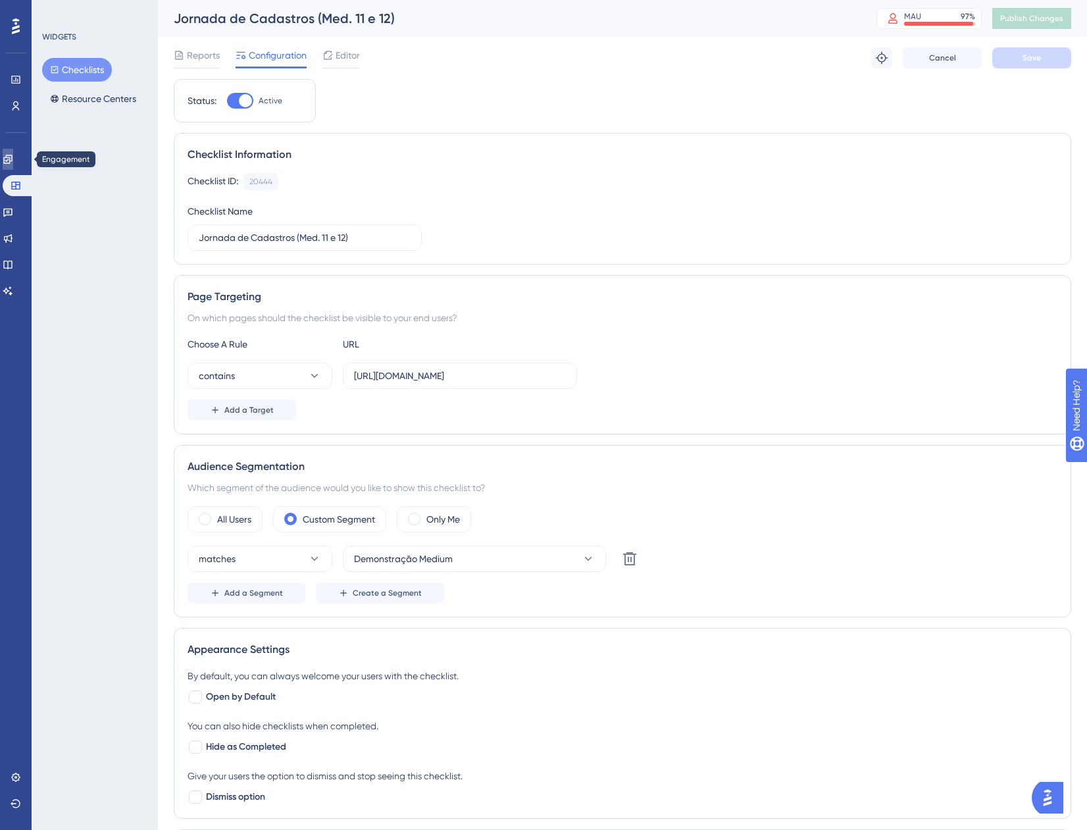
click at [13, 157] on link at bounding box center [8, 159] width 11 height 21
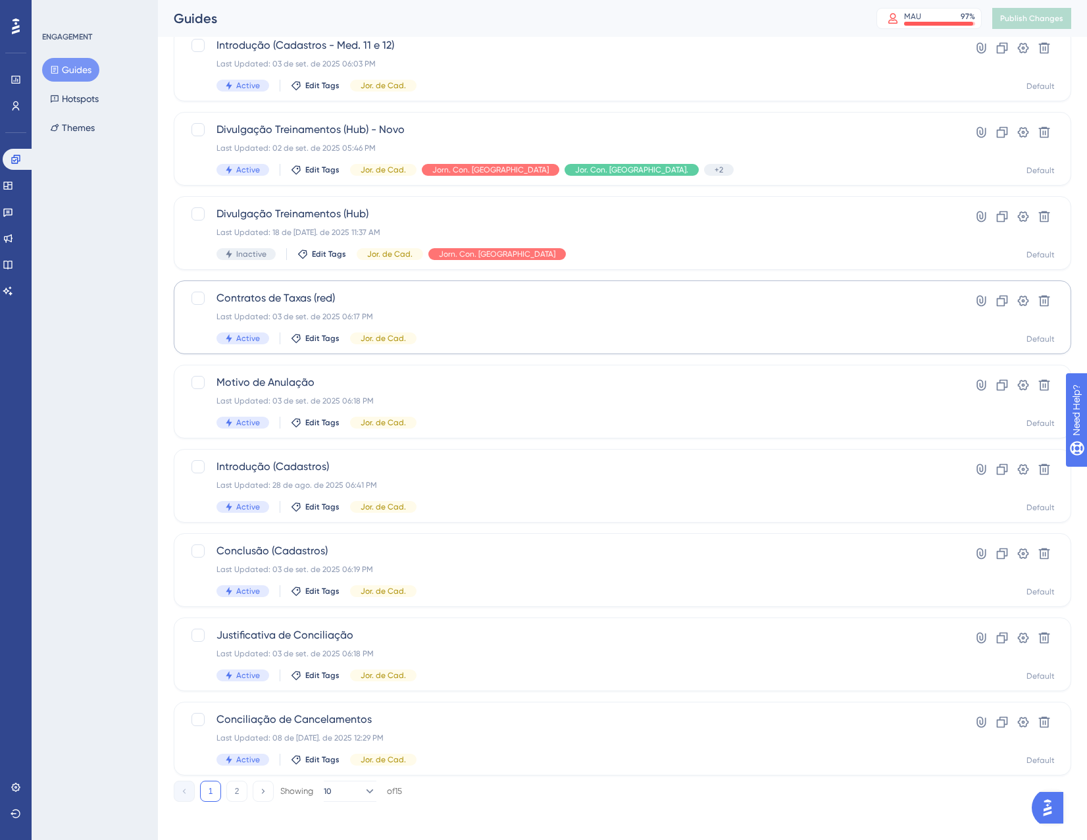
scroll to position [213, 0]
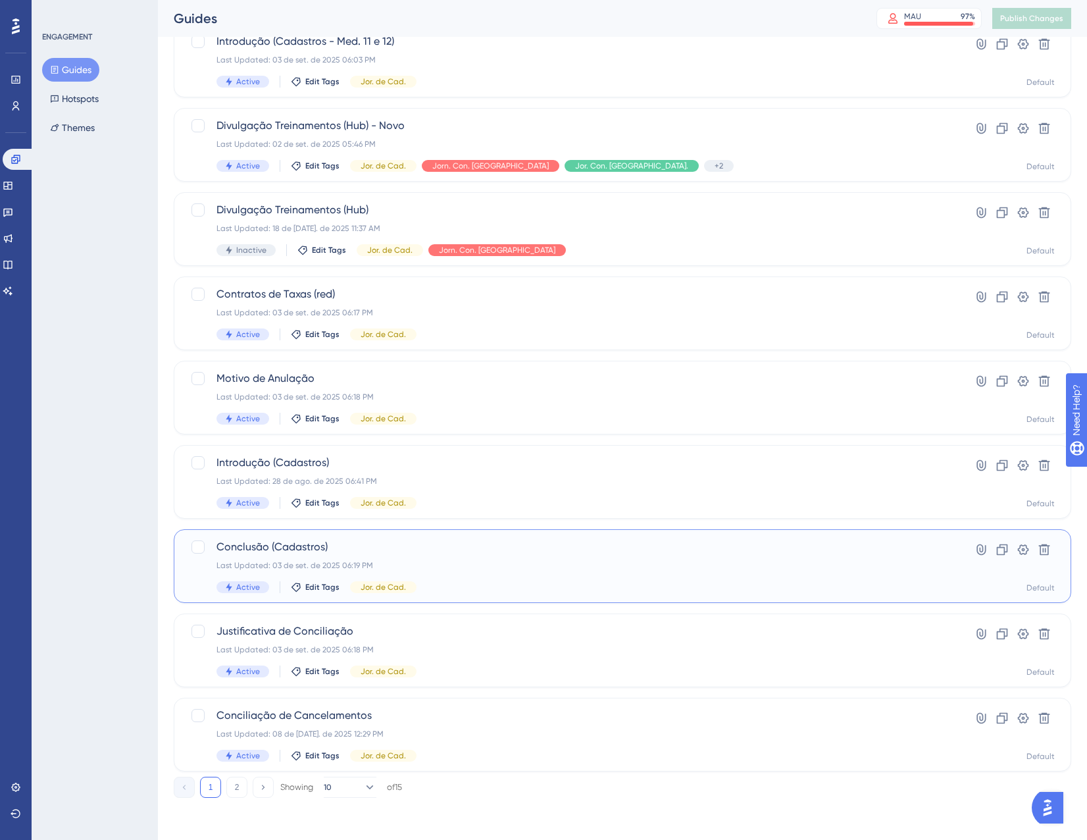
click at [469, 569] on div "Last Updated: 03 de set. de 2025 06:19 PM" at bounding box center [570, 565] width 707 height 11
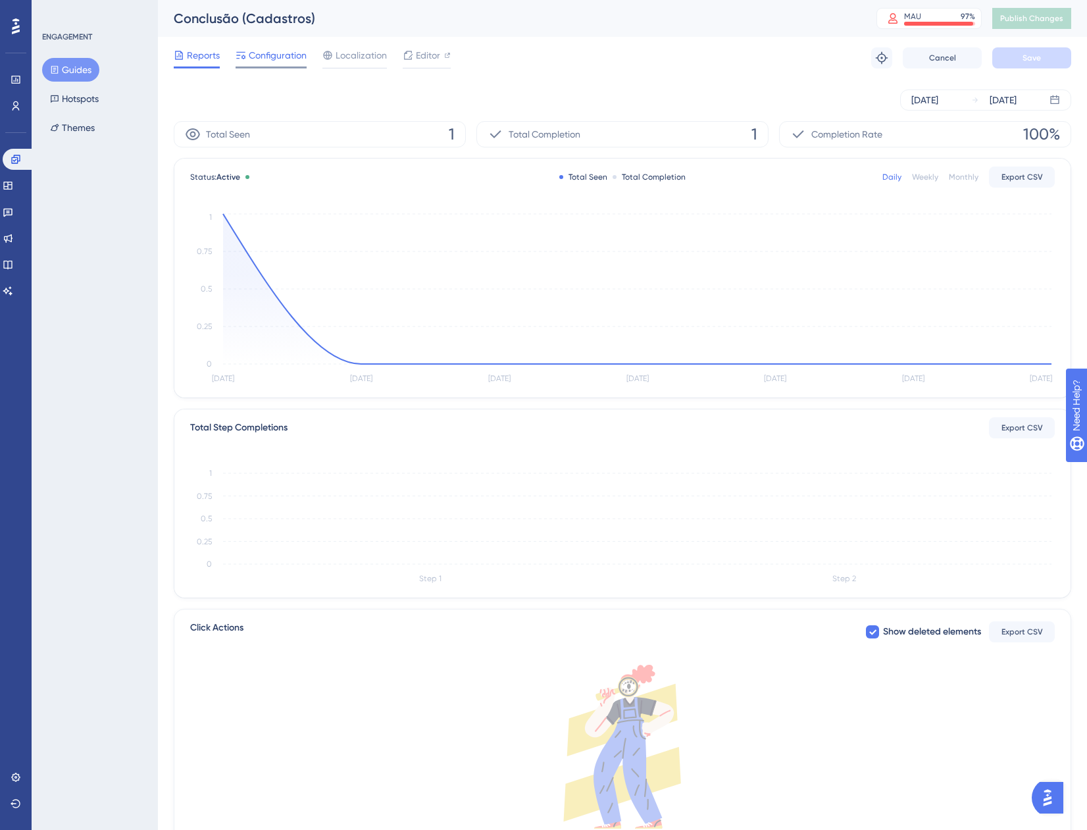
click at [265, 61] on span "Configuration" at bounding box center [278, 55] width 58 height 16
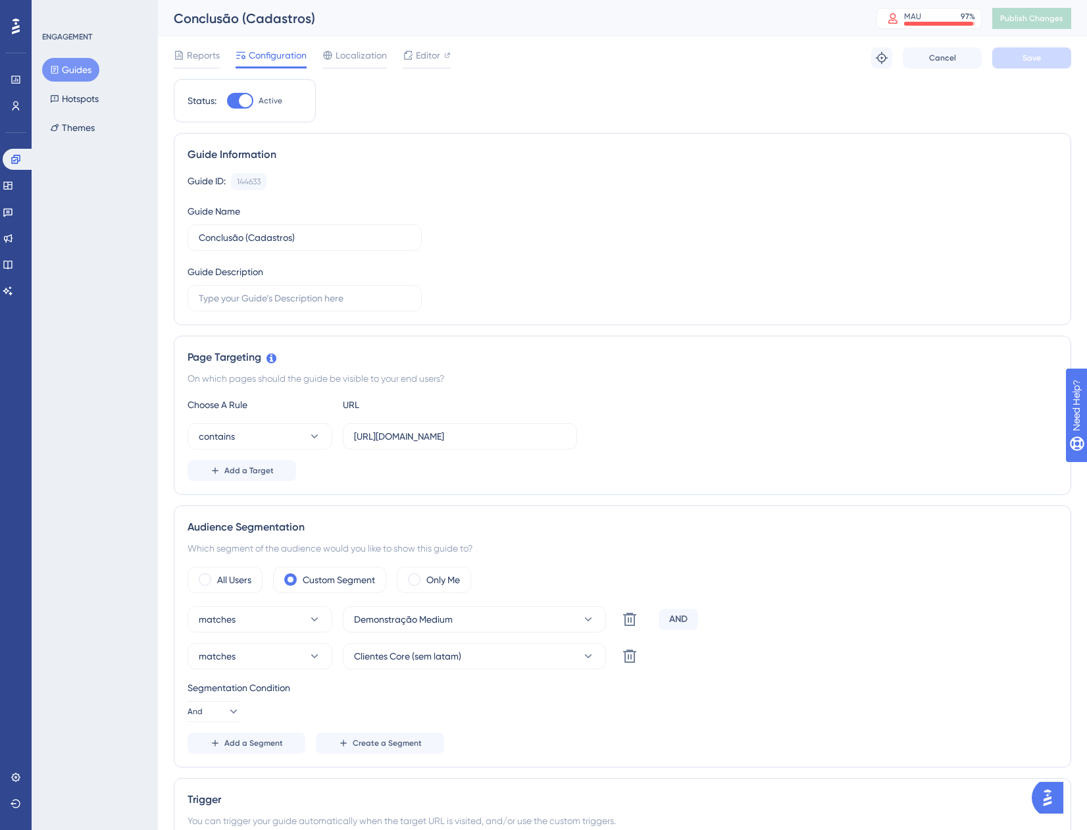
click at [680, 614] on div "AND" at bounding box center [678, 619] width 39 height 21
click at [229, 714] on icon at bounding box center [232, 711] width 13 height 13
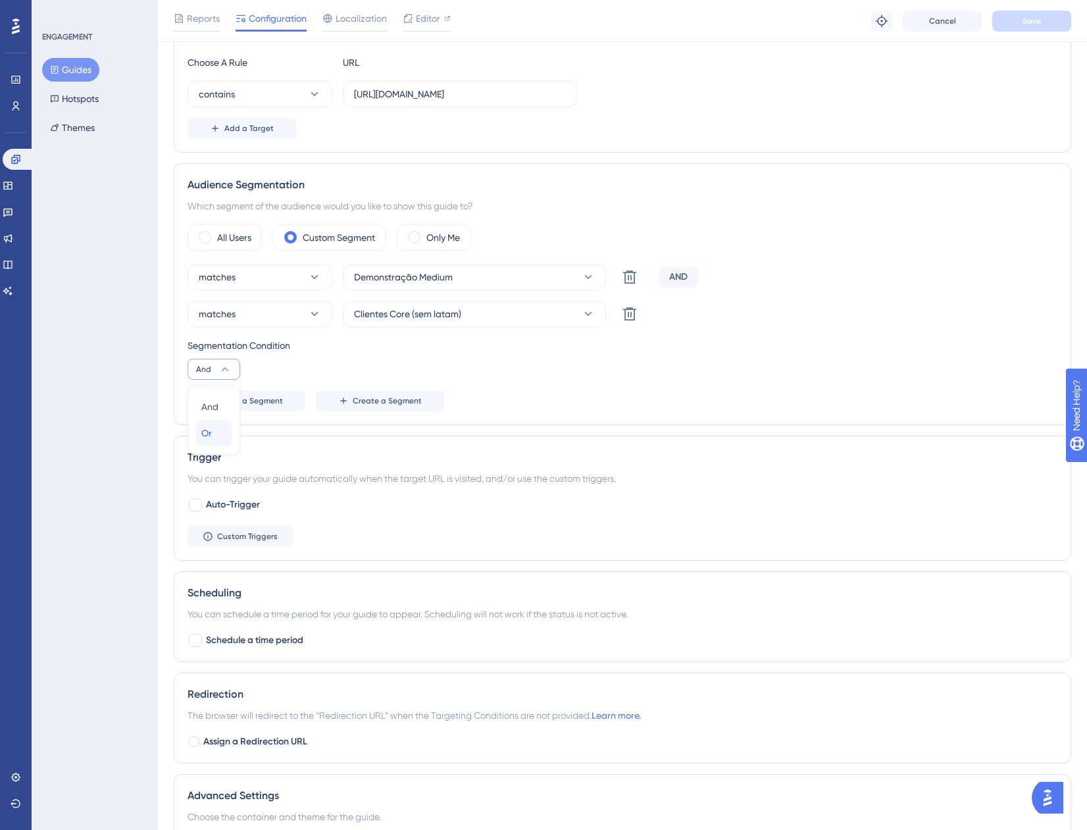
click at [216, 423] on div "Or Or" at bounding box center [213, 433] width 25 height 26
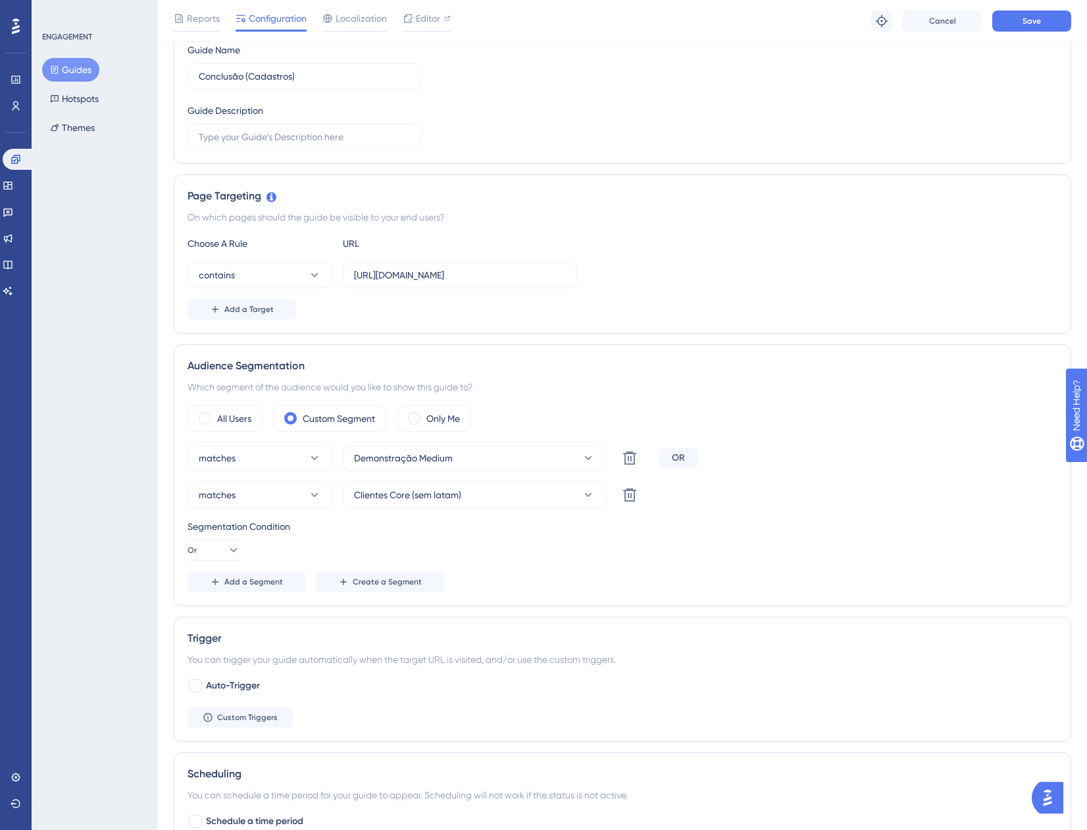
scroll to position [0, 0]
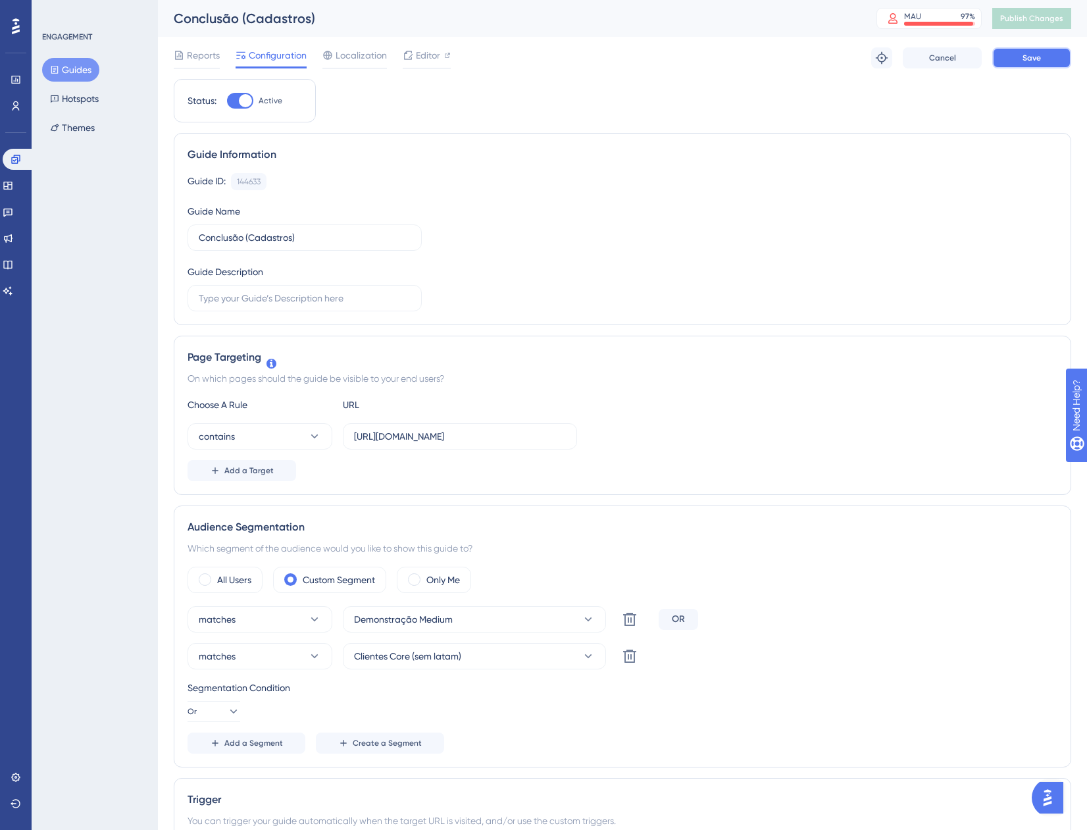
click at [1028, 65] on button "Save" at bounding box center [1032, 57] width 79 height 21
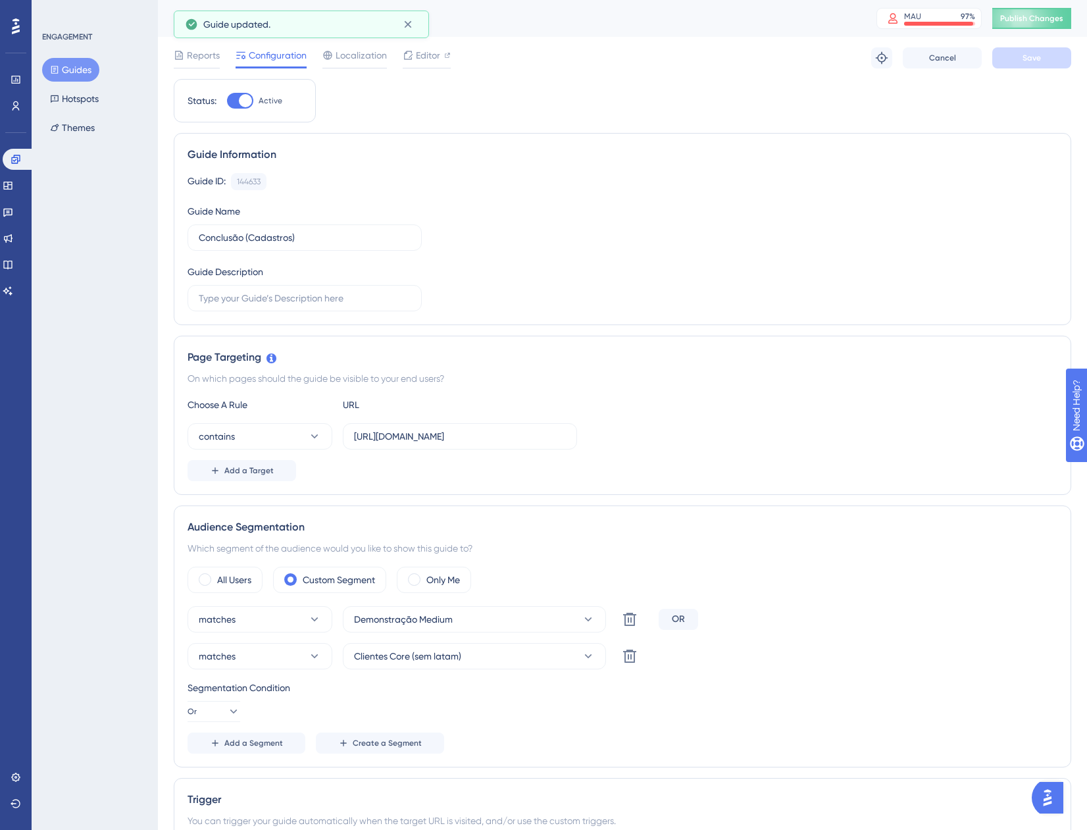
click at [79, 68] on button "Guides" at bounding box center [70, 70] width 57 height 24
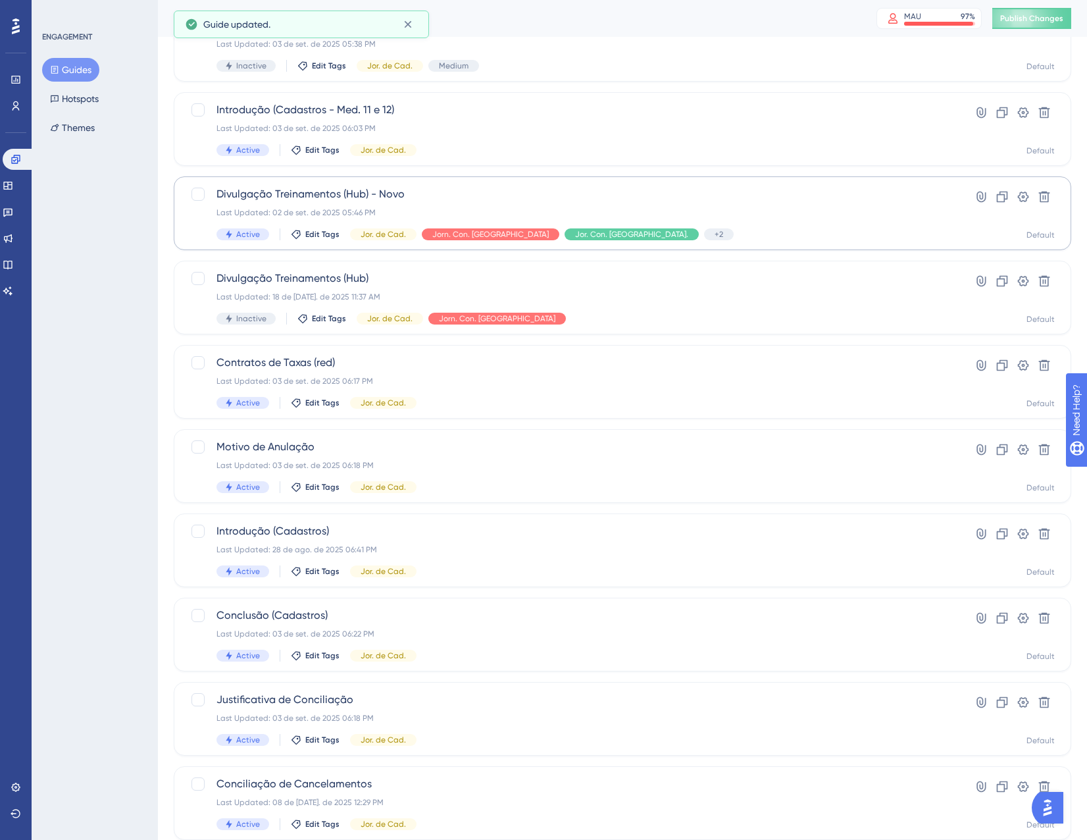
scroll to position [213, 0]
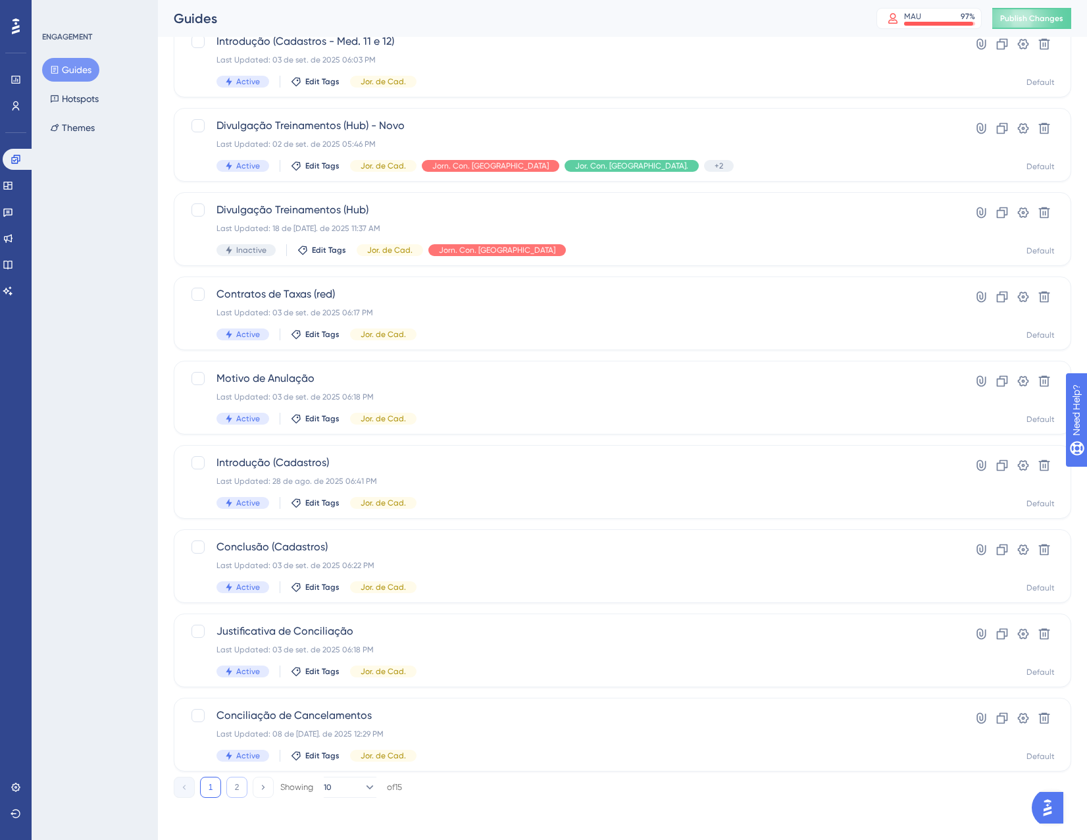
click at [227, 787] on button "2" at bounding box center [236, 787] width 21 height 21
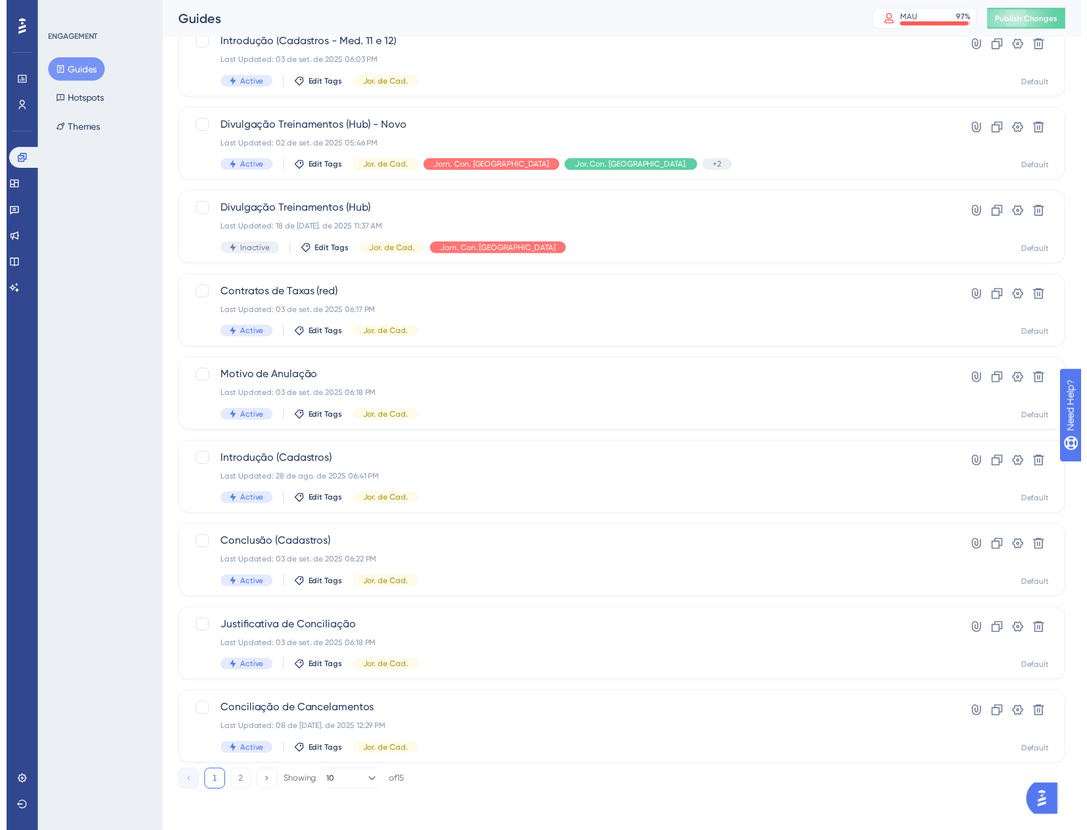
scroll to position [0, 0]
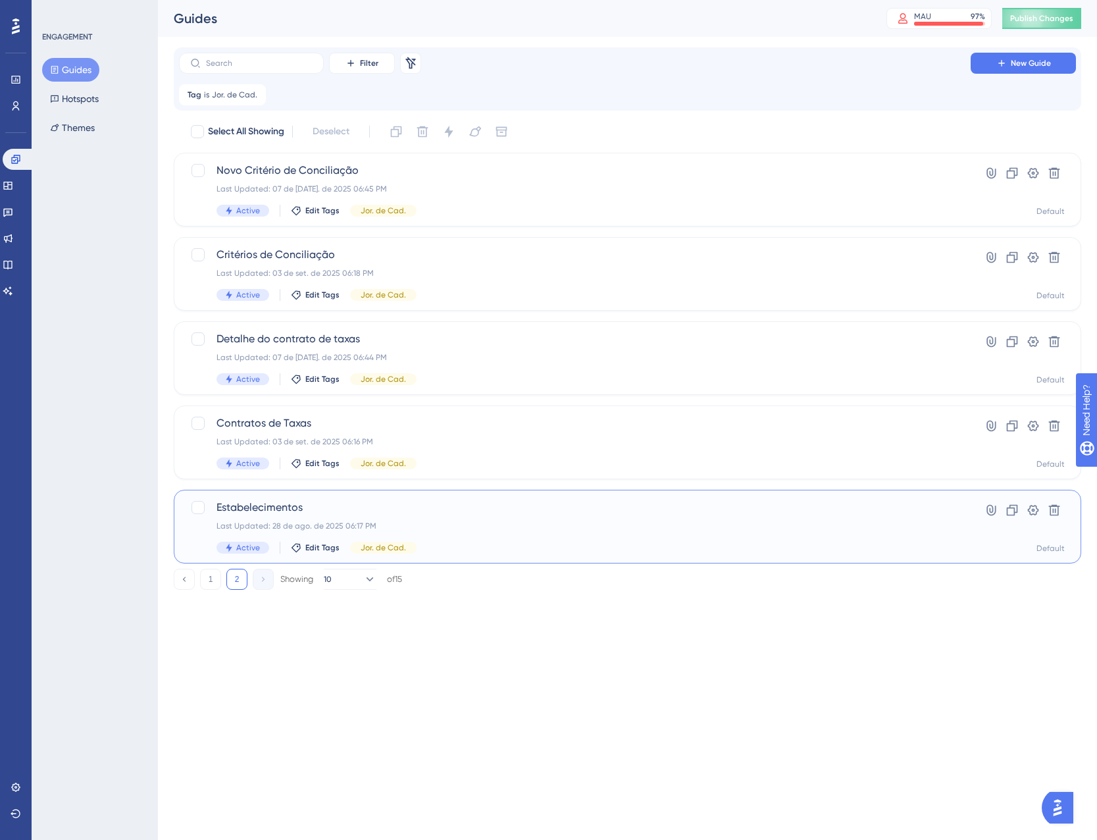
click at [535, 529] on div "Last Updated: 28 de ago. de 2025 06:17 PM" at bounding box center [575, 526] width 717 height 11
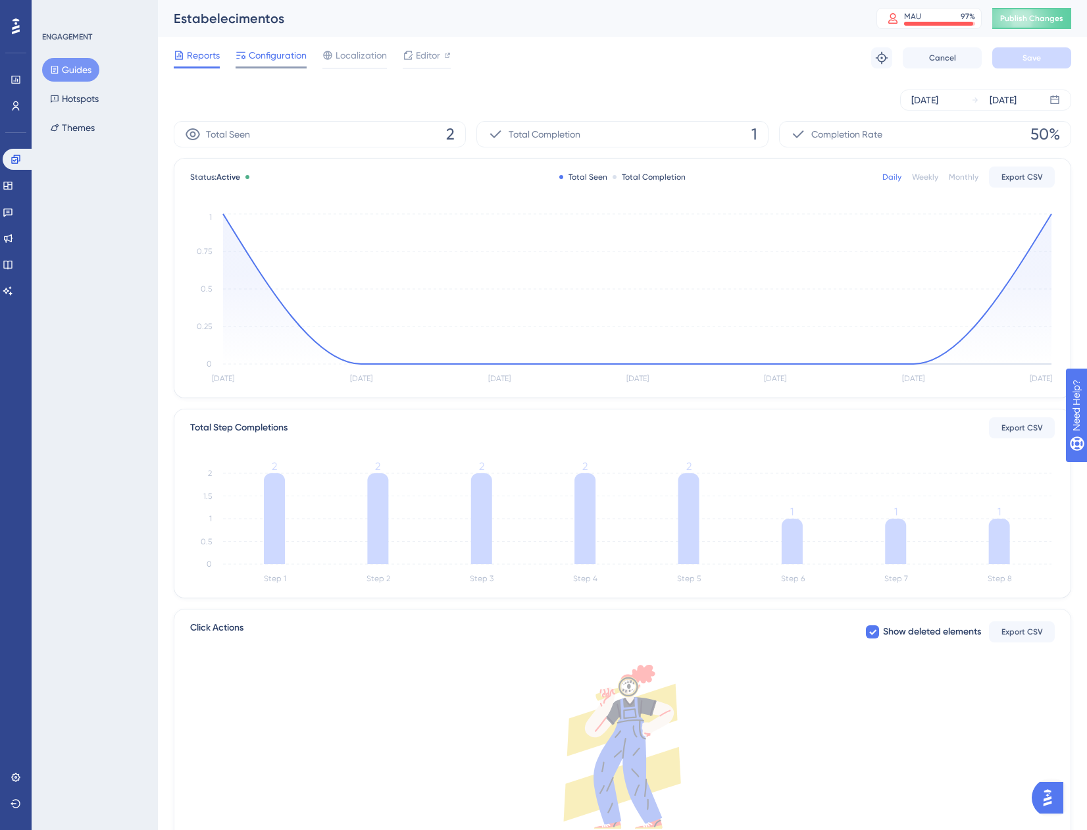
click at [268, 59] on span "Configuration" at bounding box center [278, 55] width 58 height 16
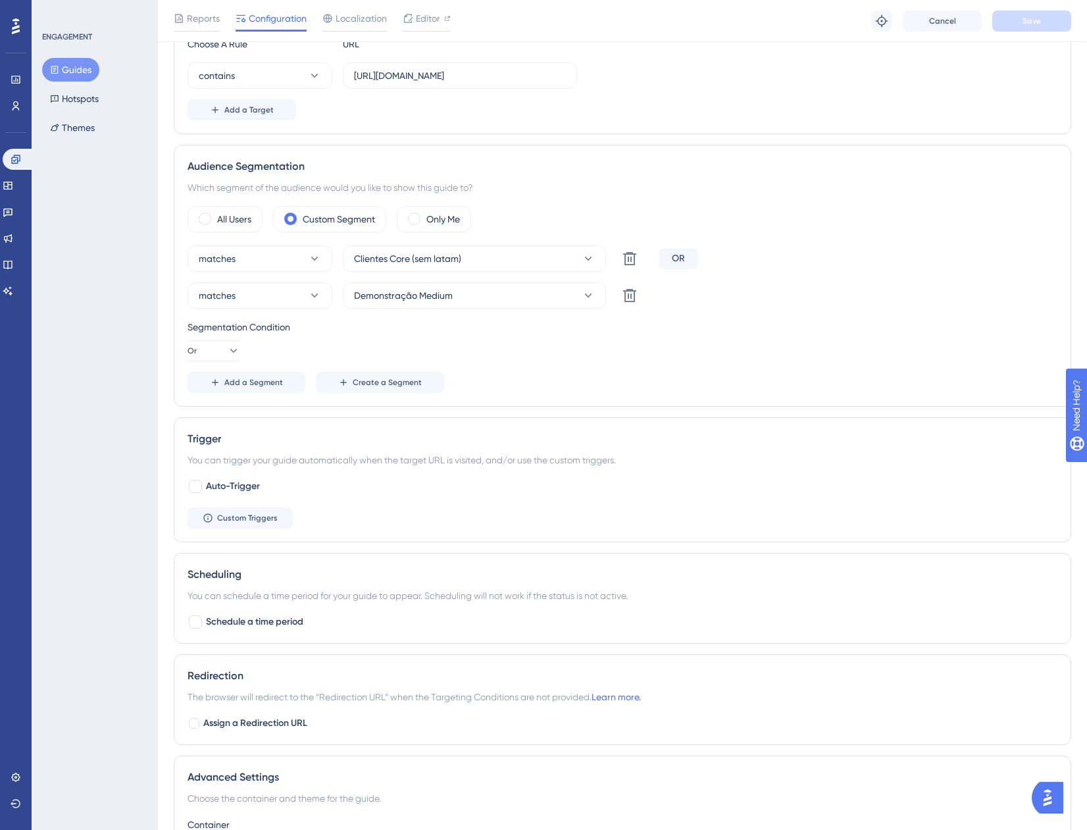
scroll to position [329, 0]
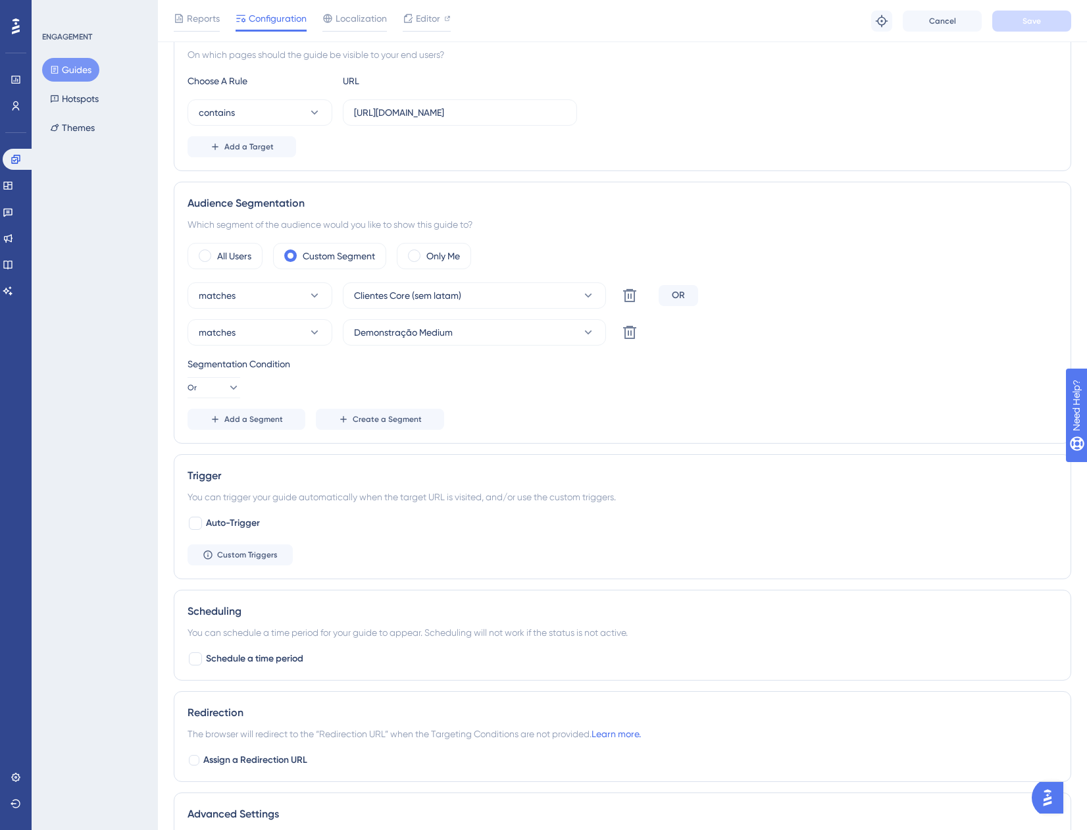
click at [85, 66] on button "Guides" at bounding box center [70, 70] width 57 height 24
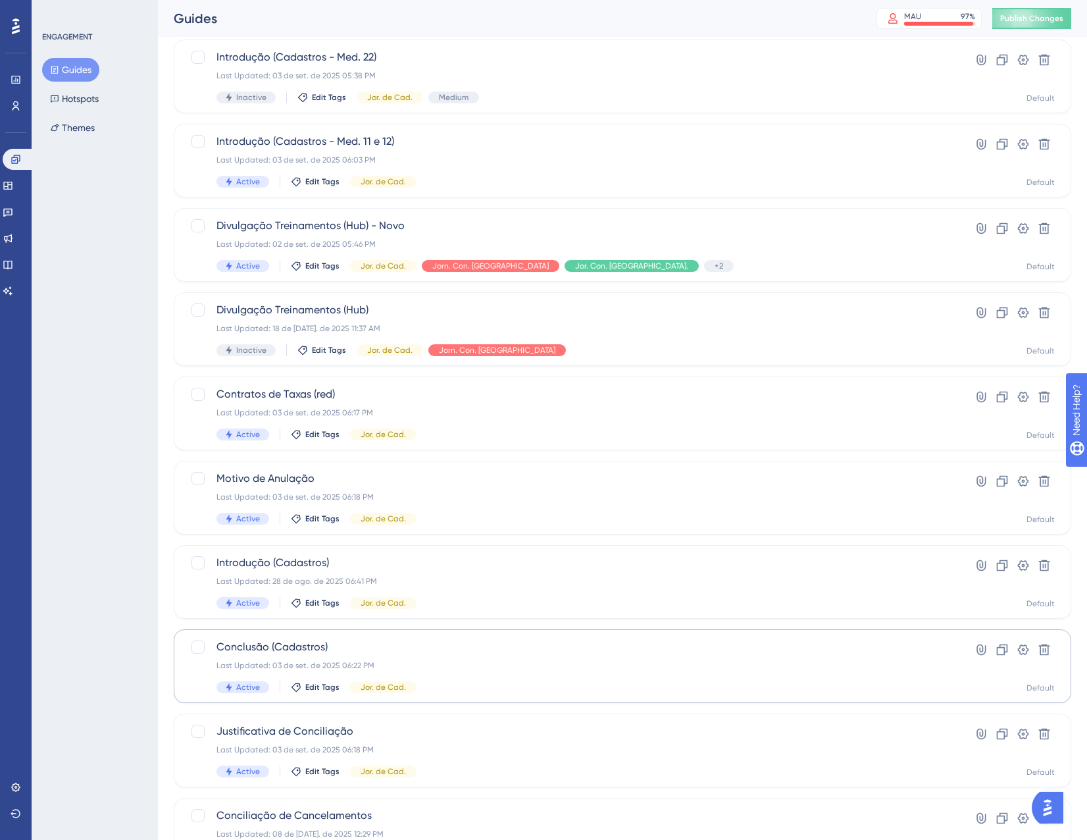
scroll to position [213, 0]
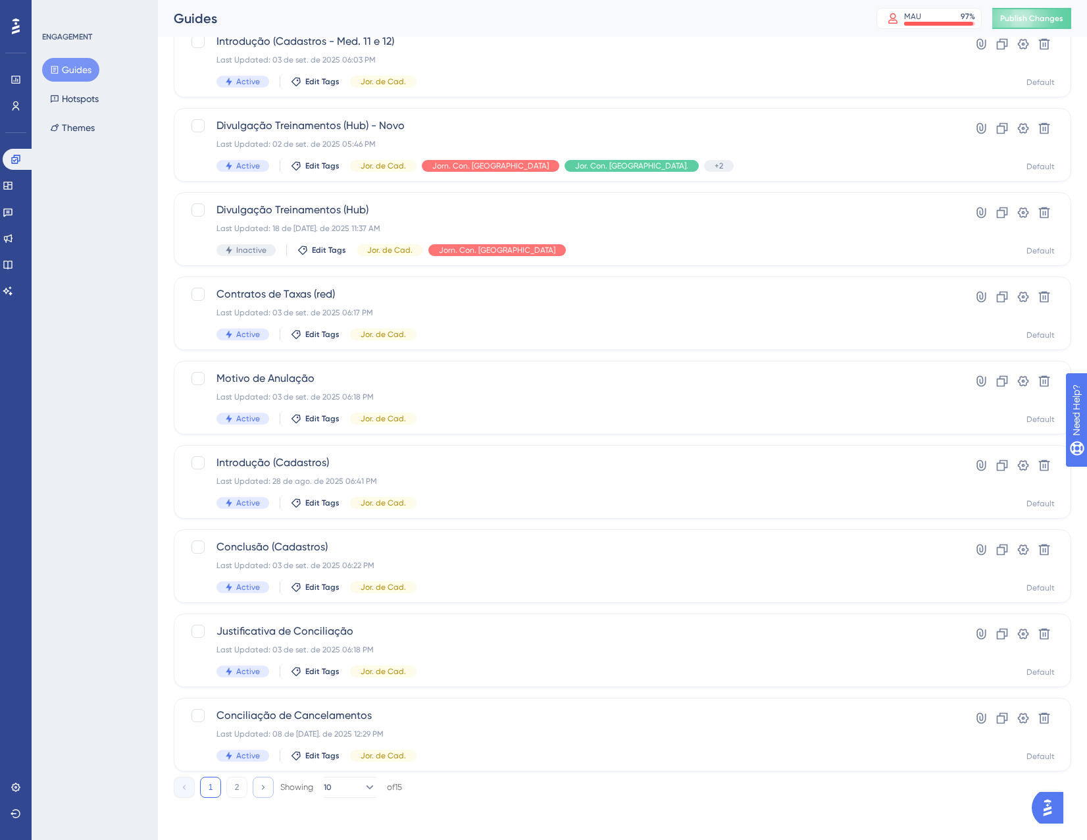
click at [260, 788] on icon at bounding box center [263, 787] width 9 height 9
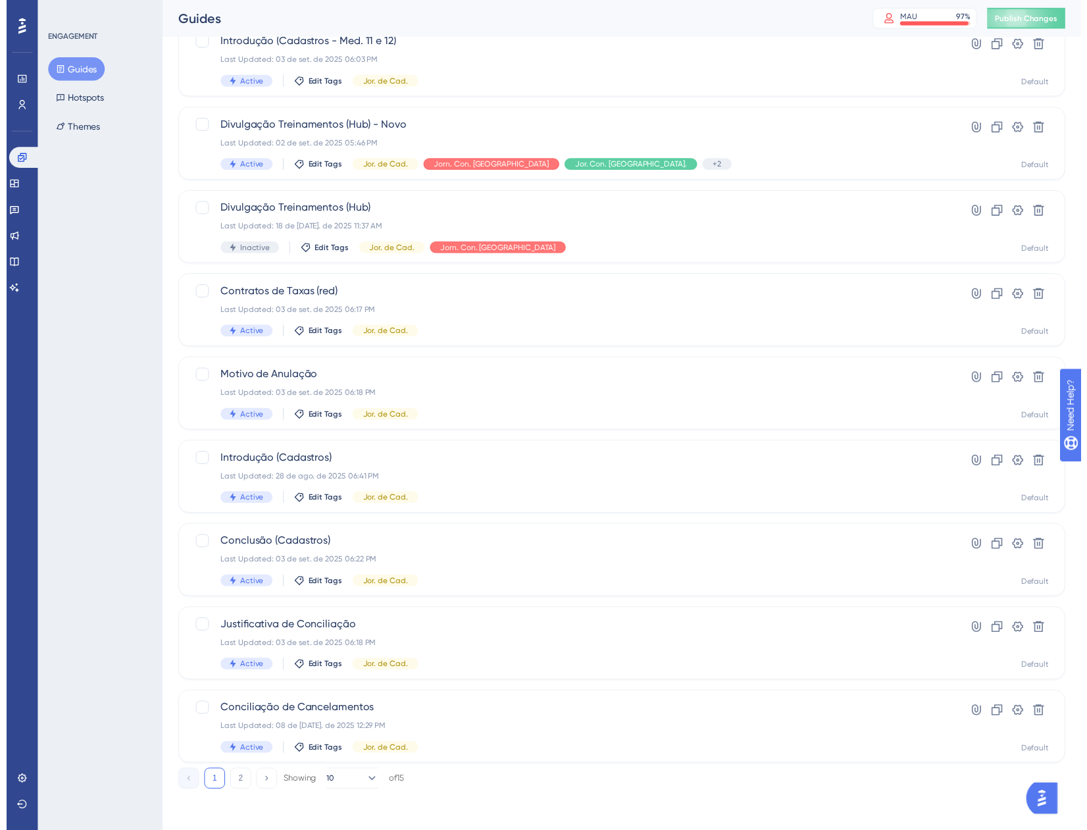
scroll to position [0, 0]
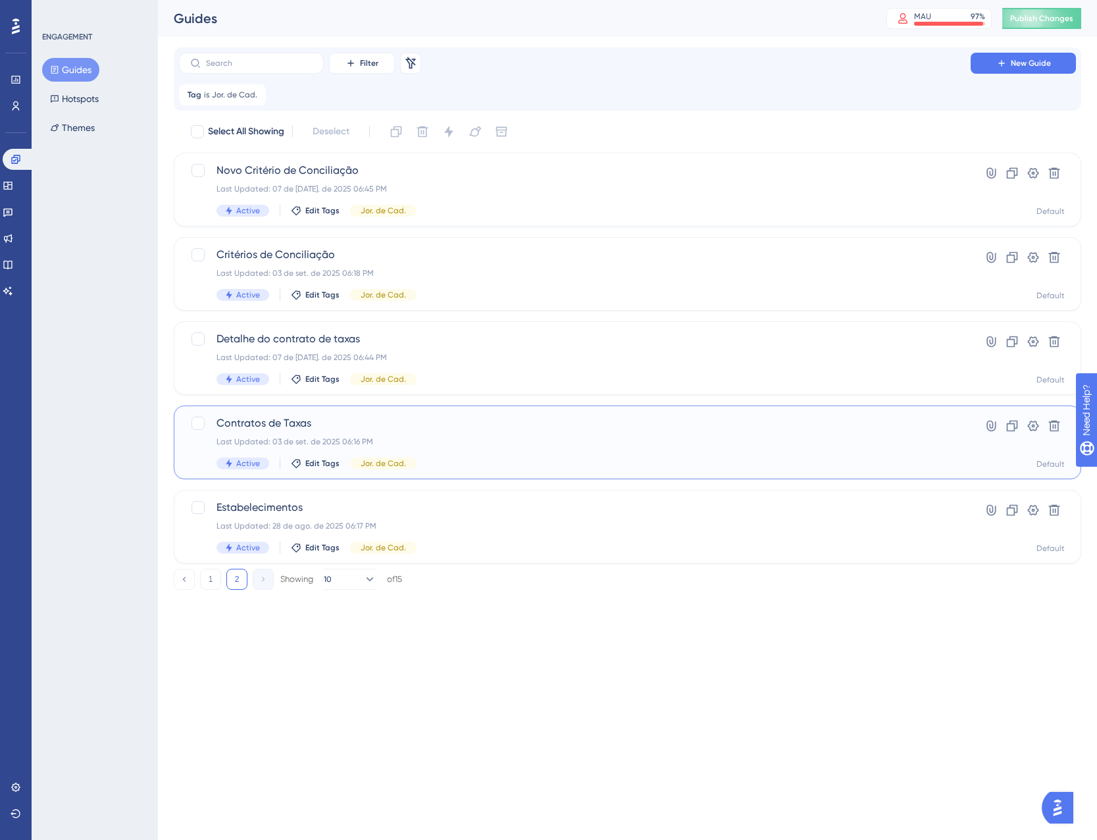
click at [464, 448] on div "Contratos de Taxas Last Updated: 03 de set. de 2025 06:16 PM Active Edit Tags J…" at bounding box center [575, 442] width 717 height 54
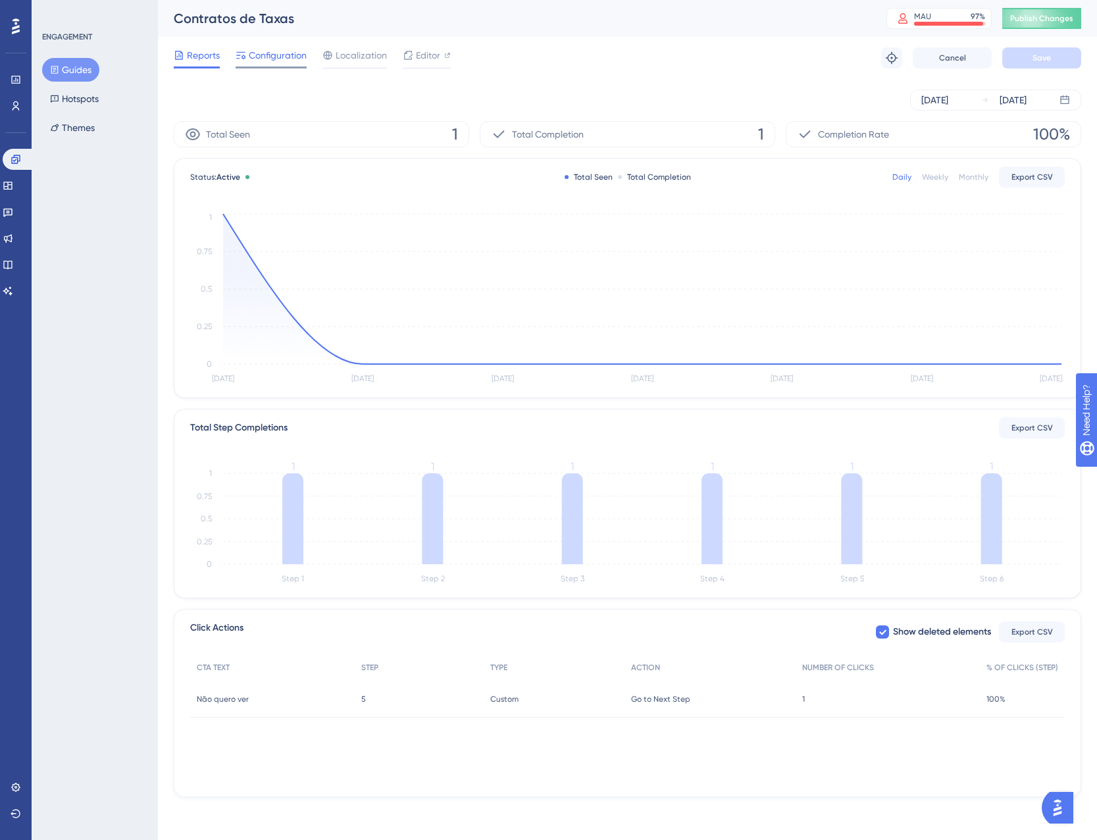
click at [274, 49] on span "Configuration" at bounding box center [278, 55] width 58 height 16
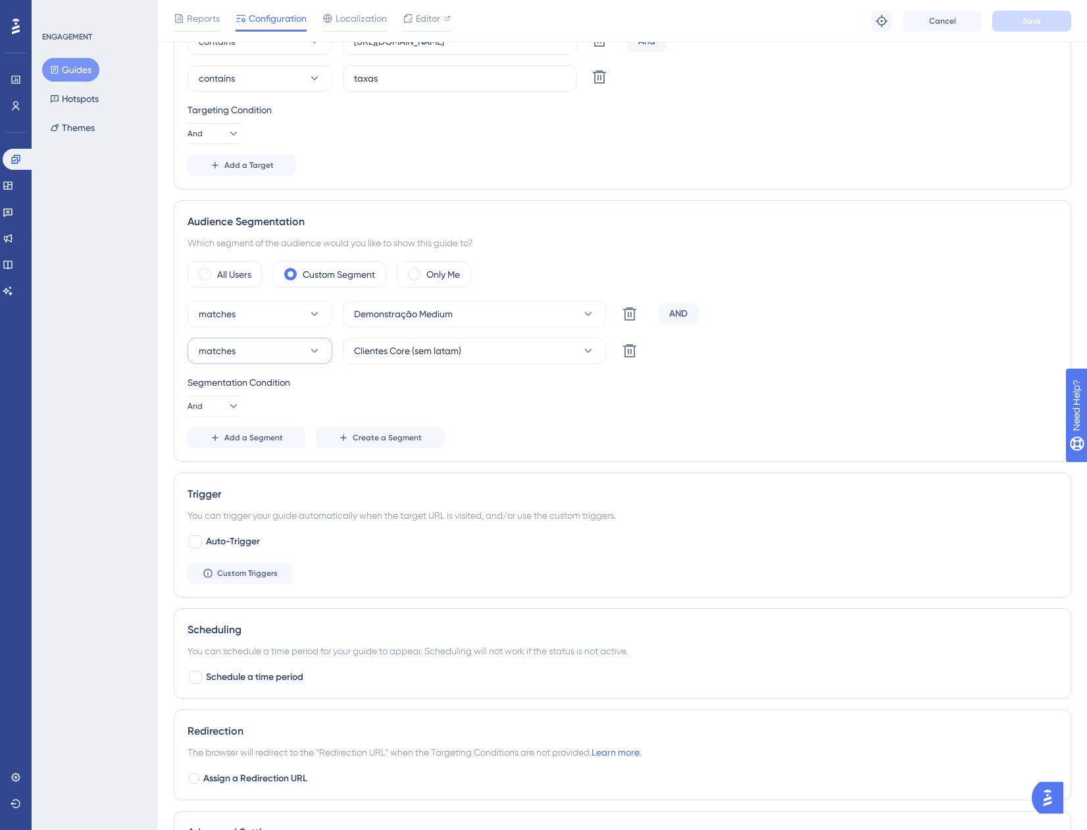
scroll to position [329, 0]
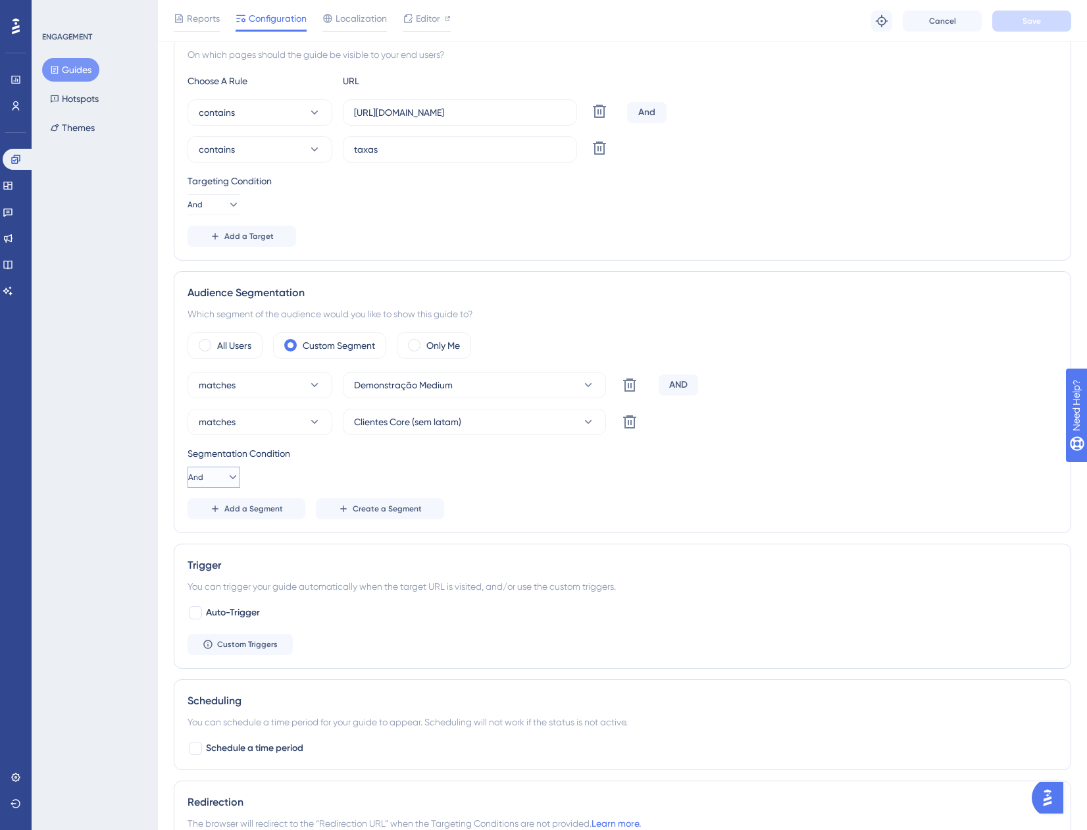
click at [213, 483] on button "And" at bounding box center [214, 477] width 53 height 21
click at [208, 544] on span "Or" at bounding box center [206, 541] width 11 height 16
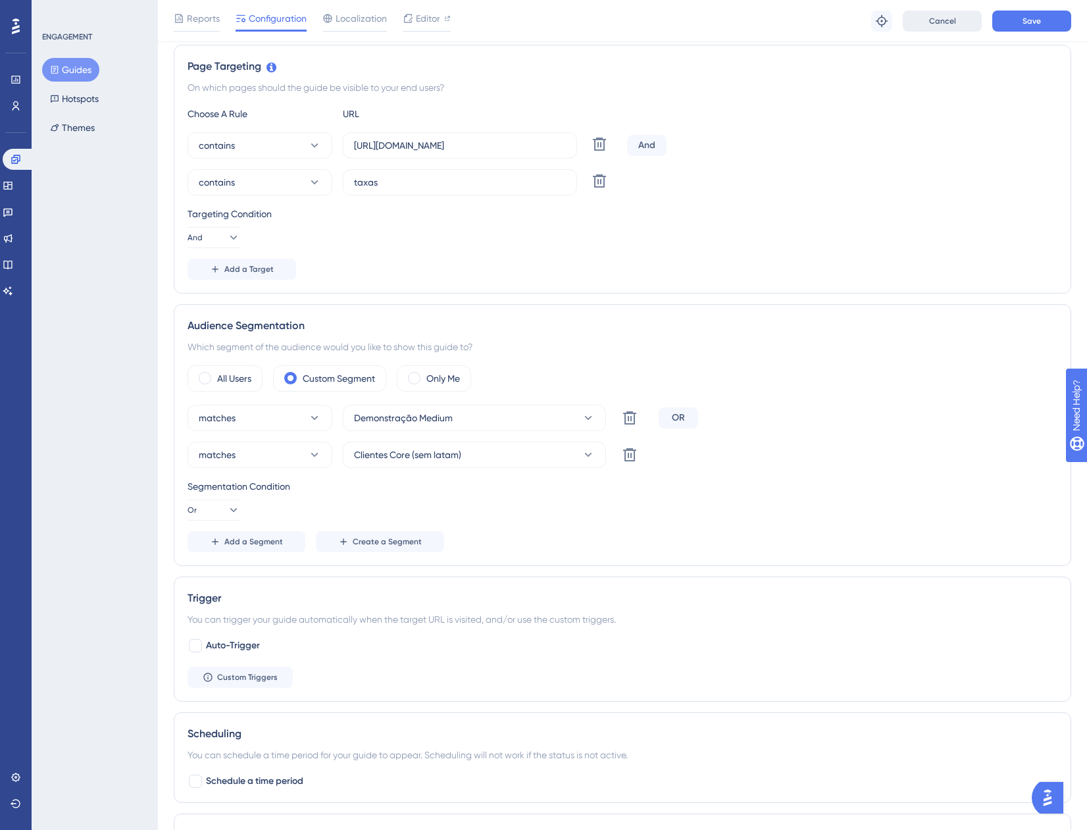
scroll to position [263, 0]
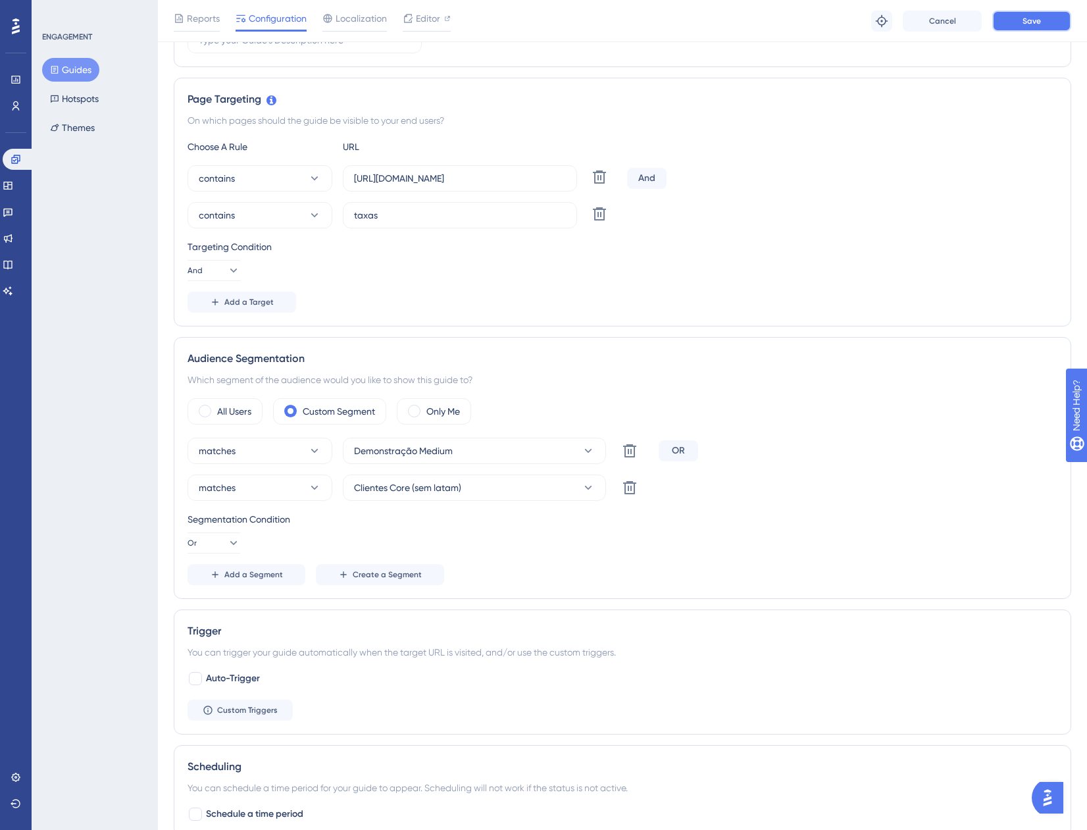
click at [1033, 24] on span "Save" at bounding box center [1032, 21] width 18 height 11
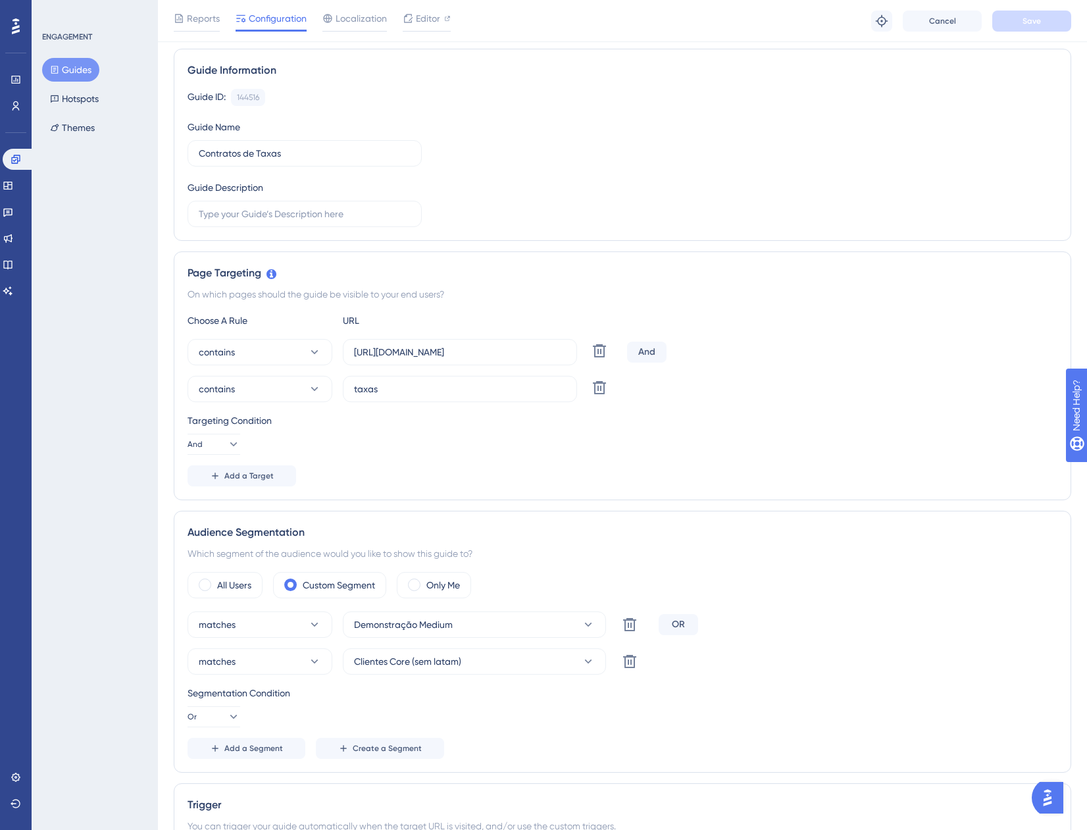
scroll to position [66, 0]
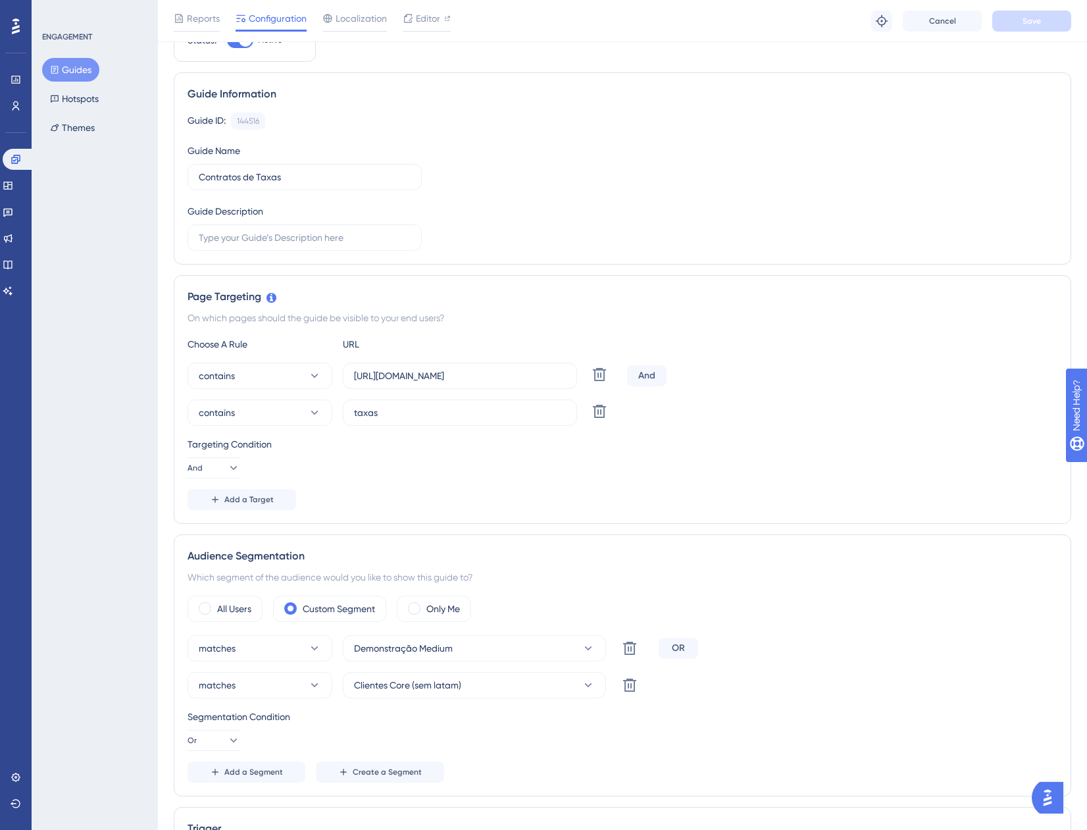
click at [70, 72] on button "Guides" at bounding box center [70, 70] width 57 height 24
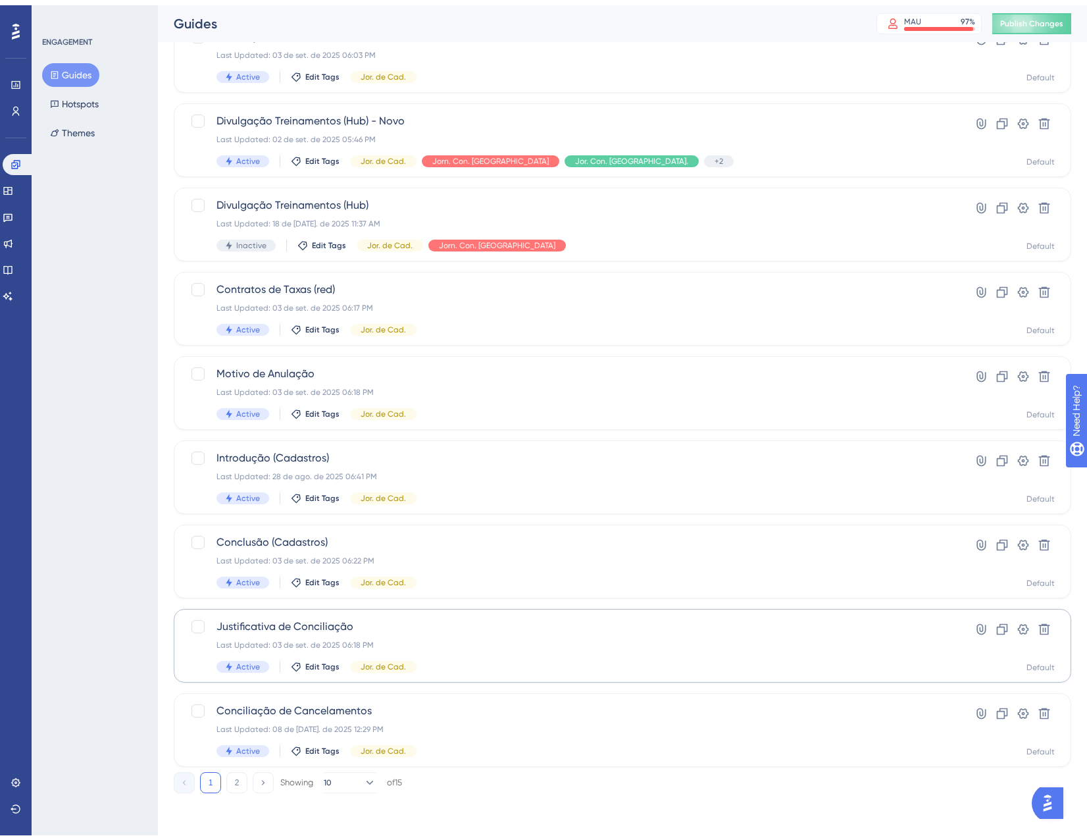
scroll to position [213, 0]
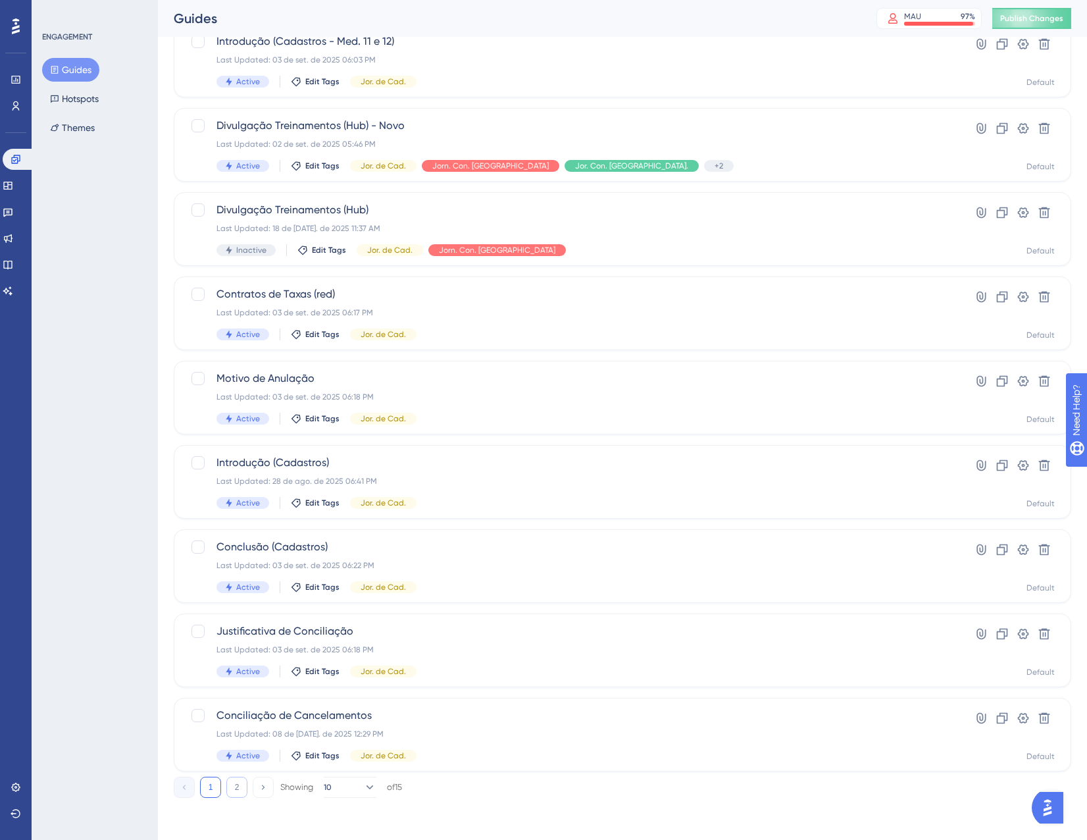
click at [238, 785] on button "2" at bounding box center [236, 787] width 21 height 21
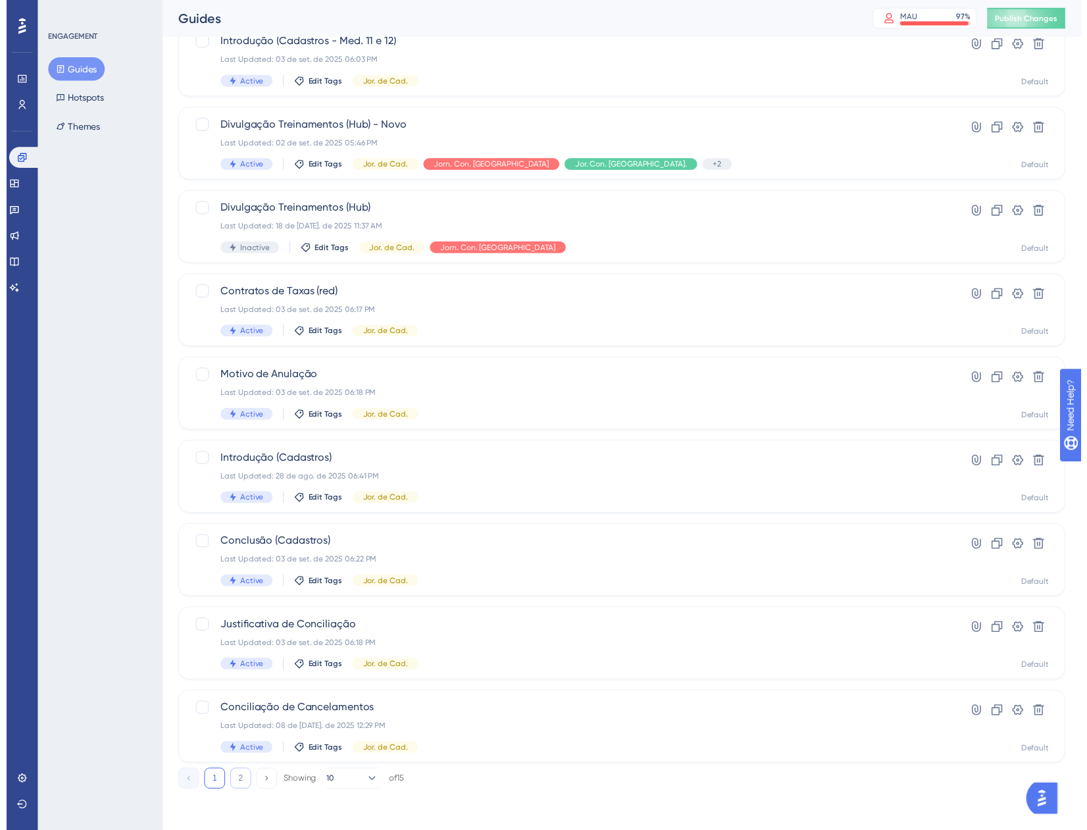
scroll to position [0, 0]
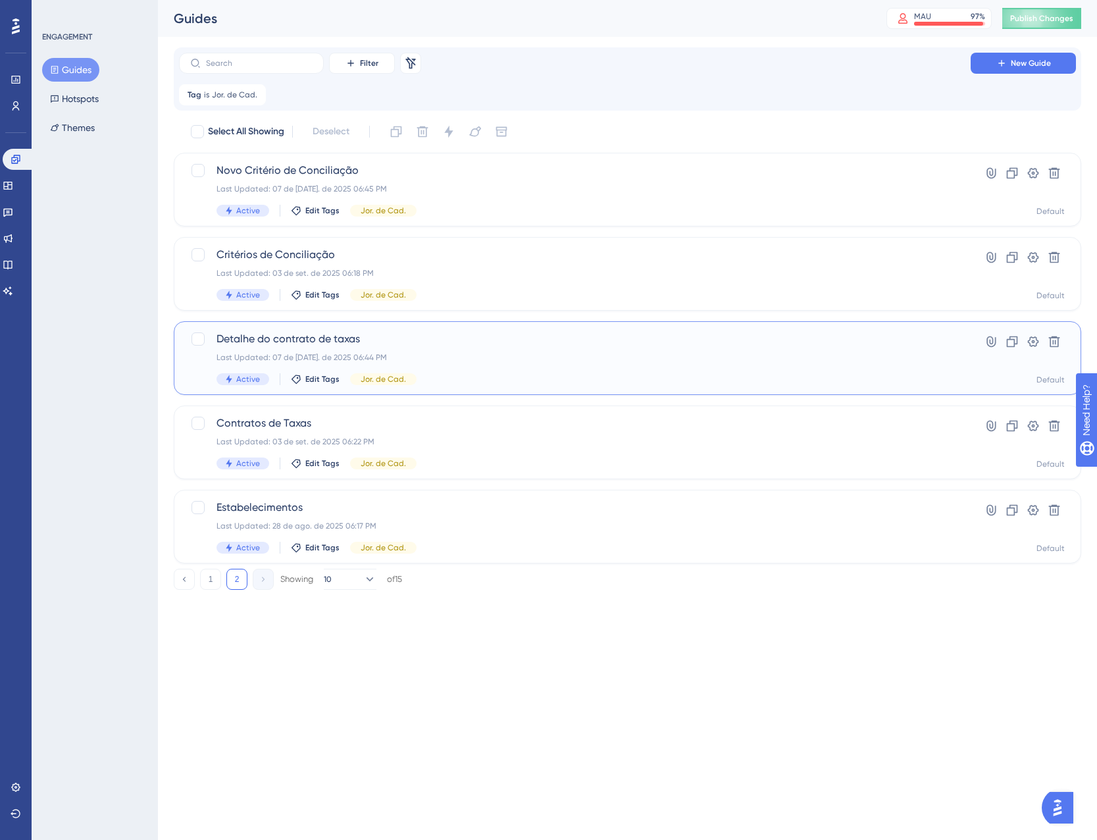
click at [447, 360] on div "Last Updated: 07 de jul. de 2025 06:44 PM" at bounding box center [575, 357] width 717 height 11
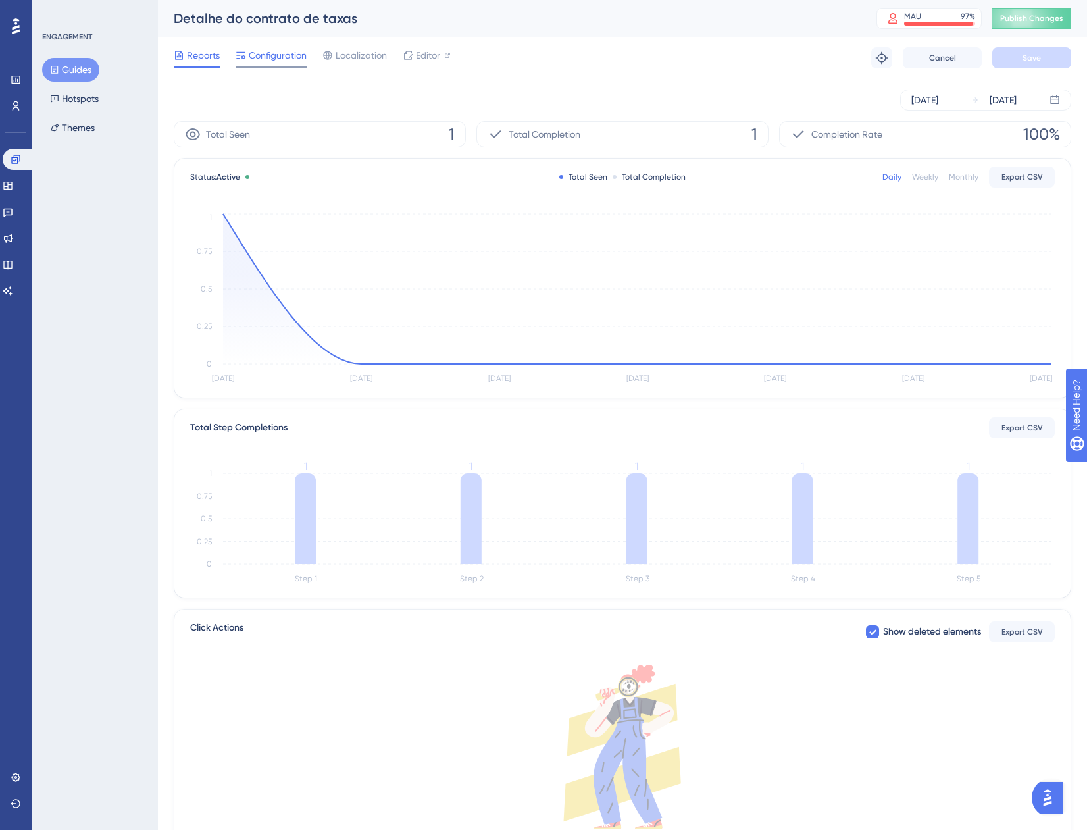
click at [283, 66] on div "Configuration" at bounding box center [271, 57] width 71 height 21
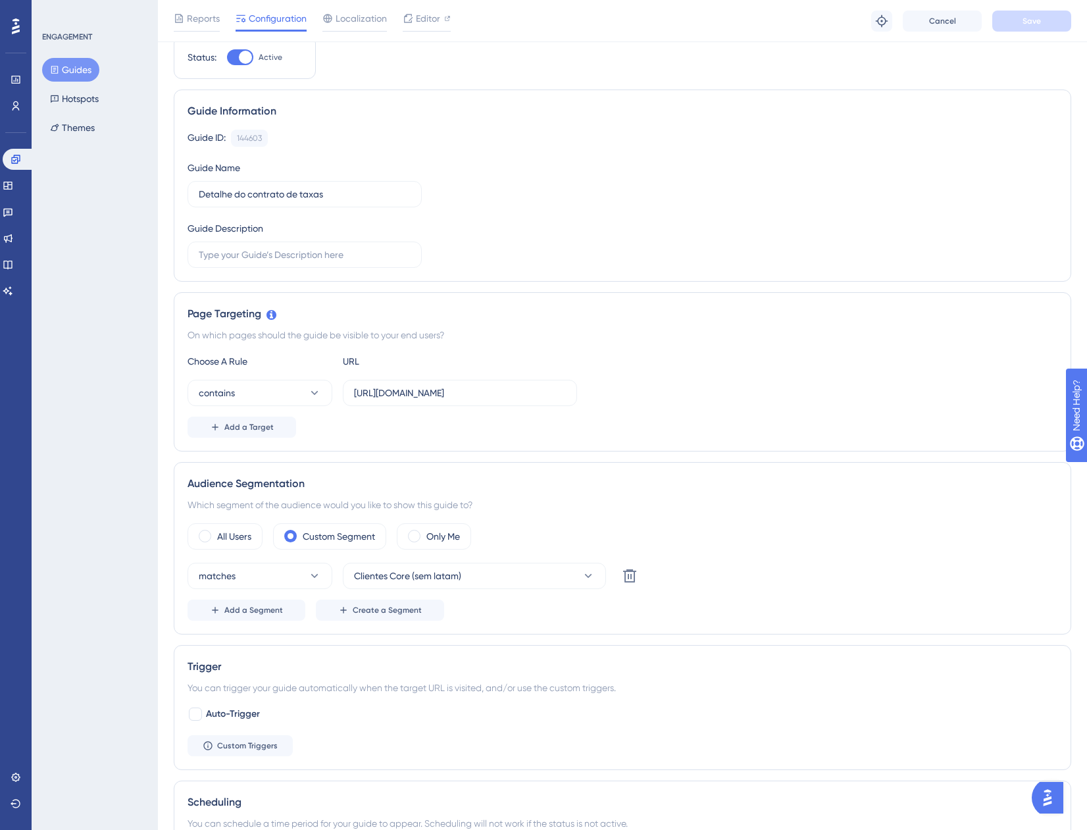
scroll to position [132, 0]
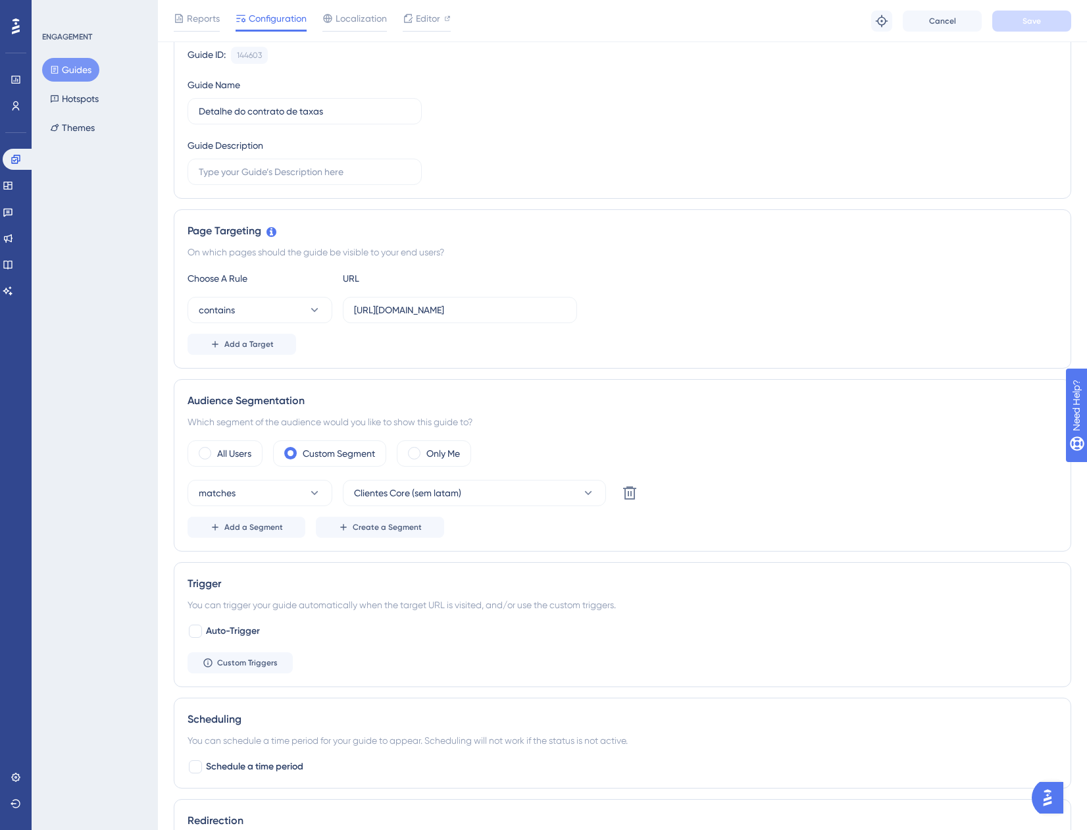
click at [272, 538] on div "Audience Segmentation Which segment of the audience would you like to show this…" at bounding box center [623, 465] width 898 height 172
click at [232, 528] on span "Add a Segment" at bounding box center [253, 527] width 59 height 11
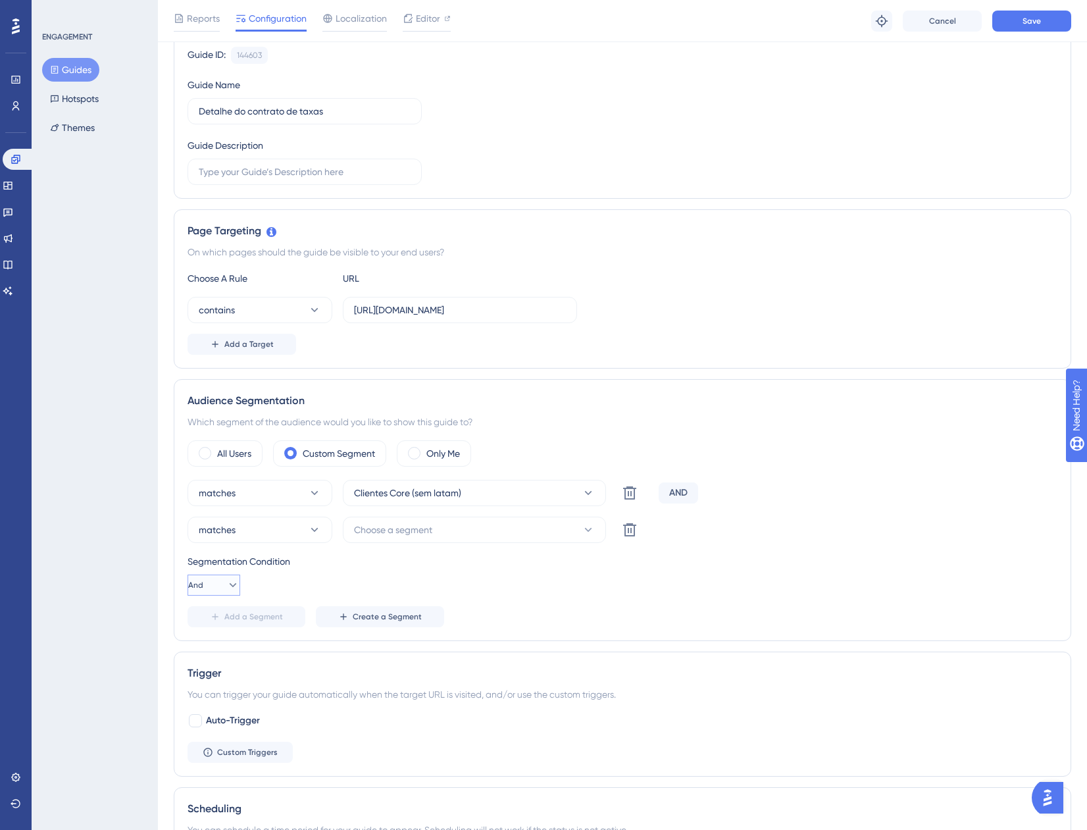
click at [216, 584] on button "And" at bounding box center [214, 585] width 53 height 21
click at [226, 650] on div "Or Or" at bounding box center [213, 649] width 25 height 26
click at [391, 526] on span "Choose a segment" at bounding box center [393, 530] width 78 height 16
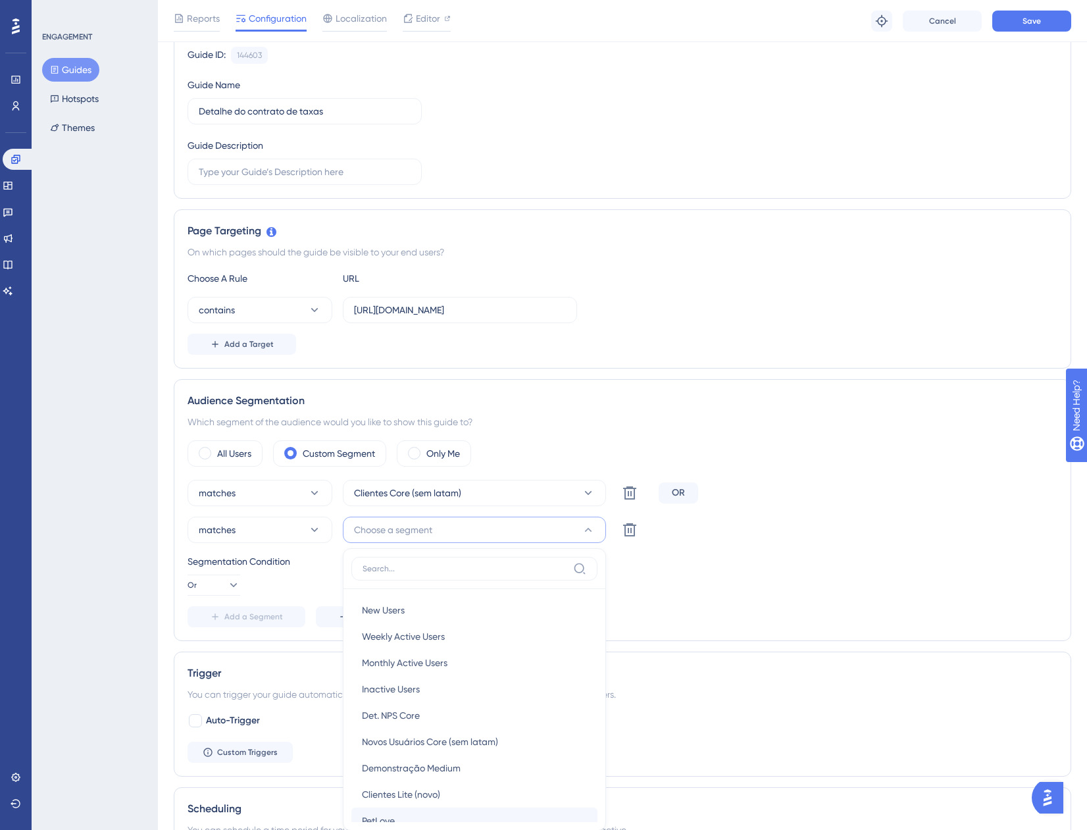
scroll to position [403, 0]
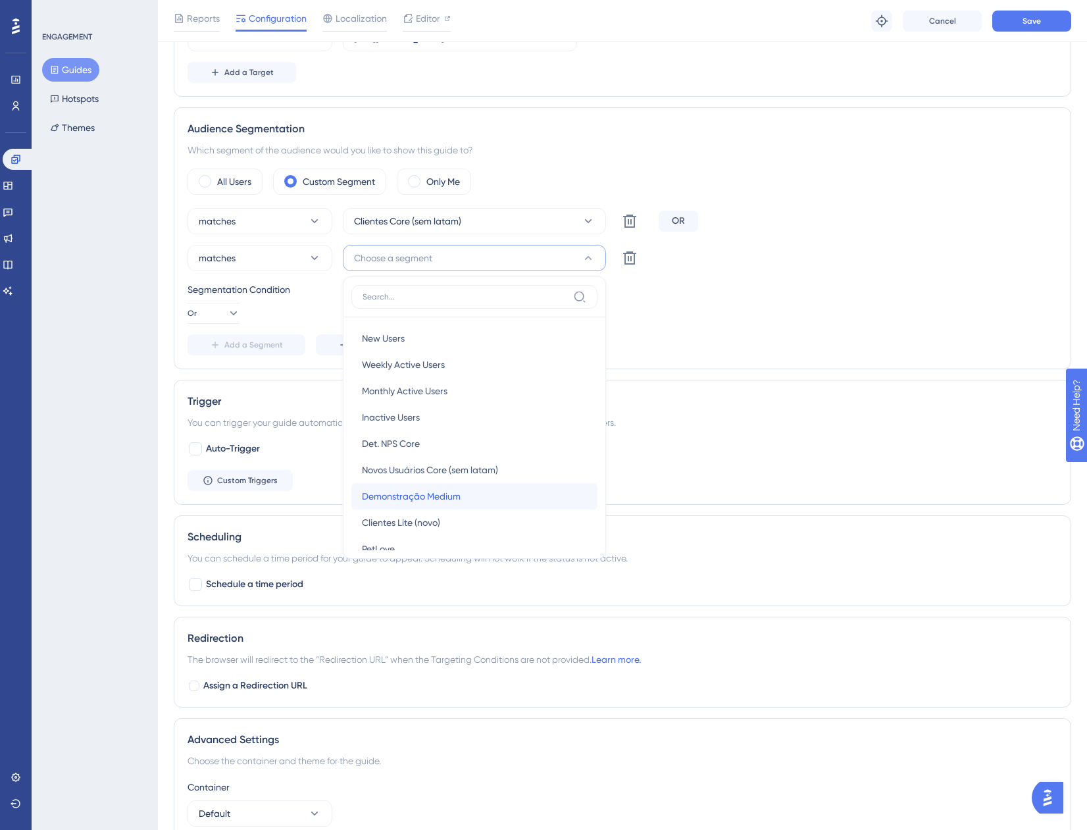
click at [446, 499] on span "Demonstração Medium" at bounding box center [411, 496] width 99 height 16
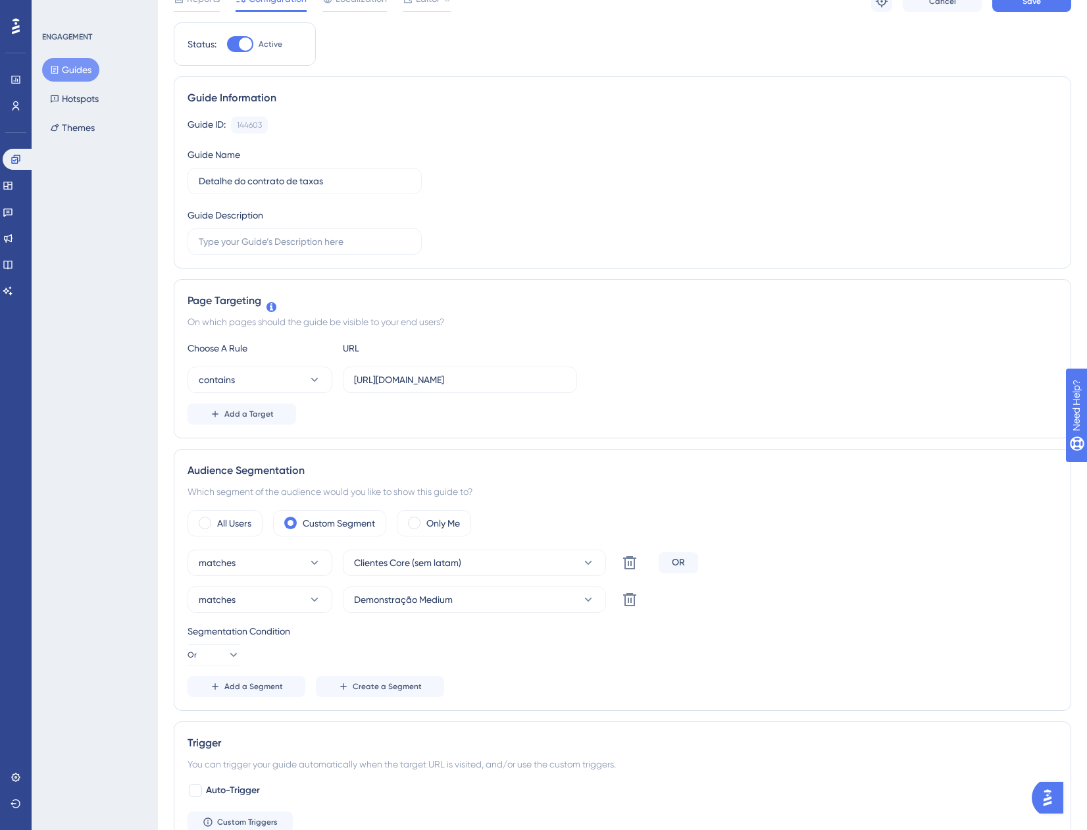
scroll to position [9, 0]
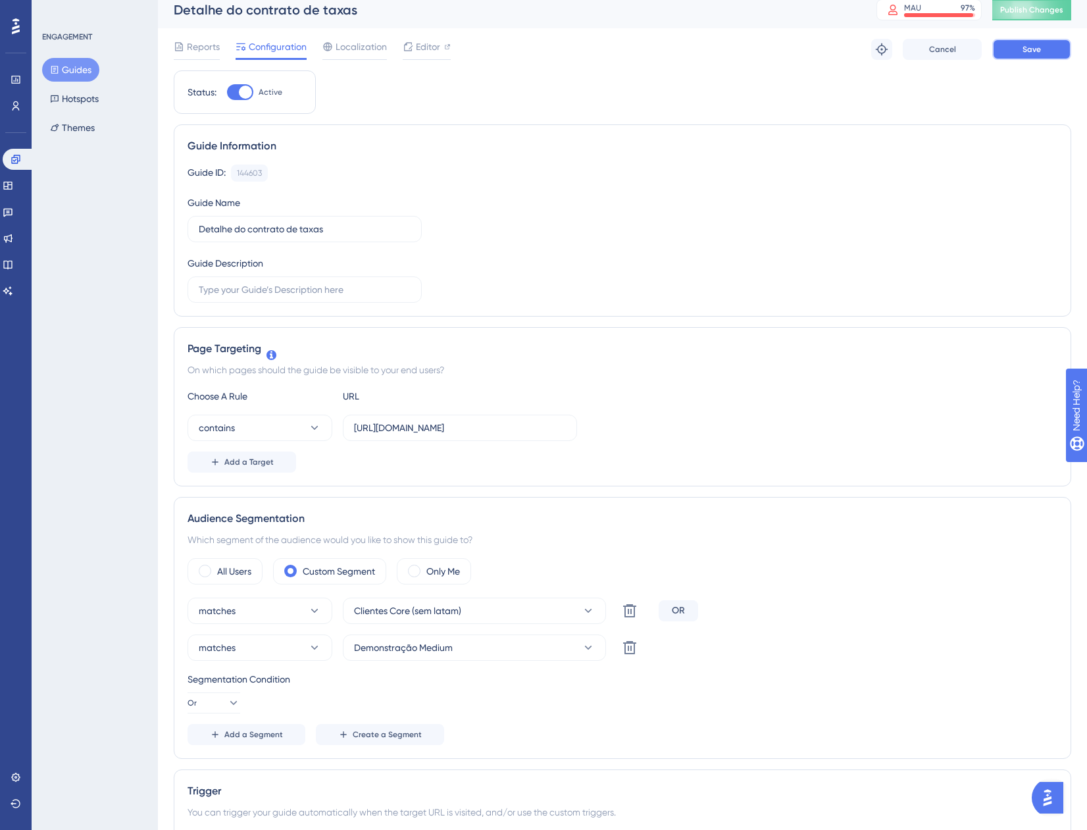
click at [1007, 49] on button "Save" at bounding box center [1032, 49] width 79 height 21
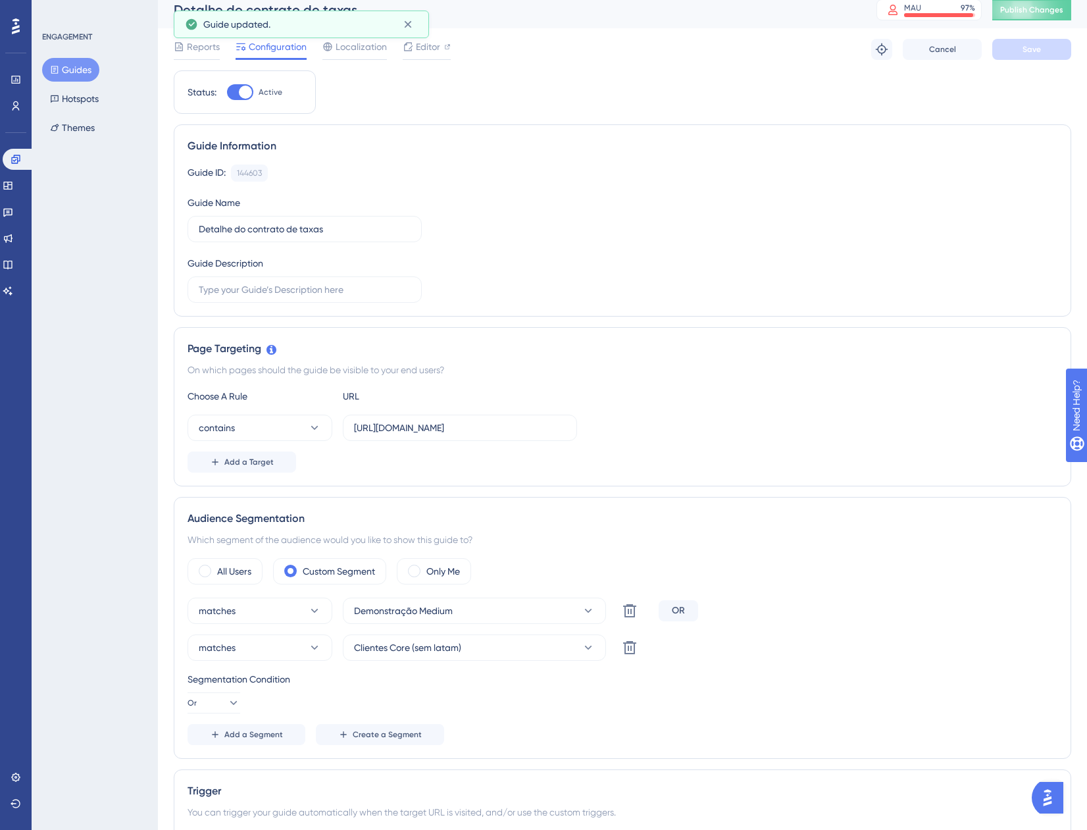
click at [85, 73] on button "Guides" at bounding box center [70, 70] width 57 height 24
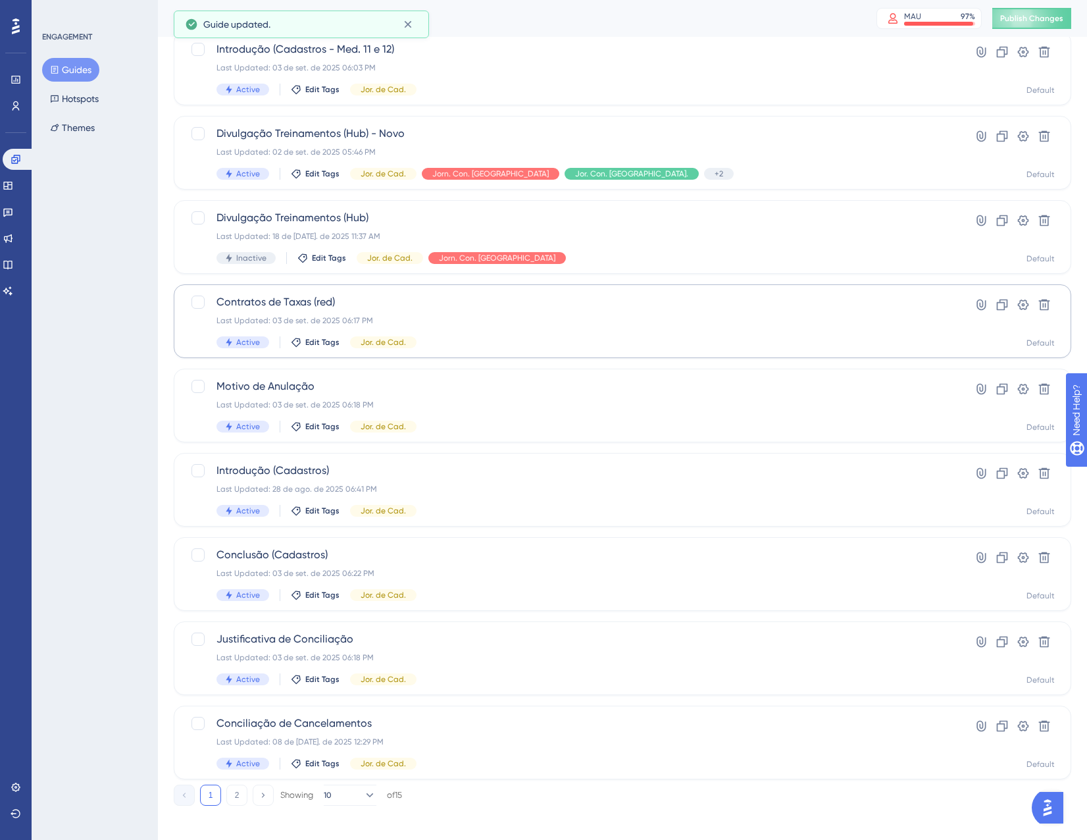
scroll to position [213, 0]
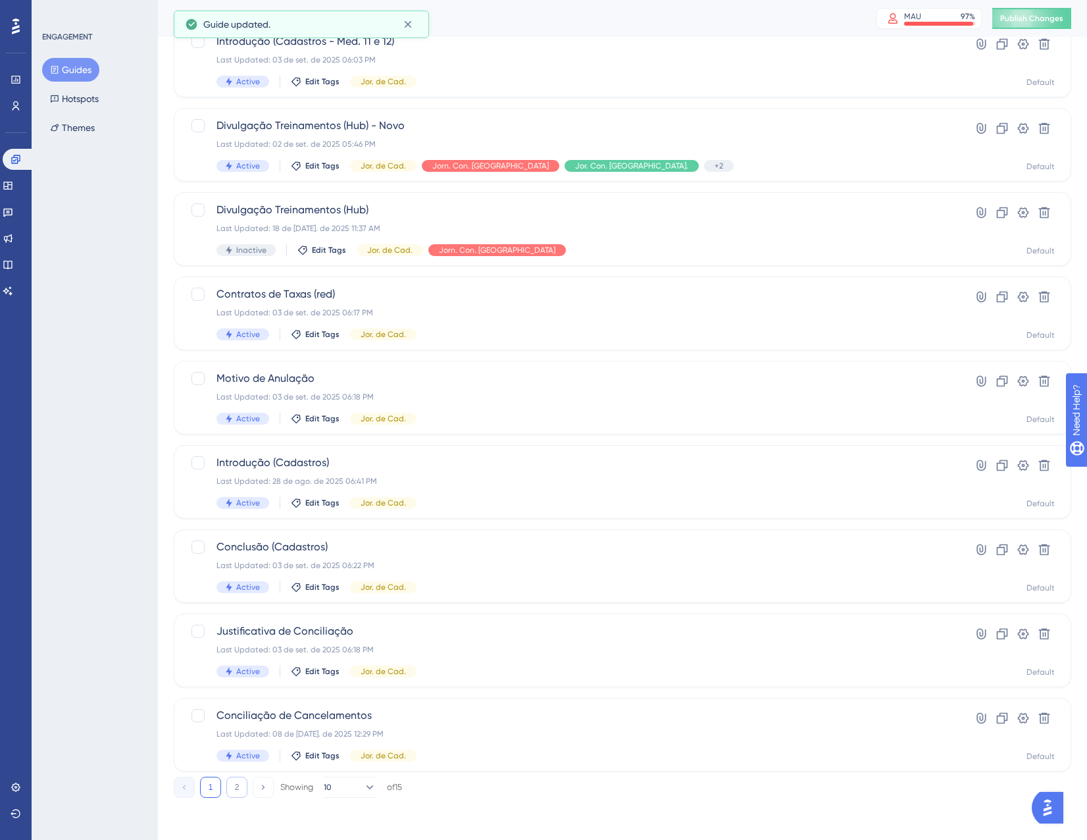
click at [234, 796] on button "2" at bounding box center [236, 787] width 21 height 21
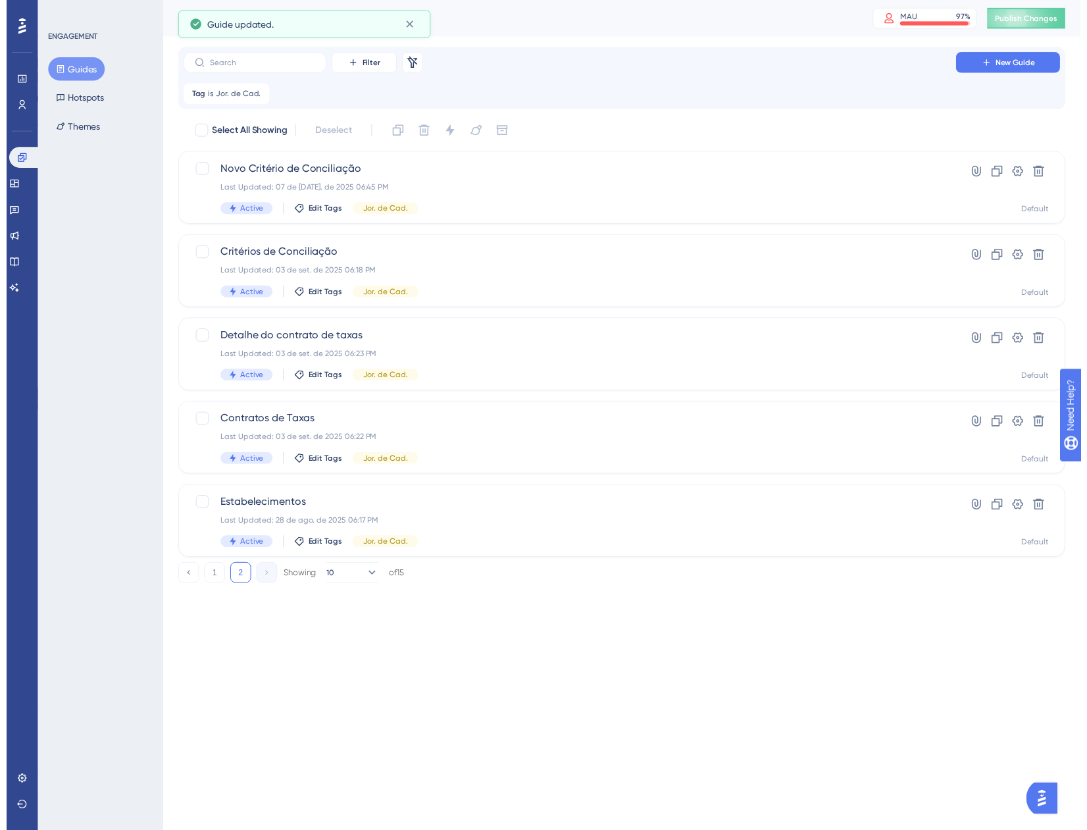
scroll to position [0, 0]
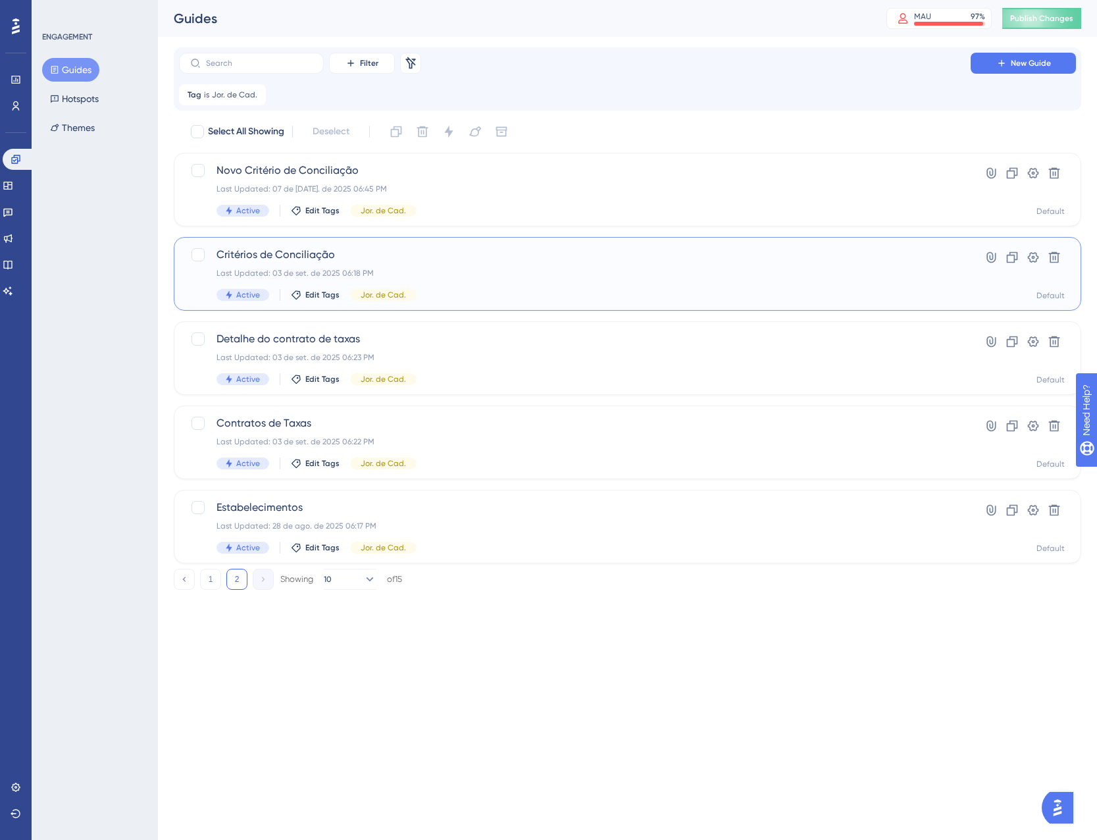
click at [433, 270] on div "Last Updated: 03 de set. de 2025 06:18 PM" at bounding box center [575, 273] width 717 height 11
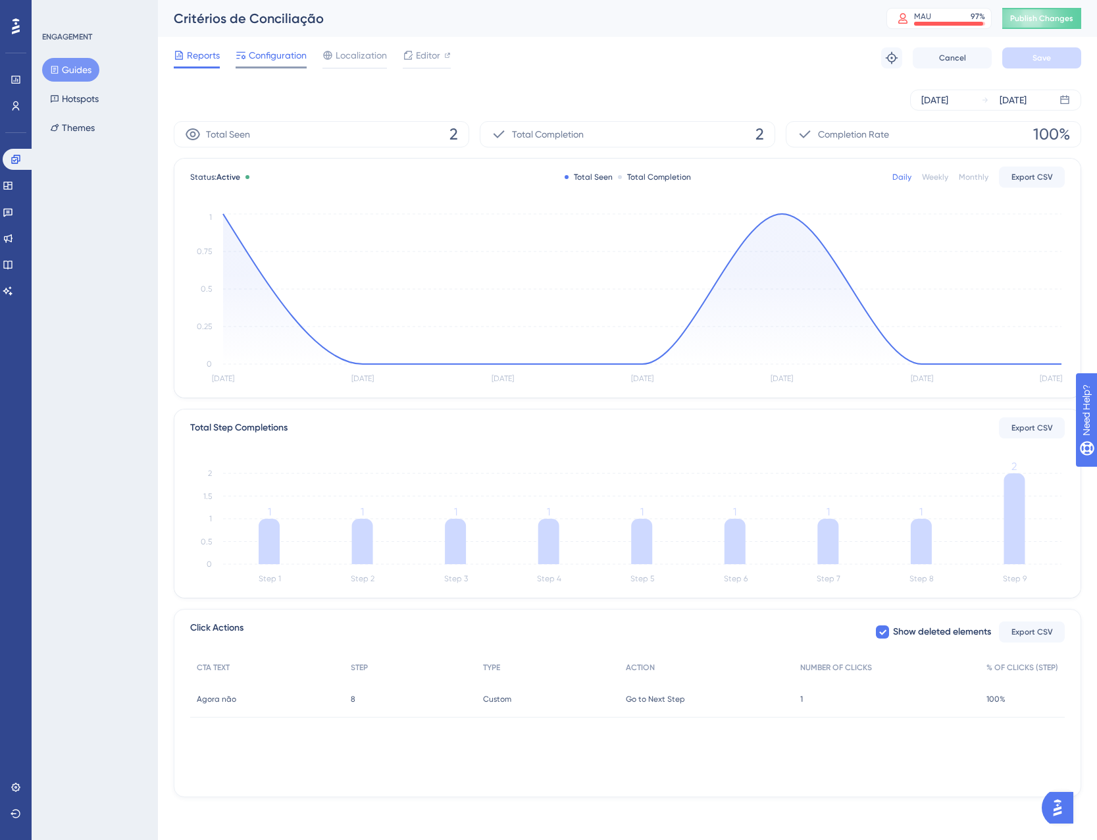
click at [278, 52] on span "Configuration" at bounding box center [278, 55] width 58 height 16
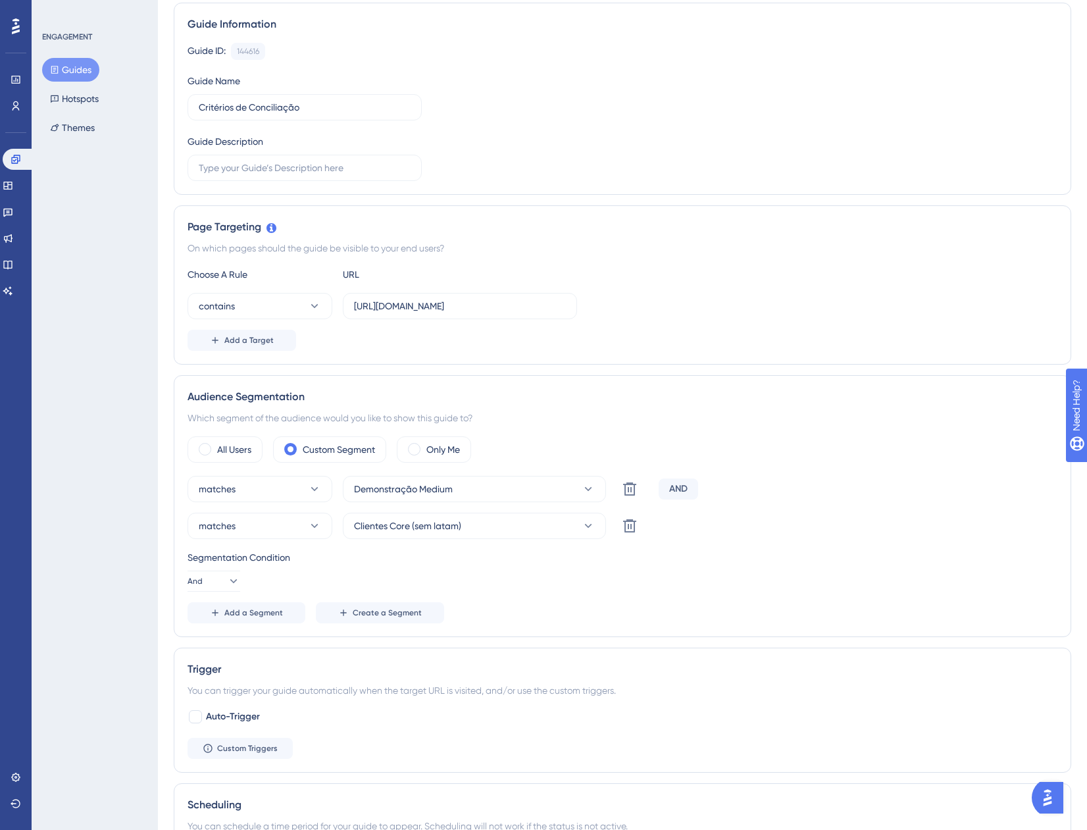
scroll to position [132, 0]
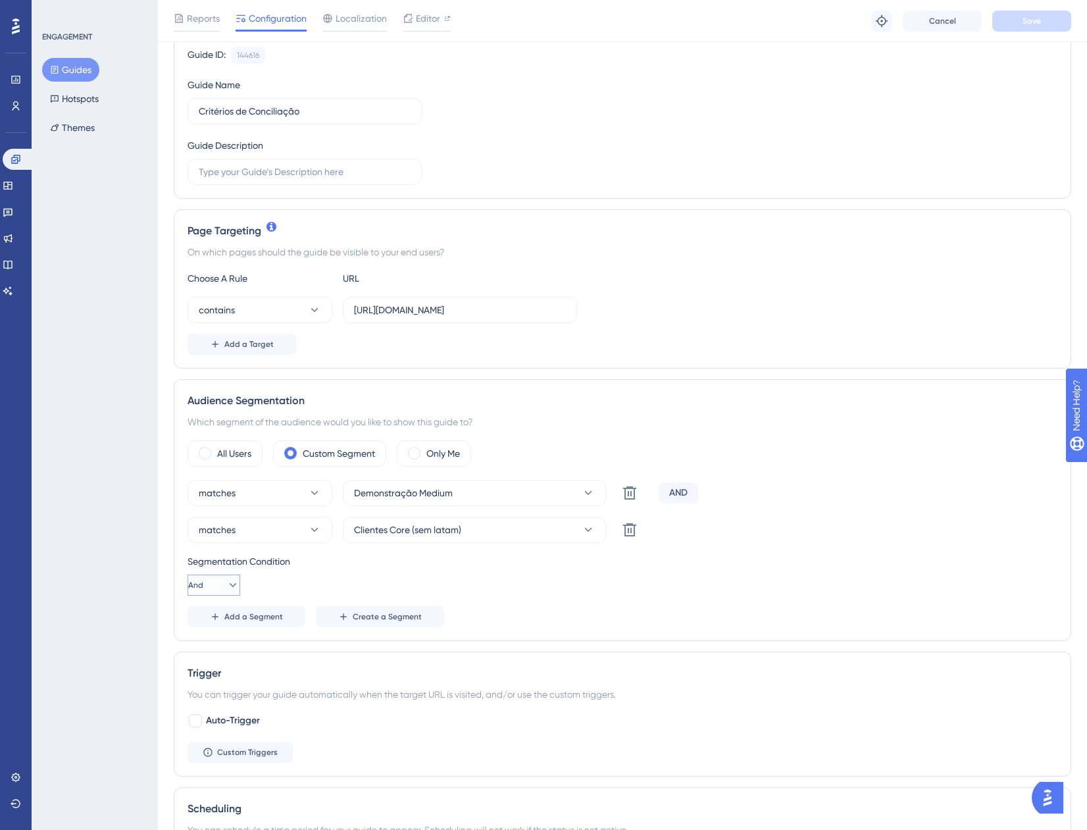
click at [203, 584] on span "And" at bounding box center [195, 585] width 15 height 11
click at [211, 642] on span "Or" at bounding box center [206, 649] width 11 height 16
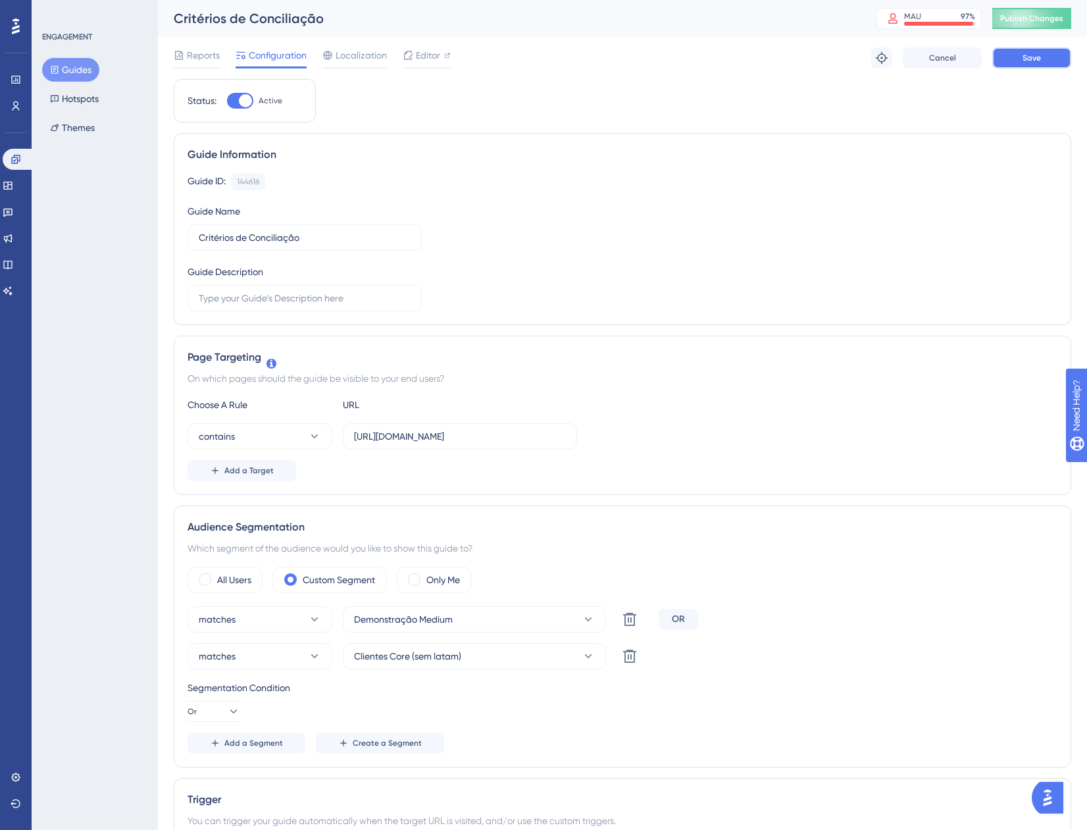
click at [1030, 54] on span "Save" at bounding box center [1032, 58] width 18 height 11
click at [49, 68] on button "Guides" at bounding box center [70, 70] width 57 height 24
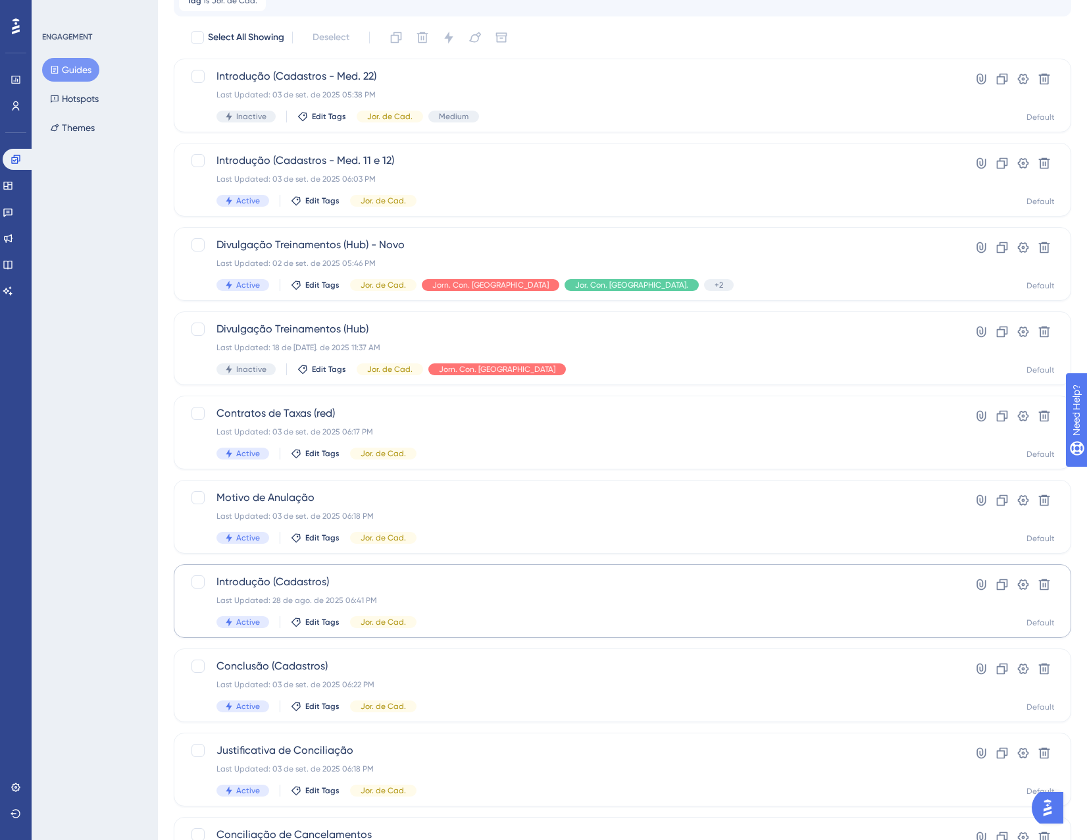
scroll to position [213, 0]
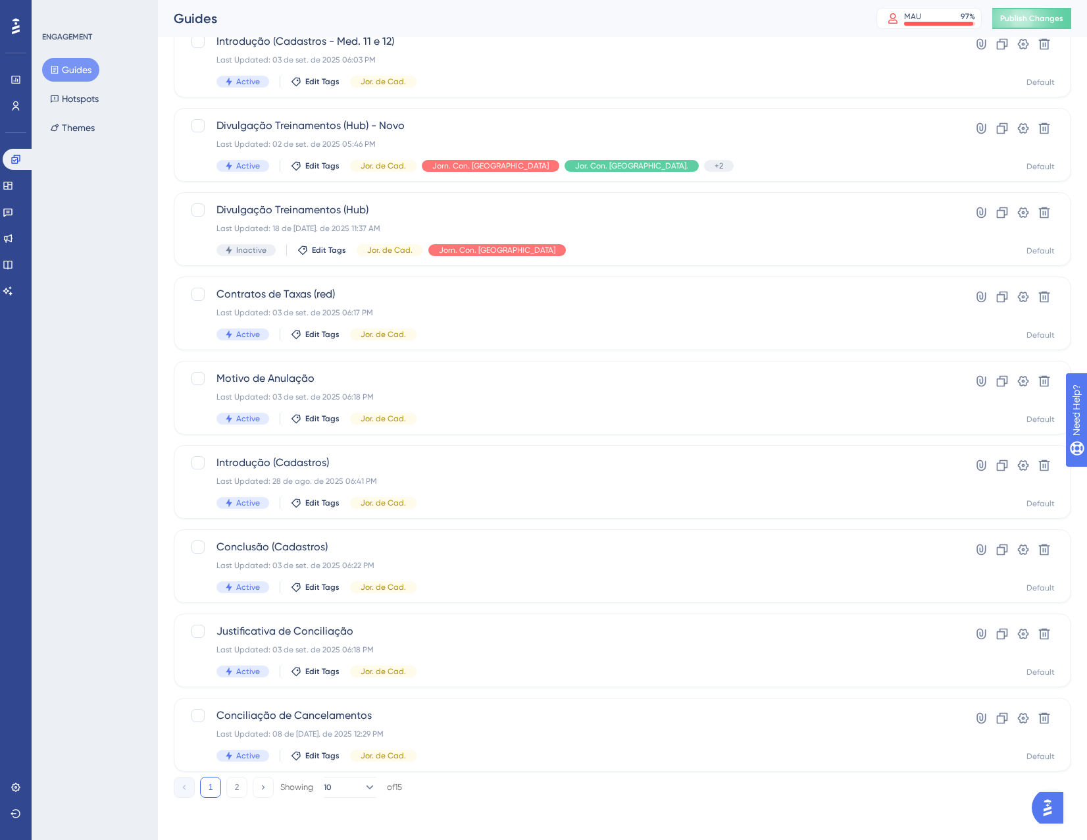
click at [225, 794] on div "1 2 Showing 10 of 15" at bounding box center [288, 787] width 228 height 21
click at [234, 792] on button "2" at bounding box center [236, 787] width 21 height 21
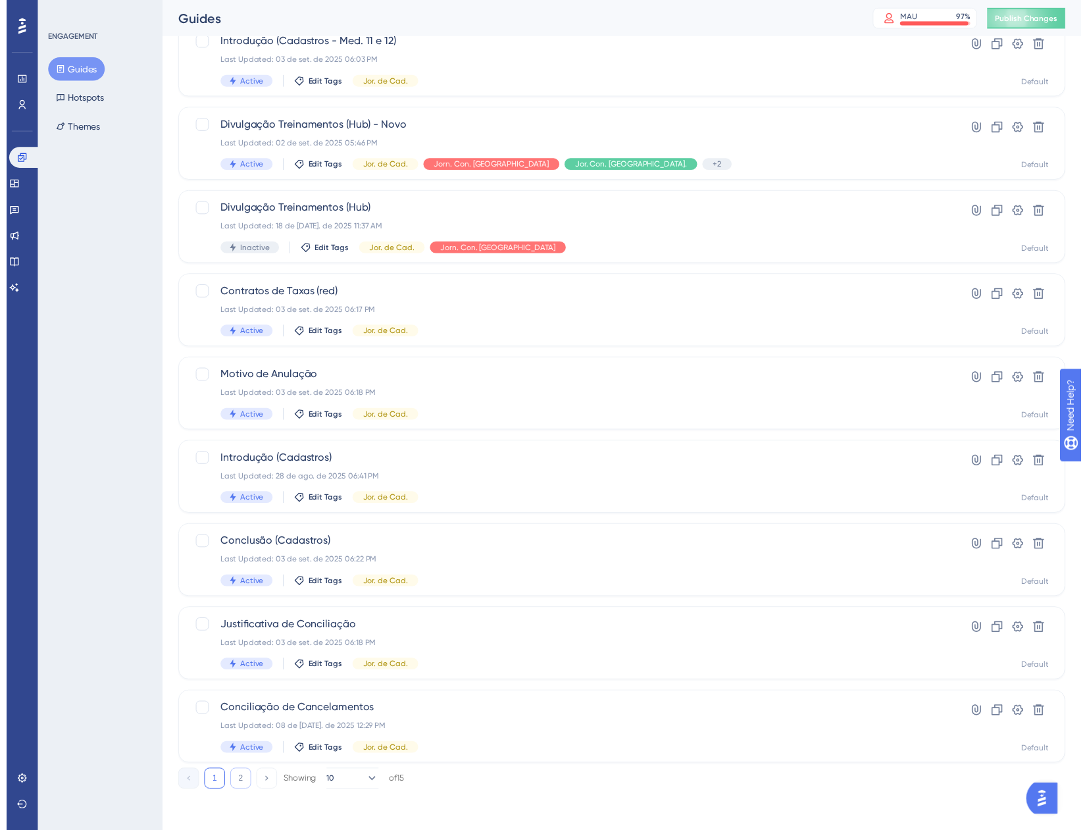
scroll to position [0, 0]
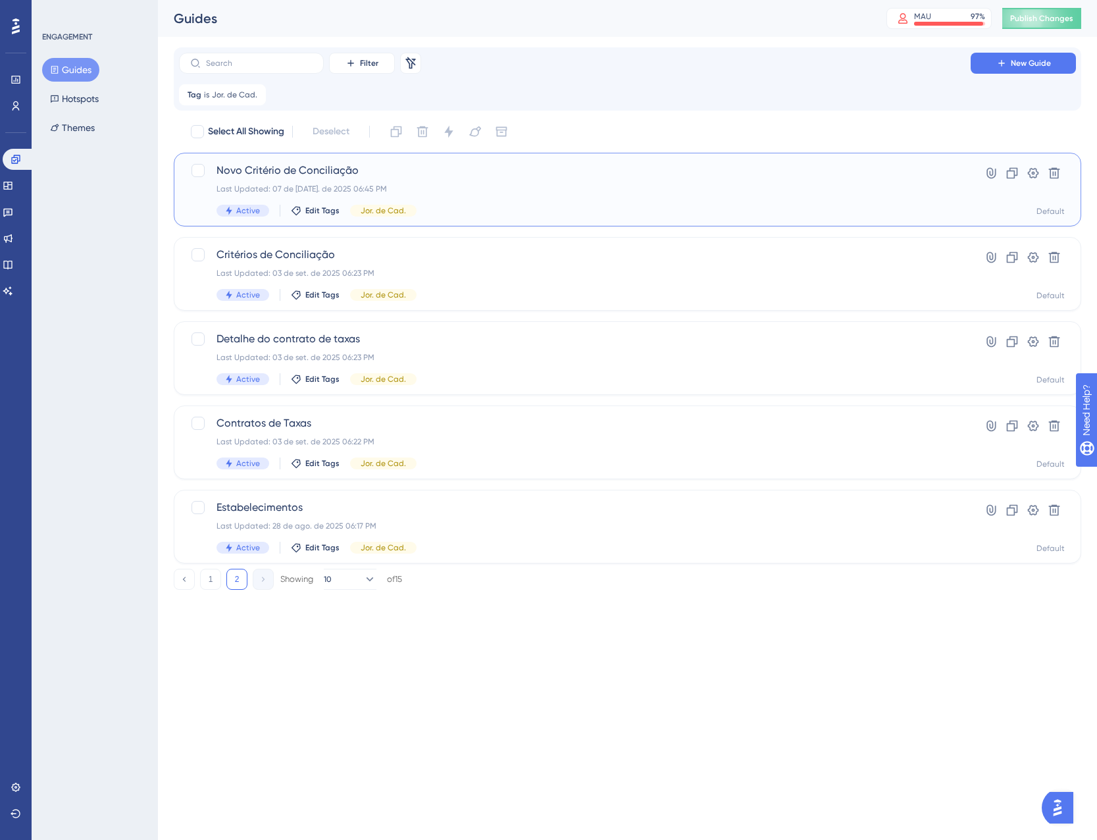
click at [487, 189] on div "Last Updated: 07 de jul. de 2025 06:45 PM" at bounding box center [575, 189] width 717 height 11
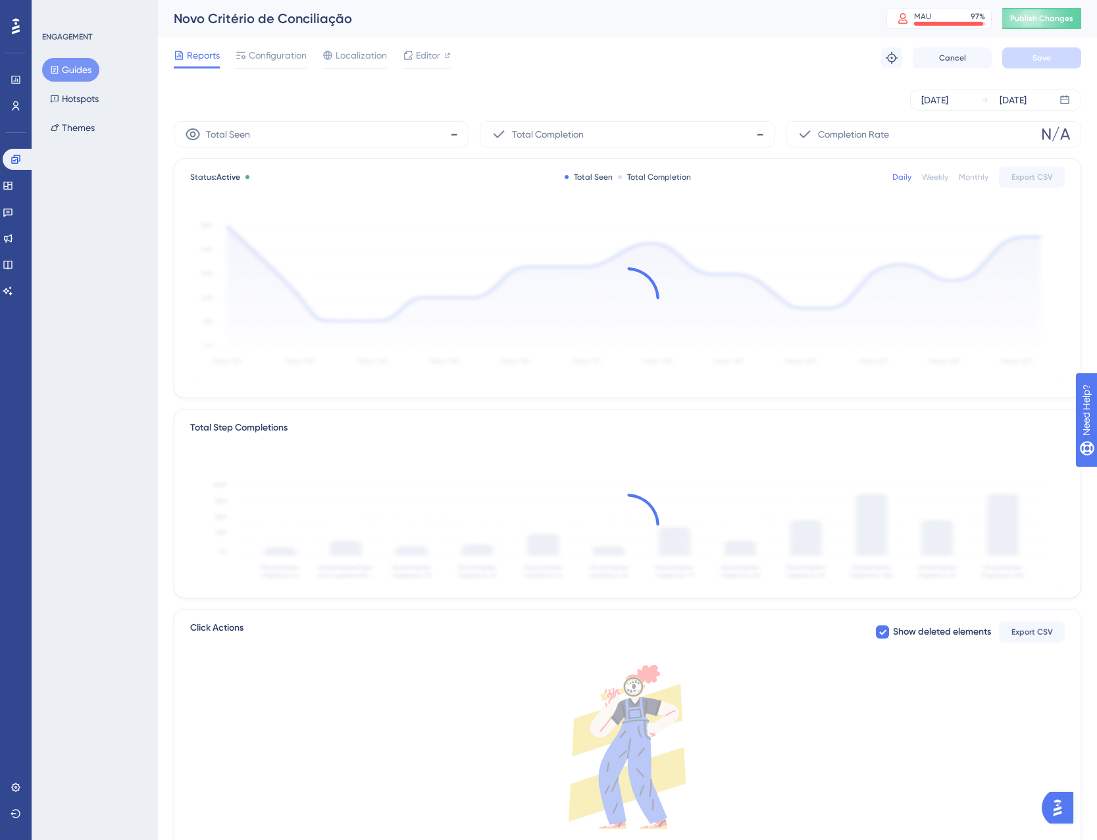
click at [487, 189] on div "Status: Active Total Seen Total Completion Daily Weekly Monthly Export CSV" at bounding box center [627, 278] width 906 height 239
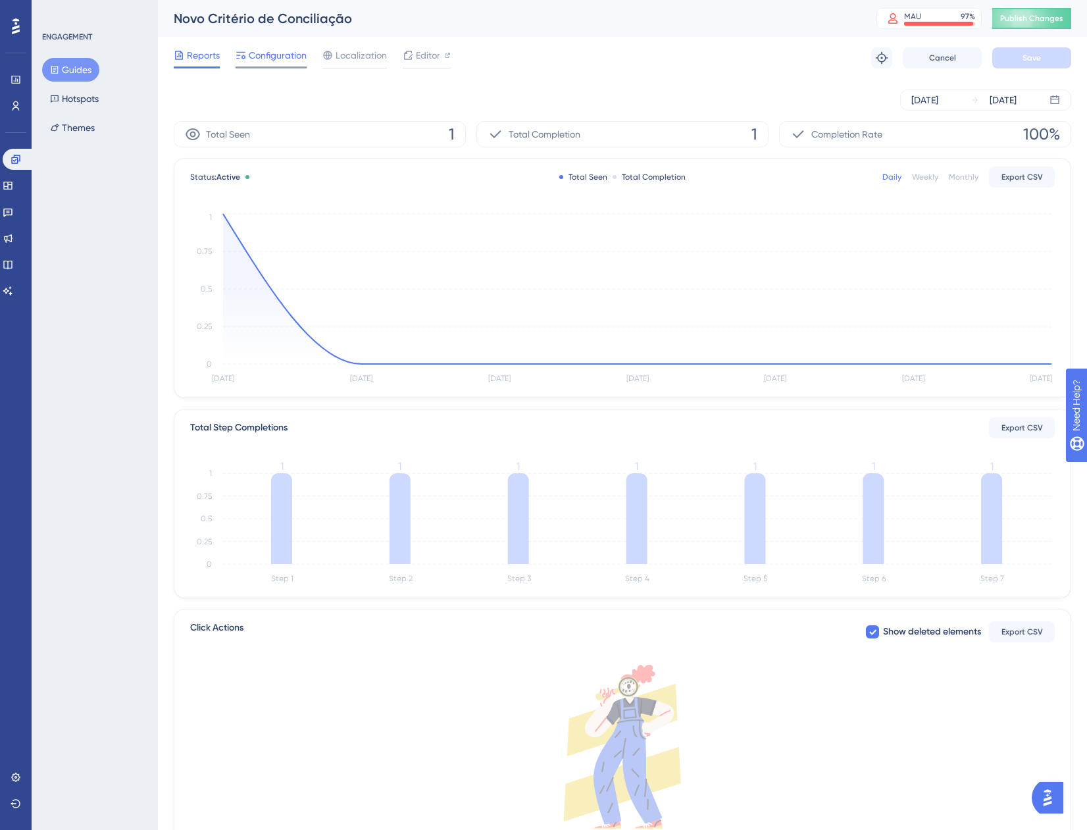
click at [275, 56] on span "Configuration" at bounding box center [278, 55] width 58 height 16
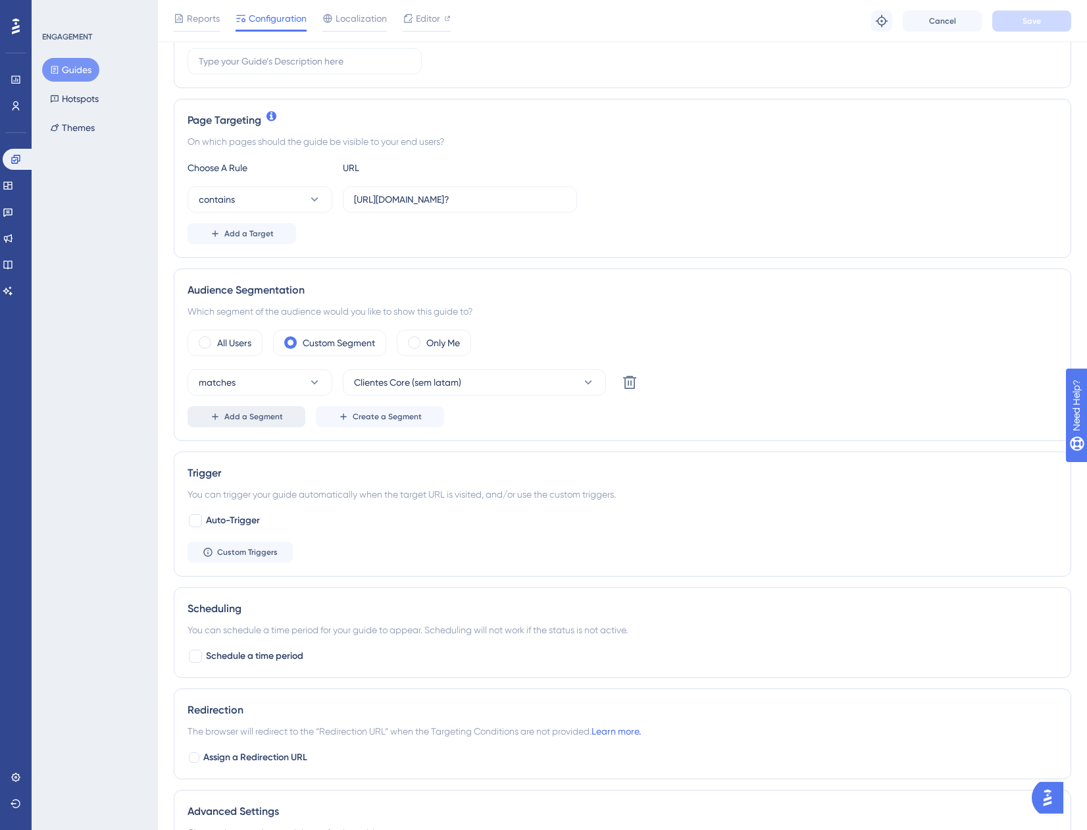
scroll to position [263, 0]
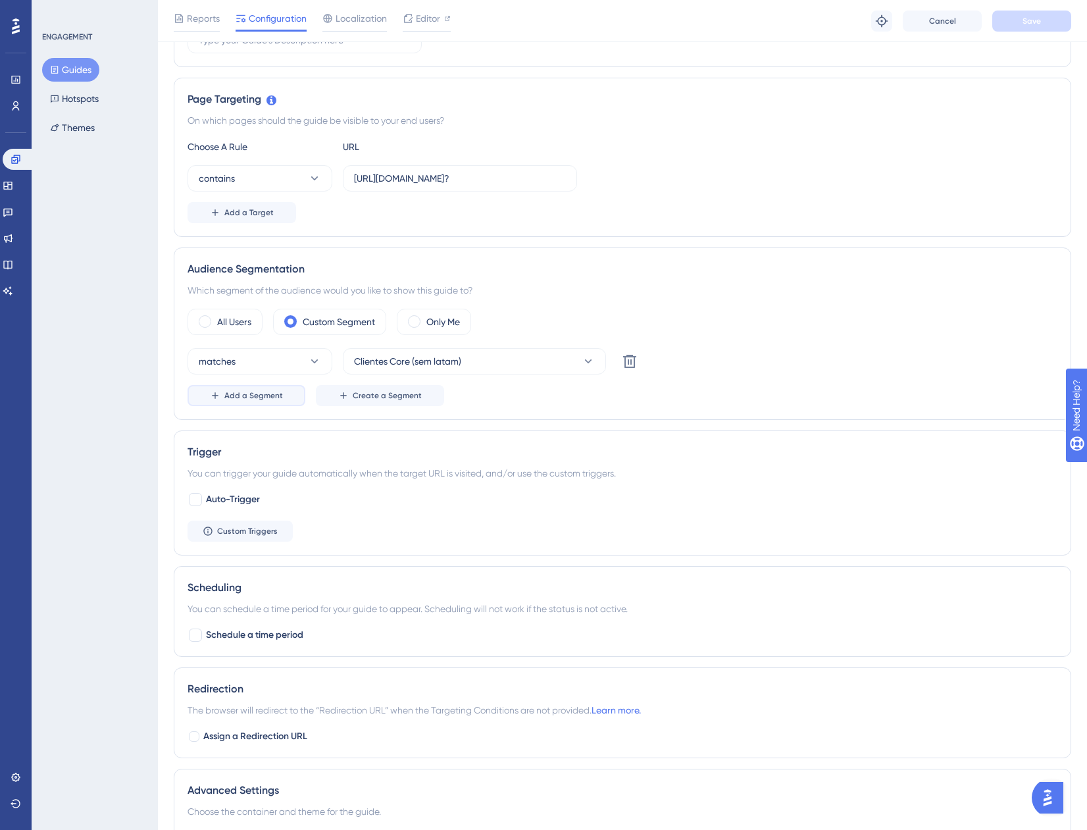
click at [271, 391] on span "Add a Segment" at bounding box center [253, 395] width 59 height 11
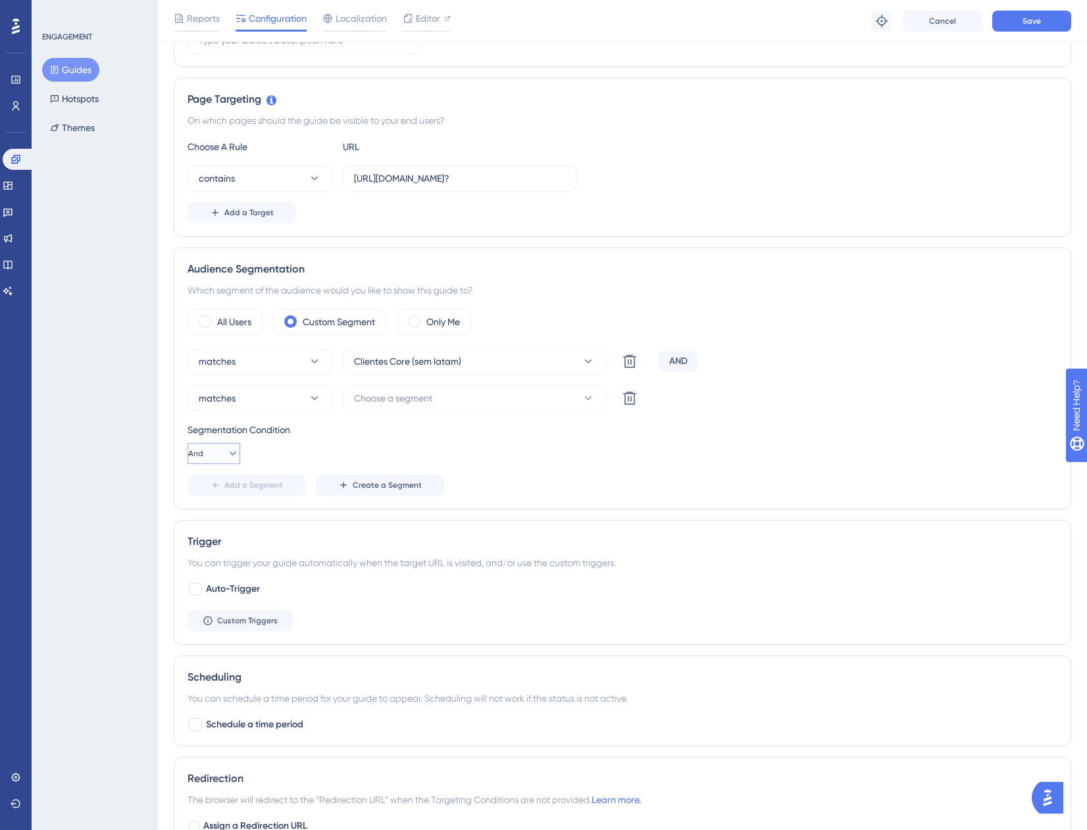
click at [214, 454] on button "And" at bounding box center [214, 453] width 53 height 21
click at [220, 523] on div "Or Or" at bounding box center [213, 517] width 25 height 26
click at [375, 407] on button "Choose a segment" at bounding box center [474, 398] width 263 height 26
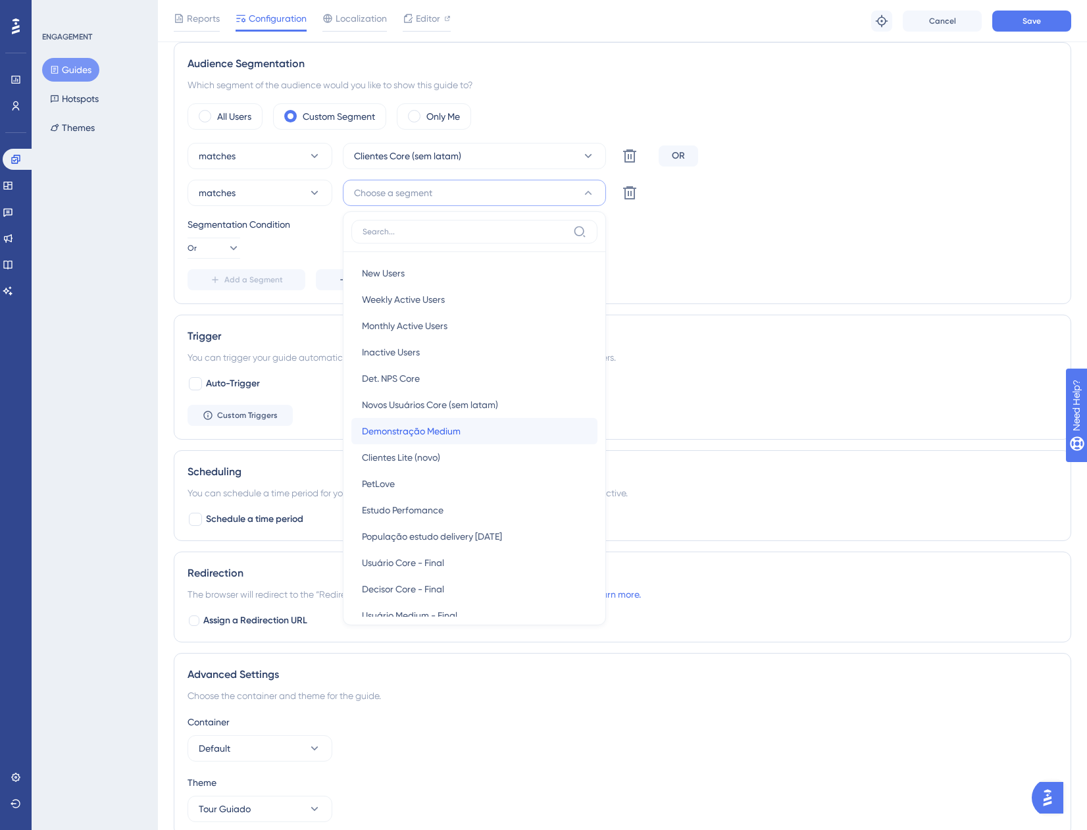
click at [458, 432] on span "Demonstração Medium" at bounding box center [411, 431] width 99 height 16
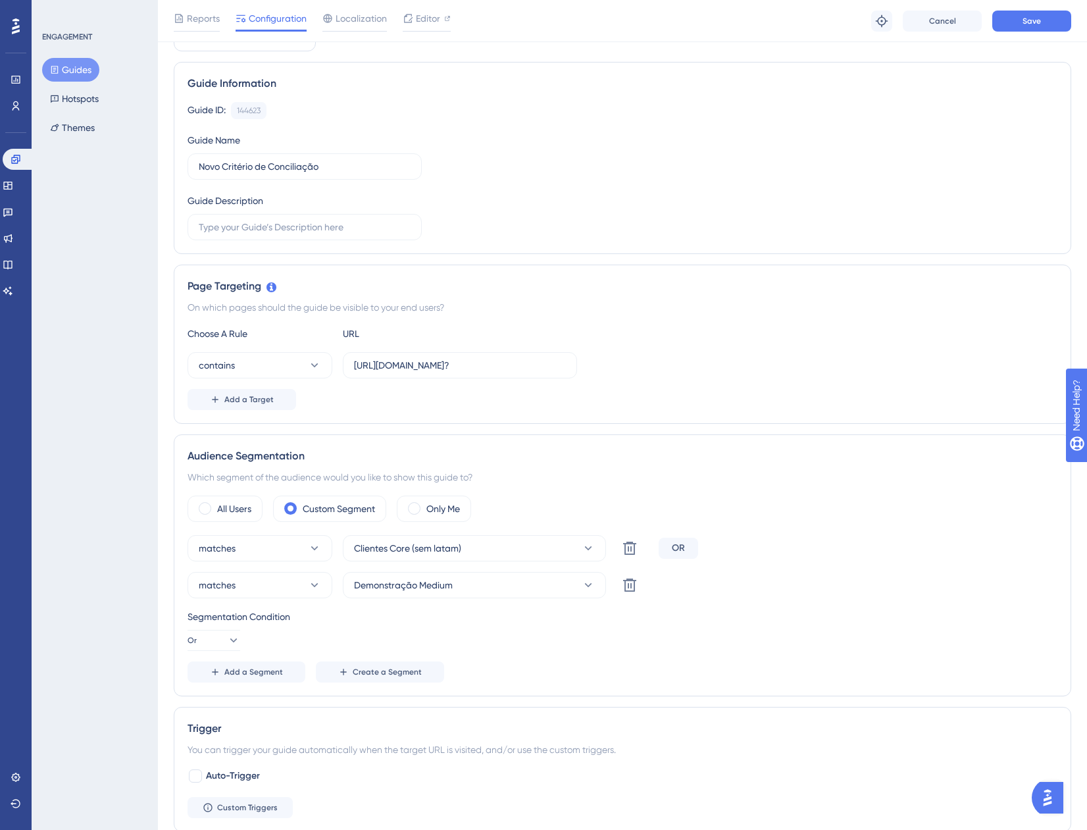
scroll to position [74, 0]
click at [1010, 24] on button "Save" at bounding box center [1032, 21] width 79 height 21
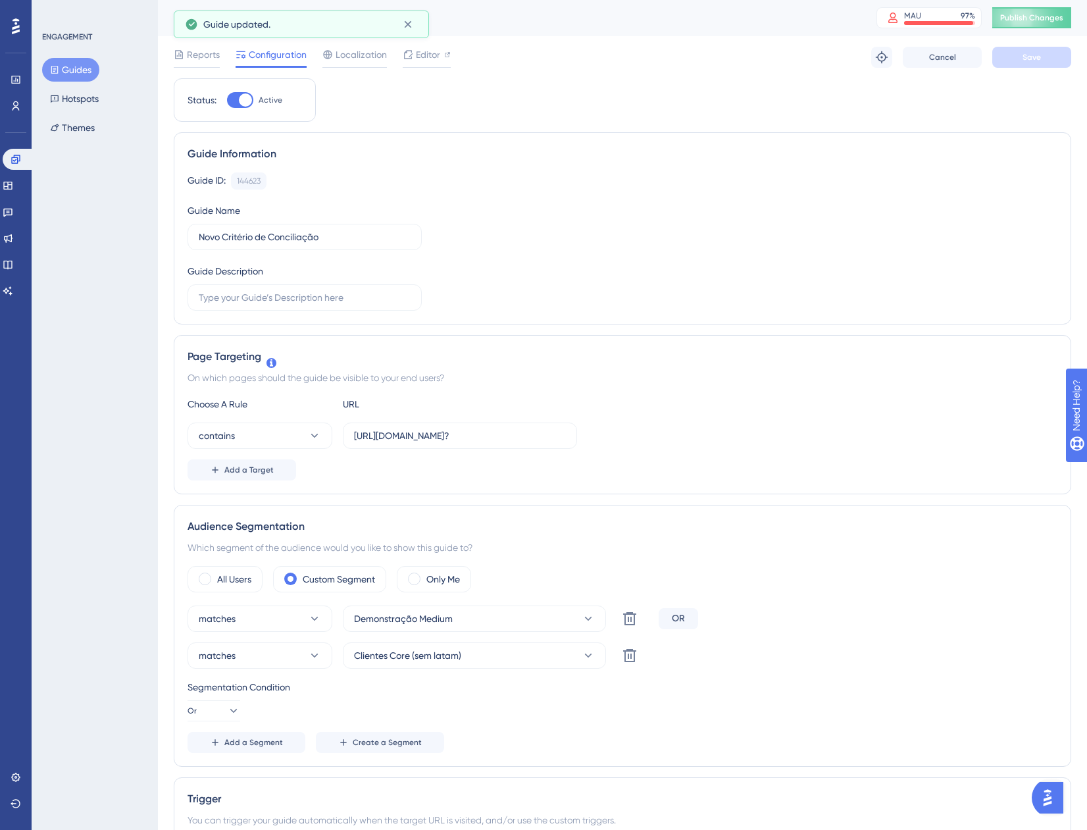
scroll to position [0, 0]
click at [52, 66] on icon at bounding box center [54, 69] width 9 height 9
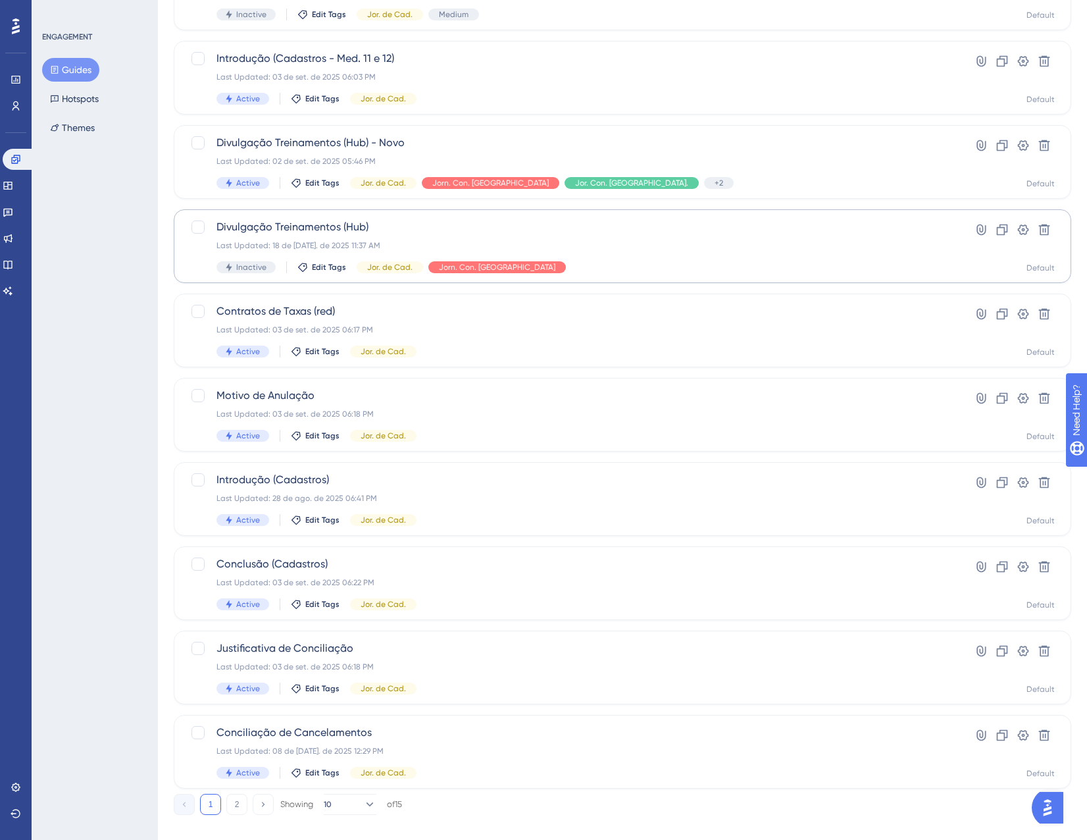
scroll to position [213, 0]
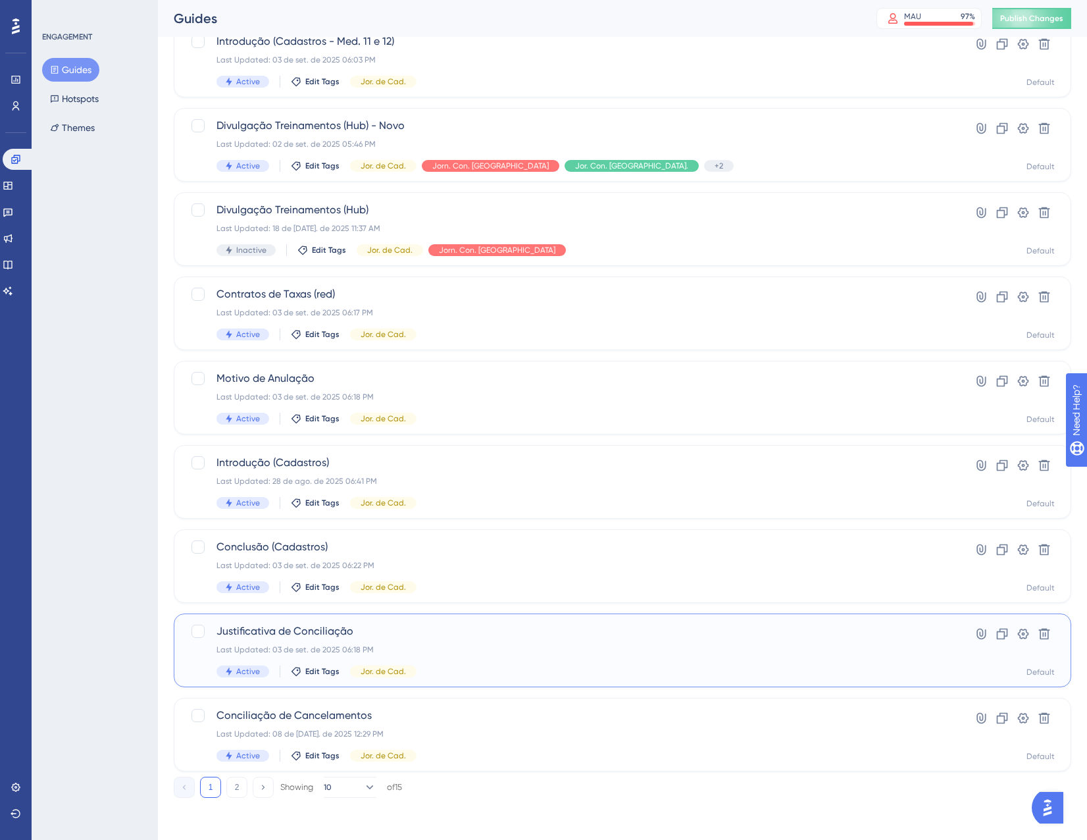
click at [531, 650] on div "Last Updated: 03 de set. de 2025 06:18 PM" at bounding box center [570, 649] width 707 height 11
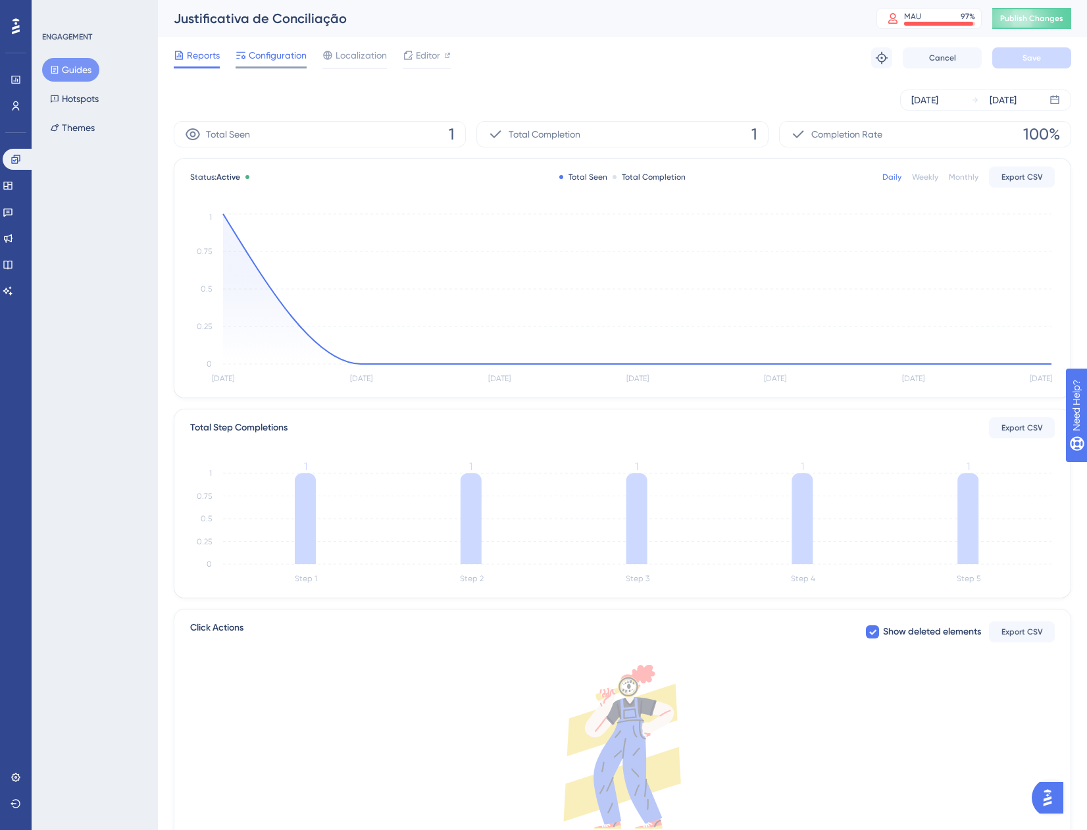
click at [270, 53] on span "Configuration" at bounding box center [278, 55] width 58 height 16
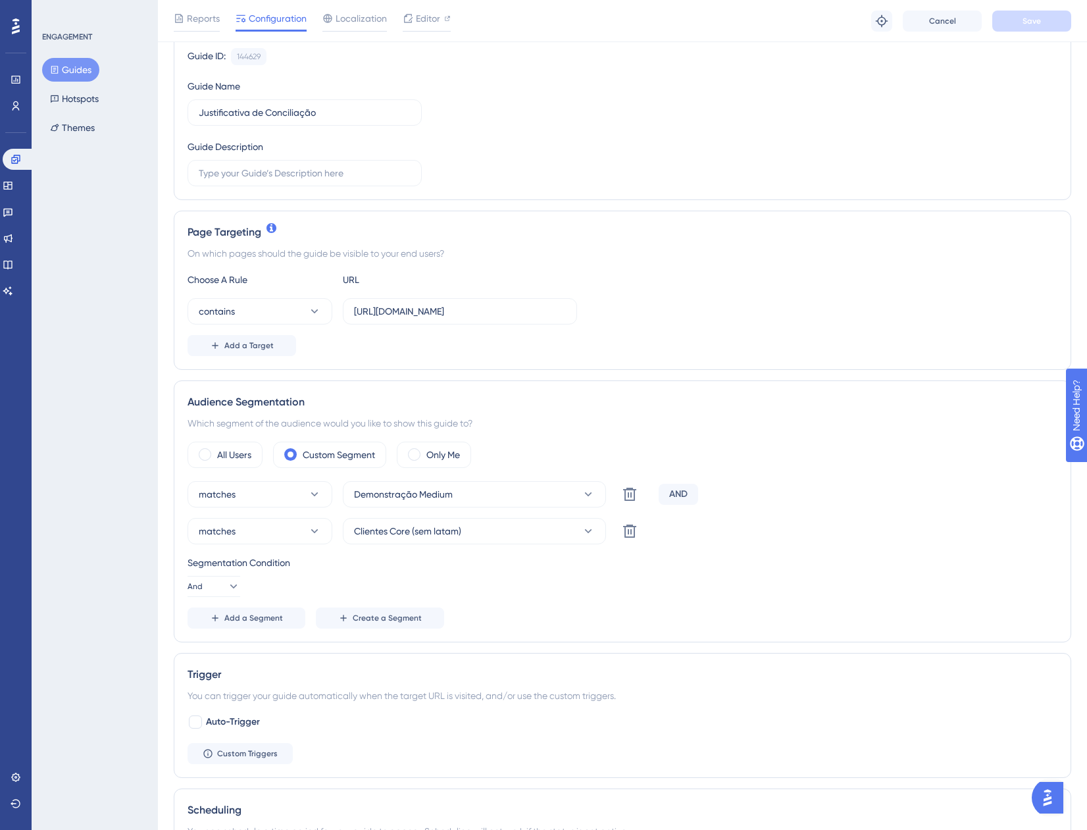
scroll to position [132, 0]
click at [226, 587] on icon at bounding box center [232, 585] width 13 height 13
click at [224, 649] on div "Or Or" at bounding box center [213, 649] width 25 height 26
click at [1048, 24] on button "Save" at bounding box center [1032, 21] width 79 height 21
click at [79, 68] on button "Guides" at bounding box center [70, 70] width 57 height 24
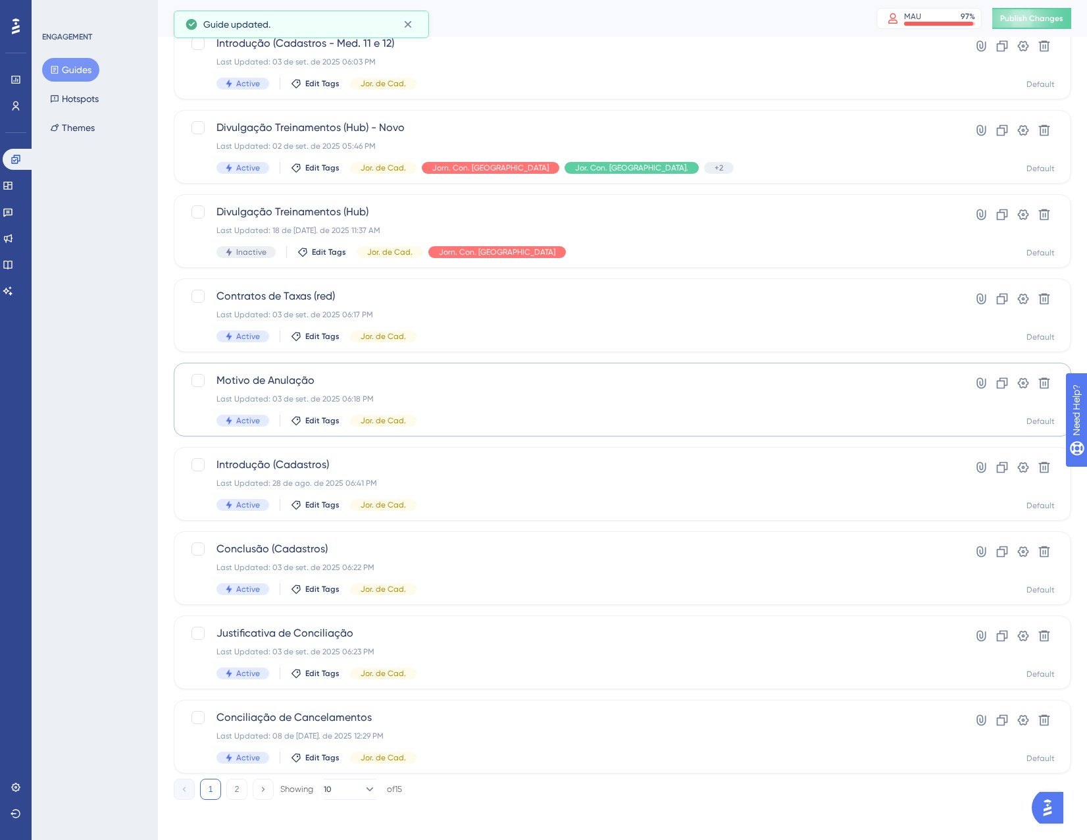
scroll to position [213, 0]
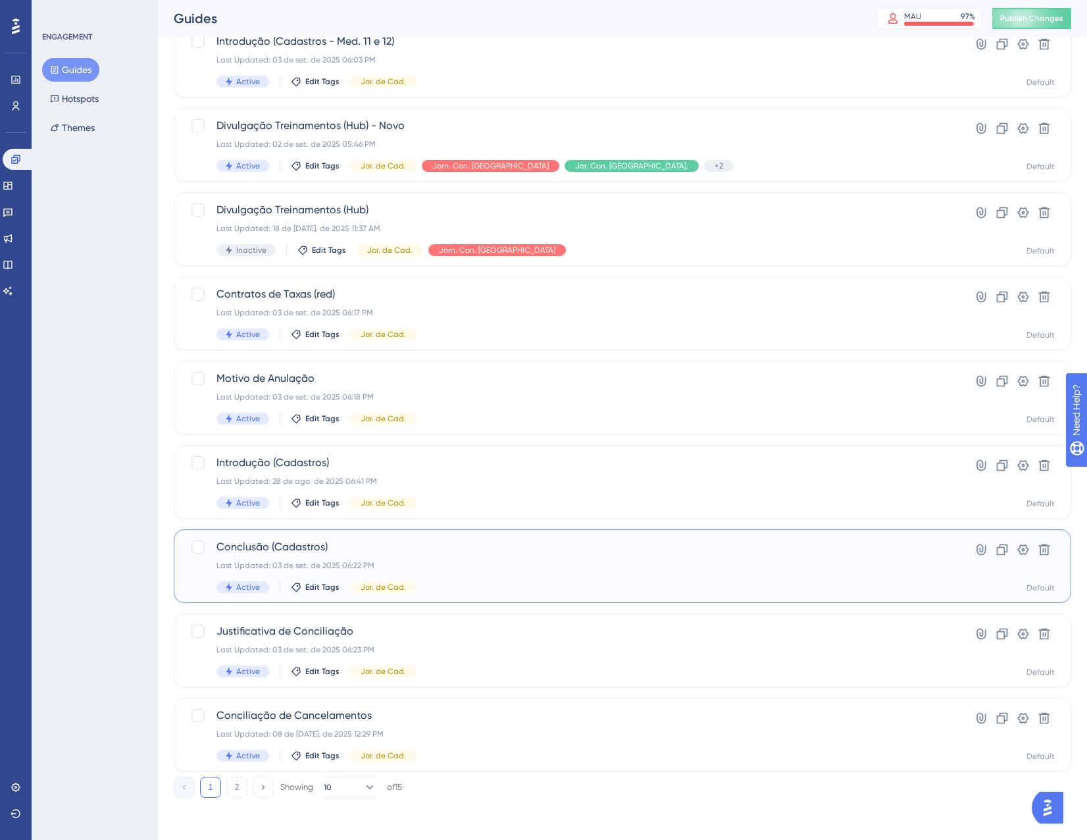
click at [438, 571] on div "Conclusão (Cadastros) Last Updated: 03 de set. de 2025 06:22 PM Active Edit Tag…" at bounding box center [570, 566] width 707 height 54
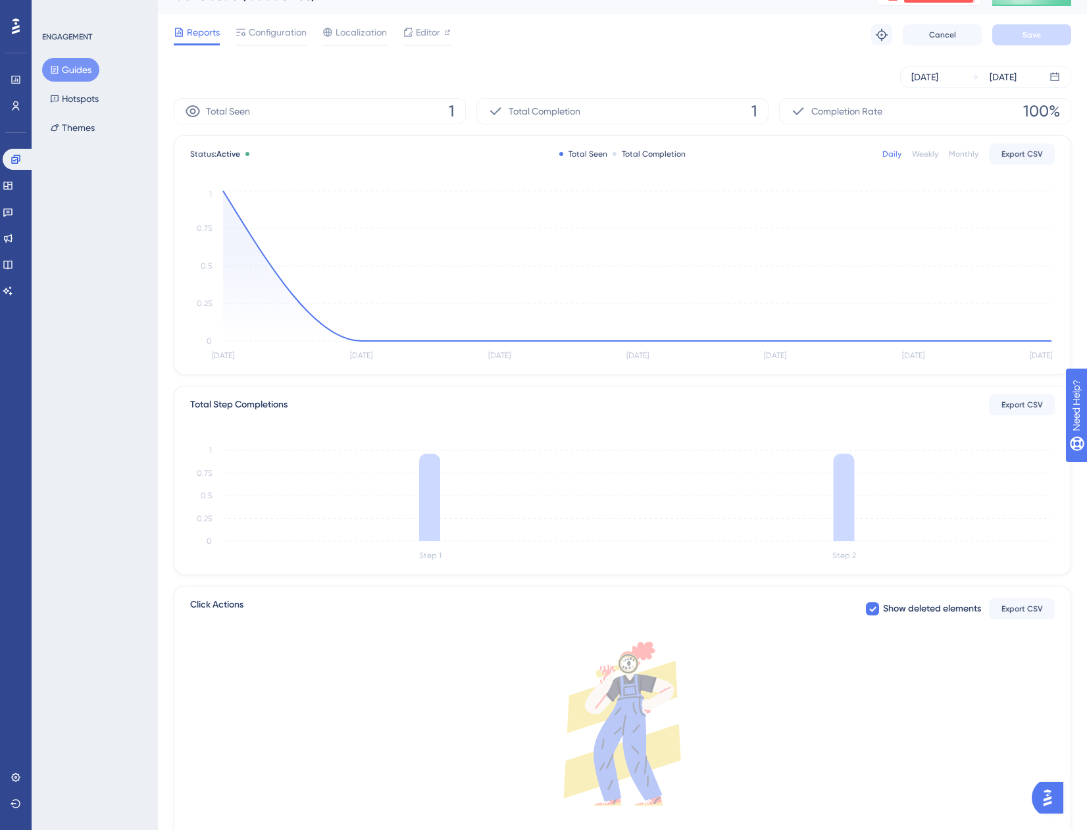
scroll to position [89, 0]
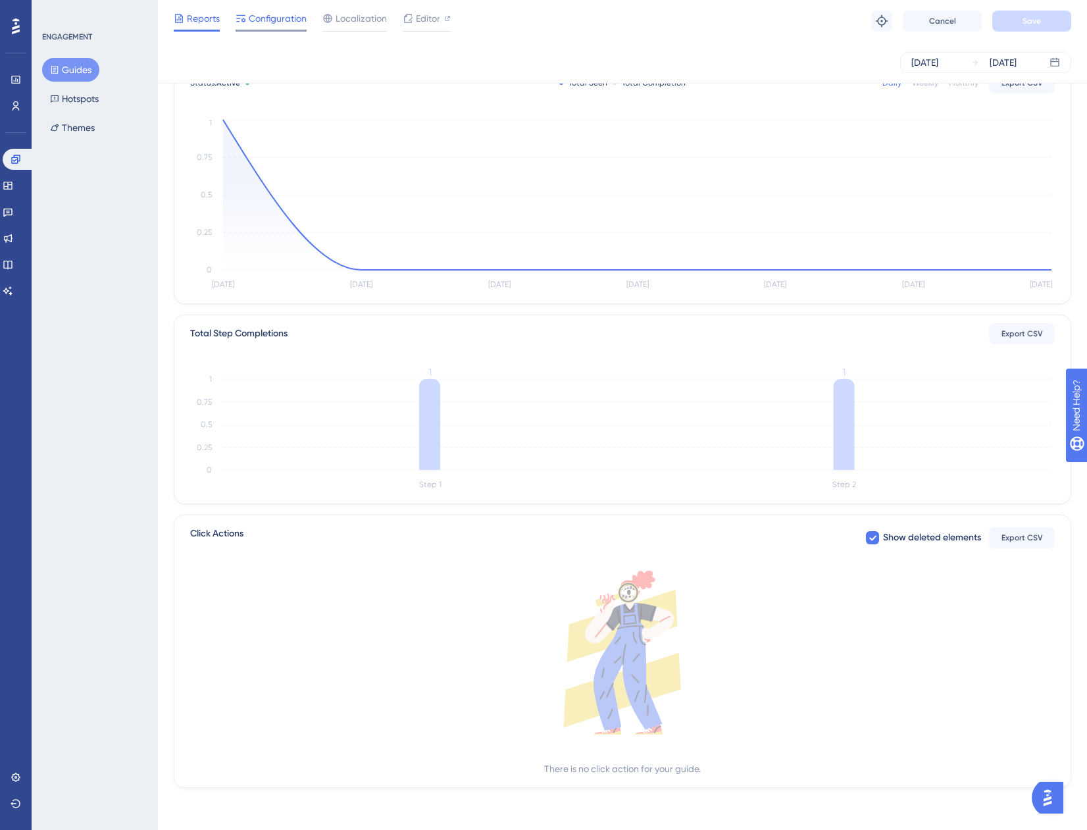
click at [252, 28] on div "Configuration" at bounding box center [271, 21] width 71 height 21
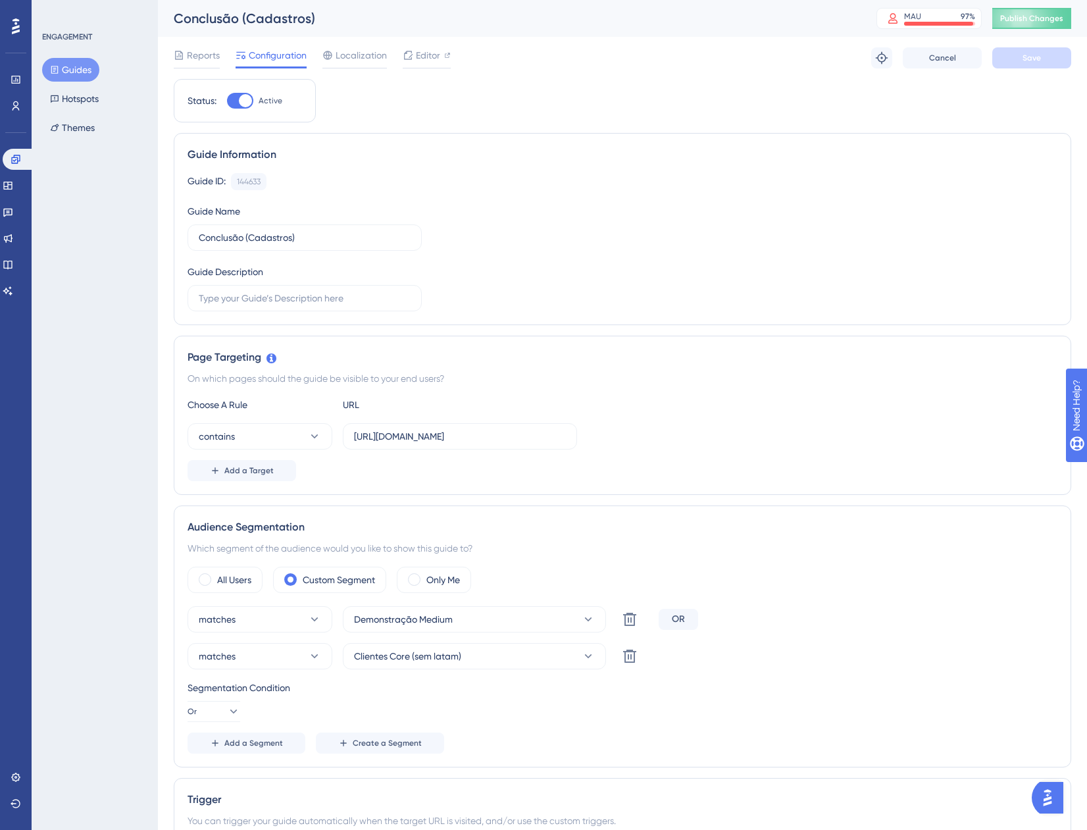
click at [63, 73] on button "Guides" at bounding box center [70, 70] width 57 height 24
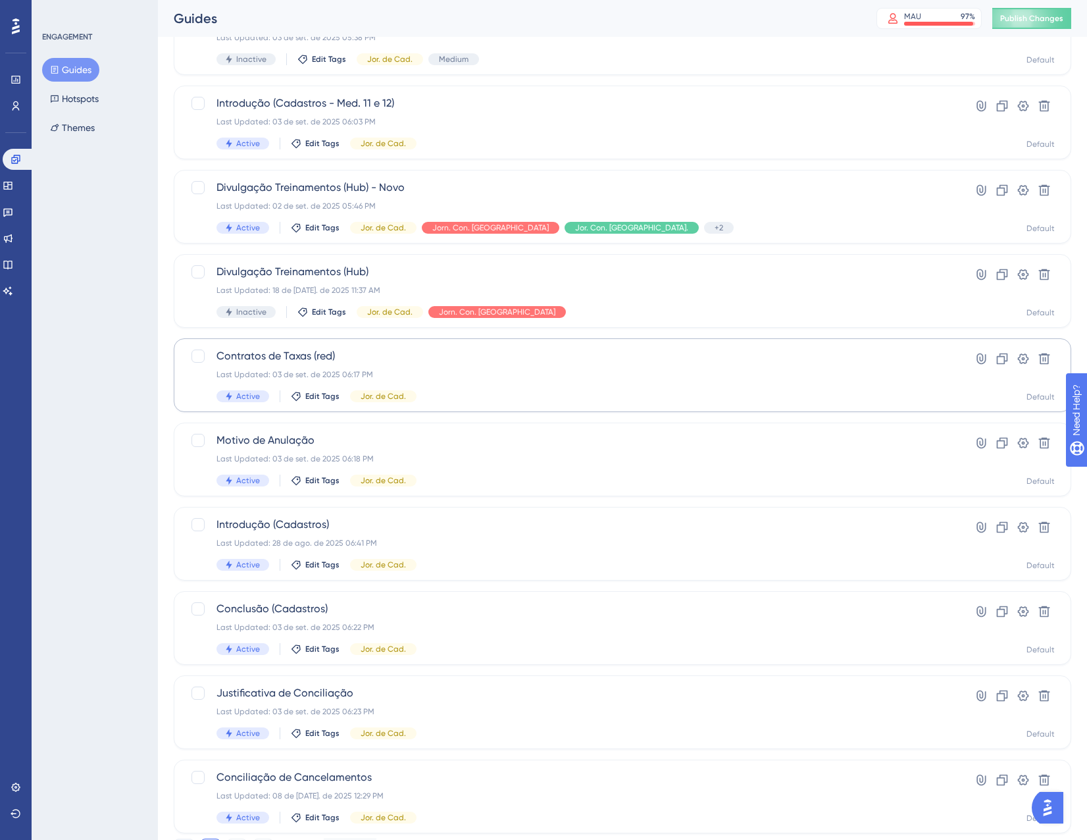
scroll to position [213, 0]
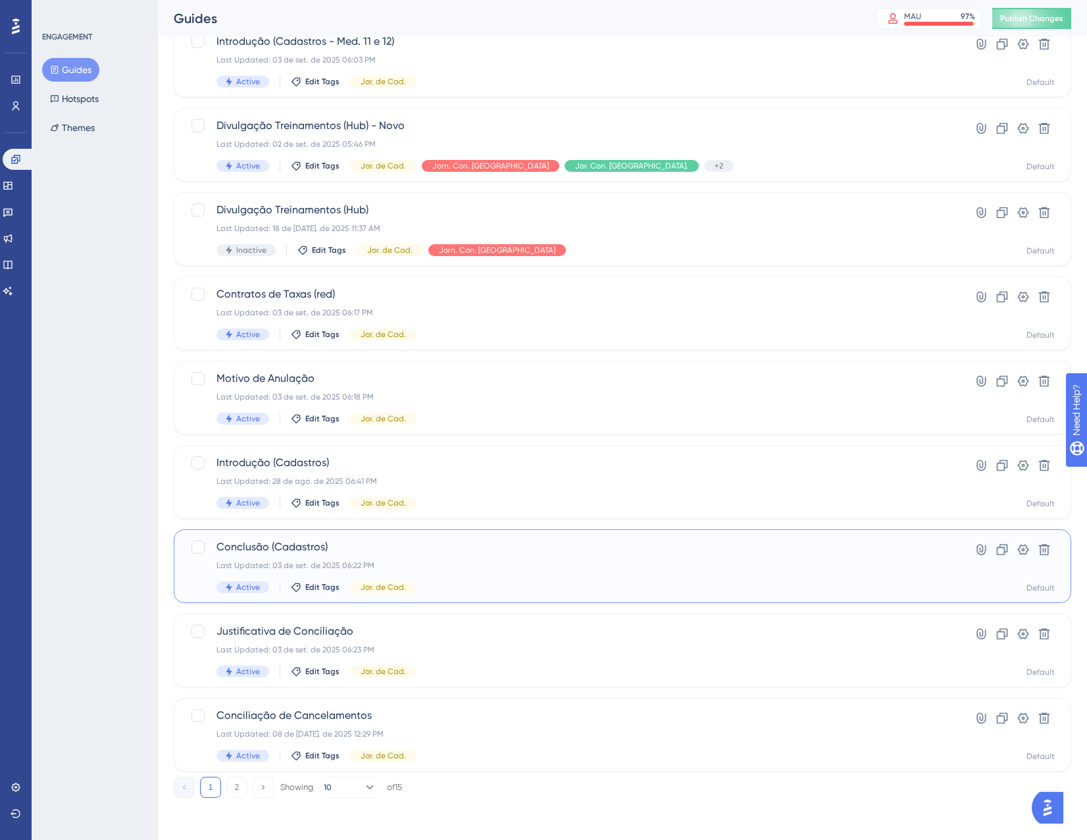
click at [421, 571] on div "Conclusão (Cadastros) Last Updated: 03 de set. de 2025 06:22 PM Active Edit Tag…" at bounding box center [570, 566] width 707 height 54
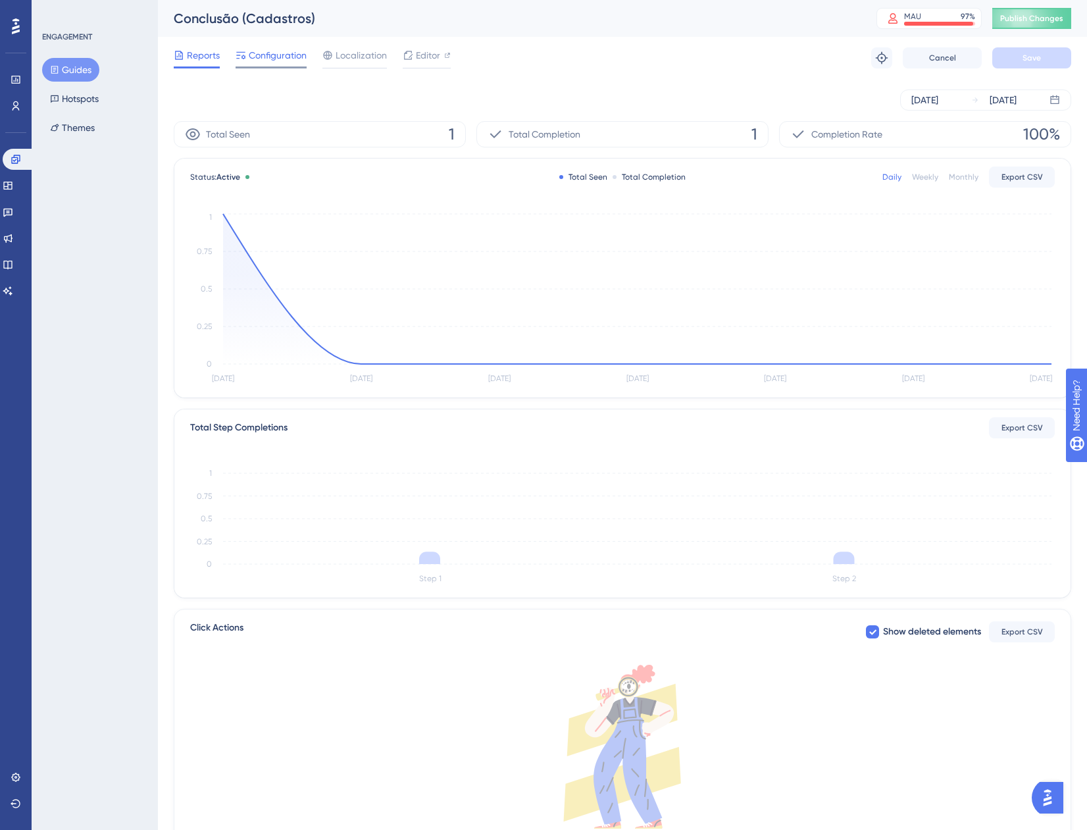
click at [286, 52] on span "Configuration" at bounding box center [278, 55] width 58 height 16
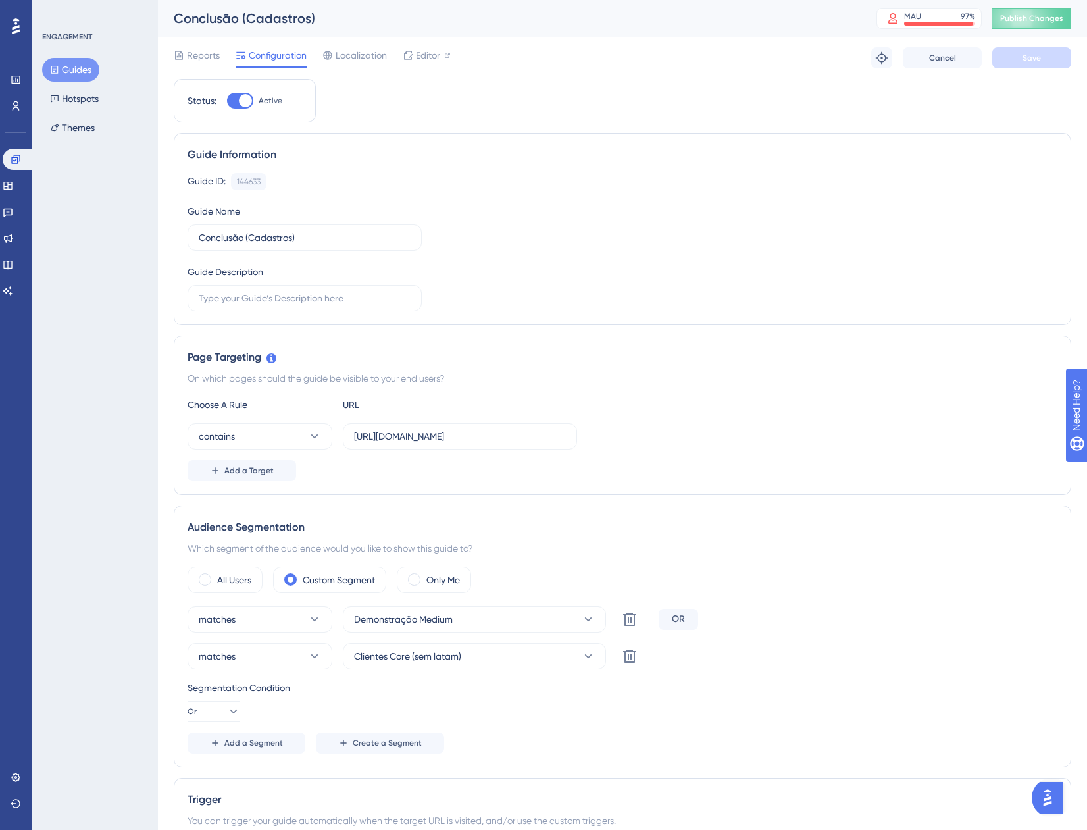
click at [63, 63] on button "Guides" at bounding box center [70, 70] width 57 height 24
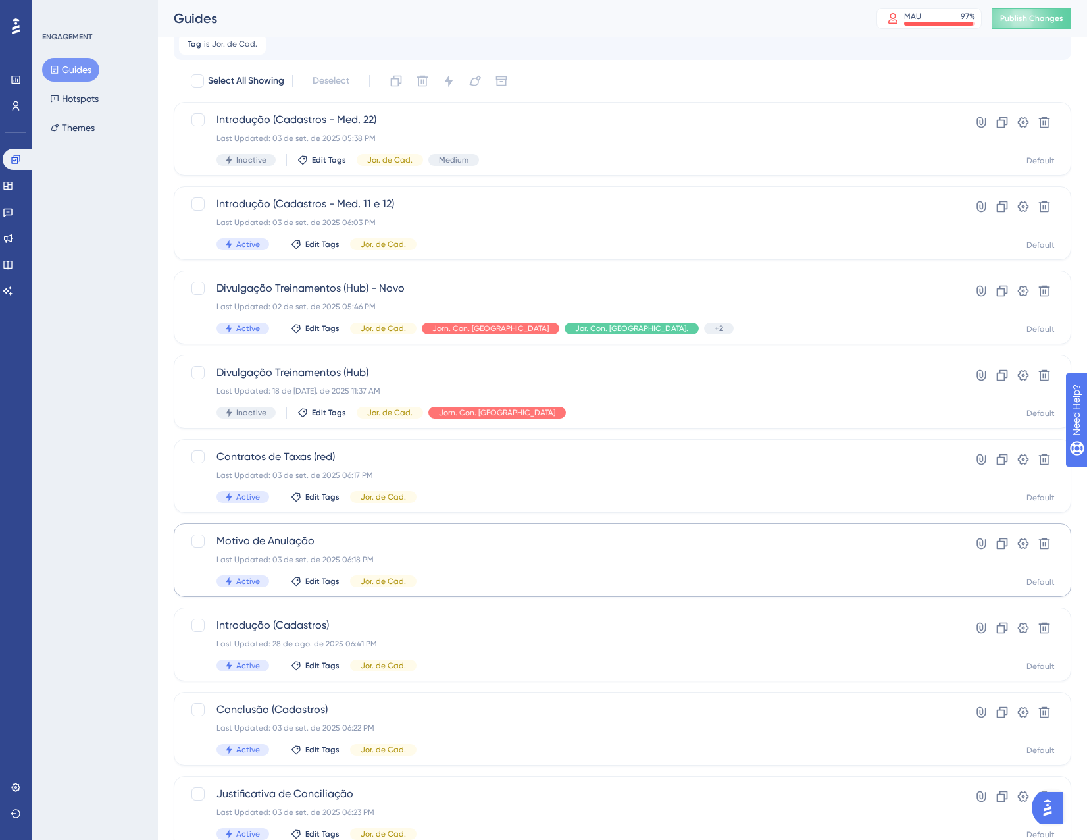
scroll to position [66, 0]
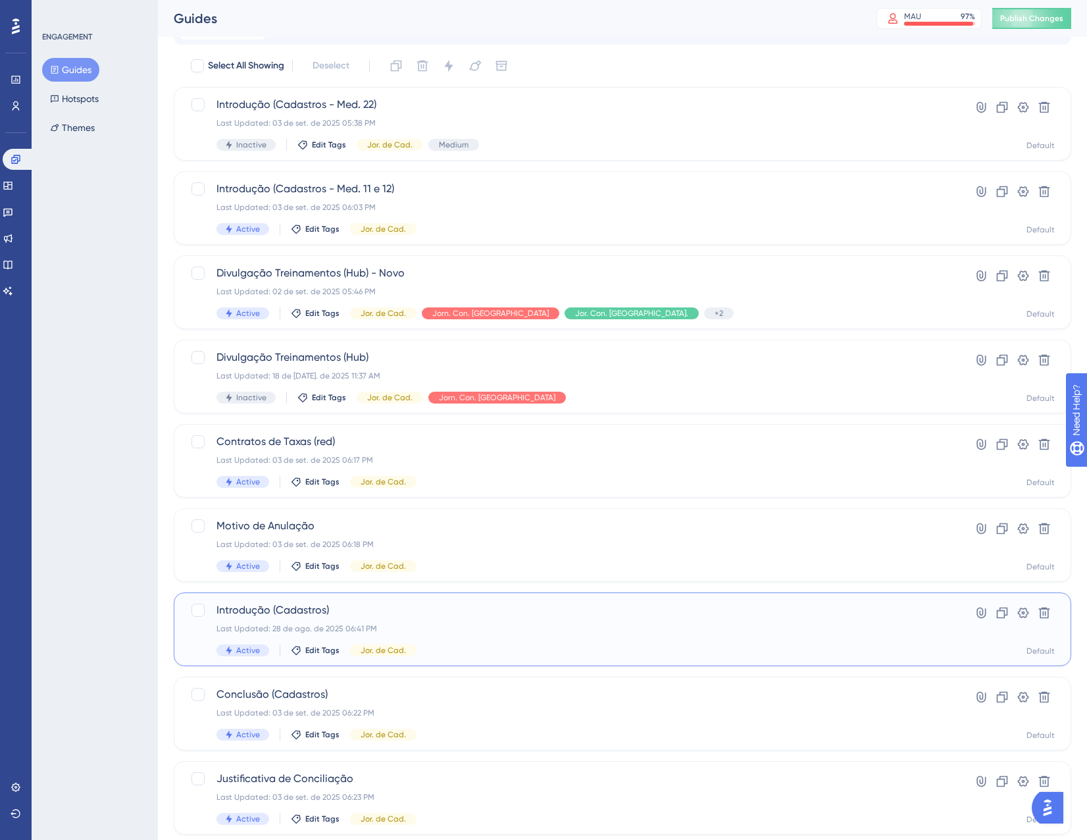
click at [495, 612] on span "Introdução (Cadastros)" at bounding box center [570, 610] width 707 height 16
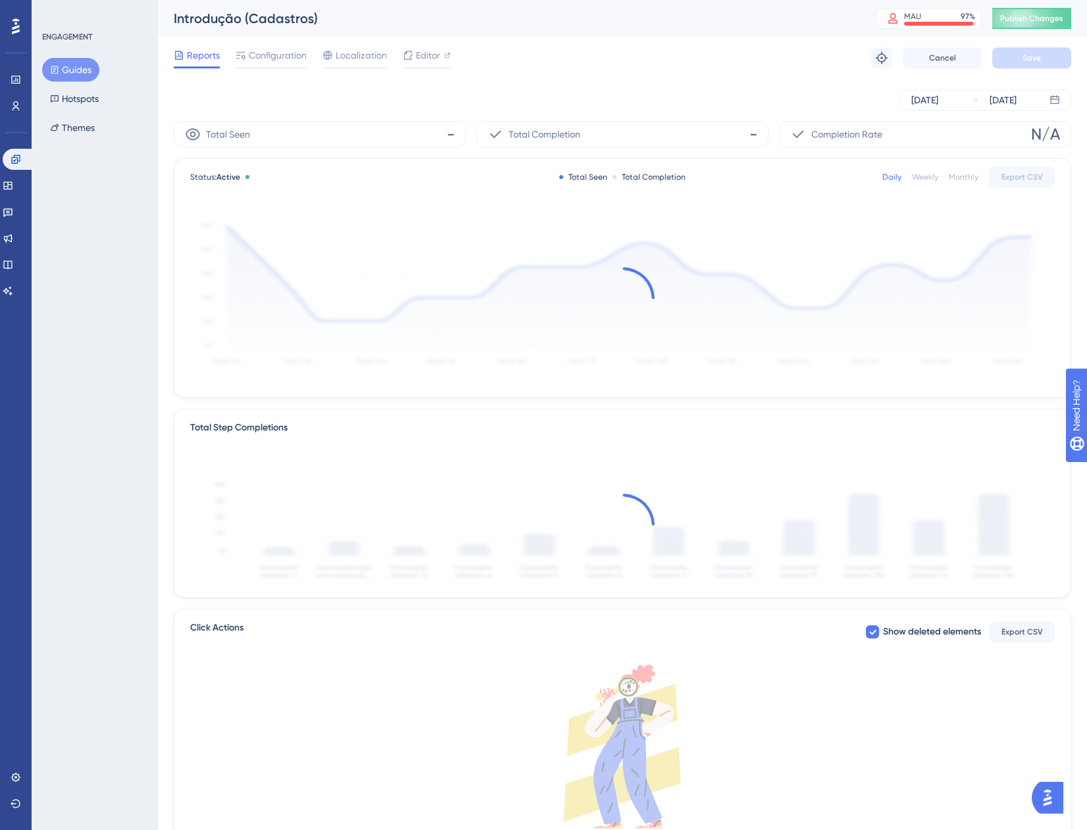
click at [80, 67] on button "Guides" at bounding box center [70, 70] width 57 height 24
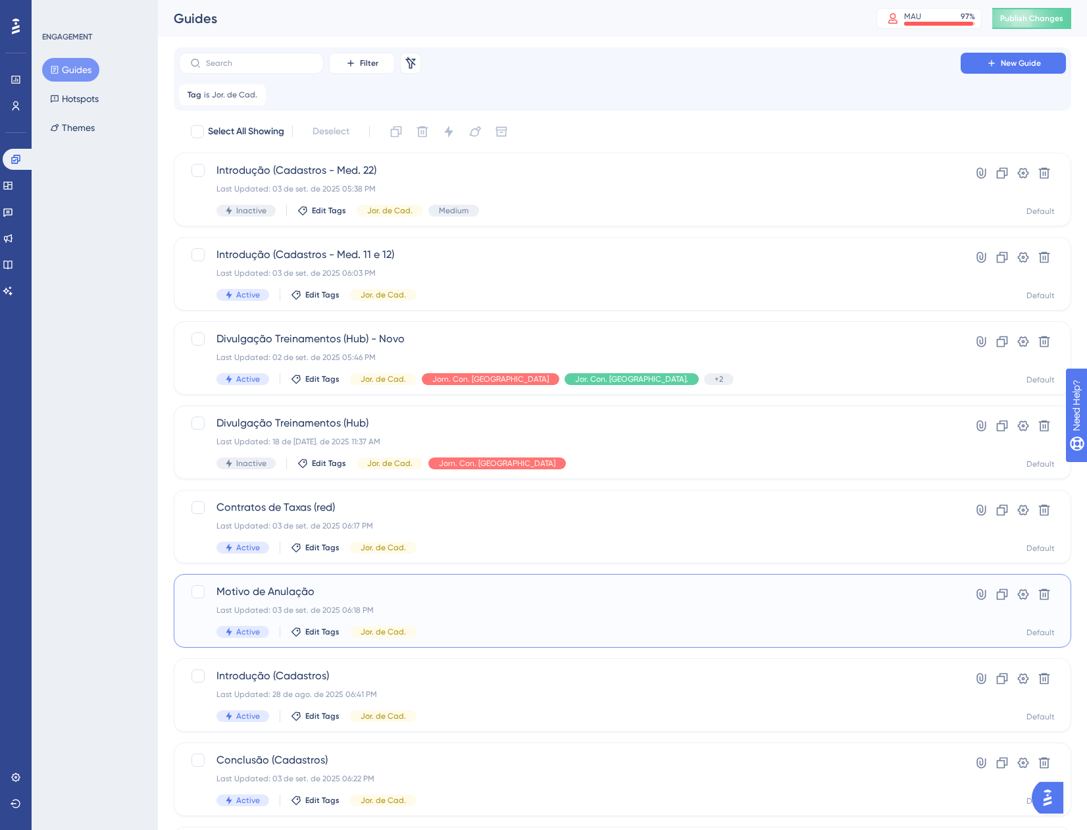
click at [446, 607] on div "Last Updated: 03 de set. de 2025 06:18 PM" at bounding box center [570, 610] width 707 height 11
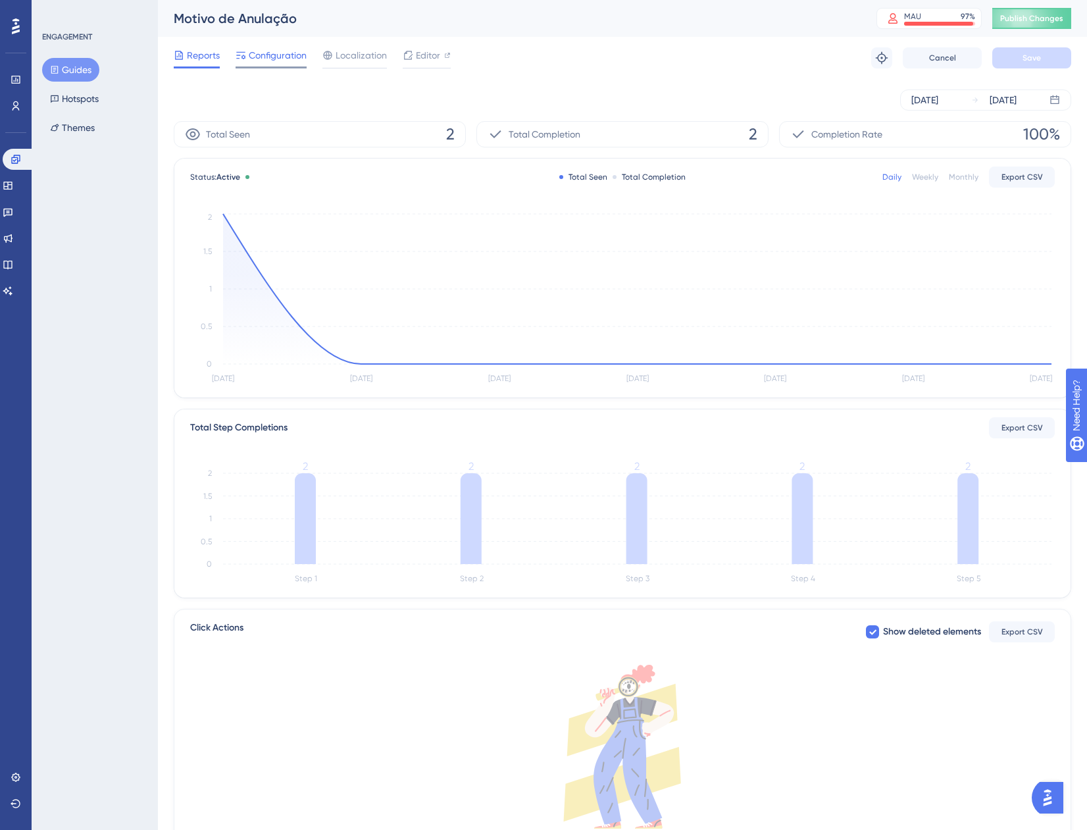
click at [271, 64] on div "Configuration" at bounding box center [271, 57] width 71 height 21
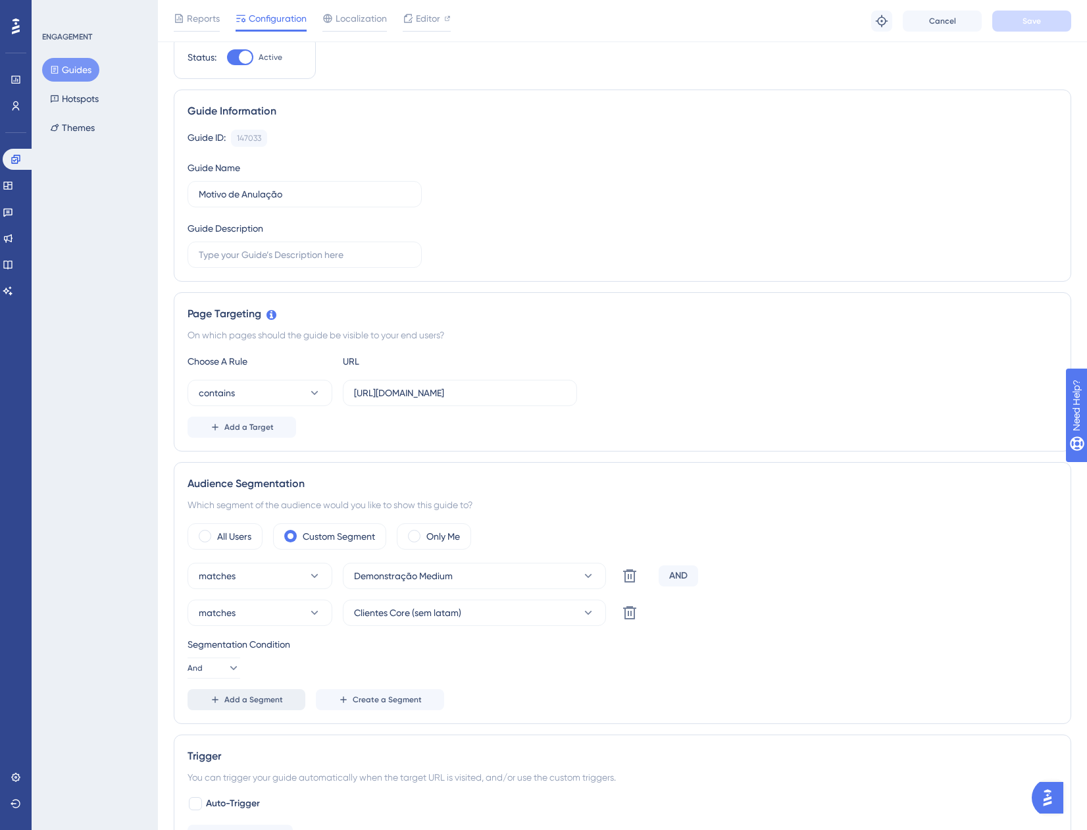
scroll to position [132, 0]
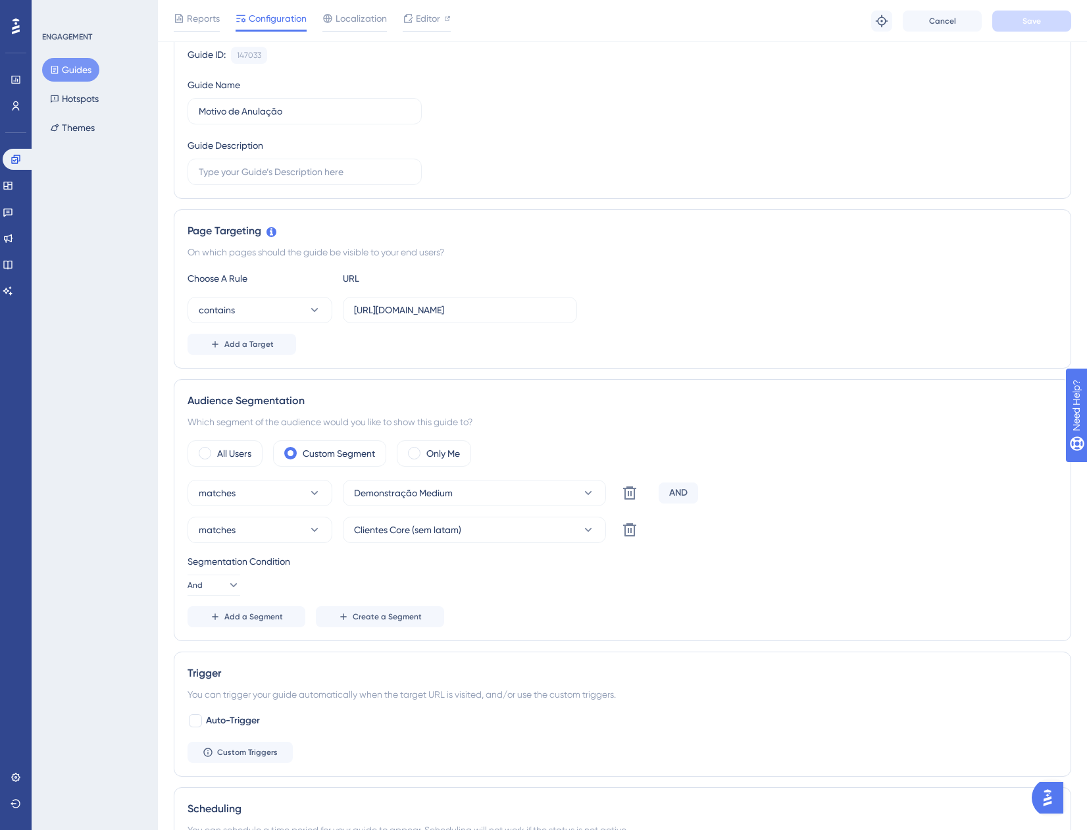
click at [214, 573] on div "Segmentation Condition And" at bounding box center [623, 575] width 870 height 42
click at [214, 582] on button "And" at bounding box center [214, 585] width 53 height 21
click at [214, 642] on div "Or Or" at bounding box center [213, 649] width 25 height 26
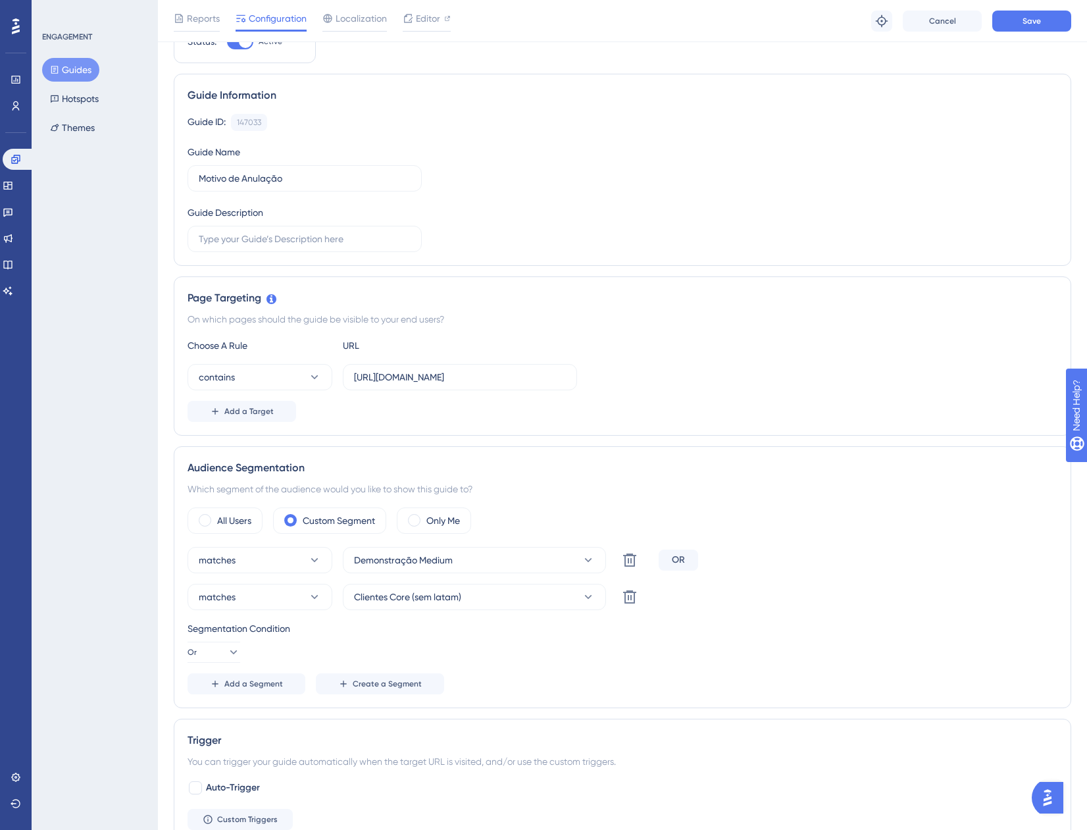
scroll to position [0, 0]
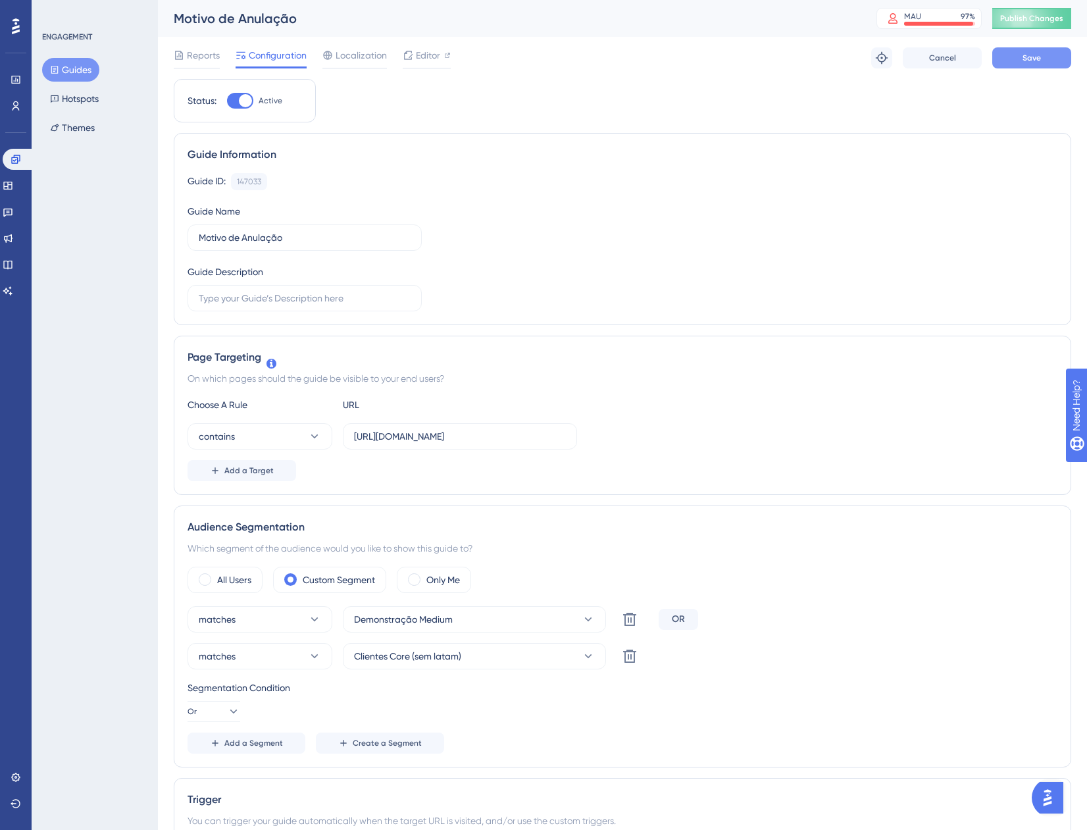
click at [1002, 53] on button "Save" at bounding box center [1032, 57] width 79 height 21
click at [78, 64] on button "Guides" at bounding box center [70, 70] width 57 height 24
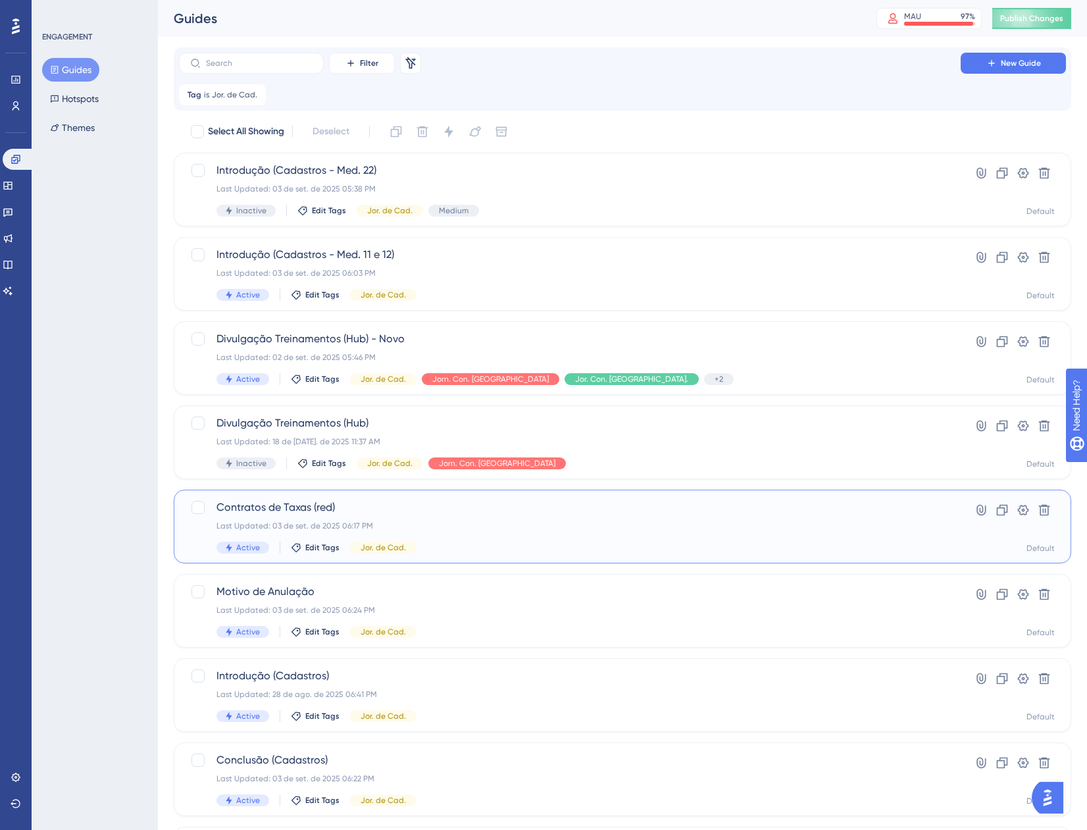
click at [483, 538] on div "Contratos de Taxas (red) Last Updated: 03 de set. de 2025 06:17 PM Active Edit …" at bounding box center [570, 527] width 707 height 54
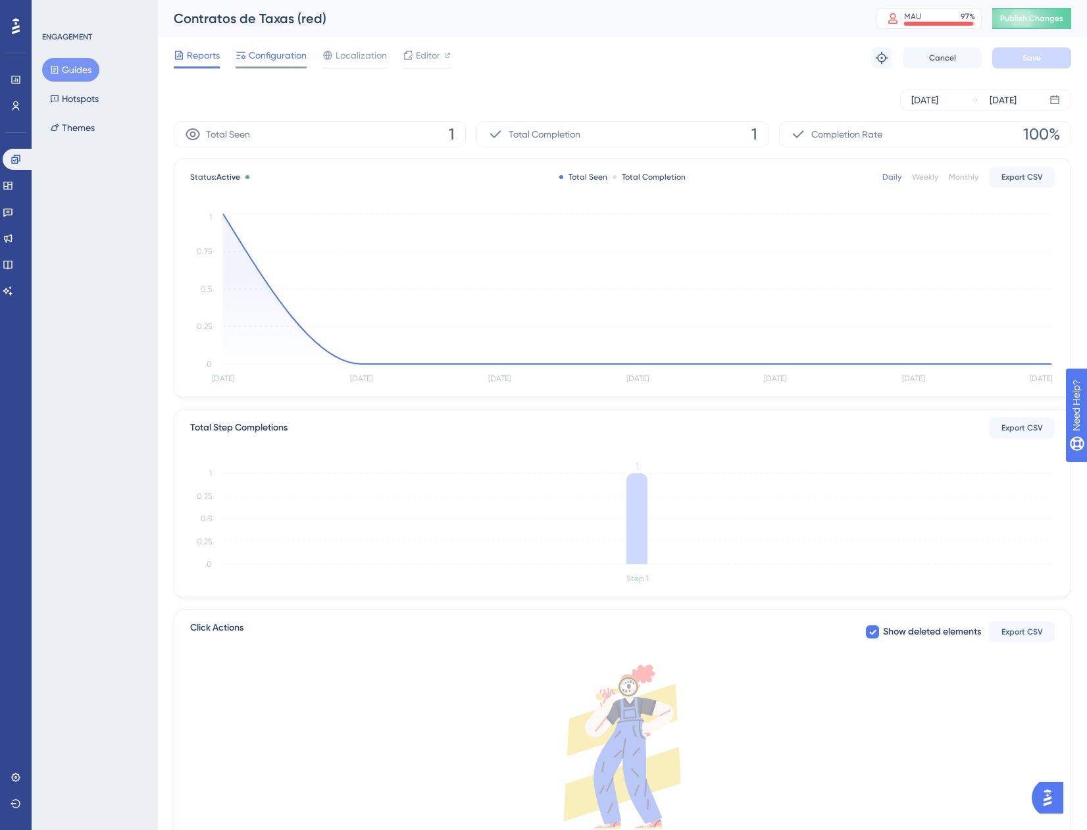
click at [269, 55] on span "Configuration" at bounding box center [278, 55] width 58 height 16
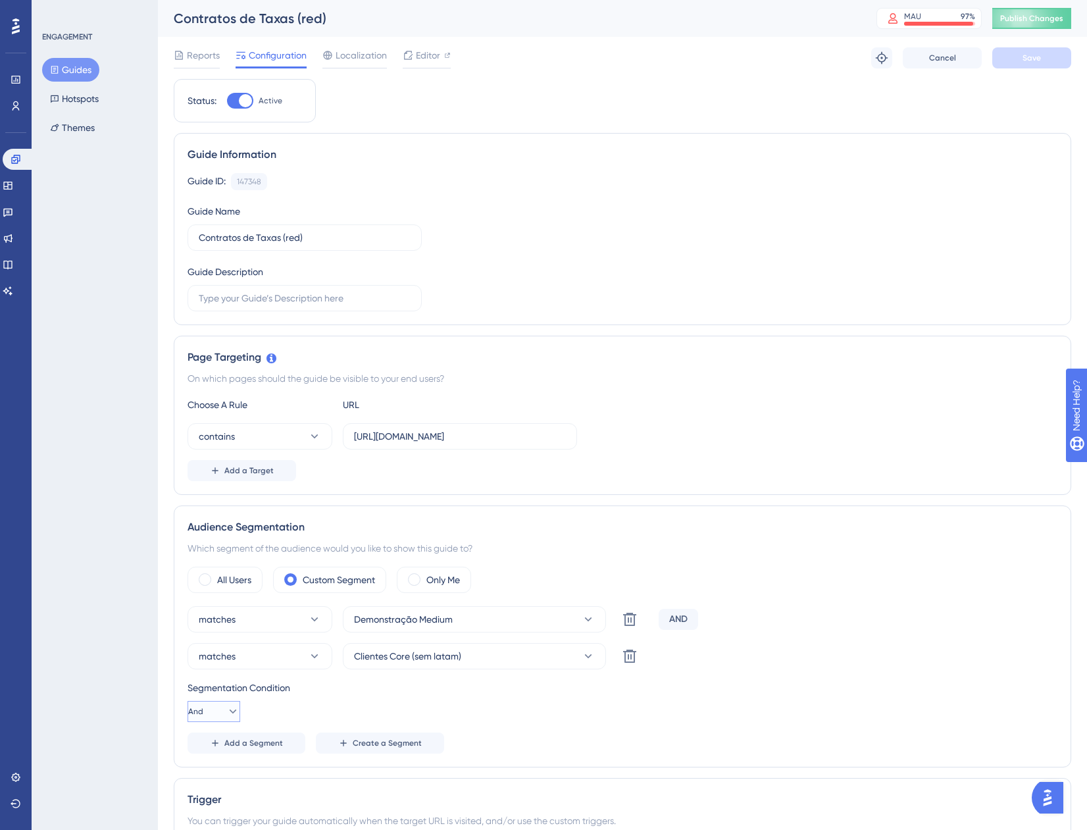
click at [230, 710] on icon at bounding box center [233, 712] width 7 height 4
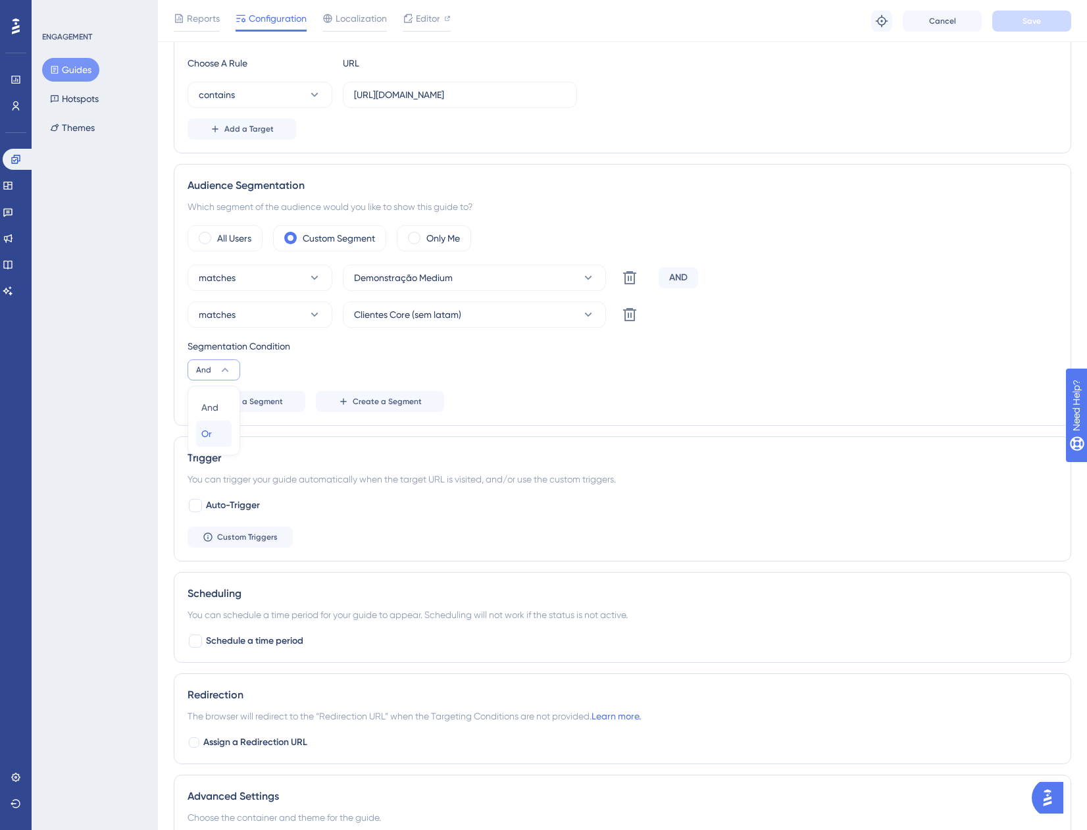
click at [206, 429] on span "Or" at bounding box center [206, 434] width 11 height 16
click at [1009, 25] on button "Save" at bounding box center [1032, 21] width 79 height 21
click at [71, 66] on button "Guides" at bounding box center [70, 70] width 57 height 24
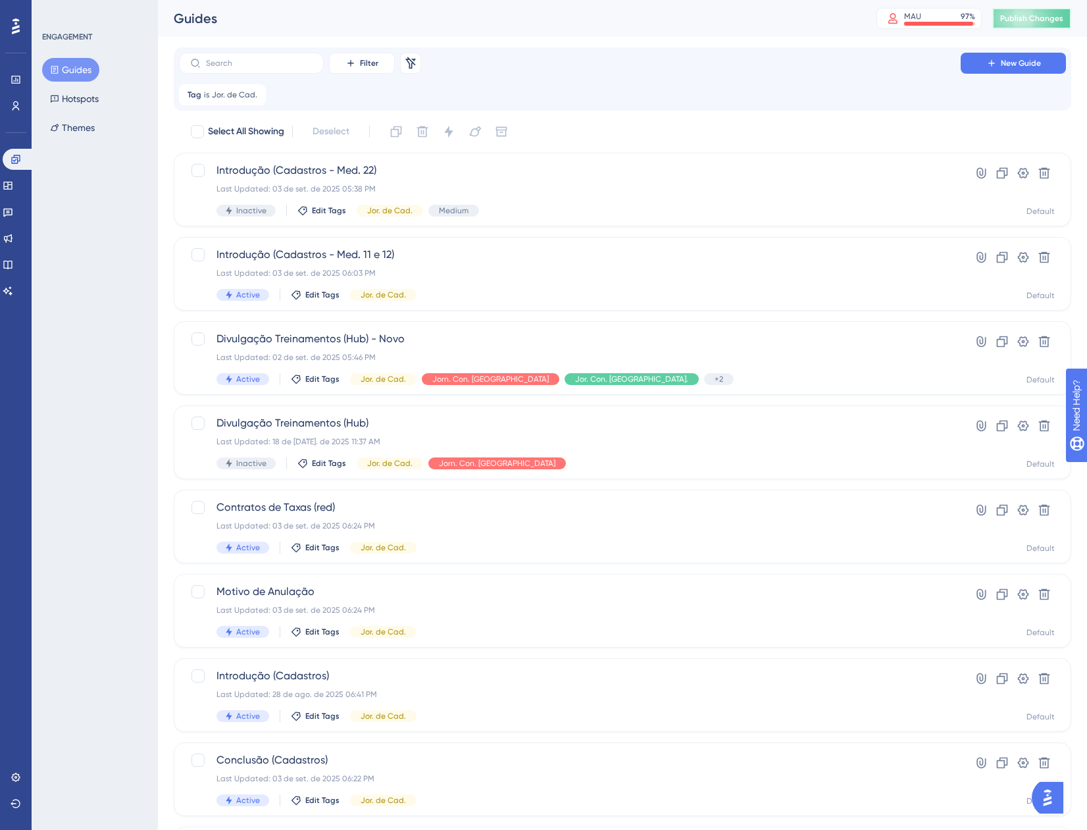
click at [1066, 11] on button "Publish Changes" at bounding box center [1032, 18] width 79 height 21
click at [16, 161] on icon at bounding box center [16, 159] width 11 height 11
click at [7, 181] on link at bounding box center [8, 185] width 11 height 21
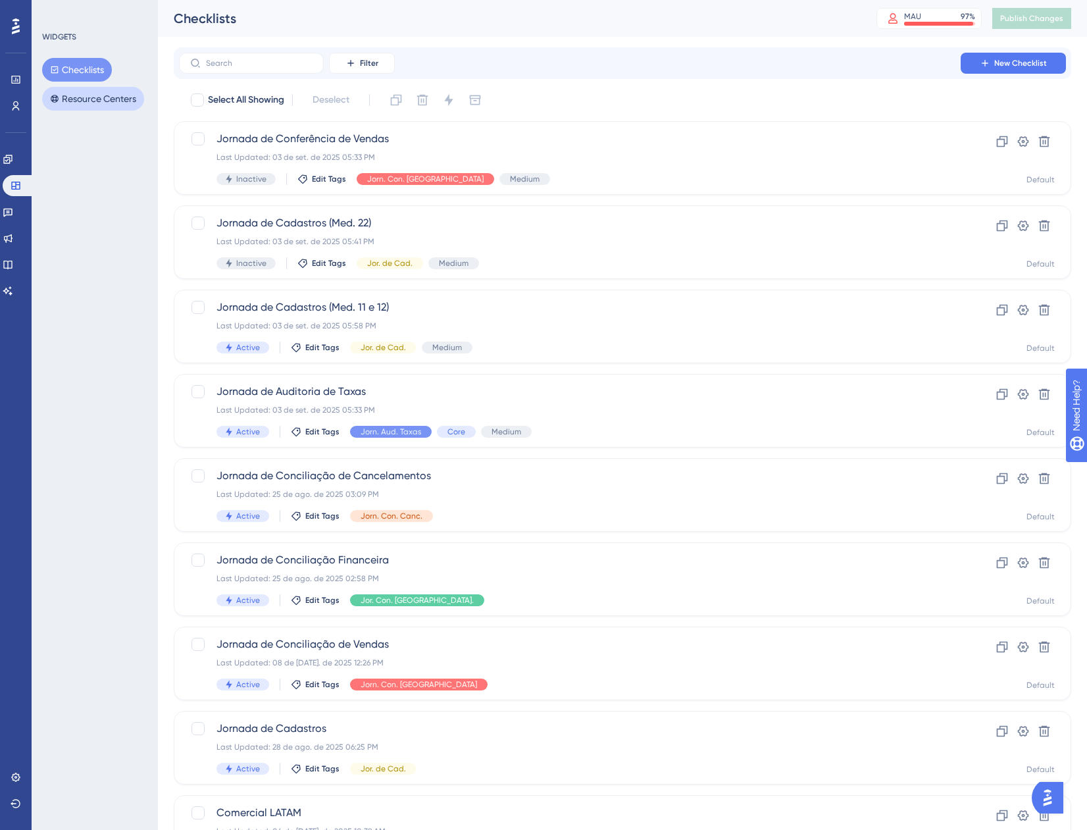
click at [117, 92] on button "Resource Centers" at bounding box center [93, 99] width 102 height 24
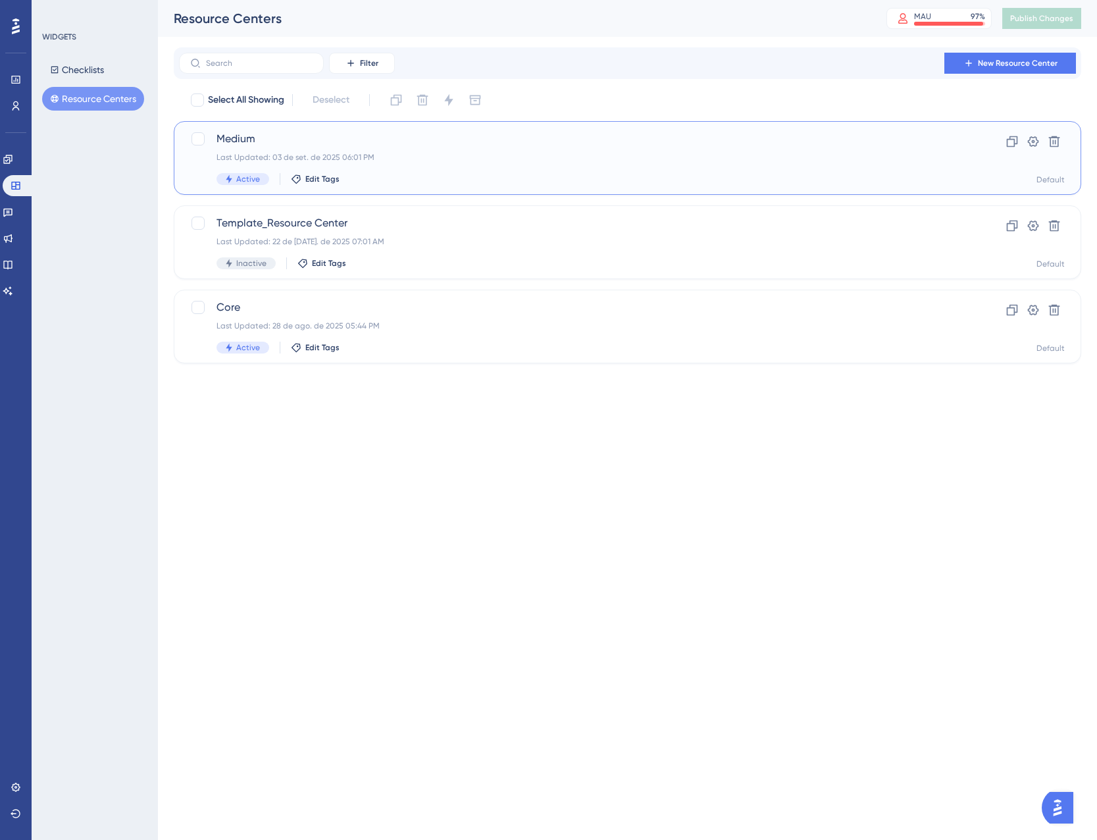
click at [520, 171] on div "Medium Last Updated: 03 de set. de 2025 06:01 PM Active Edit Tags" at bounding box center [575, 158] width 717 height 54
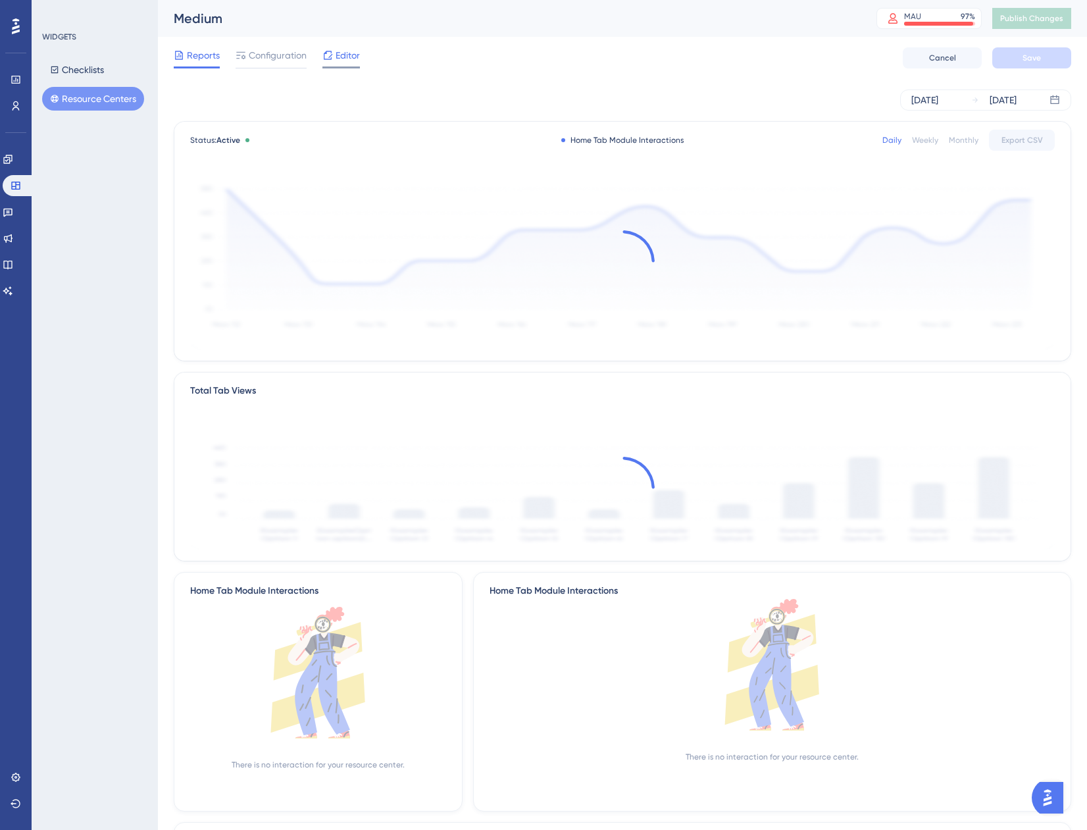
click at [355, 59] on span "Editor" at bounding box center [348, 55] width 24 height 16
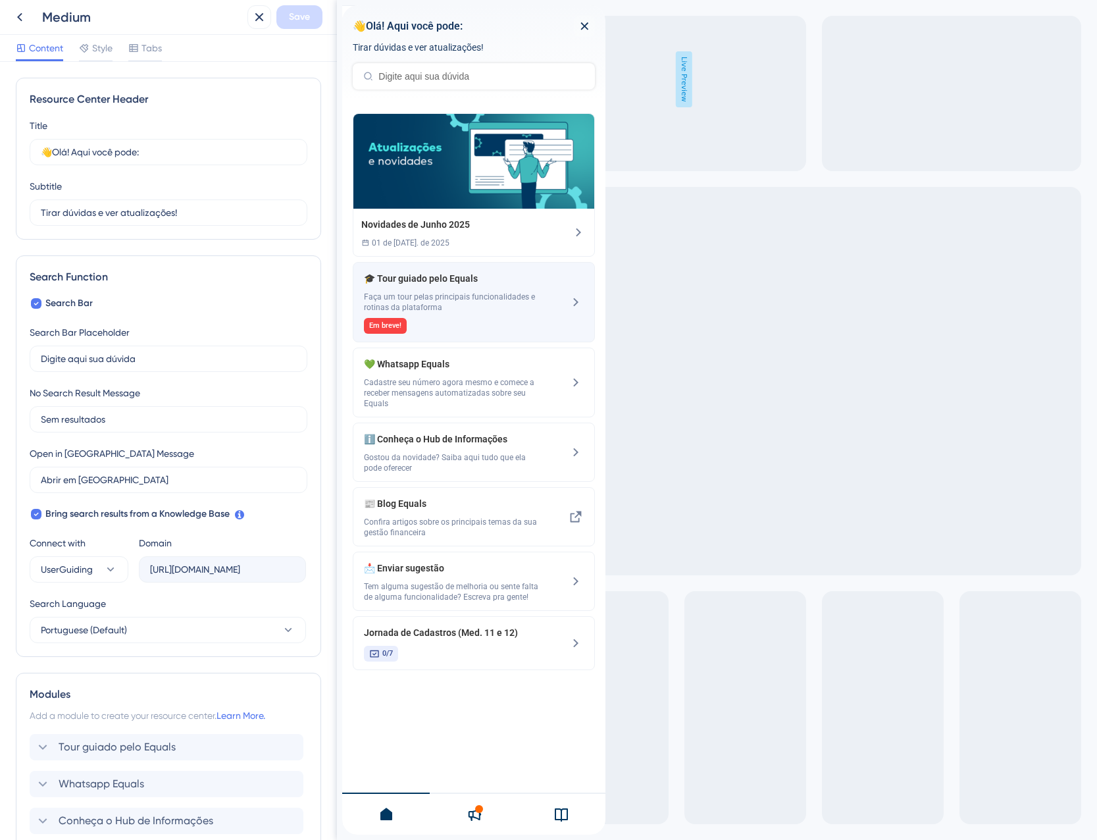
click at [436, 313] on span "Faça um tour pelas principais funcionalidades e rotinas da plataforma" at bounding box center [452, 302] width 176 height 21
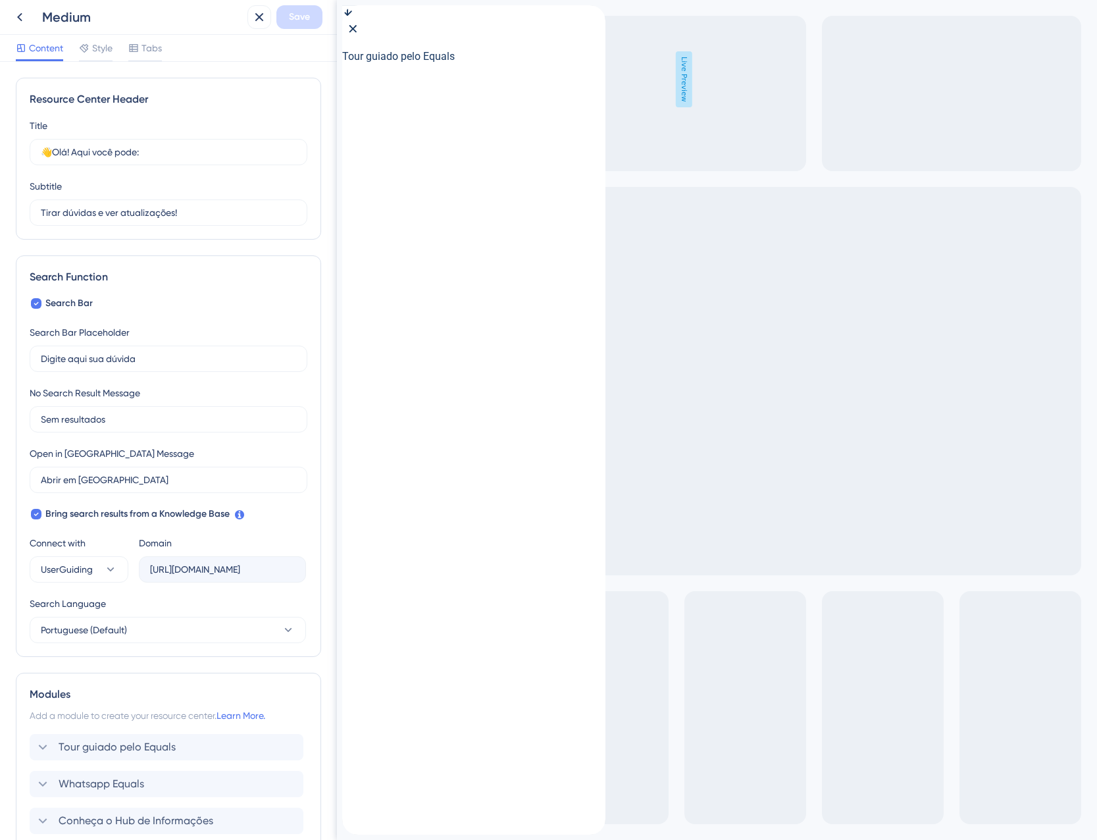
click at [352, 16] on icon "back to header" at bounding box center [347, 10] width 9 height 11
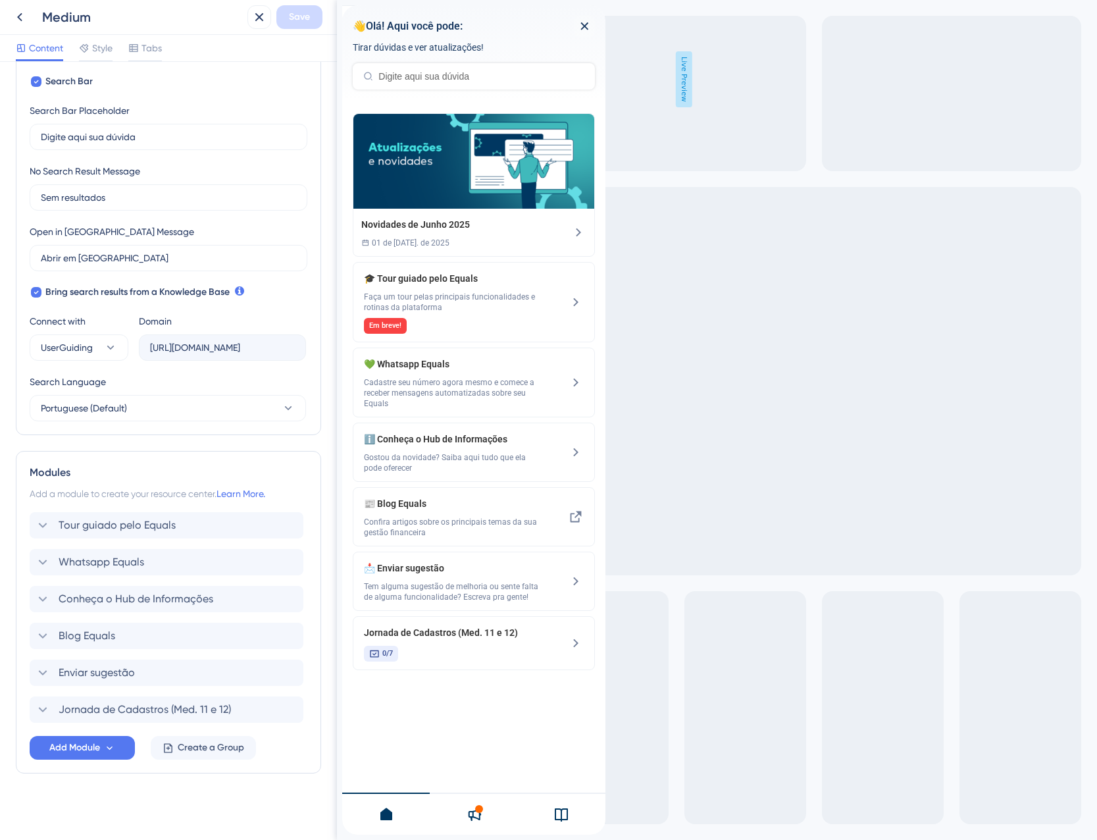
scroll to position [224, 0]
click at [77, 756] on button "Add Module" at bounding box center [82, 746] width 105 height 24
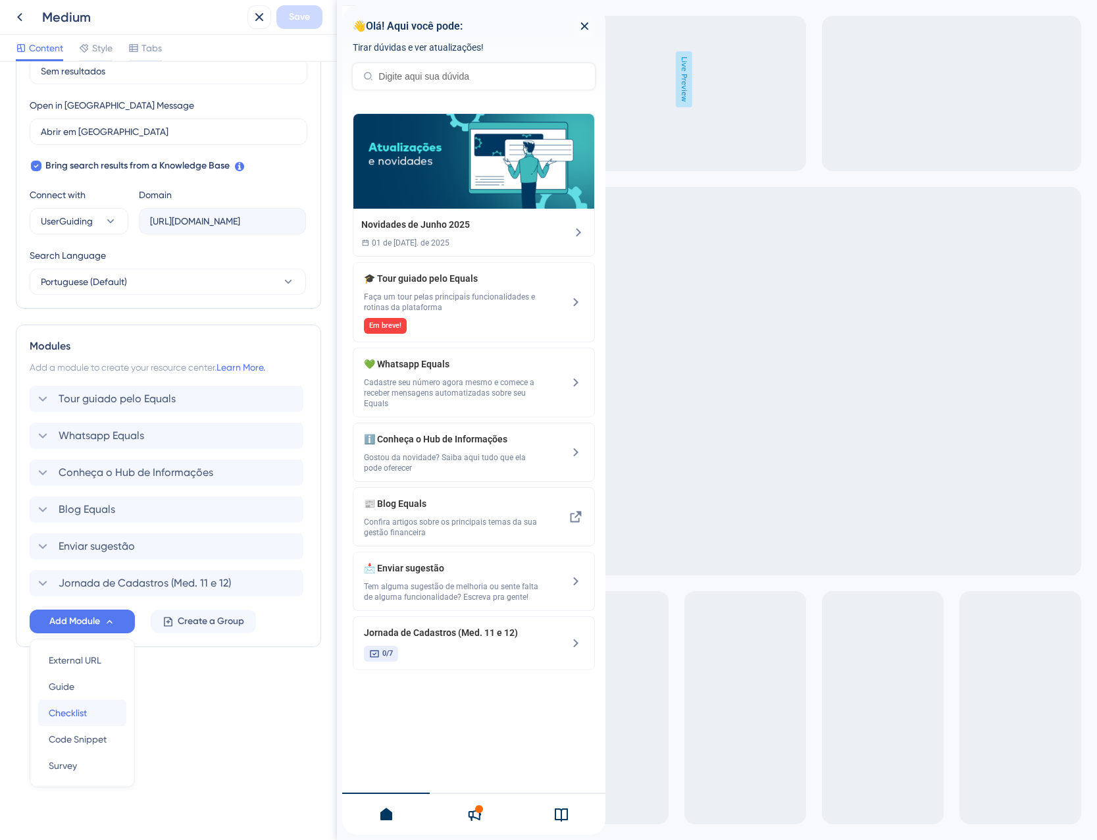
click at [93, 716] on div "Checklist Checklist" at bounding box center [82, 713] width 67 height 26
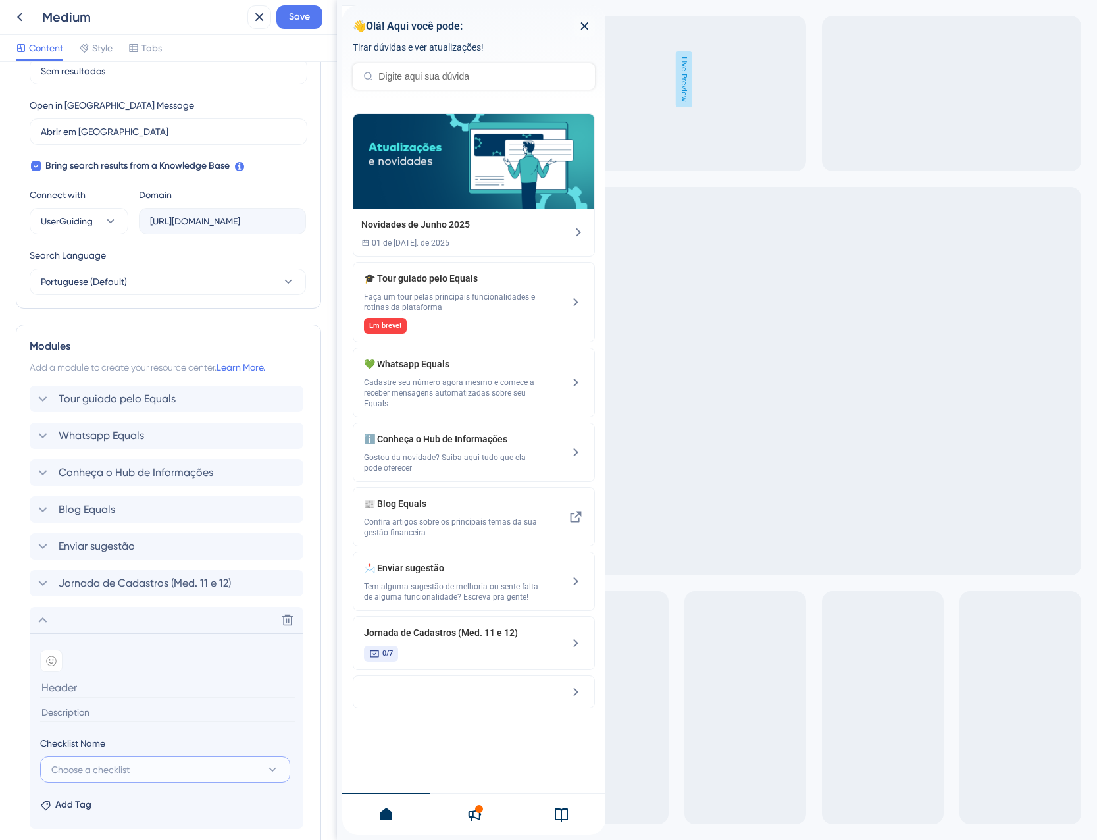
click at [96, 765] on span "Choose a checklist" at bounding box center [90, 770] width 78 height 16
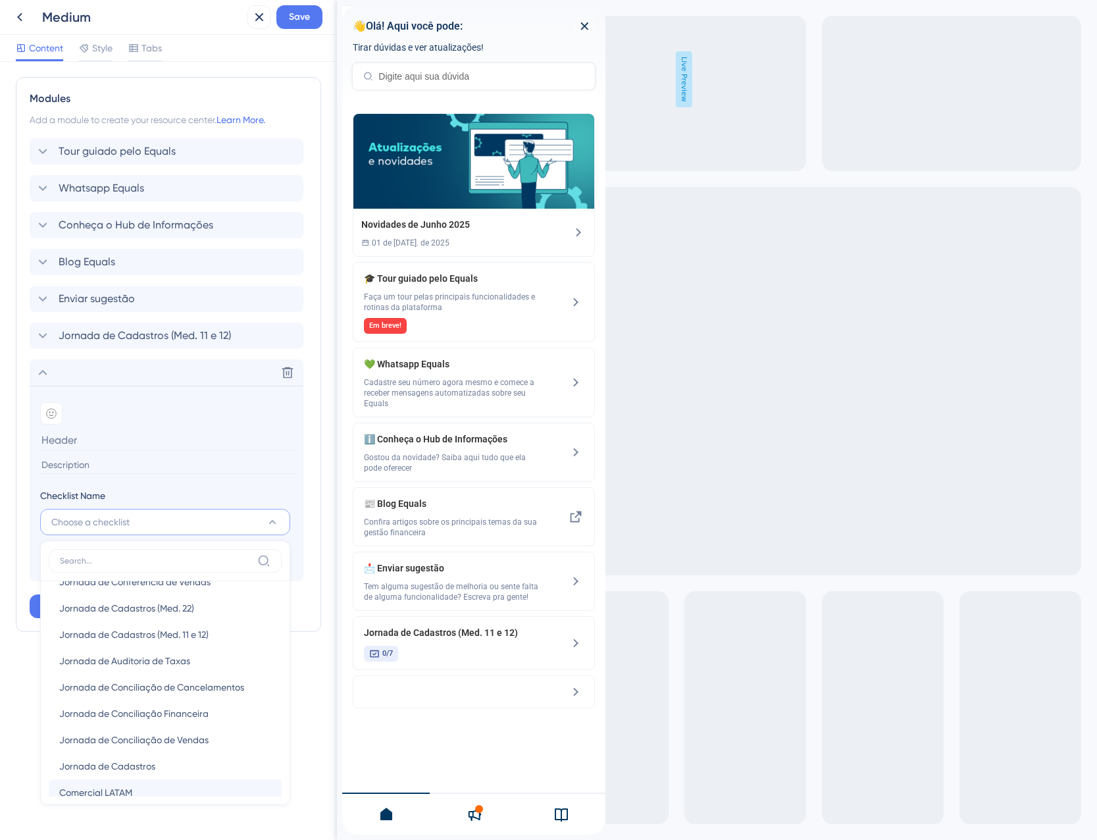
scroll to position [0, 0]
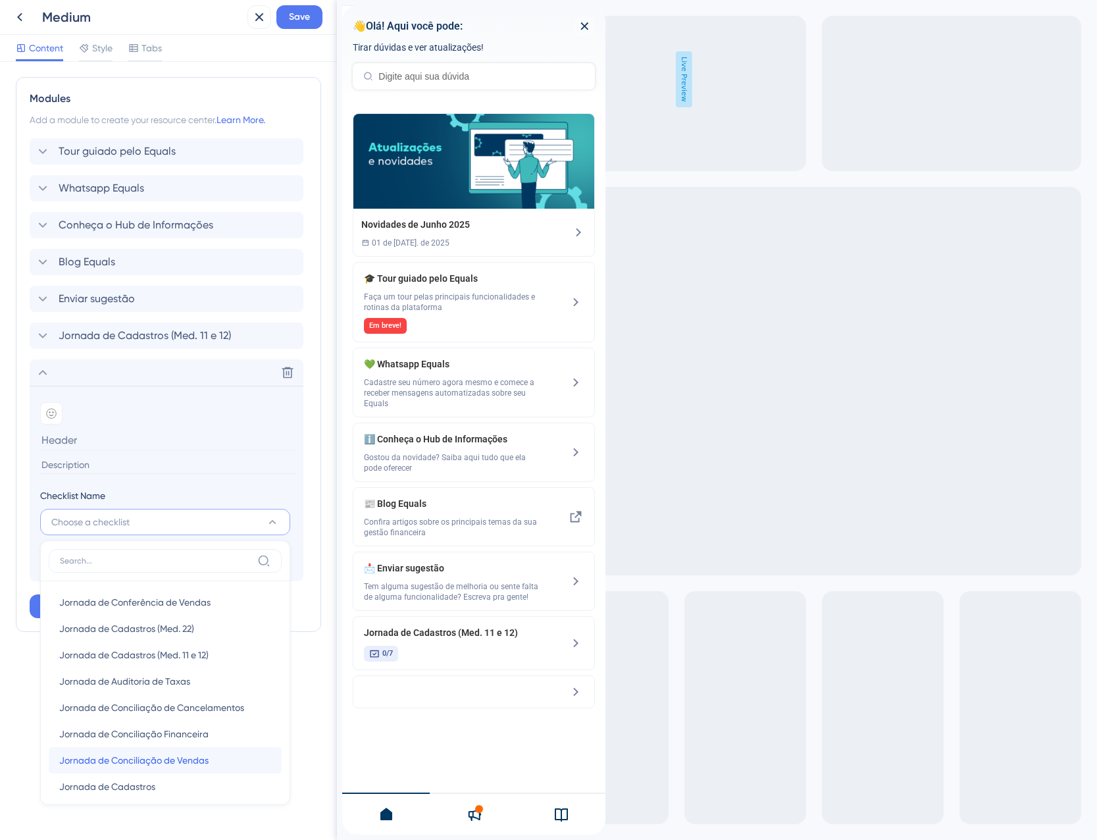
click at [131, 762] on span "Jornada de Conciliação de Vendas" at bounding box center [133, 760] width 149 height 16
type input "Jornada de Conciliação de Vendas"
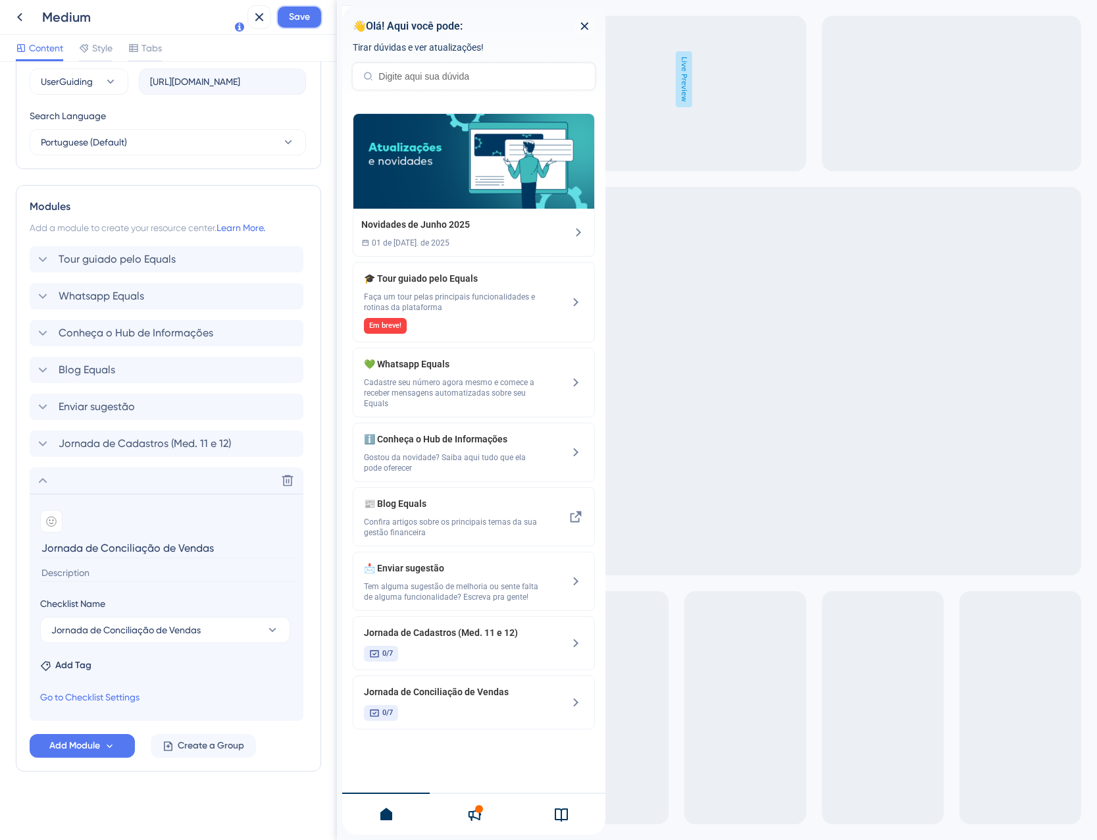
click at [312, 14] on button "Save" at bounding box center [299, 17] width 46 height 24
click at [262, 14] on icon at bounding box center [259, 17] width 9 height 9
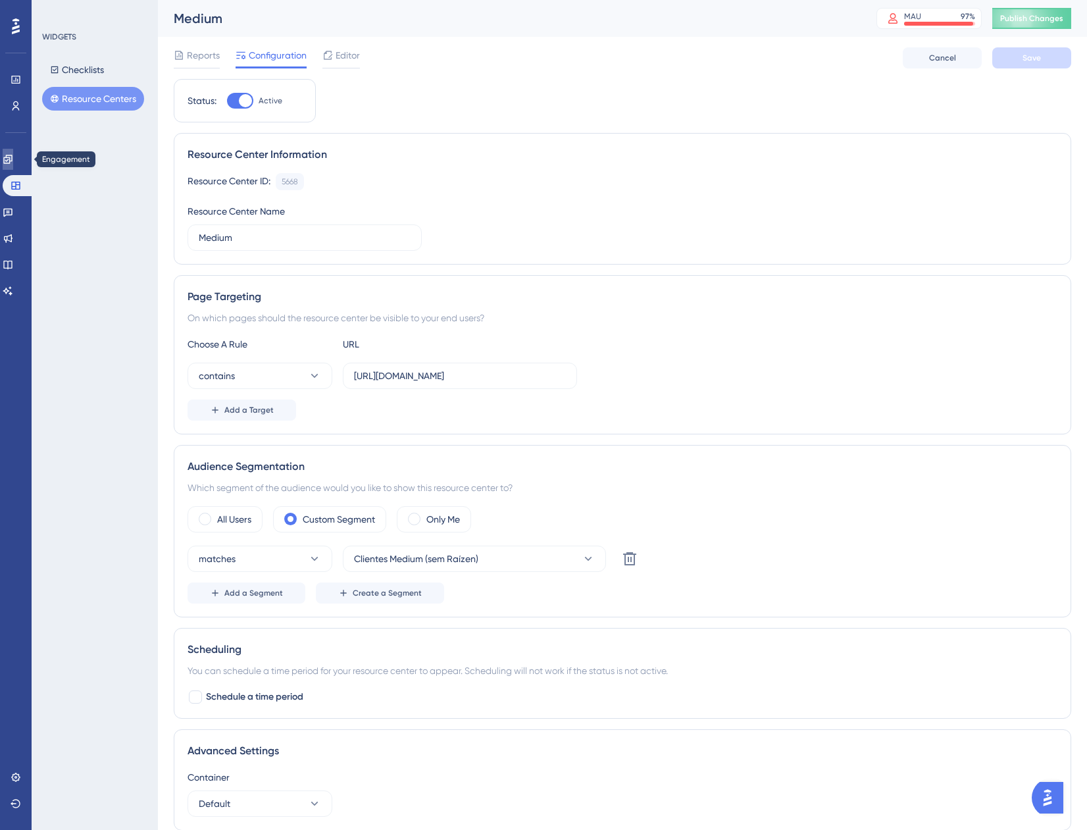
click at [13, 164] on icon at bounding box center [8, 159] width 11 height 11
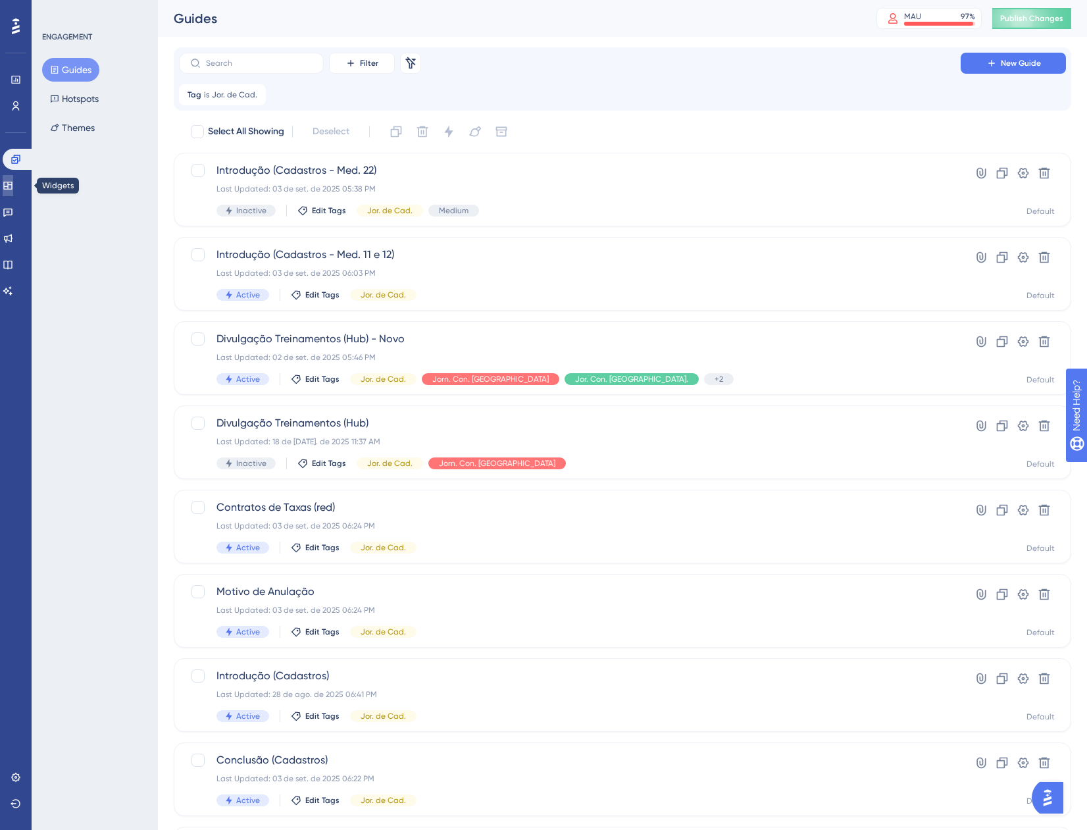
click at [13, 184] on icon at bounding box center [8, 185] width 11 height 11
